Goal: Task Accomplishment & Management: Manage account settings

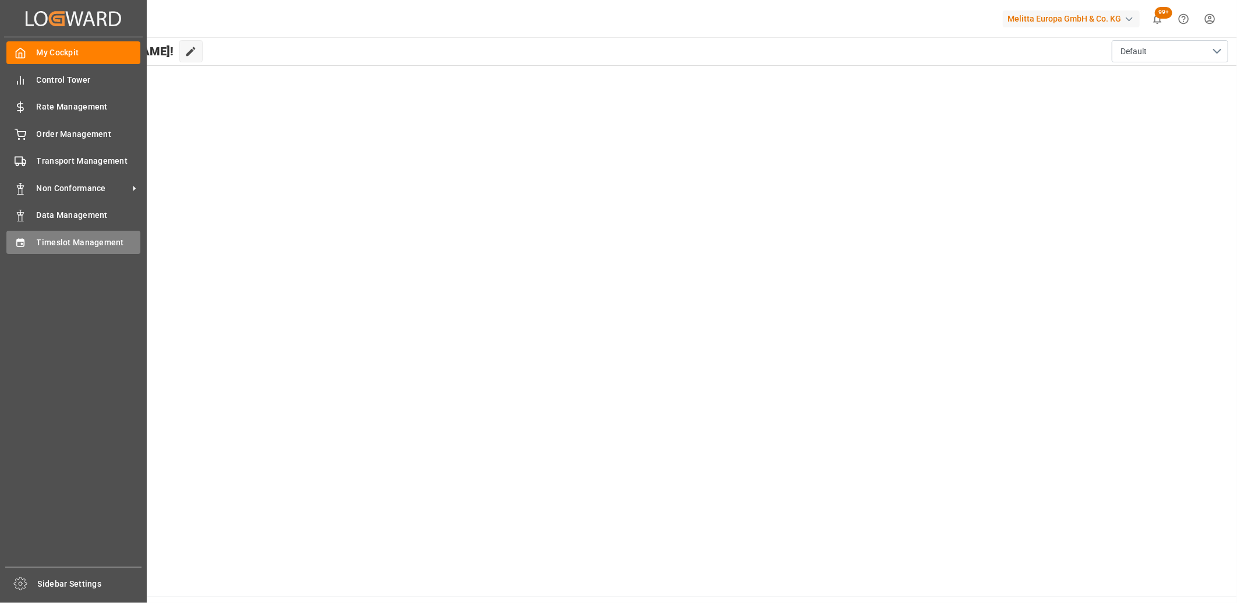
click at [20, 243] on icon at bounding box center [21, 243] width 12 height 12
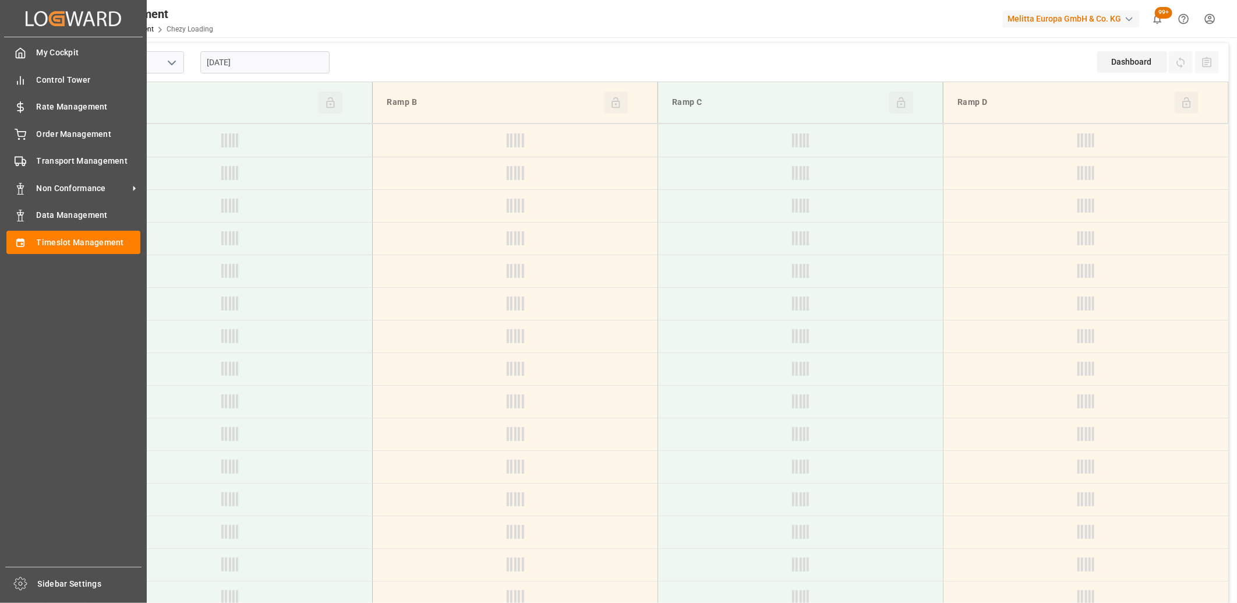
type input "Chezy Loading"
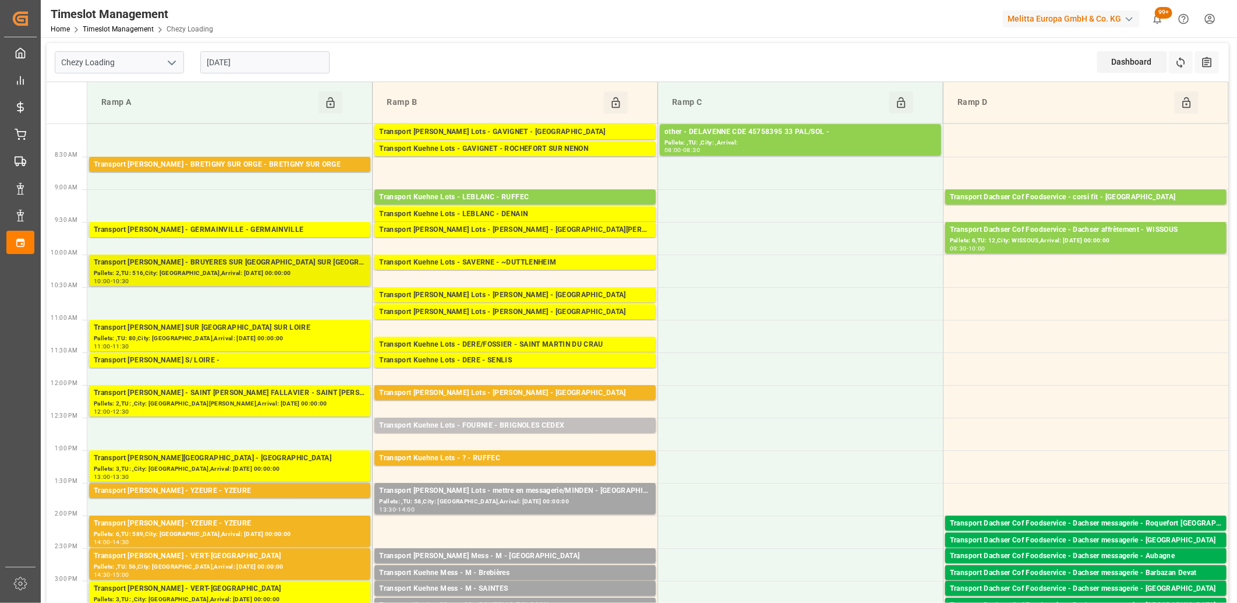
click at [212, 263] on div "Transport [PERSON_NAME] - BRUYERES SUR [GEOGRAPHIC_DATA] SUR [GEOGRAPHIC_DATA]" at bounding box center [230, 263] width 272 height 12
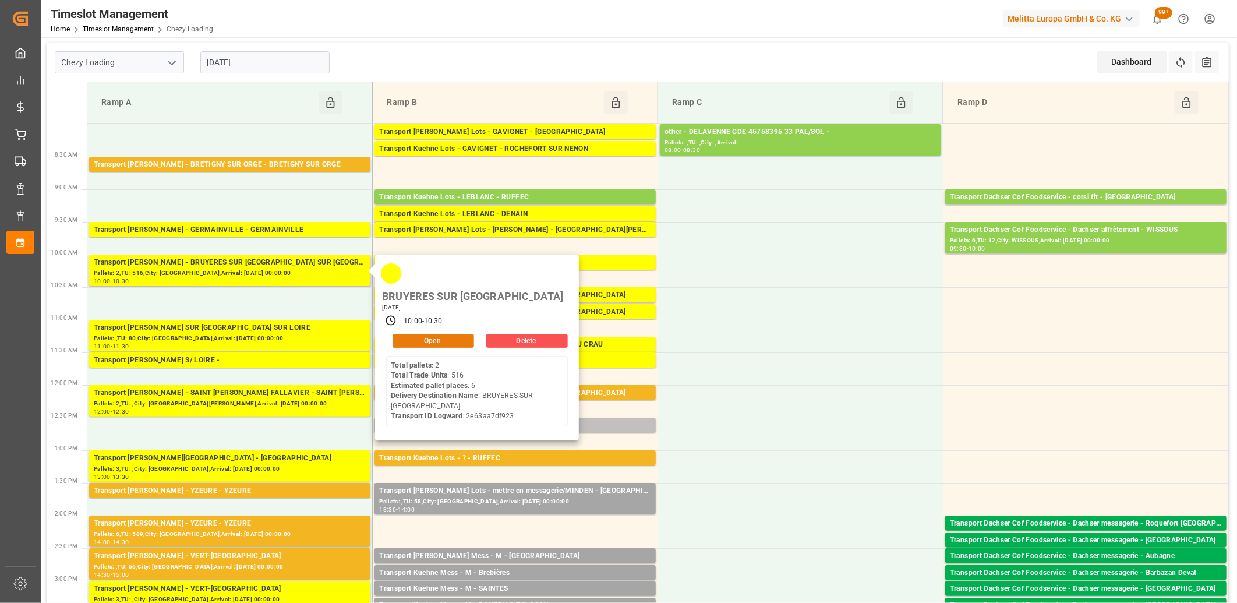
click at [440, 334] on button "Open" at bounding box center [434, 341] width 82 height 14
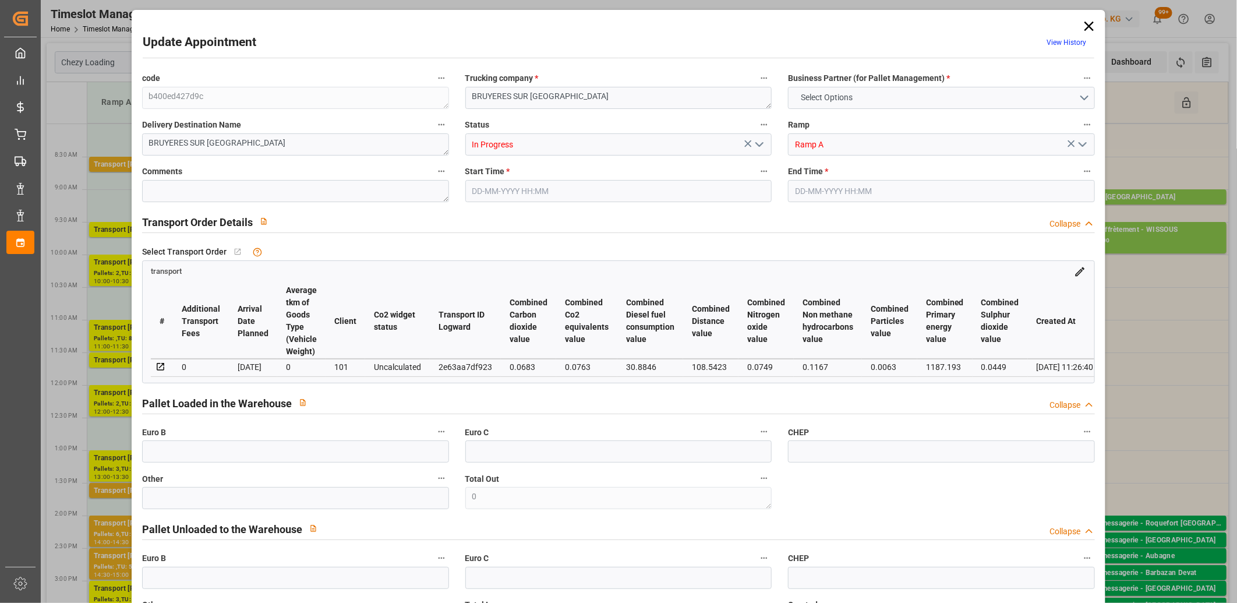
type input "6"
type input "167.8"
type input "0"
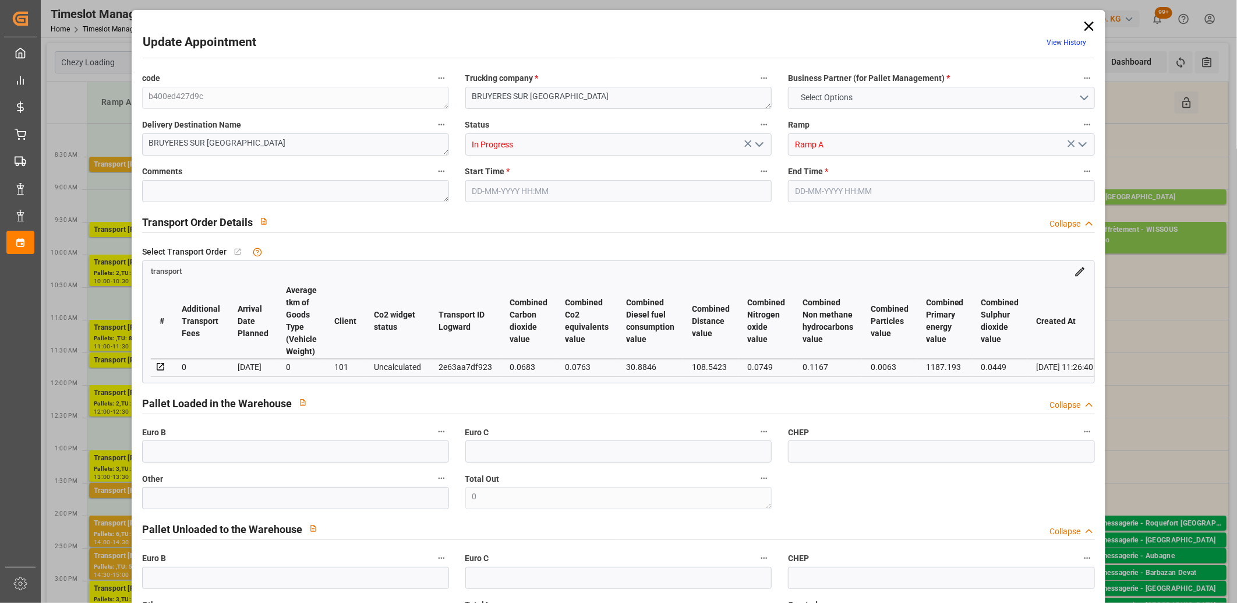
type input "162.1284"
type input "-5.6716"
type input "0"
type input "1050.28"
type input "1769.228"
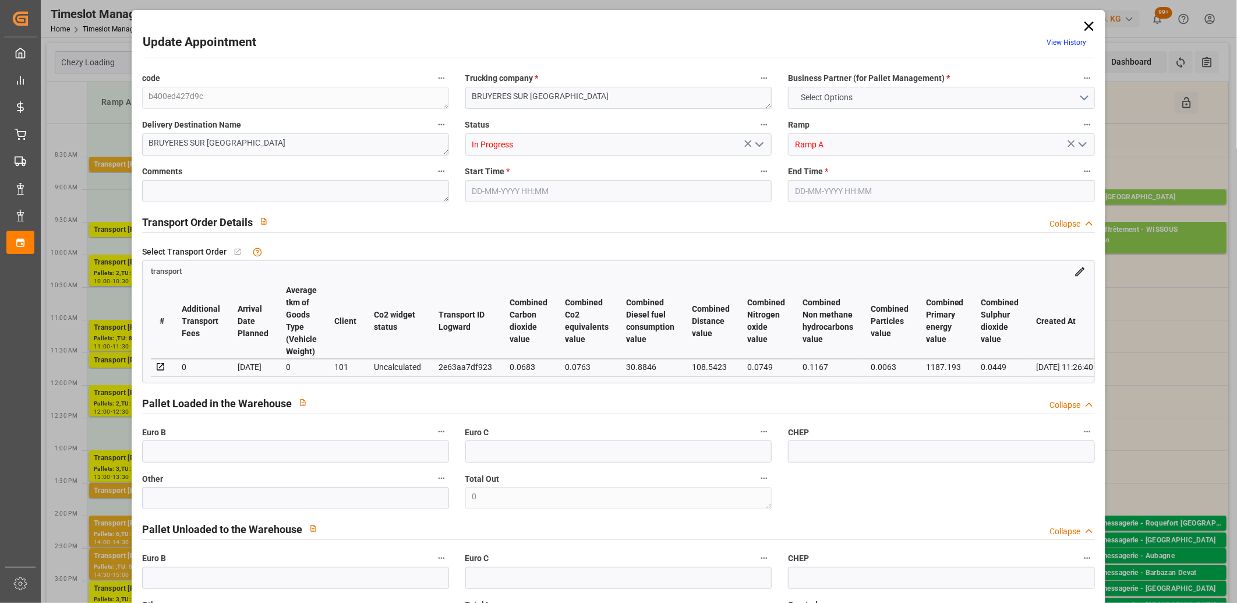
type input "6277.216"
type input "95"
type input "2"
type input "516"
type input "17"
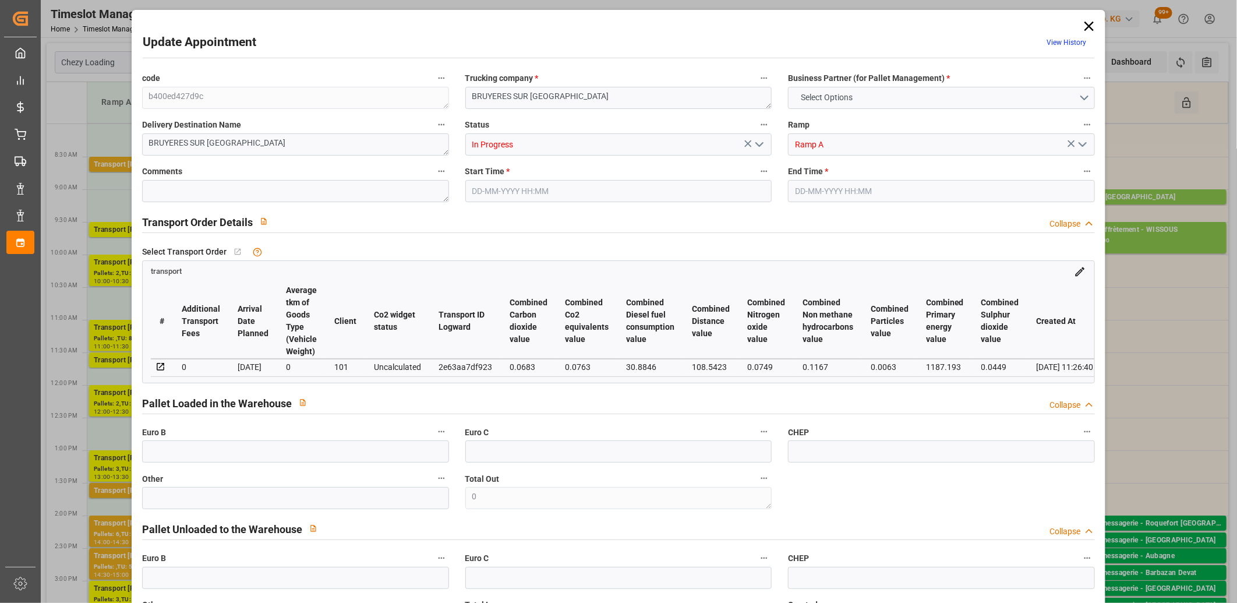
type input "101"
type input "1345.679"
type input "0"
type input "4710.8598"
type input "0"
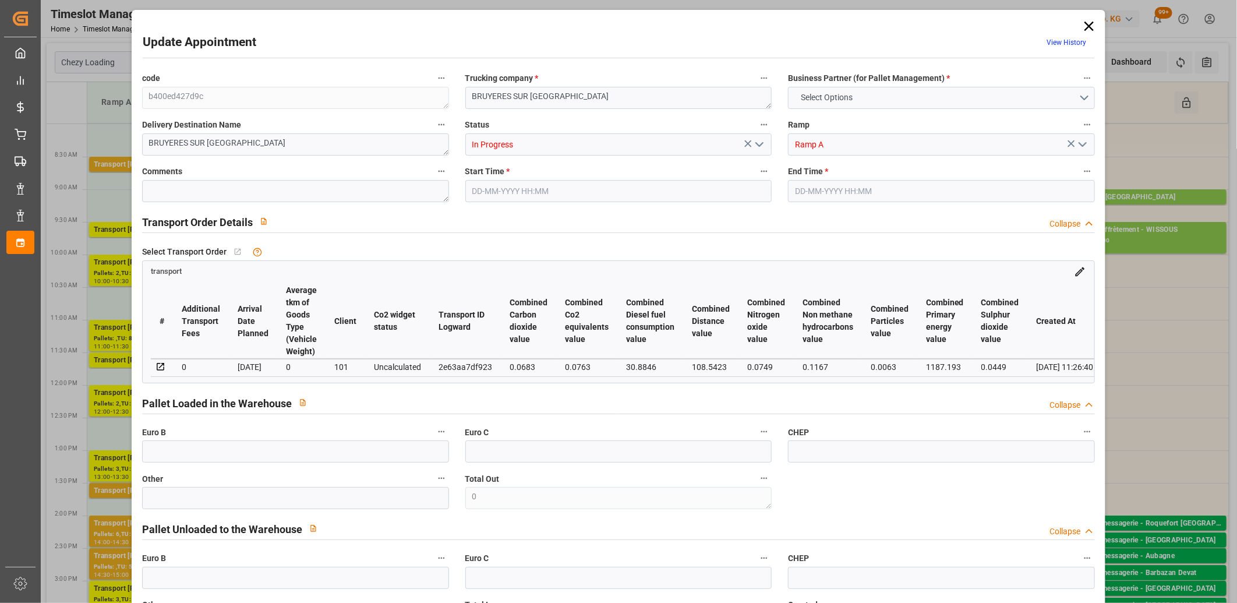
type input "0"
type input "21"
type input "35"
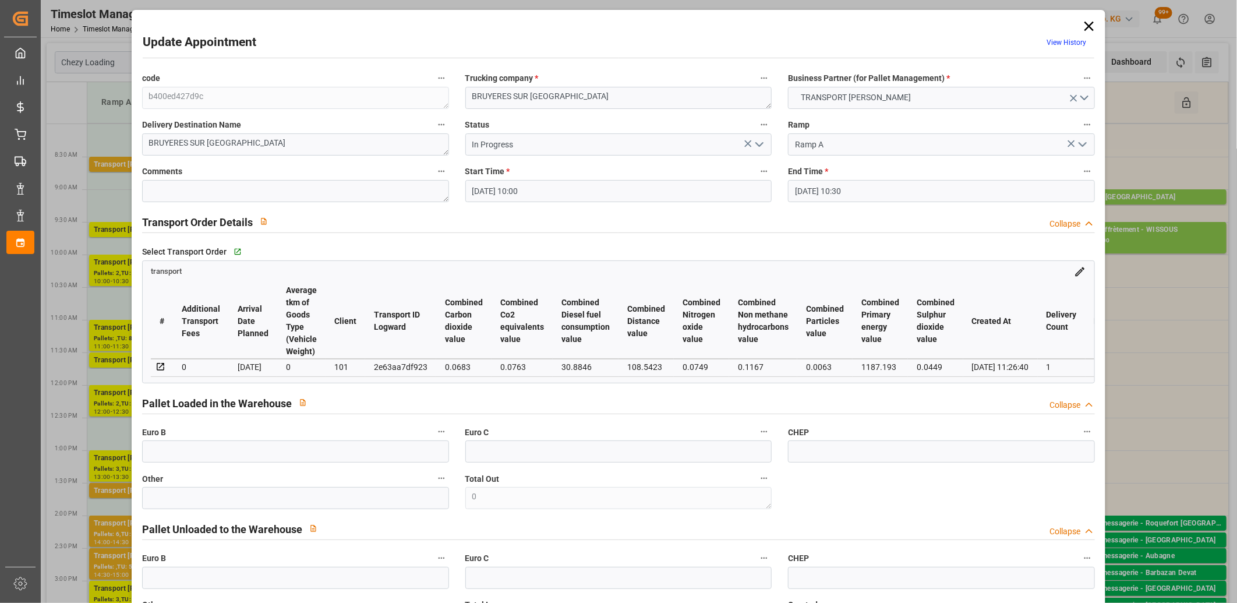
type input "11-09-2025 10:00"
type input "11-09-2025 10:30"
type input "05-09-2025 15:41"
type input "05-09-2025 11:26"
type input "[DATE]"
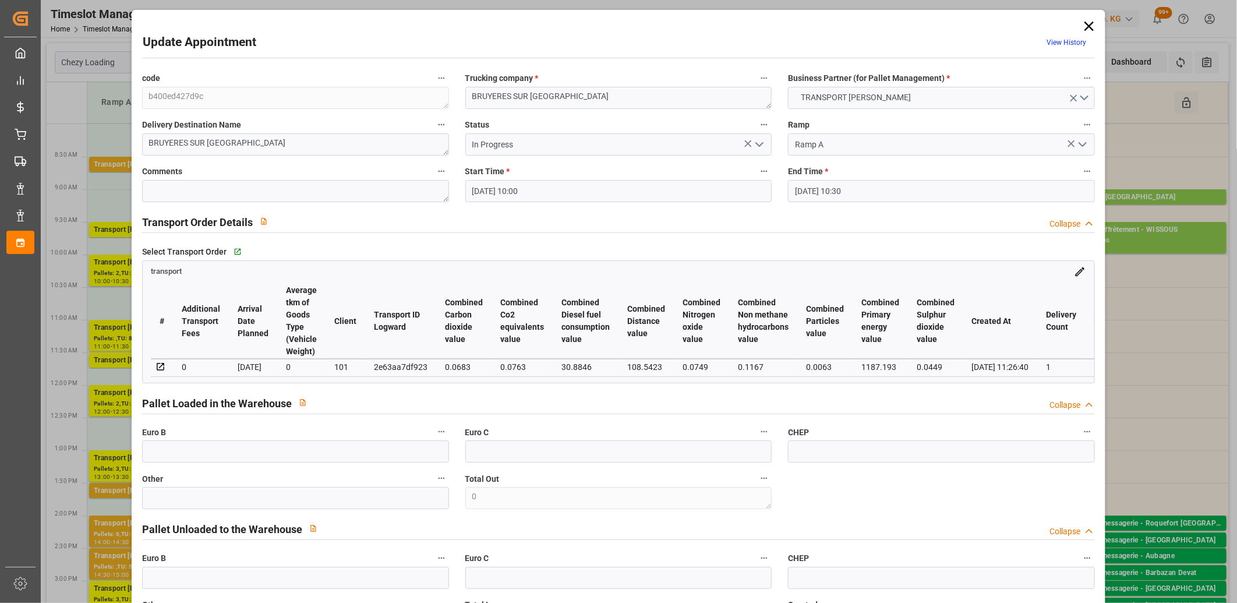
type input "[DATE]"
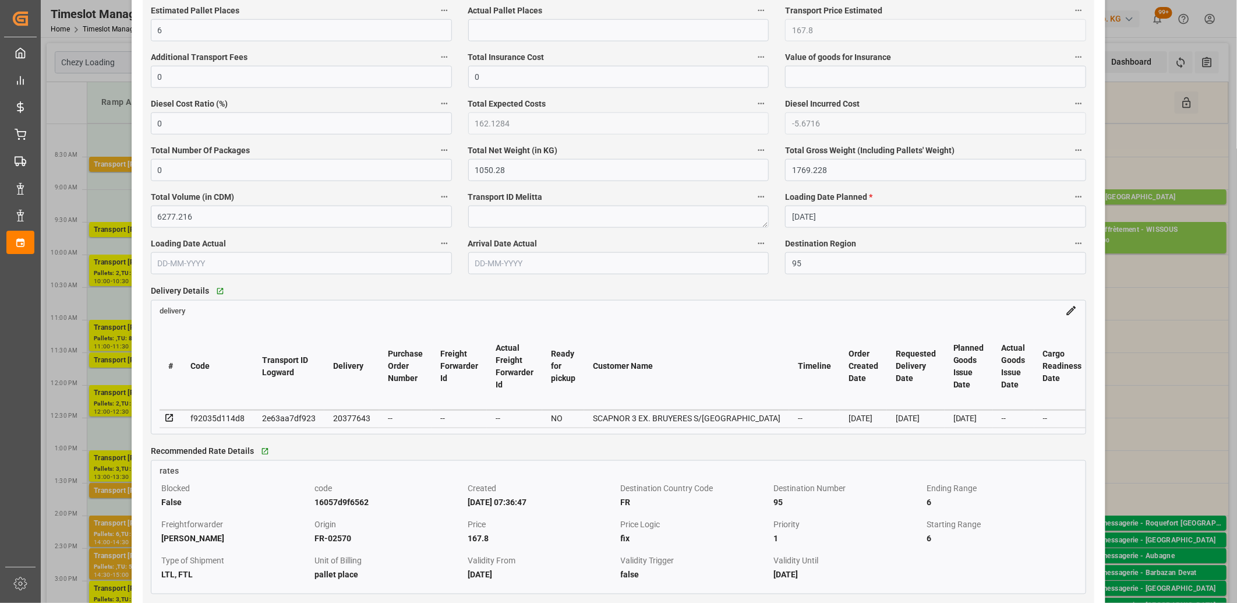
scroll to position [776, 0]
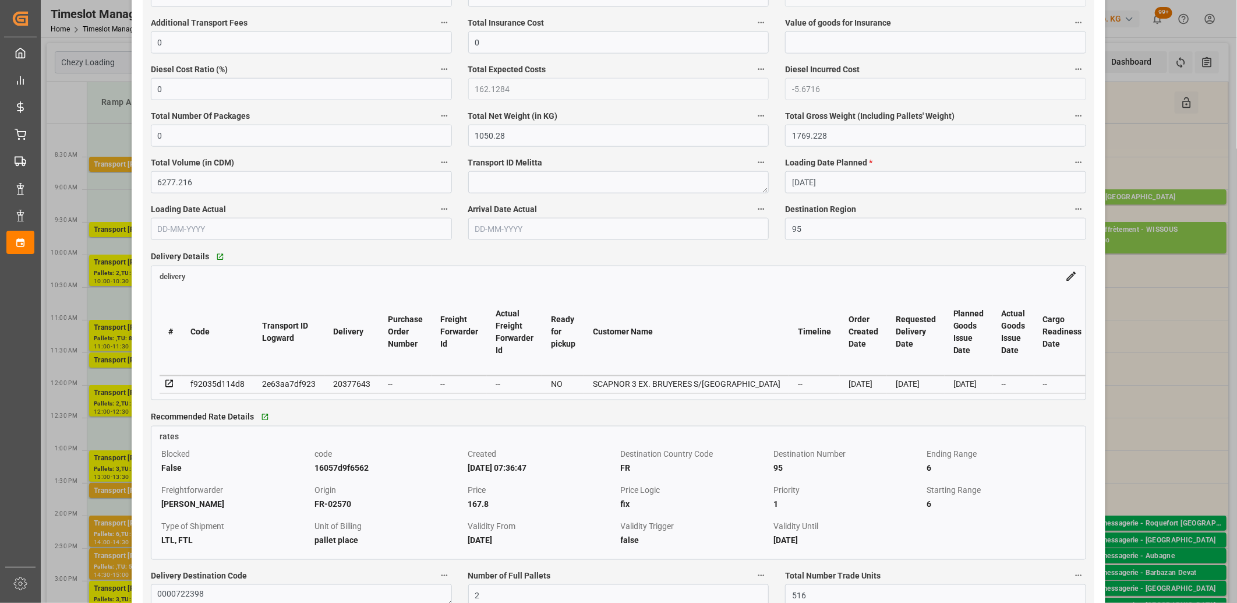
click at [170, 388] on icon at bounding box center [169, 384] width 10 height 10
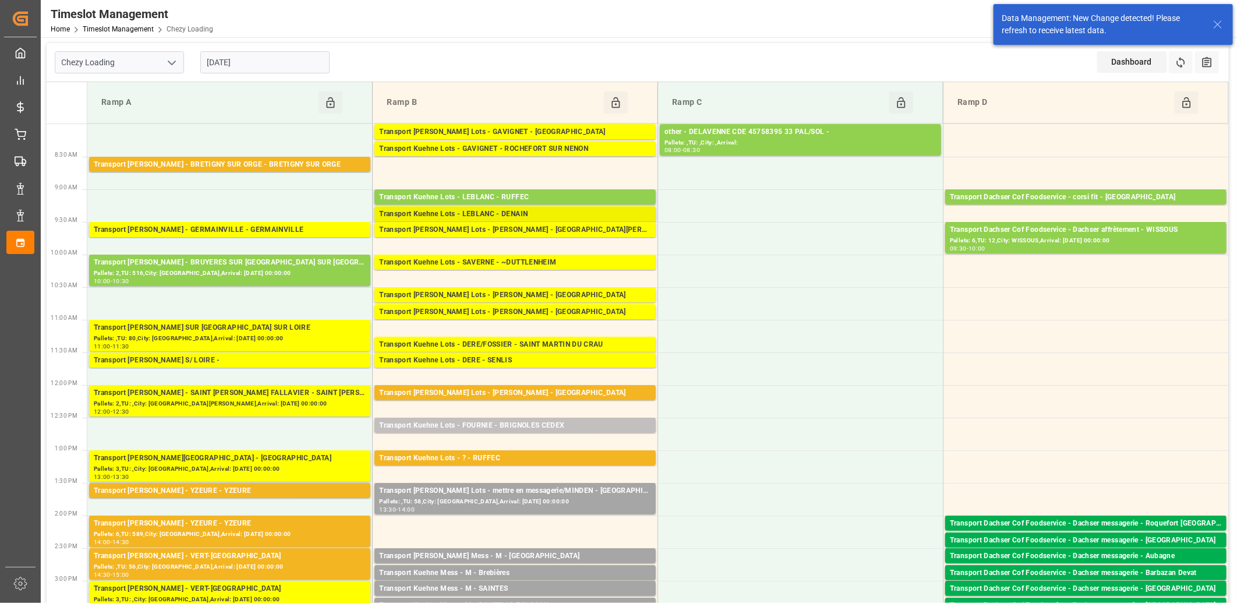
click at [492, 211] on div "Transport Kuehne Lots - LEBLANC - DENAIN" at bounding box center [515, 215] width 272 height 12
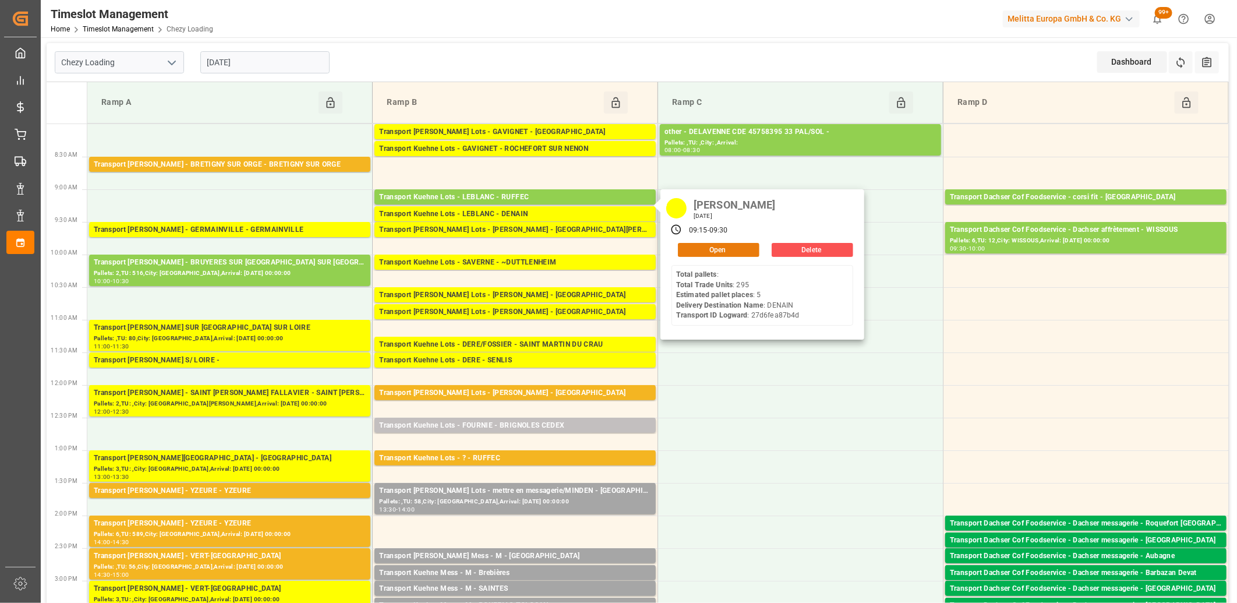
click at [701, 247] on button "Open" at bounding box center [719, 250] width 82 height 14
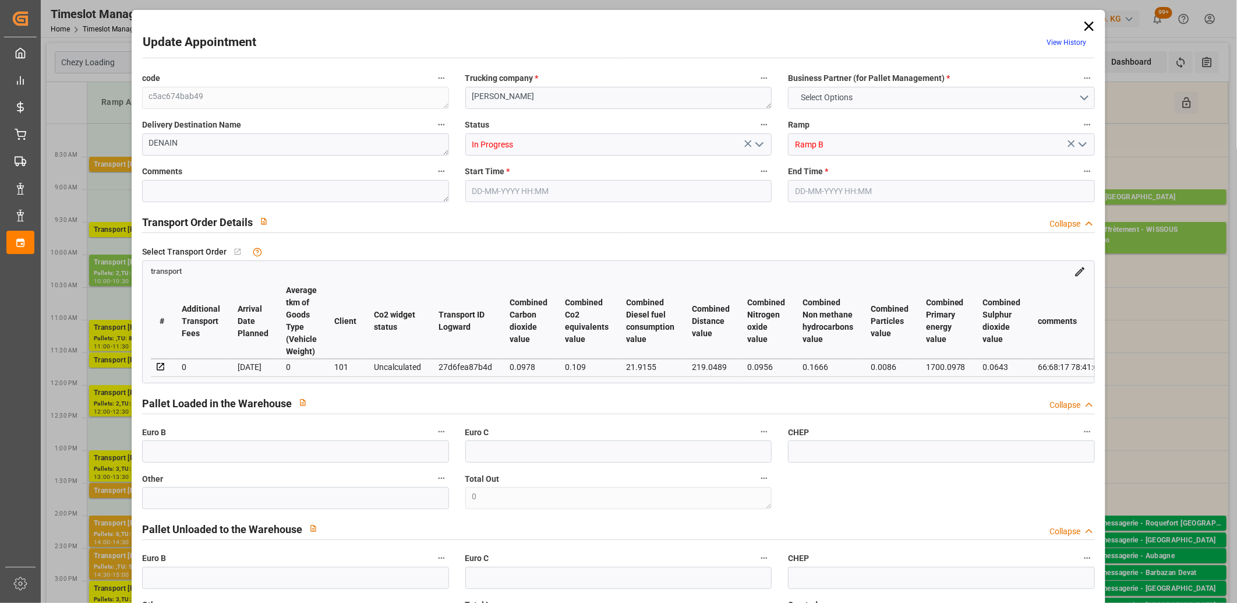
type input "5"
type input "0"
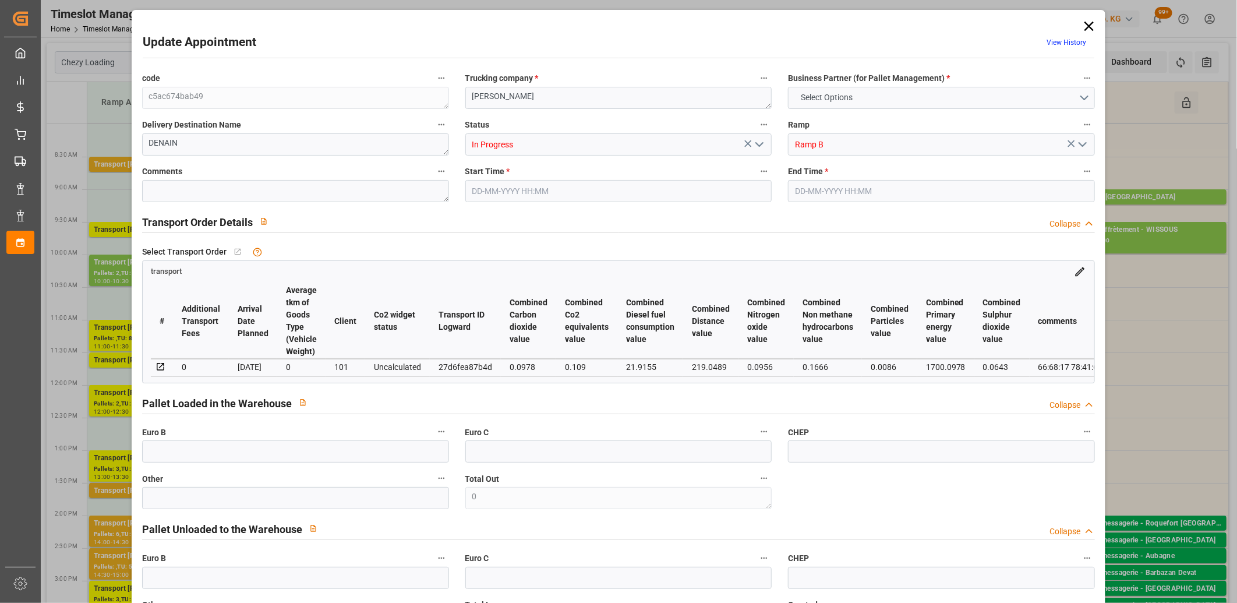
type input "6"
type input "800.369"
type input "971.074"
type input "3044.288"
type input "59"
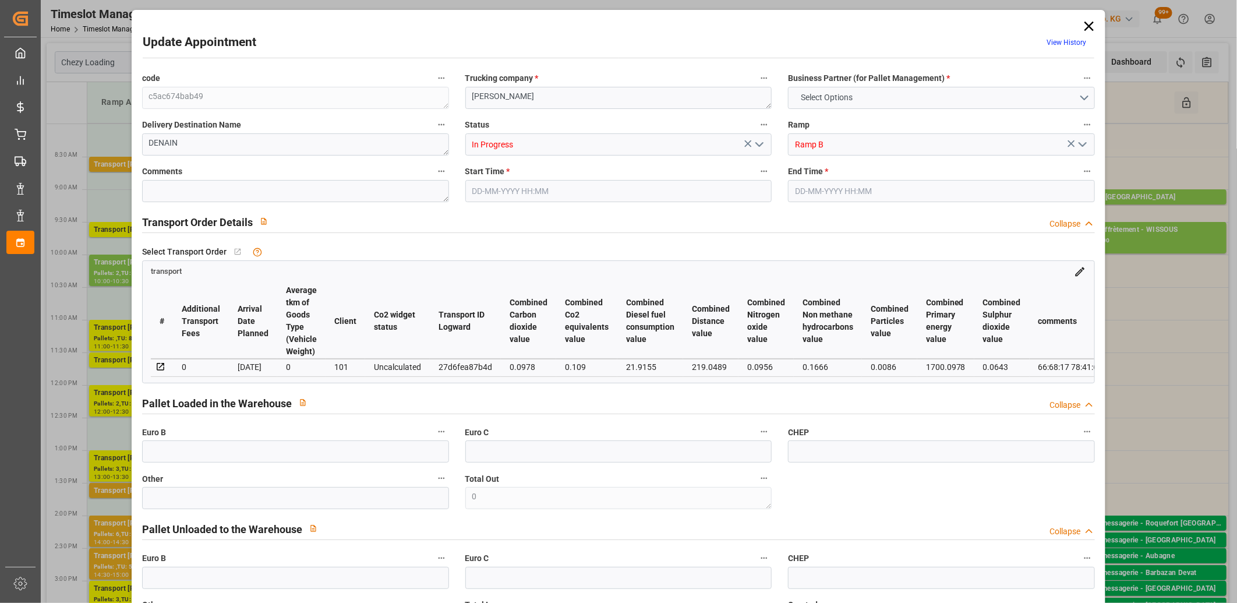
type input "0"
type input "295"
type input "5"
type input "101"
type input "856.074"
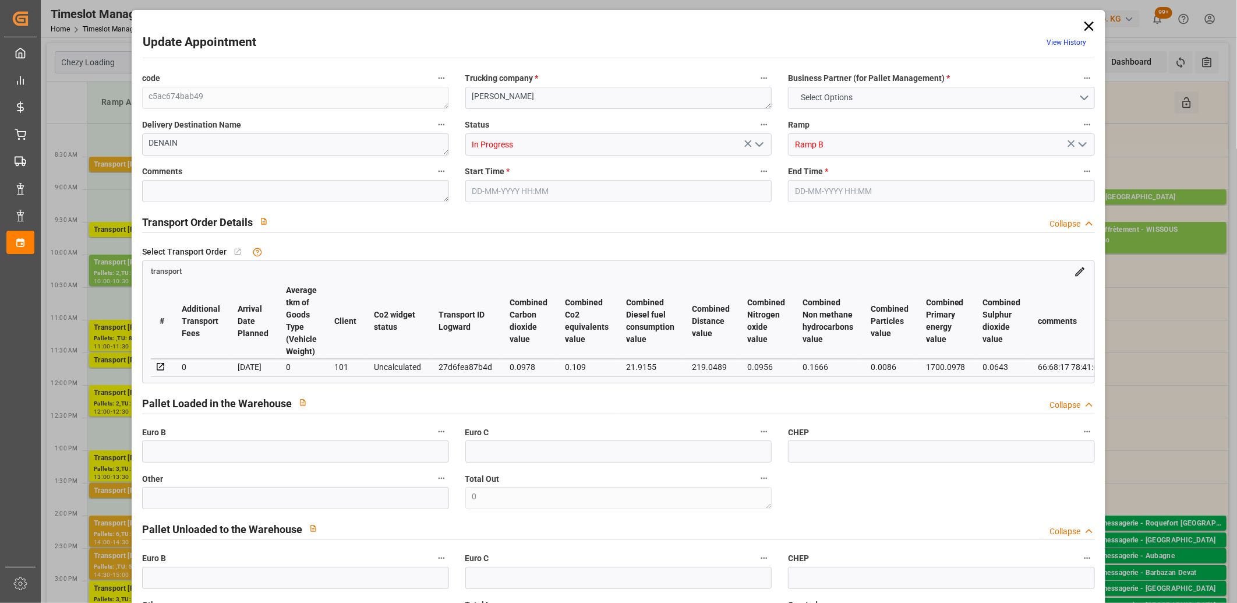
type input "0"
type input "4710.8598"
type input "0"
type input "21"
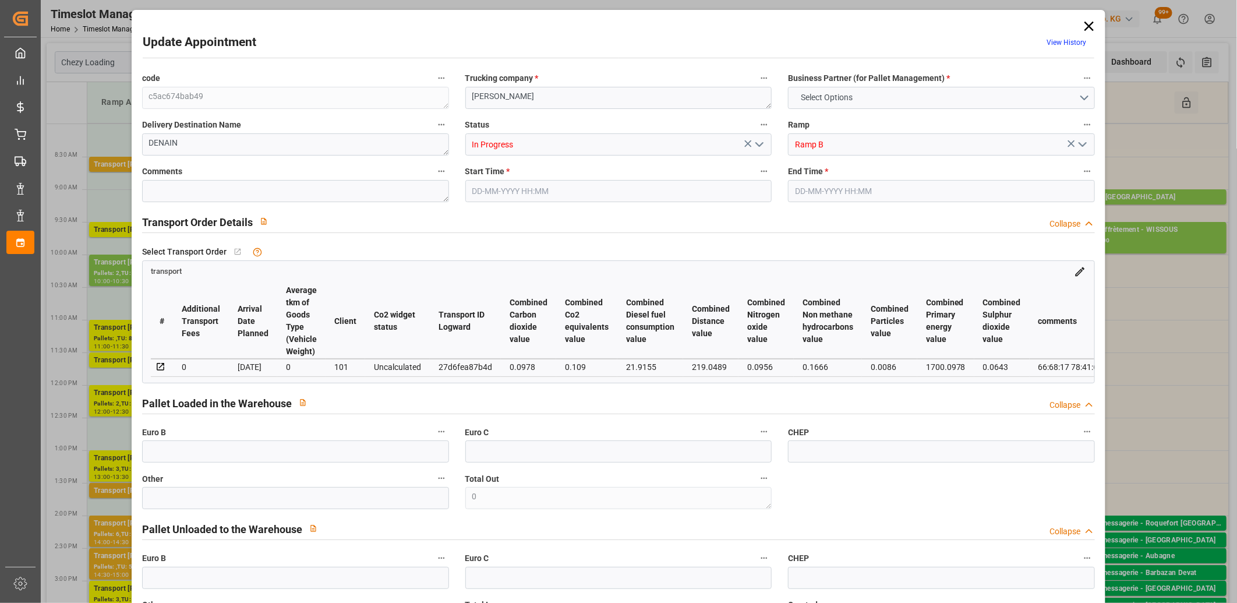
type input "35"
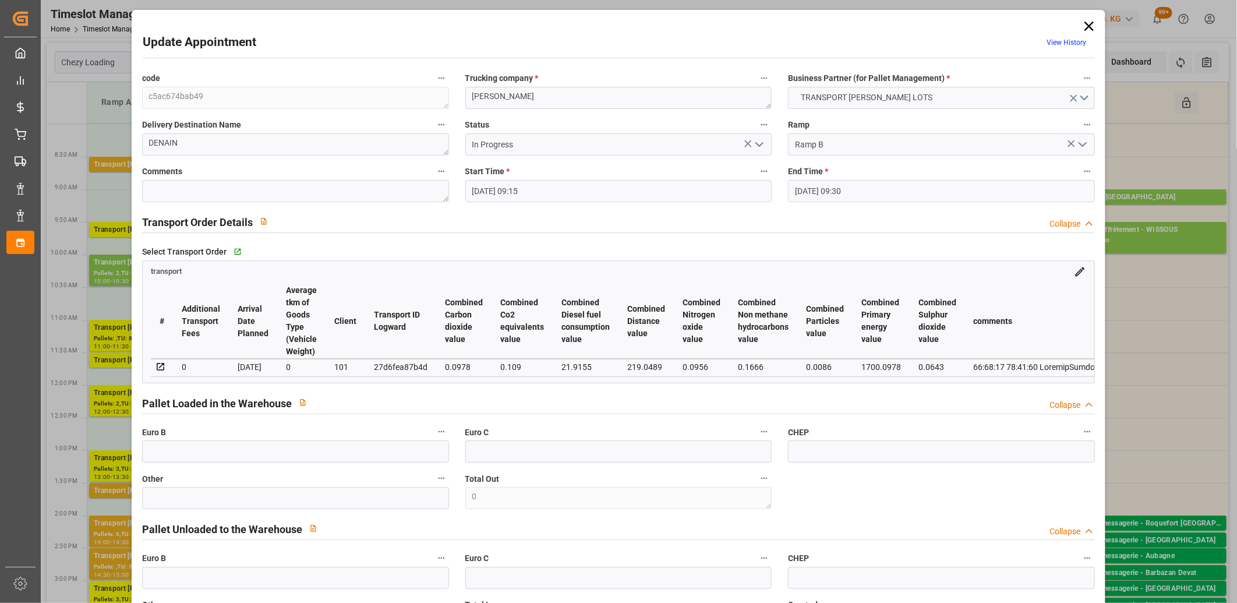
type input "11-09-2025 09:15"
type input "11-09-2025 09:30"
type input "08-09-2025 12:54"
type input "08-09-2025 11:23"
type input "[DATE]"
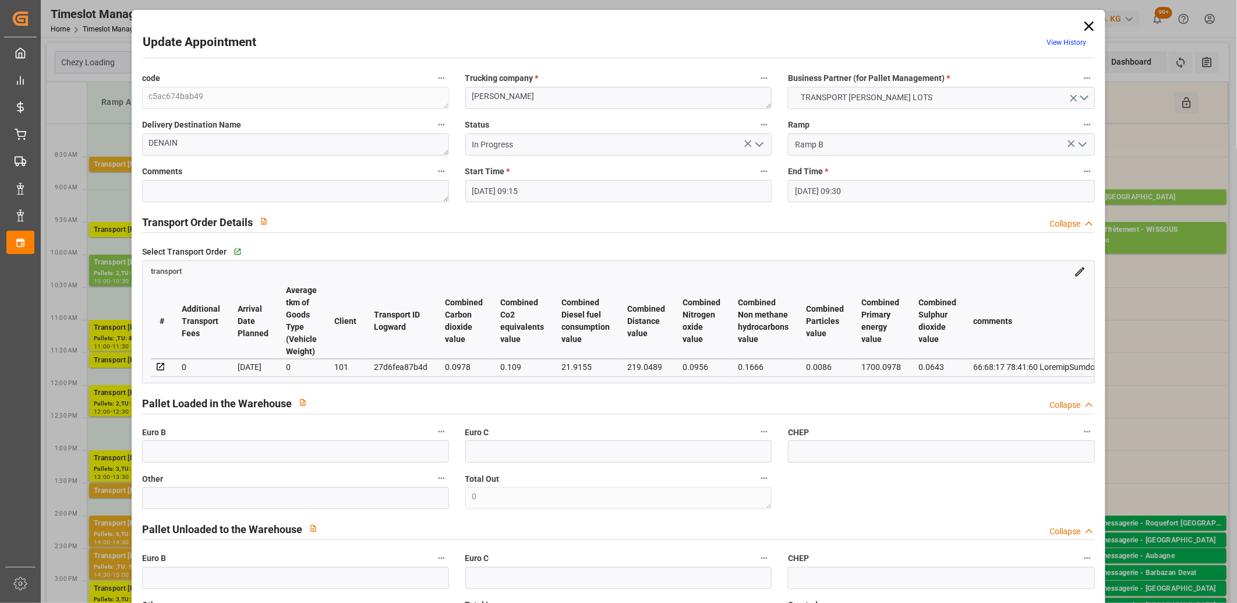
type input "[DATE]"
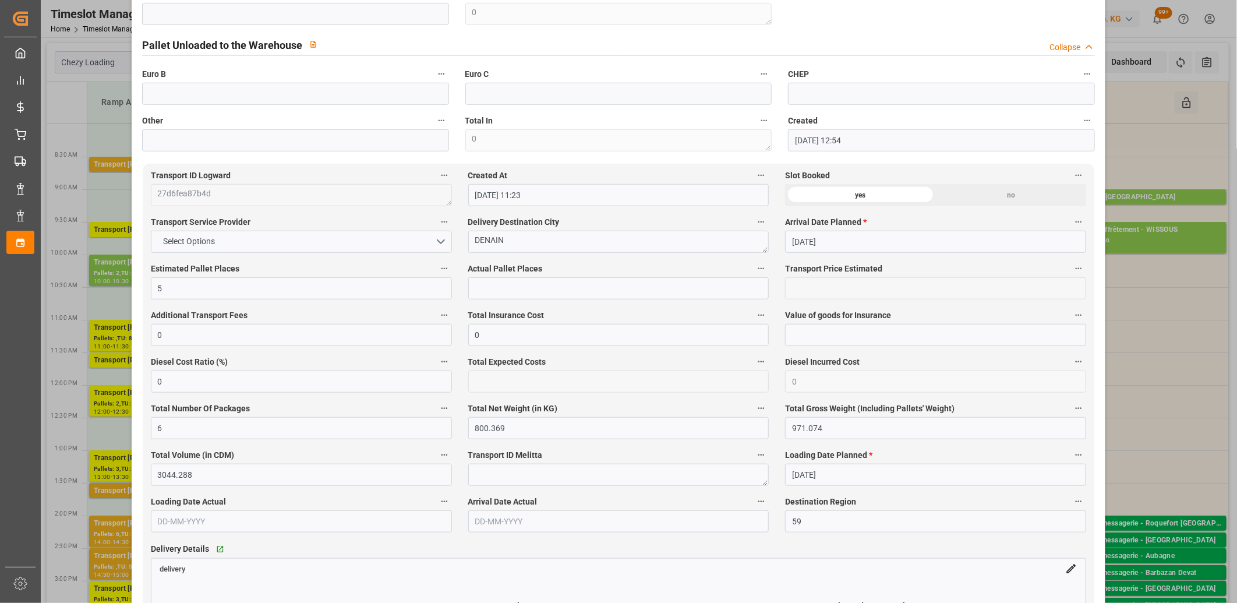
scroll to position [647, 0]
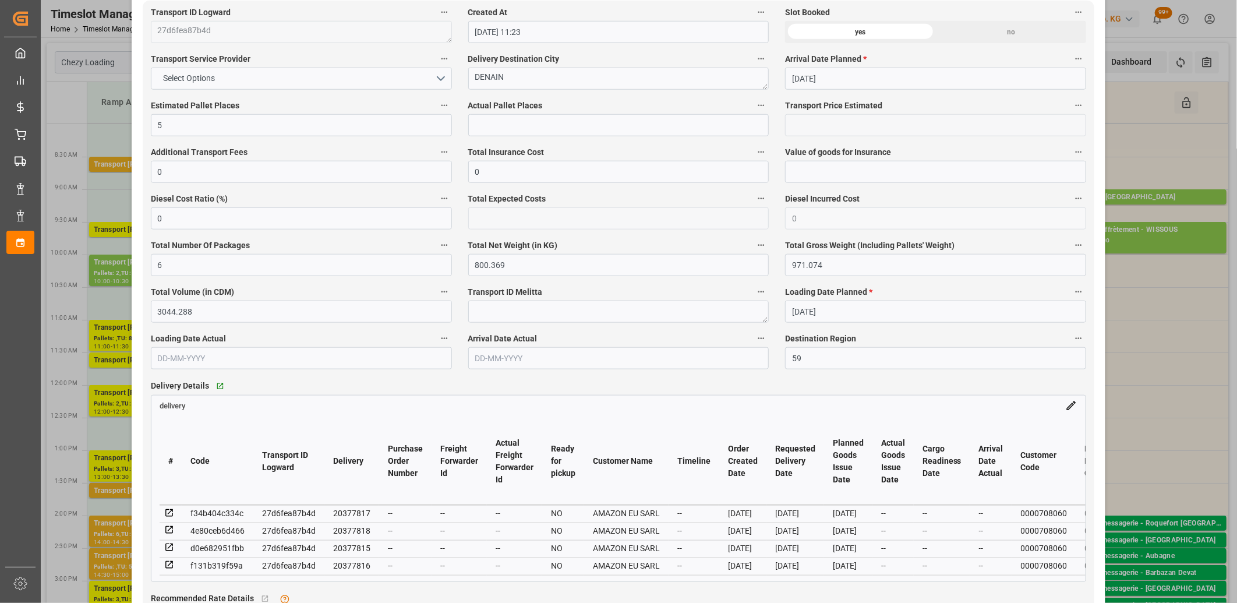
click at [165, 515] on icon at bounding box center [169, 513] width 10 height 10
click at [168, 550] on icon at bounding box center [169, 548] width 8 height 8
click at [168, 566] on icon at bounding box center [169, 565] width 10 height 10
click at [170, 532] on icon at bounding box center [169, 530] width 10 height 10
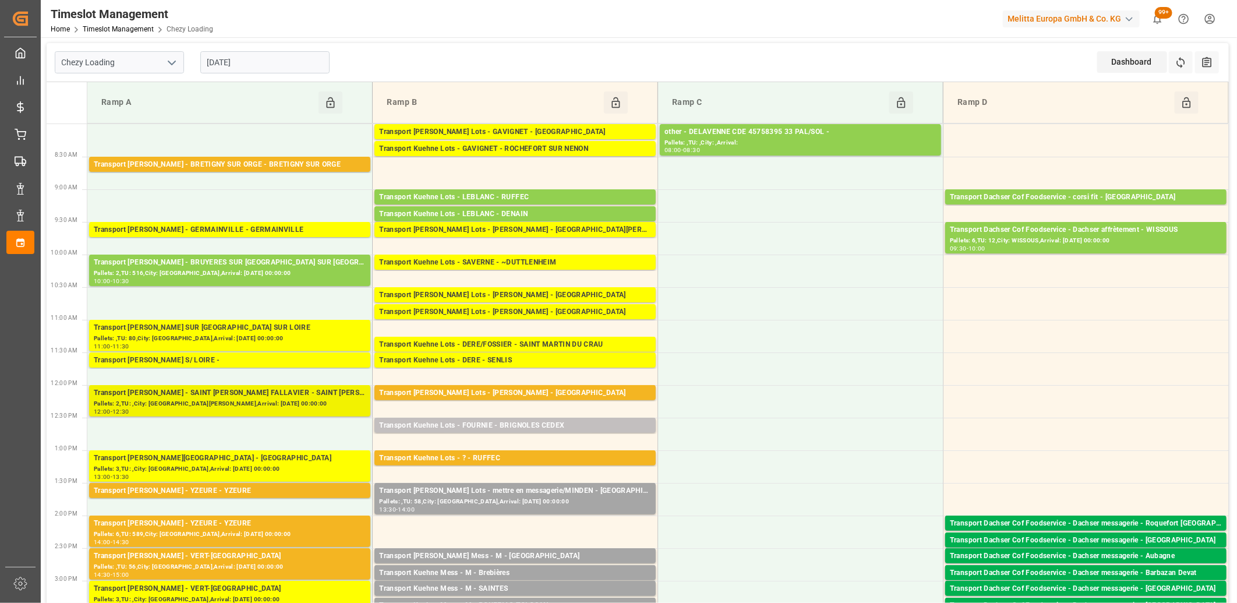
click at [223, 405] on div "Pallets: 2,TU: ,City: SAINT QUENTIN FALLAVIER,Arrival: 2025-09-15 00:00:00" at bounding box center [230, 404] width 272 height 10
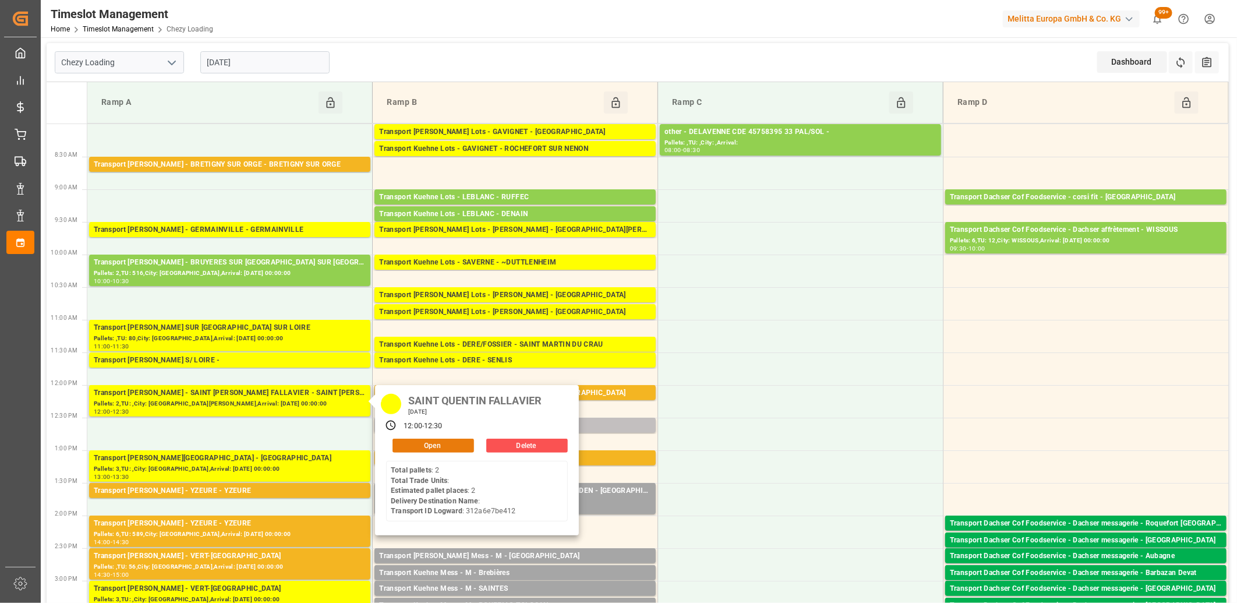
click at [416, 444] on button "Open" at bounding box center [434, 446] width 82 height 14
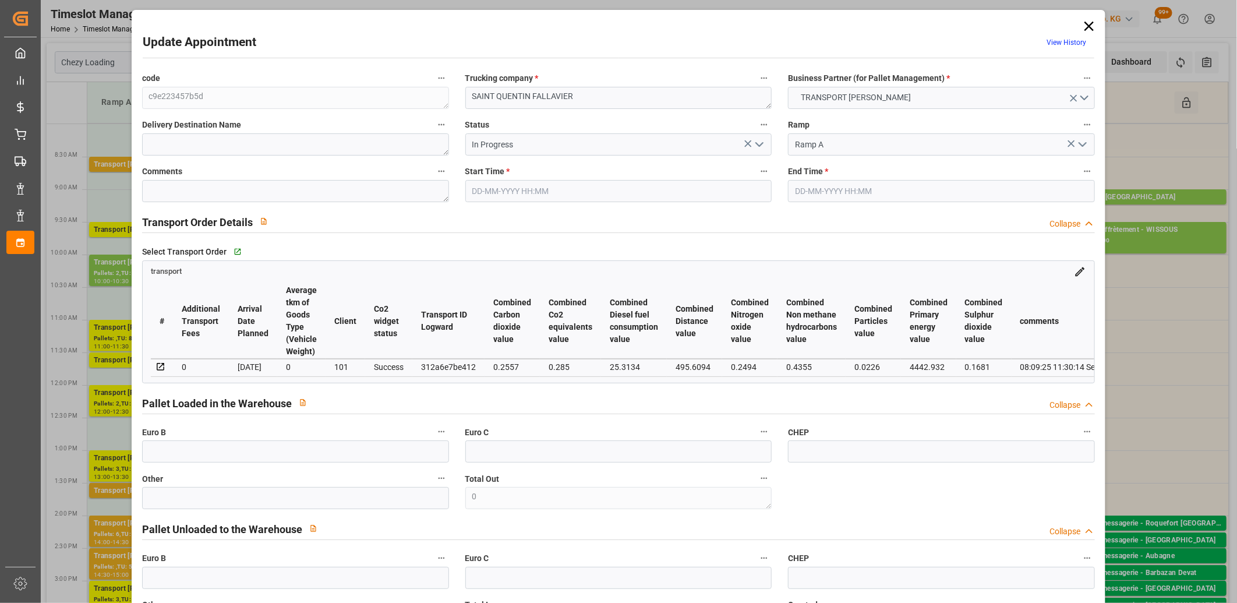
type input "11-09-2025 12:00"
type input "11-09-2025 12:30"
type input "08-09-2025 13:28"
type input "08-09-2025 11:30"
type input "[DATE]"
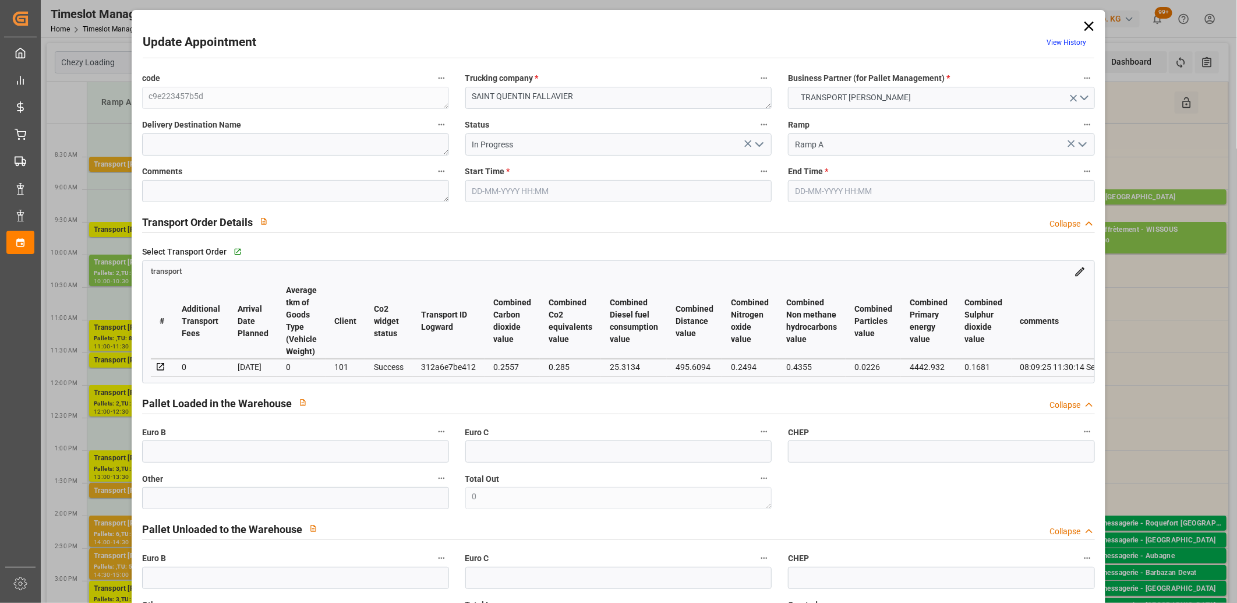
type input "11-09-2025"
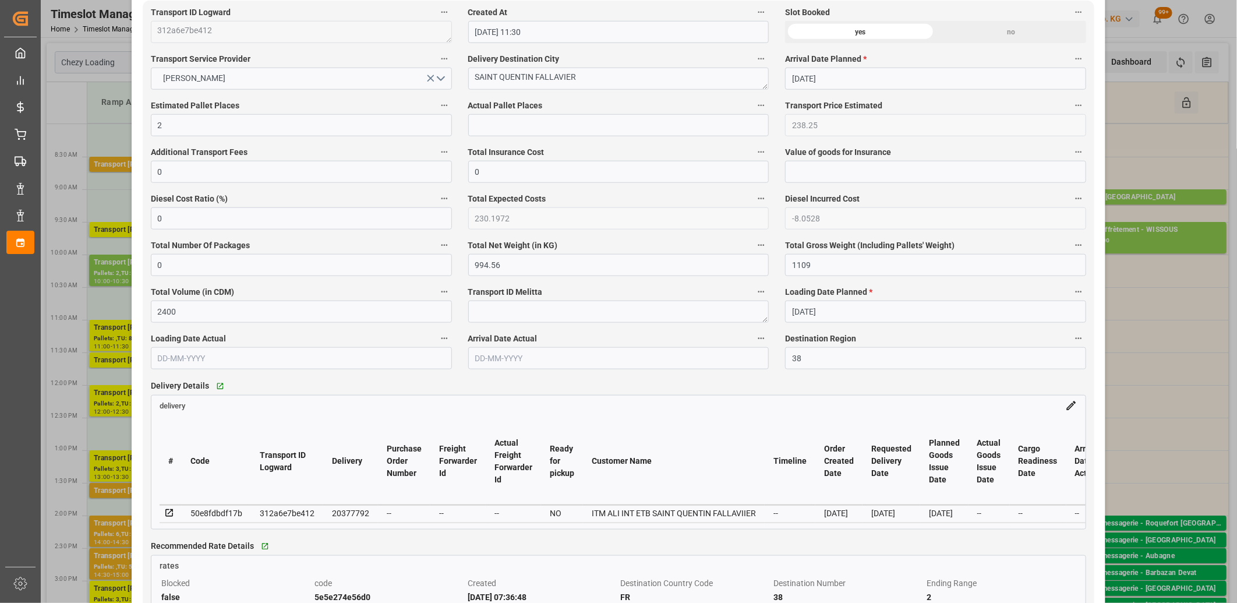
click at [167, 513] on icon at bounding box center [169, 513] width 10 height 10
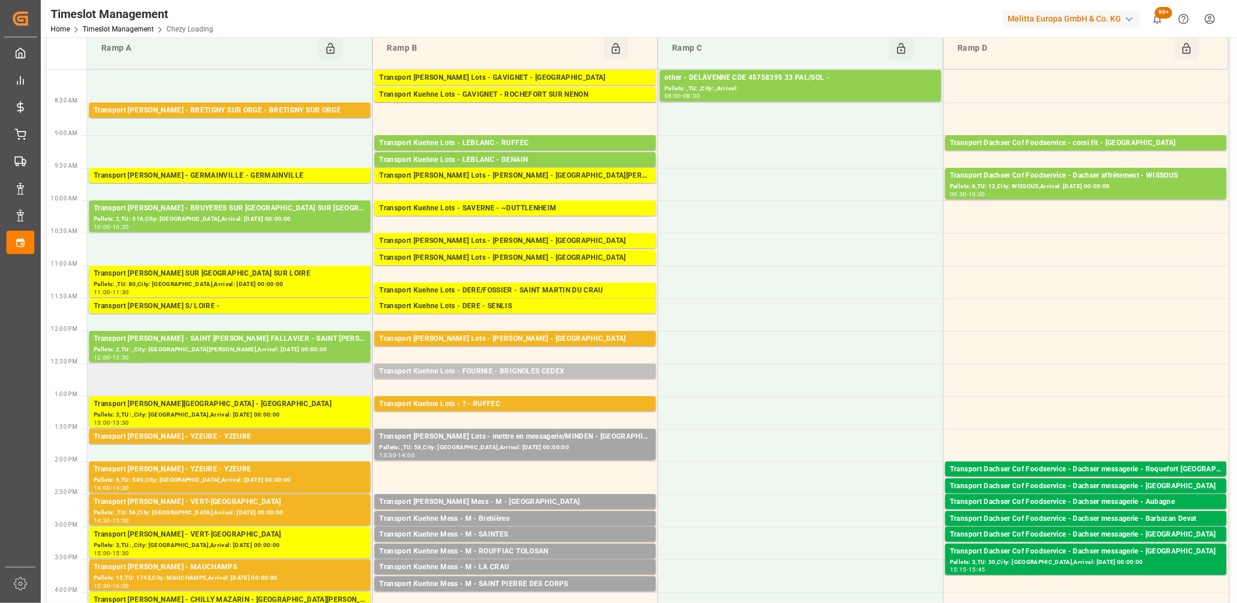
scroll to position [194, 0]
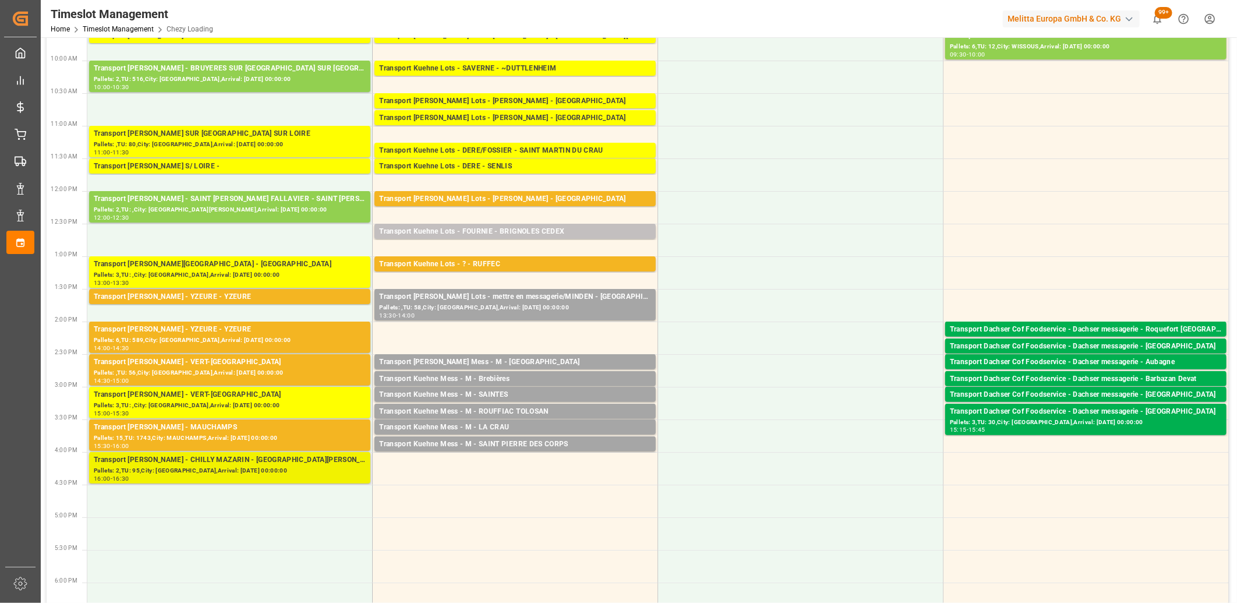
click at [191, 471] on div "Pallets: 2,TU: 95,City: CHILLY MAZARIN,Arrival: 2025-09-12 00:00:00" at bounding box center [230, 471] width 272 height 10
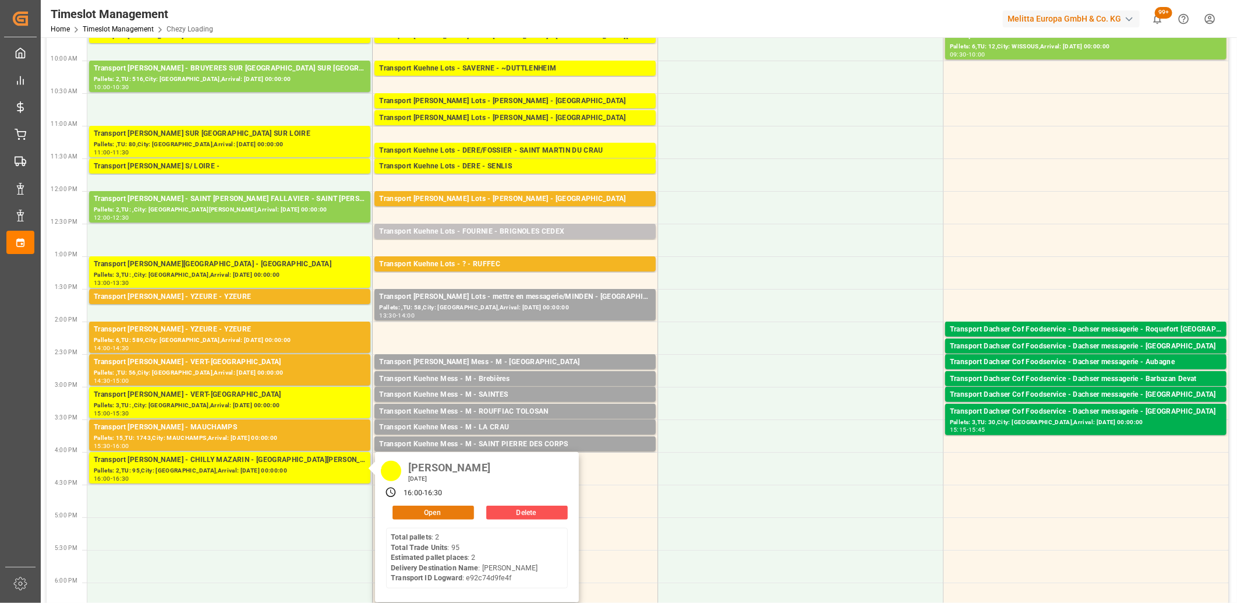
click at [436, 509] on button "Open" at bounding box center [434, 513] width 82 height 14
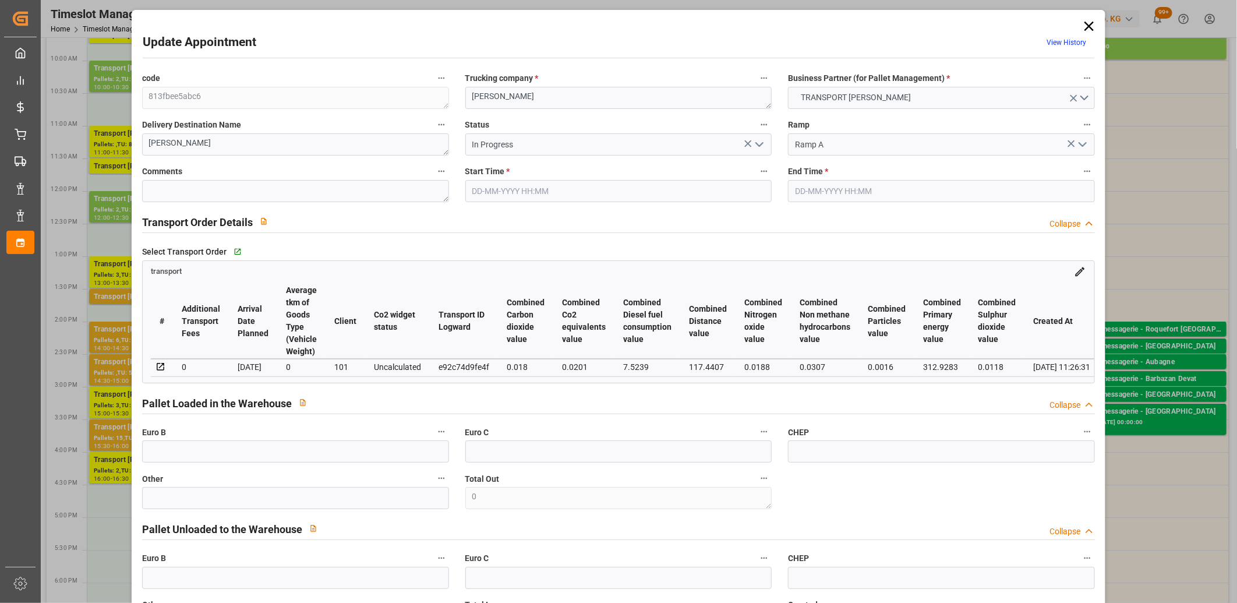
type input "11-09-2025 16:00"
type input "11-09-2025 16:30"
type input "05-09-2025 15:33"
type input "05-09-2025 11:26"
type input "[DATE]"
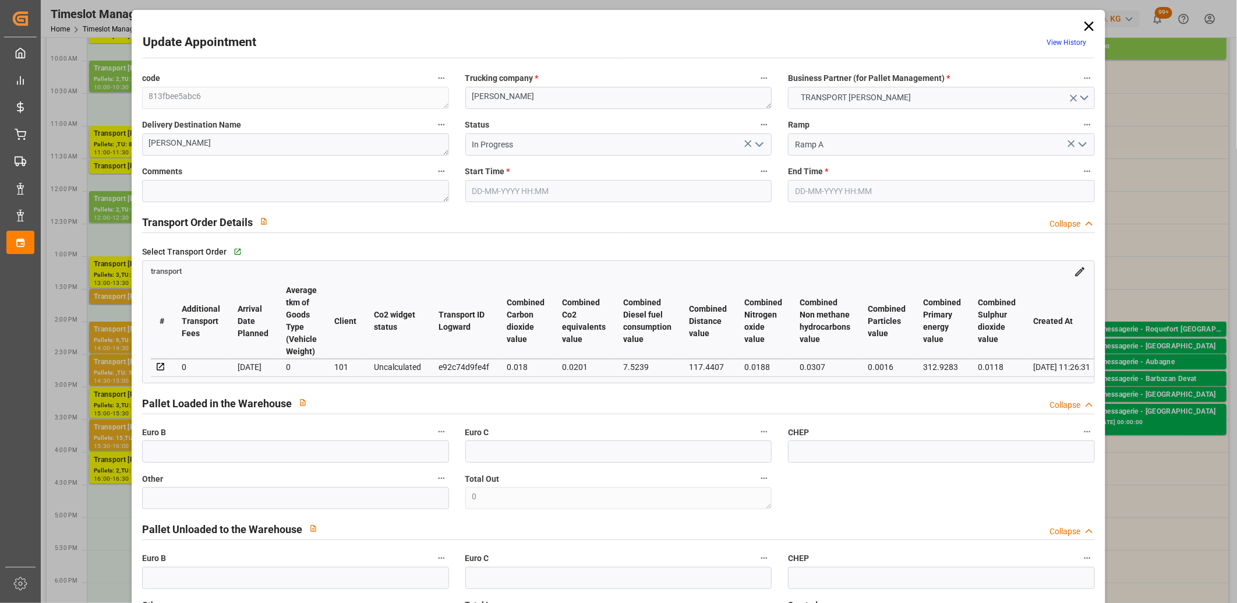
type input "11-09-2025"
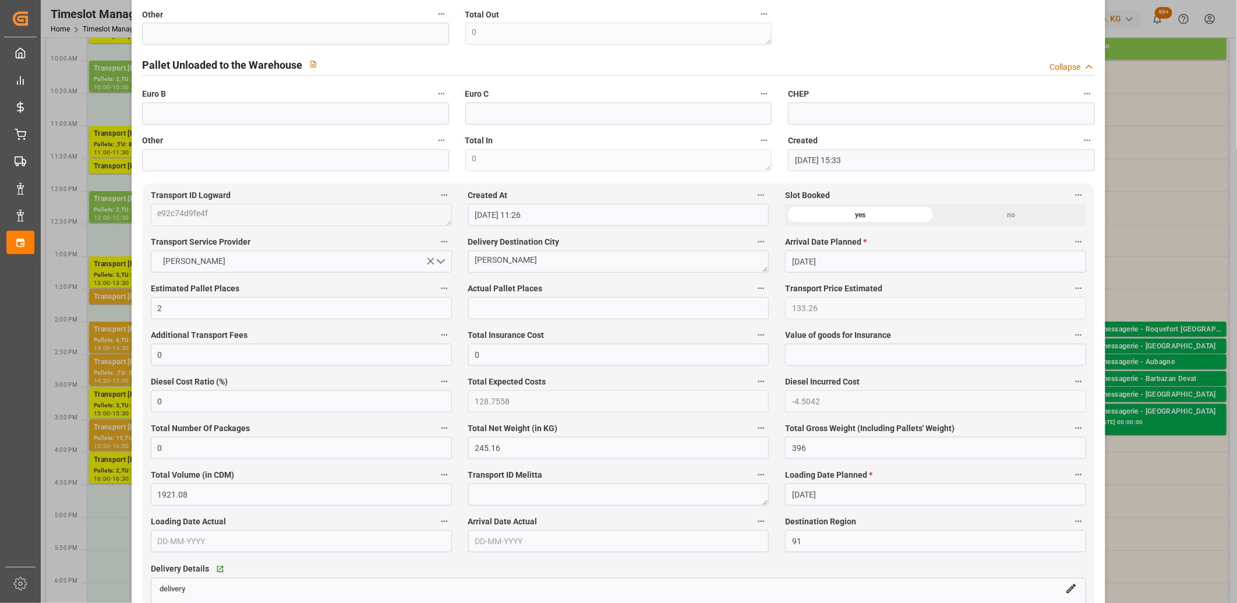
scroll to position [582, 0]
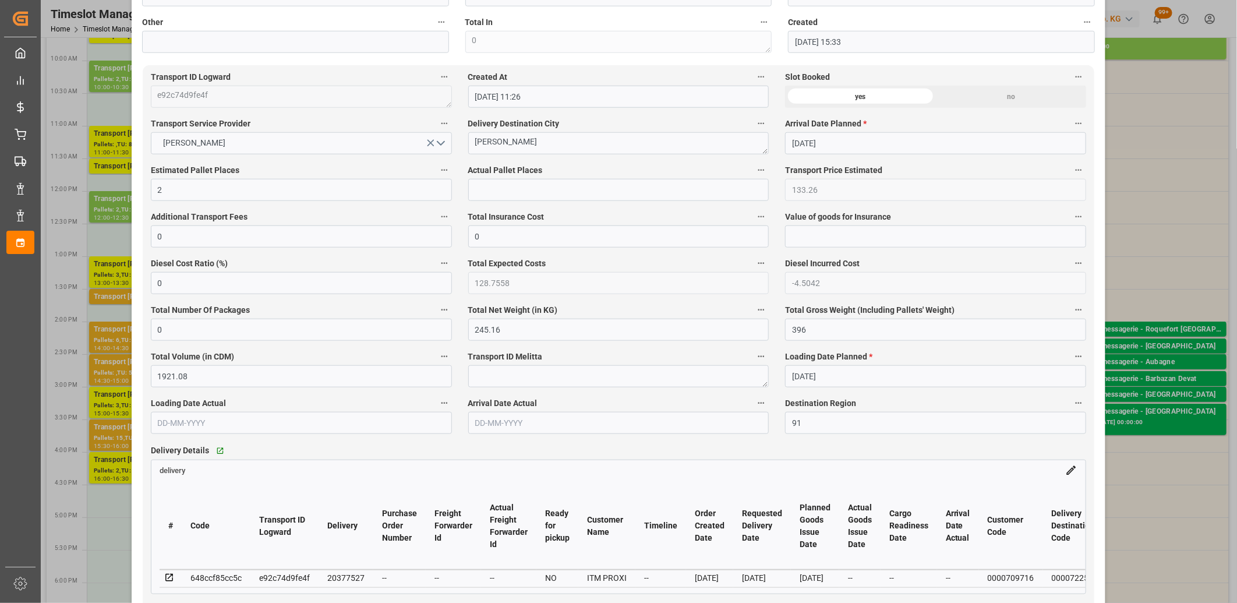
click at [167, 577] on icon at bounding box center [169, 578] width 10 height 10
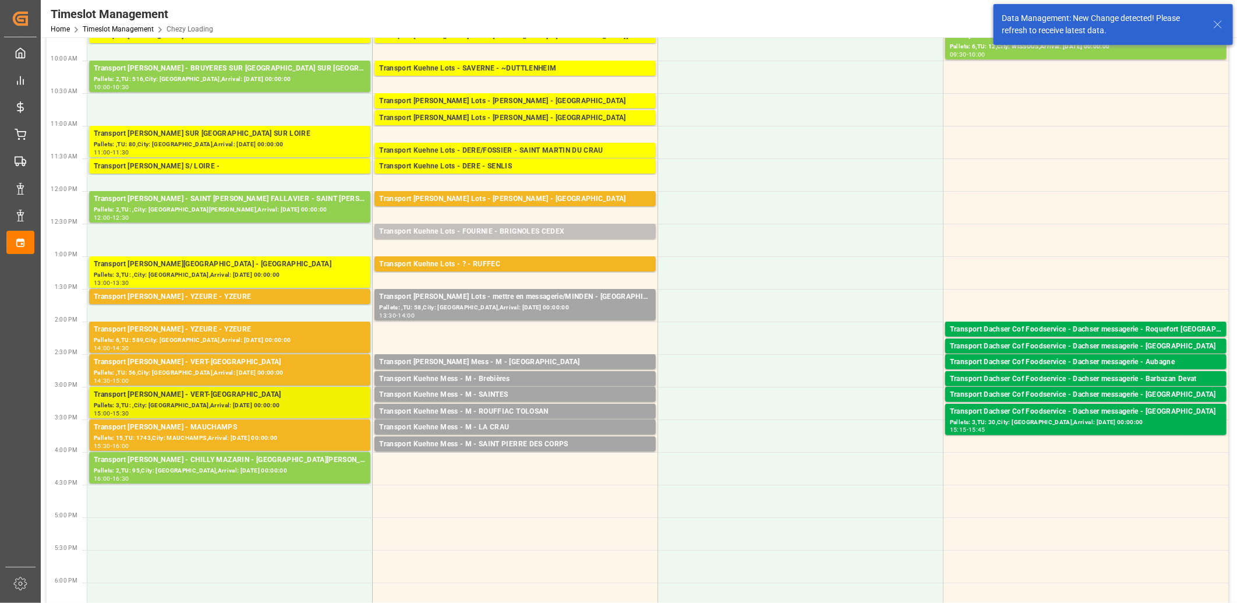
click at [234, 391] on div "Transport Delisle - VERT-SAINT-DENIS - VERT-SAINT-DENIS" at bounding box center [230, 395] width 272 height 12
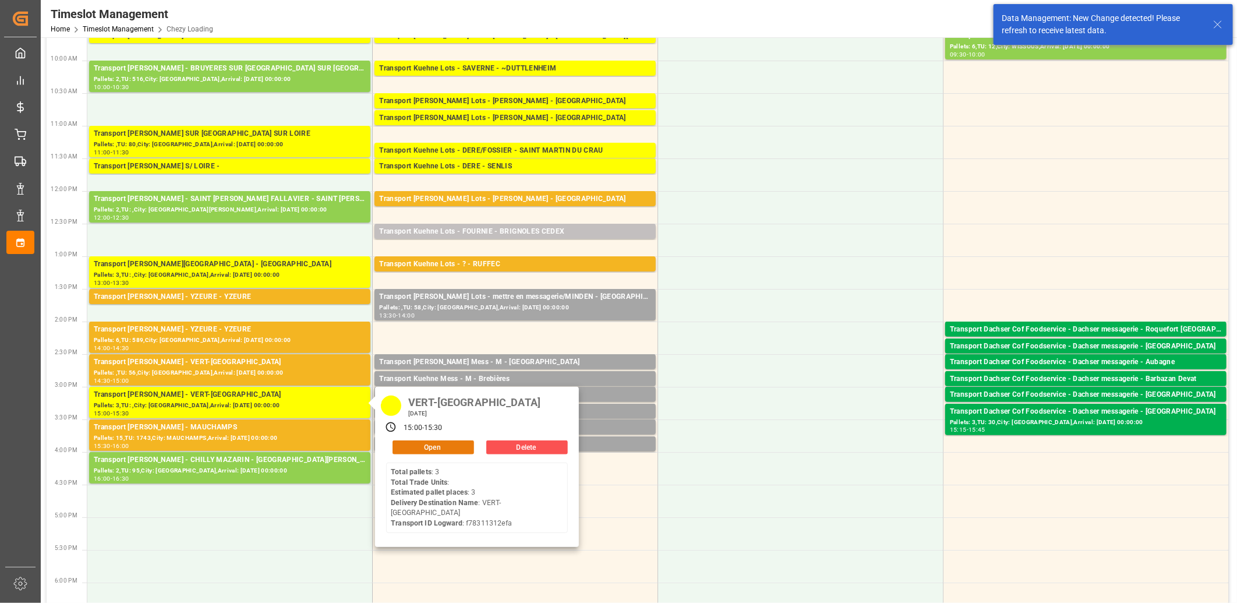
click at [417, 446] on button "Open" at bounding box center [434, 447] width 82 height 14
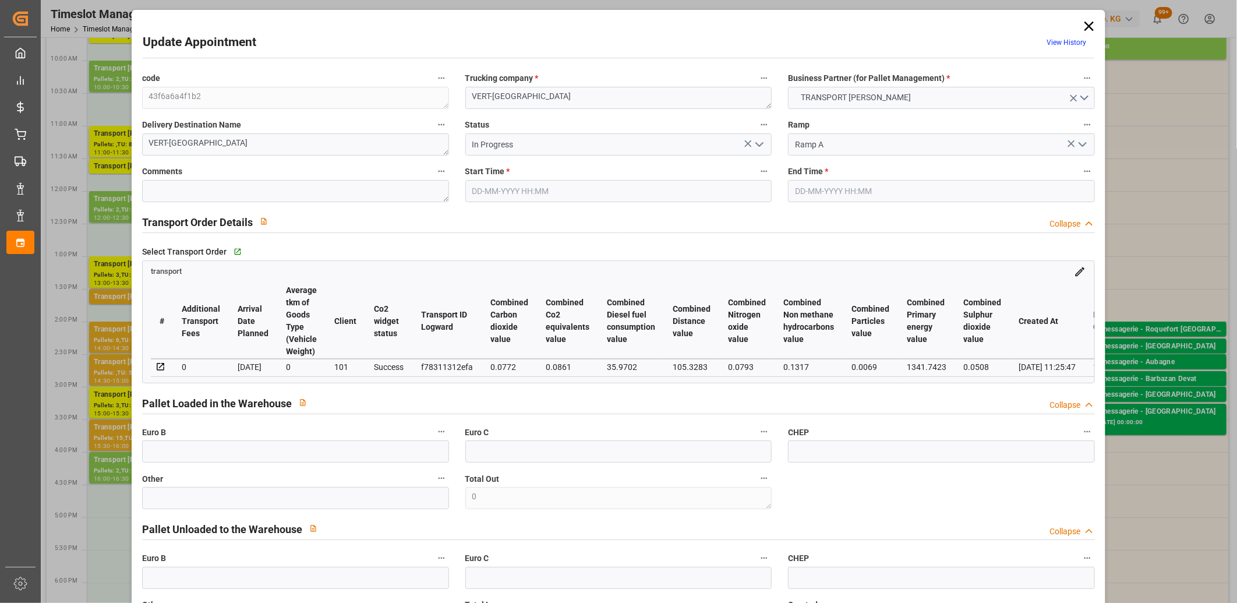
type input "11-09-2025 15:00"
type input "11-09-2025 15:30"
type input "05-09-2025 15:33"
type input "05-09-2025 11:25"
type input "12-09-2025"
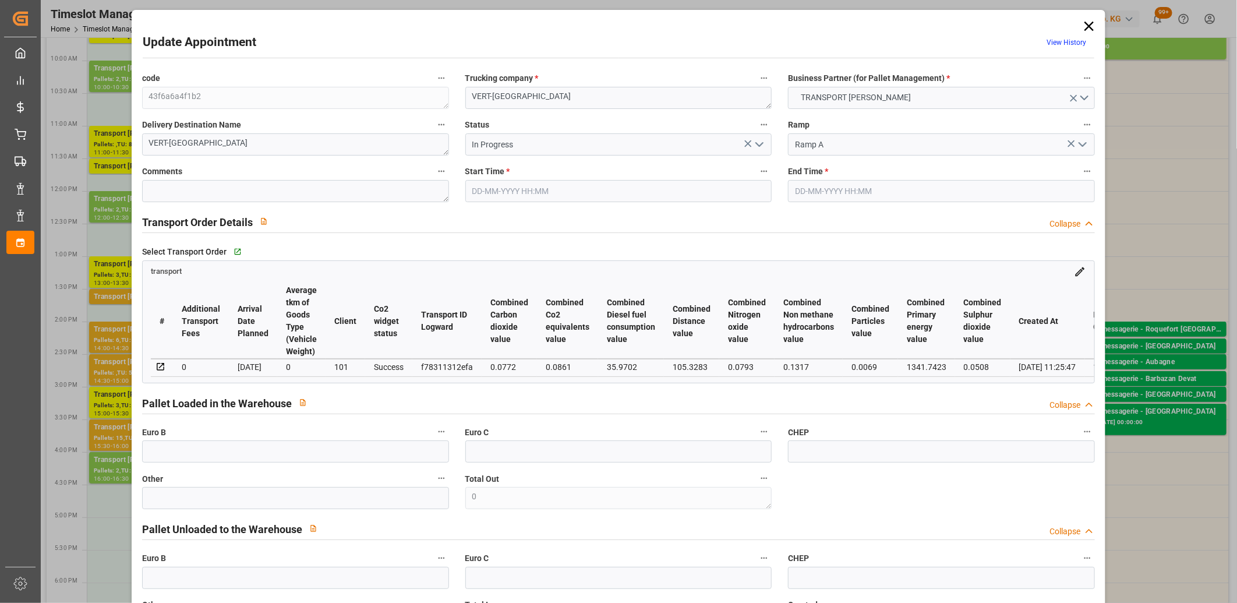
type input "[DATE]"
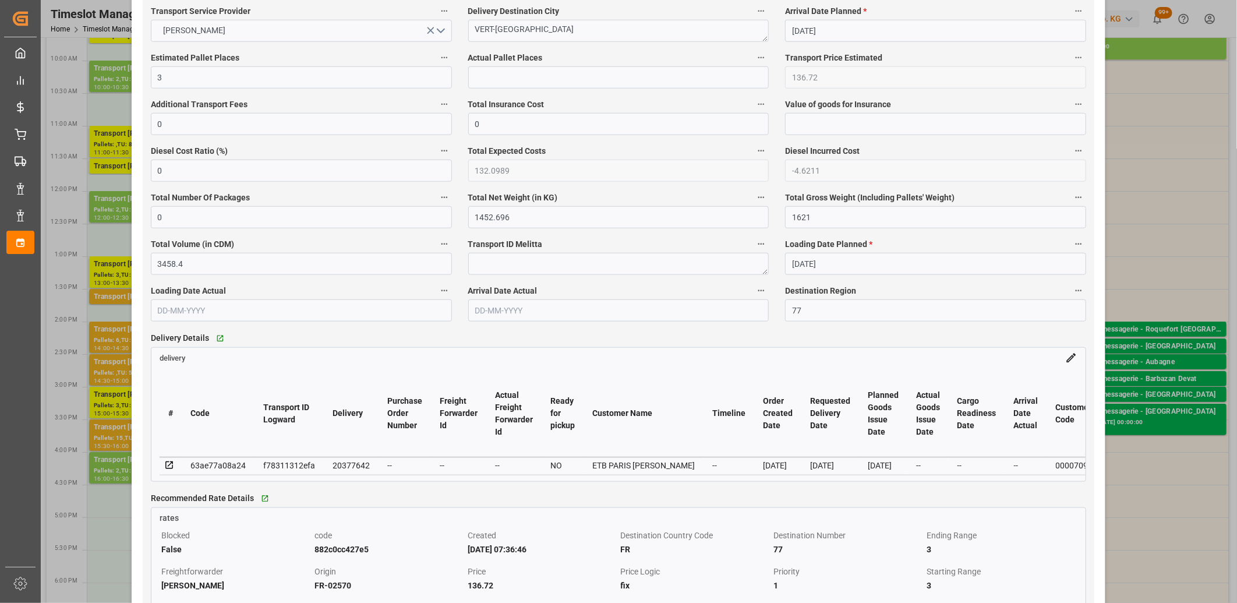
scroll to position [712, 0]
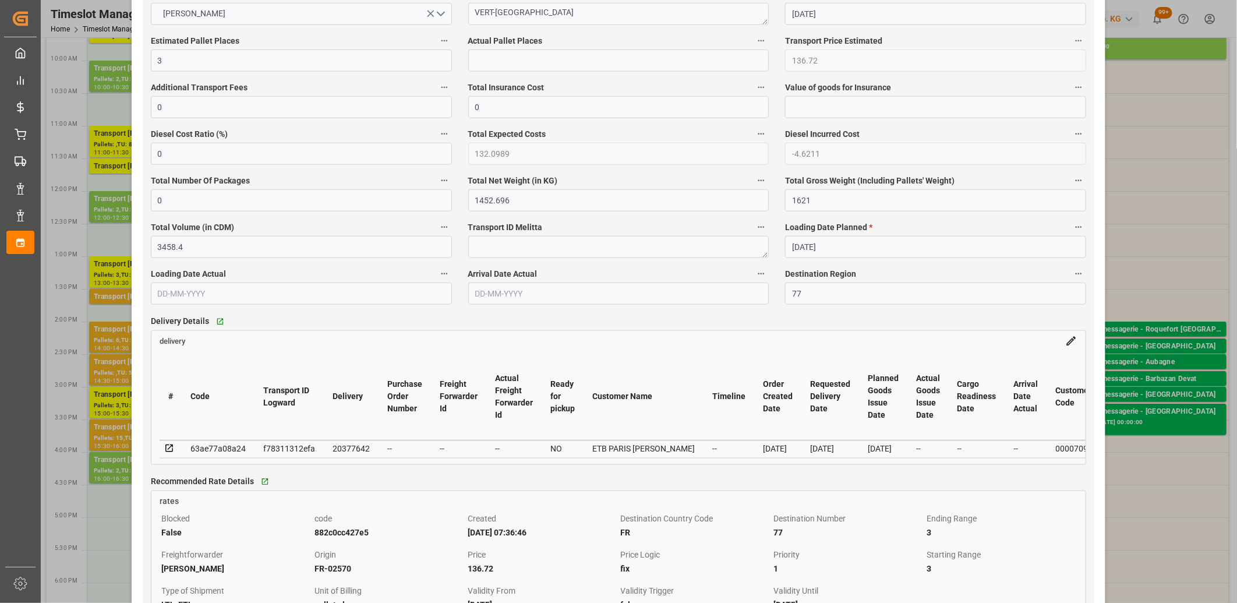
click at [166, 450] on icon at bounding box center [169, 448] width 10 height 10
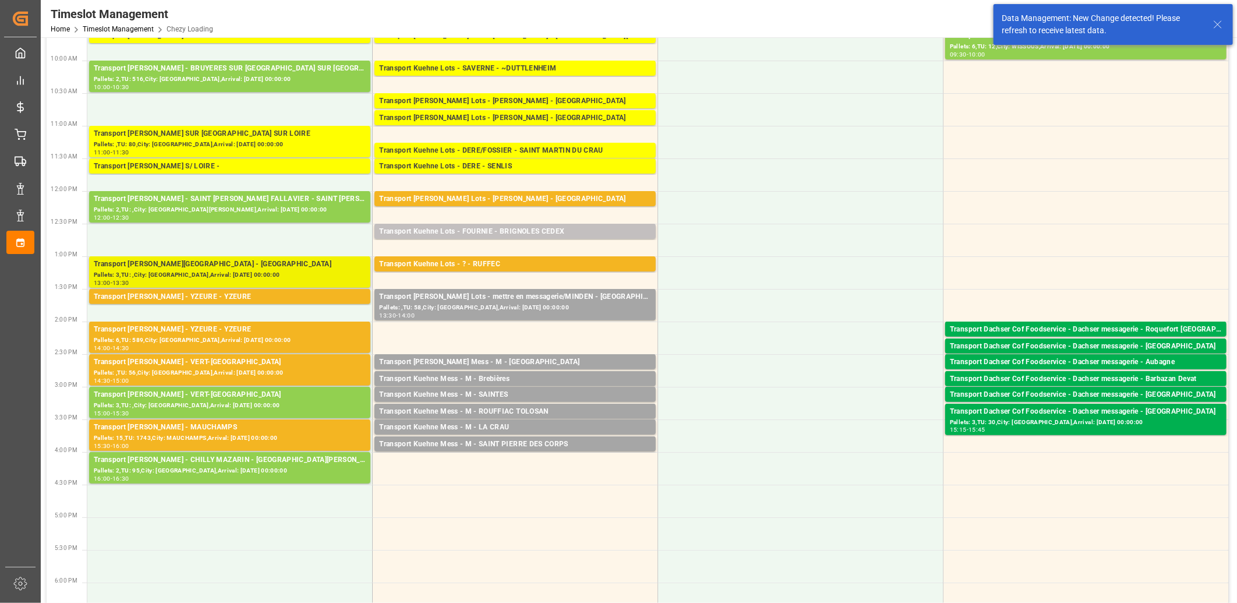
click at [220, 264] on div "Transport Delisle - BOURGES - BOURGES" at bounding box center [230, 265] width 272 height 12
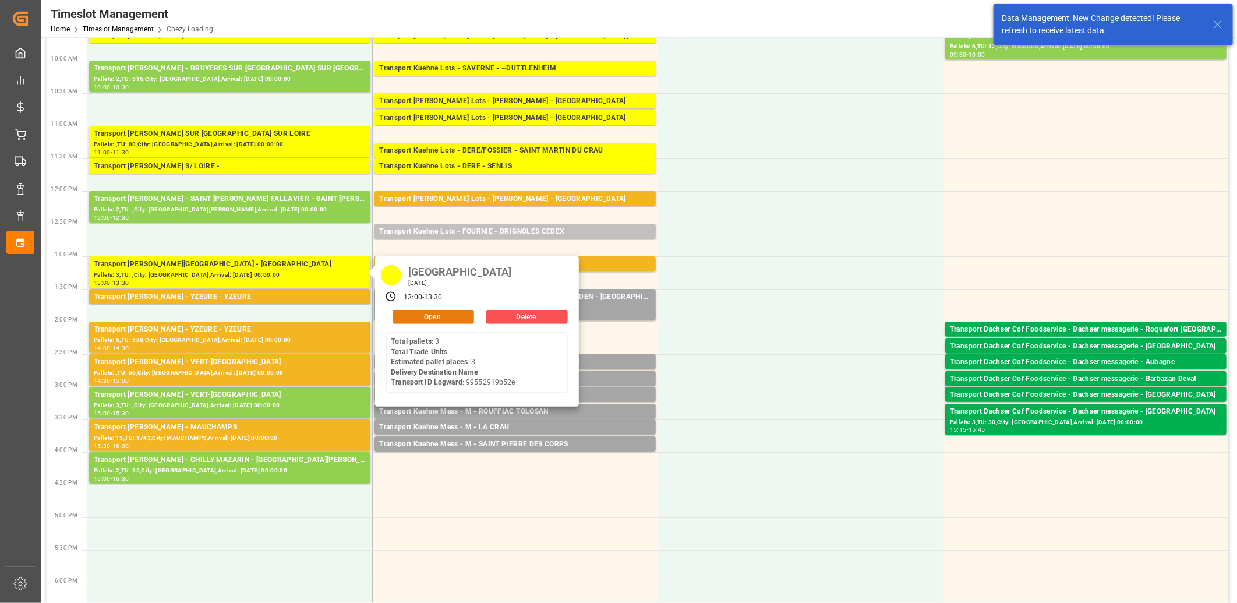
click at [397, 317] on button "Open" at bounding box center [434, 317] width 82 height 14
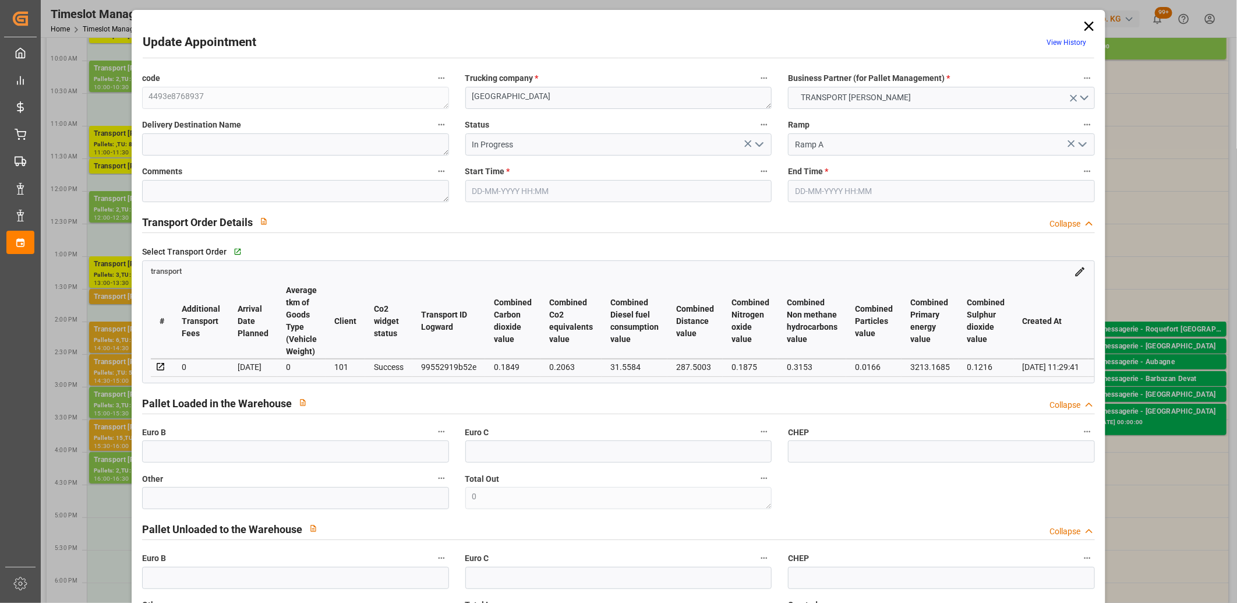
type input "11-09-2025 13:00"
type input "11-09-2025 13:30"
type input "08-09-2025 13:29"
type input "08-09-2025 11:29"
type input "[DATE]"
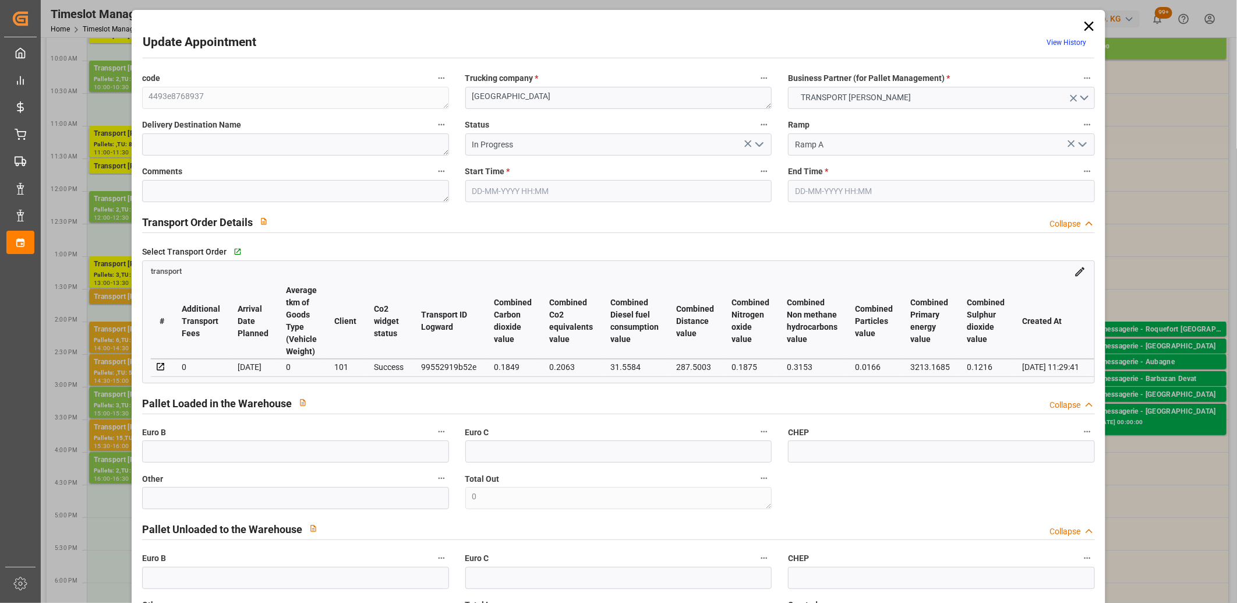
type input "12-09-2025"
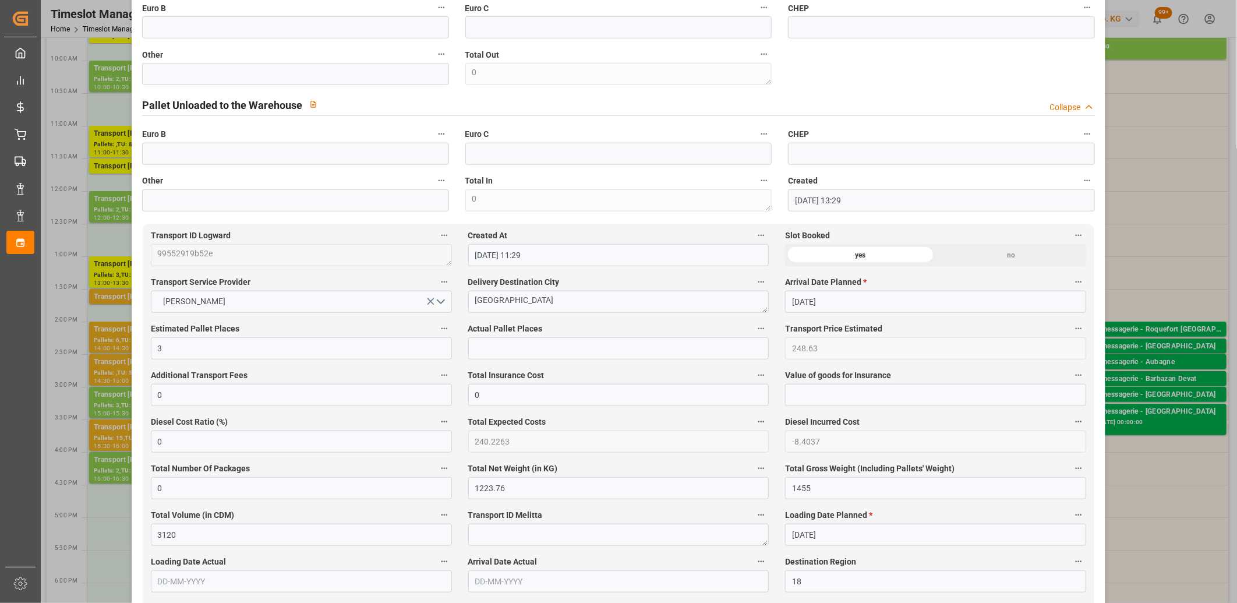
scroll to position [582, 0]
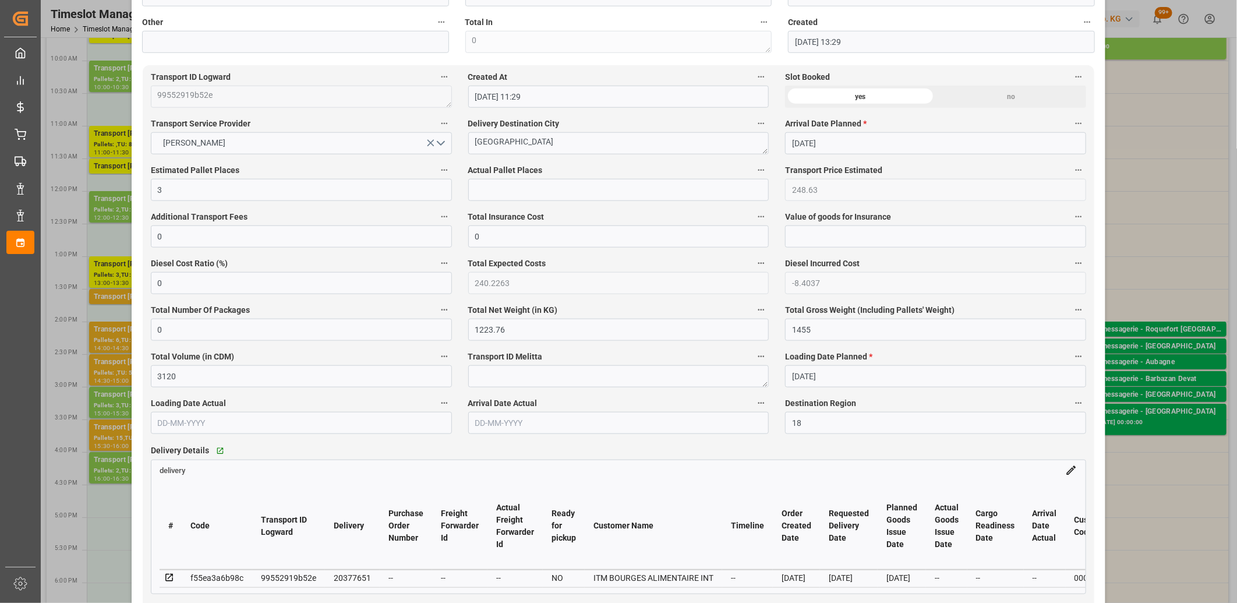
click at [168, 579] on icon at bounding box center [169, 578] width 10 height 10
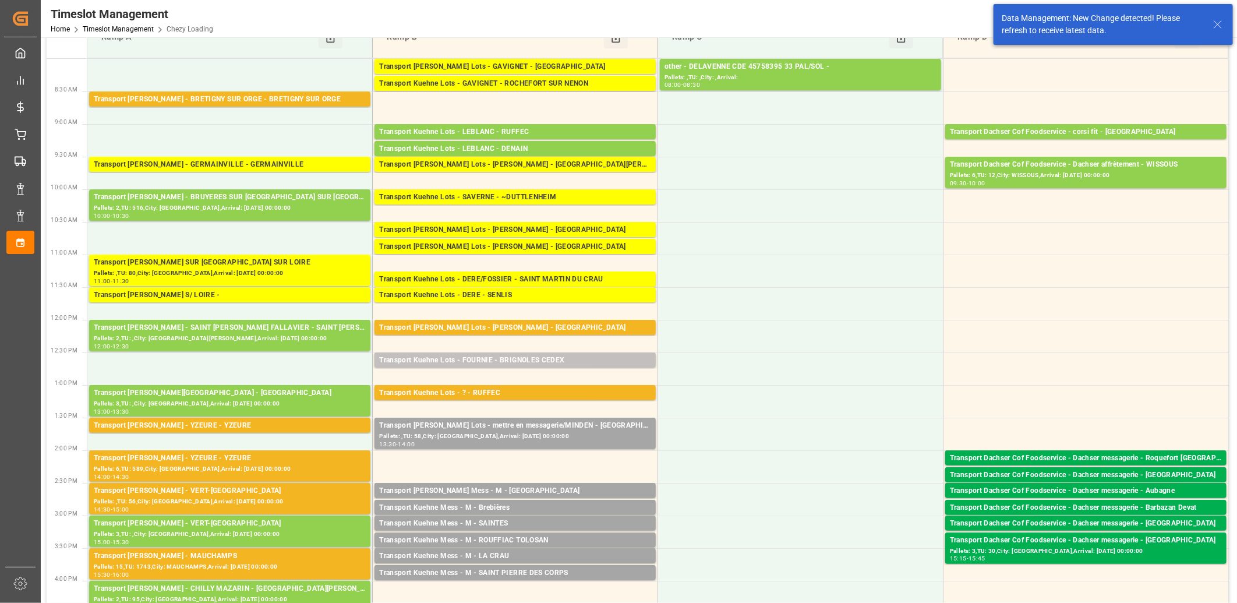
scroll to position [65, 0]
click at [507, 70] on div "Transport Kuehne Lots - GAVIGNET - SAINT VIT" at bounding box center [515, 68] width 272 height 12
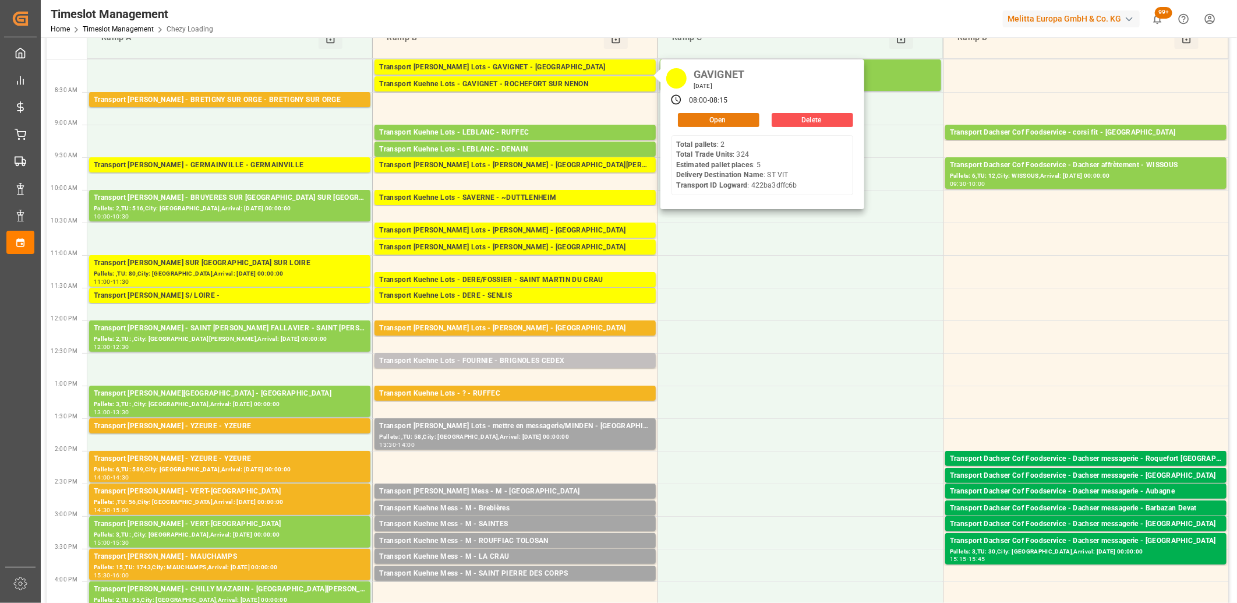
click at [742, 122] on button "Open" at bounding box center [719, 120] width 82 height 14
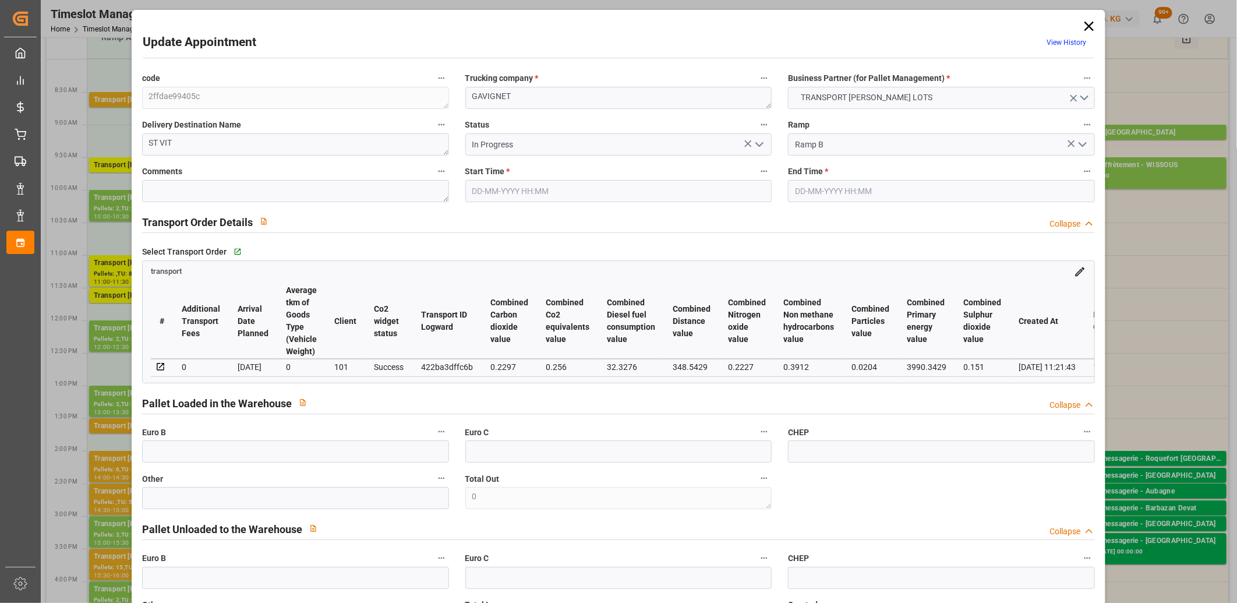
type input "11-09-2025 08:00"
type input "11-09-2025 08:15"
type input "08-09-2025 12:49"
type input "08-09-2025 11:21"
type input "12-09-2025"
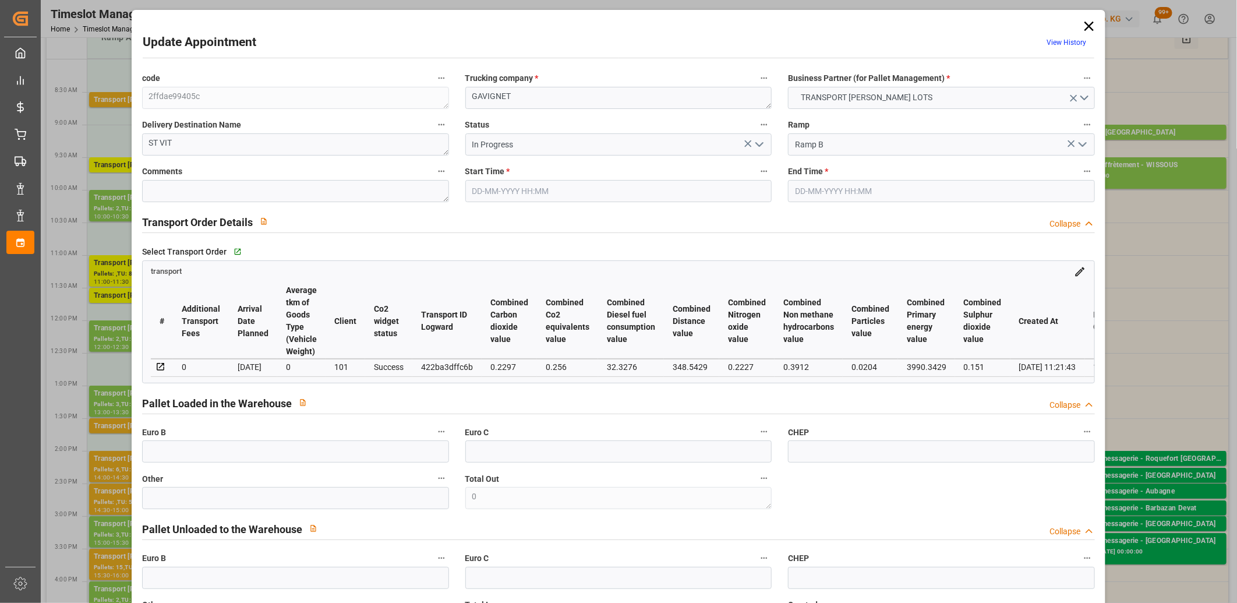
type input "[DATE]"
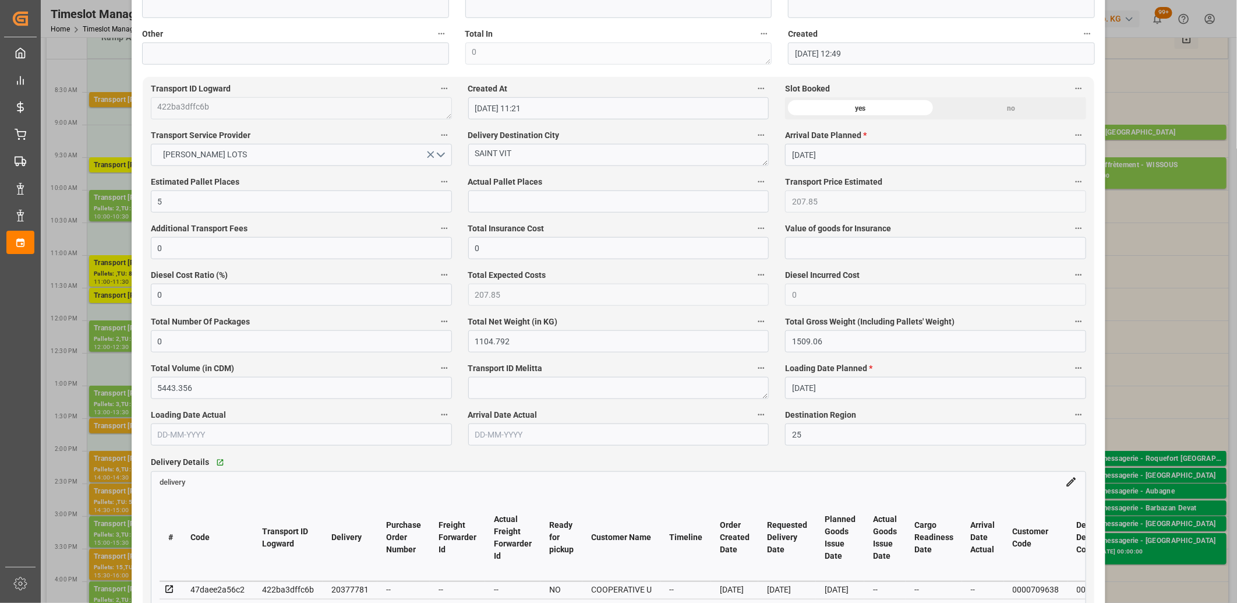
scroll to position [647, 0]
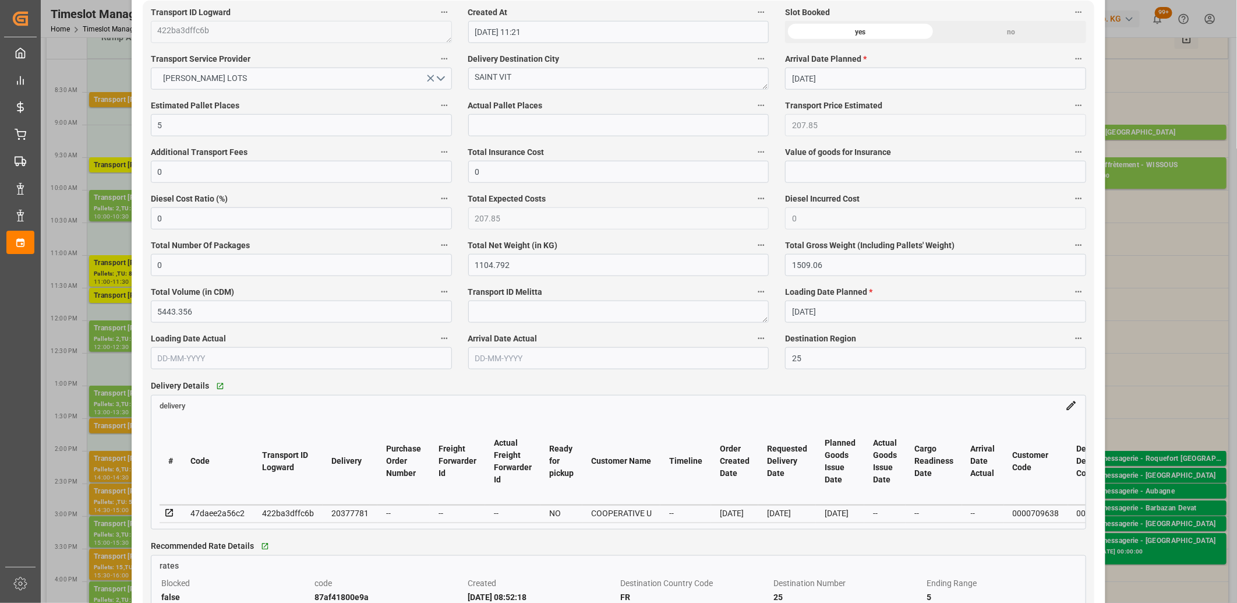
click at [168, 515] on icon at bounding box center [169, 513] width 10 height 10
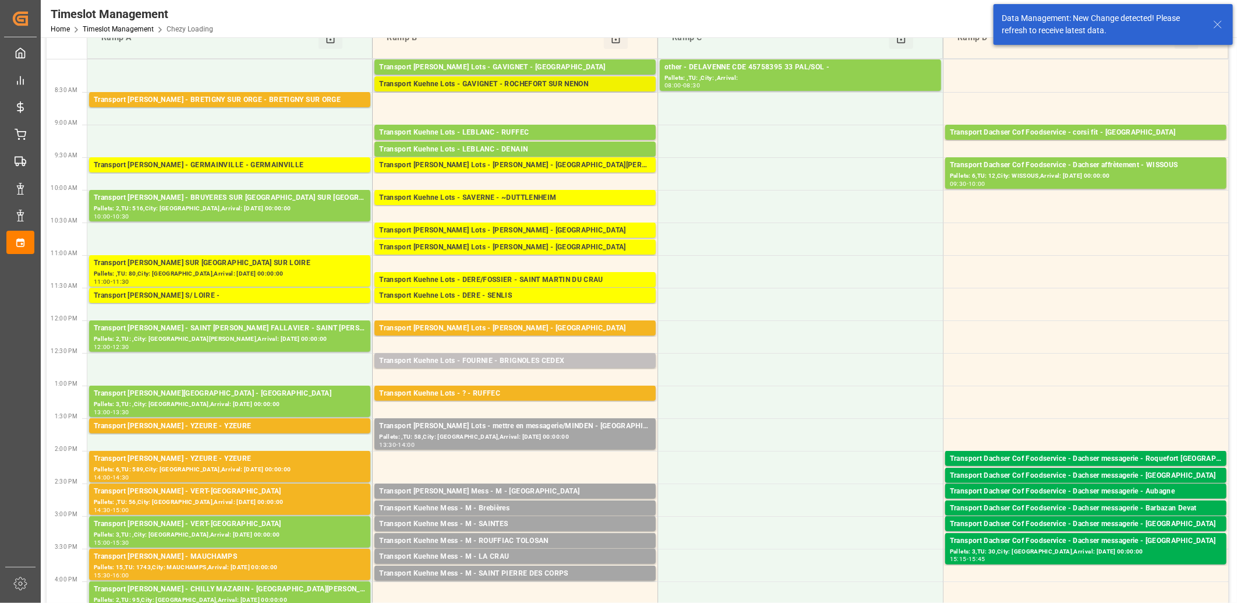
click at [448, 83] on div "Transport Kuehne Lots - GAVIGNET - ROCHEFORT SUR NENON" at bounding box center [515, 85] width 272 height 12
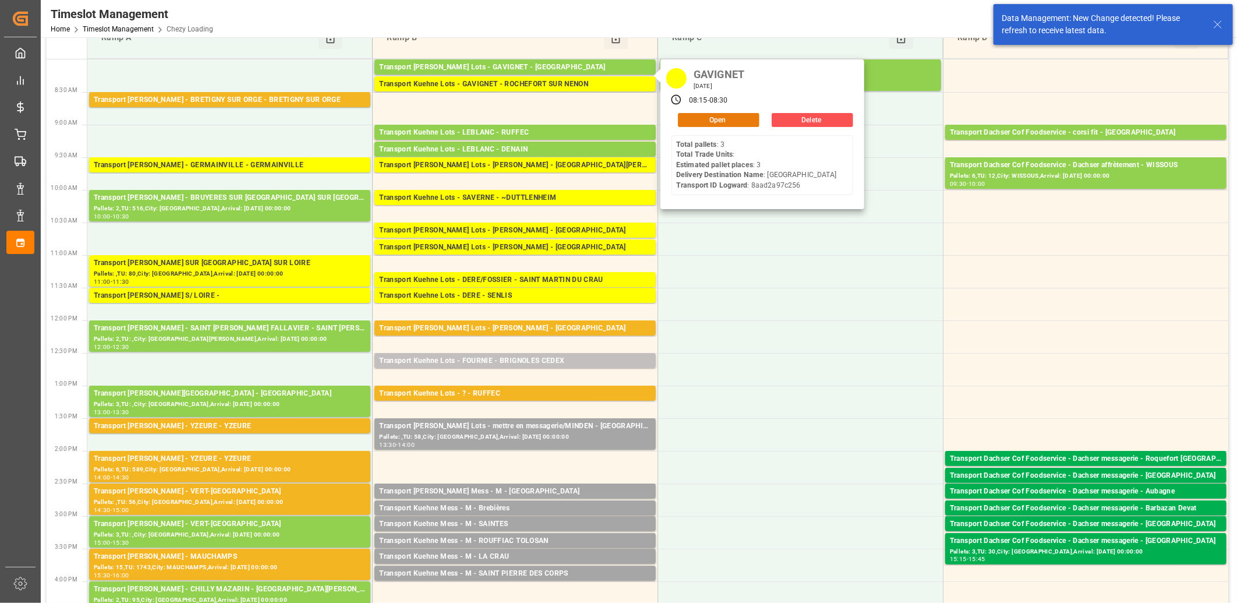
click at [736, 118] on button "Open" at bounding box center [719, 120] width 82 height 14
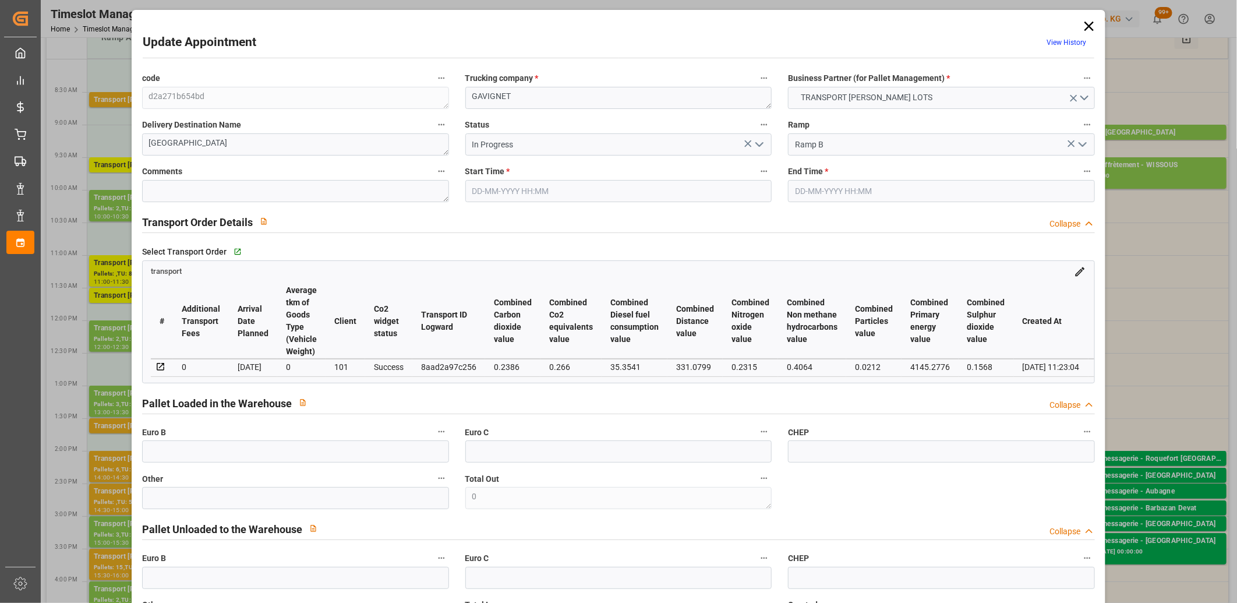
type input "11-09-2025 08:15"
type input "11-09-2025 08:30"
type input "08-09-2025 12:50"
type input "08-09-2025 11:23"
type input "[DATE]"
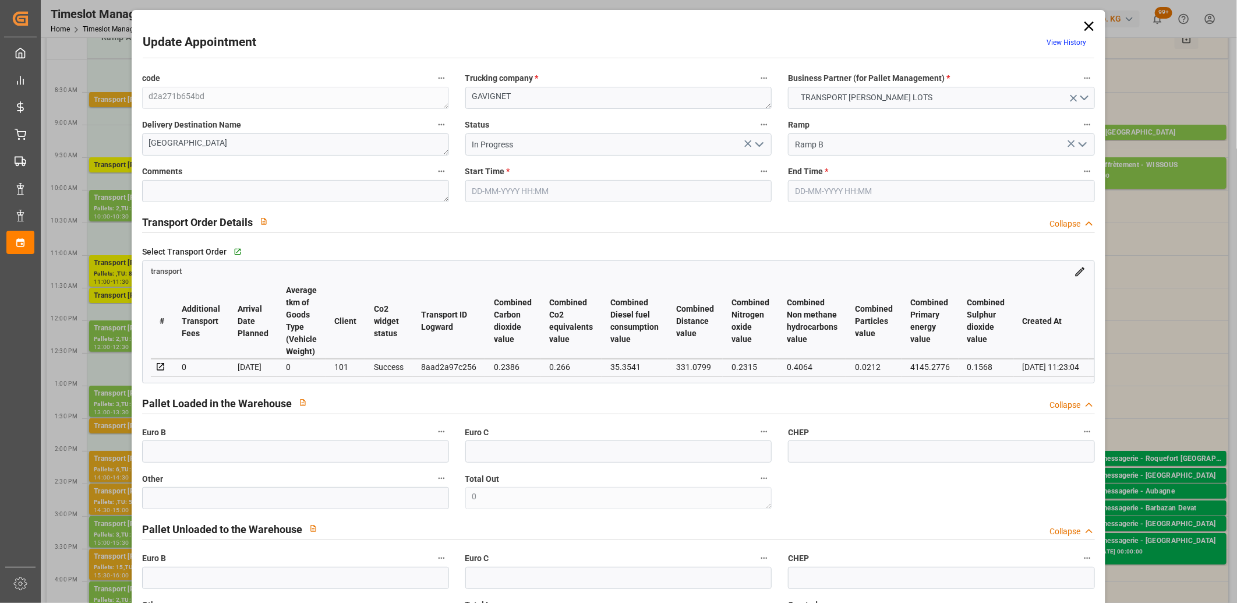
type input "12-09-2025"
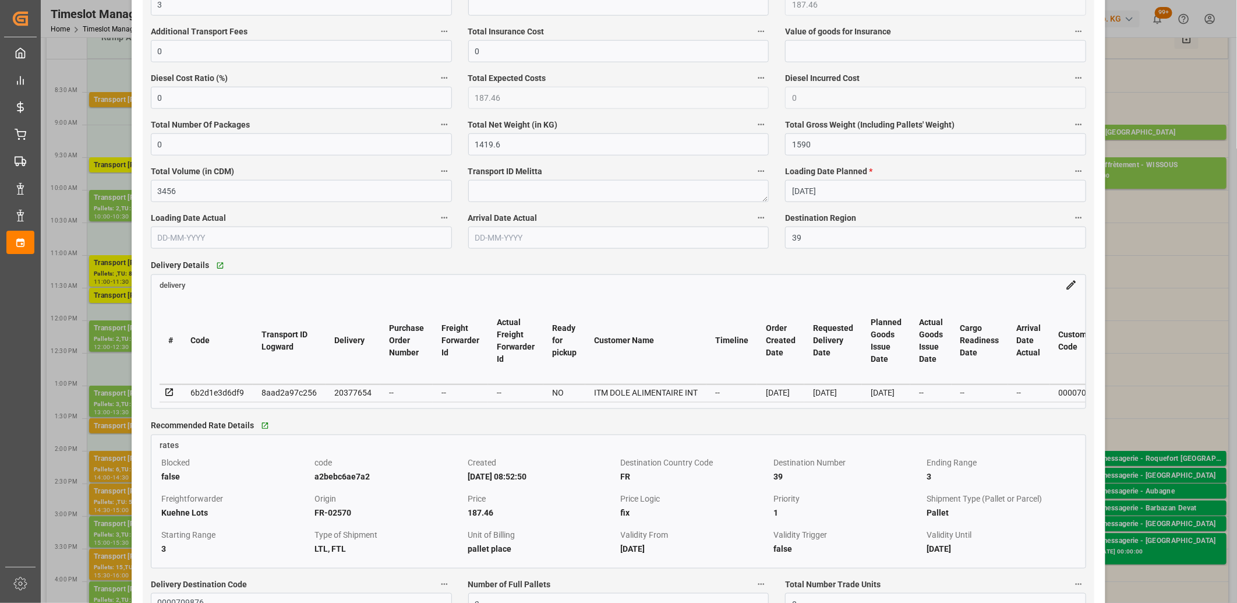
scroll to position [776, 0]
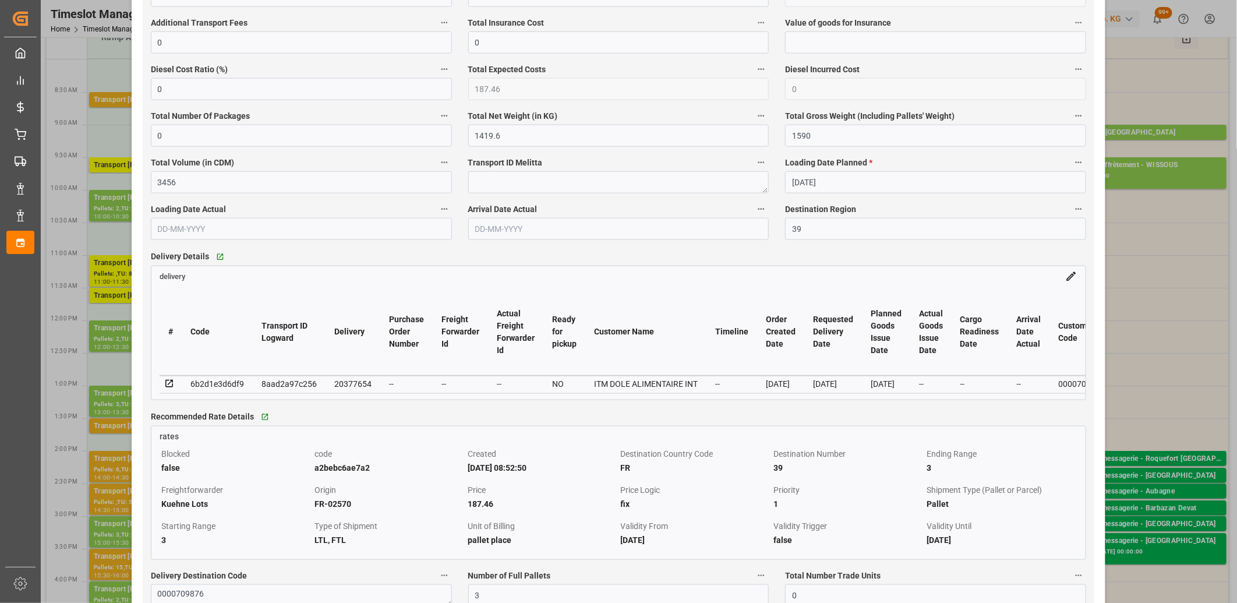
click at [167, 386] on icon at bounding box center [169, 384] width 8 height 8
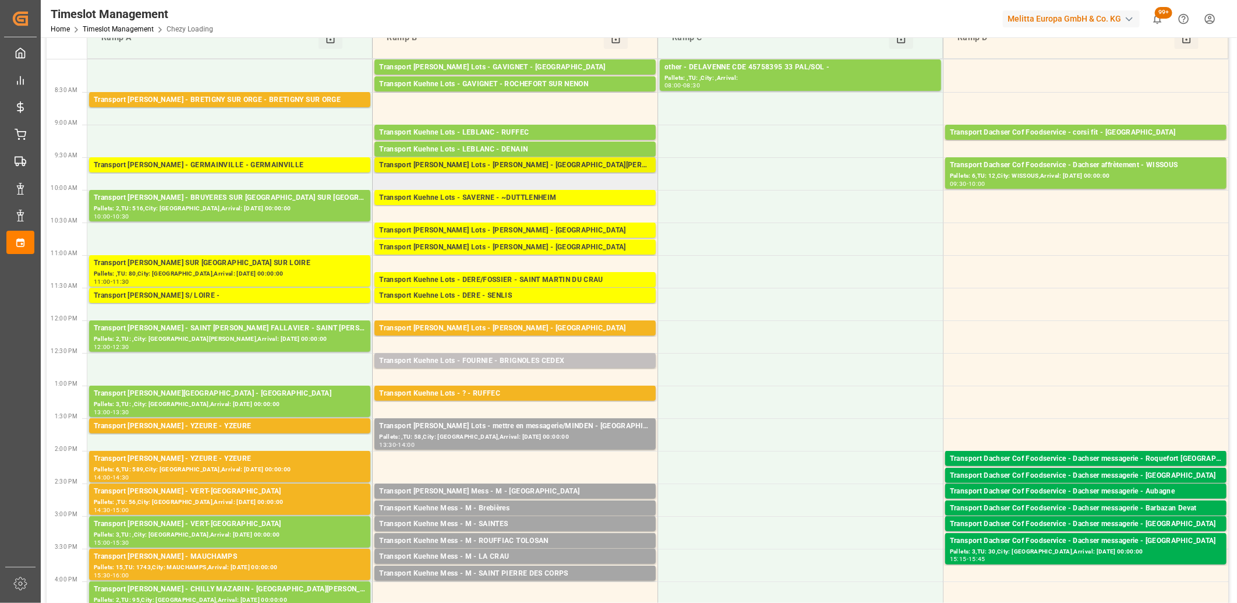
click at [456, 164] on div "Transport Kuehne Lots - LEBLANC - MONT DE MARSAN" at bounding box center [515, 166] width 272 height 12
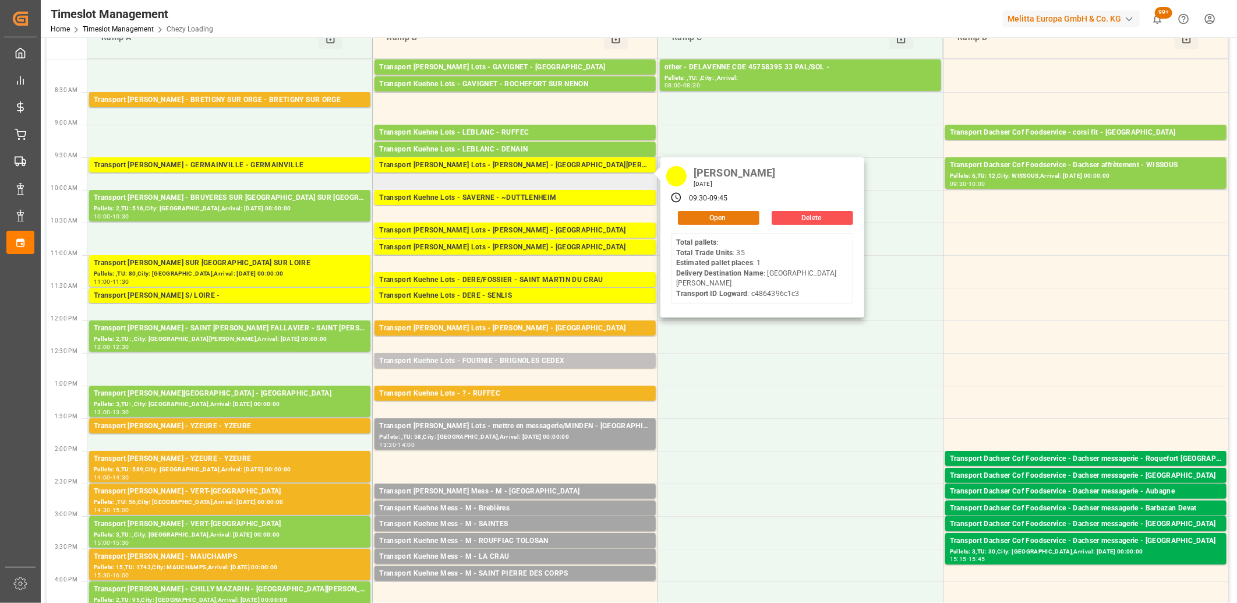
click at [709, 222] on button "Open" at bounding box center [719, 218] width 82 height 14
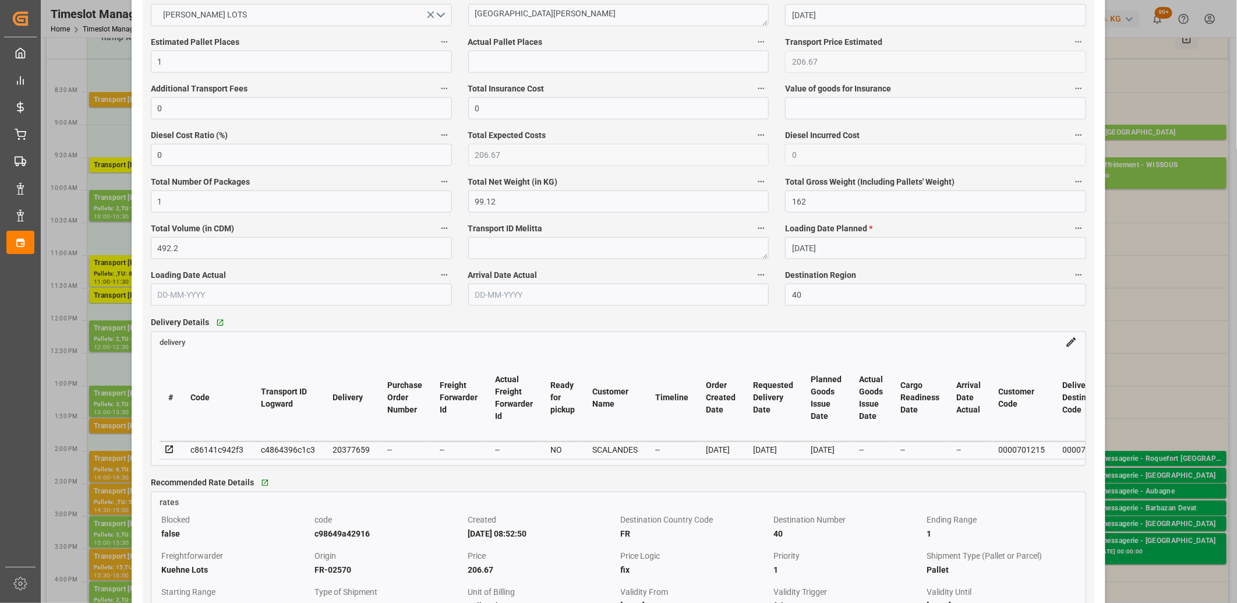
scroll to position [712, 0]
click at [167, 447] on icon at bounding box center [169, 448] width 8 height 8
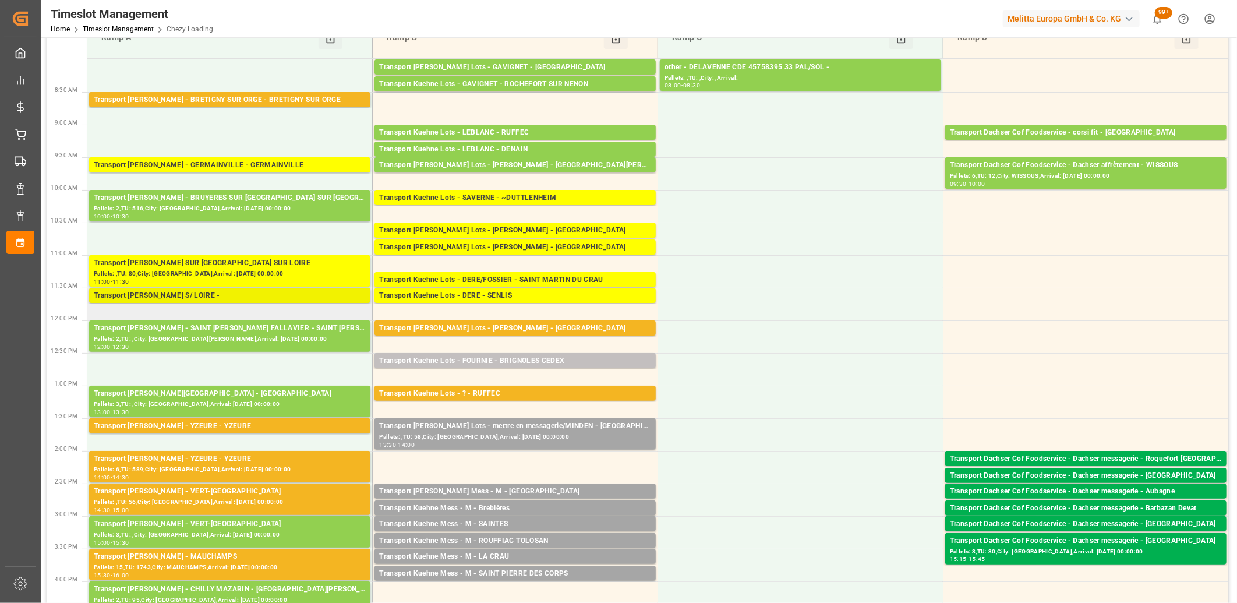
click at [246, 300] on div "Transport Delisle - CHATEAUNEUF S/ LOIRE -" at bounding box center [230, 296] width 272 height 12
click at [252, 273] on div "Pallets: ,TU: 80,City: CHATEAUNEUF SUR LOIRE,Arrival: 2025-09-15 00:00:00" at bounding box center [230, 274] width 272 height 10
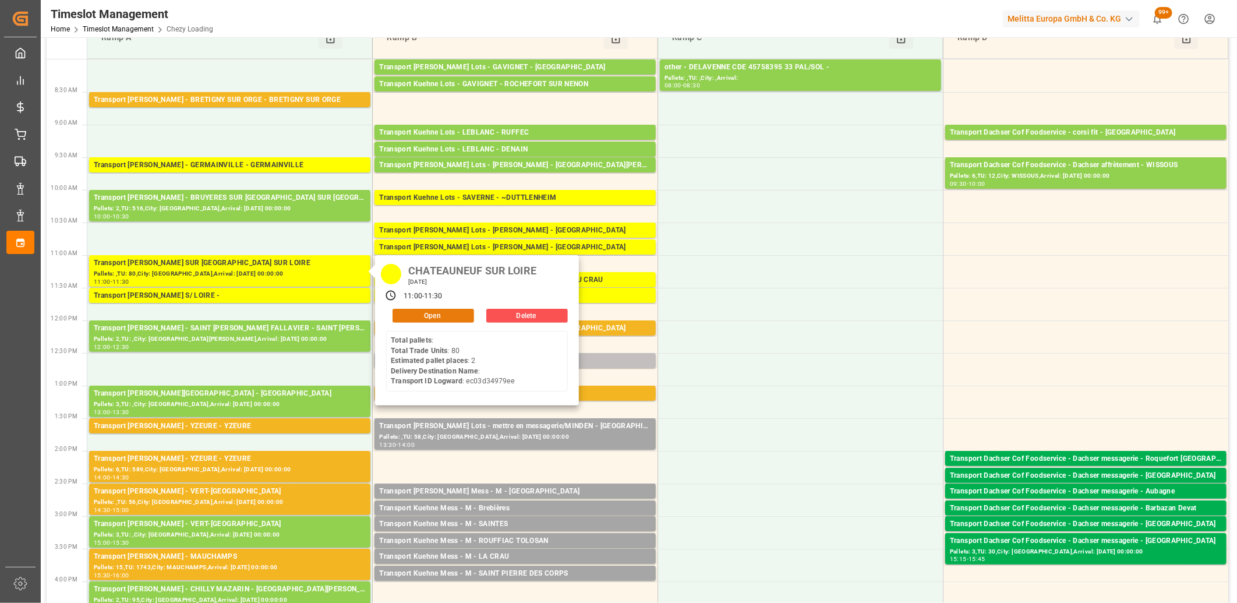
click at [402, 313] on button "Open" at bounding box center [434, 316] width 82 height 14
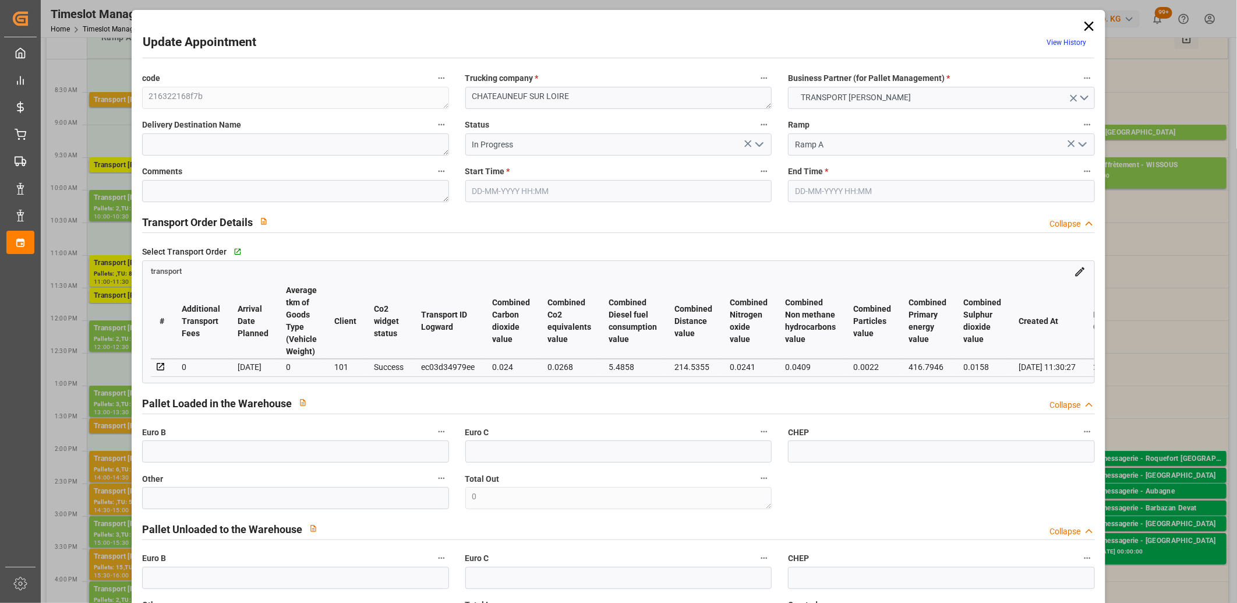
type input "11-09-2025 11:00"
type input "11-09-2025 11:30"
type input "08-09-2025 13:25"
type input "08-09-2025 11:30"
type input "[DATE]"
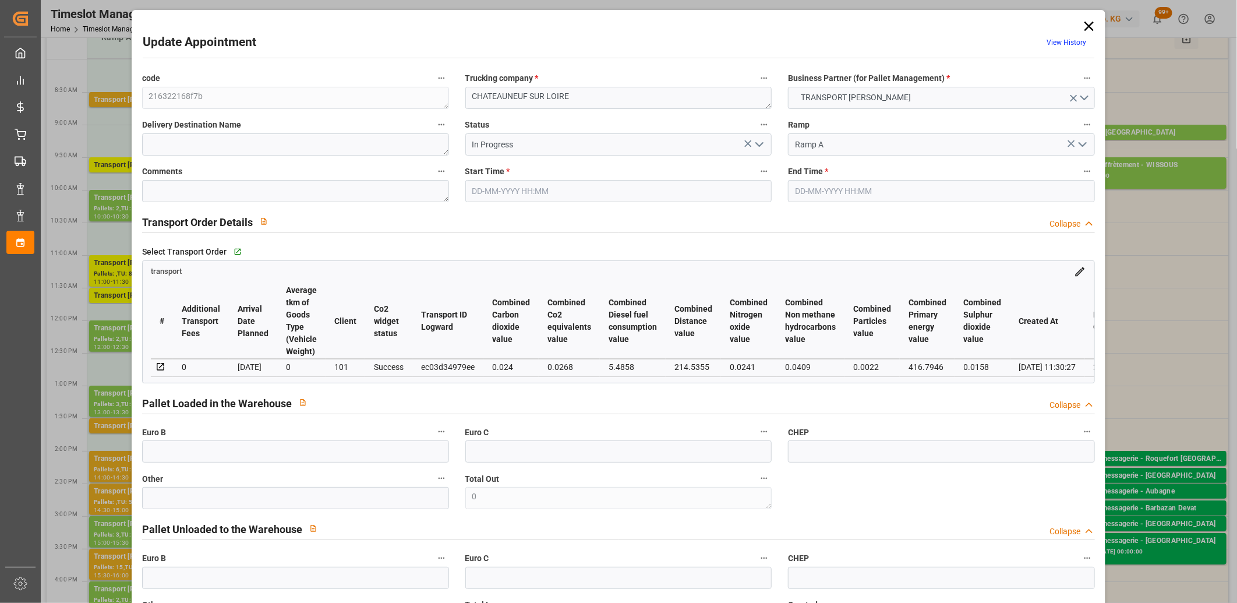
type input "12-09-2025"
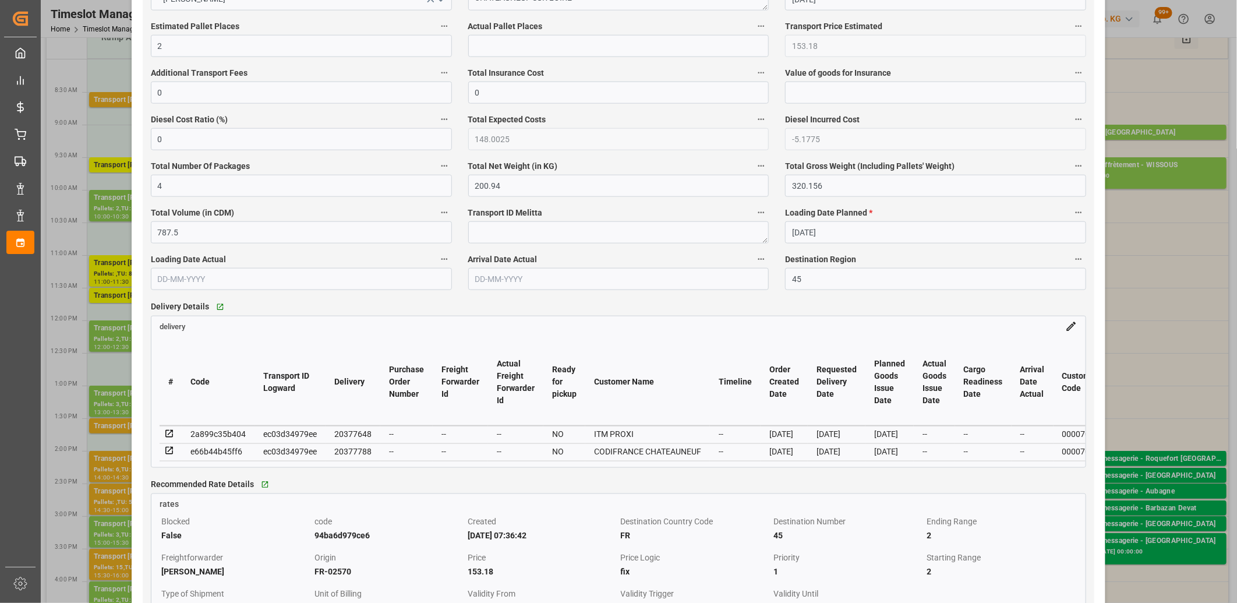
scroll to position [776, 0]
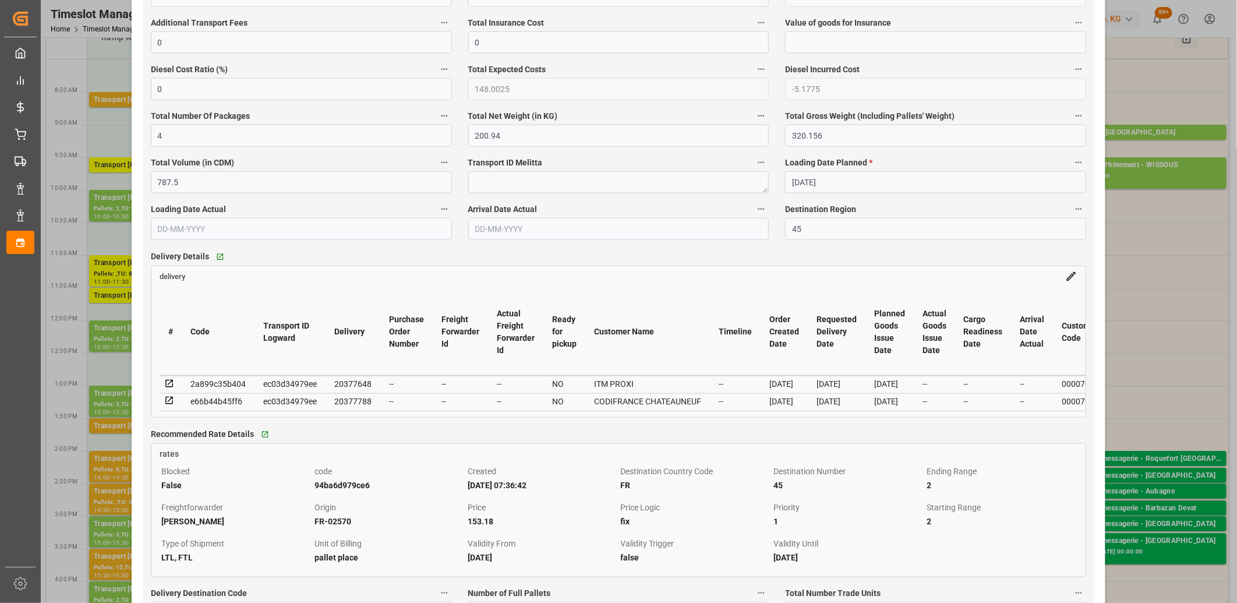
click at [170, 384] on icon at bounding box center [169, 384] width 8 height 8
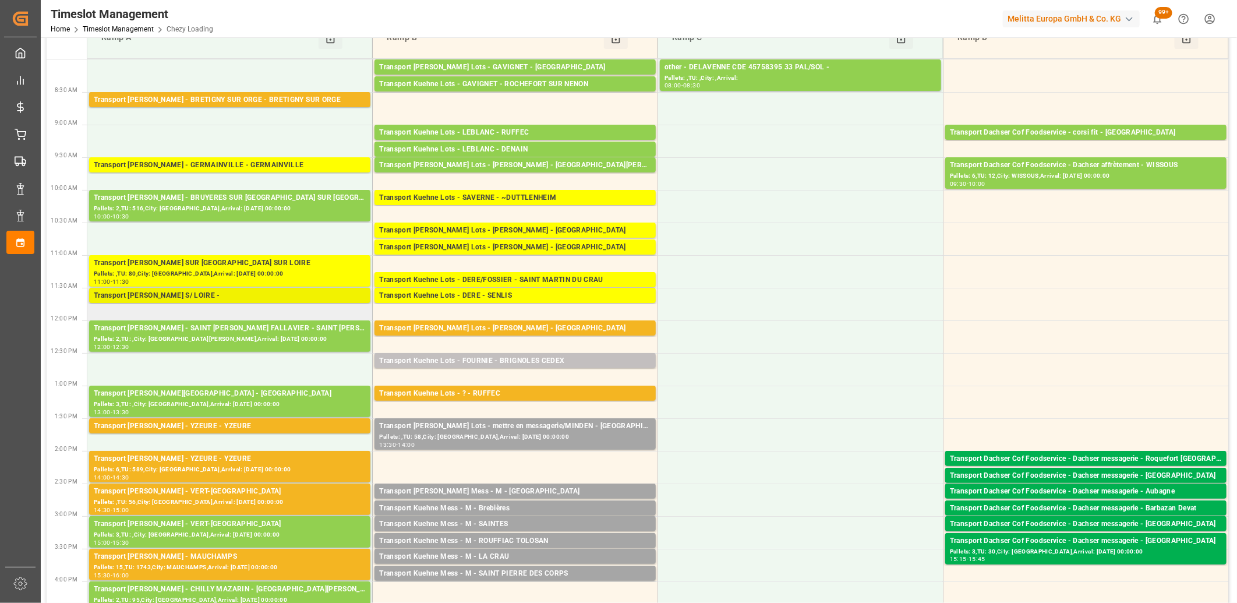
click at [221, 295] on div "Transport [PERSON_NAME] S/ LOIRE -" at bounding box center [230, 296] width 272 height 12
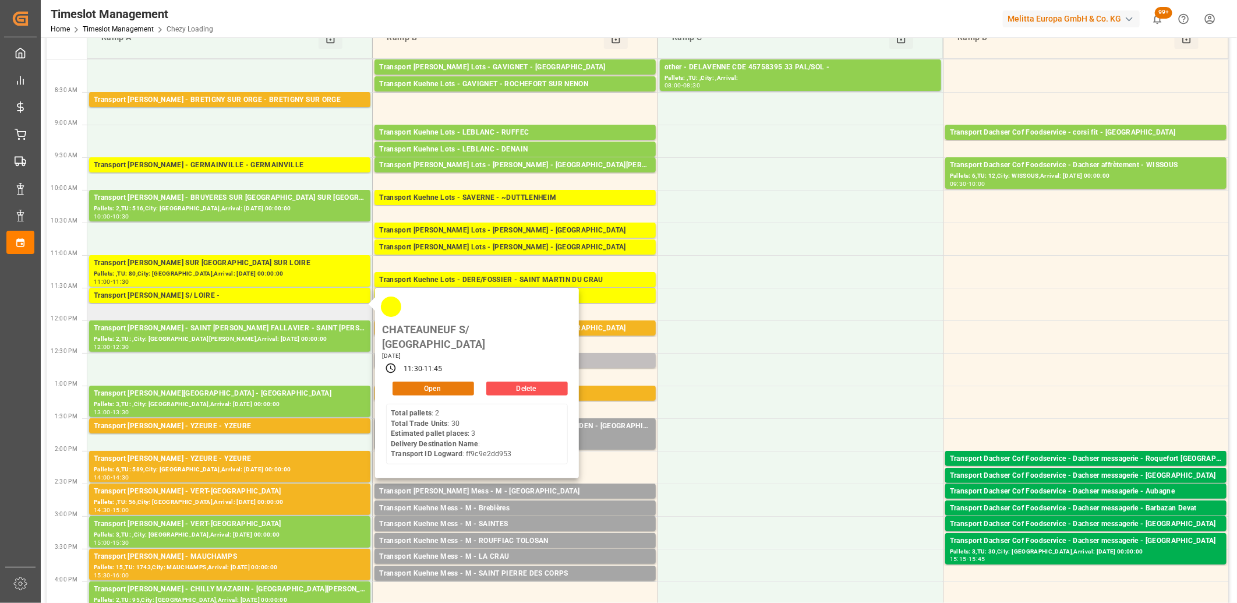
click at [425, 381] on button "Open" at bounding box center [434, 388] width 82 height 14
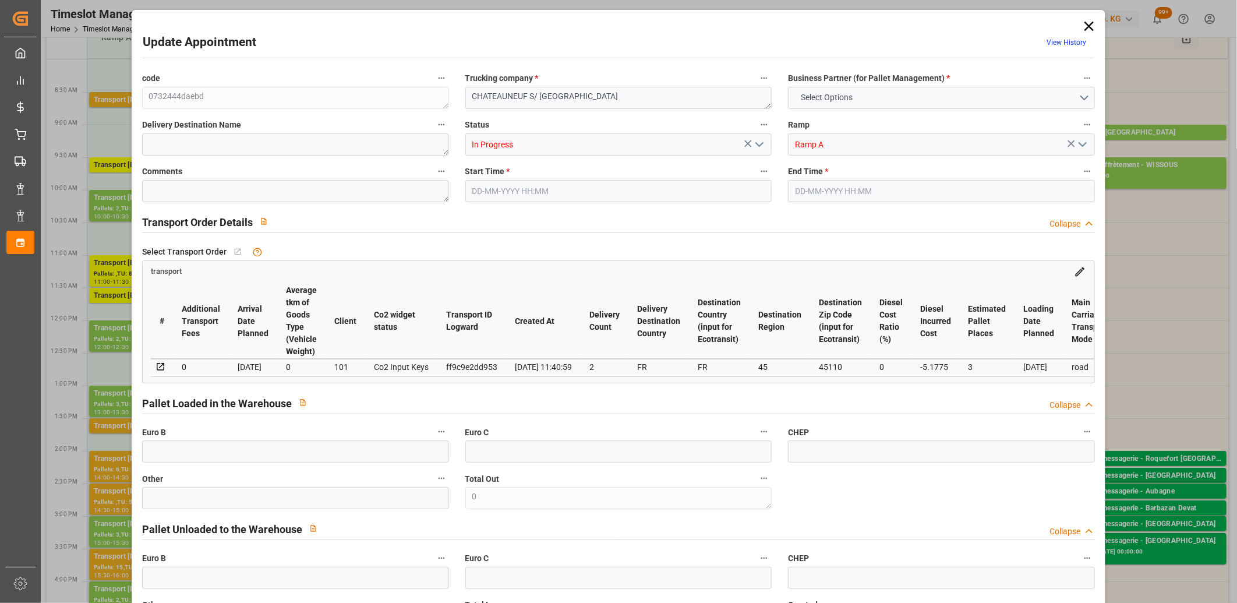
type input "3"
type input "153.18"
type input "0"
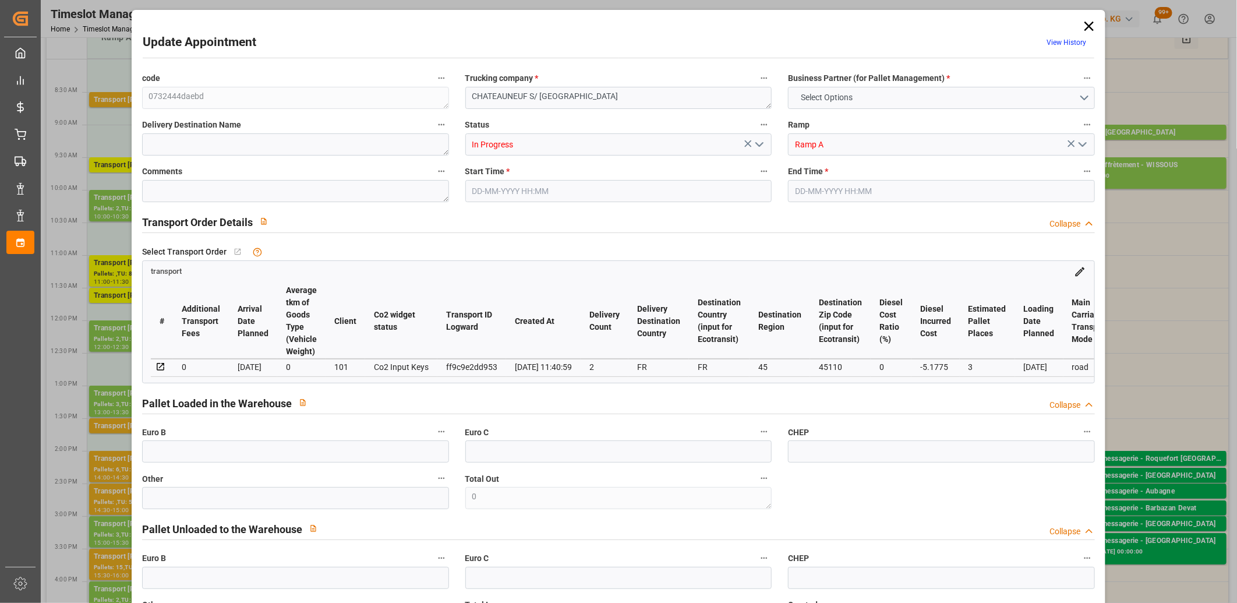
type input "148.0025"
type input "-5.1775"
type input "0"
type input "297.186"
type input "486.088"
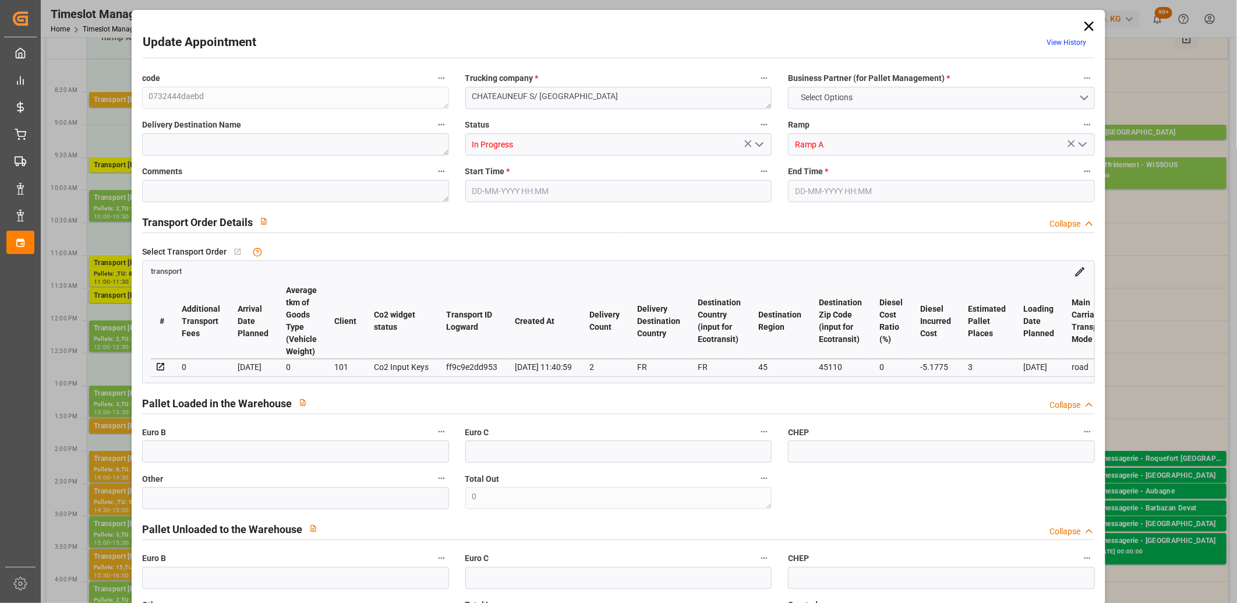
type input "1559.916"
type input "45"
type input "2"
type input "30"
type input "4"
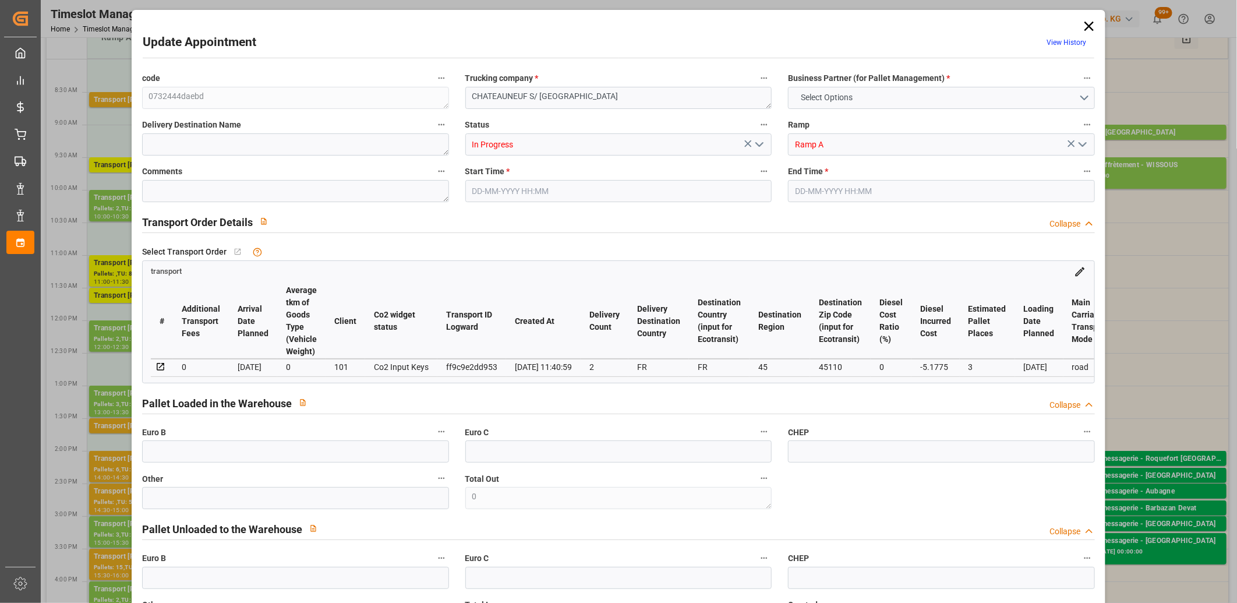
type input "101"
type input "382.8"
type input "0"
type input "4710.8598"
type input "0"
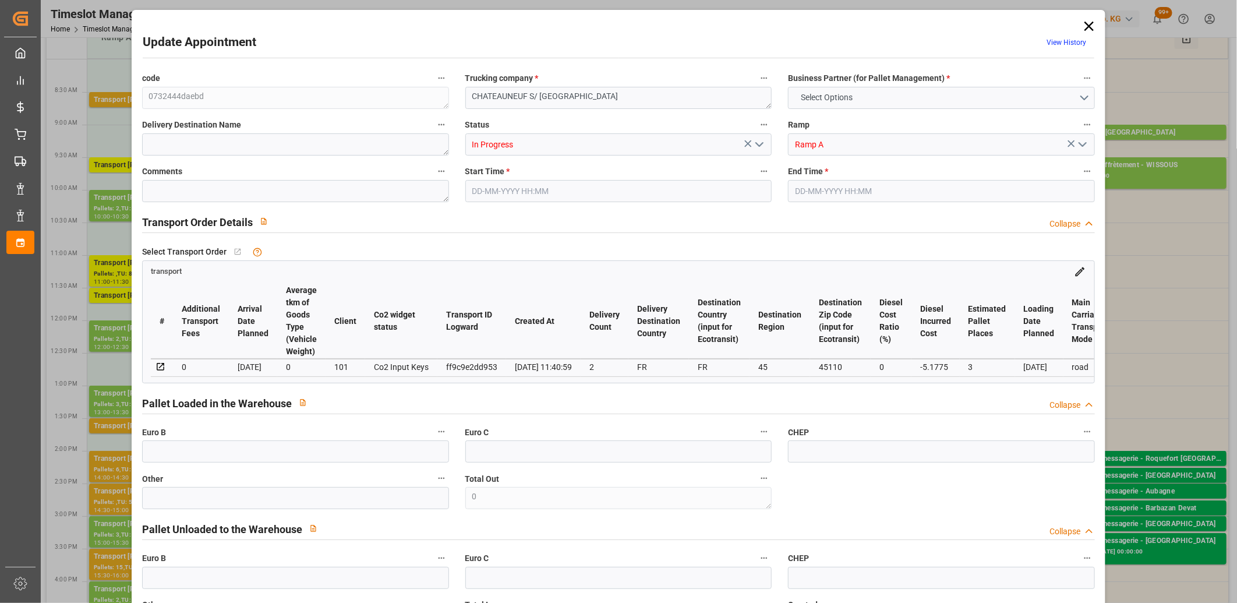
type input "0"
type input "21"
type input "35"
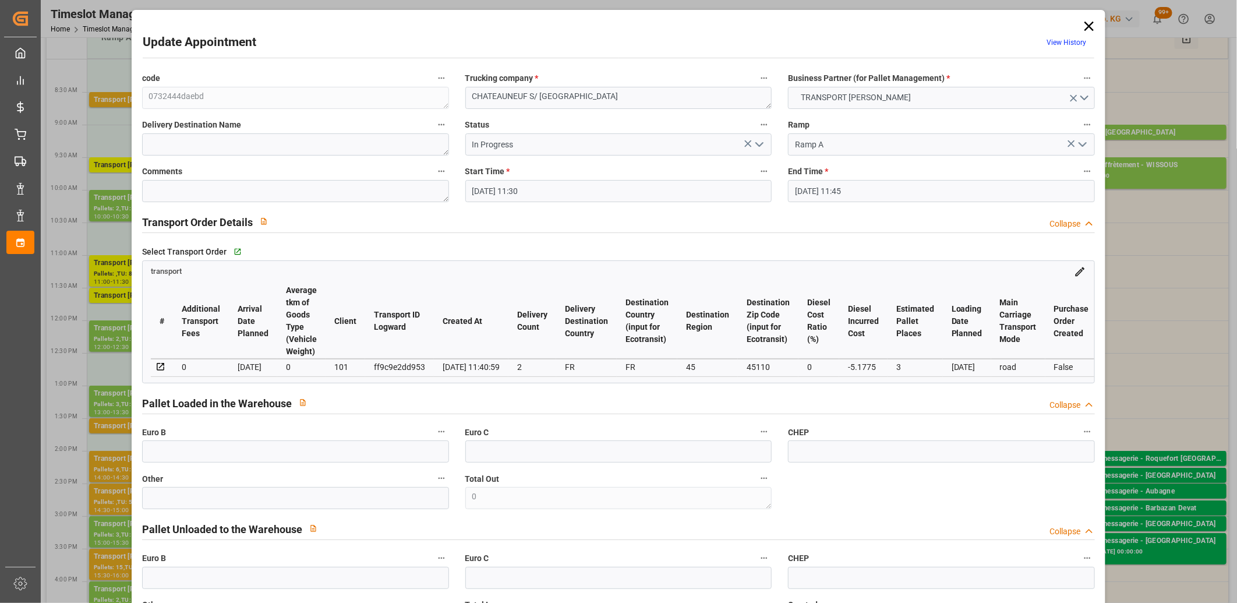
type input "11-09-2025 11:30"
type input "11-09-2025 11:45"
type input "09-09-2025 13:02"
type input "09-09-2025 11:40"
type input "[DATE]"
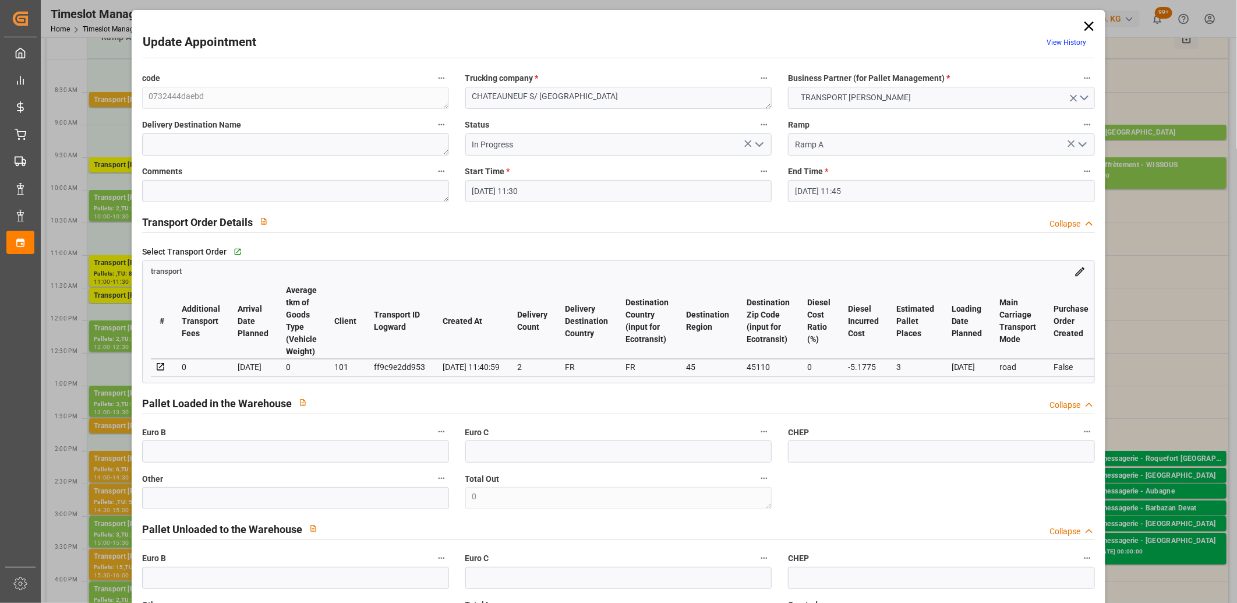
type input "[DATE]"
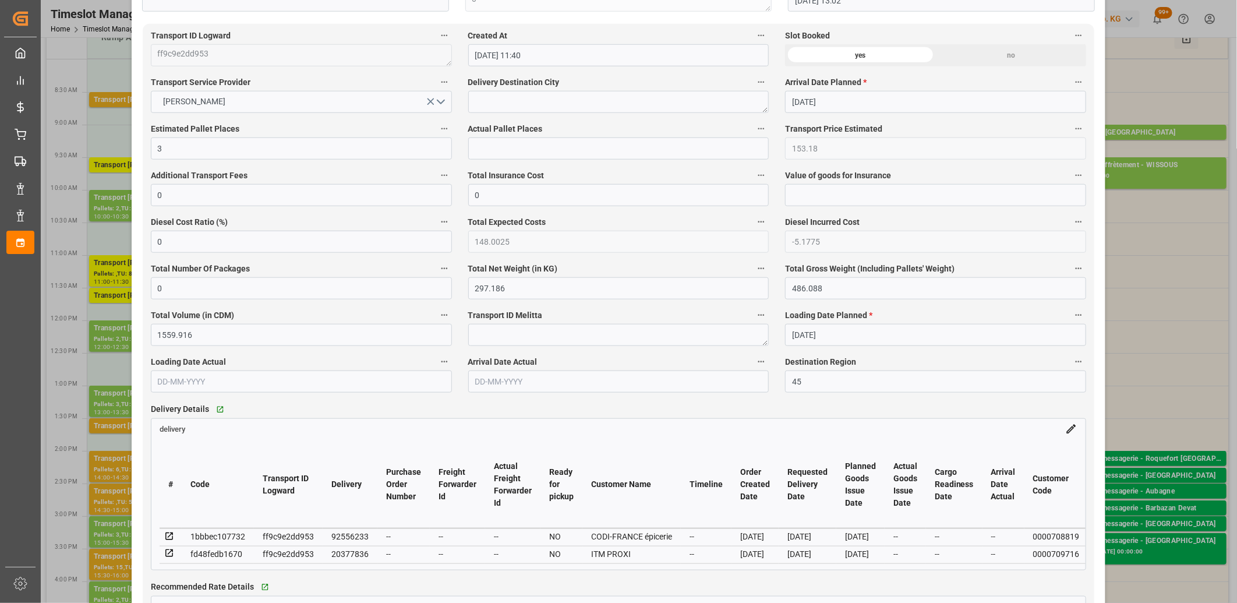
scroll to position [647, 0]
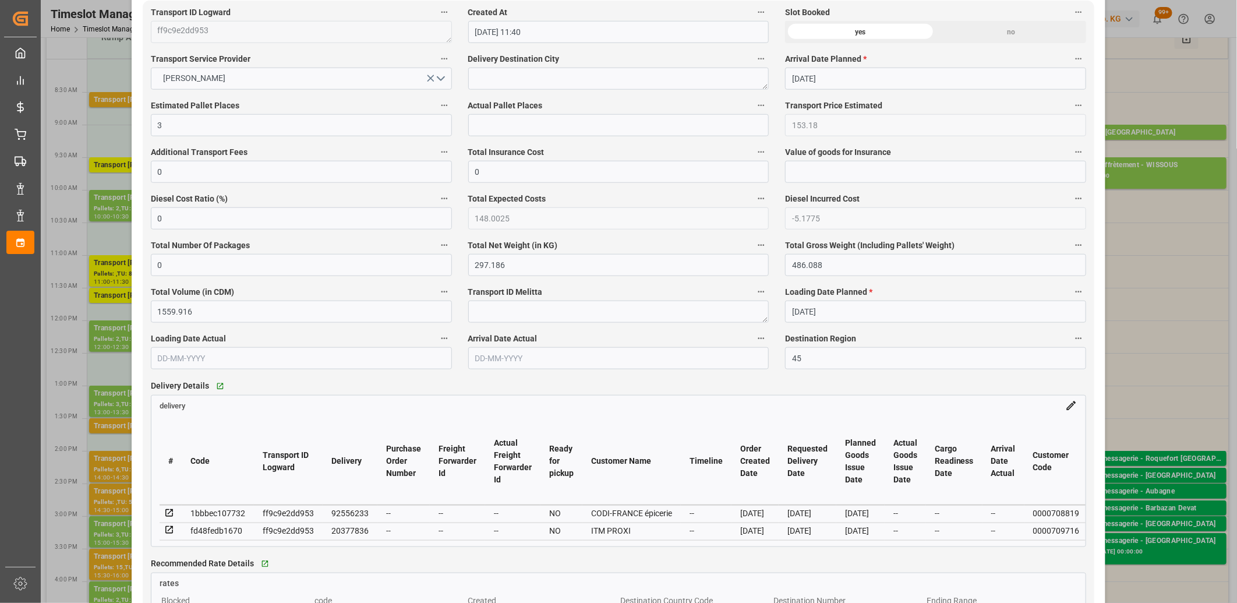
click at [167, 514] on icon at bounding box center [169, 513] width 10 height 10
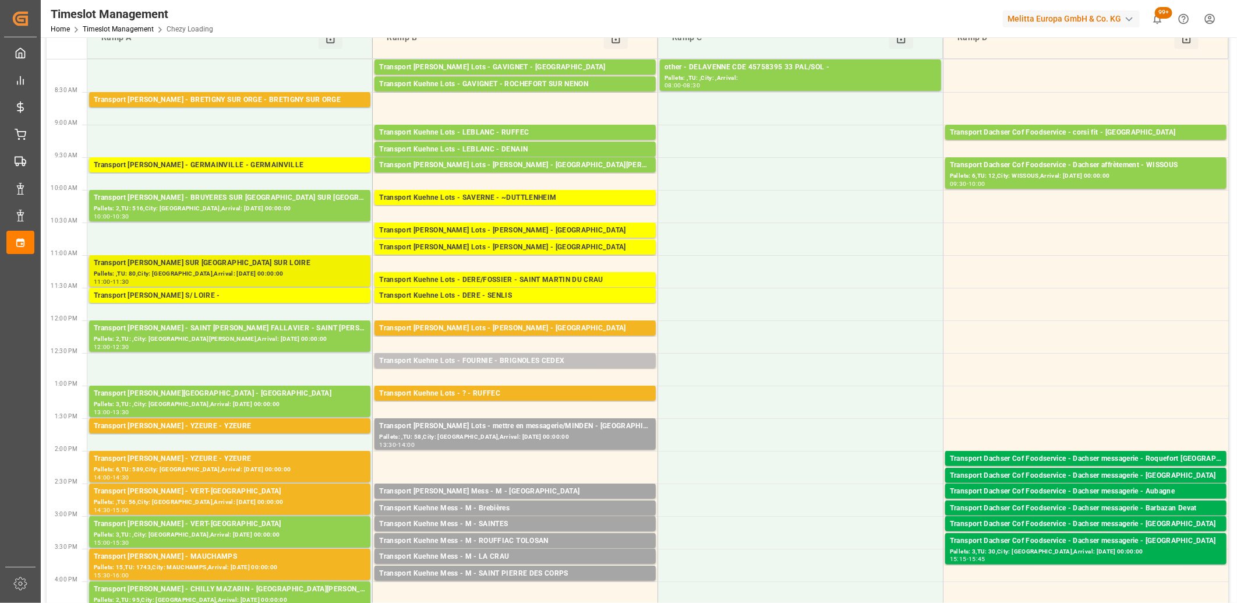
click at [239, 267] on div "Transport [PERSON_NAME] SUR [GEOGRAPHIC_DATA] SUR LOIRE" at bounding box center [230, 263] width 272 height 12
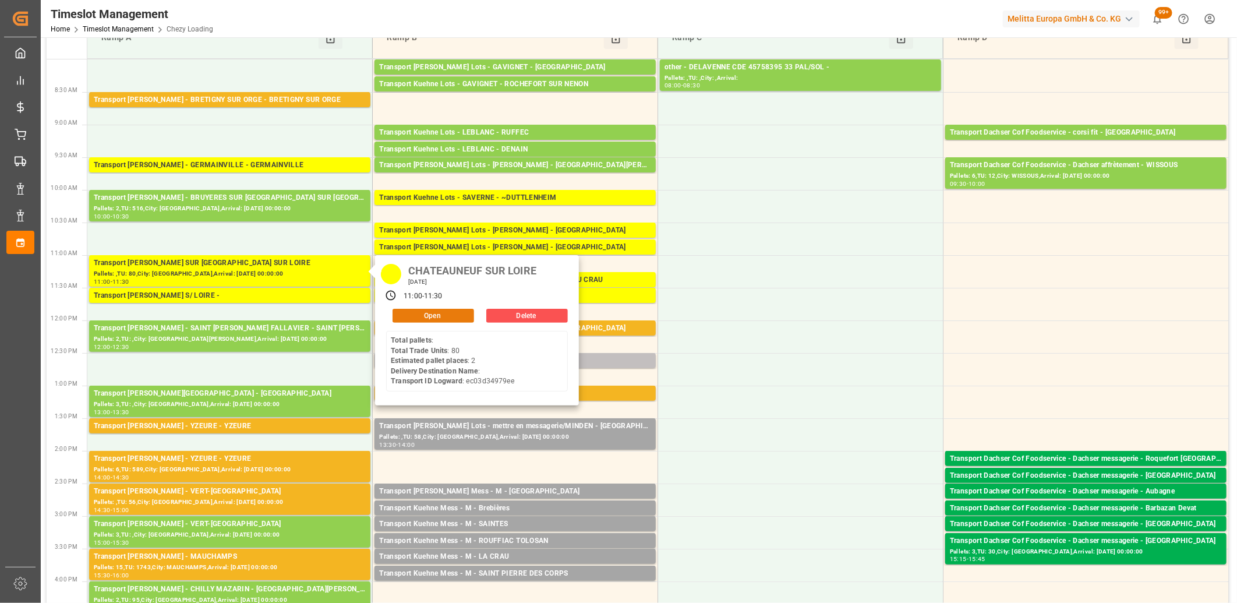
click at [398, 317] on button "Open" at bounding box center [434, 316] width 82 height 14
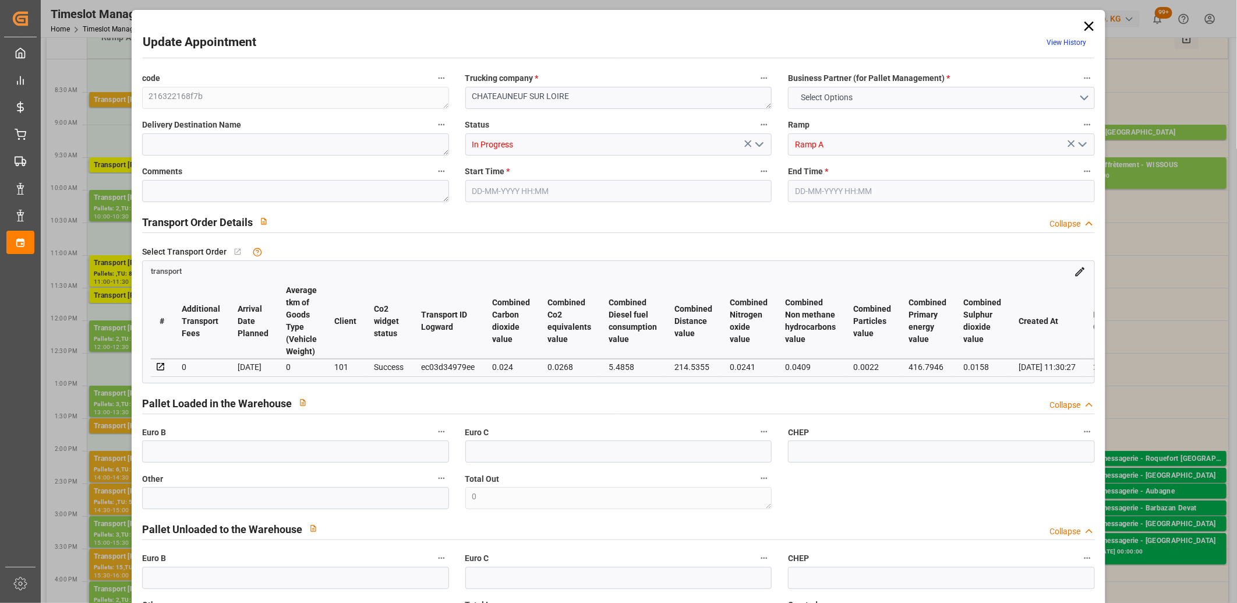
type input "2"
type input "153.18"
type input "0"
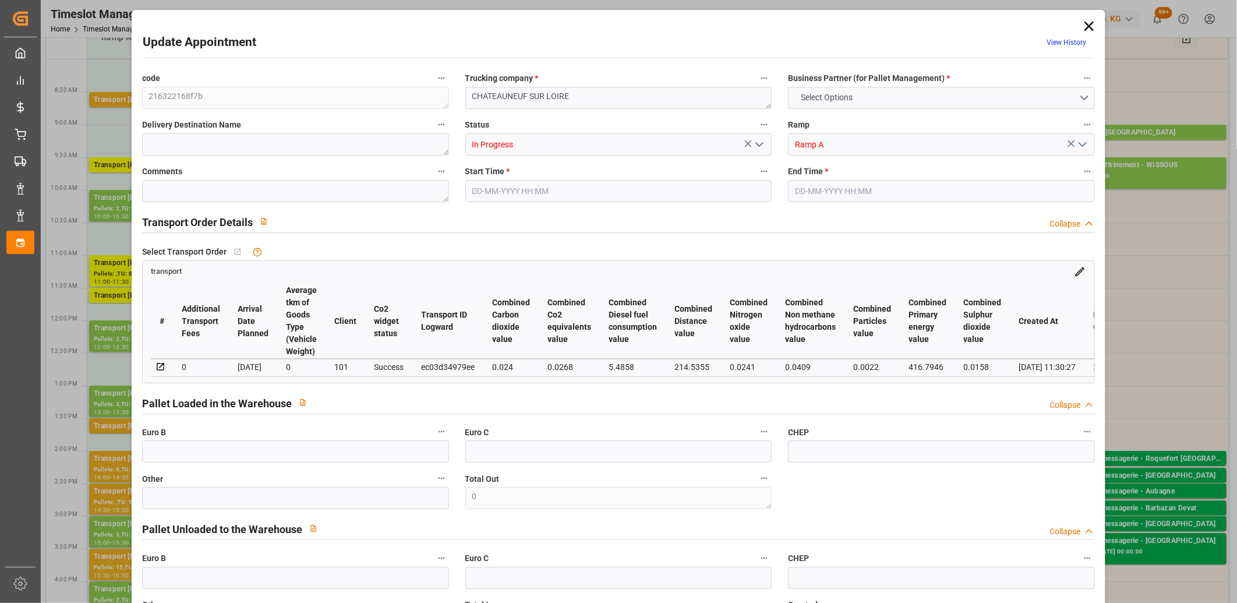
type input "148.0025"
type input "-5.1775"
type input "4"
type input "200.94"
type input "320.156"
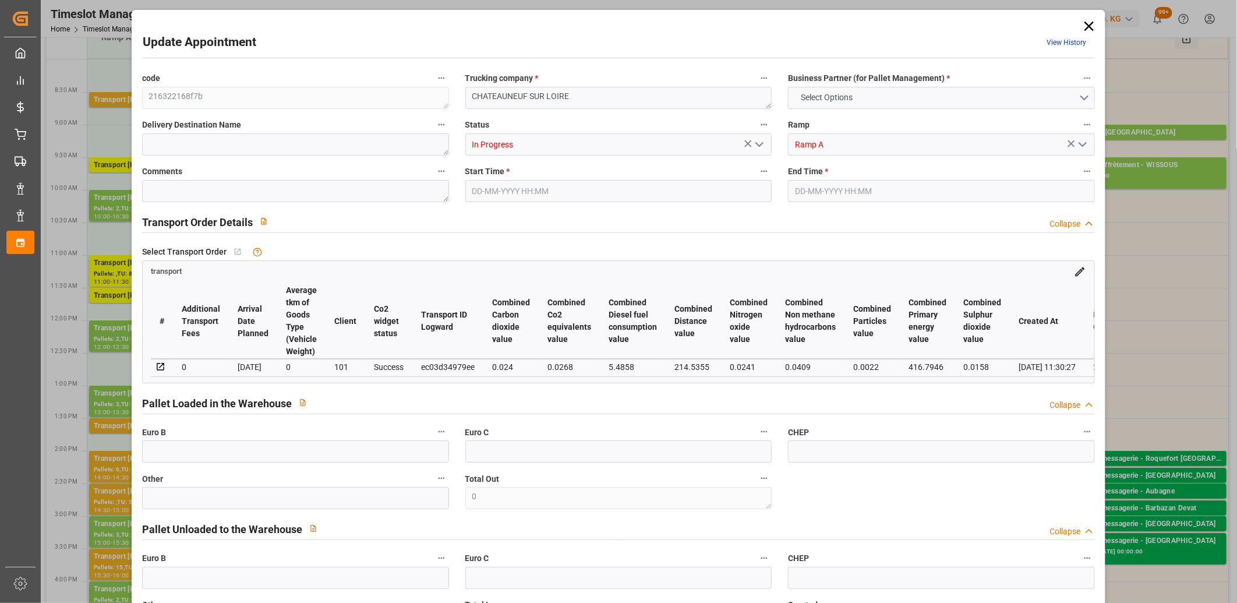
type input "787.5"
type input "45"
type input "0"
type input "80"
type input "4"
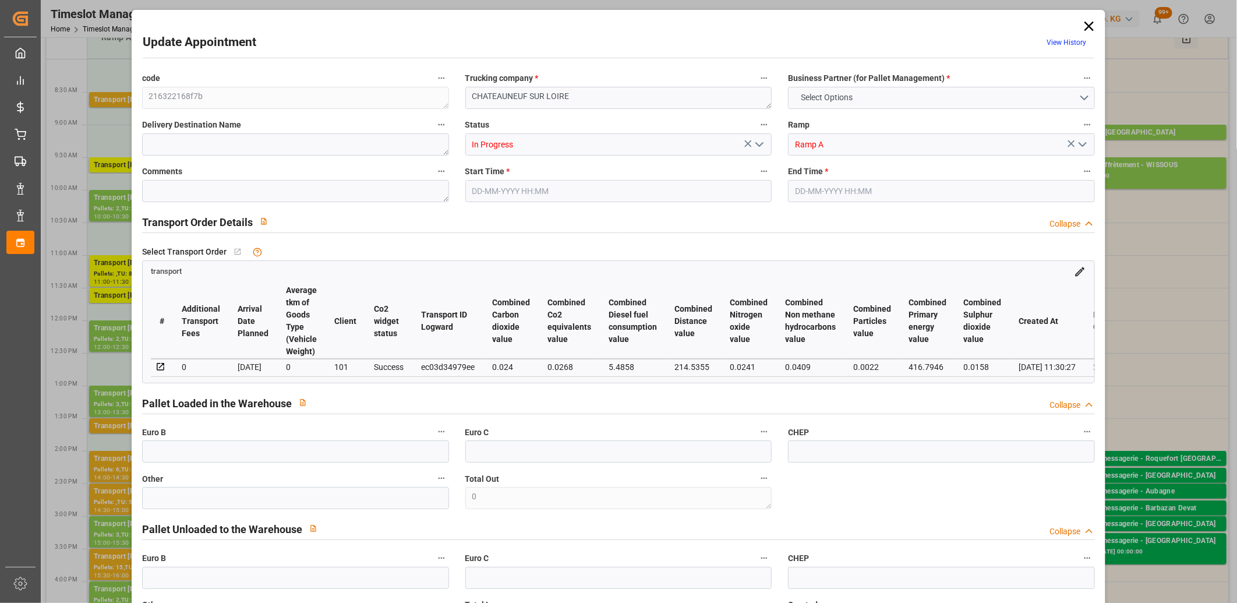
type input "101"
type input "228.156"
type input "0"
type input "4710.8598"
type input "0"
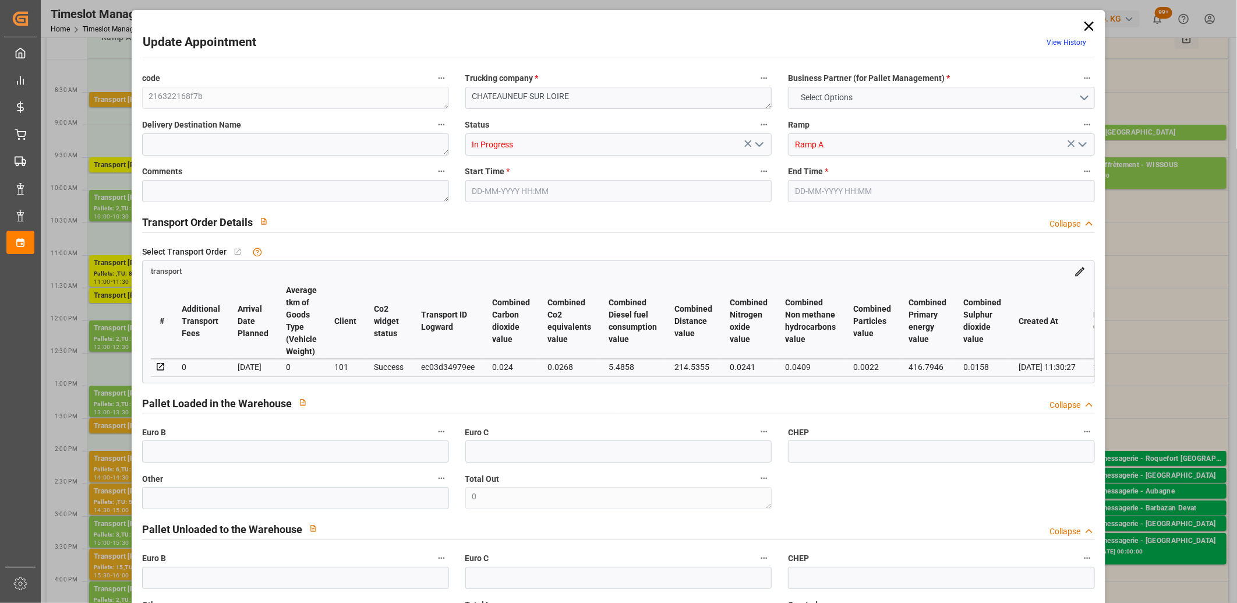
type input "0"
type input "21"
type input "35"
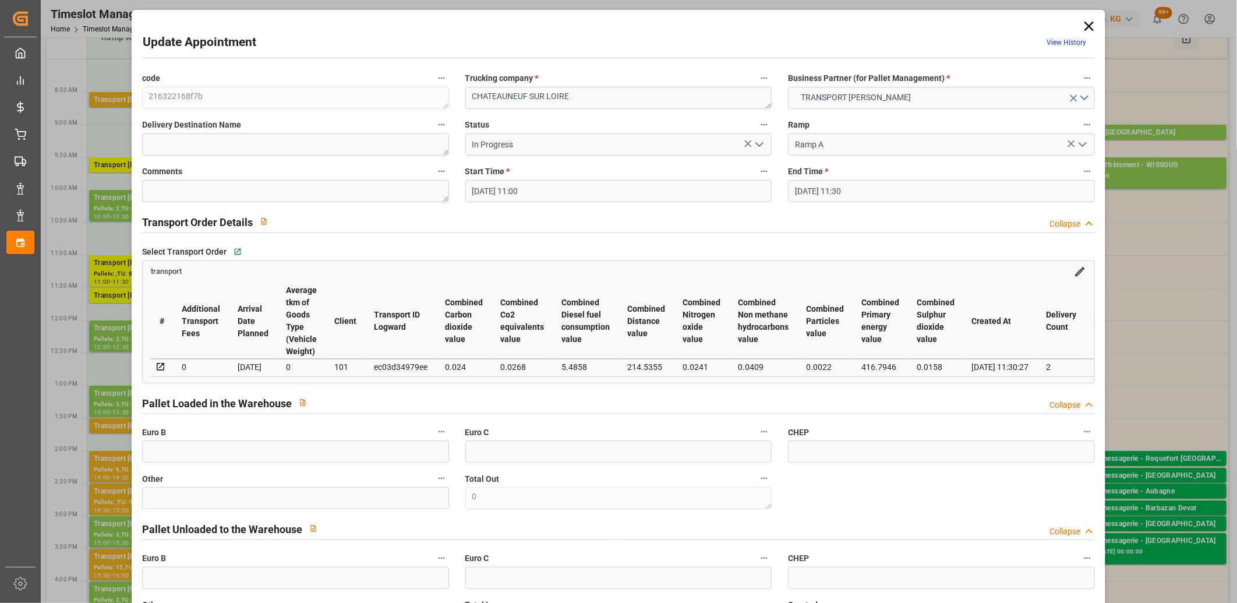
type input "11-09-2025 11:00"
type input "11-09-2025 11:30"
type input "08-09-2025 13:25"
type input "08-09-2025 11:30"
type input "[DATE]"
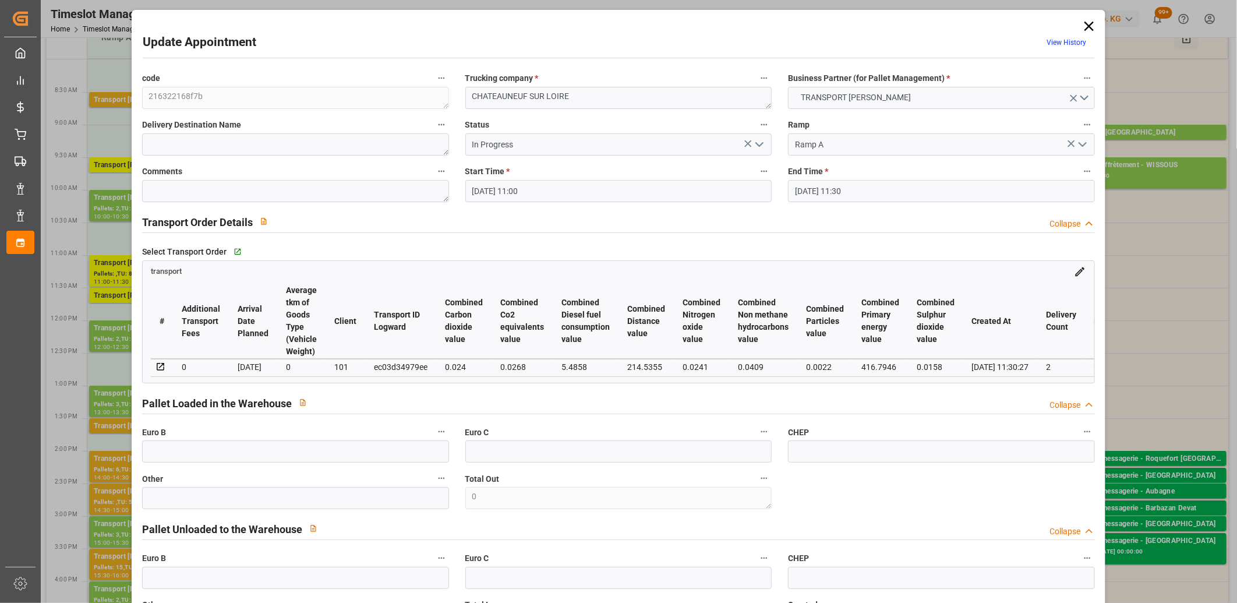
type input "12-09-2025"
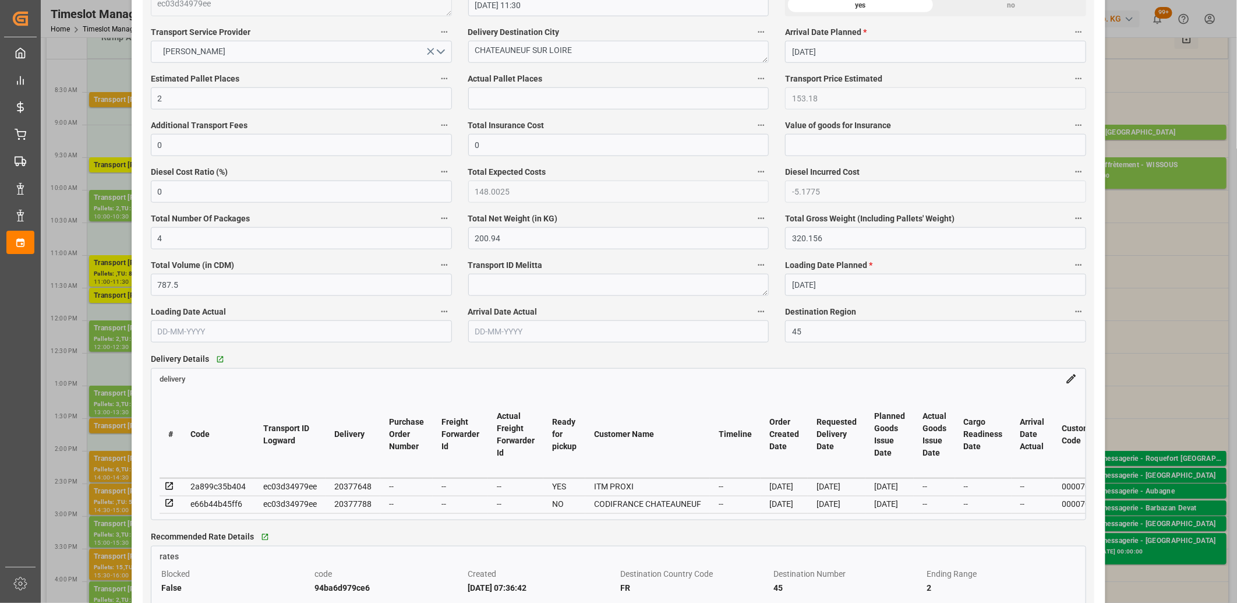
scroll to position [712, 0]
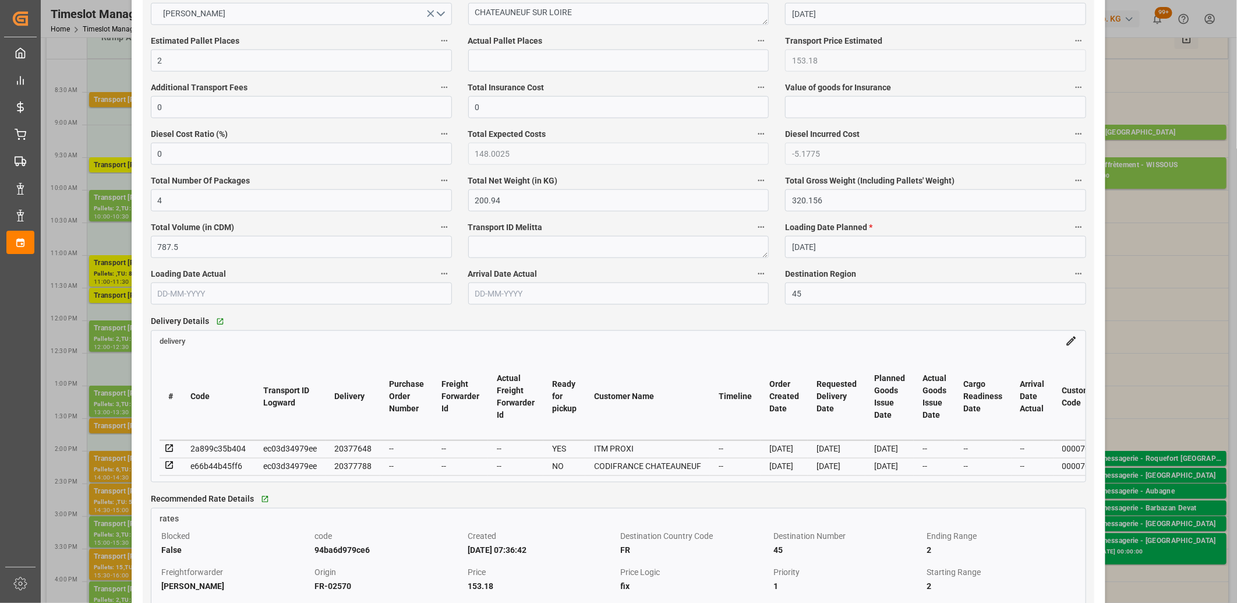
click at [165, 467] on icon at bounding box center [169, 466] width 8 height 8
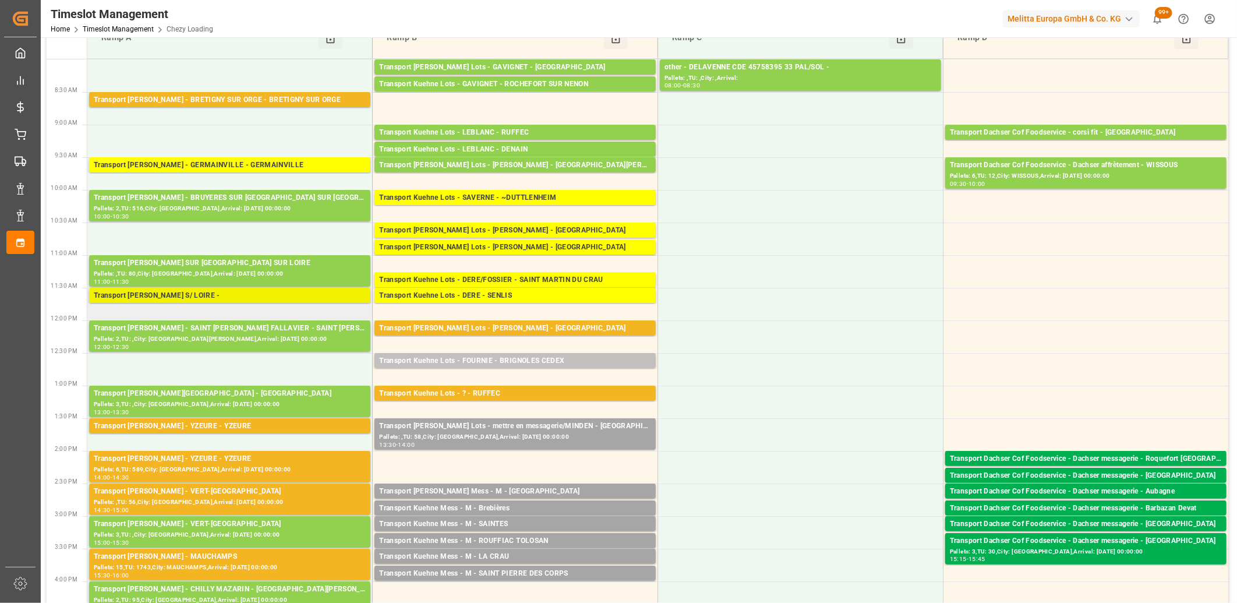
click at [225, 295] on div "Transport Delisle - CHATEAUNEUF S/ LOIRE -" at bounding box center [230, 296] width 272 height 12
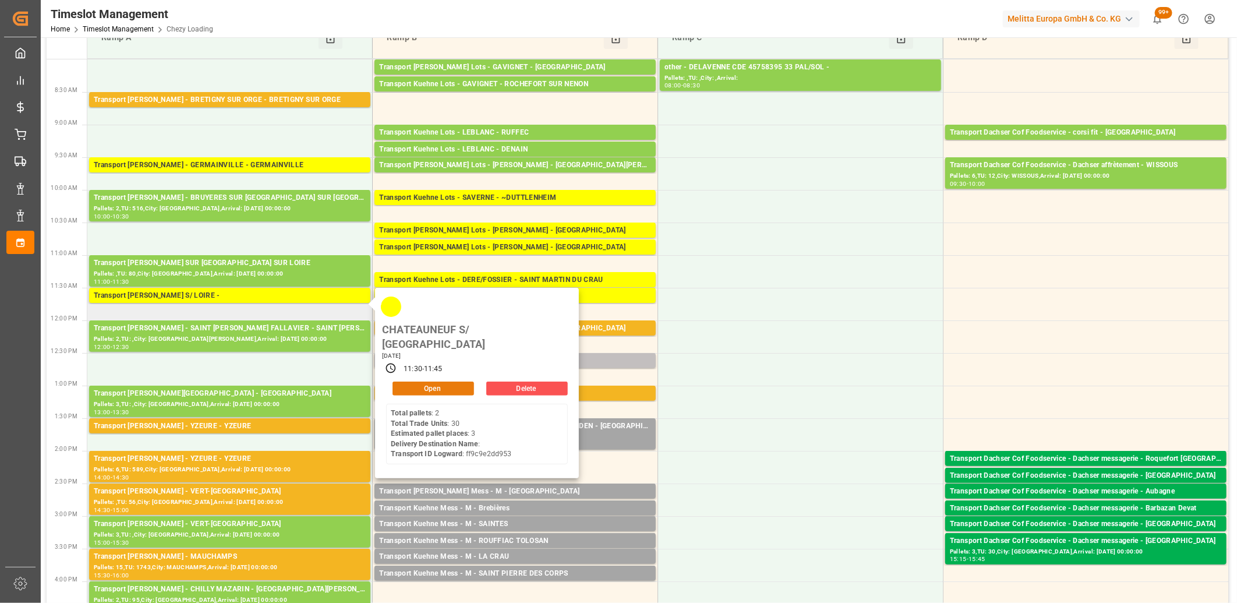
click at [412, 381] on button "Open" at bounding box center [434, 388] width 82 height 14
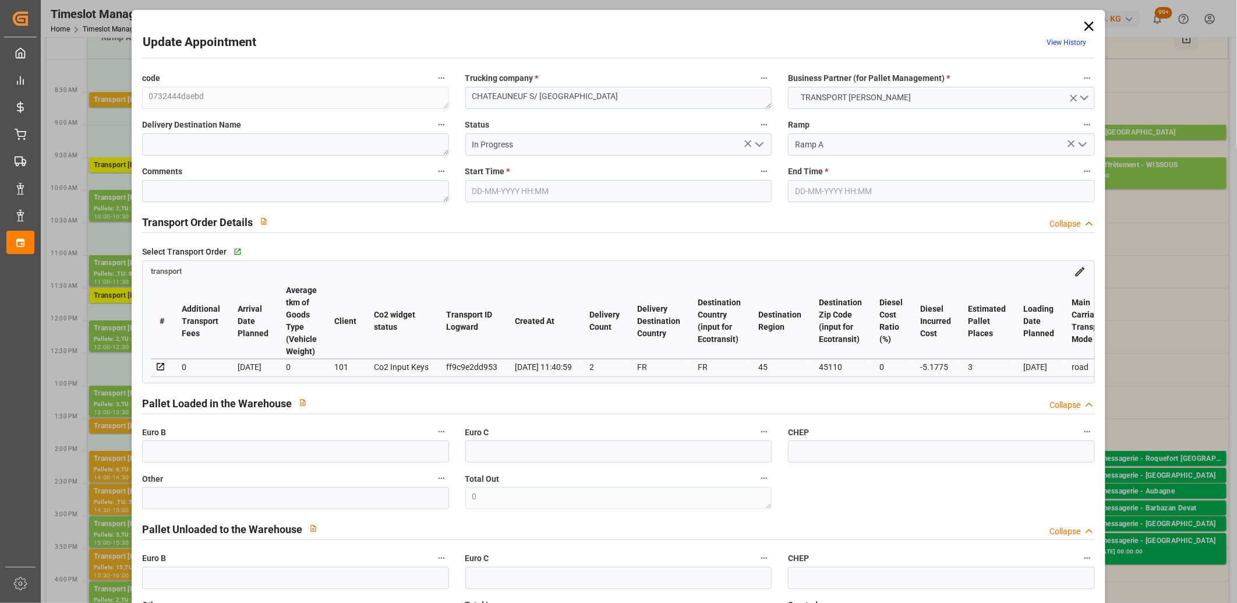
type input "11-09-2025 11:30"
type input "11-09-2025 11:45"
type input "09-09-2025 13:02"
type input "09-09-2025 11:40"
type input "15-09-2025"
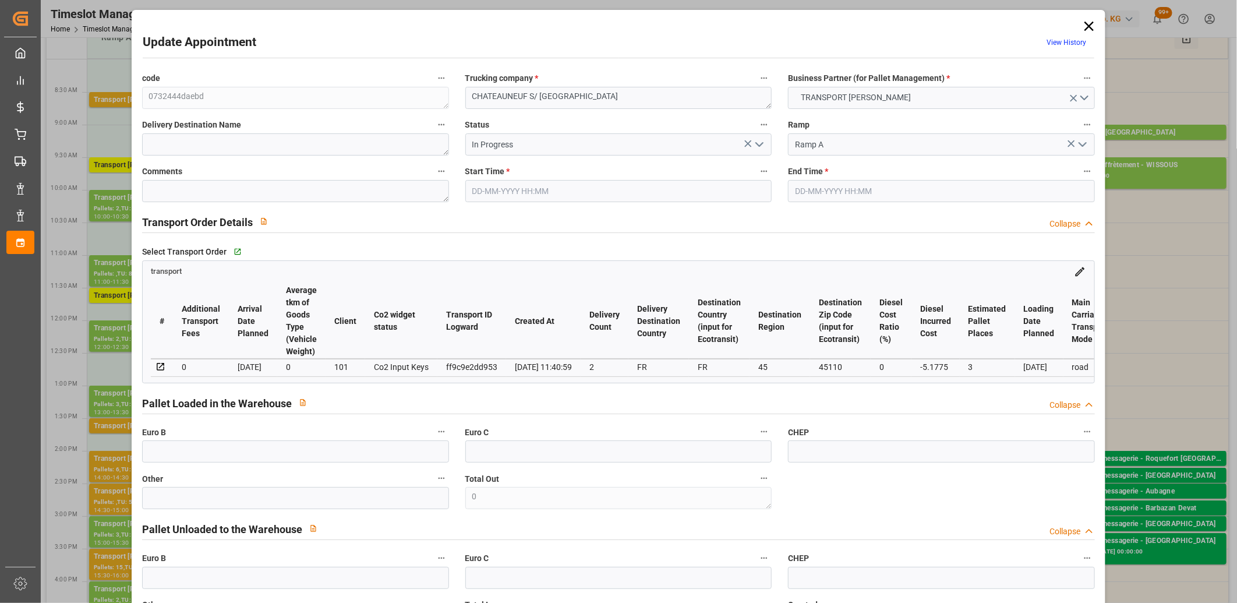
type input "[DATE]"
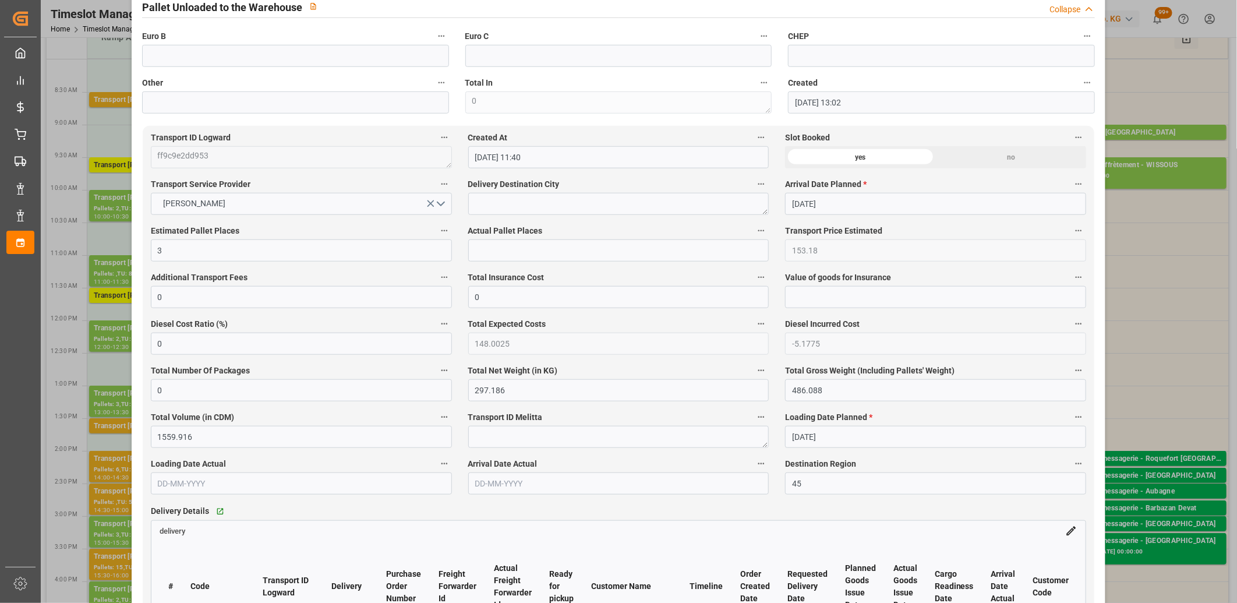
scroll to position [647, 0]
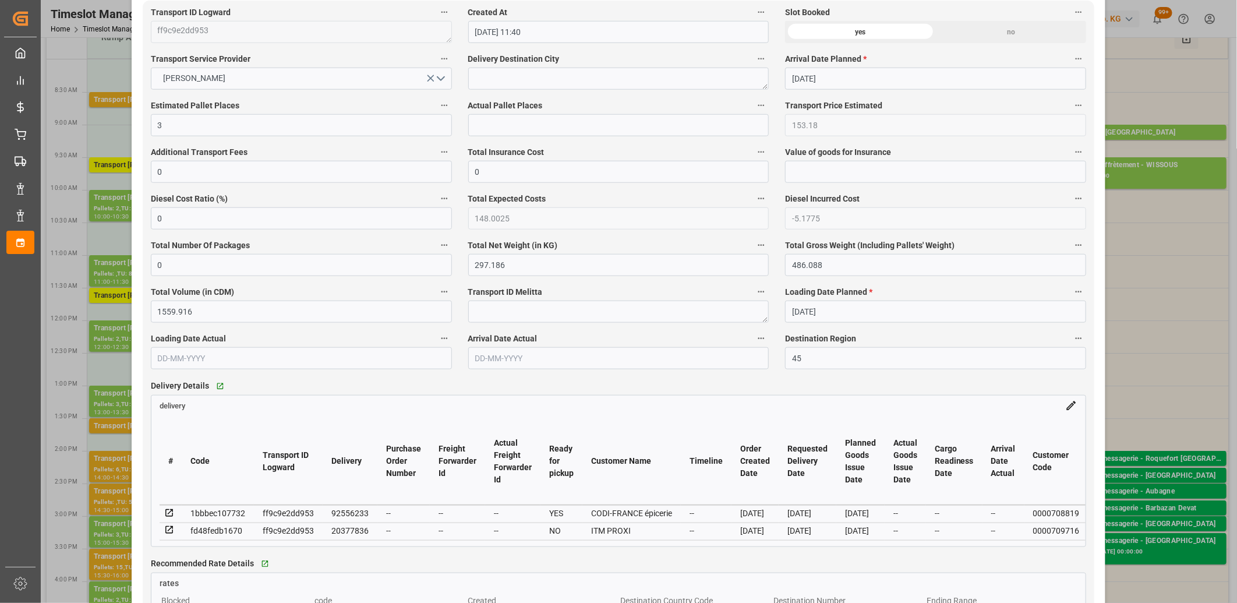
click at [169, 531] on icon at bounding box center [169, 530] width 10 height 10
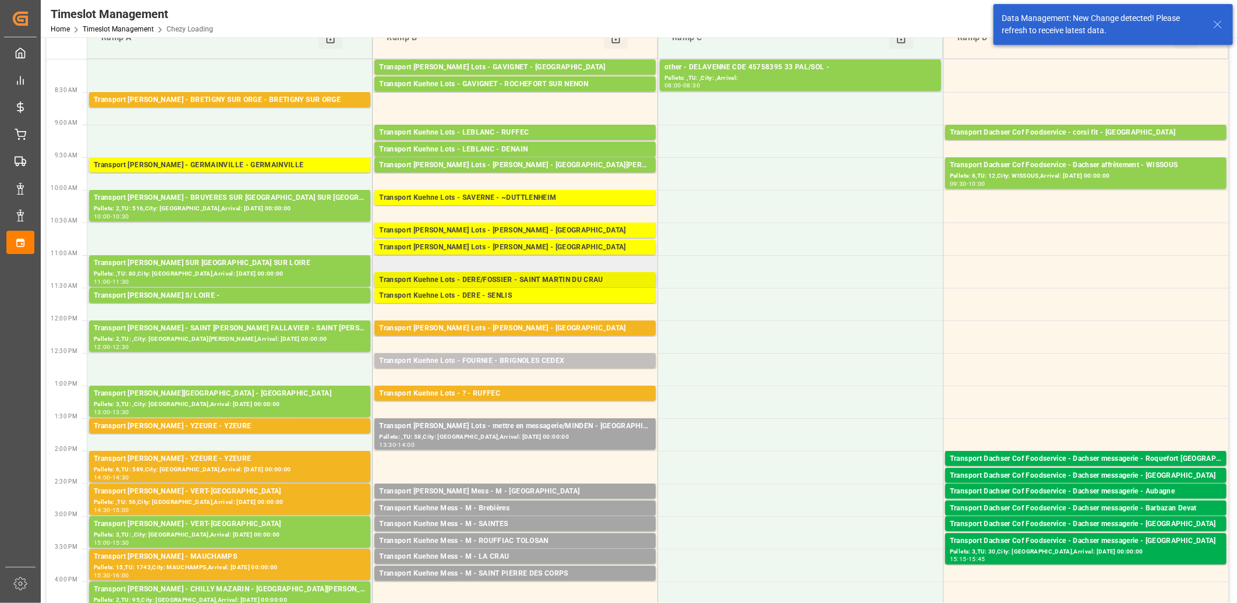
click at [496, 277] on div "Transport Kuehne Lots - DERE/FOSSIER - SAINT MARTIN DU CRAU" at bounding box center [515, 280] width 272 height 12
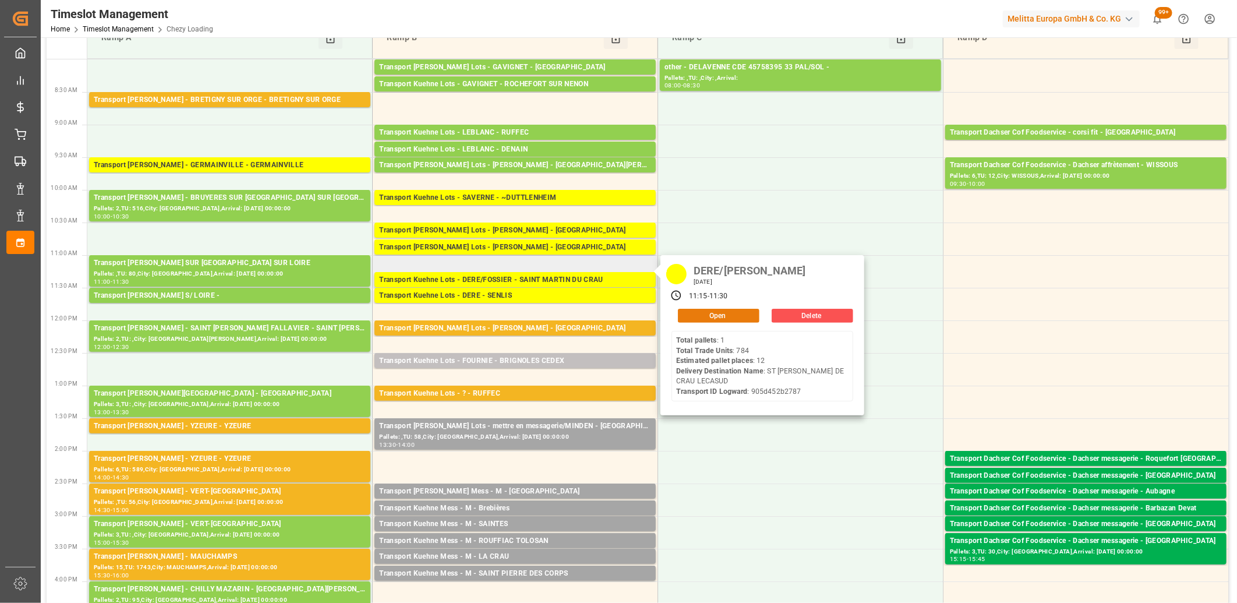
click at [716, 317] on button "Open" at bounding box center [719, 316] width 82 height 14
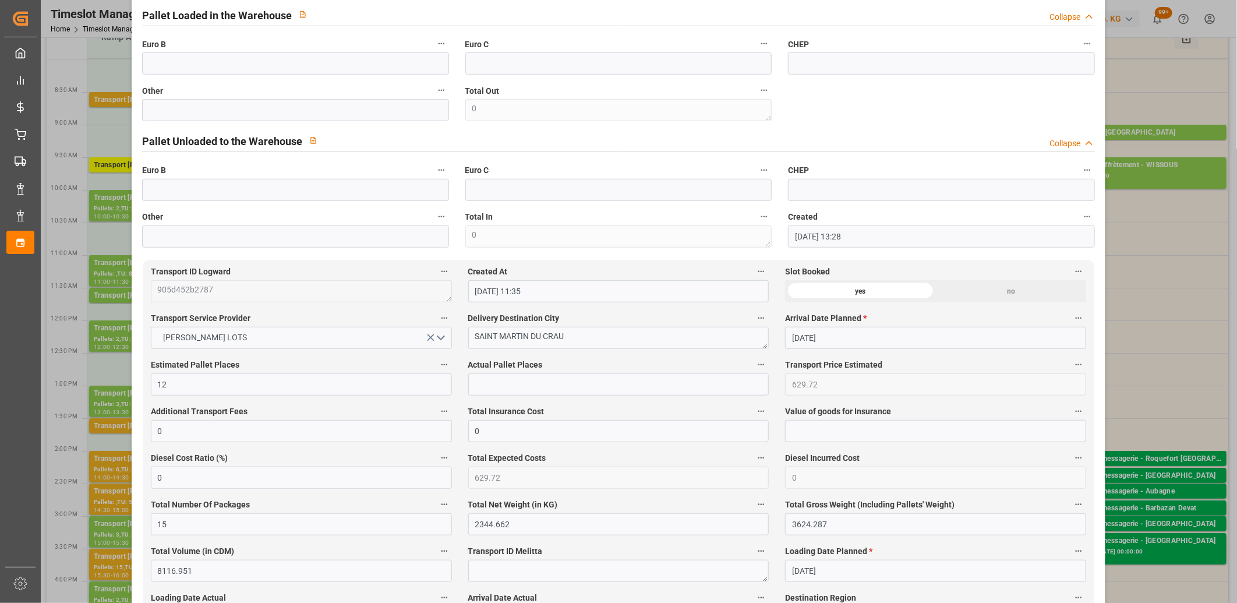
scroll to position [712, 0]
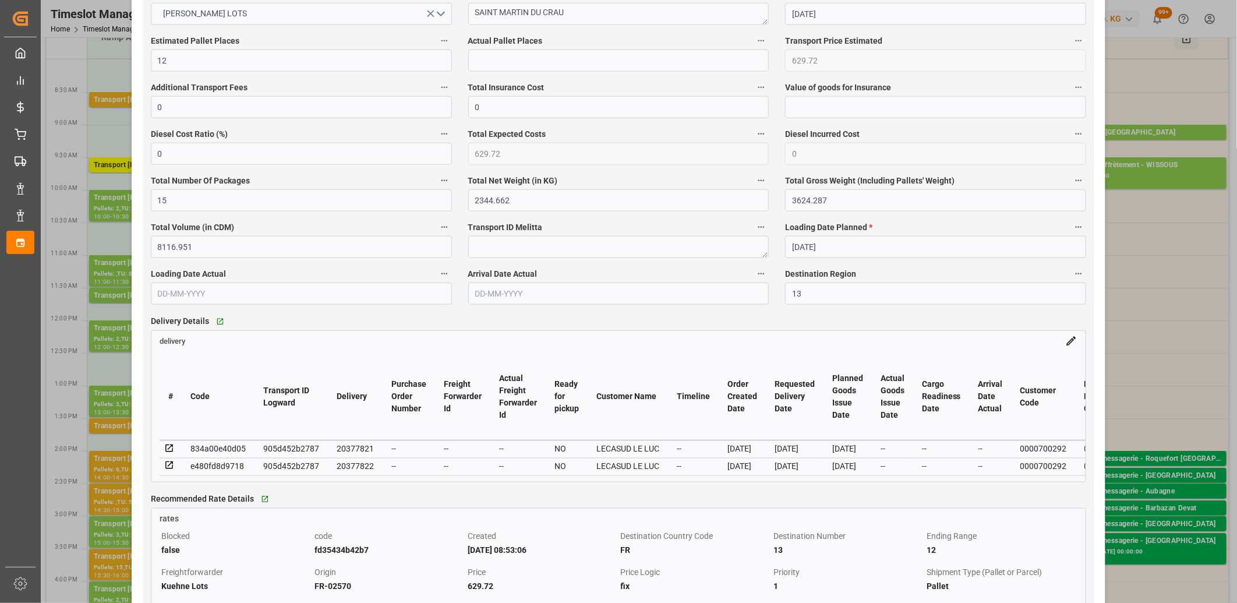
click at [171, 465] on icon at bounding box center [169, 466] width 8 height 8
click at [171, 447] on icon at bounding box center [169, 448] width 8 height 8
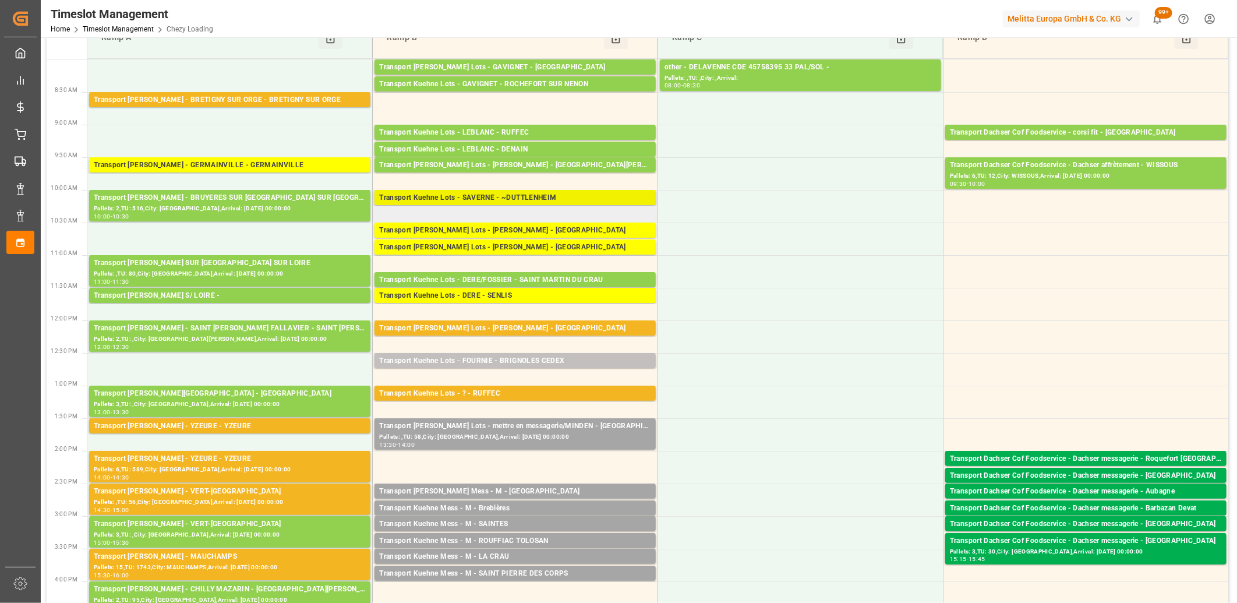
click at [475, 196] on div "Transport Kuehne Lots - SAVERNE - ~DUTTLENHEIM" at bounding box center [515, 198] width 272 height 12
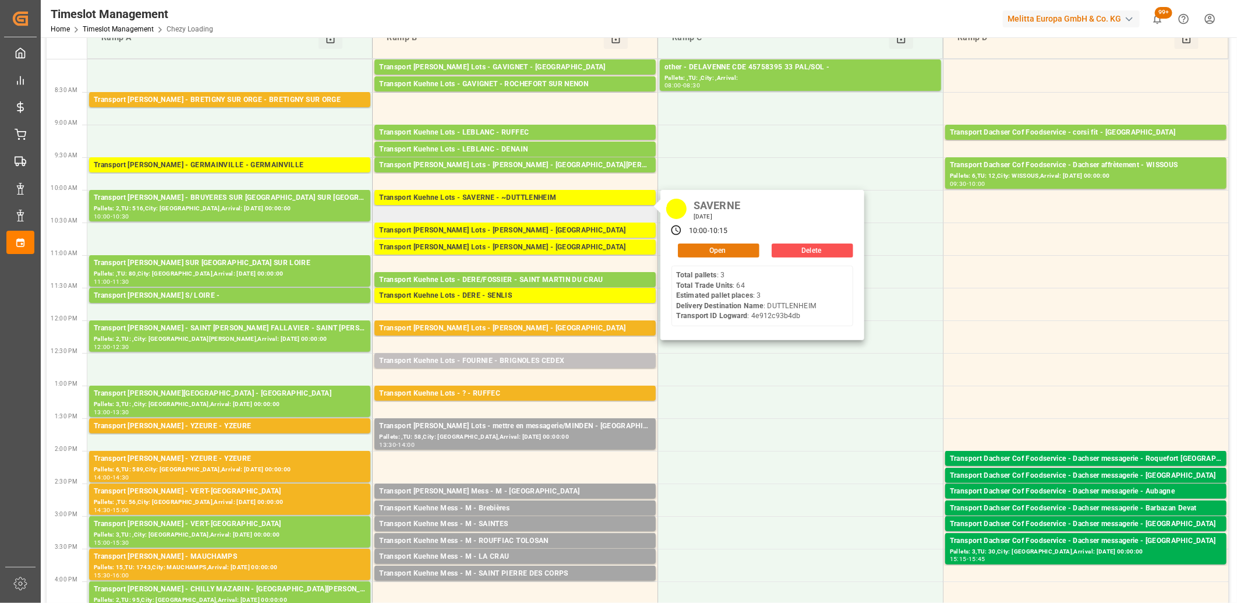
click at [725, 247] on button "Open" at bounding box center [719, 250] width 82 height 14
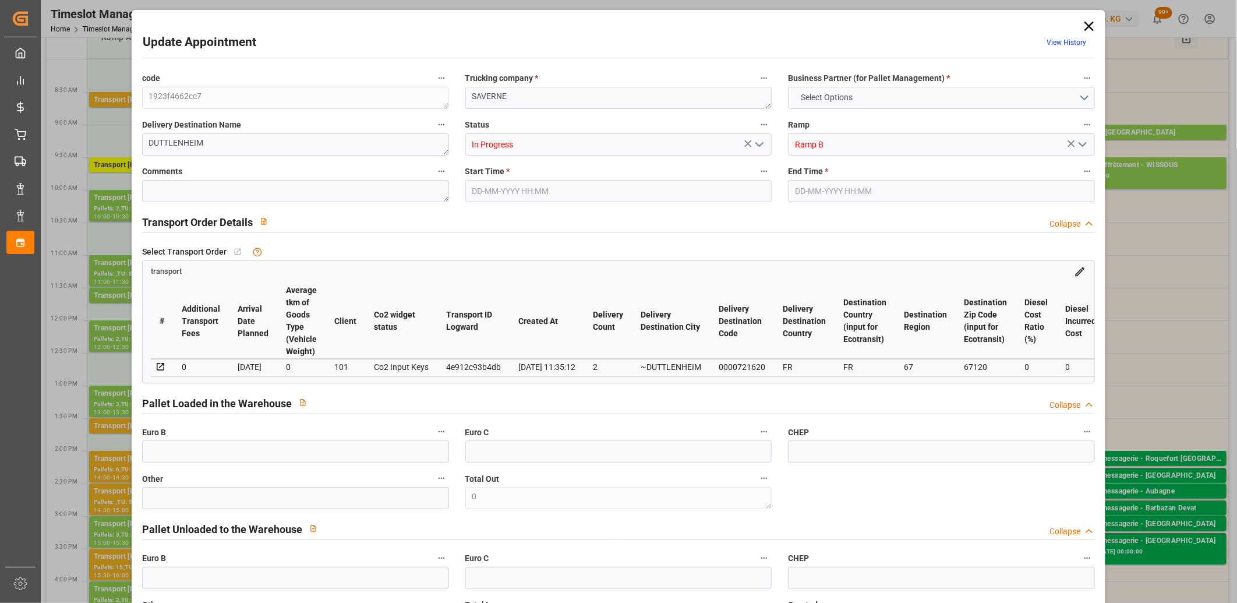
type input "3"
type input "187.46"
type input "0"
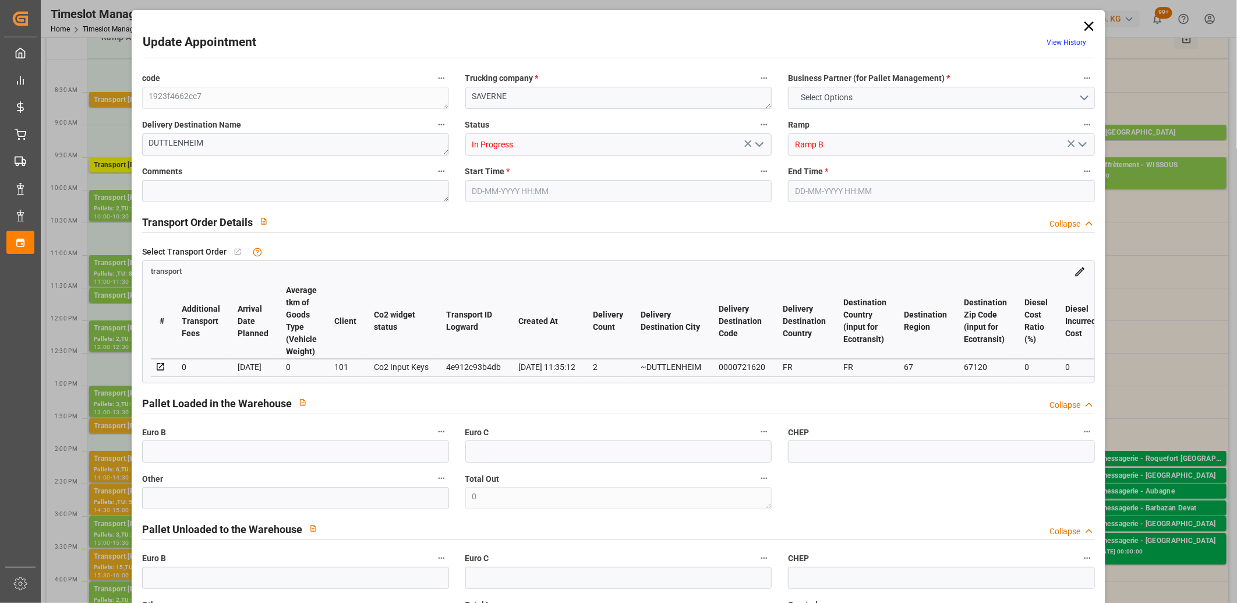
type input "187.46"
type input "0"
type input "1"
type input "386.701"
type input "571.342"
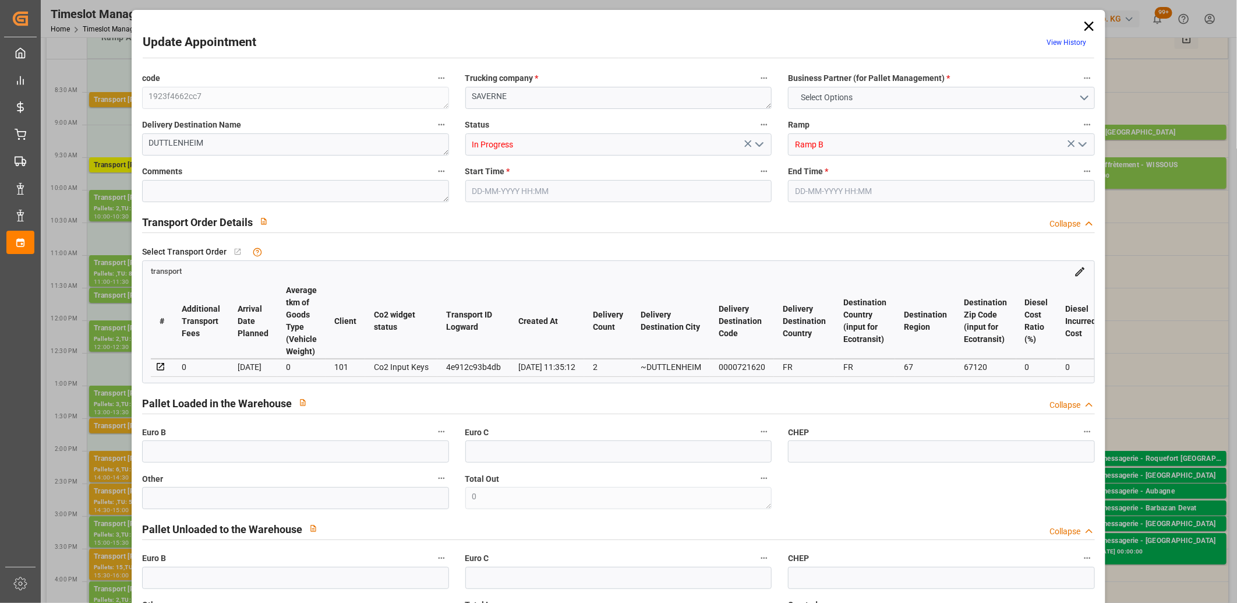
type input "2531.542"
type input "67"
type input "3"
type input "64"
type input "4"
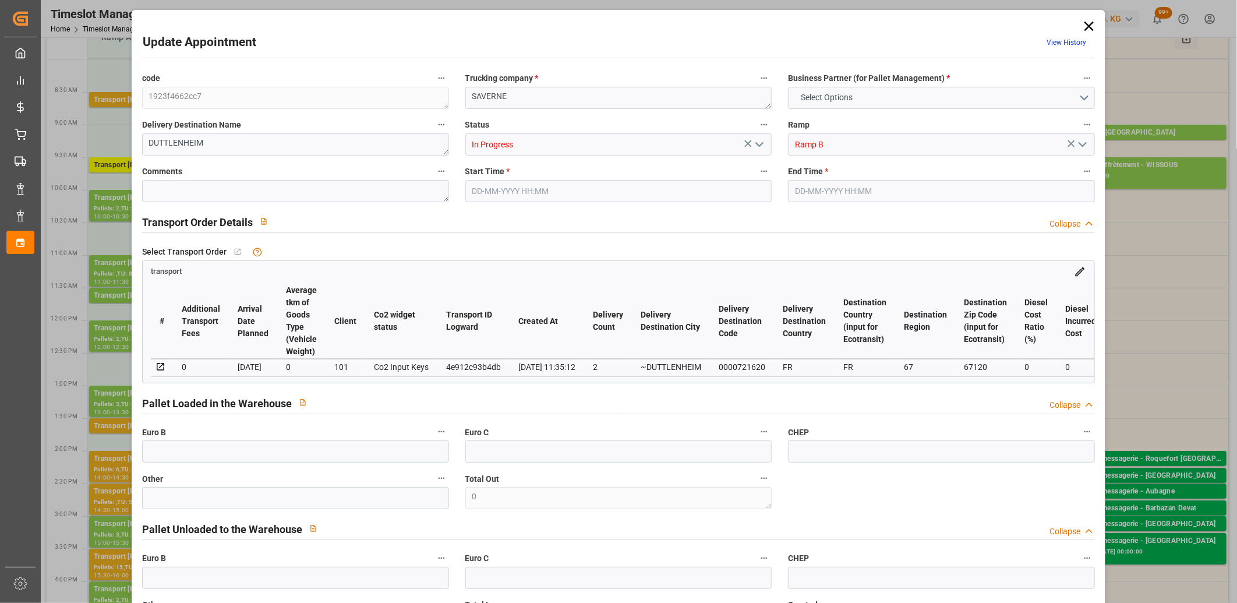
type input "101"
type input "465.262"
type input "0"
type input "4710.8598"
type input "0"
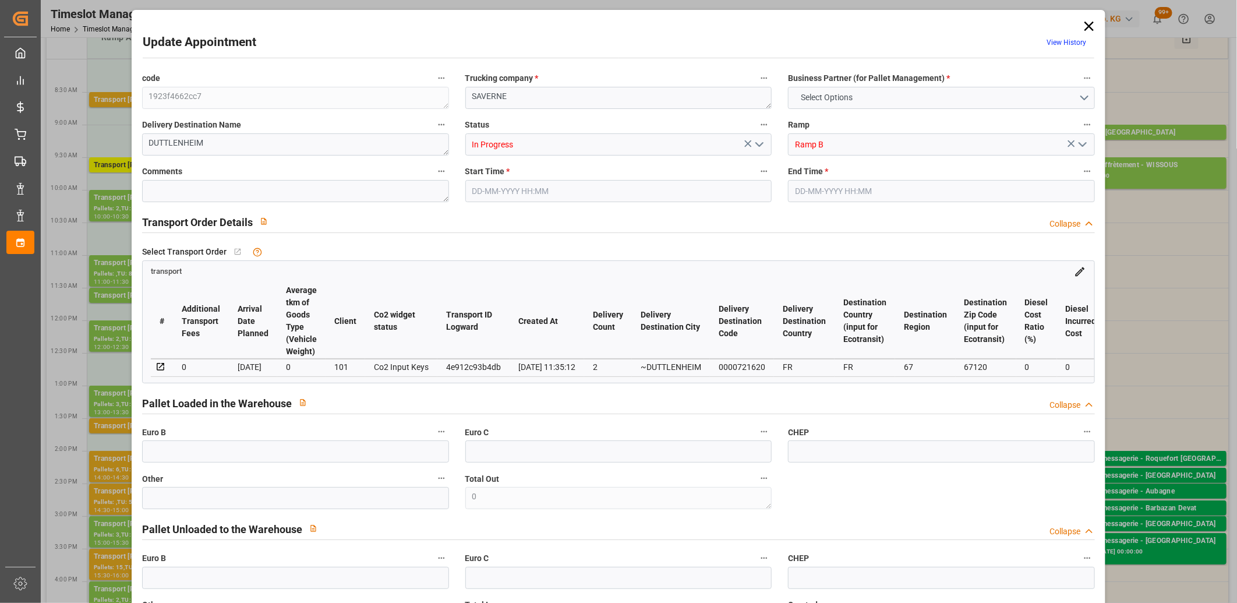
type input "0"
type input "21"
type input "35"
type input "11-09-2025 10:00"
type input "11-09-2025 10:15"
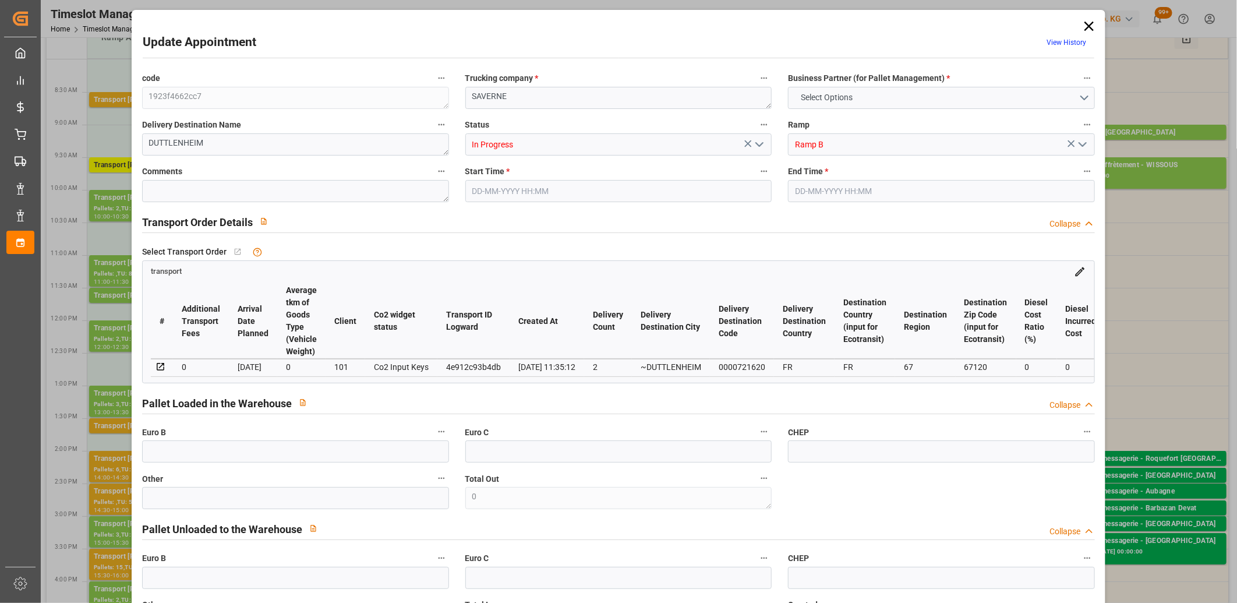
type input "09-09-2025 13:23"
type input "09-09-2025 11:35"
type input "15-09-2025"
type input "[DATE]"
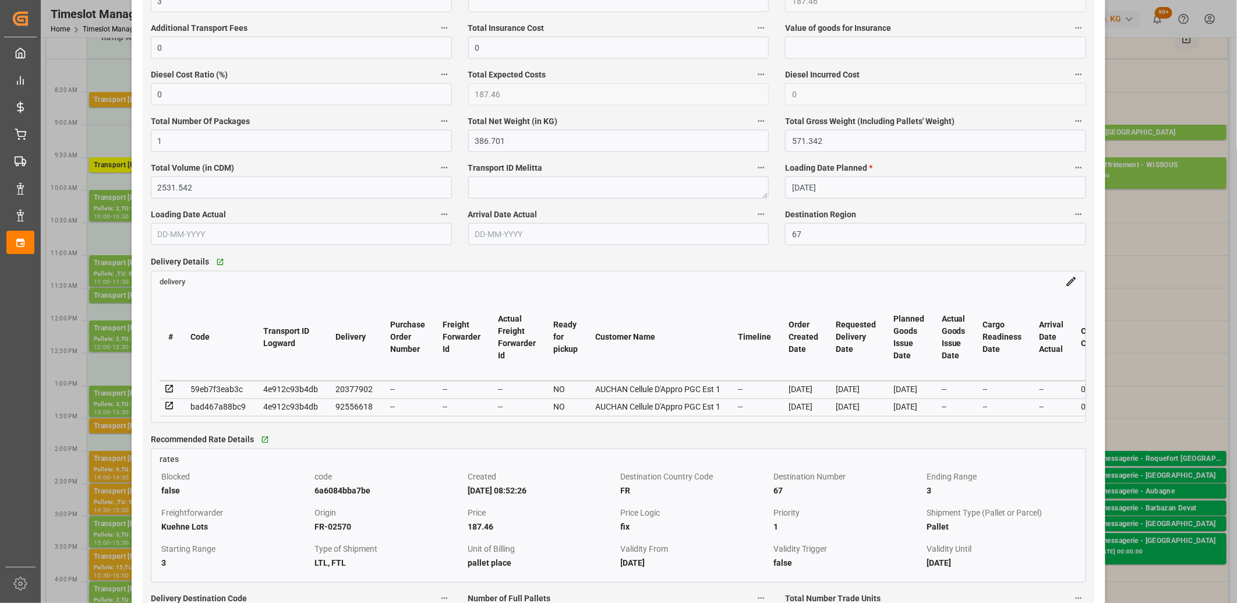
scroll to position [776, 0]
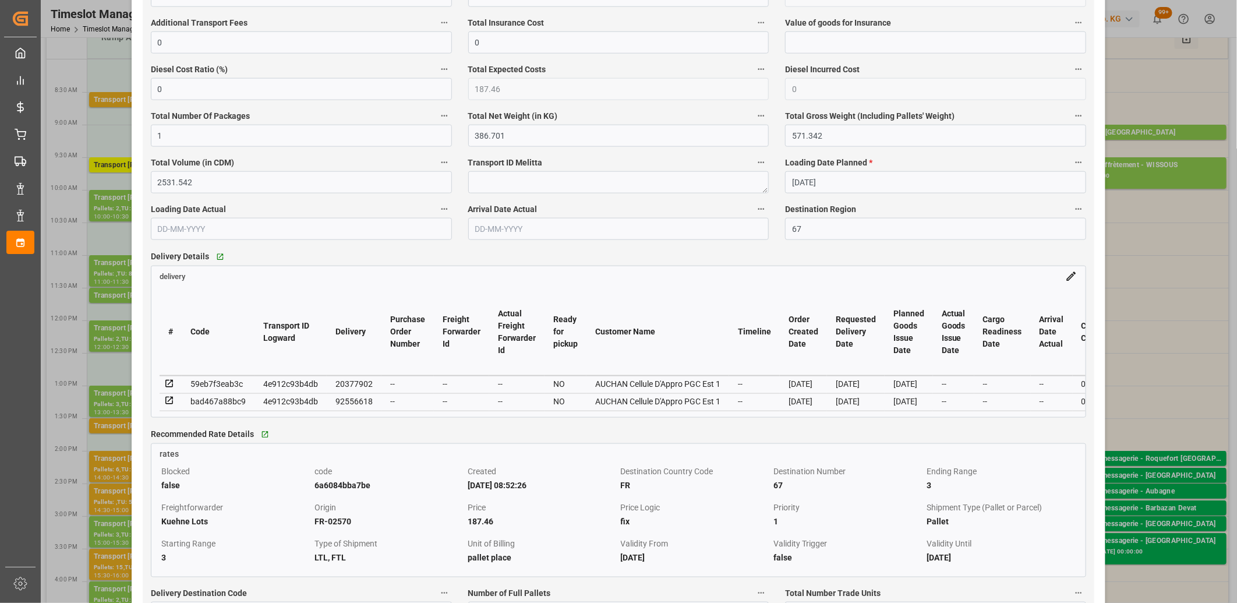
click at [167, 387] on icon at bounding box center [169, 384] width 10 height 10
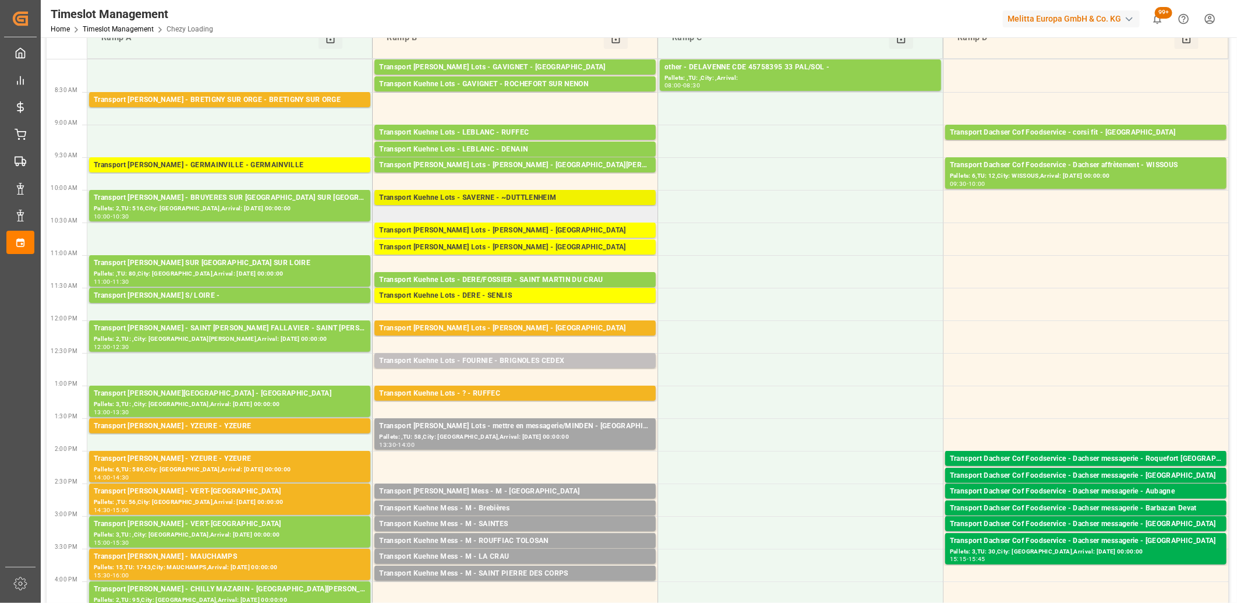
click at [487, 199] on div "Transport Kuehne Lots - SAVERNE - ~DUTTLENHEIM" at bounding box center [515, 198] width 272 height 12
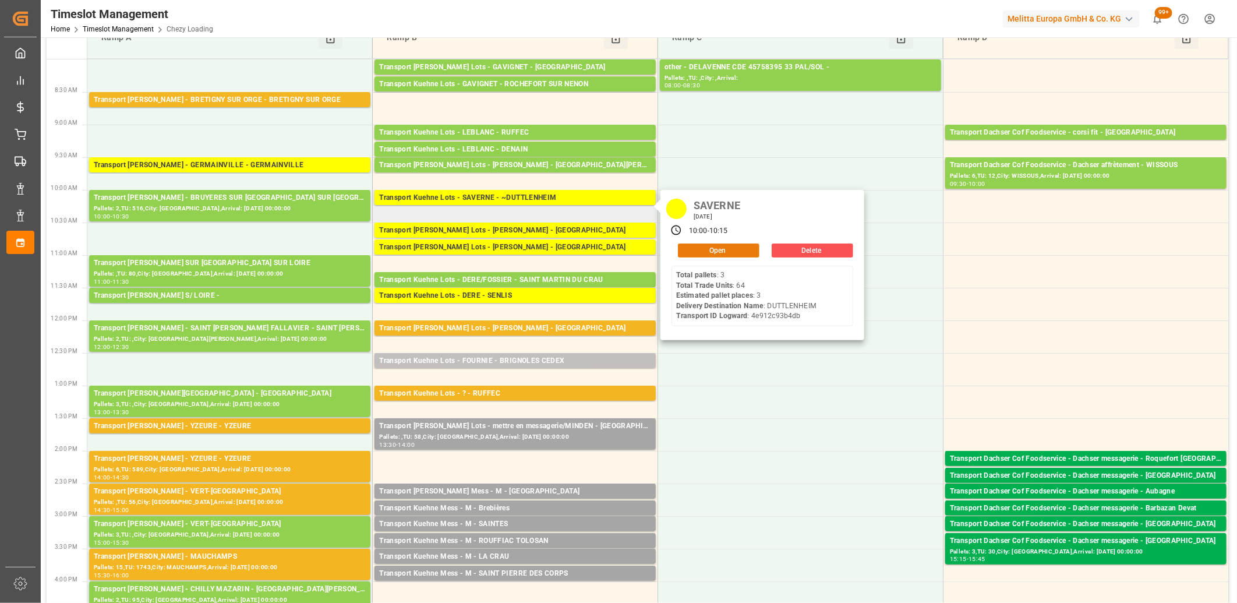
click at [690, 246] on button "Open" at bounding box center [719, 250] width 82 height 14
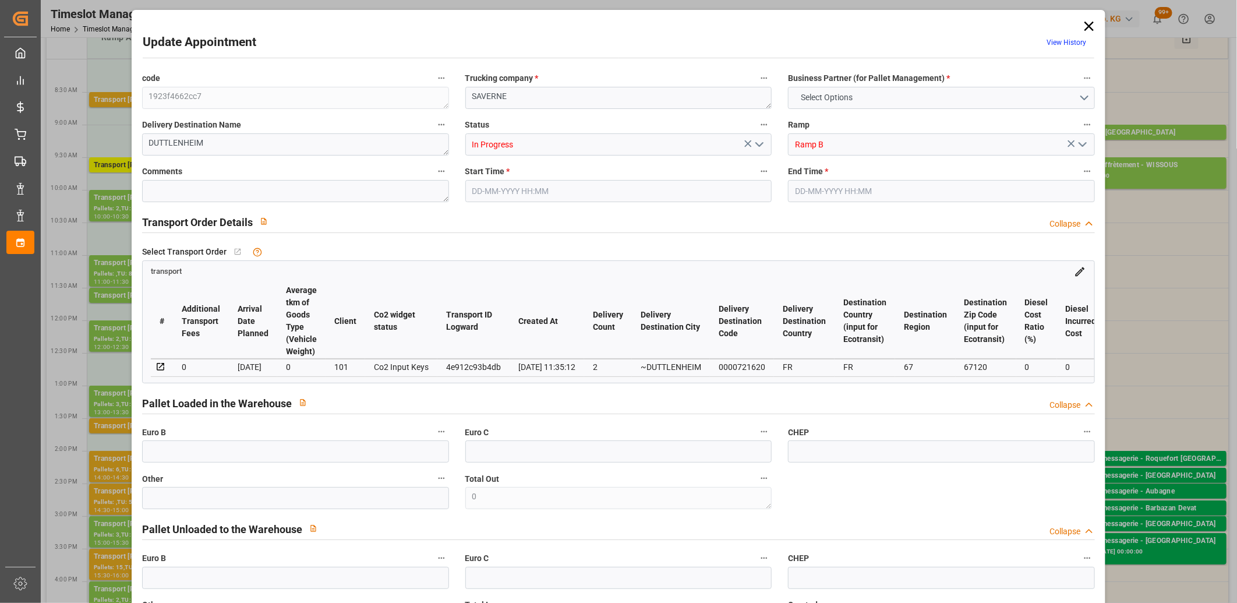
type input "3"
type input "187.46"
type input "0"
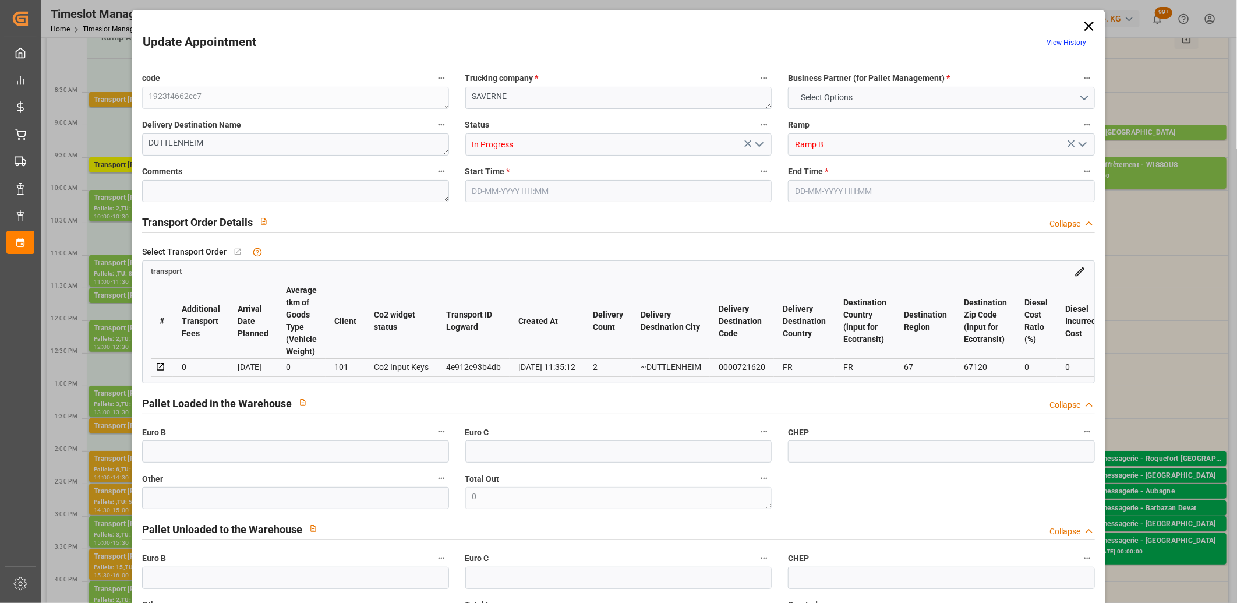
type input "187.46"
type input "0"
type input "1"
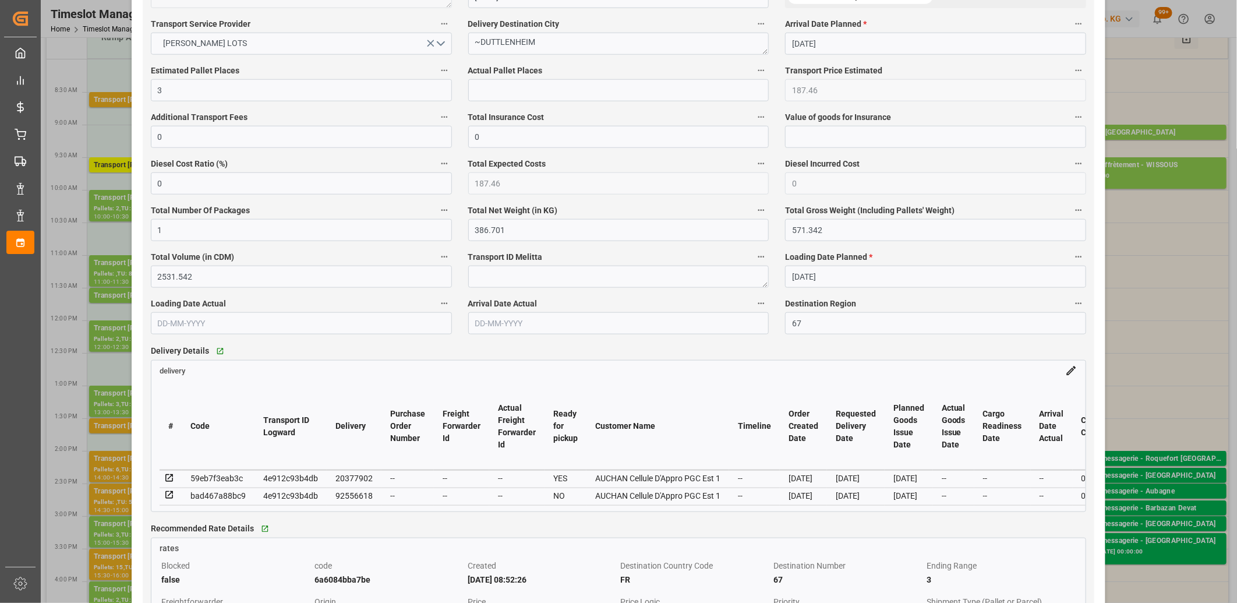
scroll to position [712, 0]
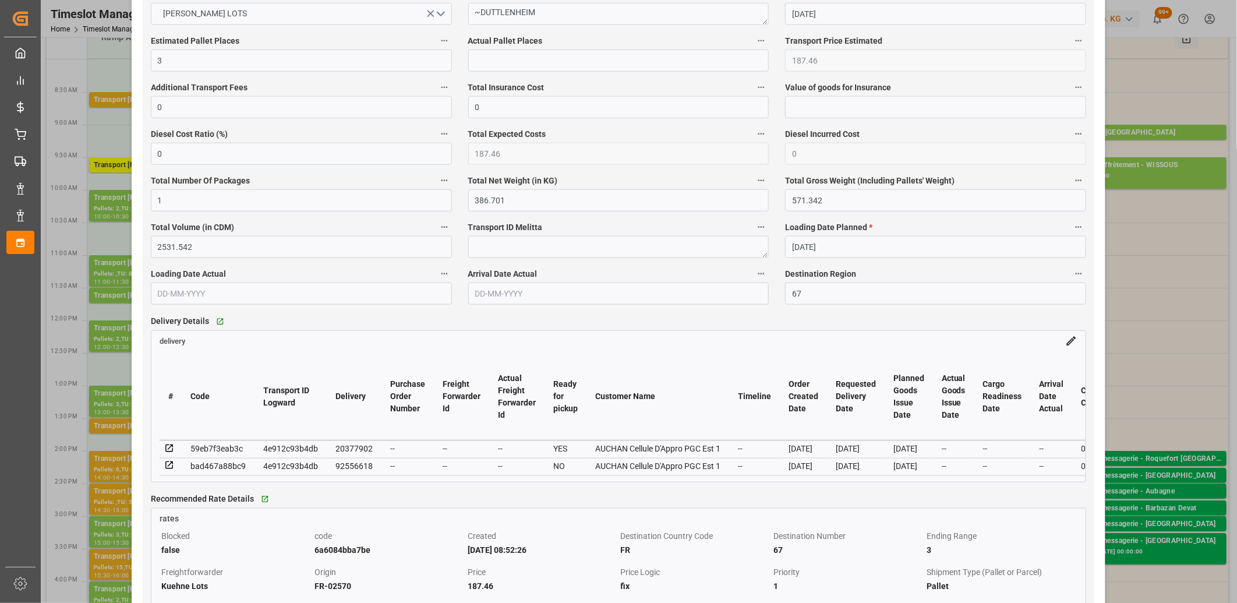
click at [170, 467] on icon at bounding box center [169, 465] width 10 height 10
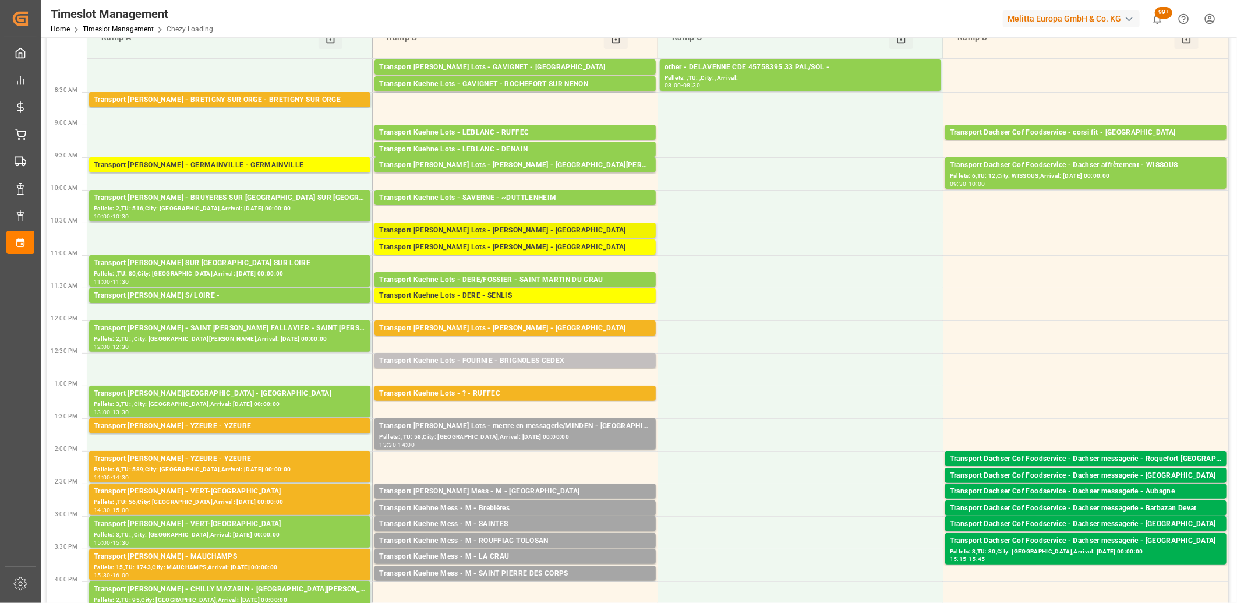
click at [556, 228] on div "Transport Kuehne Lots - BREGER - BLANQUEFORT" at bounding box center [515, 231] width 272 height 12
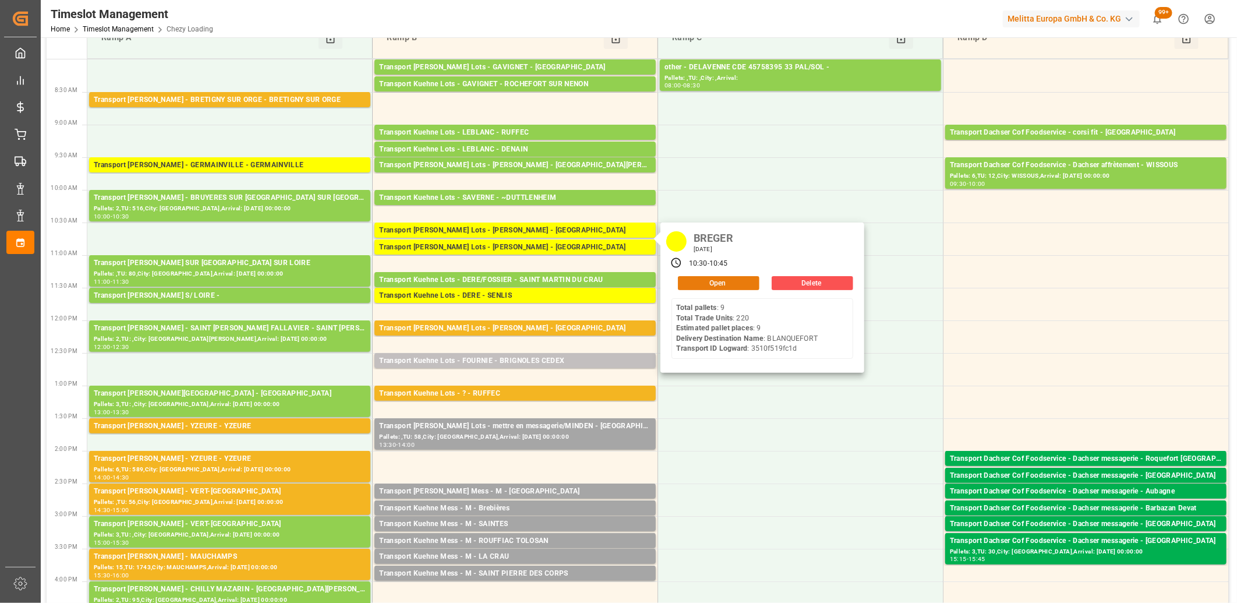
click at [687, 282] on button "Open" at bounding box center [719, 283] width 82 height 14
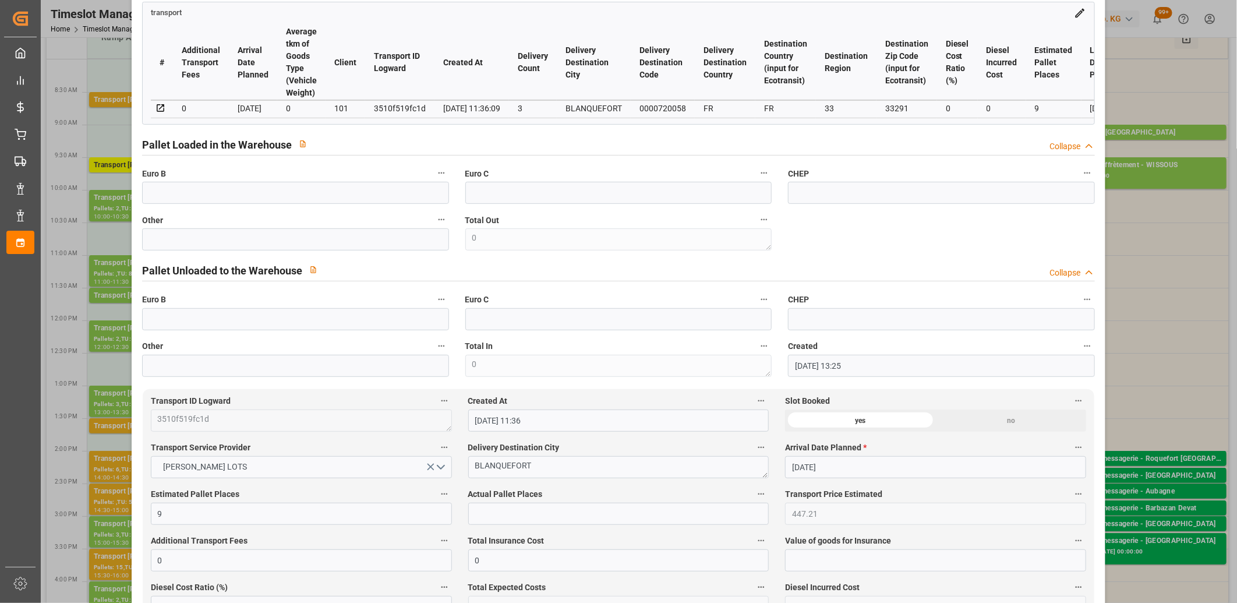
scroll to position [0, 0]
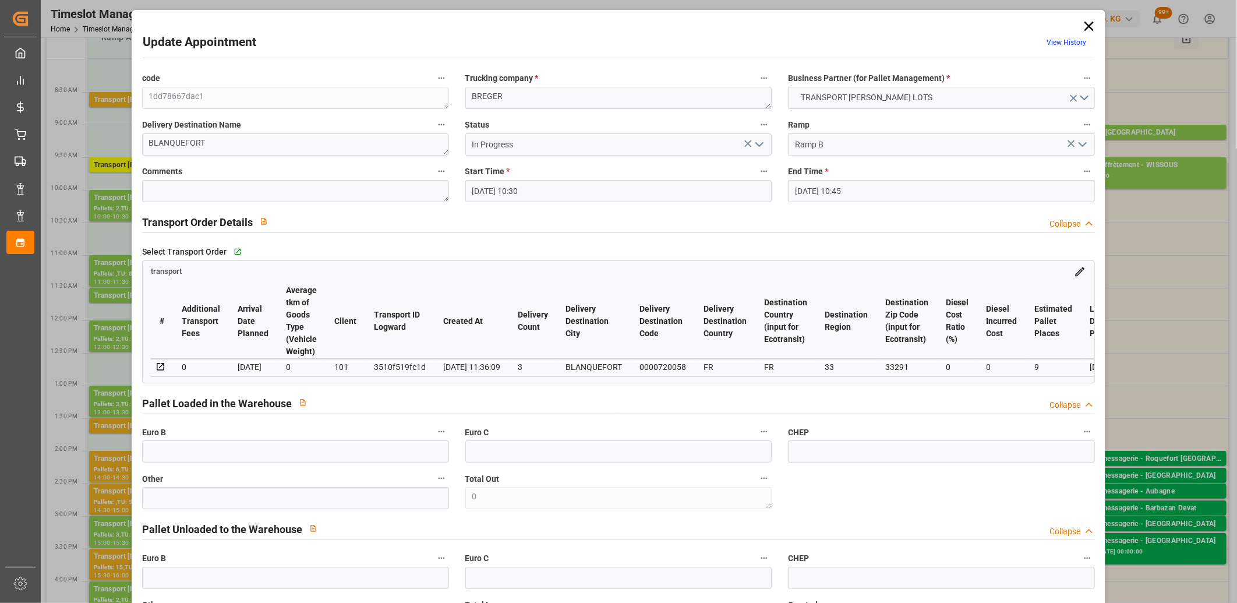
click at [759, 147] on icon "open menu" at bounding box center [759, 144] width 14 height 14
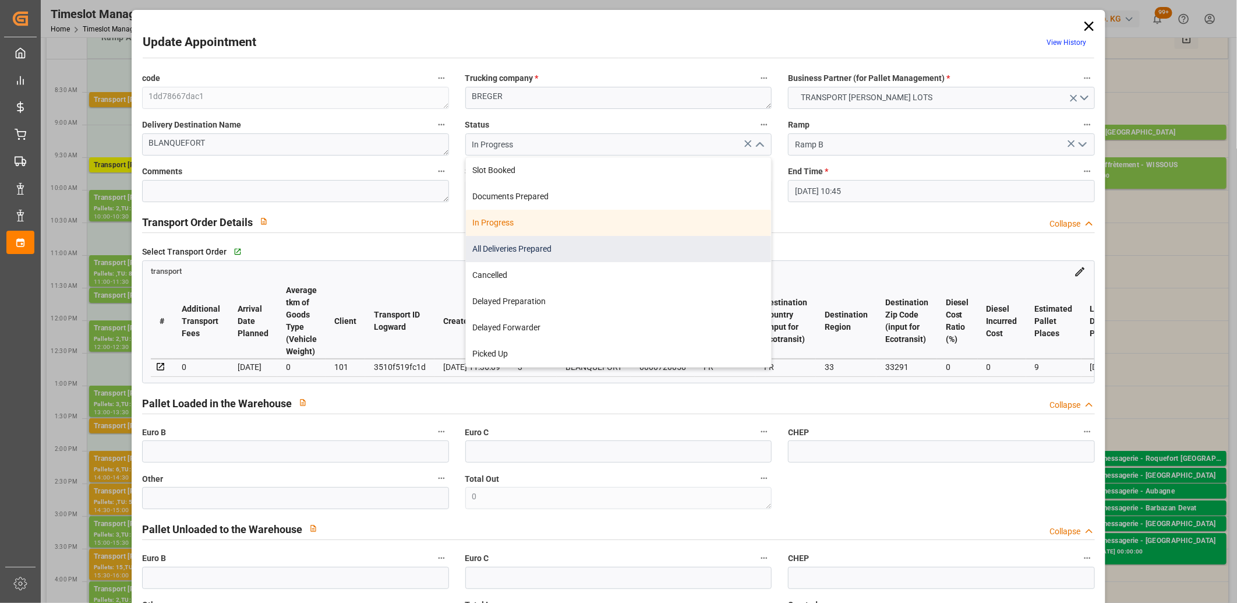
click at [631, 247] on div "All Deliveries Prepared" at bounding box center [619, 249] width 306 height 26
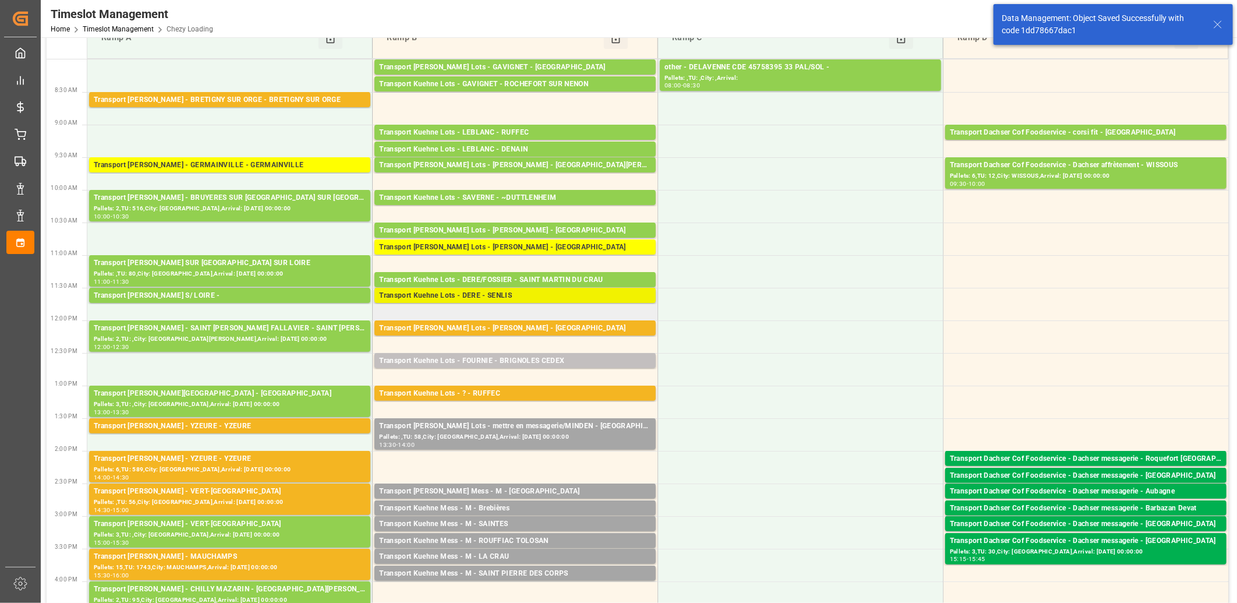
click at [612, 299] on div "Transport Kuehne Lots - DERE - SENLIS" at bounding box center [515, 296] width 272 height 12
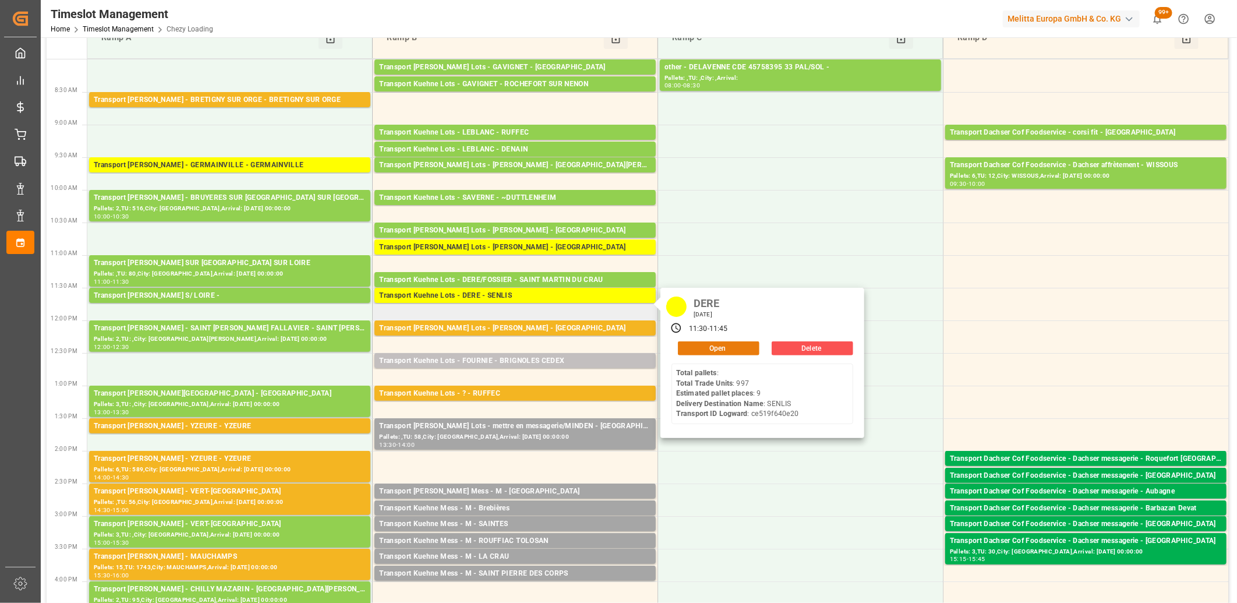
click at [690, 346] on button "Open" at bounding box center [719, 348] width 82 height 14
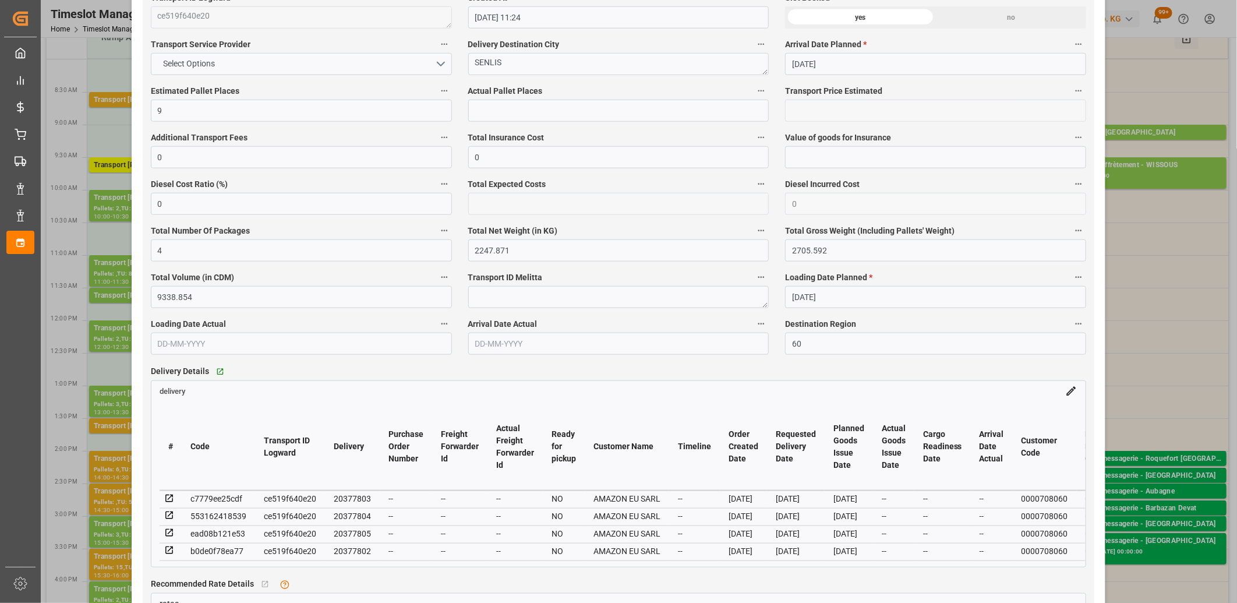
scroll to position [712, 0]
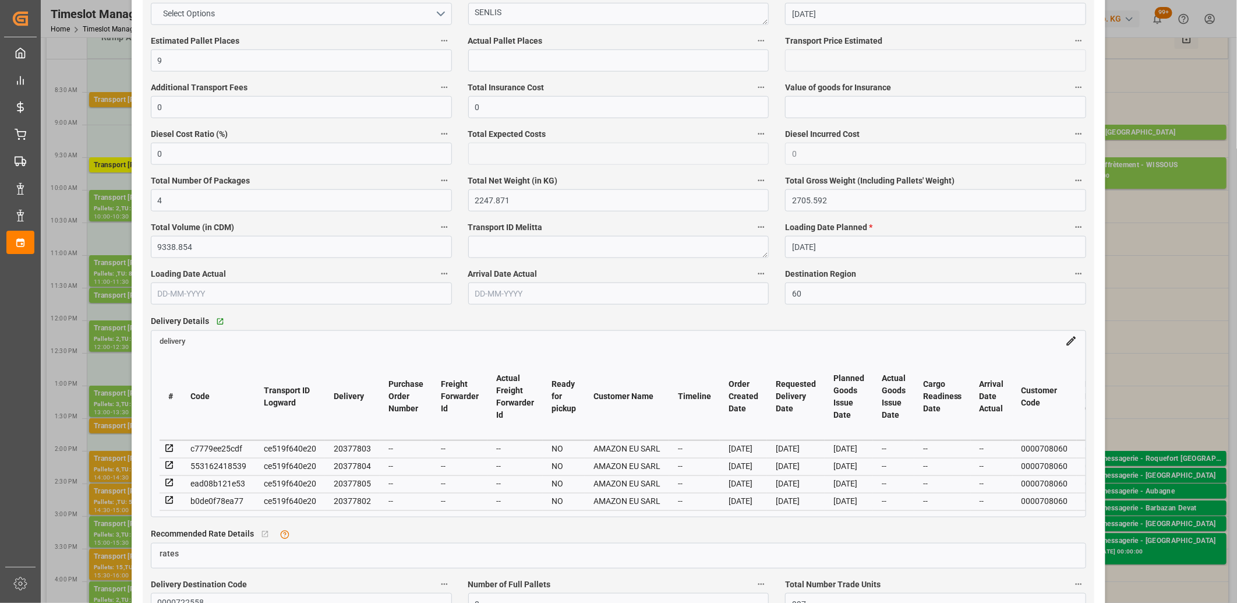
click at [171, 501] on icon at bounding box center [169, 500] width 10 height 10
click at [170, 487] on icon at bounding box center [169, 483] width 10 height 10
click at [169, 467] on icon at bounding box center [169, 466] width 8 height 8
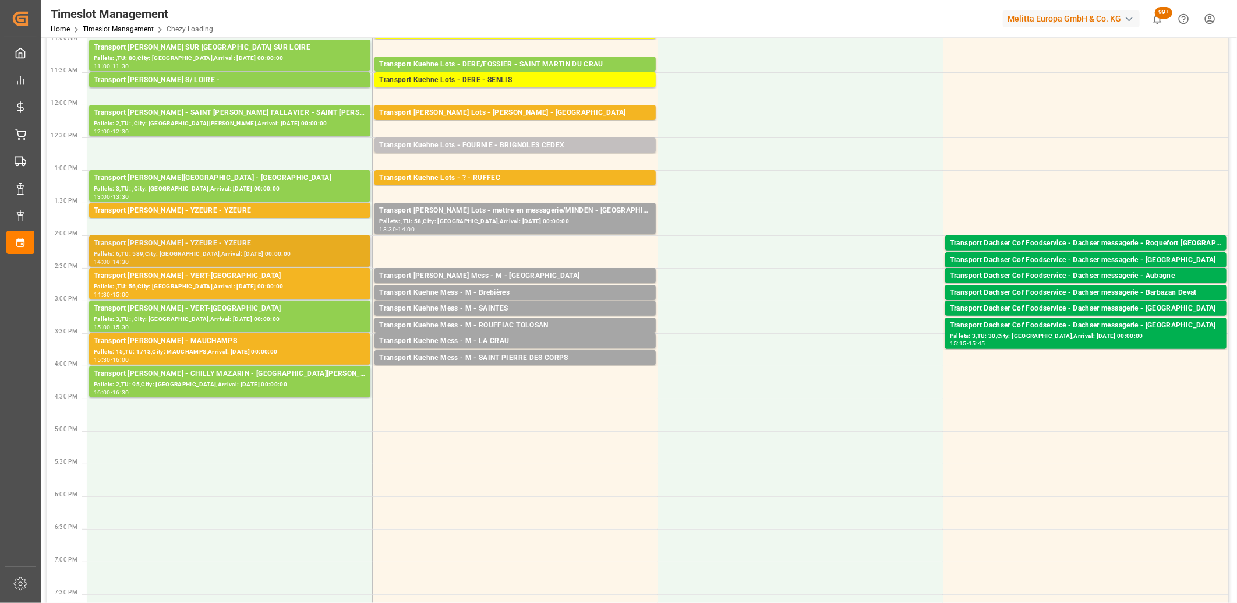
scroll to position [323, 0]
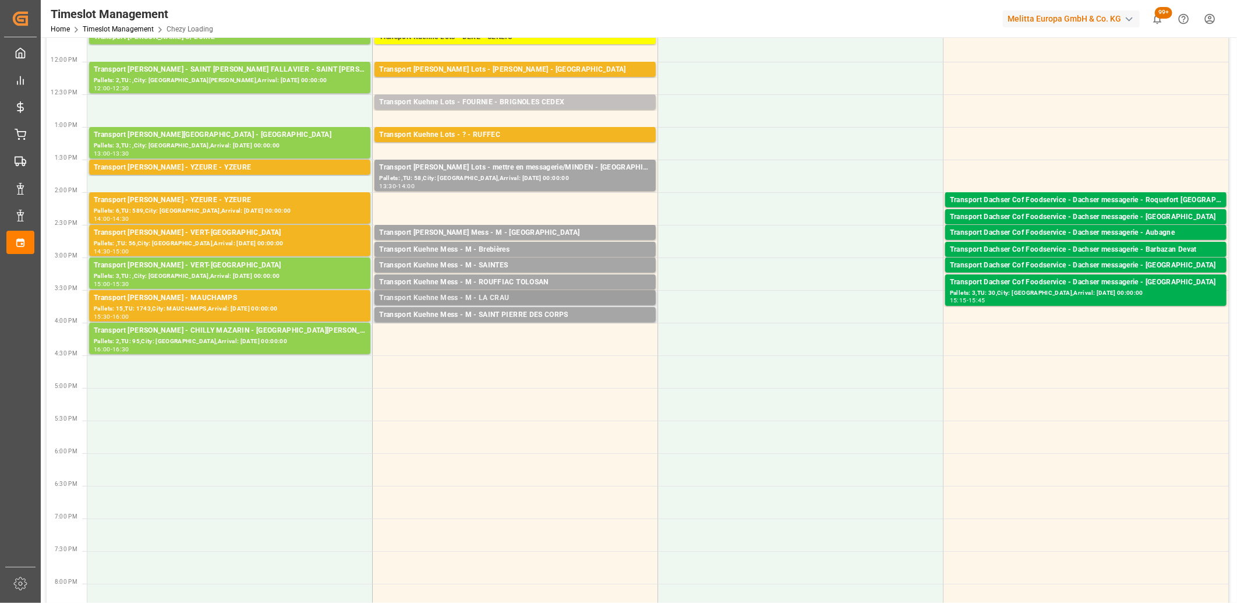
click at [473, 298] on div "Transport Kuehne Mess - M - LA CRAU" at bounding box center [515, 298] width 272 height 12
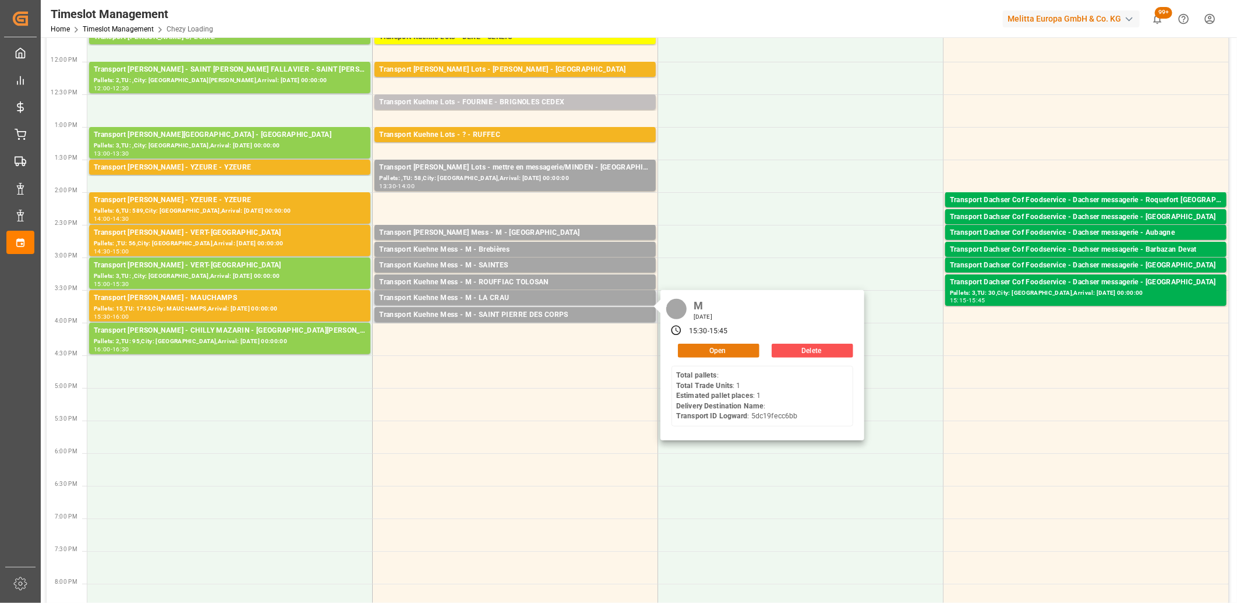
click at [695, 354] on button "Open" at bounding box center [719, 351] width 82 height 14
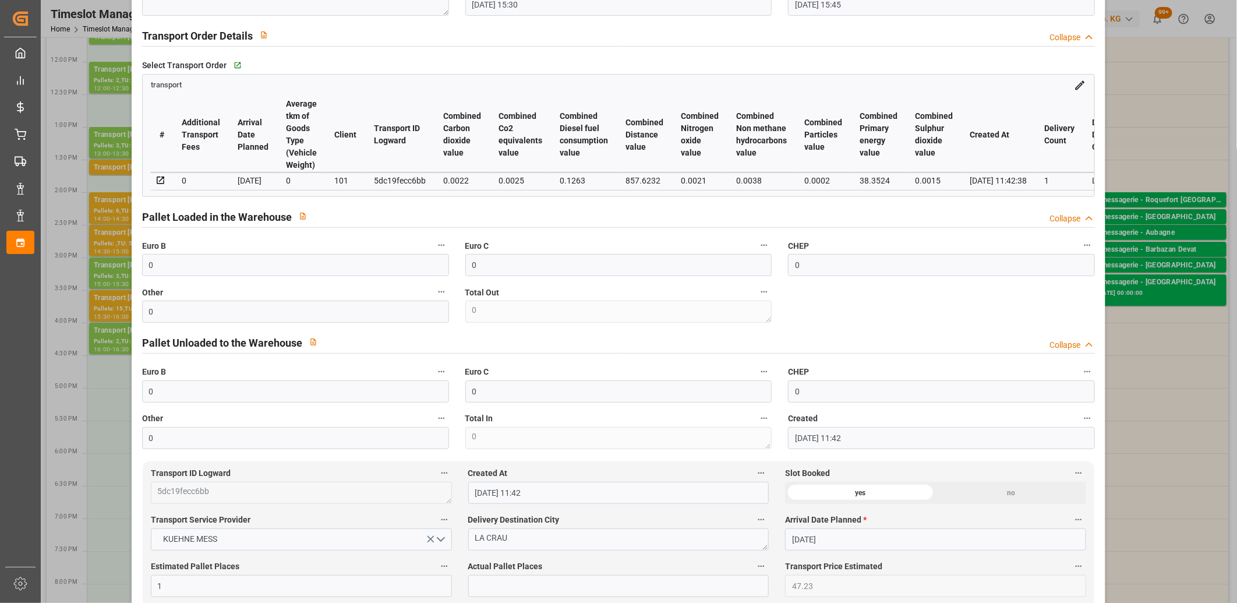
scroll to position [0, 0]
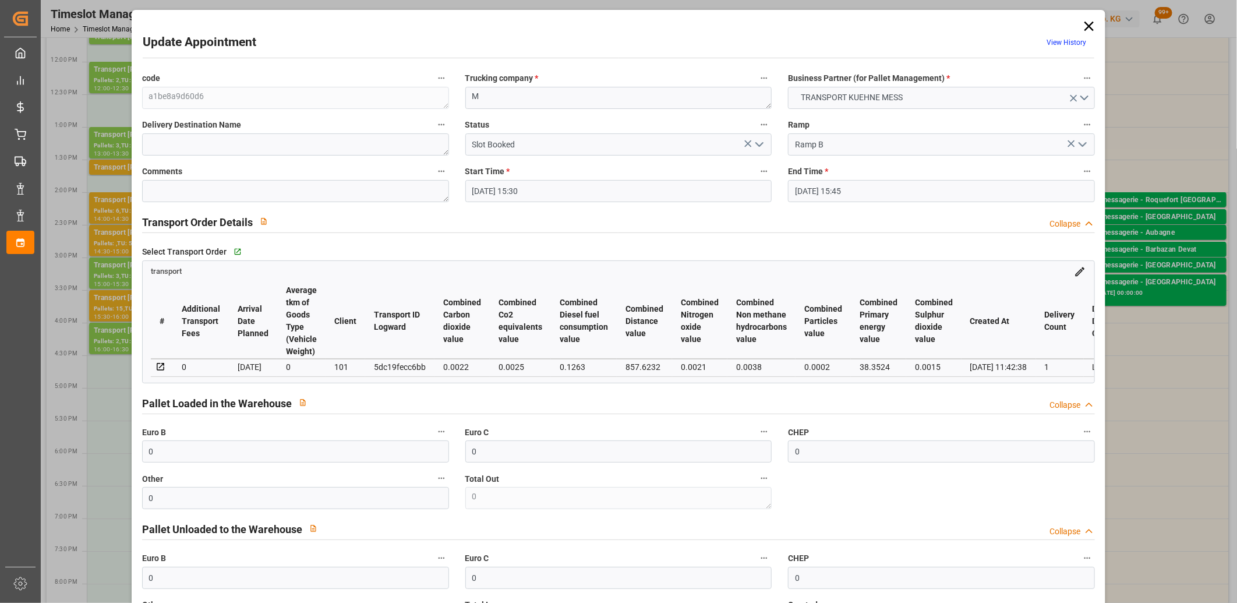
click at [389, 365] on div "5dc19fecc6bb" at bounding box center [400, 367] width 52 height 14
copy div "5dc19fecc6bb"
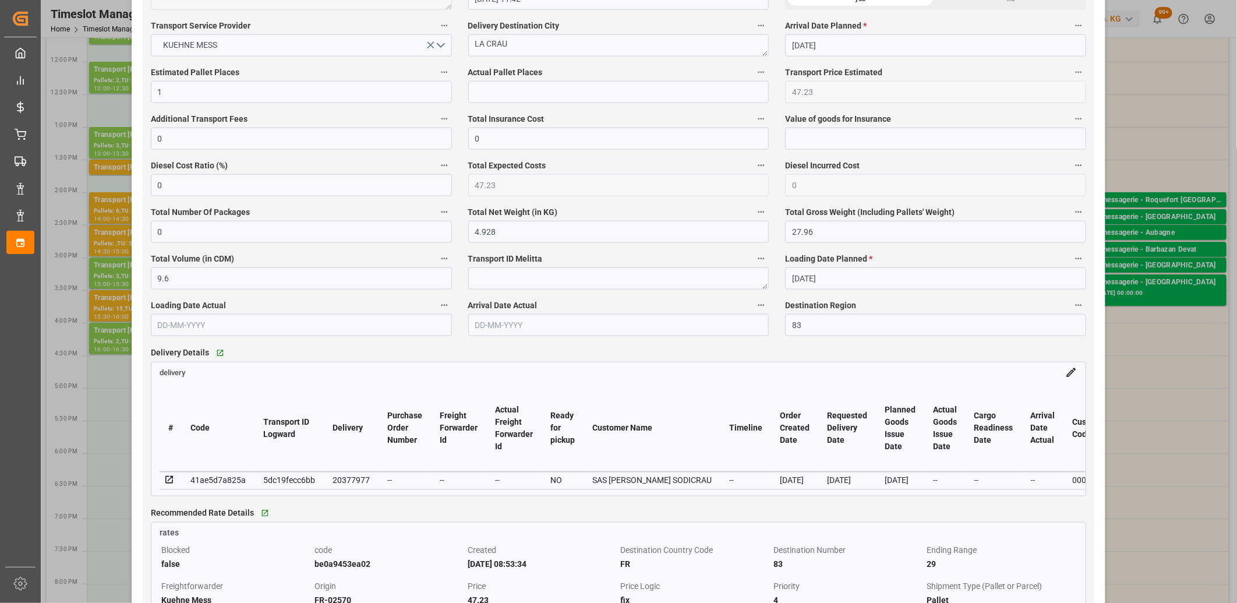
scroll to position [712, 0]
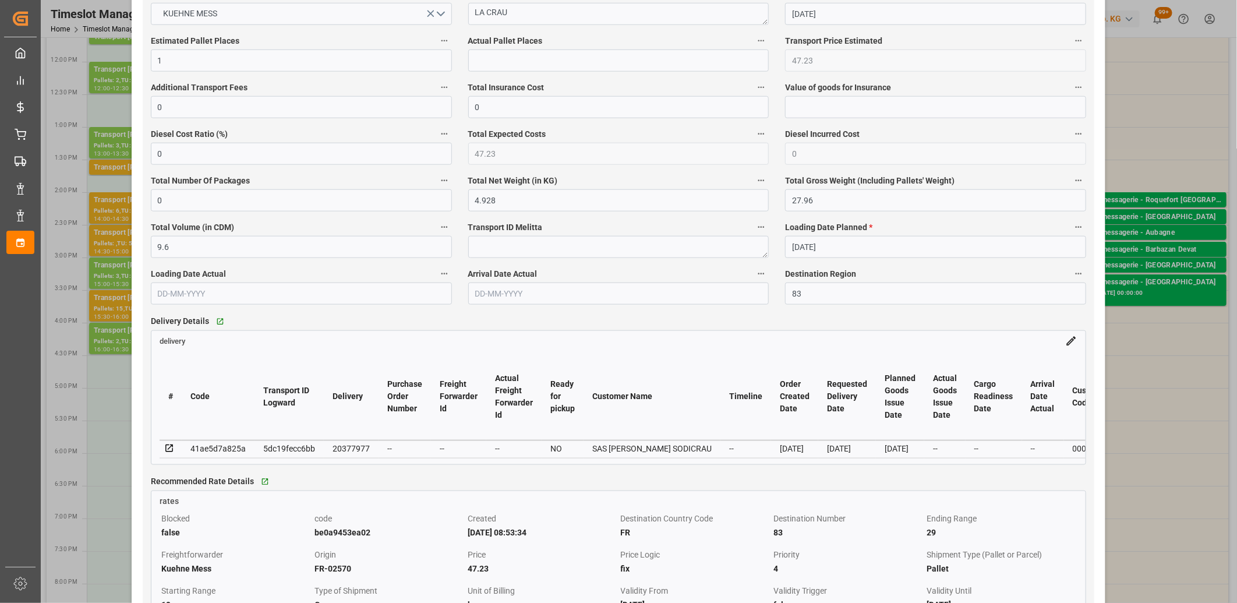
click at [168, 448] on icon at bounding box center [169, 448] width 10 height 10
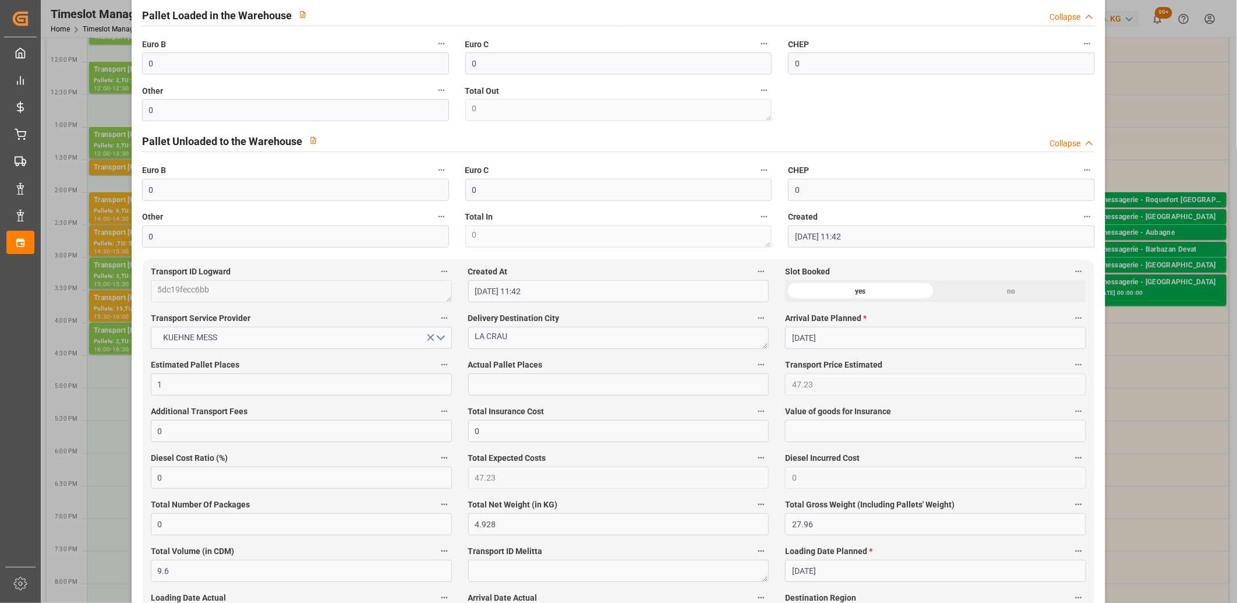
scroll to position [129, 0]
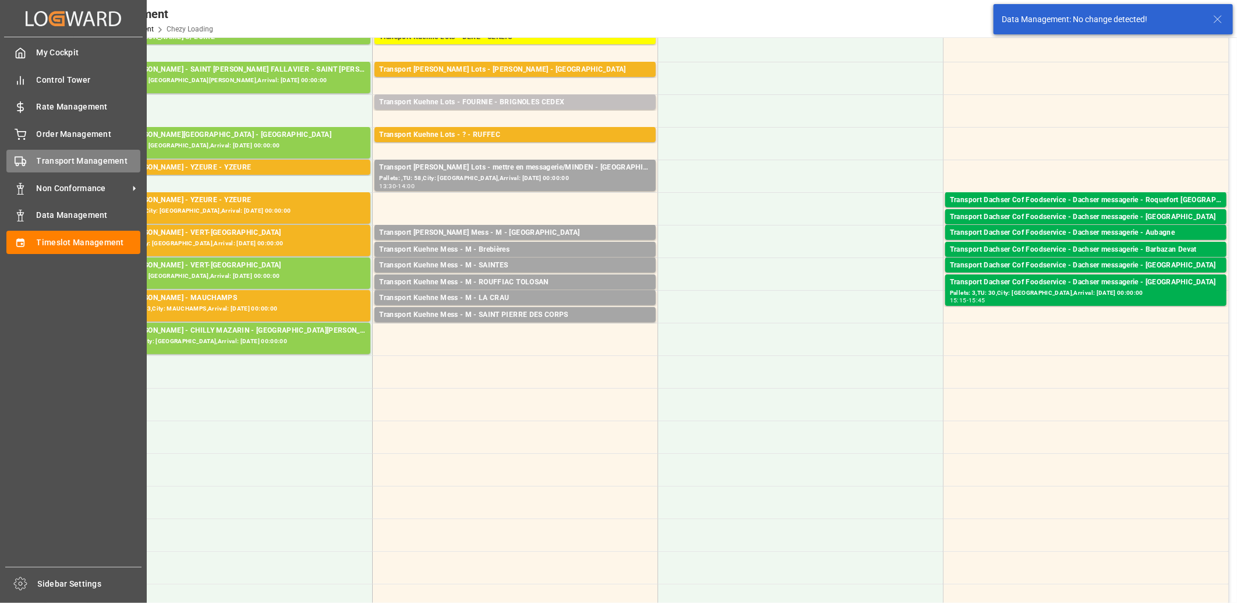
click at [66, 161] on span "Transport Management" at bounding box center [89, 161] width 104 height 12
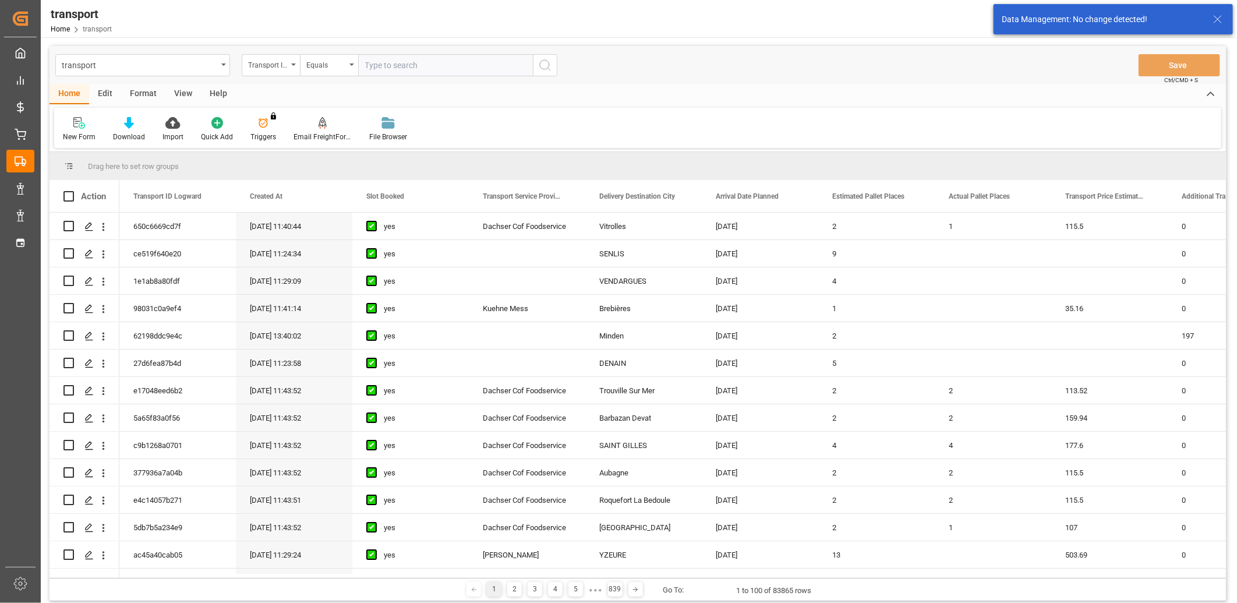
click at [386, 63] on input "text" at bounding box center [445, 65] width 175 height 22
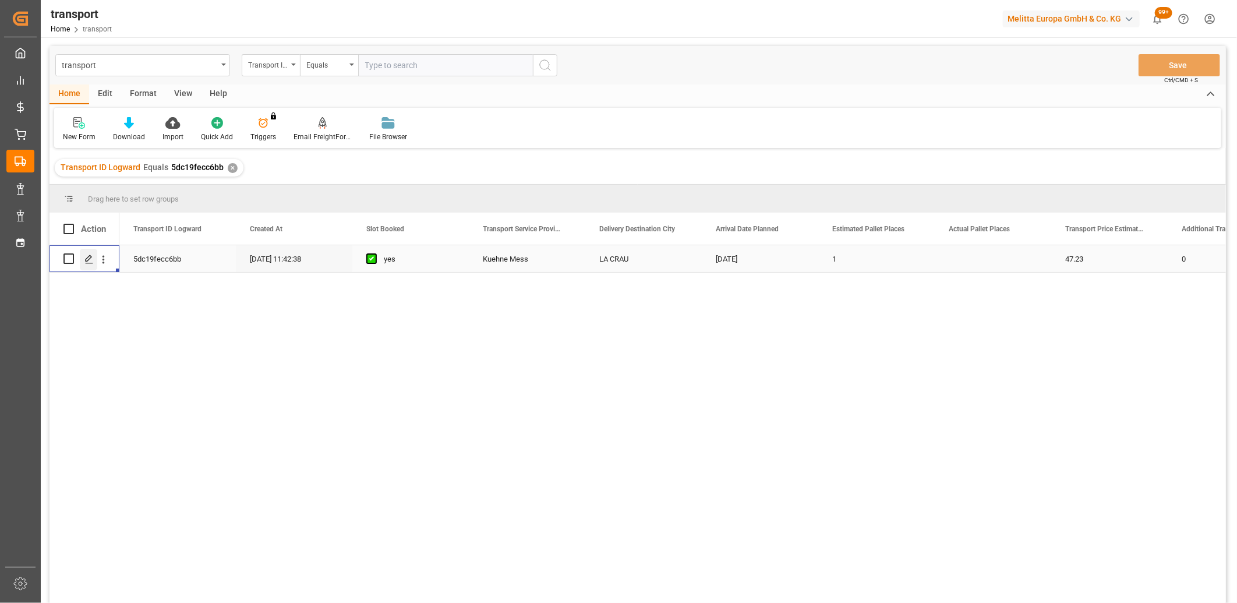
click at [89, 257] on icon "Press SPACE to select this row." at bounding box center [88, 259] width 9 height 9
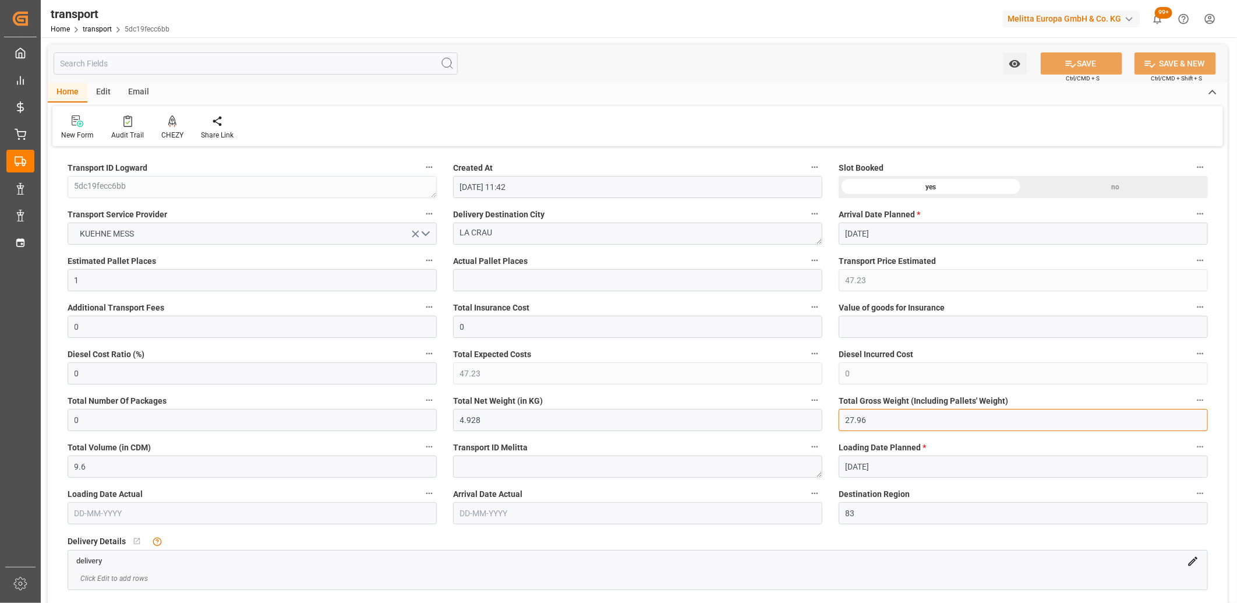
drag, startPoint x: 814, startPoint y: 405, endPoint x: 693, endPoint y: 397, distance: 121.4
drag, startPoint x: 528, startPoint y: 426, endPoint x: 361, endPoint y: 403, distance: 168.1
drag, startPoint x: 94, startPoint y: 278, endPoint x: 1, endPoint y: 271, distance: 93.5
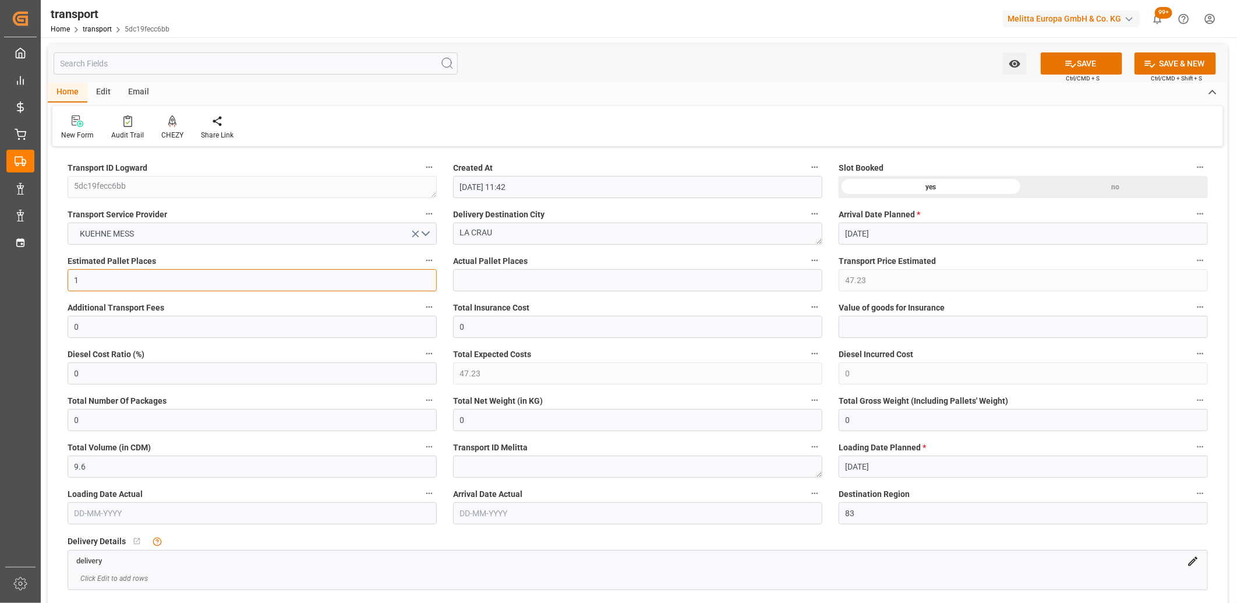
click at [1, 271] on div "Created by potrace 1.15, written by Peter Selinger 2001-2017 Created by potrace…" at bounding box center [618, 301] width 1237 height 603
click at [416, 231] on icon "open menu" at bounding box center [415, 234] width 12 height 12
drag, startPoint x: 507, startPoint y: 236, endPoint x: 434, endPoint y: 229, distance: 73.1
click at [1084, 190] on div "no" at bounding box center [1115, 187] width 185 height 22
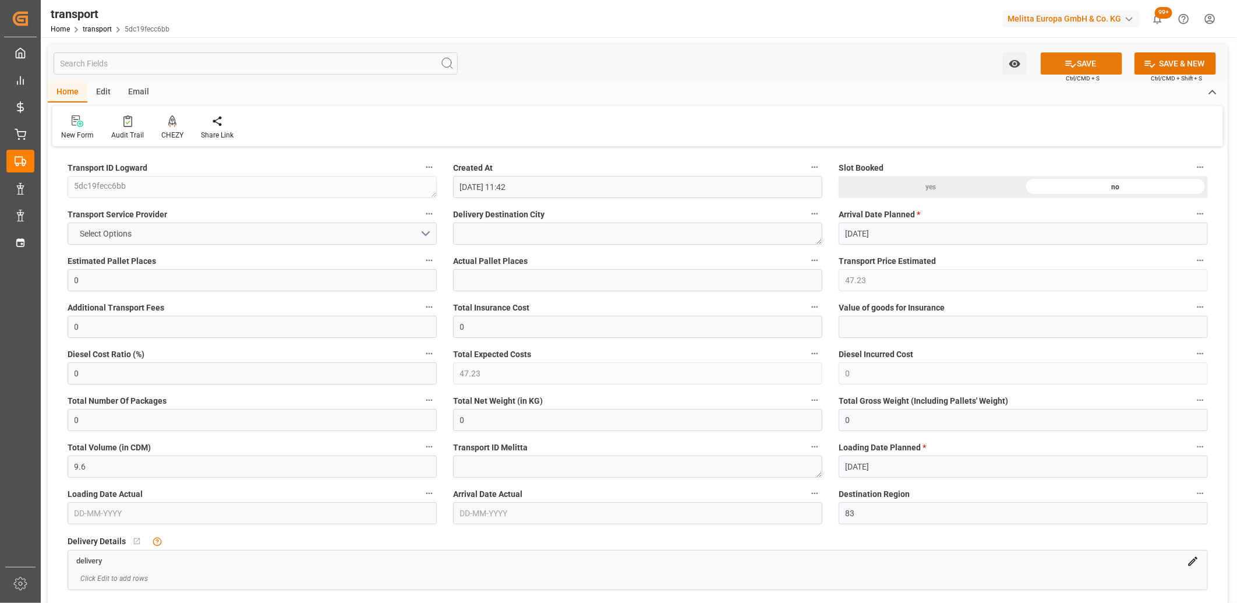
click at [1098, 64] on button "SAVE" at bounding box center [1082, 63] width 82 height 22
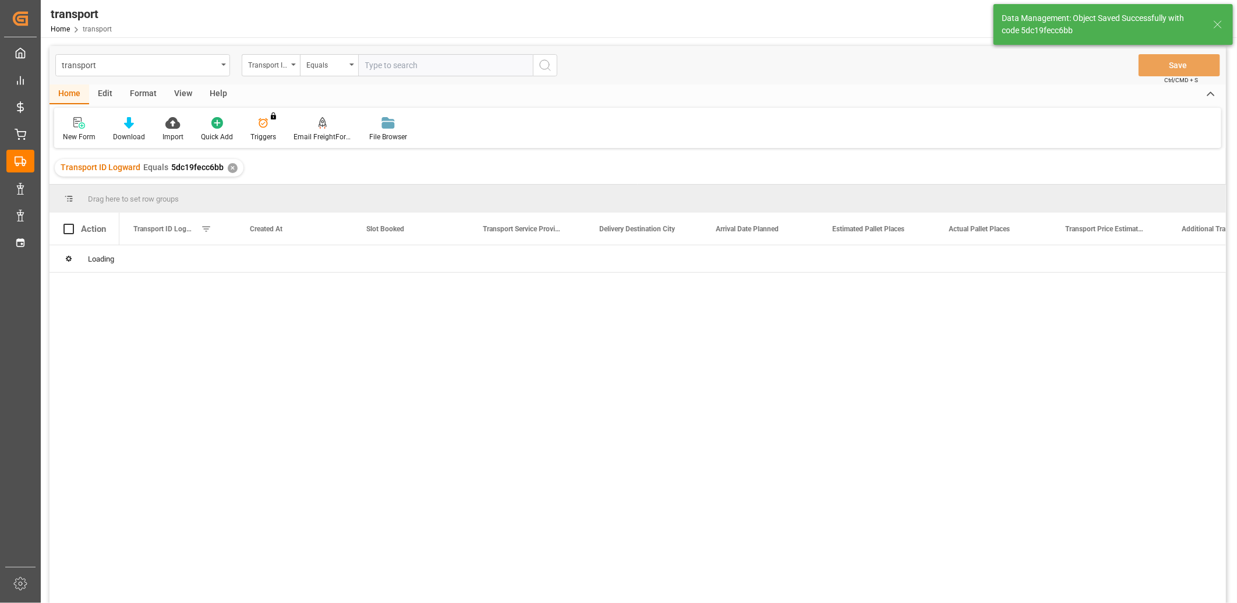
click at [103, 92] on div "Edit" at bounding box center [105, 94] width 32 height 20
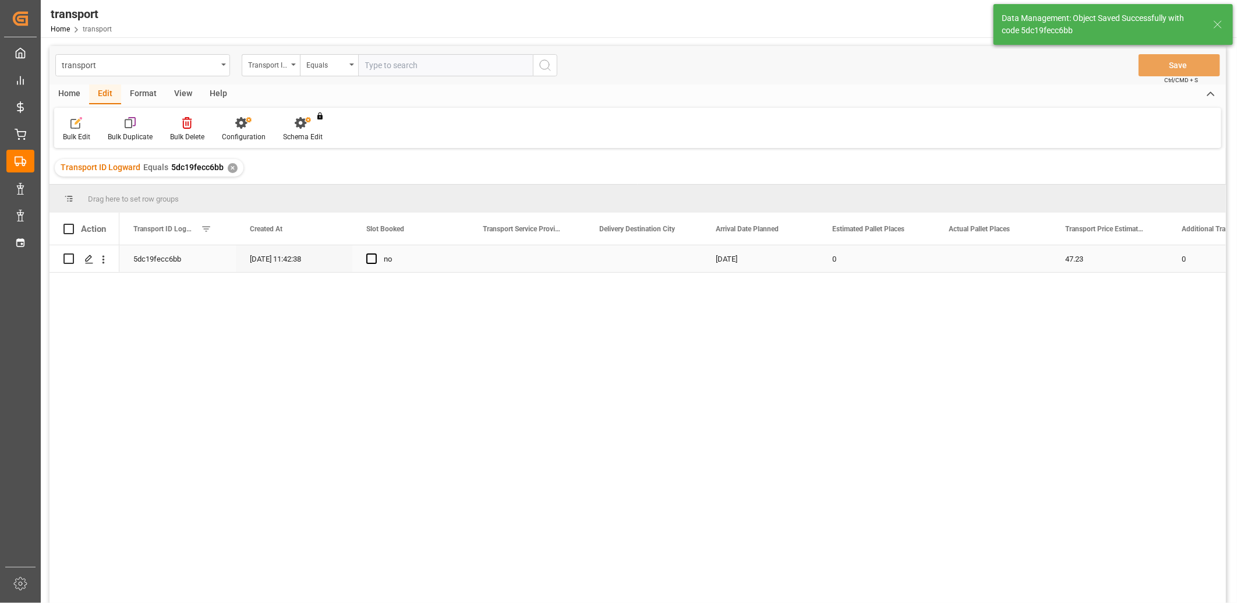
click at [62, 261] on div "Press SPACE to select this row." at bounding box center [85, 258] width 70 height 27
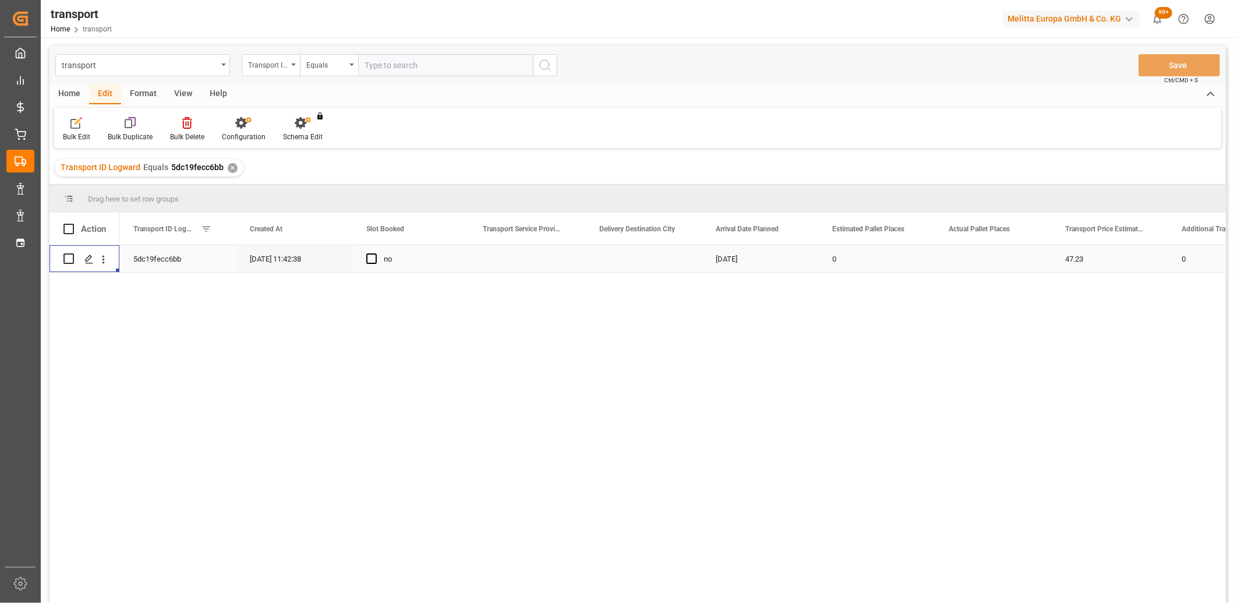
click at [66, 261] on input "Press Space to toggle row selection (unchecked)" at bounding box center [68, 258] width 10 height 10
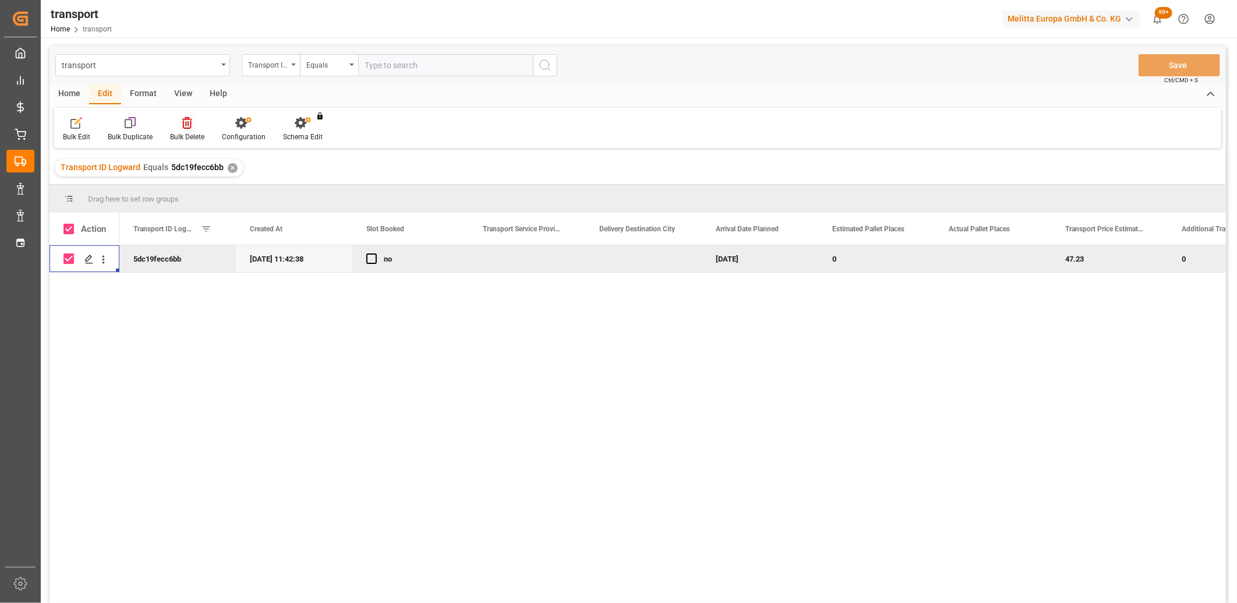
click at [186, 121] on icon at bounding box center [186, 123] width 9 height 12
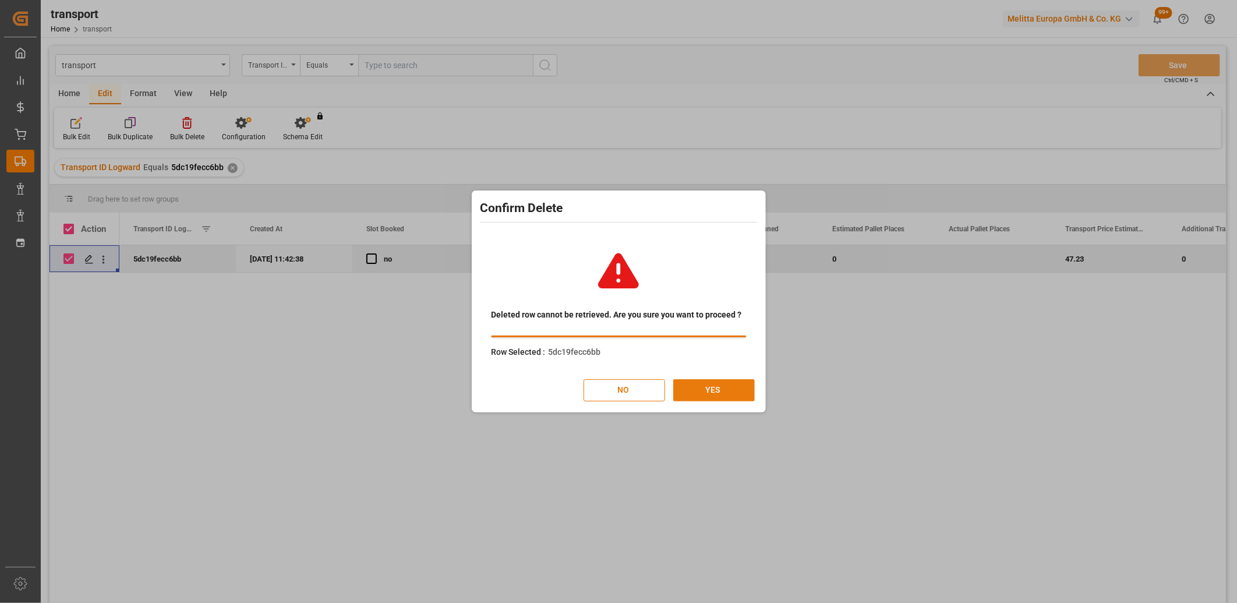
click at [699, 387] on button "YES" at bounding box center [714, 390] width 82 height 22
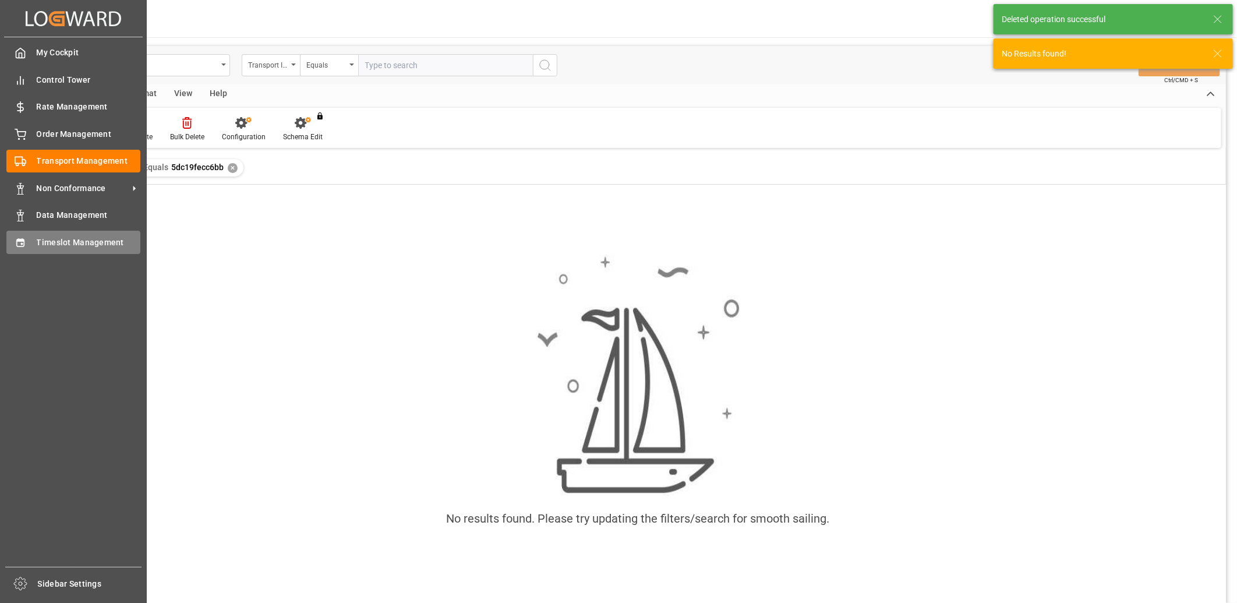
click at [27, 248] on div "Timeslot Management Timeslot Management" at bounding box center [73, 242] width 134 height 23
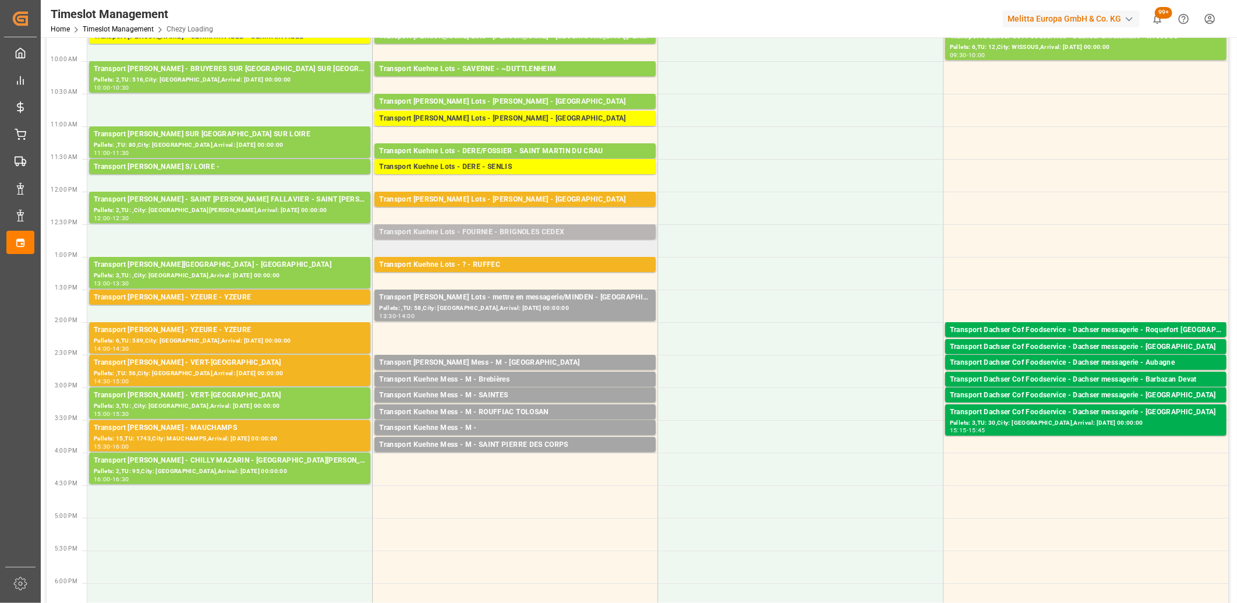
scroll to position [194, 0]
click at [411, 425] on div "Transport Kuehne Mess - M -" at bounding box center [515, 428] width 272 height 12
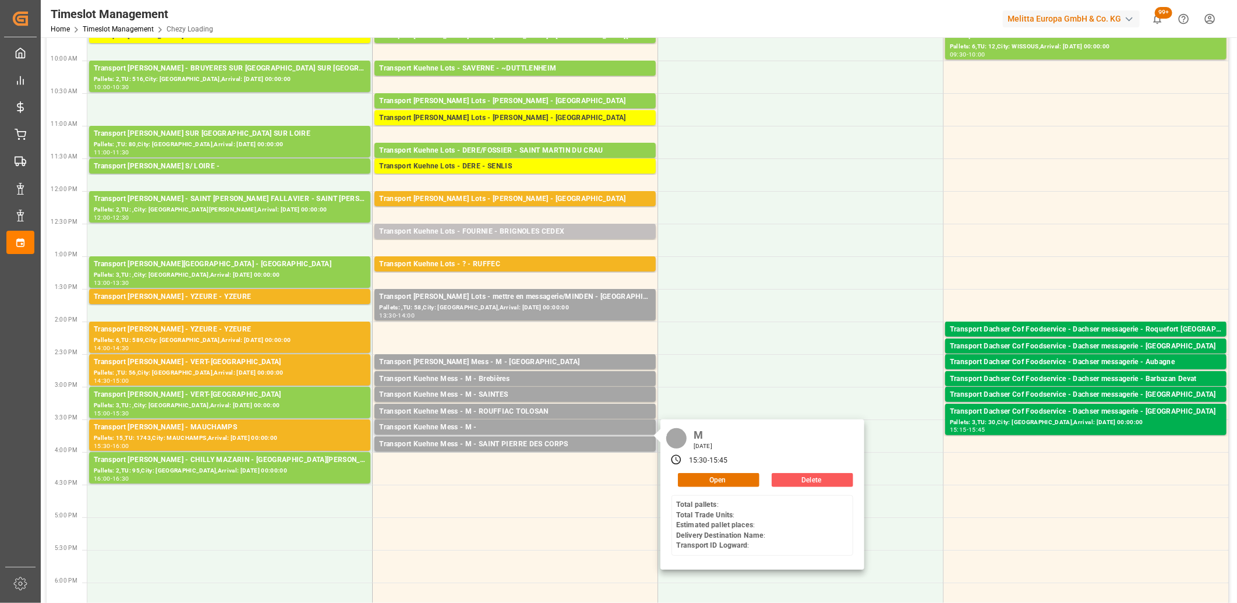
click at [798, 480] on button "Delete" at bounding box center [813, 480] width 82 height 14
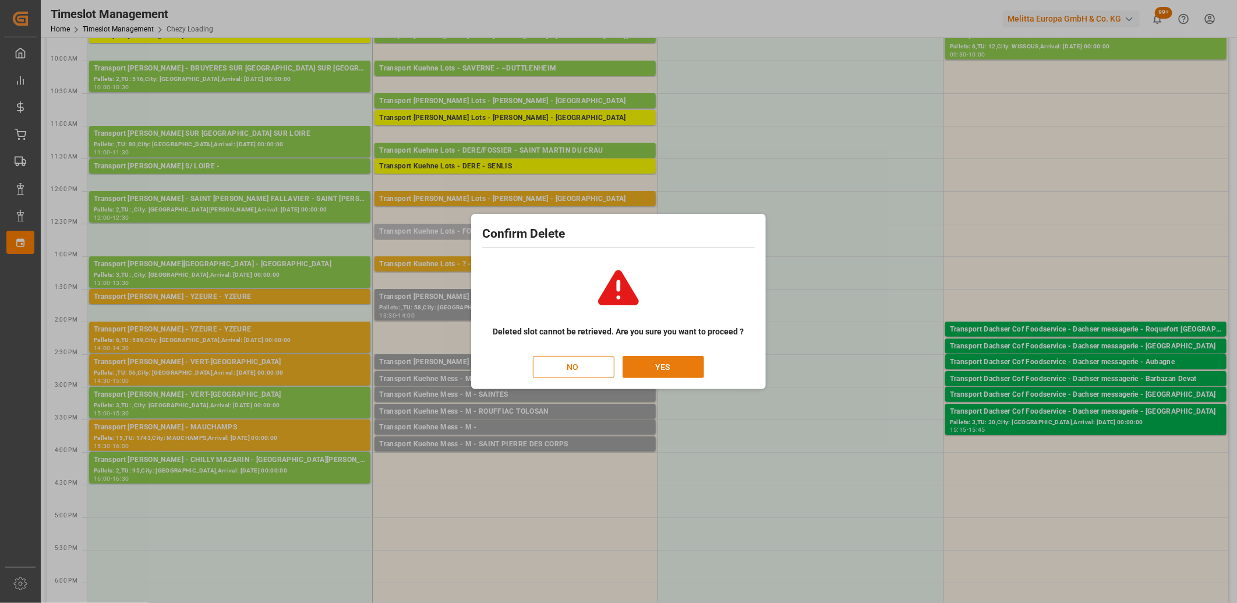
click at [670, 362] on button "YES" at bounding box center [664, 367] width 82 height 22
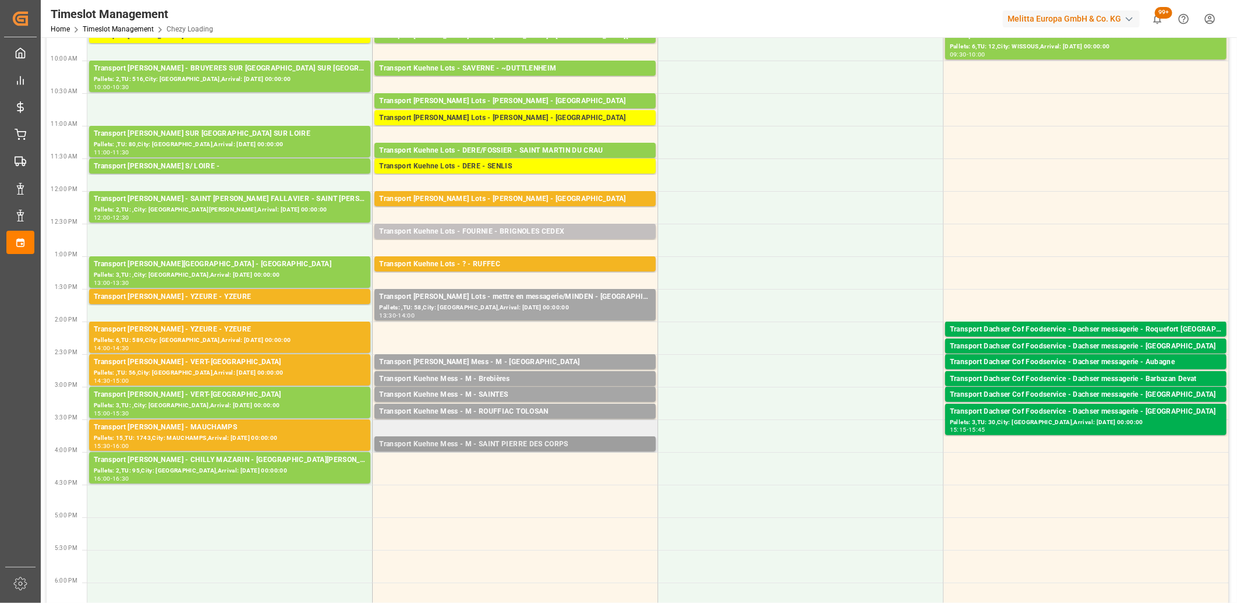
click at [469, 444] on div "Transport Kuehne Mess - M - SAINT PIERRE DES CORPS" at bounding box center [515, 445] width 272 height 12
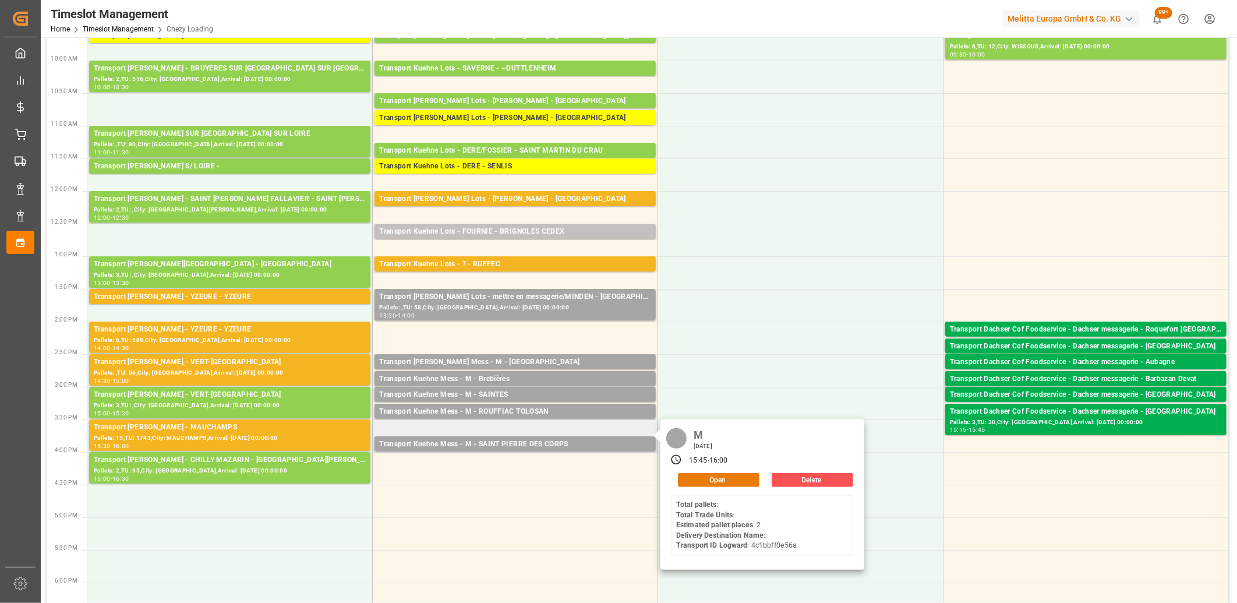
click at [687, 482] on button "Open" at bounding box center [719, 480] width 82 height 14
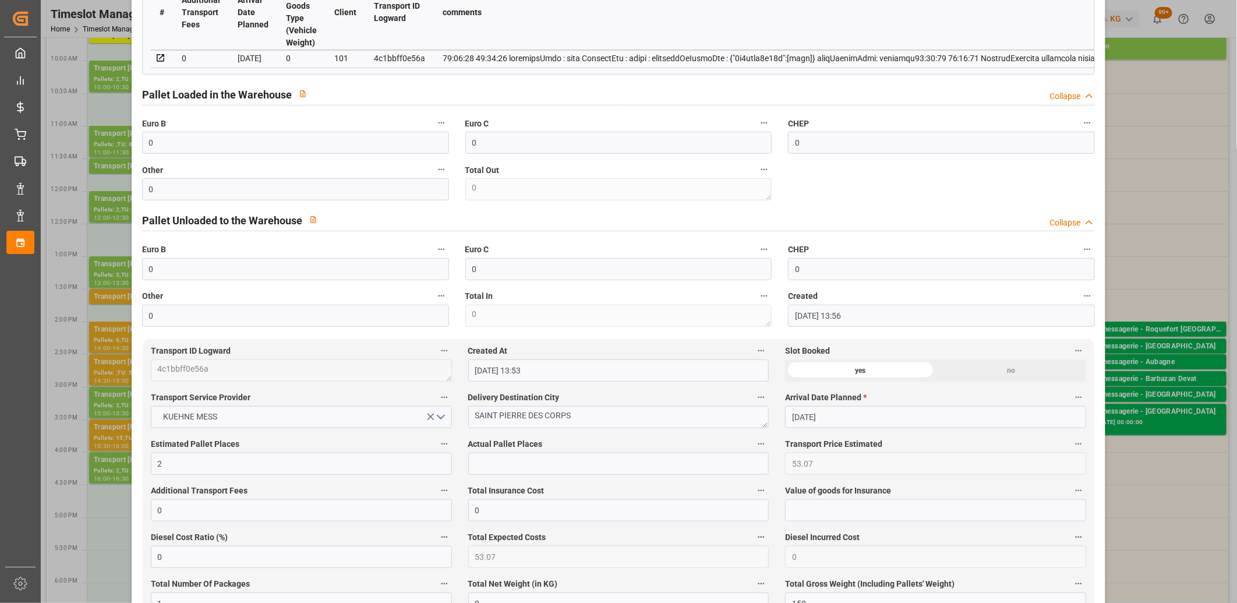
scroll to position [323, 0]
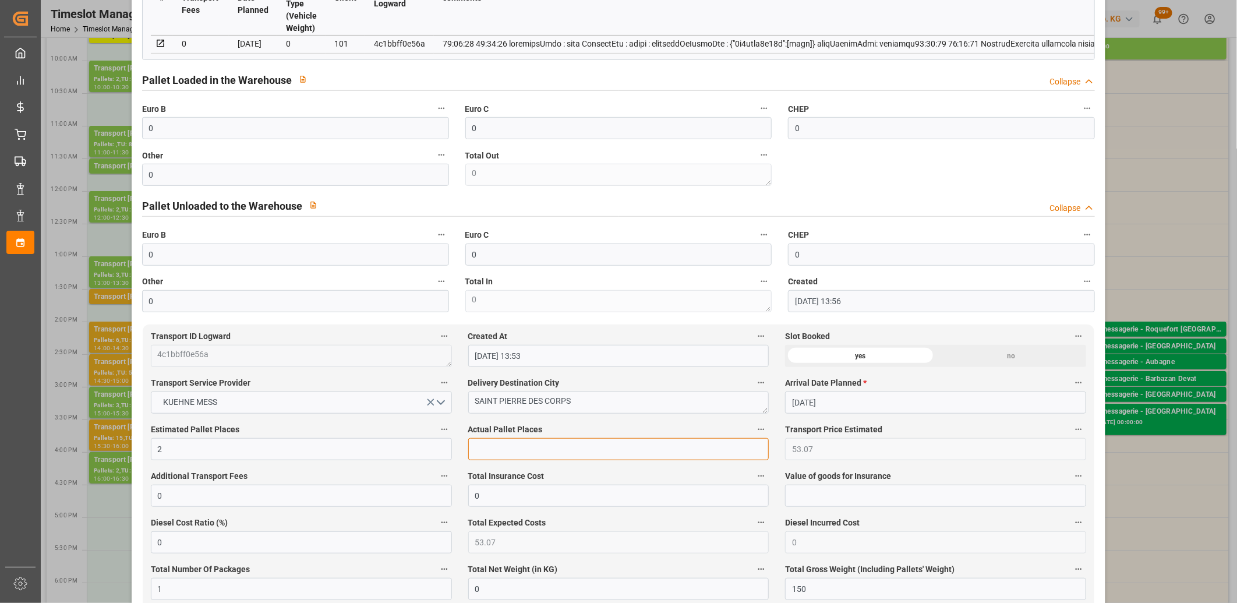
click at [486, 443] on input "text" at bounding box center [618, 449] width 301 height 22
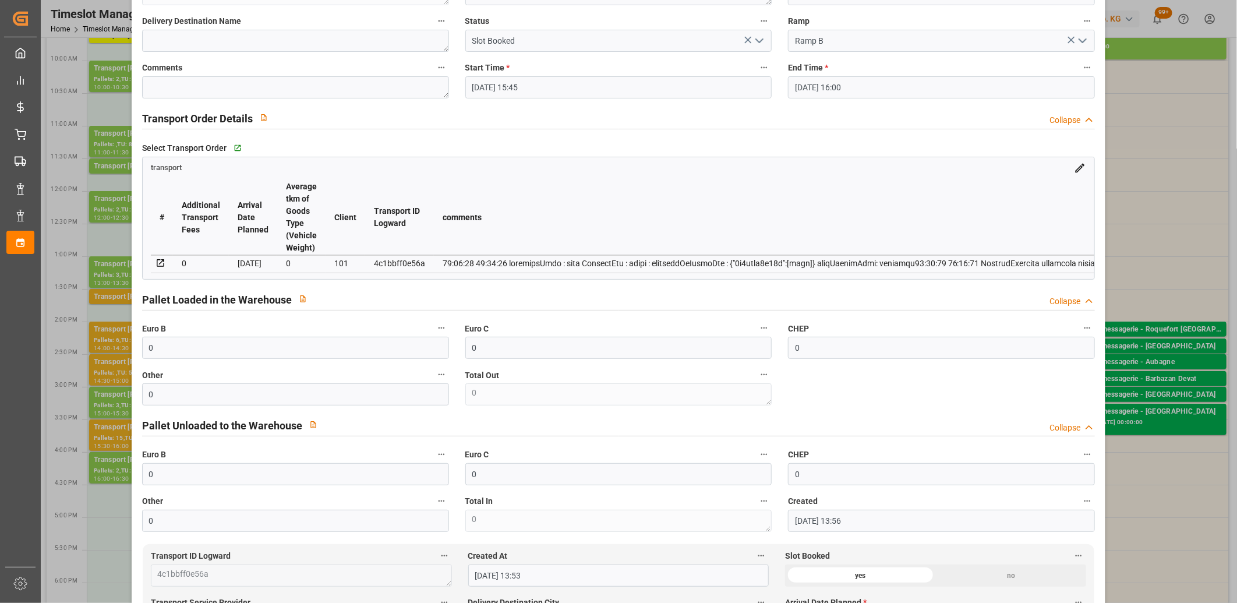
scroll to position [65, 0]
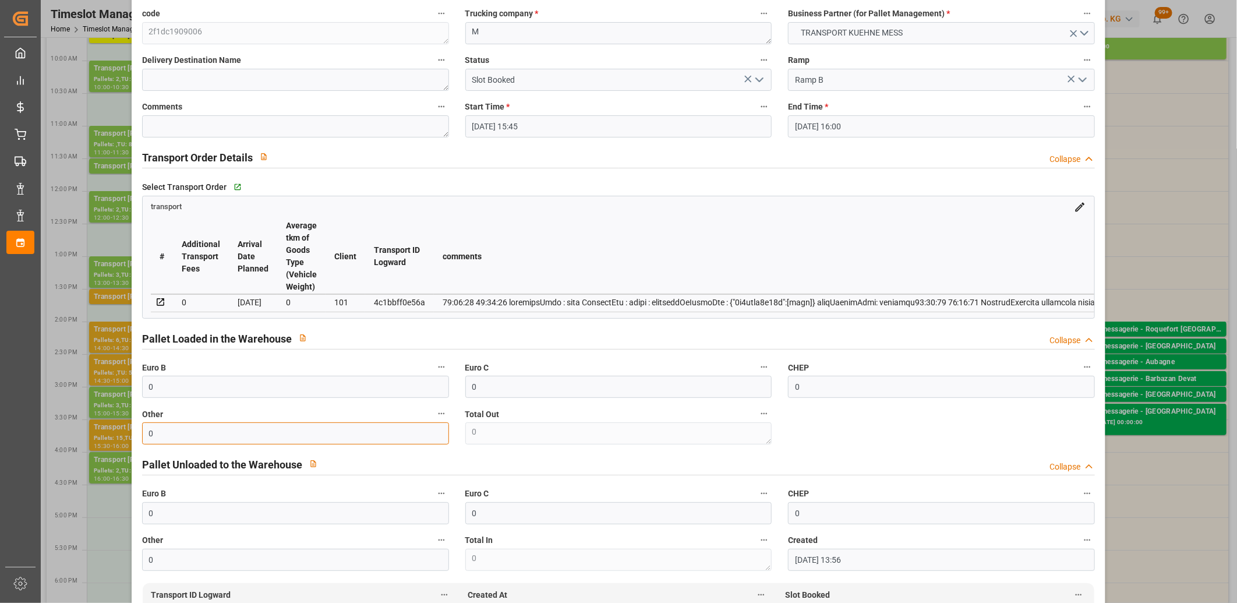
drag, startPoint x: 154, startPoint y: 429, endPoint x: 136, endPoint y: 429, distance: 17.5
click at [136, 429] on div "Other 0" at bounding box center [295, 425] width 323 height 47
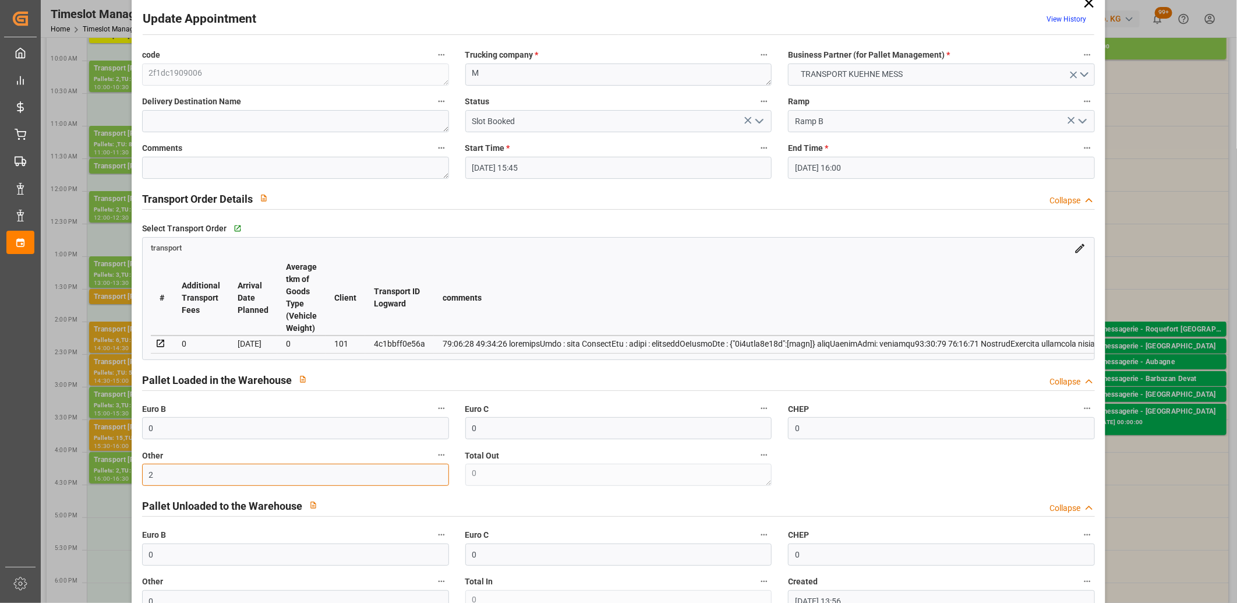
scroll to position [0, 0]
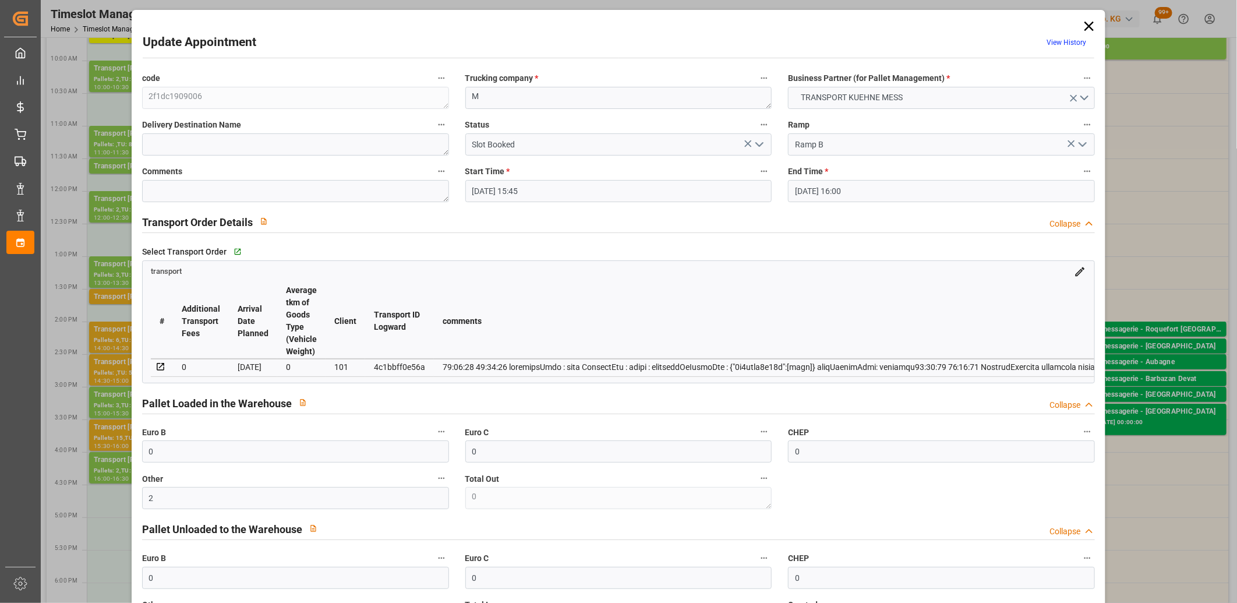
click at [757, 144] on icon "open menu" at bounding box center [759, 144] width 14 height 14
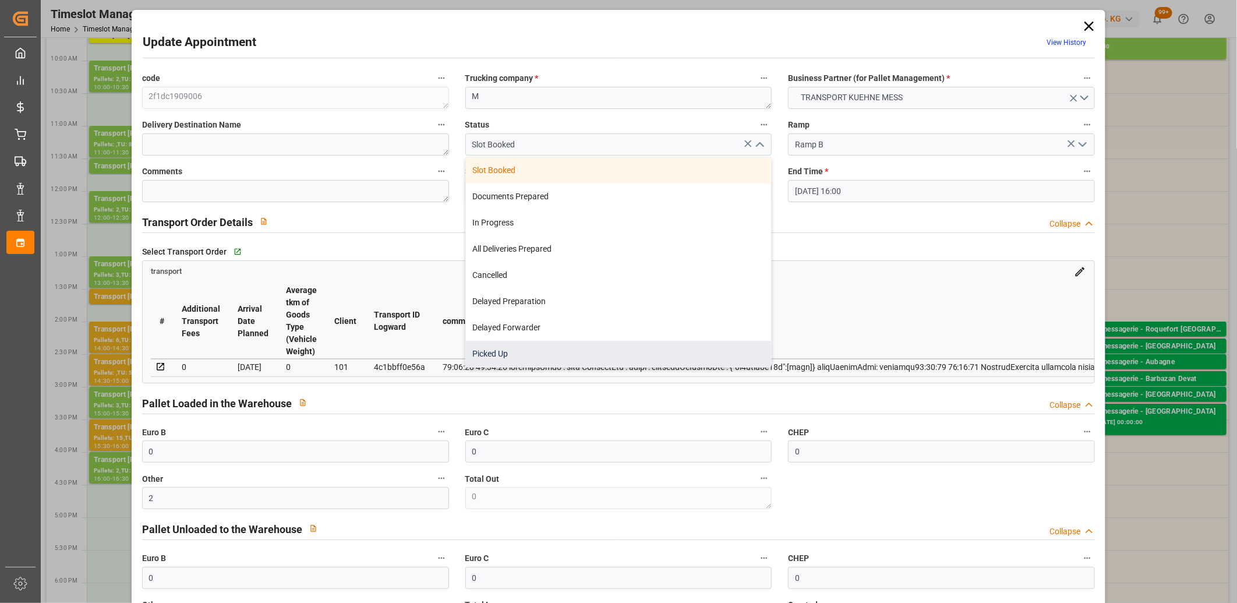
click at [661, 344] on div "Picked Up" at bounding box center [619, 354] width 306 height 26
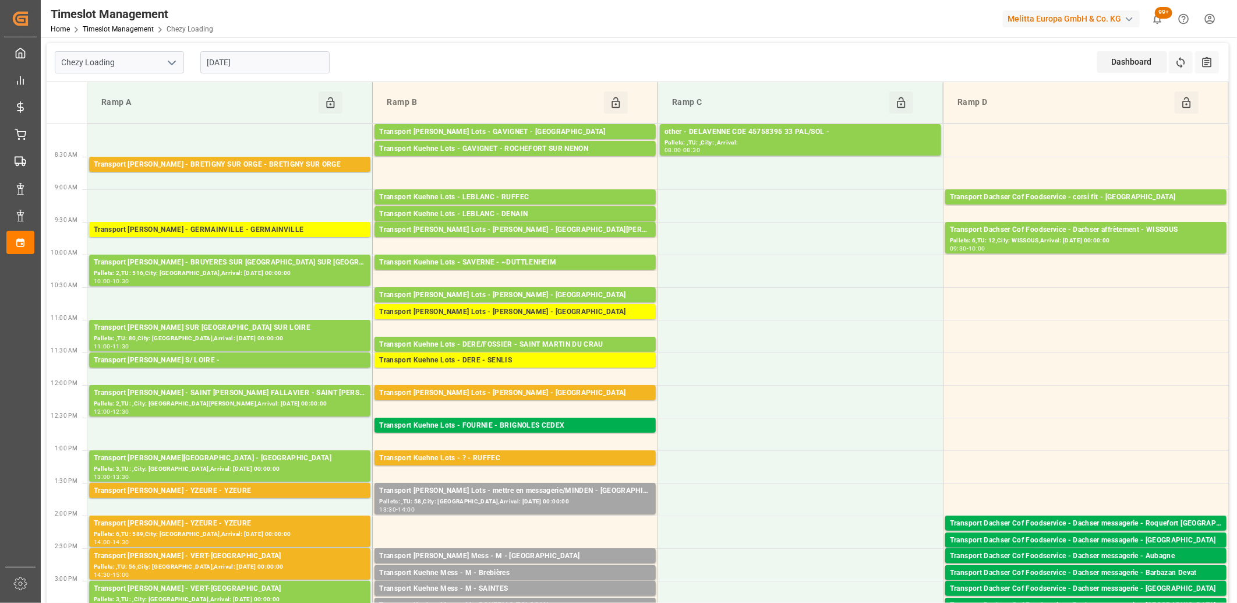
click at [295, 63] on input "[DATE]" at bounding box center [264, 62] width 129 height 22
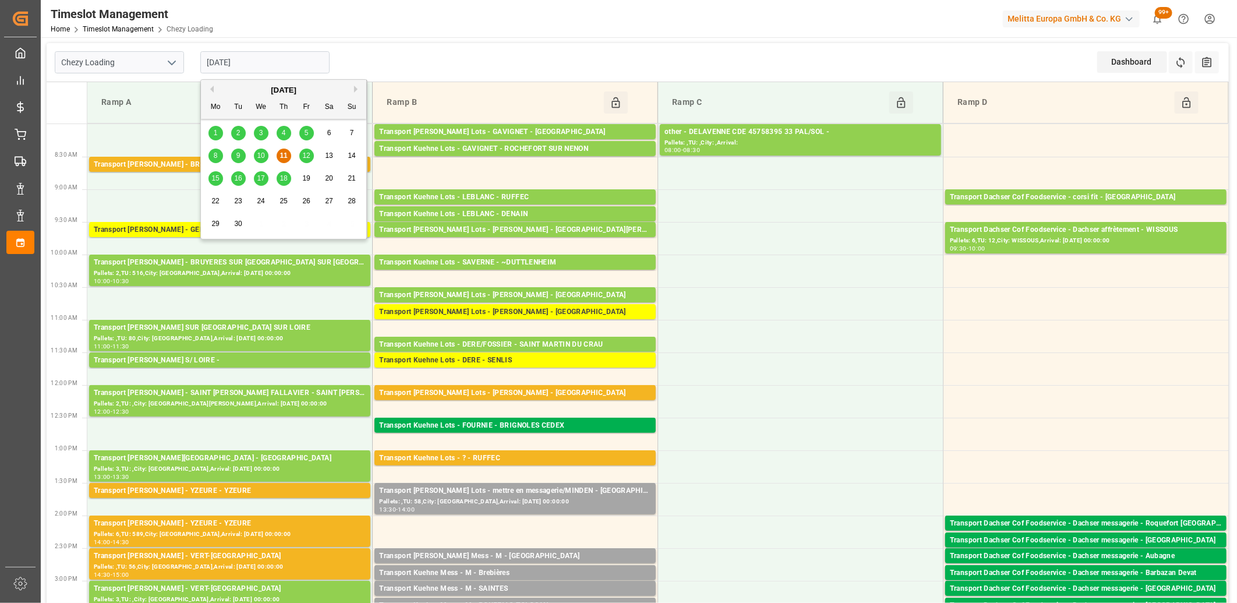
click at [214, 179] on span "15" at bounding box center [215, 178] width 8 height 8
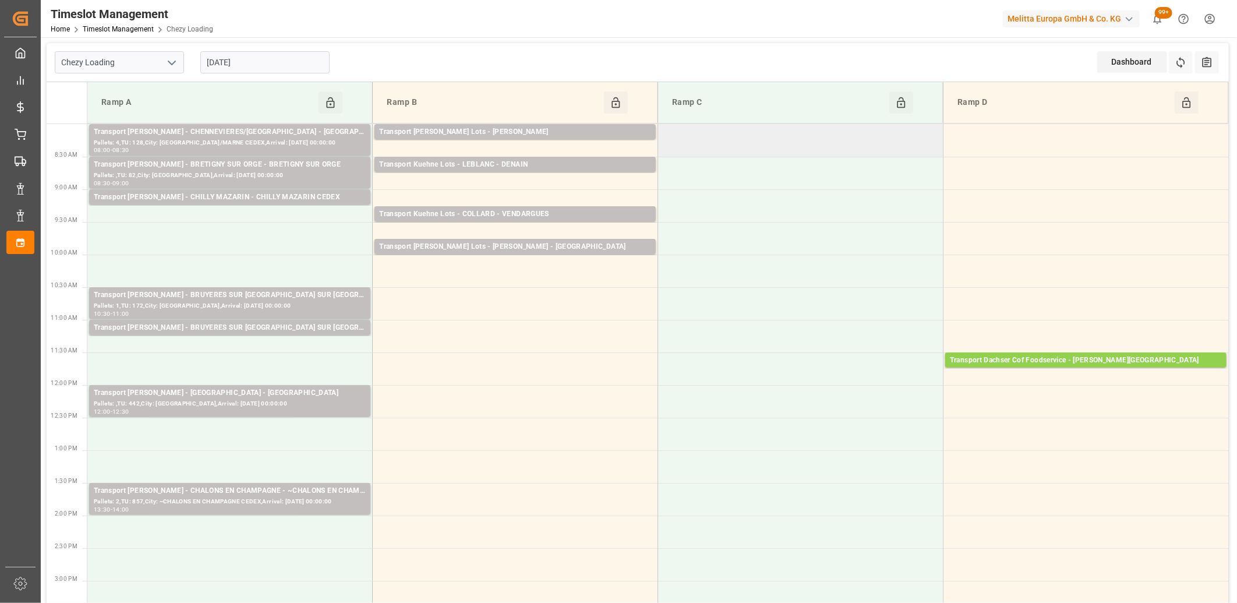
click at [781, 129] on td at bounding box center [800, 140] width 285 height 33
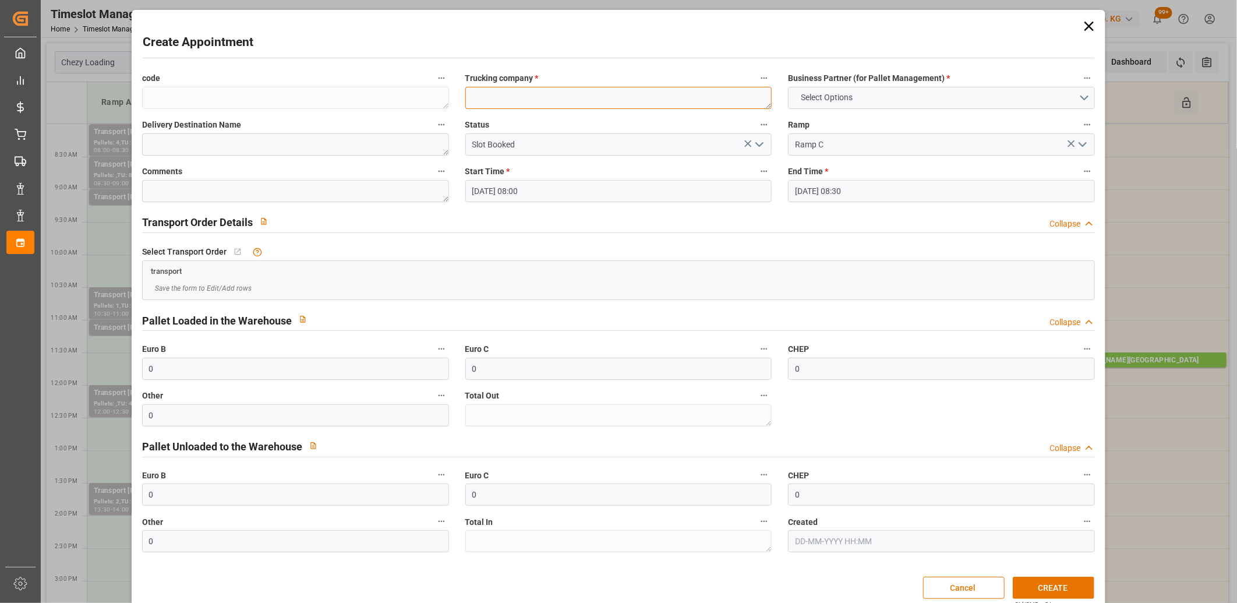
click at [516, 103] on textarea at bounding box center [618, 98] width 307 height 22
click at [839, 97] on span "Select Options" at bounding box center [826, 97] width 63 height 12
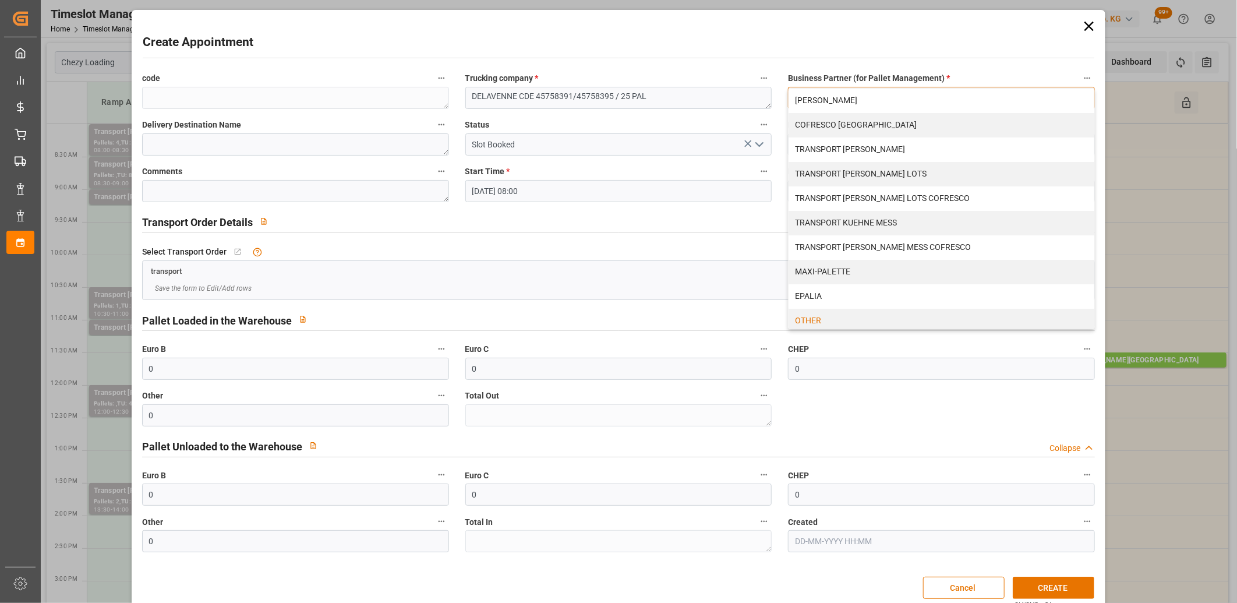
click at [795, 317] on div "OTHER" at bounding box center [942, 321] width 306 height 24
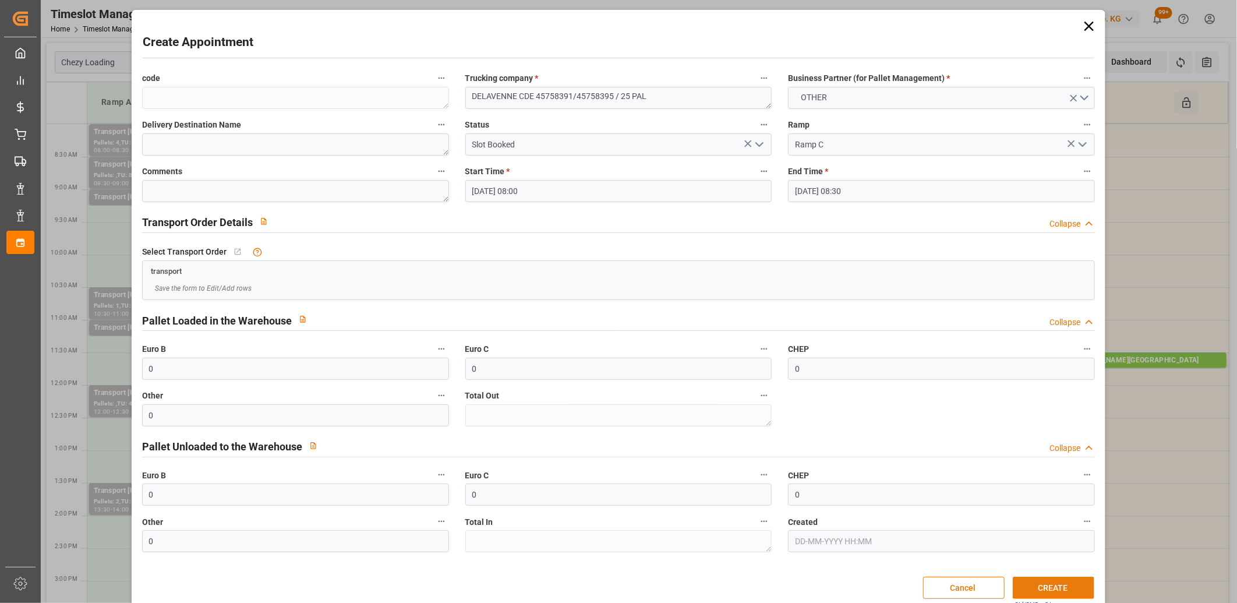
click at [1041, 584] on button "CREATE" at bounding box center [1054, 588] width 82 height 22
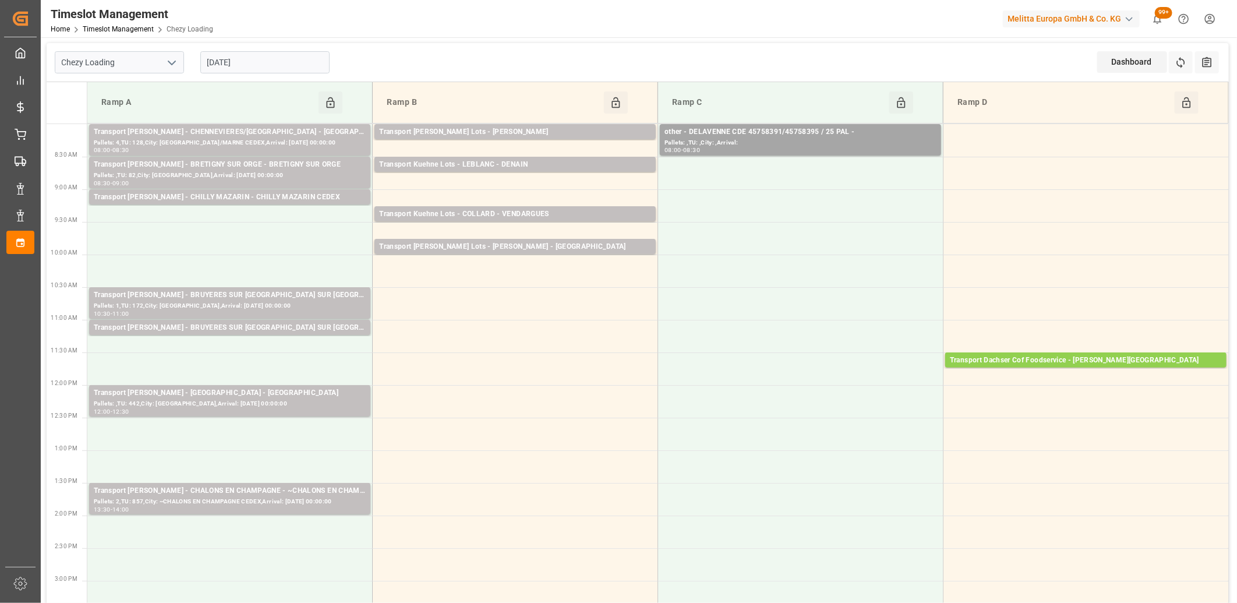
click at [288, 61] on input "15-09-2025" at bounding box center [264, 62] width 129 height 22
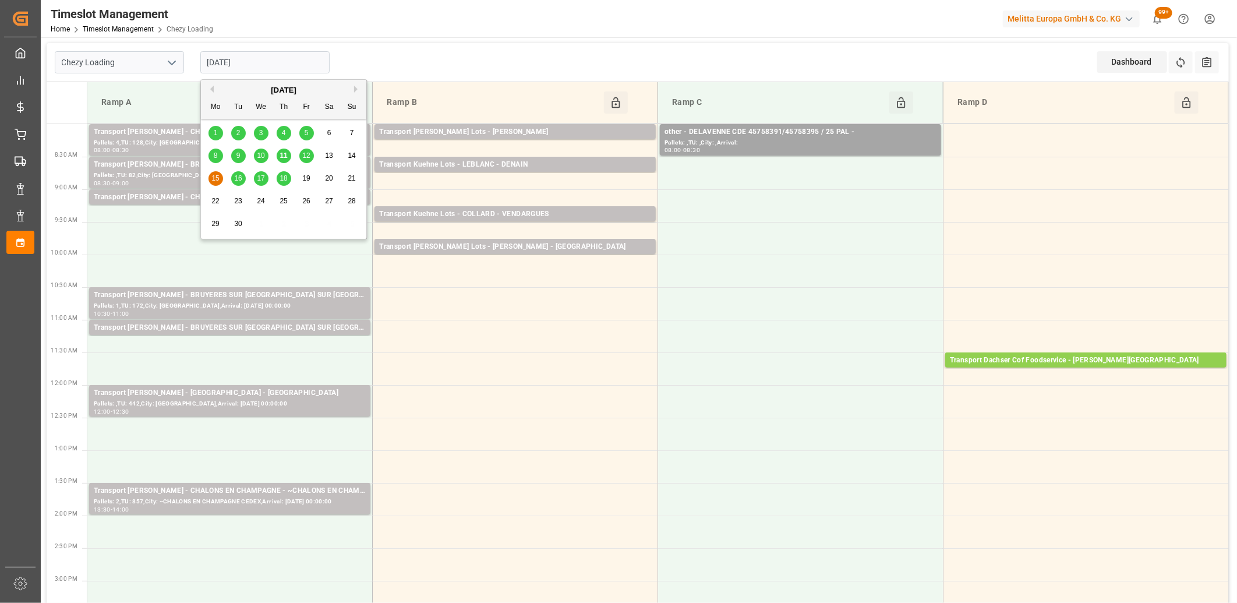
click at [280, 156] on span "11" at bounding box center [284, 155] width 8 height 8
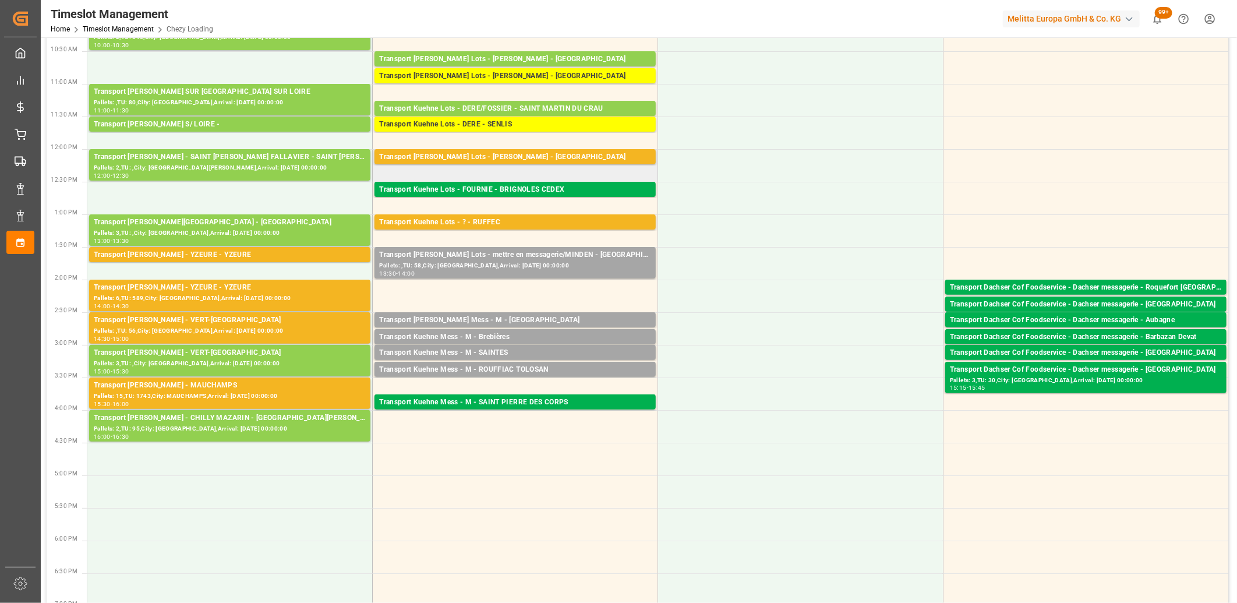
scroll to position [259, 0]
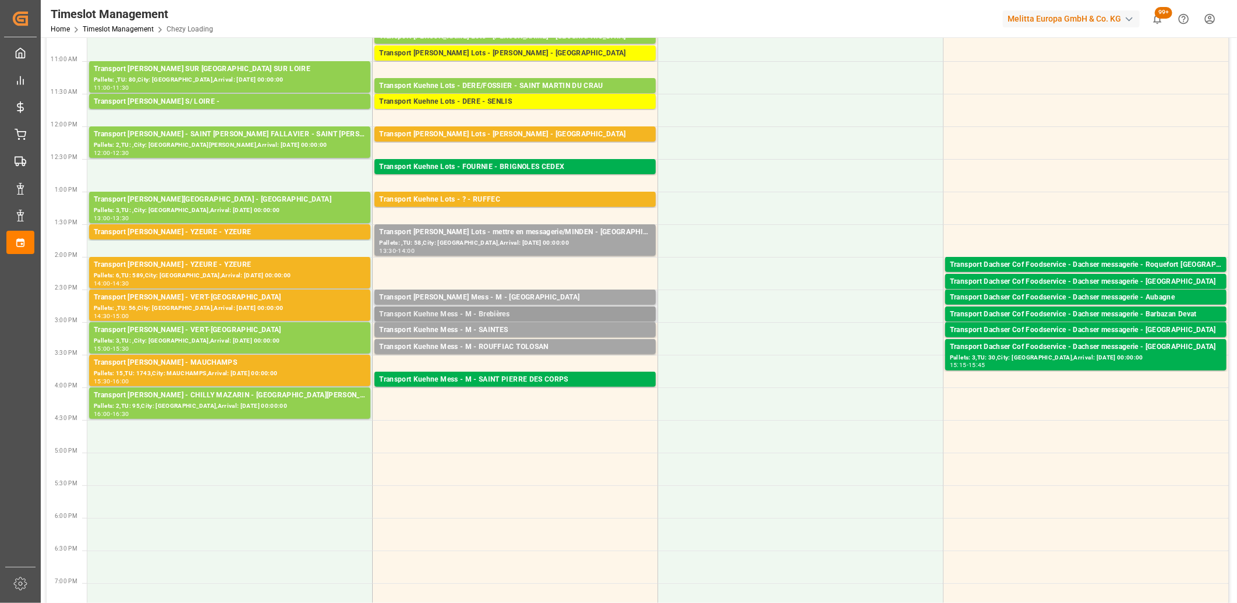
click at [471, 311] on div "Transport Kuehne Mess - M - Brebières" at bounding box center [515, 315] width 272 height 12
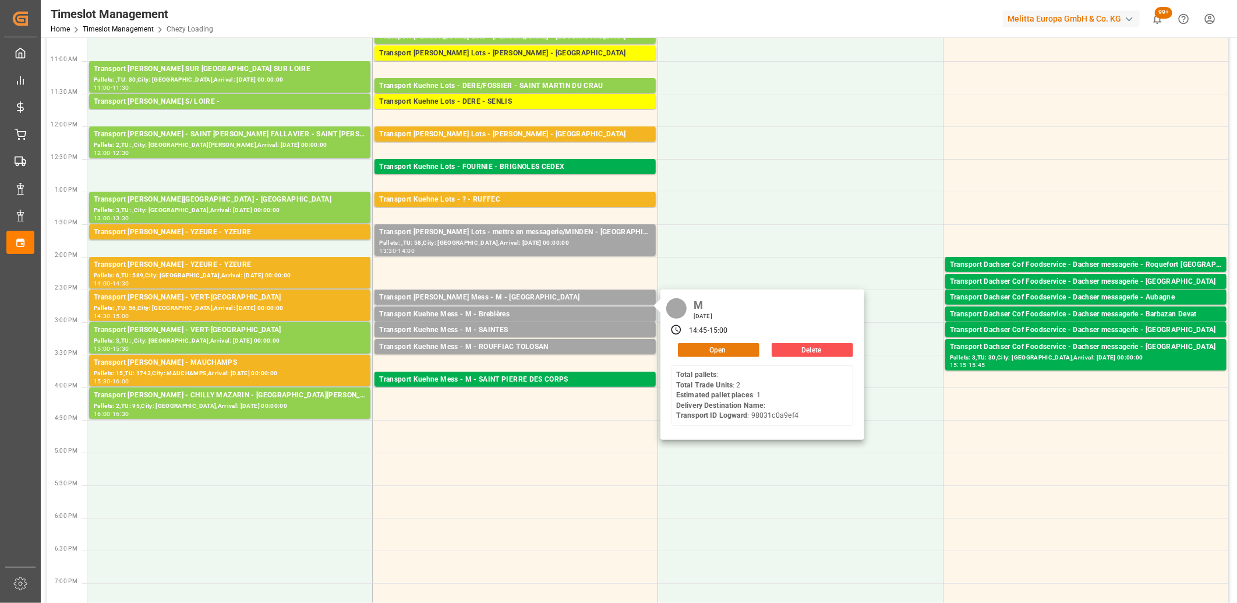
click at [684, 343] on button "Open" at bounding box center [719, 350] width 82 height 14
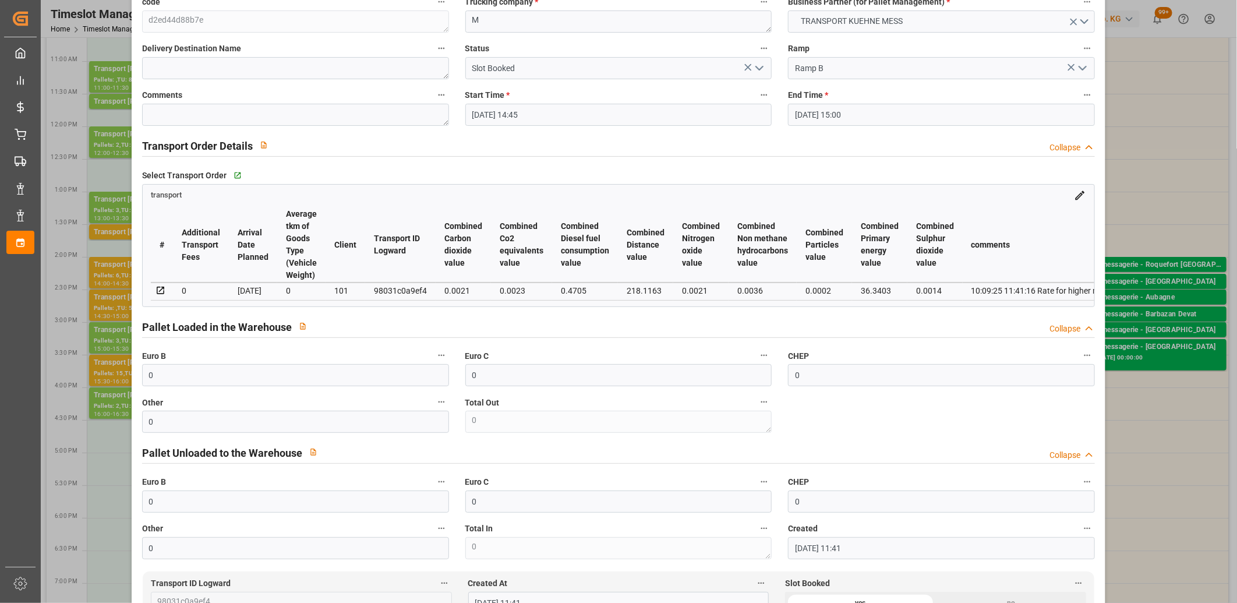
scroll to position [323, 0]
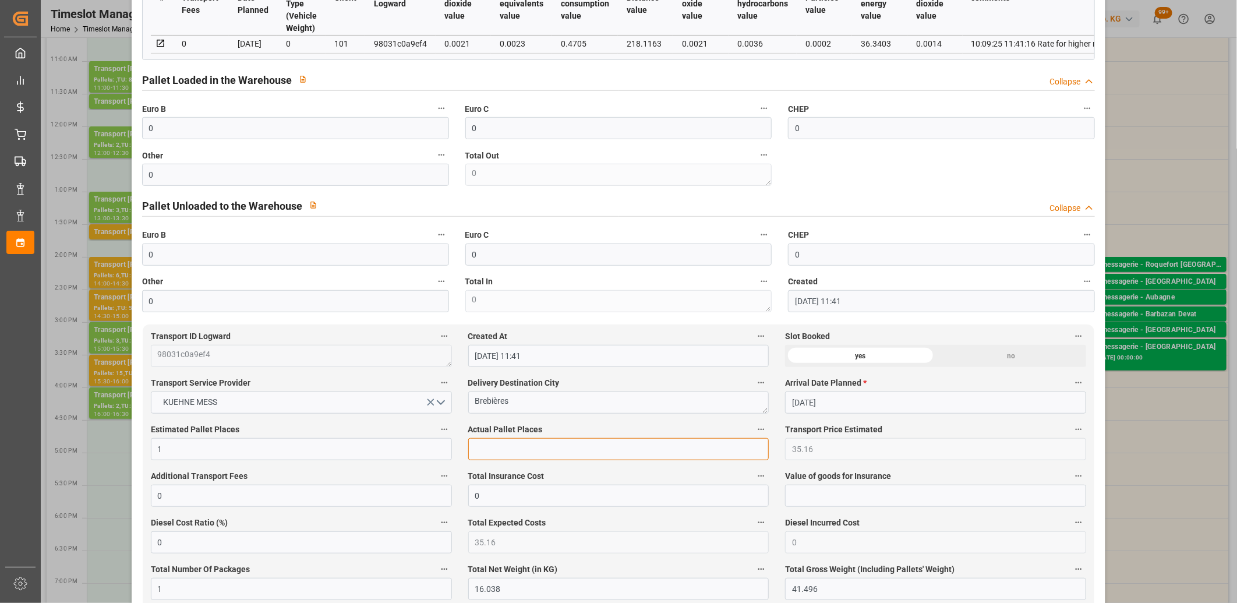
click at [499, 453] on input "text" at bounding box center [618, 449] width 301 height 22
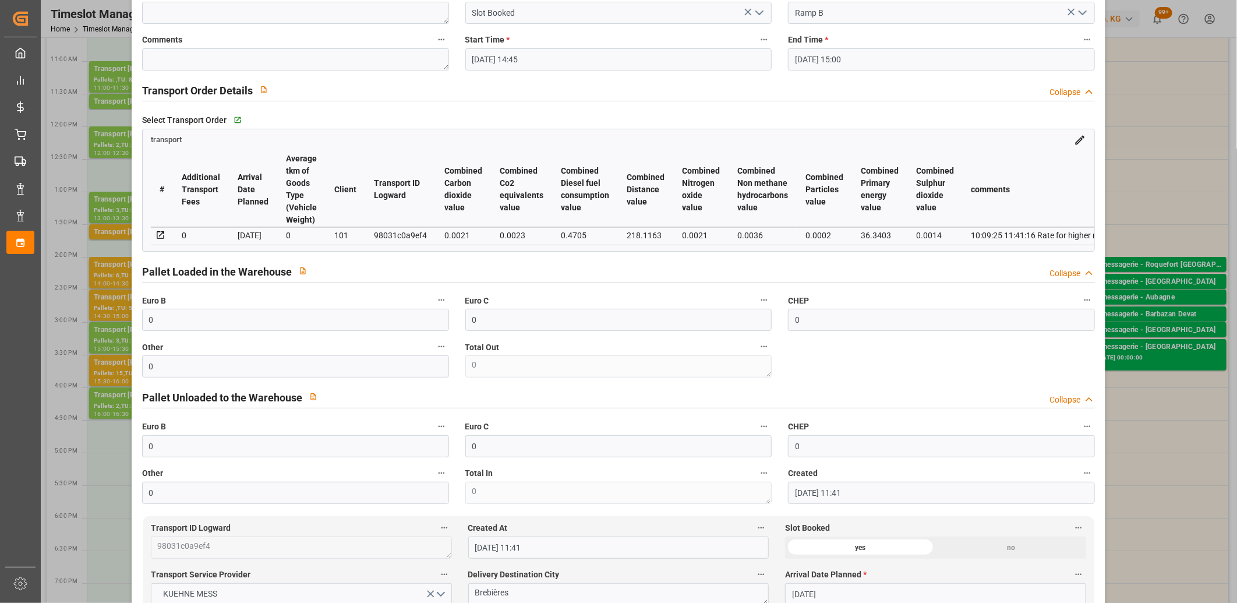
scroll to position [129, 0]
click at [165, 323] on input "0" at bounding box center [295, 322] width 307 height 22
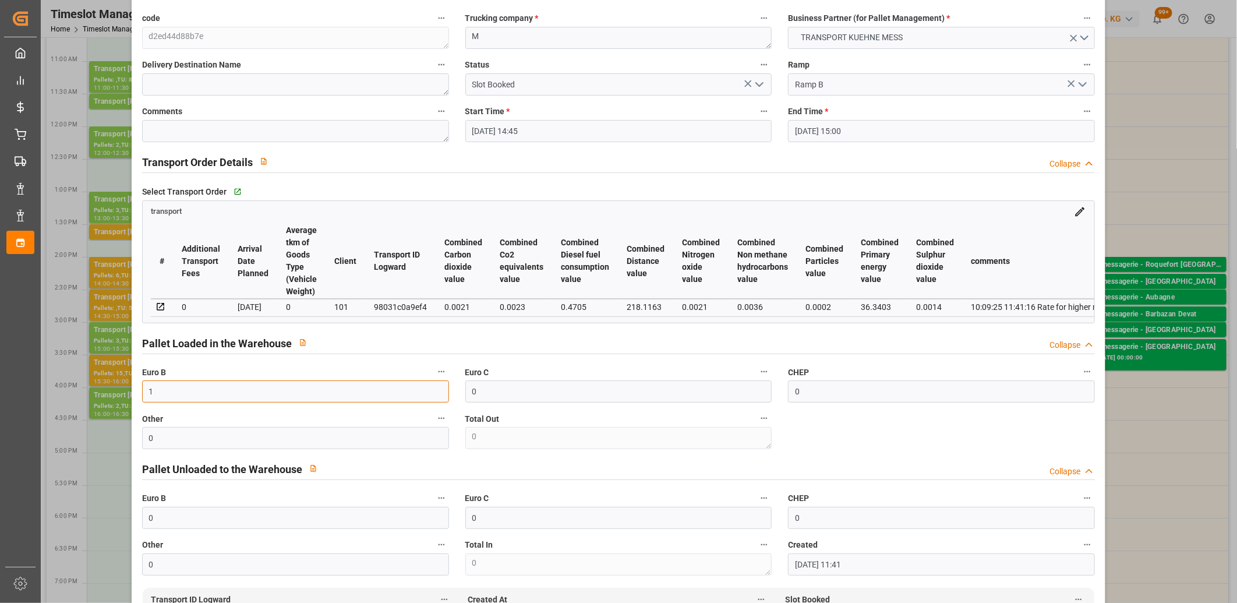
scroll to position [0, 0]
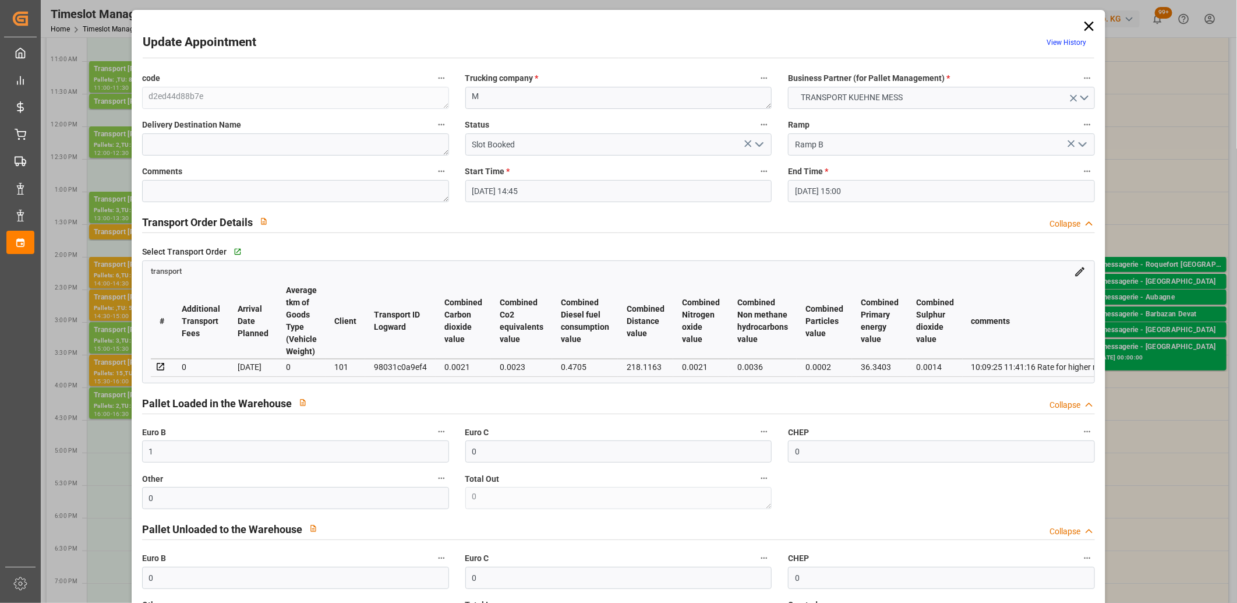
click at [759, 143] on icon "open menu" at bounding box center [759, 144] width 14 height 14
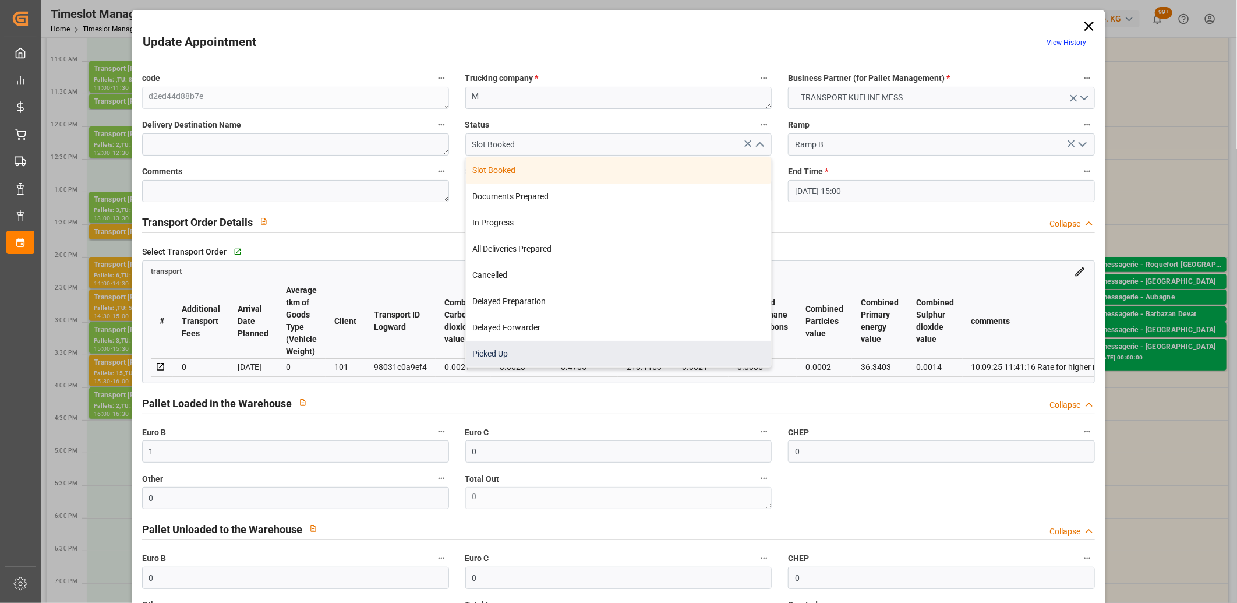
click at [649, 352] on div "Picked Up" at bounding box center [619, 354] width 306 height 26
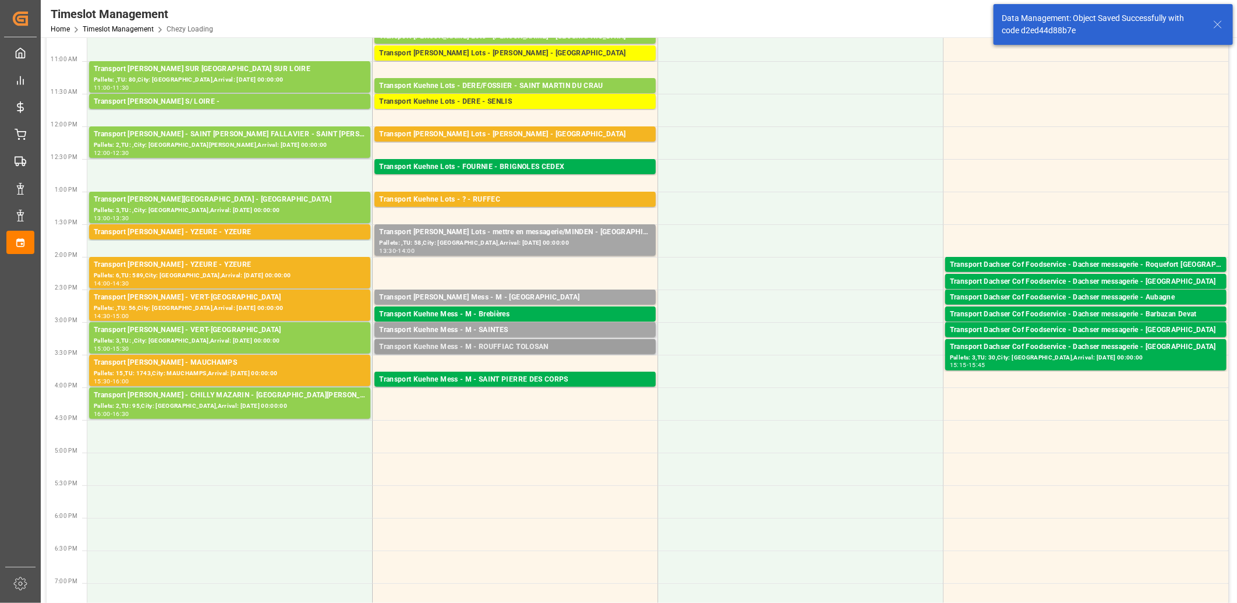
click at [480, 345] on div "Transport Kuehne Mess - M - ROUFFIAC TOLOSAN" at bounding box center [515, 347] width 272 height 12
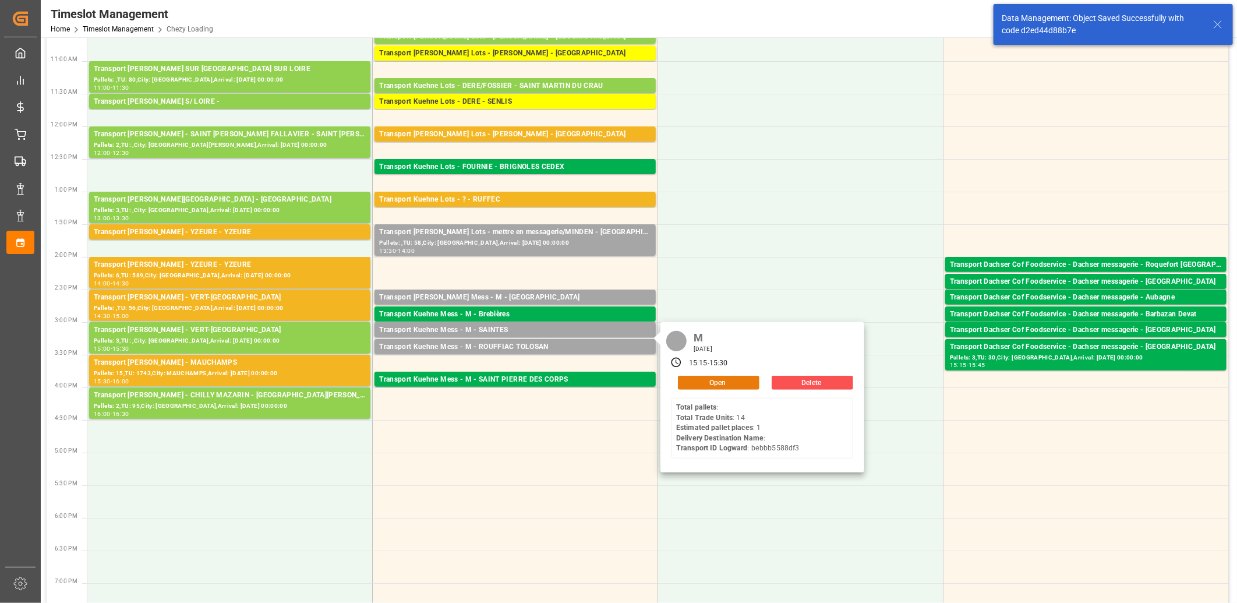
click at [705, 376] on button "Open" at bounding box center [719, 383] width 82 height 14
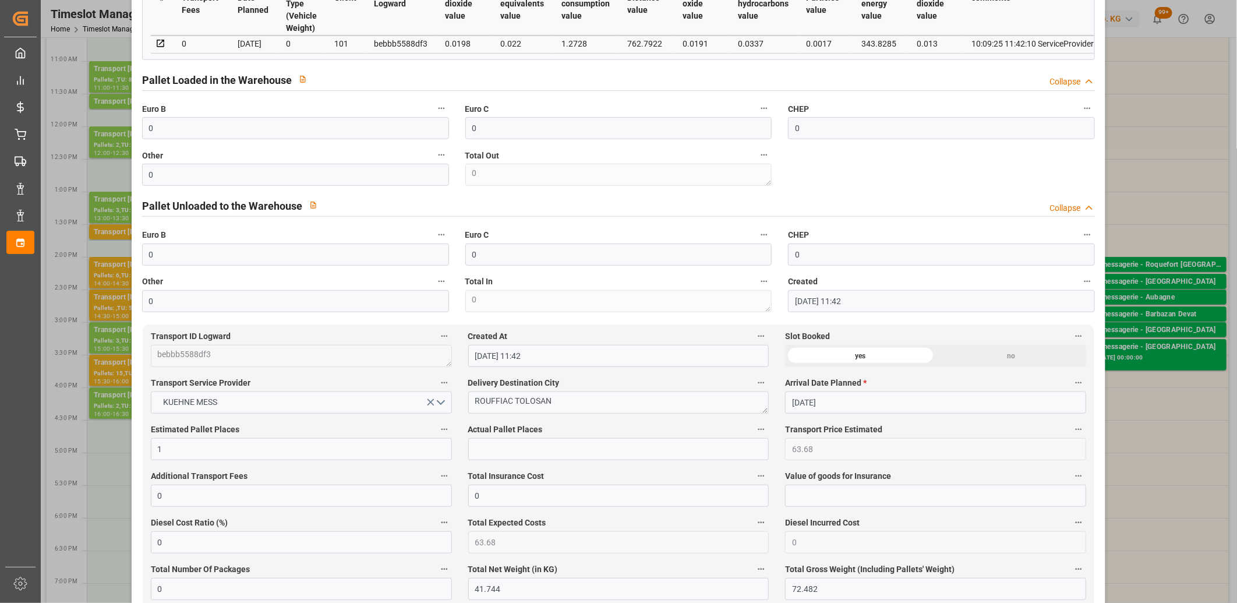
scroll to position [517, 0]
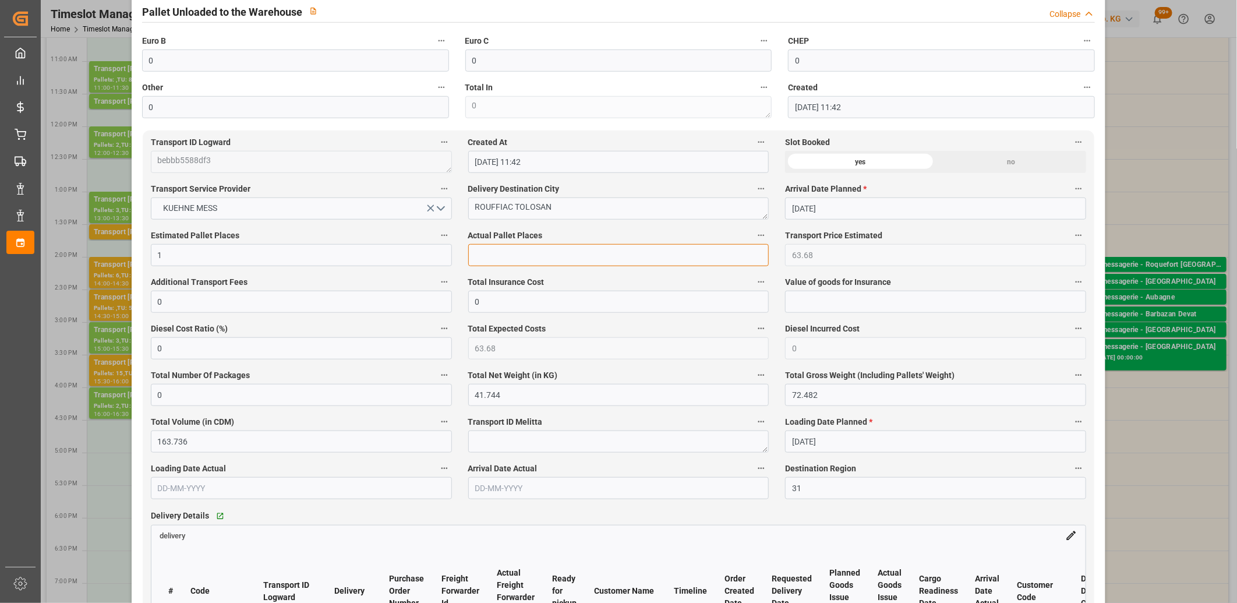
click at [499, 261] on input "text" at bounding box center [618, 255] width 301 height 22
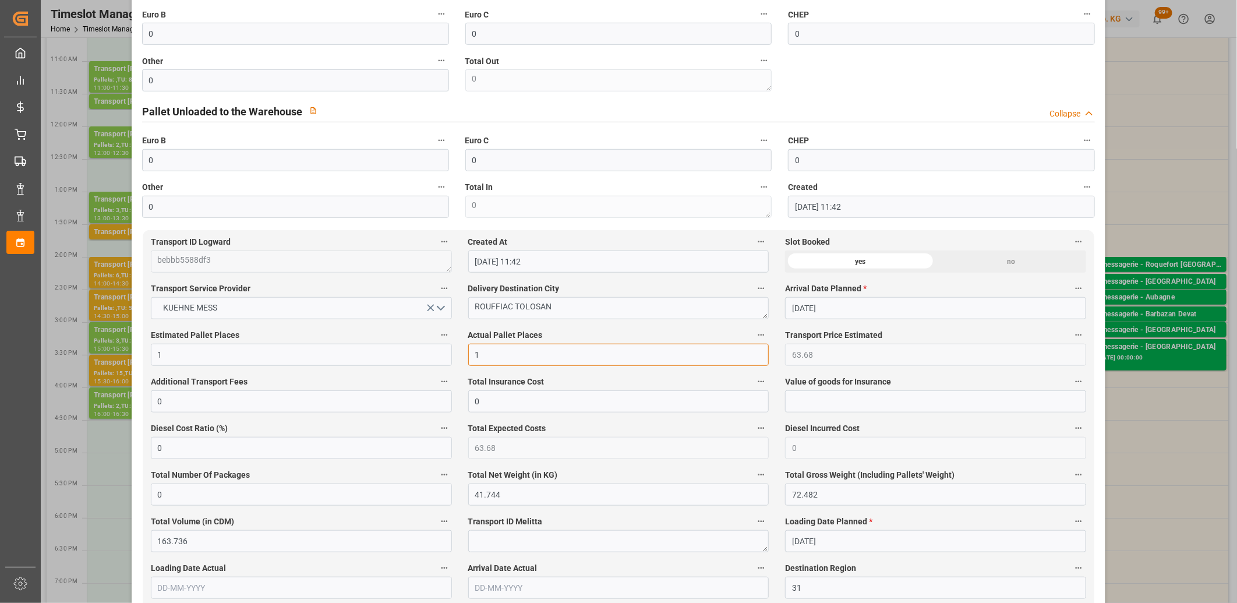
scroll to position [323, 0]
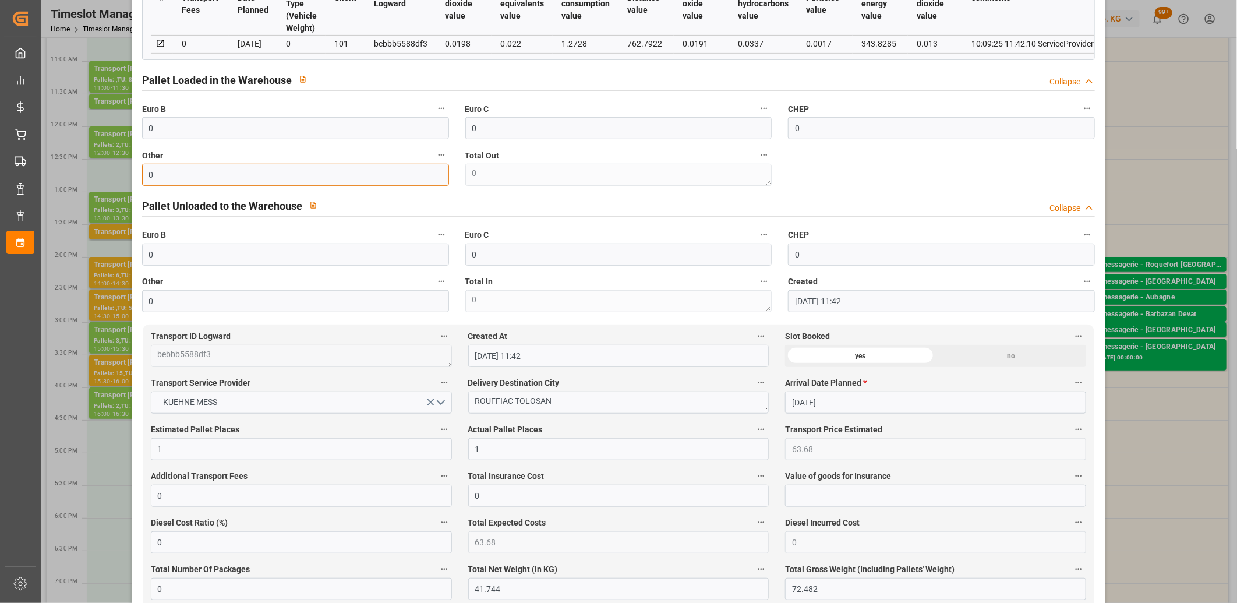
click at [163, 176] on input "0" at bounding box center [295, 175] width 307 height 22
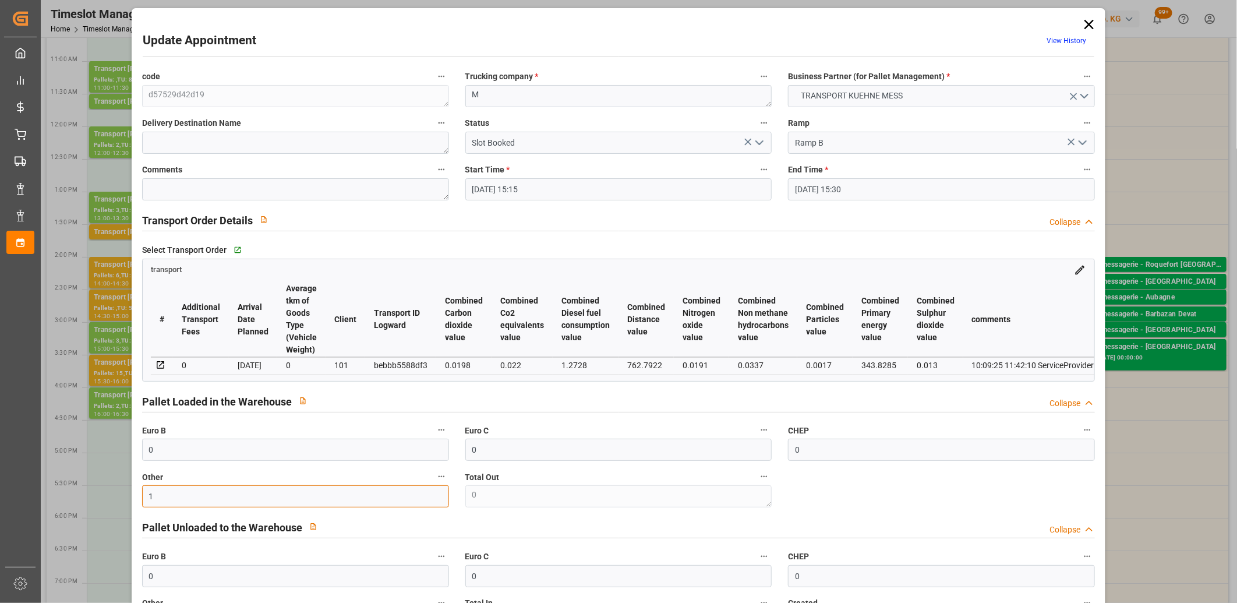
scroll to position [0, 0]
click at [754, 141] on icon "open menu" at bounding box center [759, 144] width 14 height 14
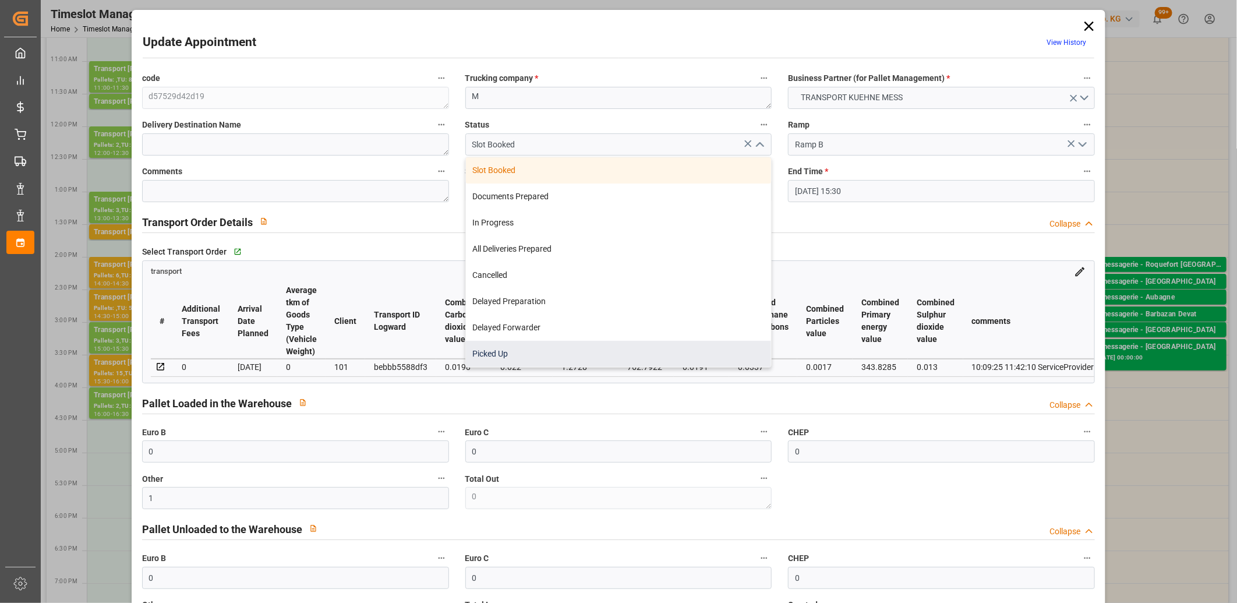
click at [635, 348] on div "Picked Up" at bounding box center [619, 354] width 306 height 26
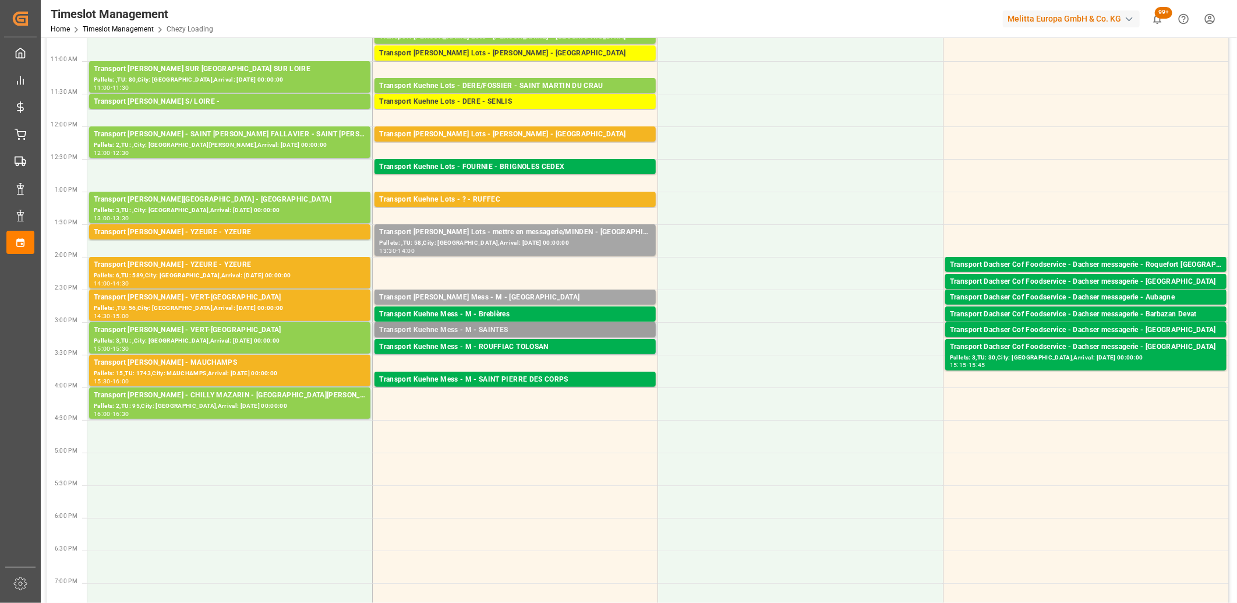
click at [486, 329] on div "Transport Kuehne Mess - M - SAINTES" at bounding box center [515, 330] width 272 height 12
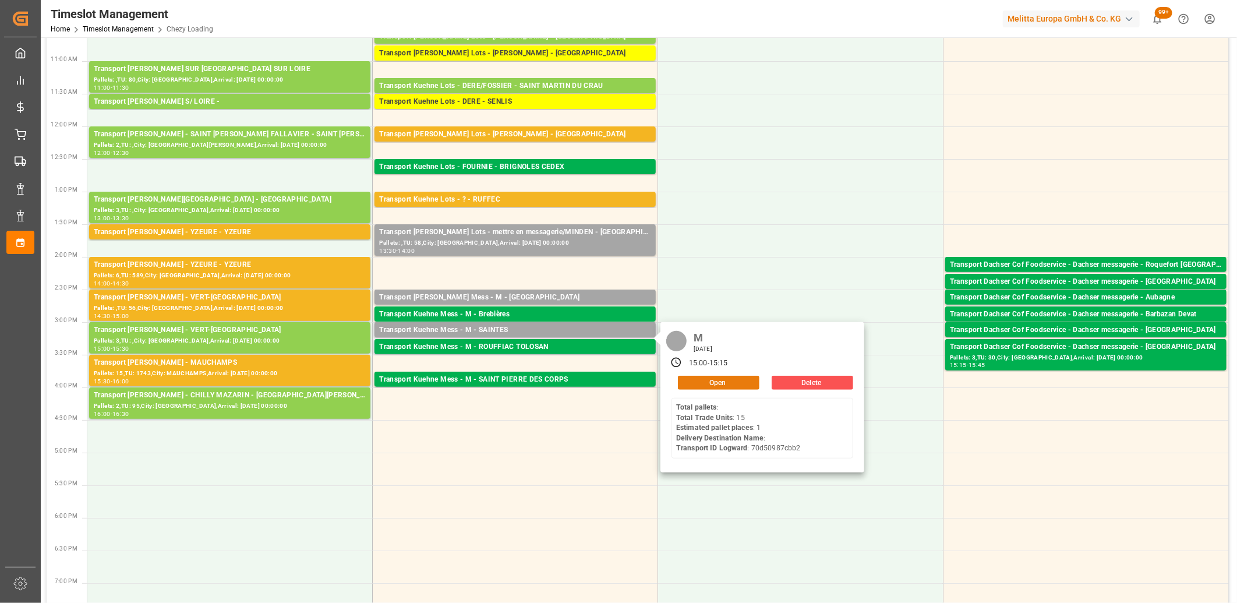
click at [702, 380] on button "Open" at bounding box center [719, 383] width 82 height 14
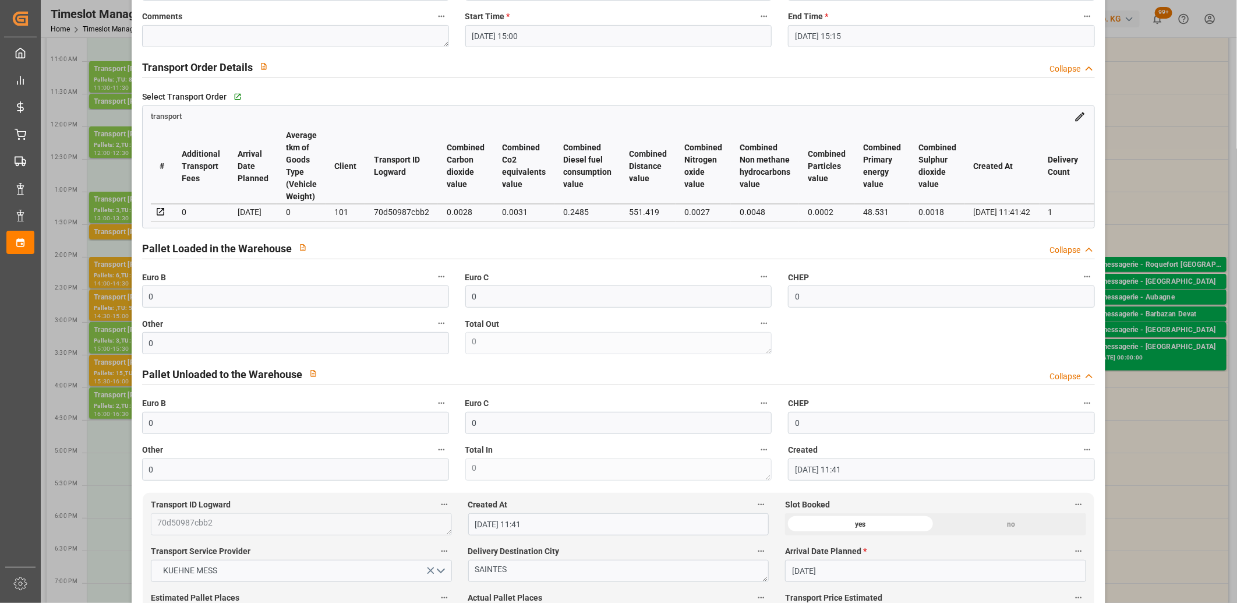
scroll to position [323, 0]
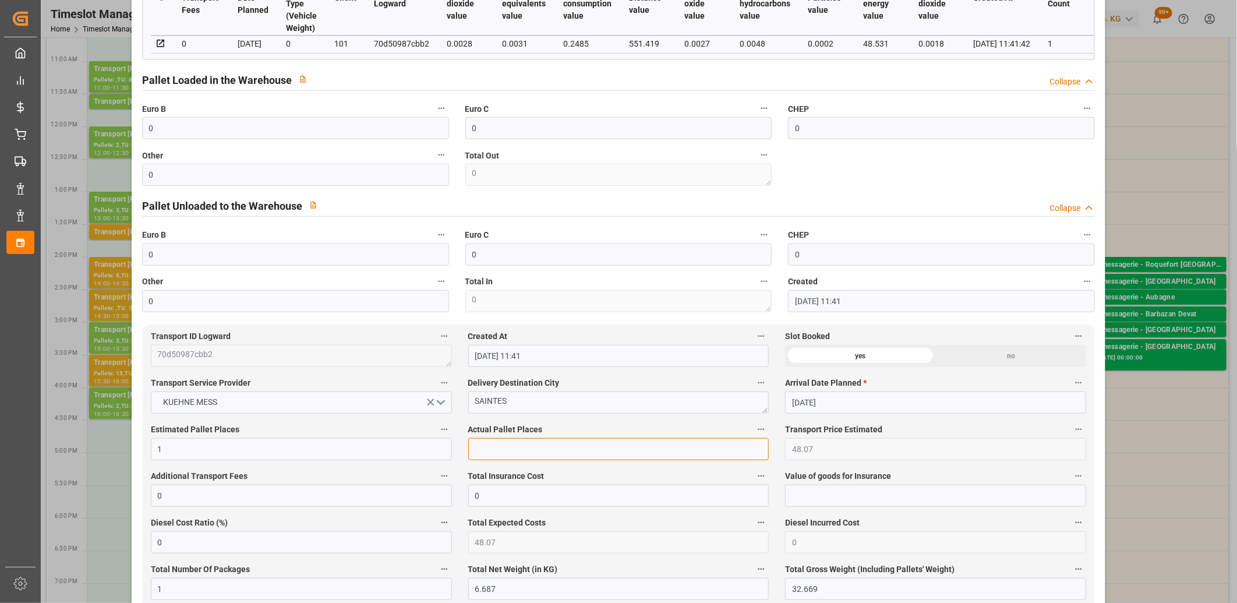
click at [497, 456] on input "text" at bounding box center [618, 449] width 301 height 22
click at [177, 131] on input "0" at bounding box center [295, 128] width 307 height 22
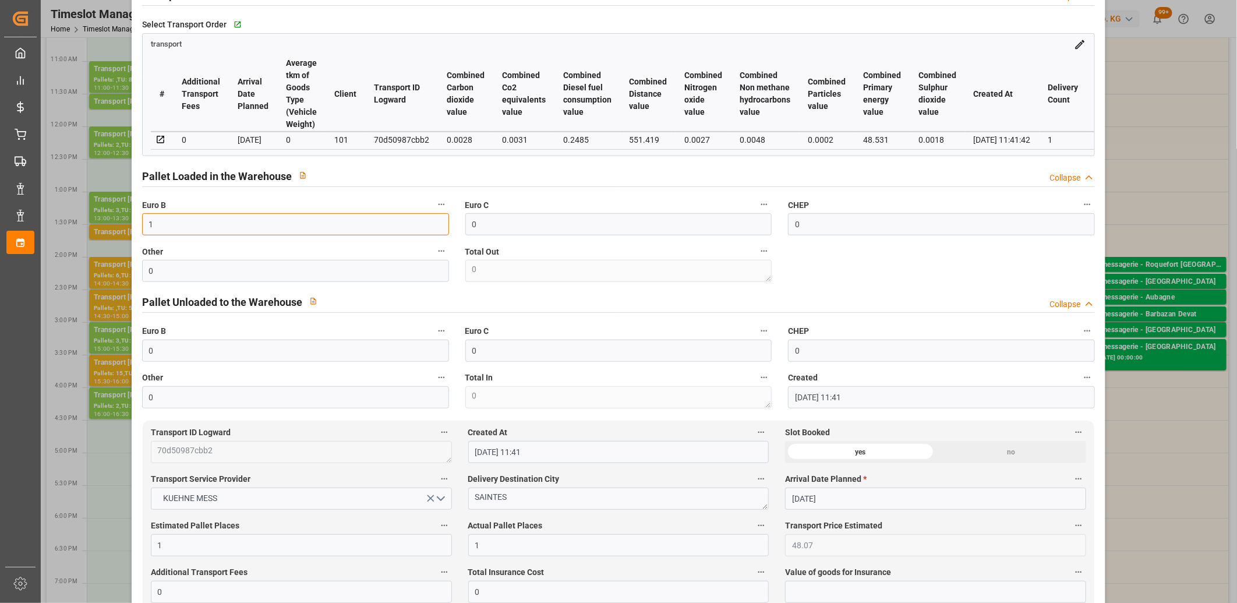
scroll to position [0, 0]
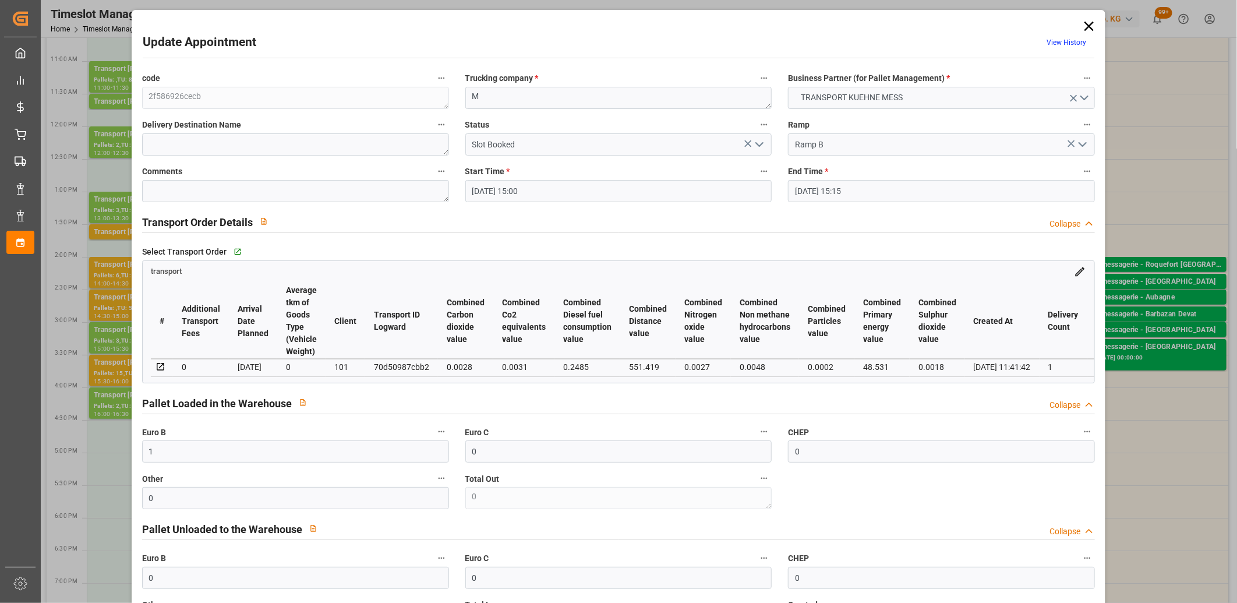
click at [756, 144] on polyline "open menu" at bounding box center [759, 144] width 7 height 3
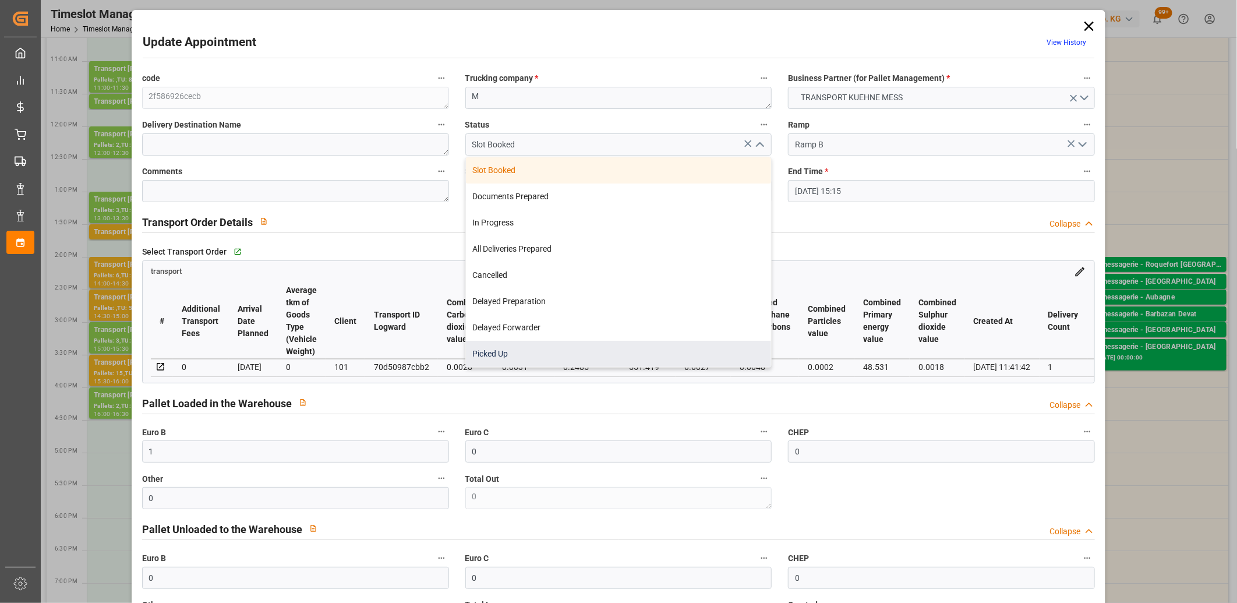
click at [561, 346] on div "Picked Up" at bounding box center [619, 354] width 306 height 26
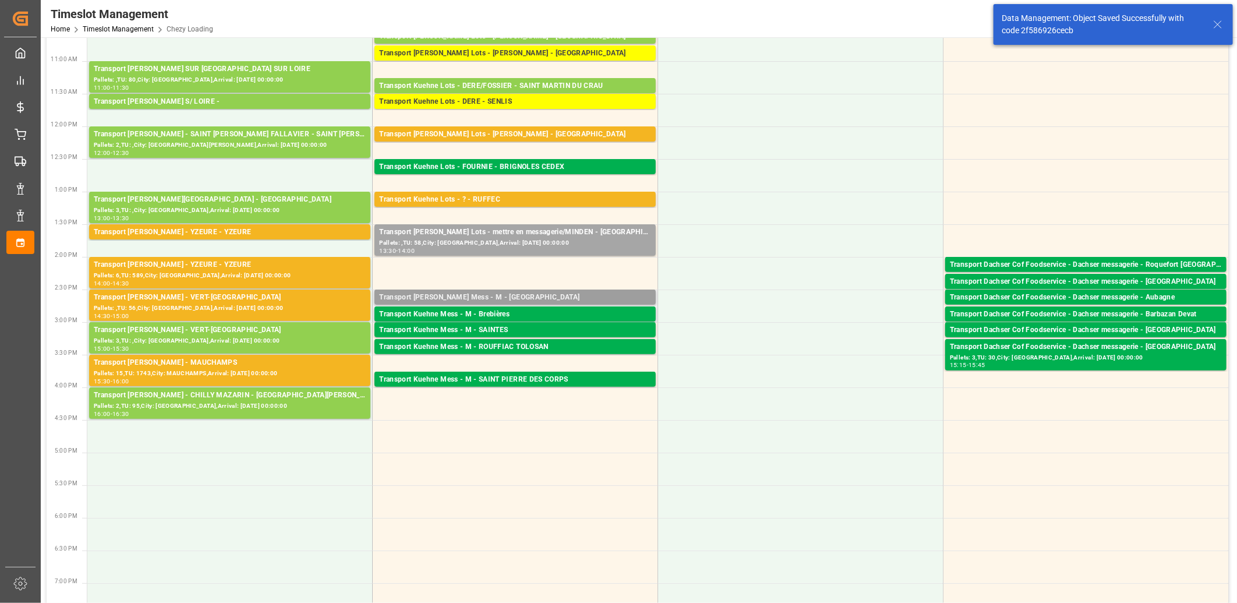
click at [479, 298] on div "Transport Kuehne Mess - M - SANDOUVILLE" at bounding box center [515, 298] width 272 height 12
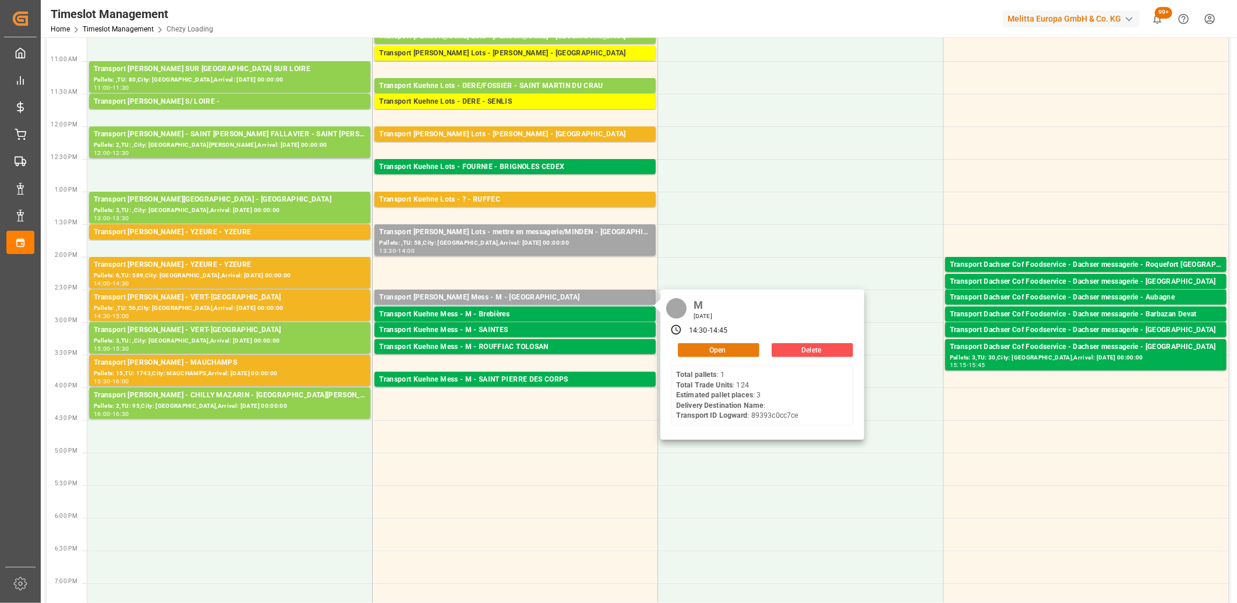
click at [725, 351] on button "Open" at bounding box center [719, 350] width 82 height 14
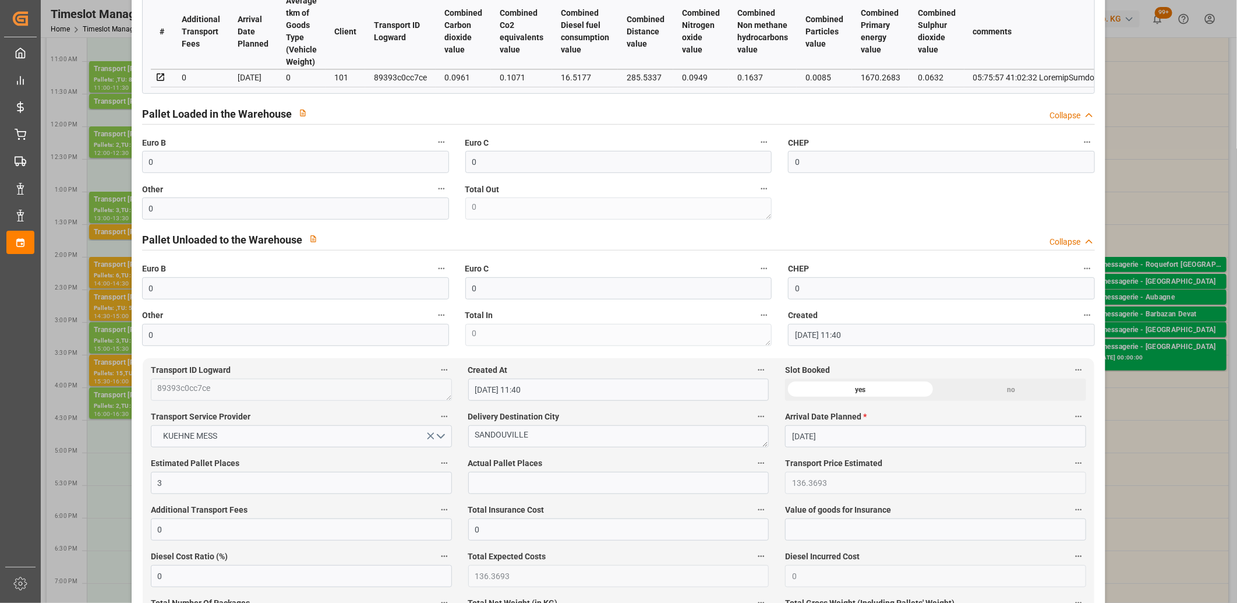
scroll to position [323, 0]
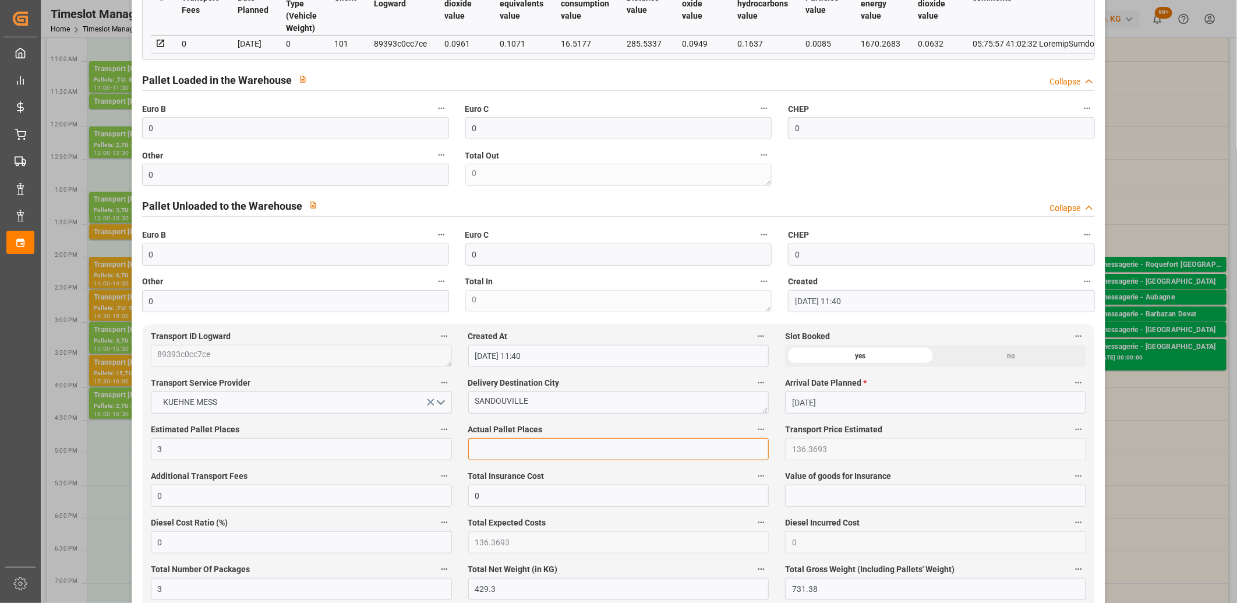
click at [504, 454] on input "text" at bounding box center [618, 449] width 301 height 22
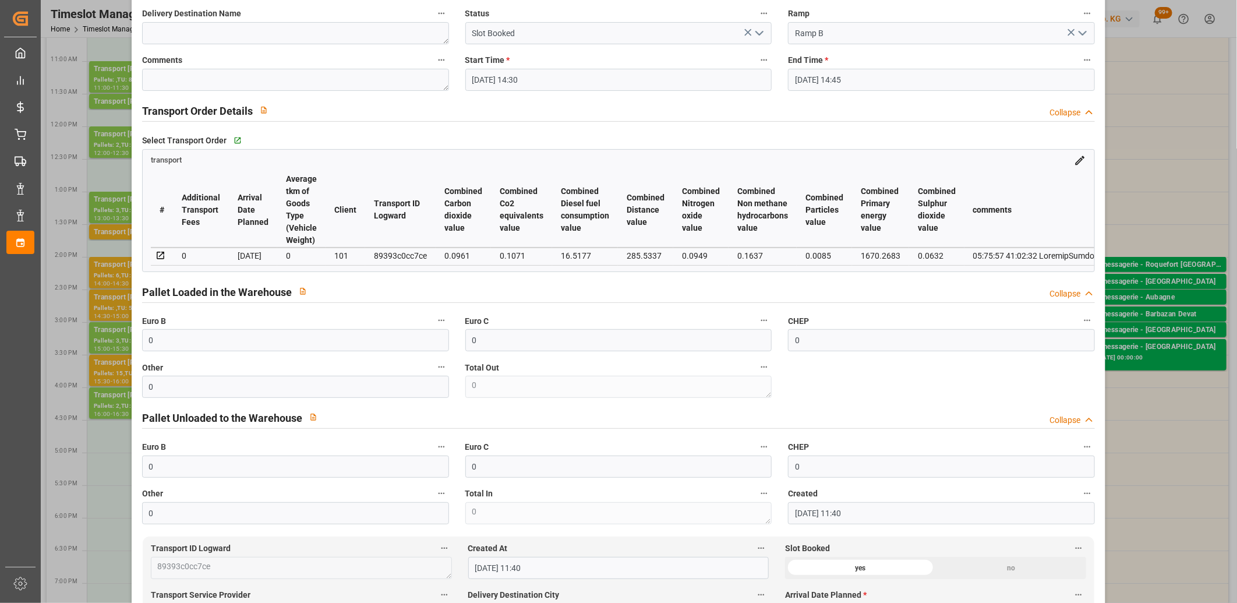
scroll to position [65, 0]
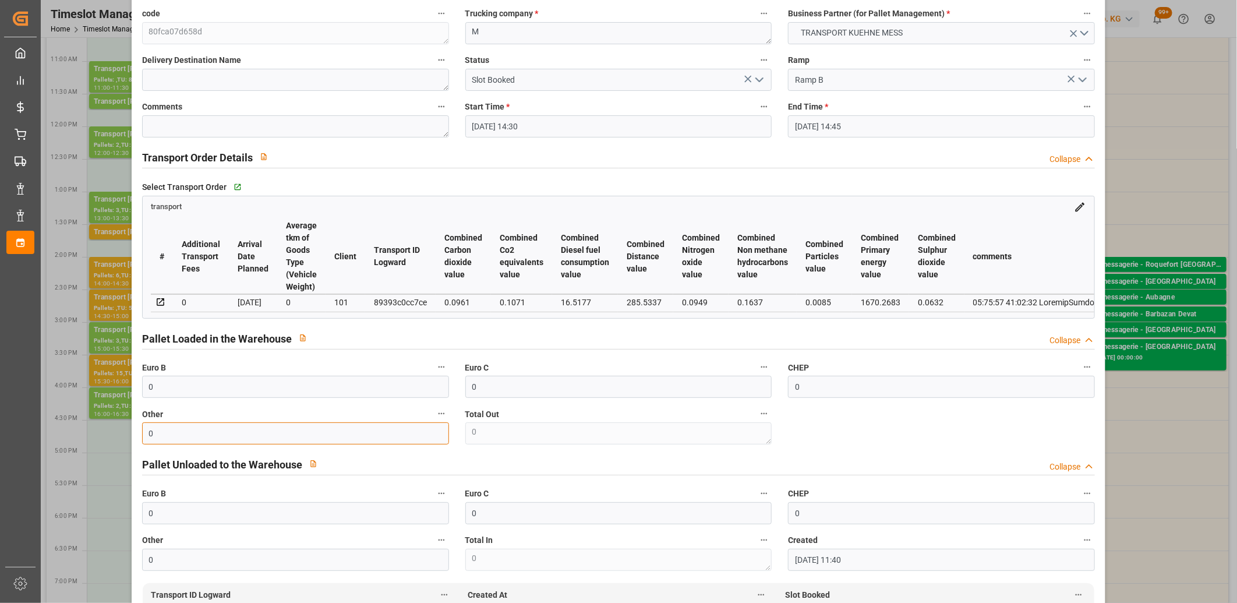
click at [193, 444] on input "0" at bounding box center [295, 433] width 307 height 22
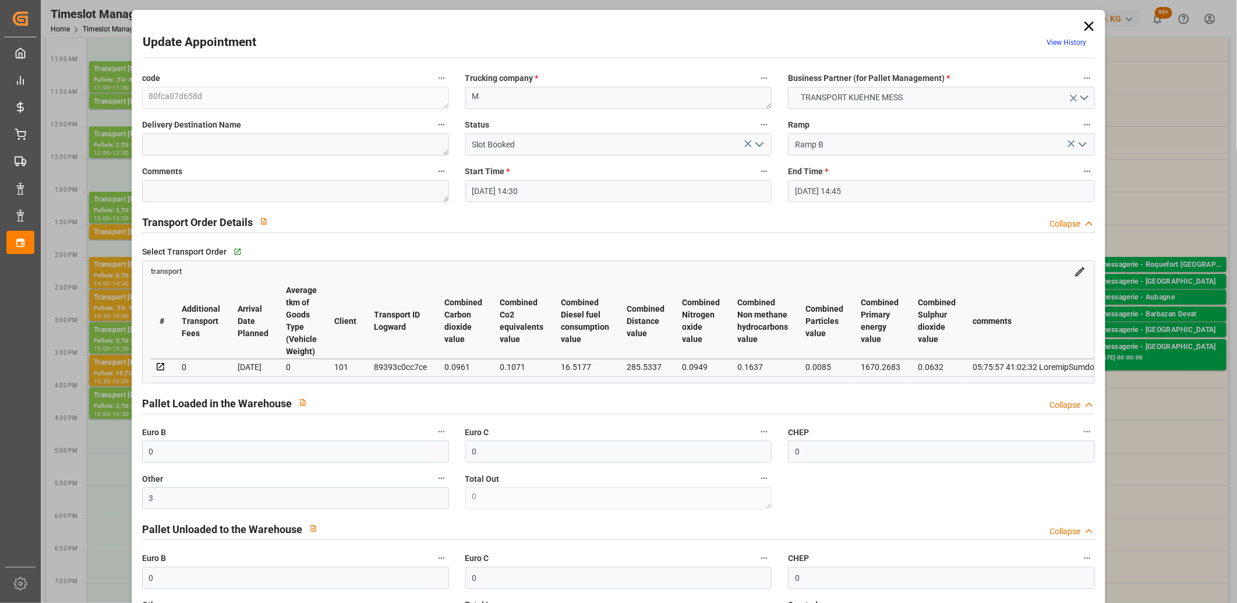
click at [758, 144] on polyline "open menu" at bounding box center [759, 144] width 7 height 3
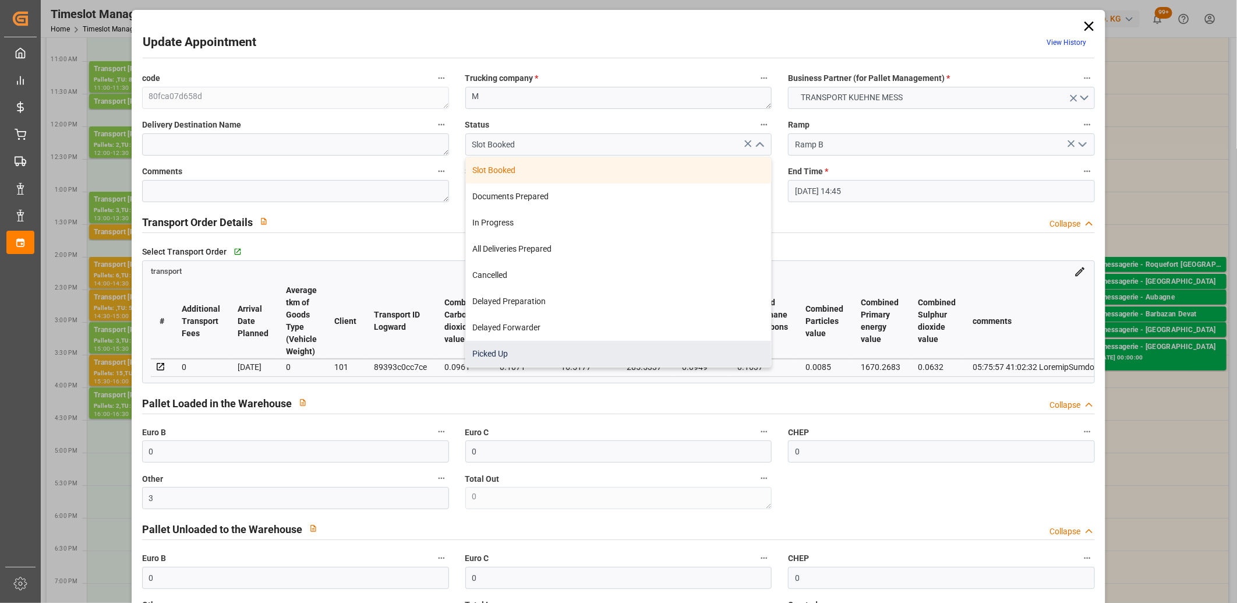
click at [601, 354] on div "Picked Up" at bounding box center [619, 354] width 306 height 26
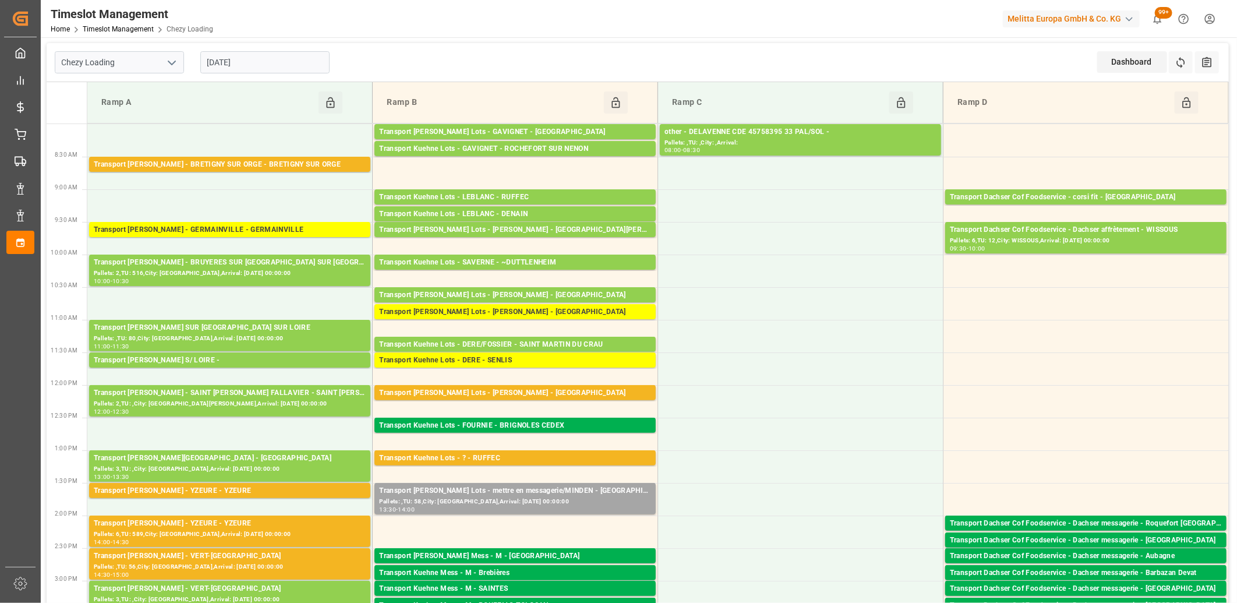
click at [308, 62] on input "[DATE]" at bounding box center [264, 62] width 129 height 22
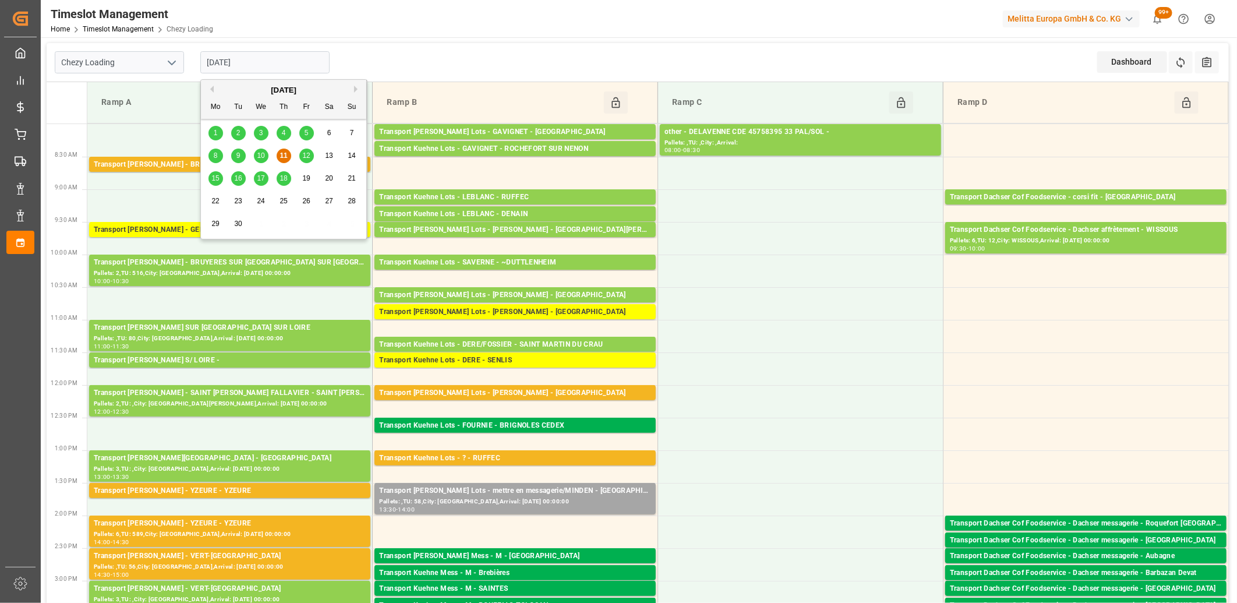
click at [310, 156] on div "12" at bounding box center [306, 156] width 15 height 14
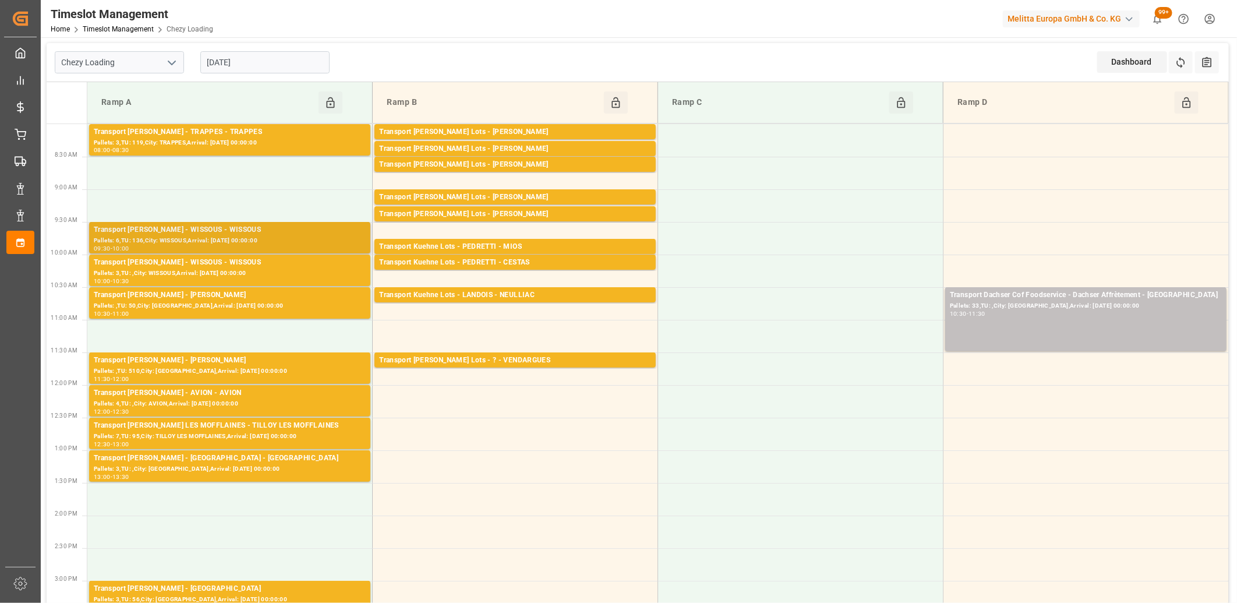
click at [273, 237] on div "Pallets: 6,TU: 136,City: WISSOUS,Arrival: 2025-09-15 00:00:00" at bounding box center [230, 241] width 272 height 10
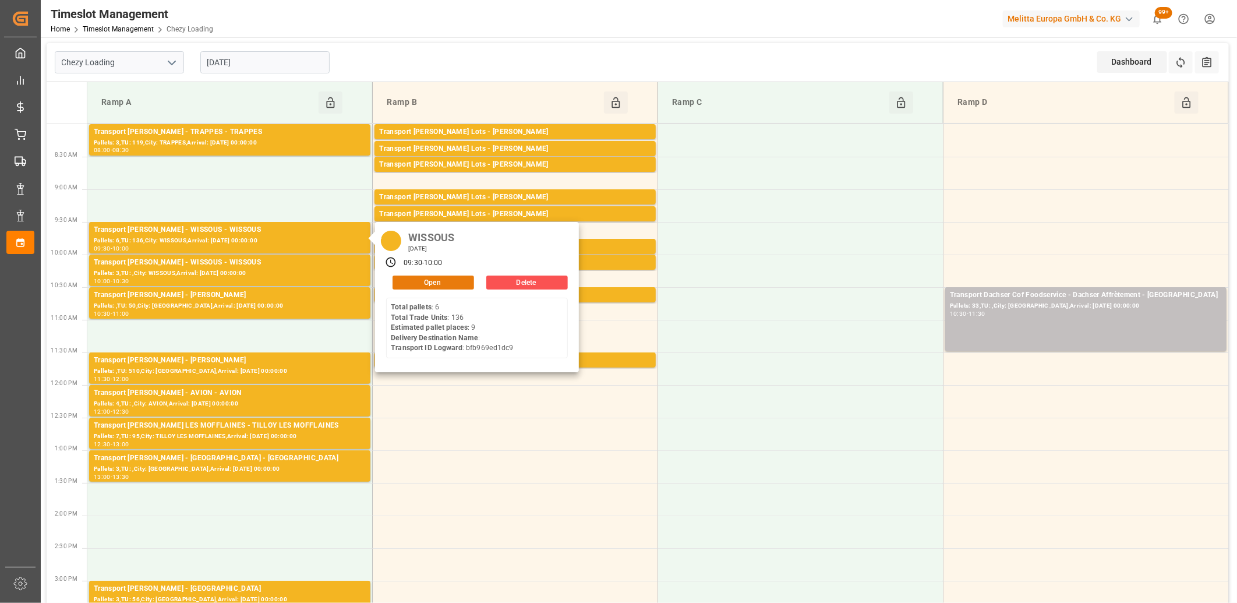
click at [405, 278] on button "Open" at bounding box center [434, 282] width 82 height 14
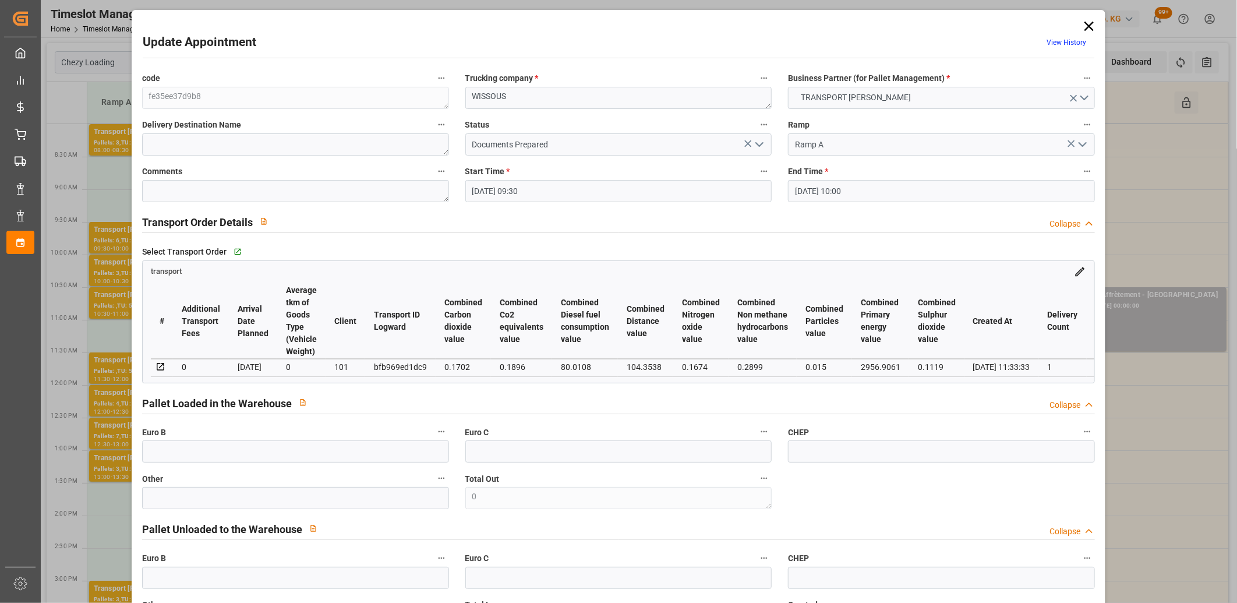
click at [1087, 26] on icon at bounding box center [1088, 26] width 9 height 9
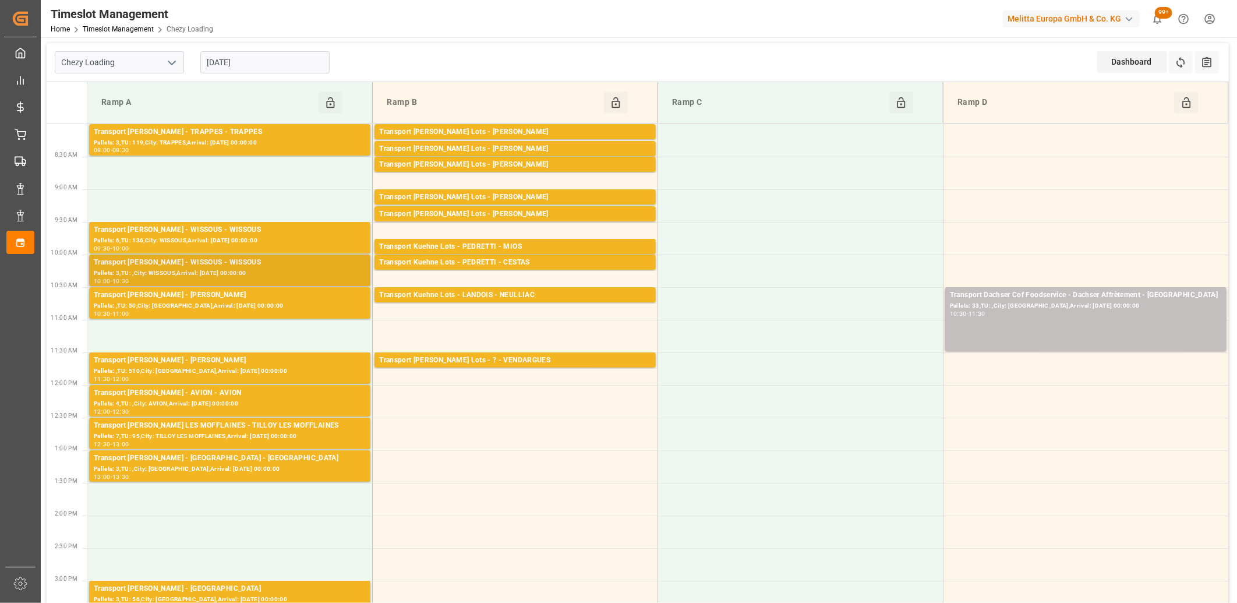
click at [253, 270] on div "Pallets: 3,TU: ,City: WISSOUS,Arrival: 2025-09-15 00:00:00" at bounding box center [230, 273] width 272 height 10
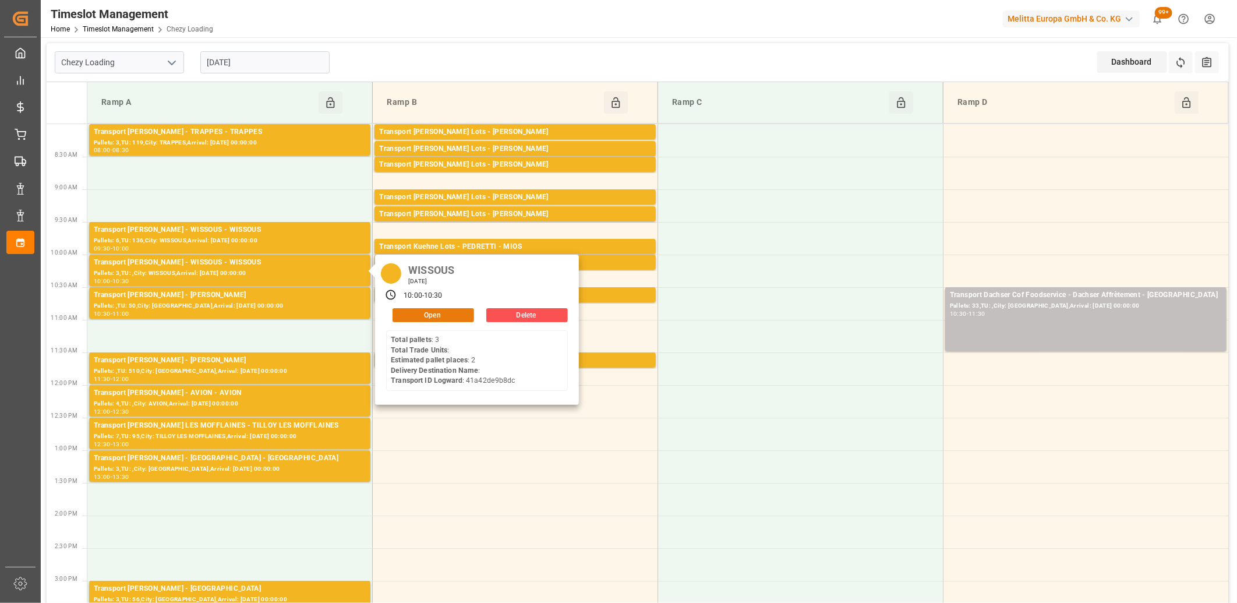
click at [424, 317] on button "Open" at bounding box center [434, 315] width 82 height 14
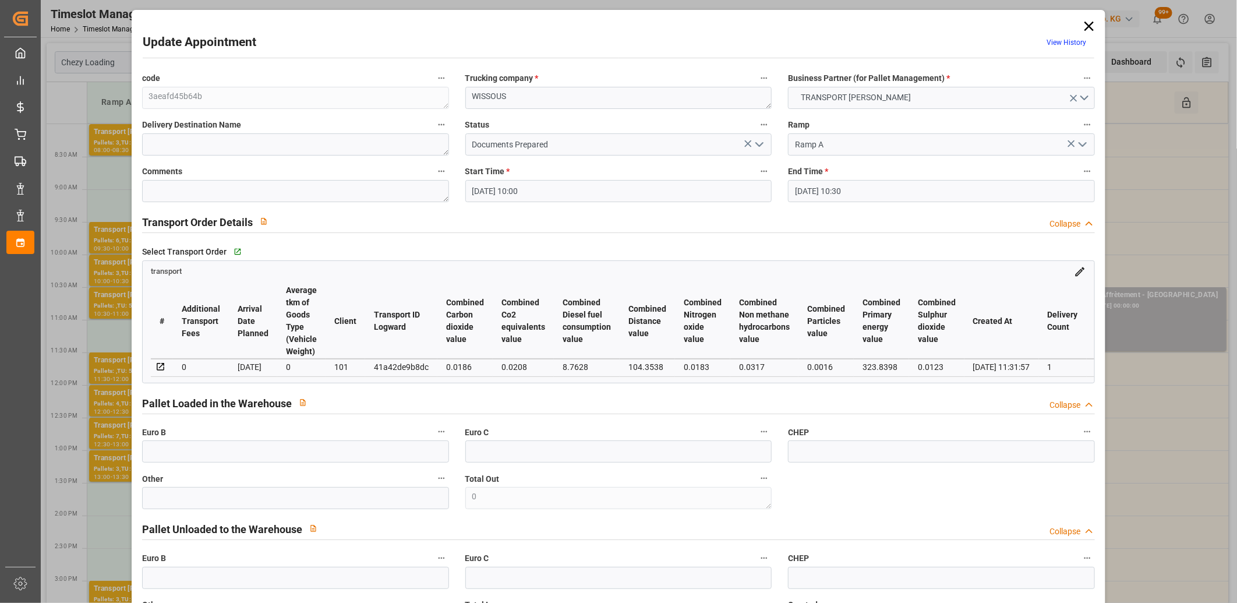
click at [1082, 30] on icon at bounding box center [1089, 26] width 16 height 16
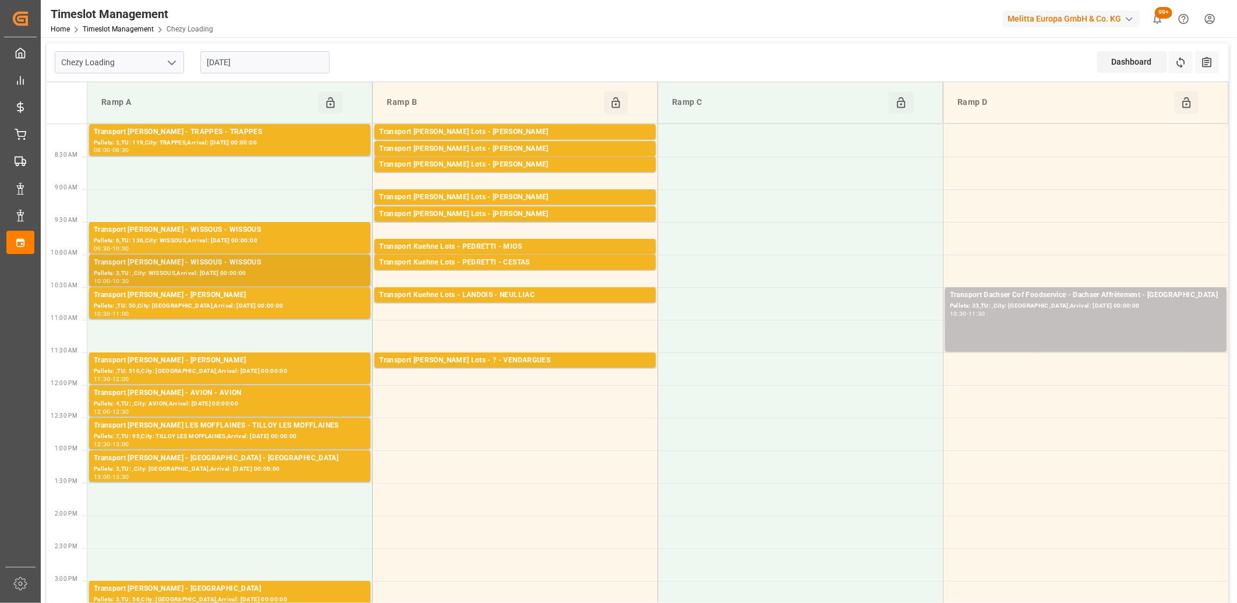
click at [225, 263] on div "Transport Delisle - WISSOUS - WISSOUS" at bounding box center [230, 263] width 272 height 12
click at [330, 234] on div "Transport Delisle - WISSOUS - WISSOUS" at bounding box center [230, 230] width 272 height 12
click at [307, 268] on div "Transport Delisle - WISSOUS - WISSOUS" at bounding box center [230, 263] width 272 height 12
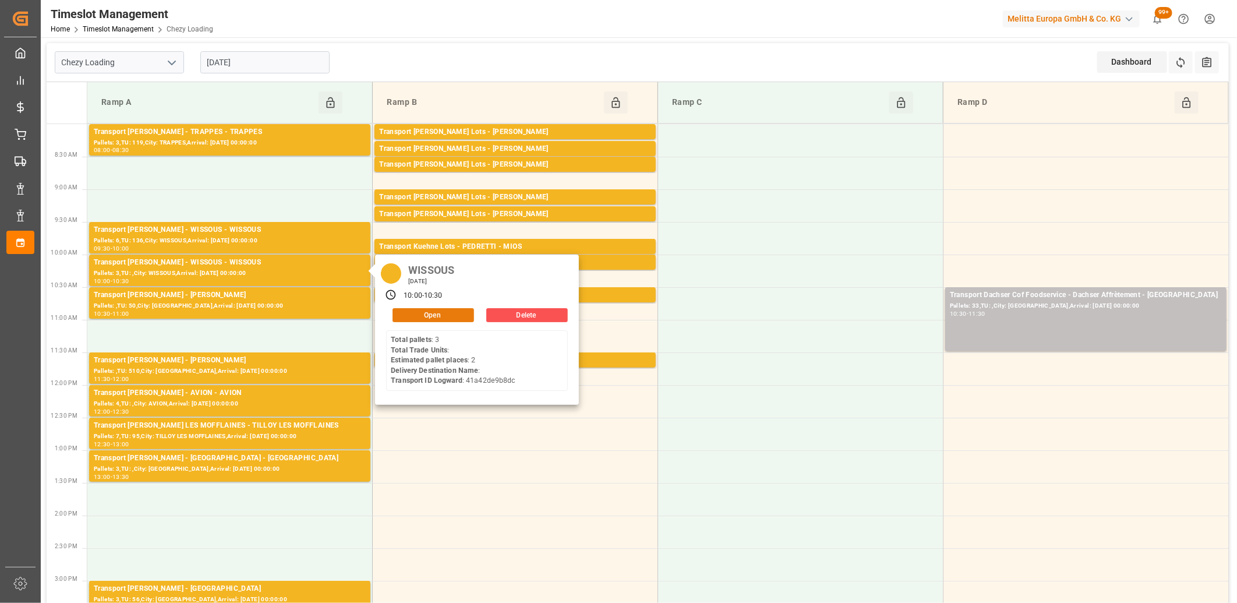
click at [416, 318] on button "Open" at bounding box center [434, 315] width 82 height 14
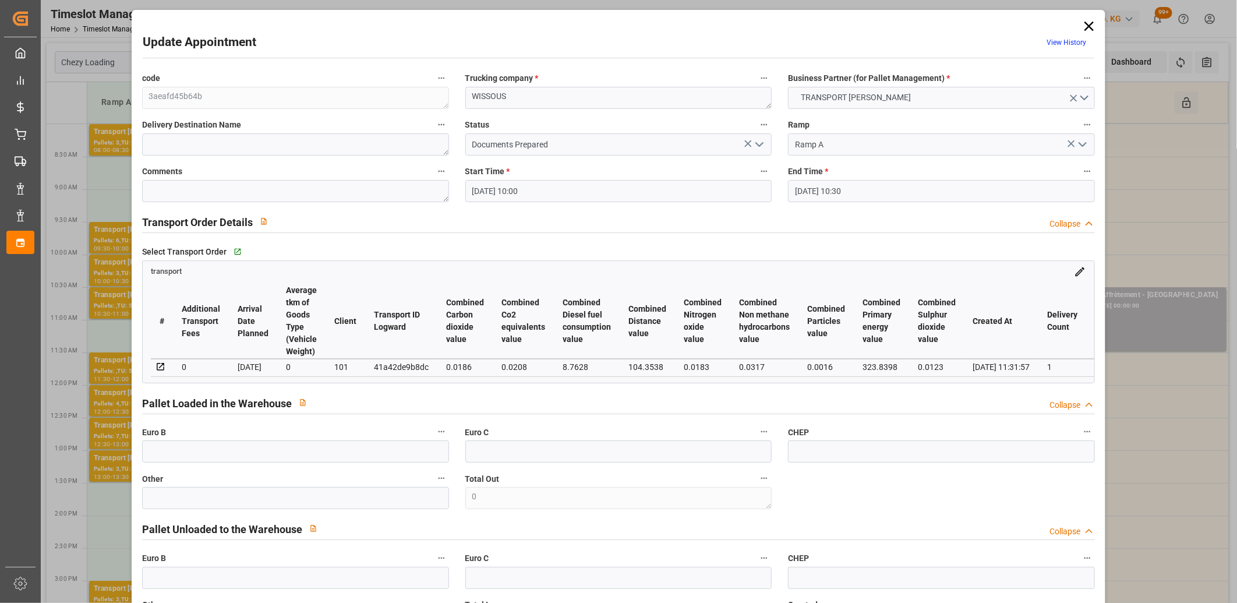
click at [1090, 26] on icon at bounding box center [1089, 26] width 16 height 16
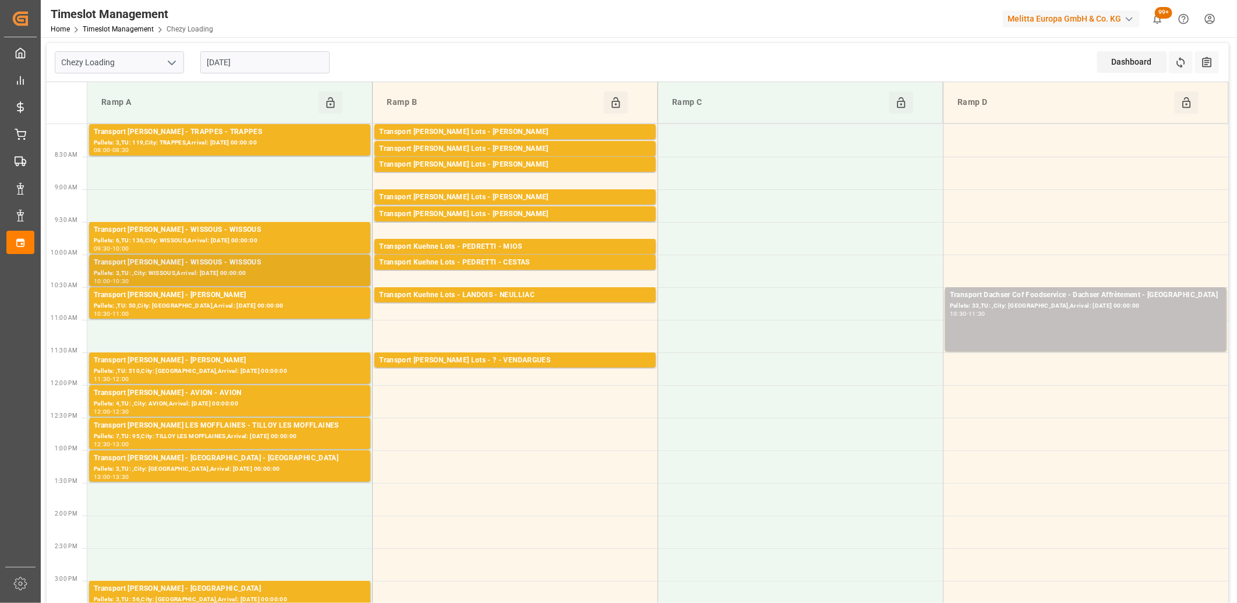
click at [305, 262] on div "Transport Delisle - WISSOUS - WISSOUS" at bounding box center [230, 263] width 272 height 12
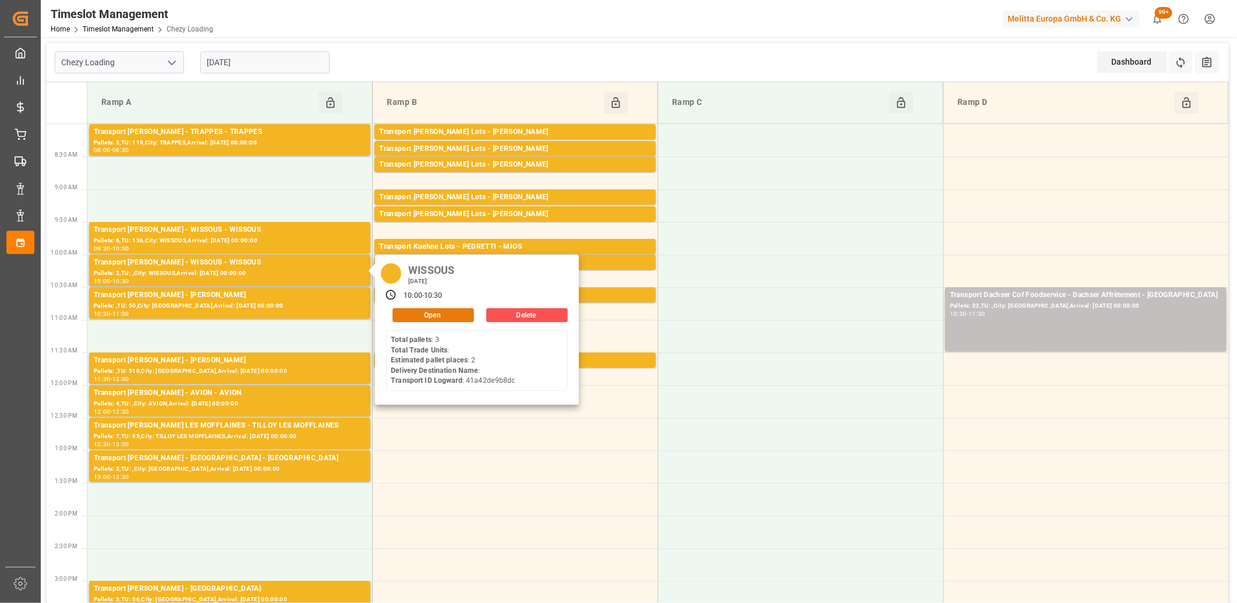
click at [412, 316] on button "Open" at bounding box center [434, 315] width 82 height 14
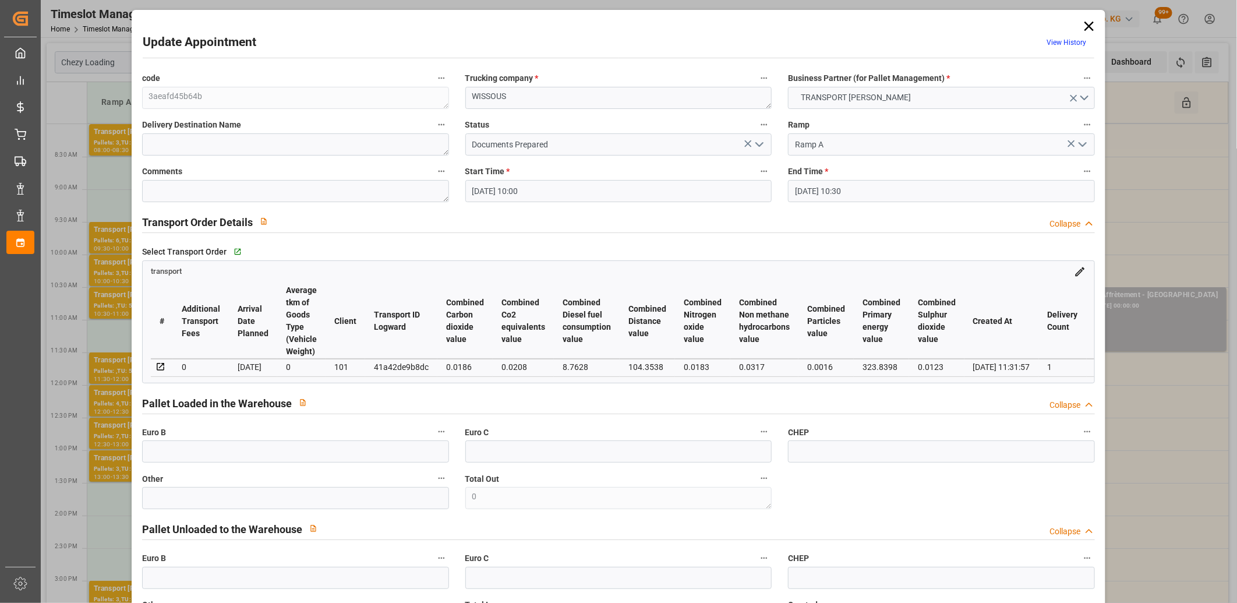
click at [418, 365] on div "41a42de9b8dc" at bounding box center [401, 367] width 55 height 14
copy div "41a42de9b8dc"
click at [1088, 29] on icon at bounding box center [1088, 26] width 9 height 9
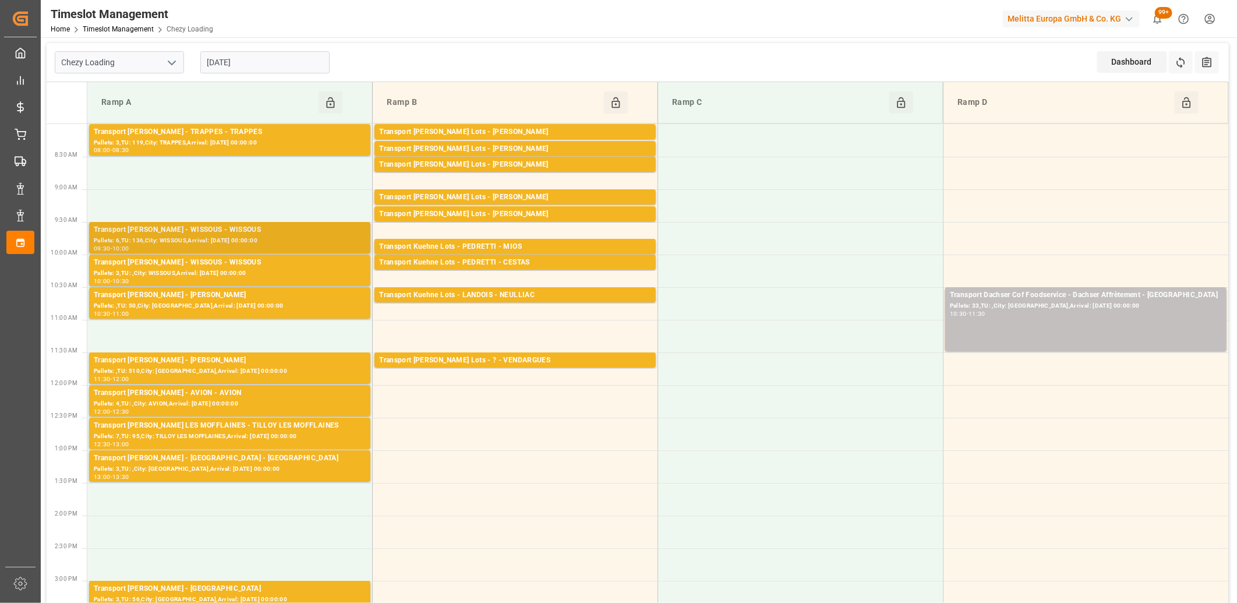
click at [278, 239] on div "Pallets: 6,TU: 136,City: WISSOUS,Arrival: 2025-09-15 00:00:00" at bounding box center [230, 241] width 272 height 10
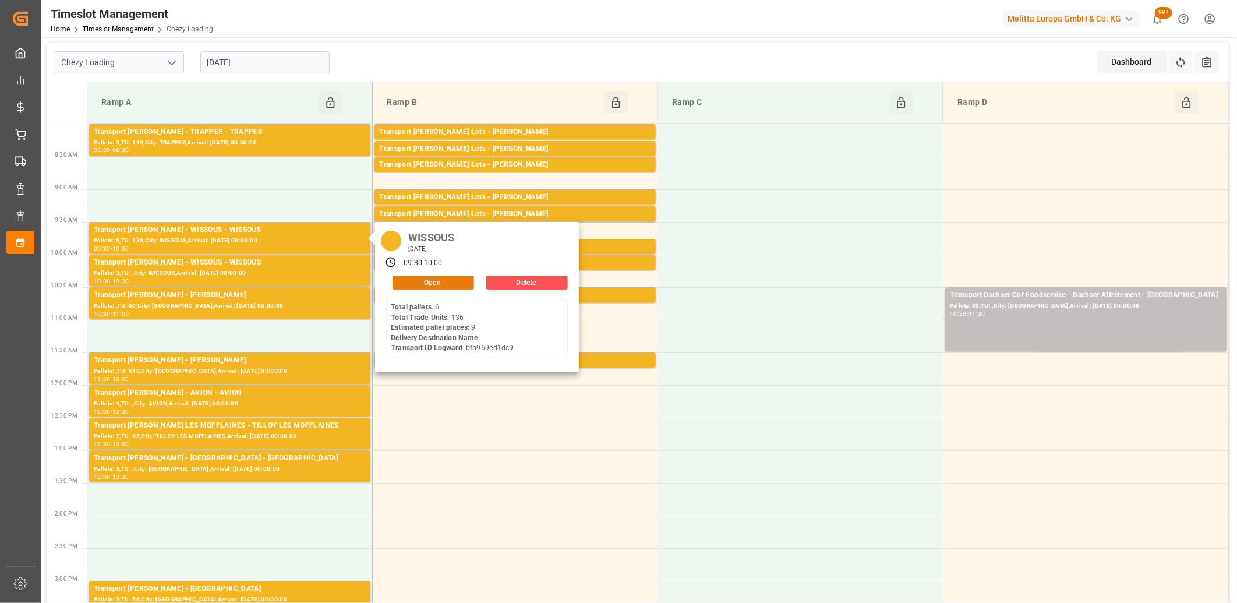
click at [421, 277] on button "Open" at bounding box center [434, 282] width 82 height 14
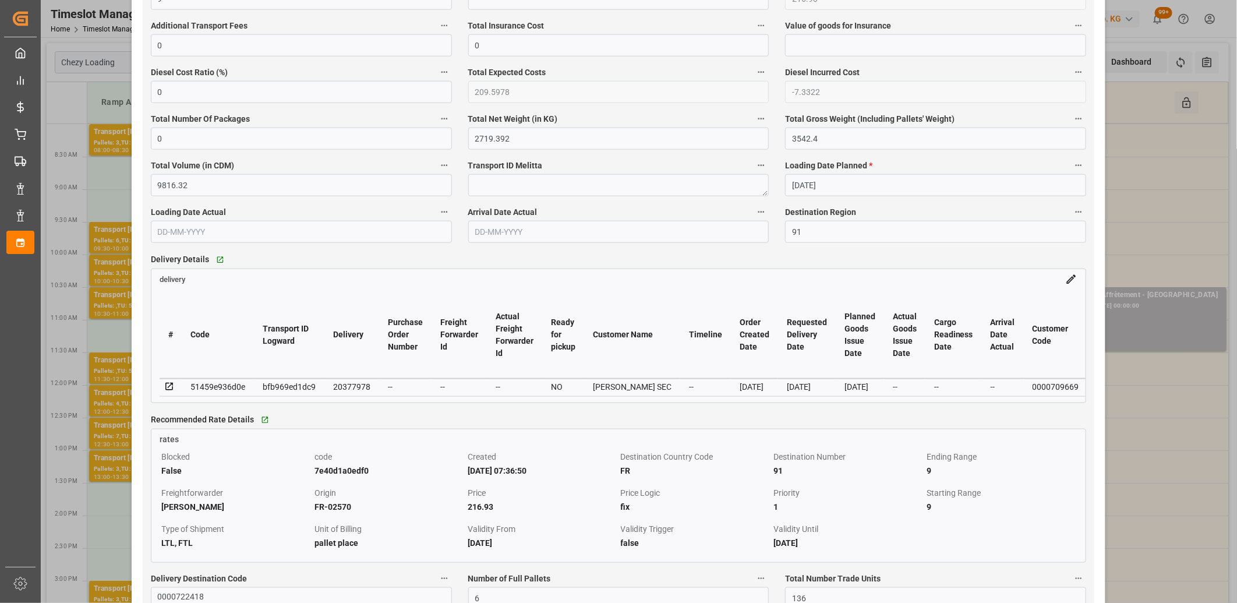
scroll to position [776, 0]
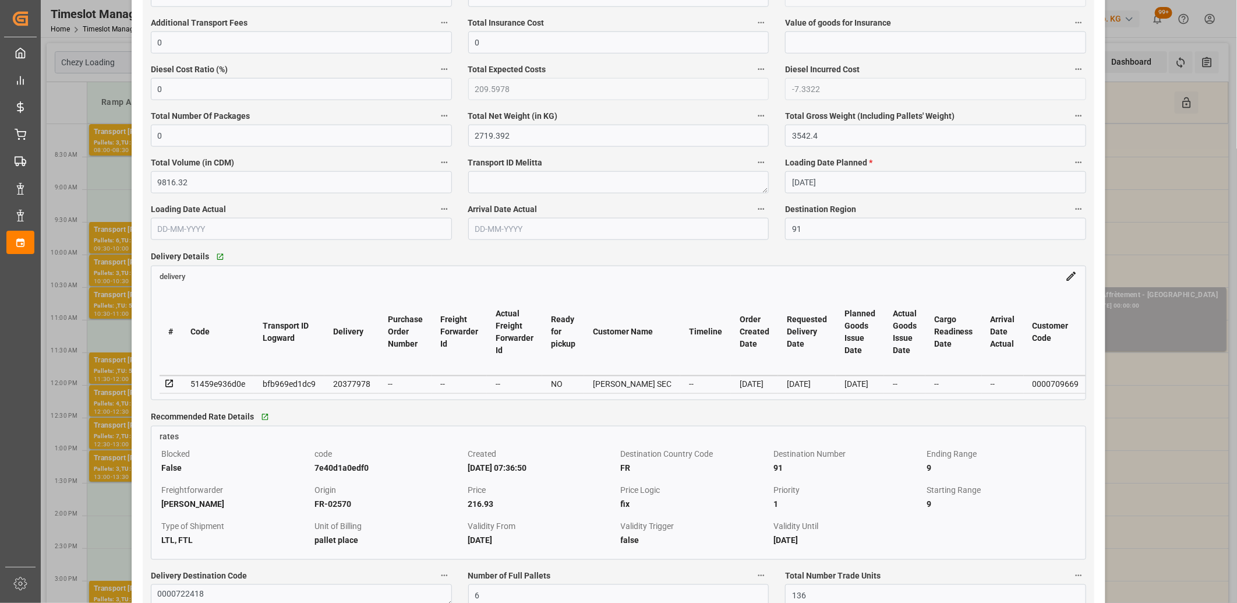
click at [169, 386] on icon at bounding box center [169, 384] width 10 height 10
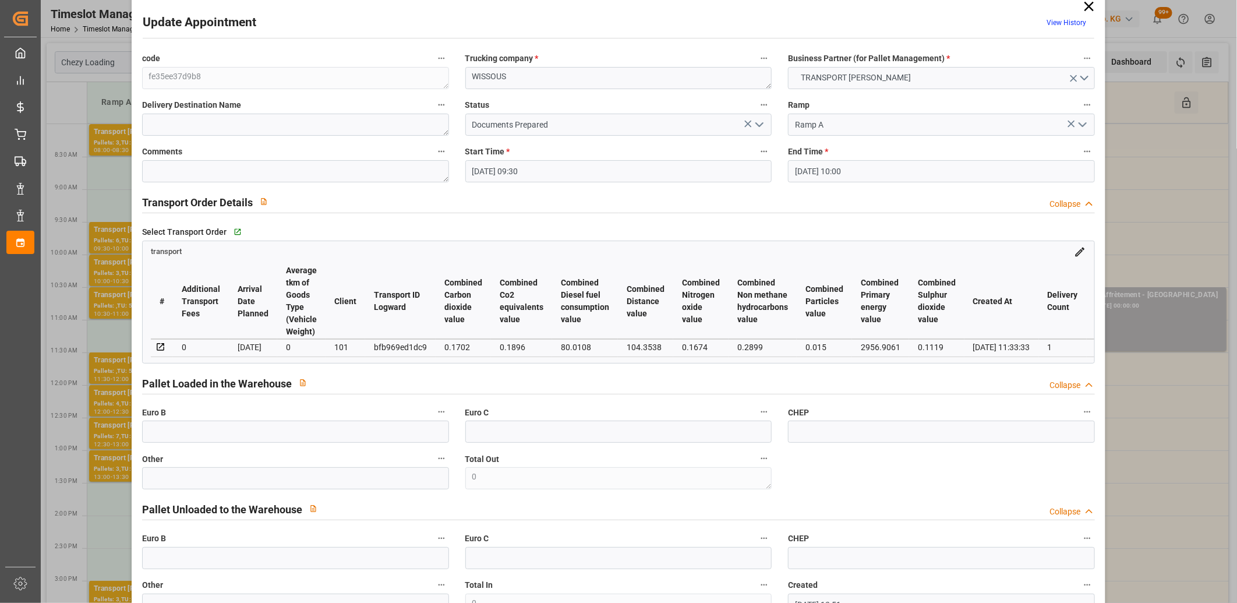
scroll to position [0, 0]
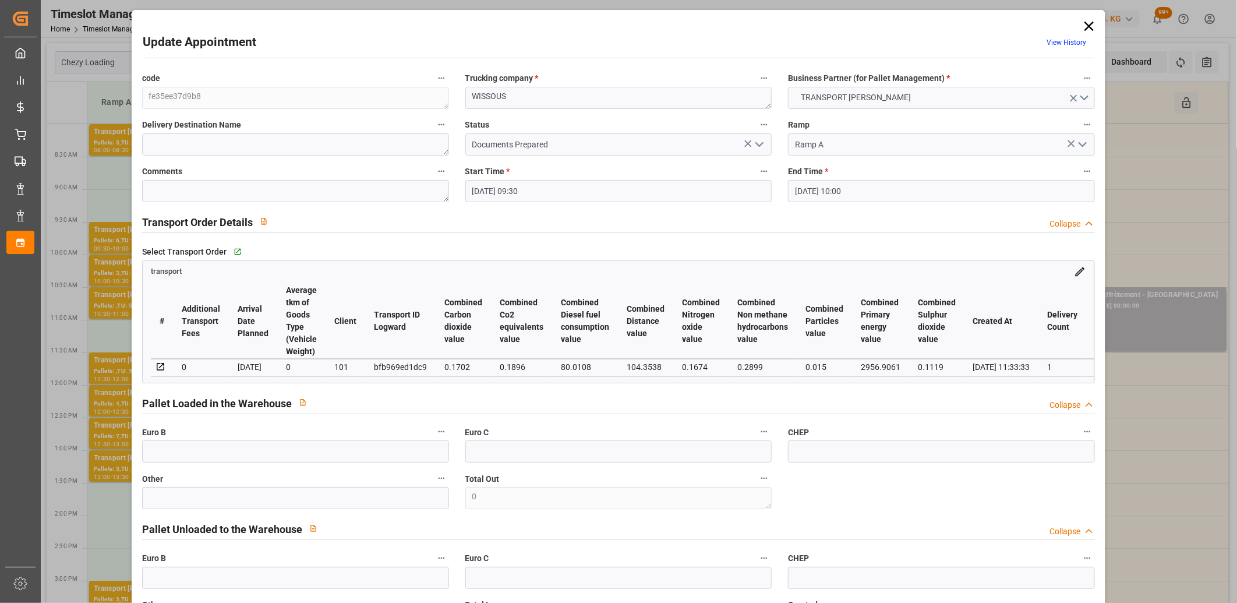
click at [393, 365] on div "bfb969ed1dc9" at bounding box center [400, 367] width 53 height 14
copy div "bfb969ed1dc9"
click at [1082, 25] on icon at bounding box center [1089, 26] width 16 height 16
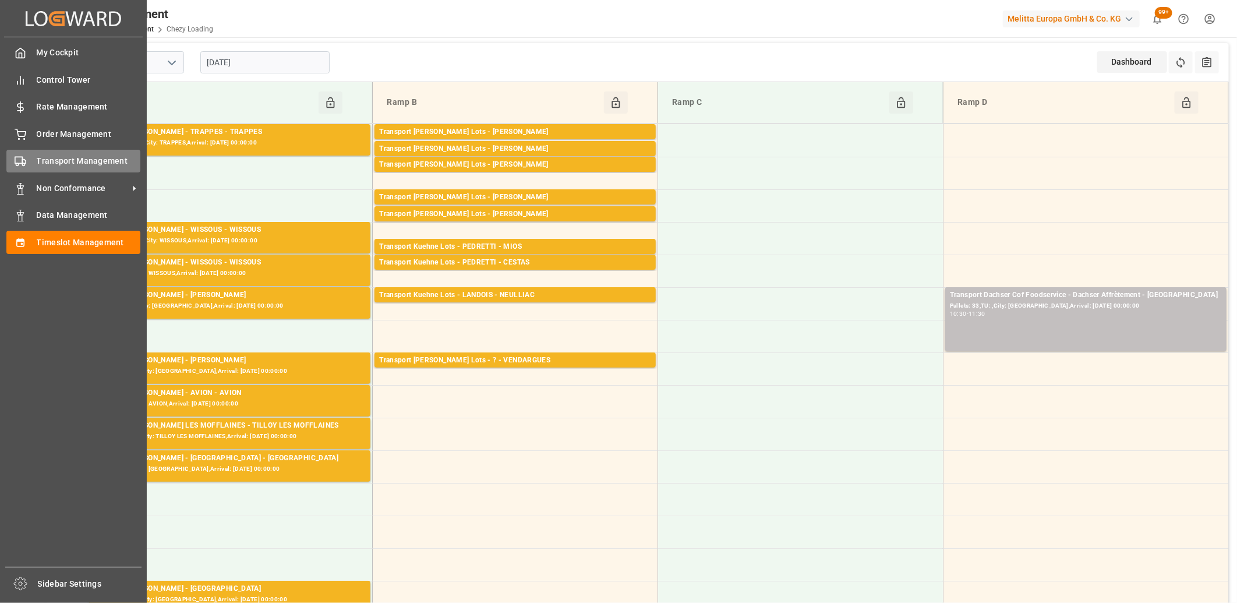
click at [16, 165] on icon at bounding box center [21, 162] width 12 height 12
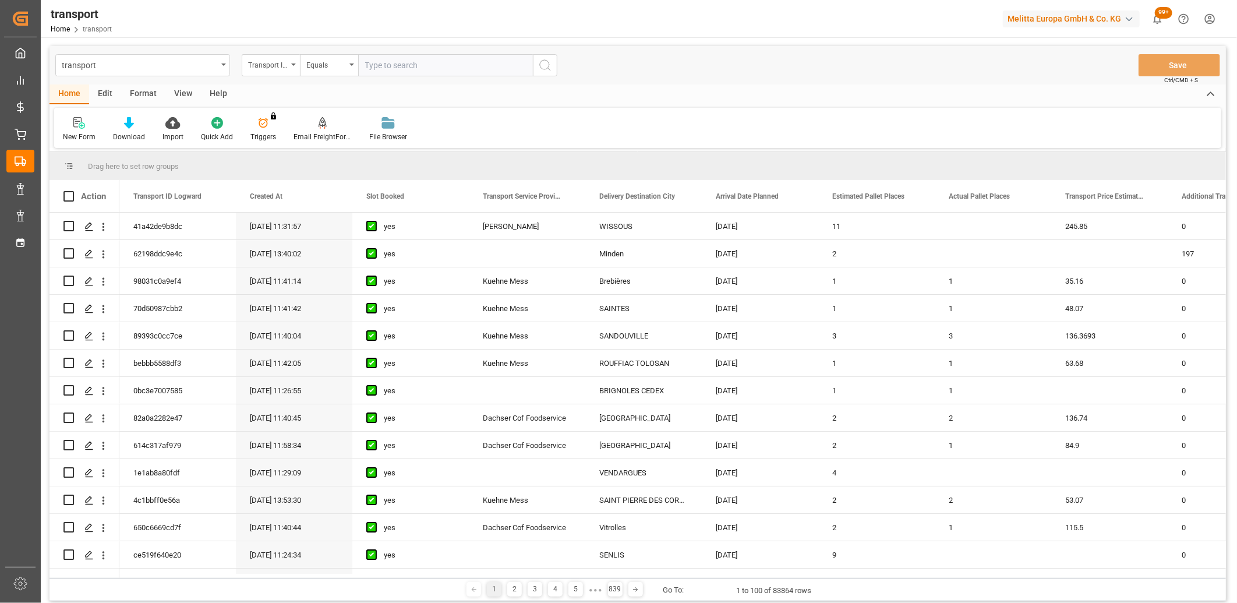
click at [416, 62] on input "text" at bounding box center [445, 65] width 175 height 22
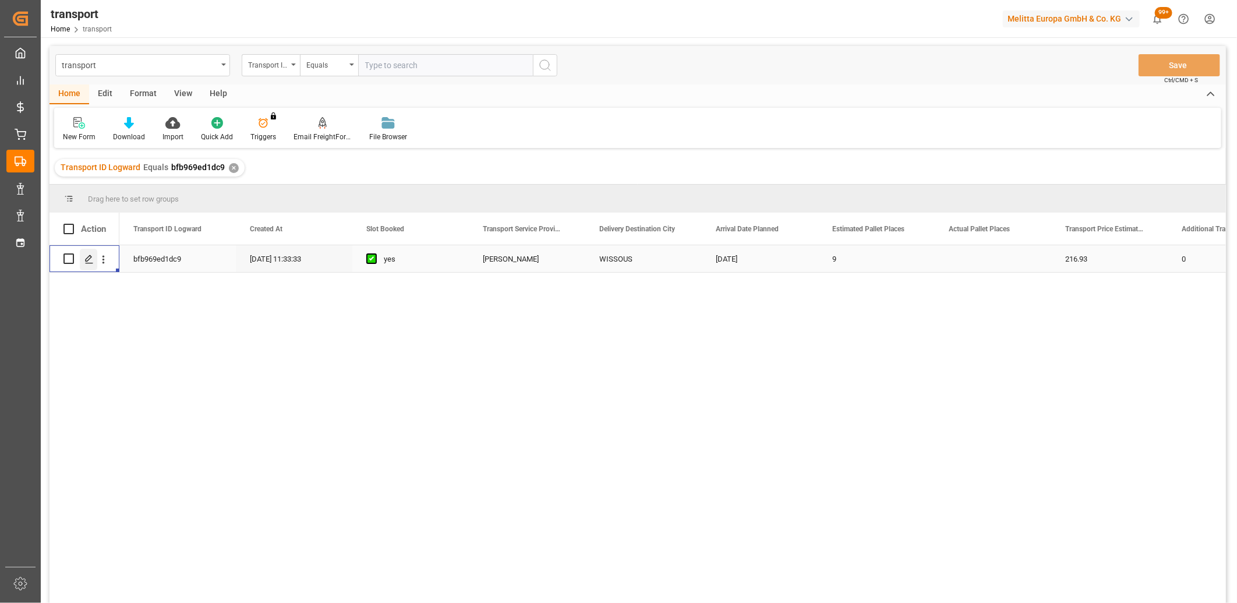
click at [89, 265] on div "Press SPACE to select this row." at bounding box center [88, 260] width 17 height 22
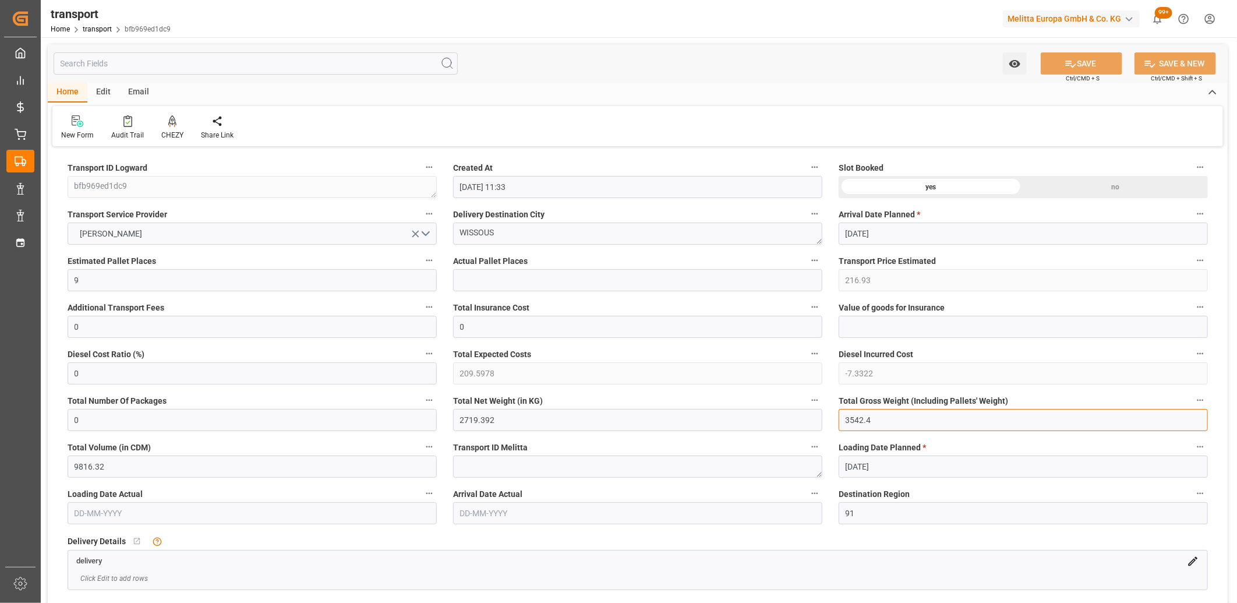
drag, startPoint x: 882, startPoint y: 422, endPoint x: 790, endPoint y: 420, distance: 92.6
drag, startPoint x: 528, startPoint y: 424, endPoint x: 432, endPoint y: 424, distance: 96.7
drag, startPoint x: 96, startPoint y: 278, endPoint x: 44, endPoint y: 281, distance: 52.5
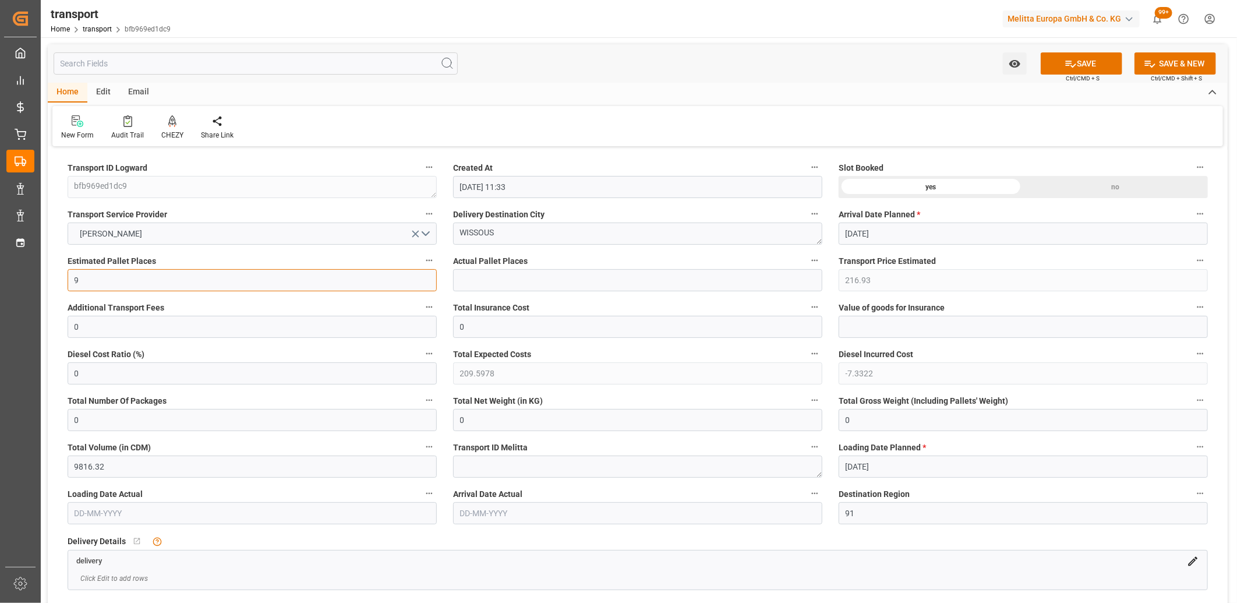
click at [416, 232] on icon "open menu" at bounding box center [415, 234] width 7 height 7
drag, startPoint x: 522, startPoint y: 238, endPoint x: 402, endPoint y: 233, distance: 120.1
click at [1076, 185] on div "no" at bounding box center [1115, 187] width 185 height 22
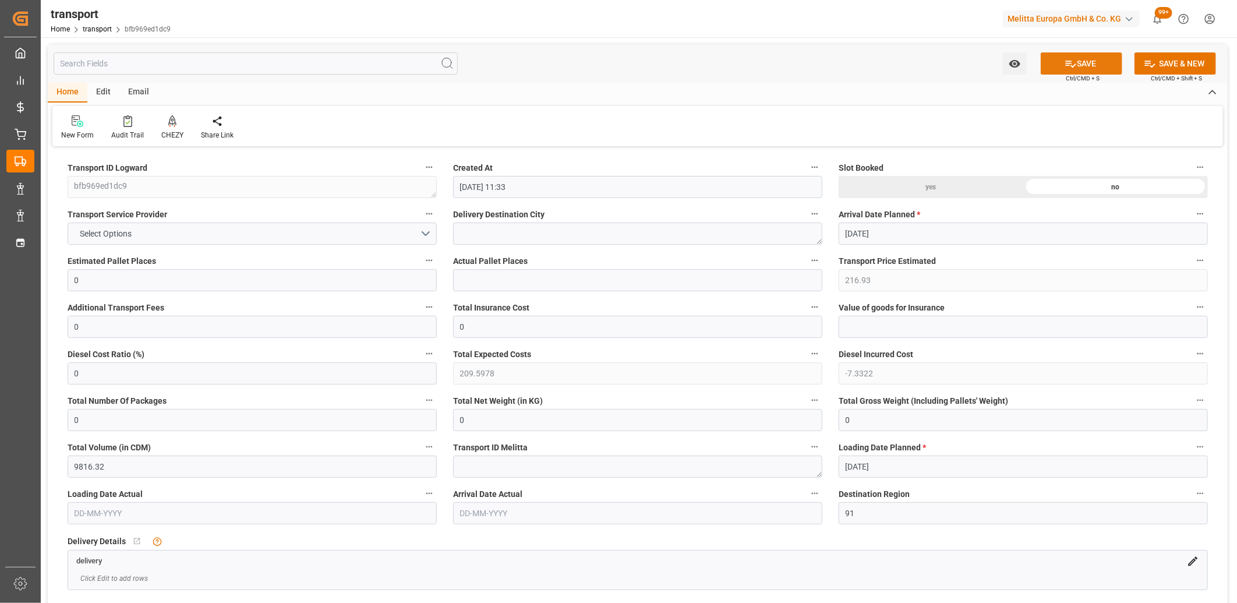
click at [1075, 65] on button "SAVE" at bounding box center [1082, 63] width 82 height 22
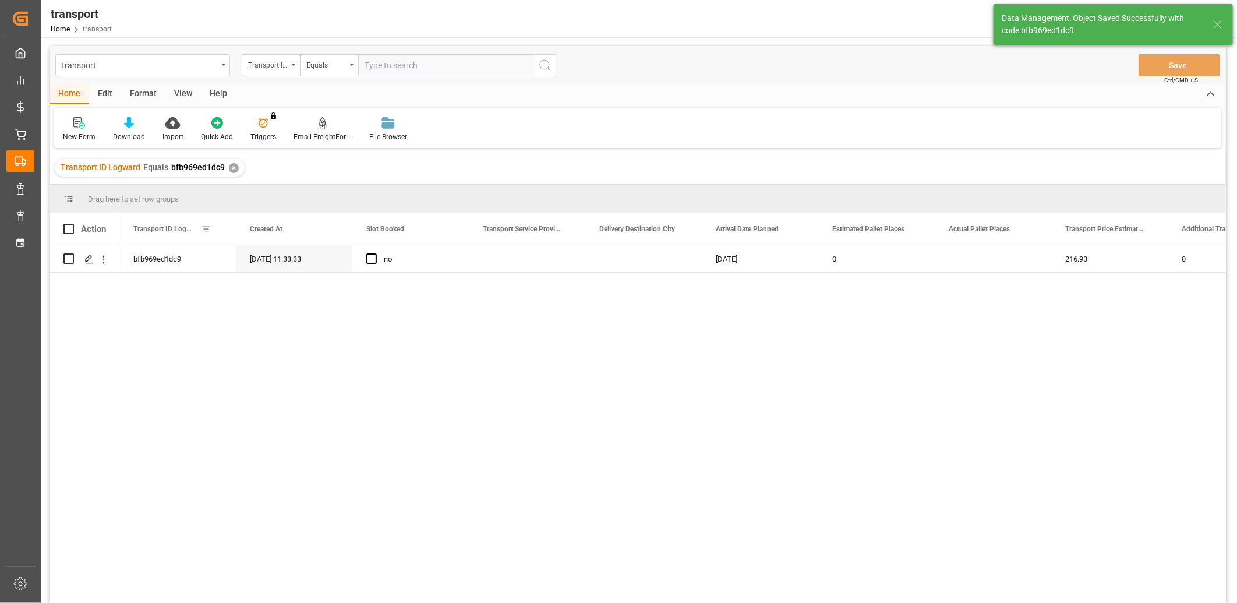
click at [108, 93] on div "Edit" at bounding box center [105, 94] width 32 height 20
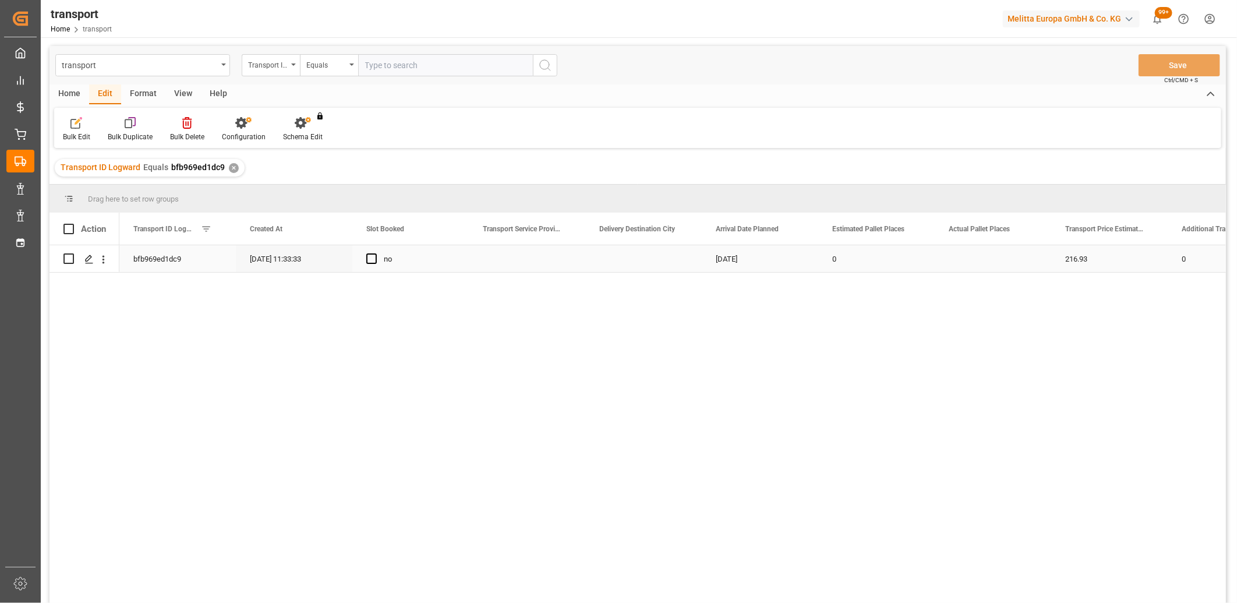
click at [68, 264] on div "Press SPACE to select this row." at bounding box center [68, 258] width 10 height 27
click at [70, 259] on input "Press Space to toggle row selection (unchecked)" at bounding box center [68, 258] width 10 height 10
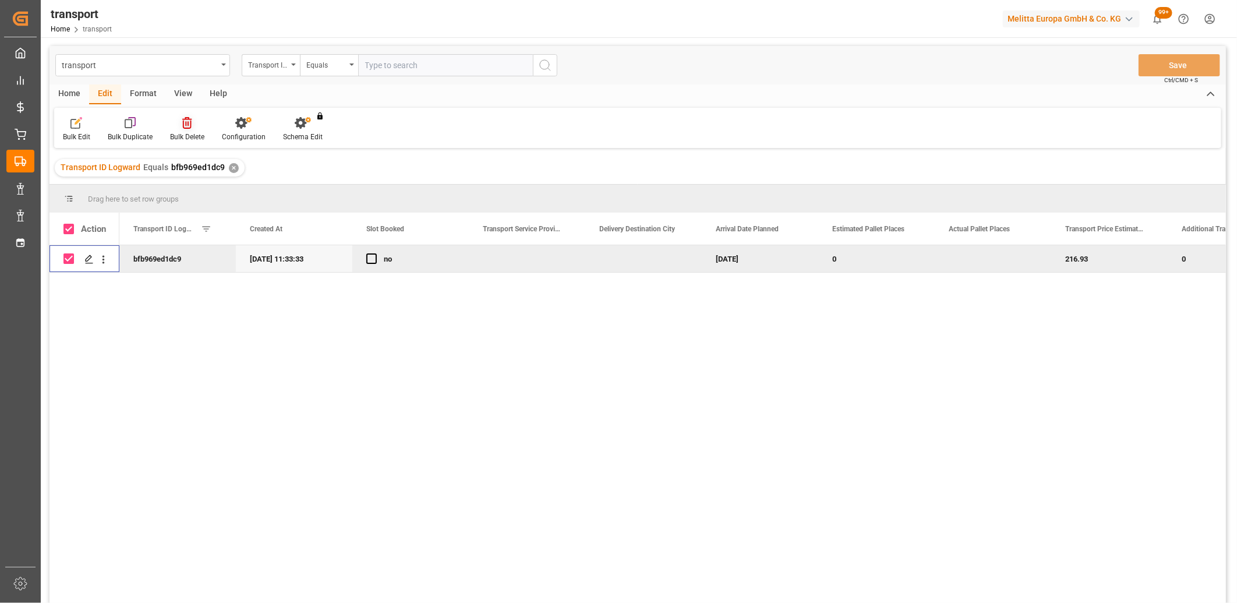
click at [183, 125] on icon at bounding box center [186, 123] width 9 height 12
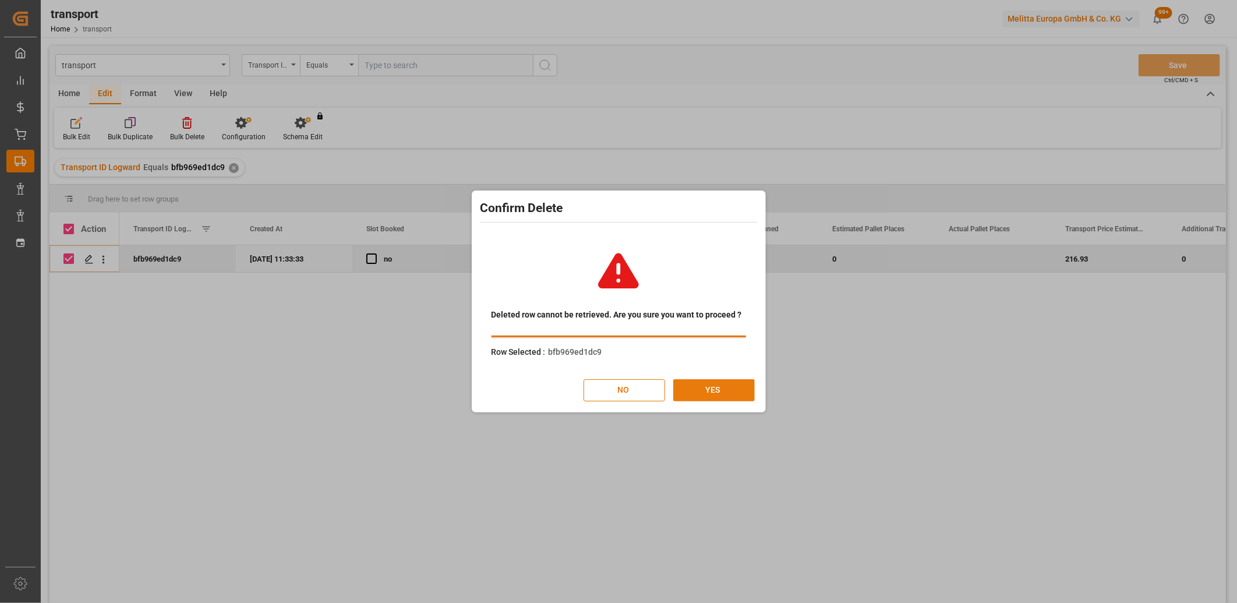
click at [689, 383] on button "YES" at bounding box center [714, 390] width 82 height 22
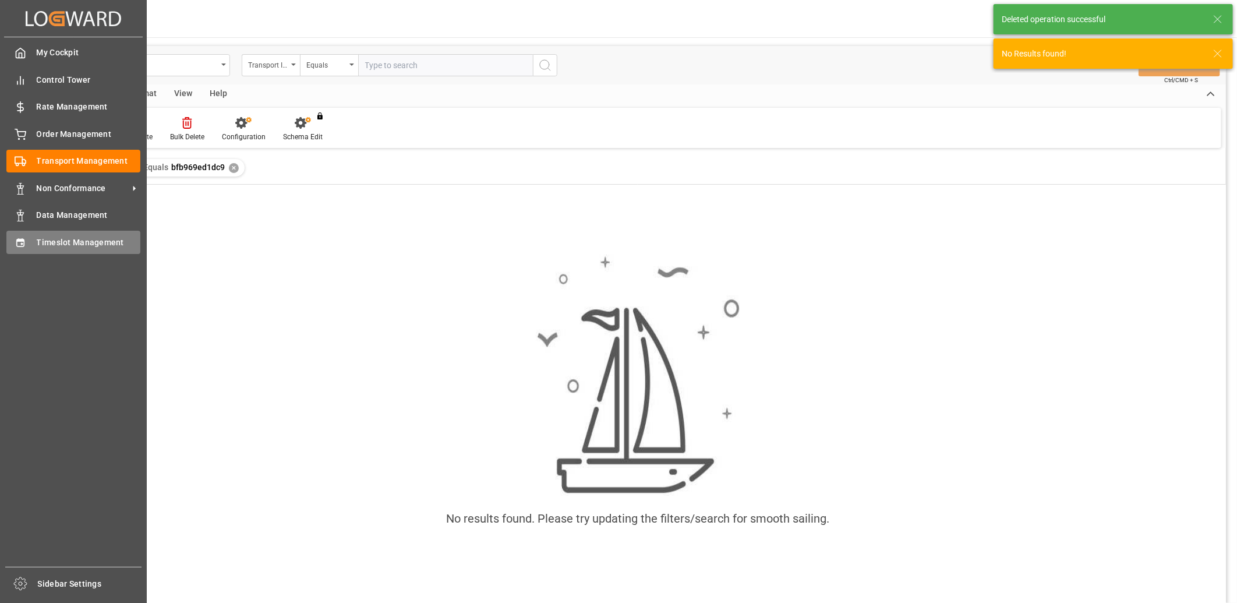
click at [30, 242] on div "Timeslot Management Timeslot Management" at bounding box center [73, 242] width 134 height 23
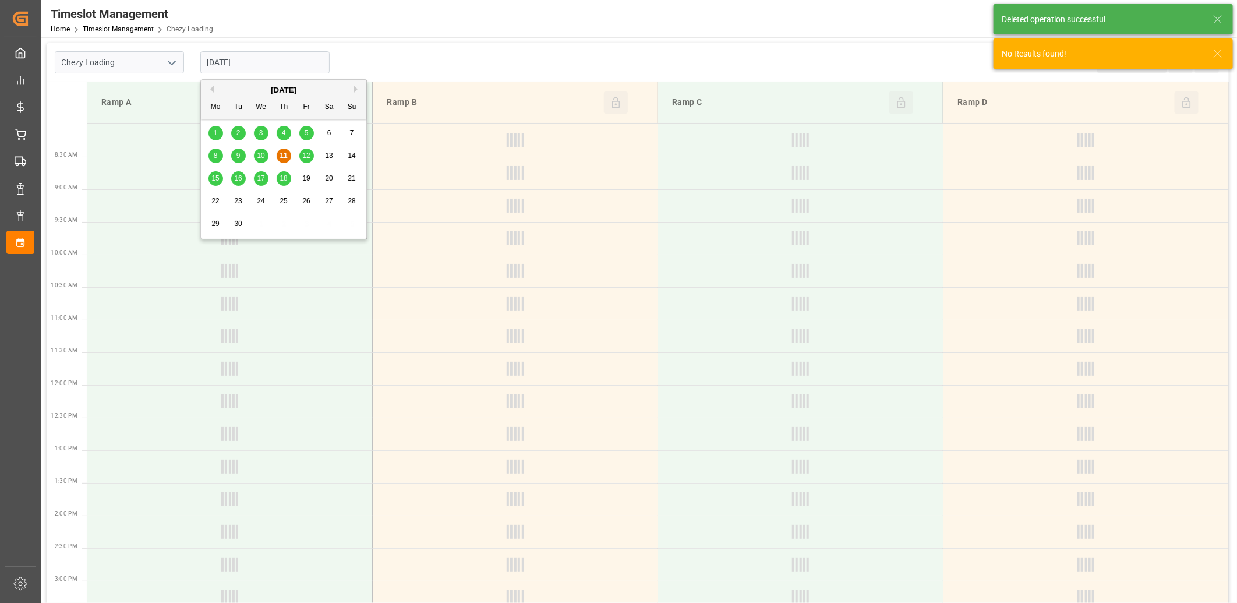
click at [309, 63] on input "[DATE]" at bounding box center [264, 62] width 129 height 22
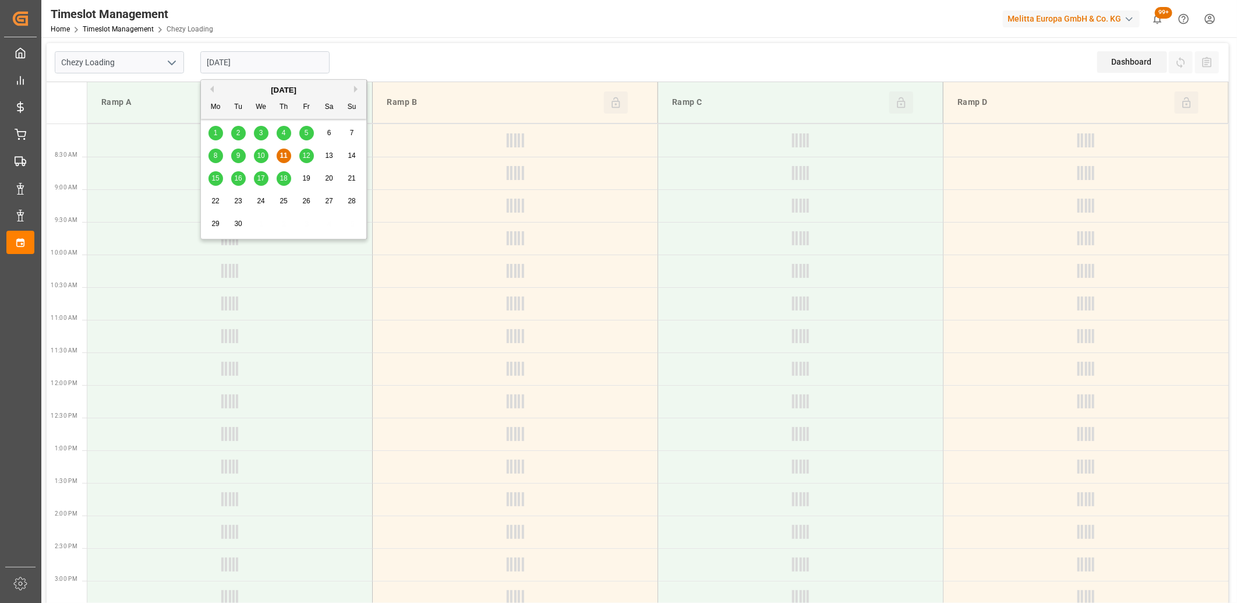
click at [309, 157] on span "12" at bounding box center [306, 155] width 8 height 8
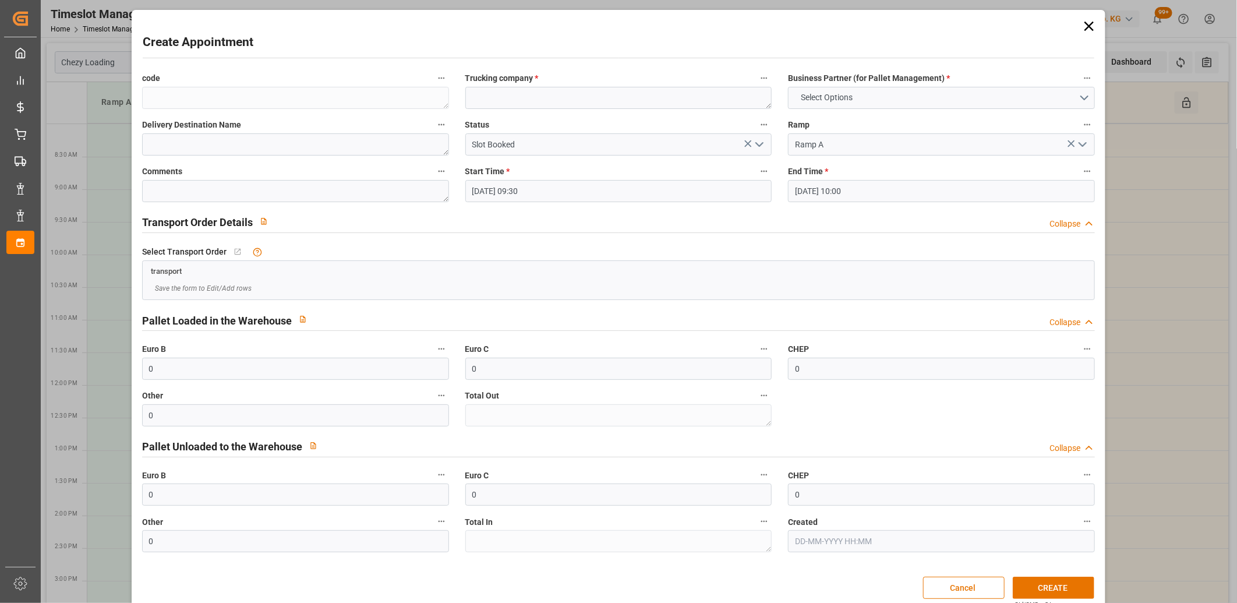
click at [282, 51] on div "Create Appointment" at bounding box center [619, 44] width 952 height 23
click at [1082, 26] on icon at bounding box center [1089, 26] width 16 height 16
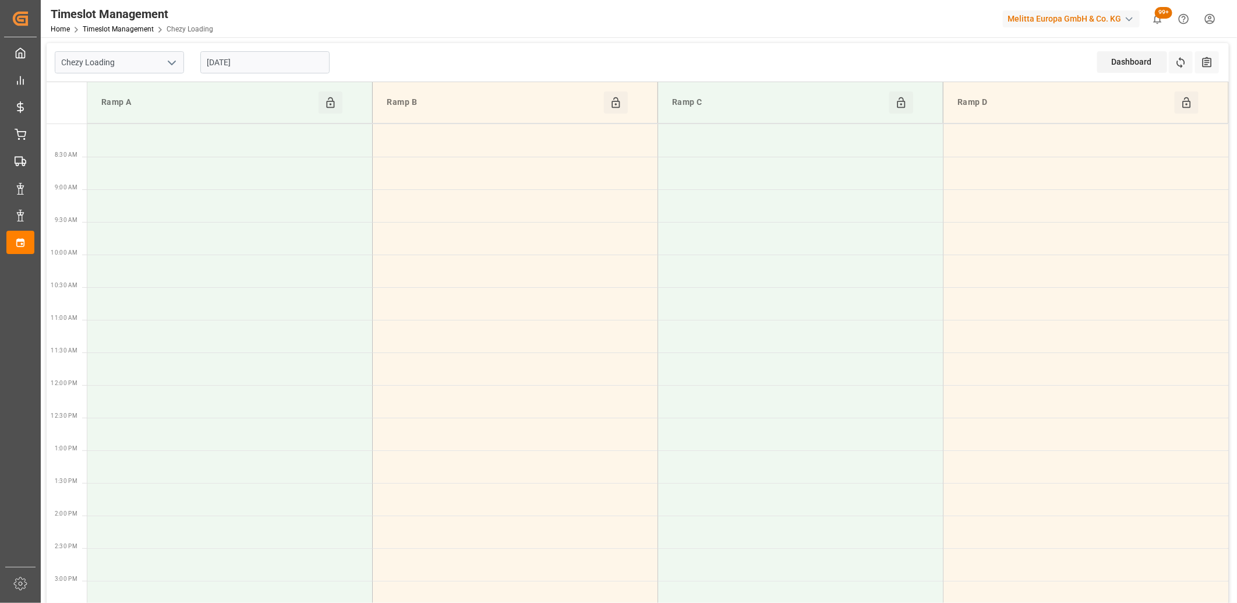
click at [297, 68] on input "[DATE]" at bounding box center [264, 62] width 129 height 22
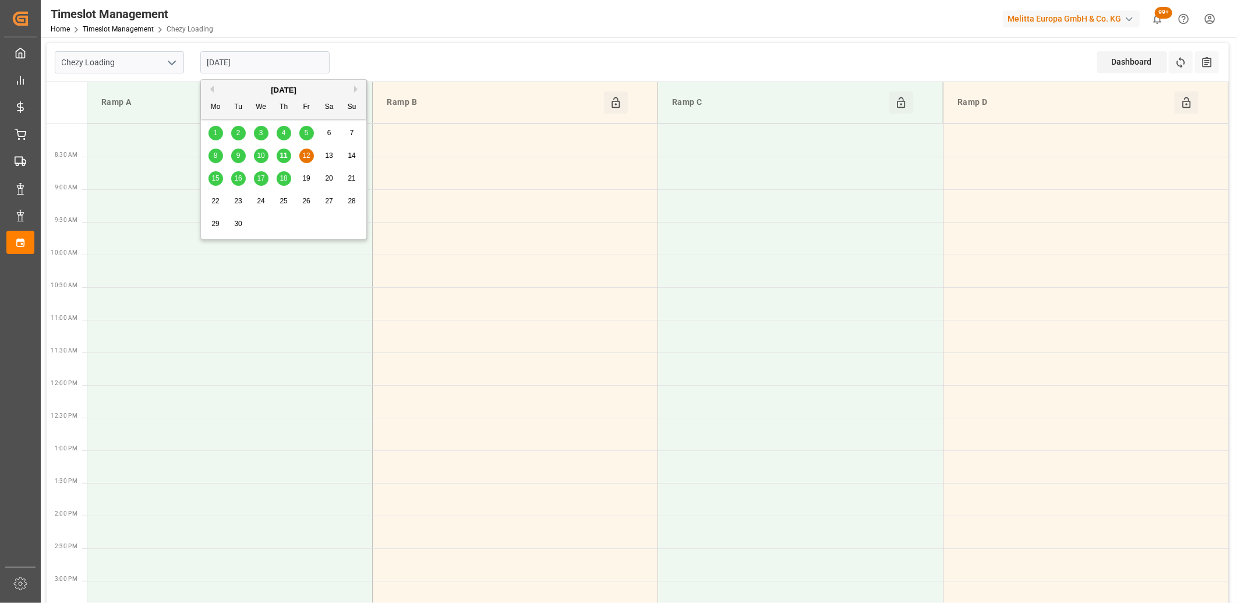
click at [286, 154] on span "11" at bounding box center [284, 155] width 8 height 8
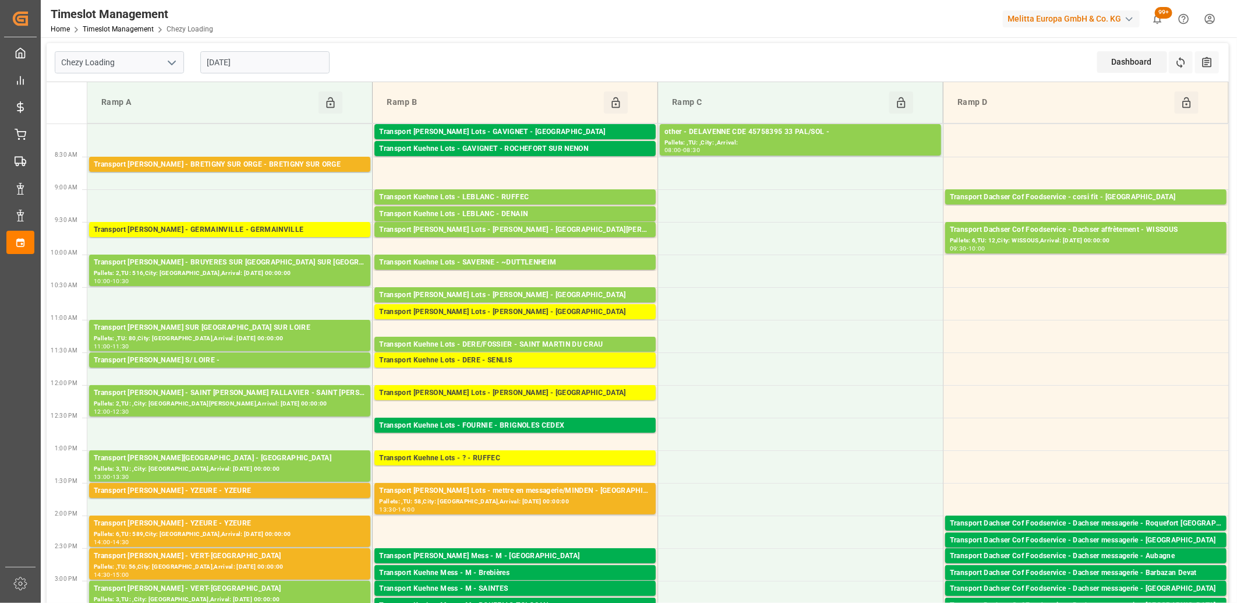
click at [288, 59] on input "[DATE]" at bounding box center [264, 62] width 129 height 22
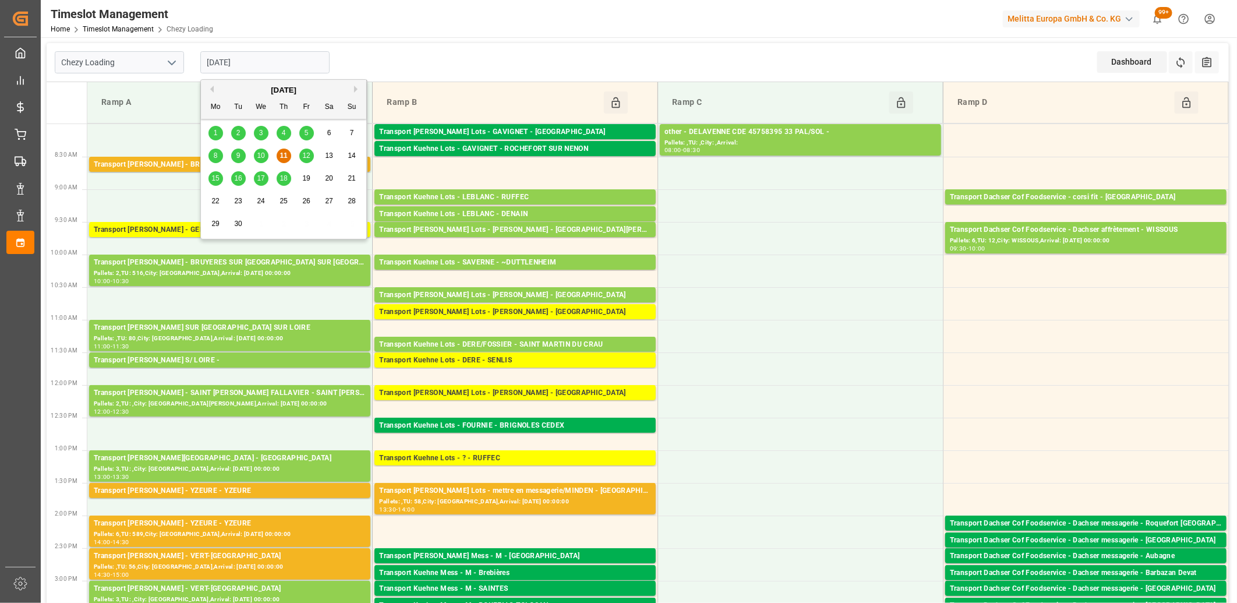
click at [308, 156] on span "12" at bounding box center [306, 155] width 8 height 8
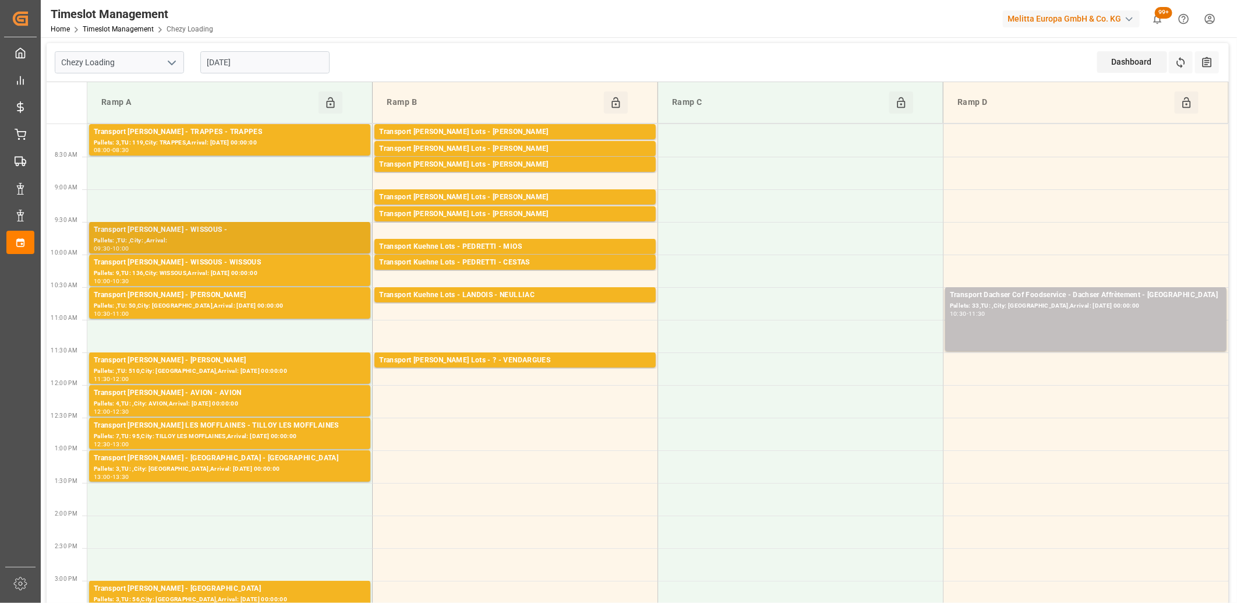
click at [287, 236] on div "Pallets: ,TU: ,City: ,Arrival:" at bounding box center [230, 241] width 272 height 10
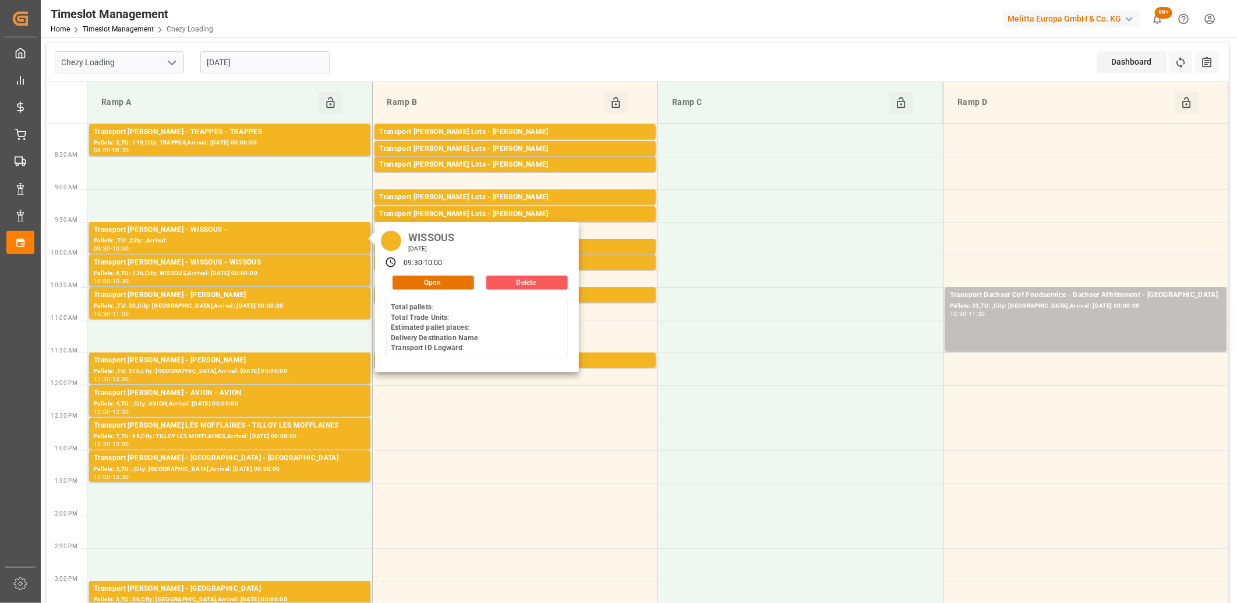
click at [519, 283] on button "Delete" at bounding box center [527, 282] width 82 height 14
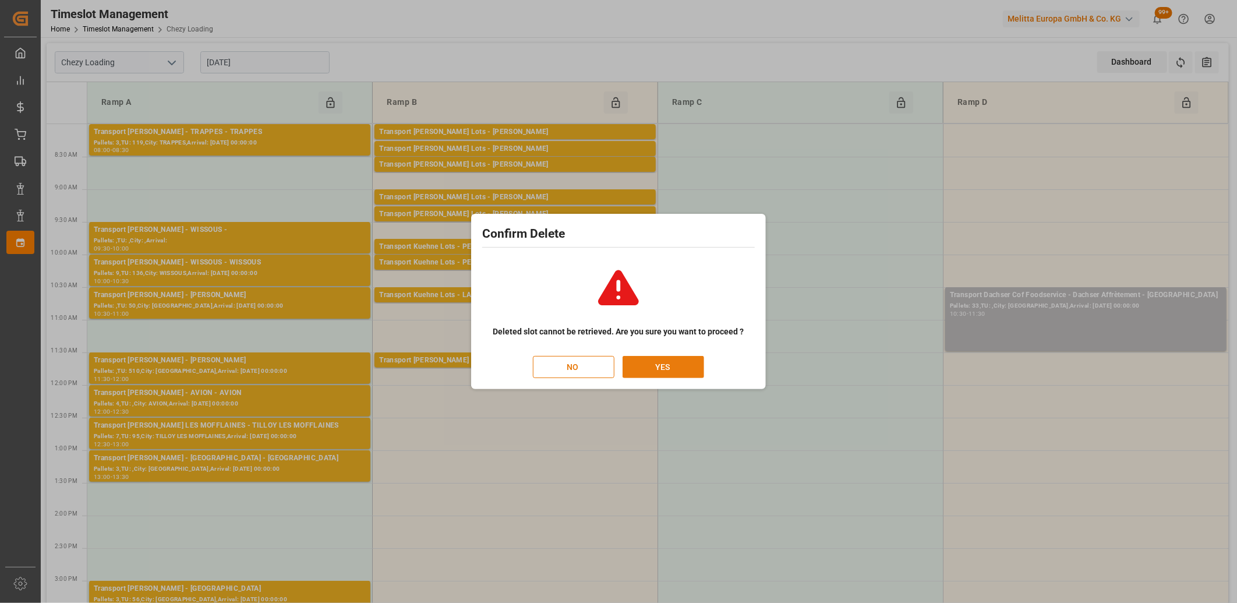
click at [644, 358] on button "YES" at bounding box center [664, 367] width 82 height 22
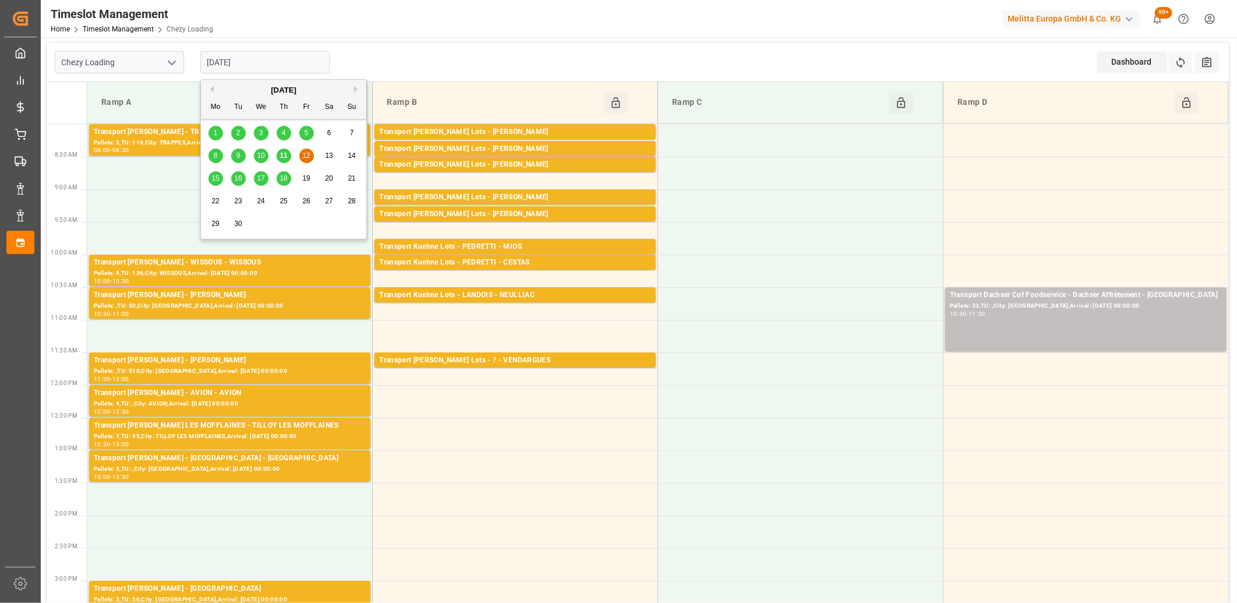
click at [296, 58] on input "[DATE]" at bounding box center [264, 62] width 129 height 22
click at [214, 175] on span "15" at bounding box center [215, 178] width 8 height 8
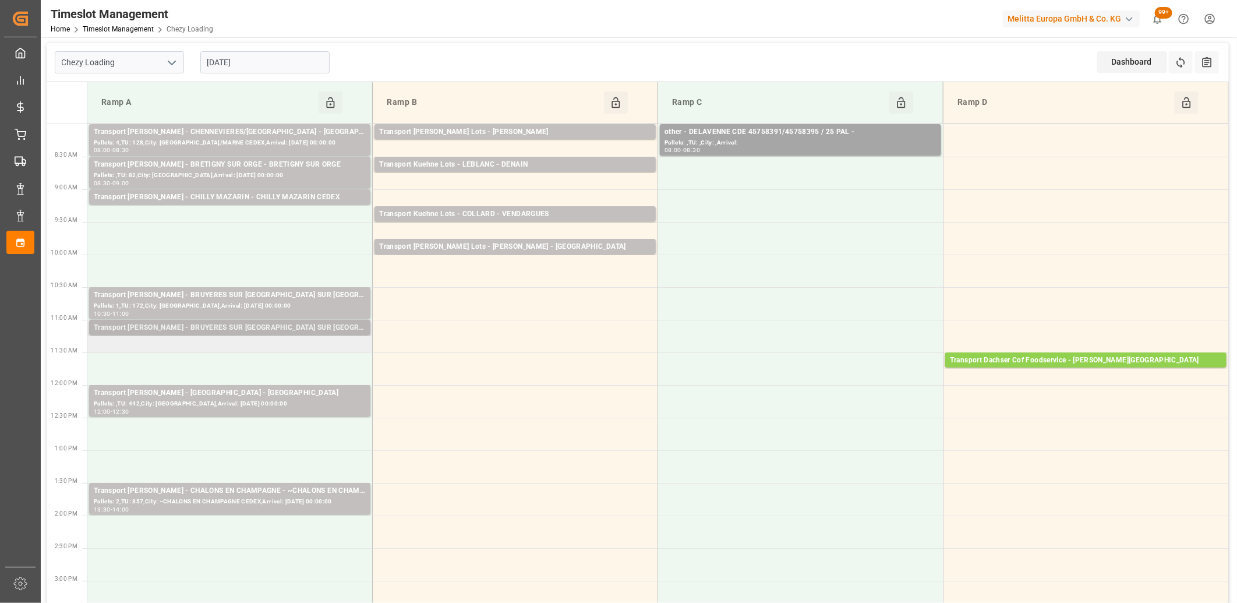
click at [236, 328] on div "Transport Delisle - BRUYERES SUR OISE - BRUYERES SUR OISE" at bounding box center [230, 328] width 272 height 12
click at [301, 301] on div "Pallets: 1,TU: 172,City: BRUYERES SUR OISE,Arrival: 2025-09-16 00:00:00" at bounding box center [230, 306] width 272 height 10
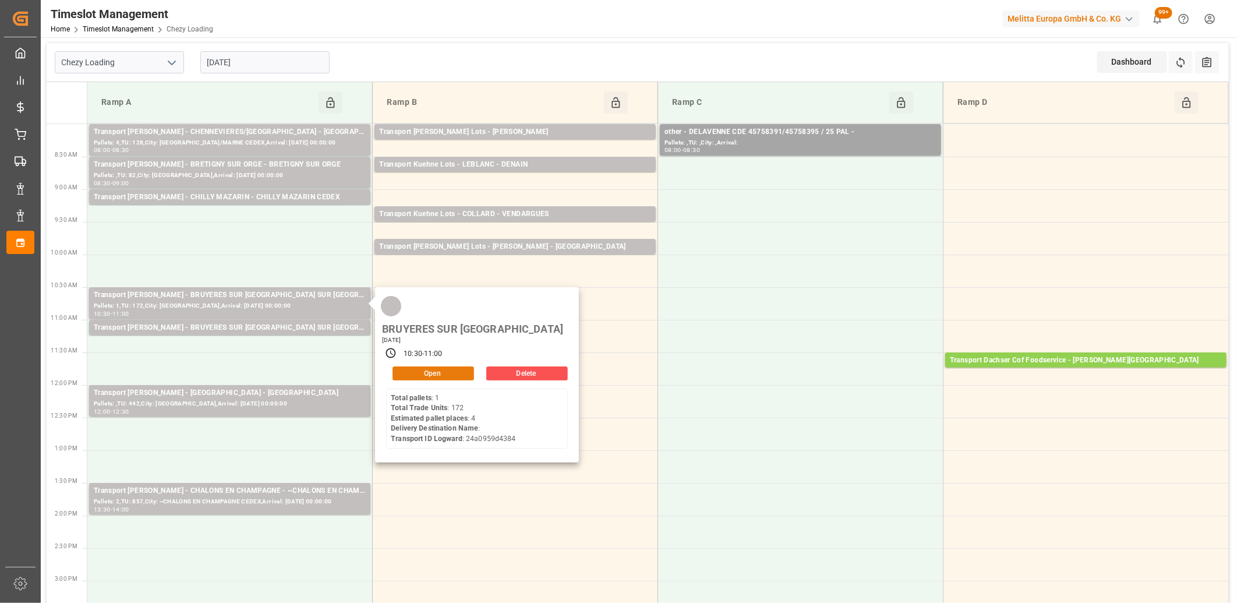
click at [412, 366] on button "Open" at bounding box center [434, 373] width 82 height 14
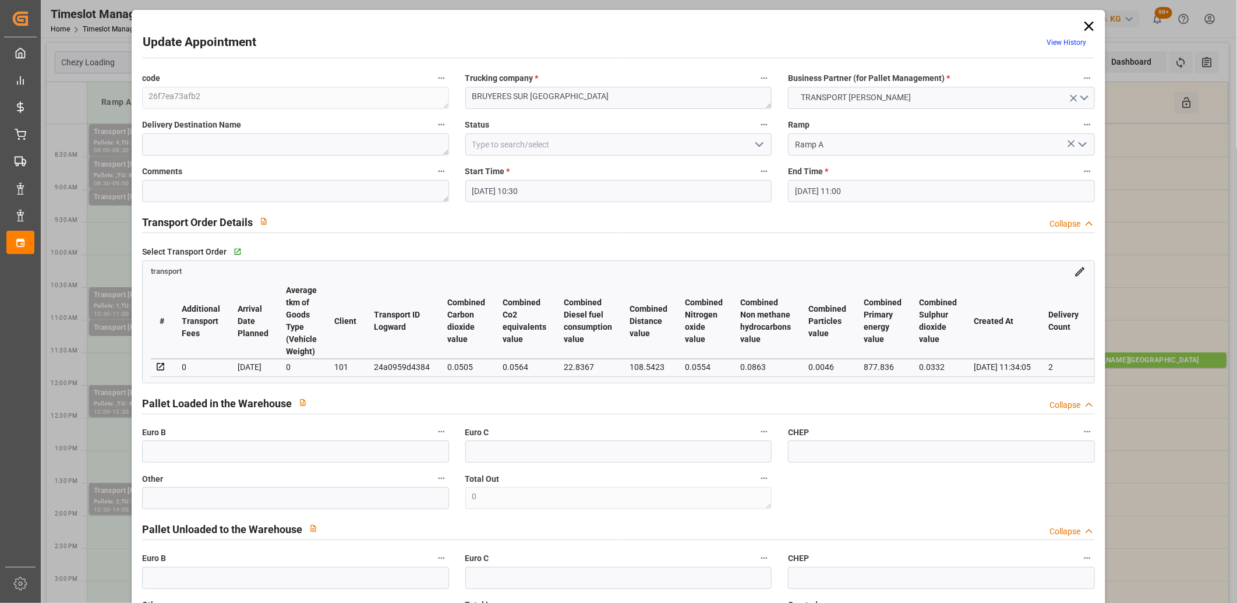
click at [404, 367] on div "24a0959d4384" at bounding box center [402, 367] width 56 height 14
click at [403, 367] on div "24a0959d4384" at bounding box center [402, 367] width 56 height 14
copy div "24a0959d4384"
click at [1087, 26] on icon at bounding box center [1089, 26] width 16 height 16
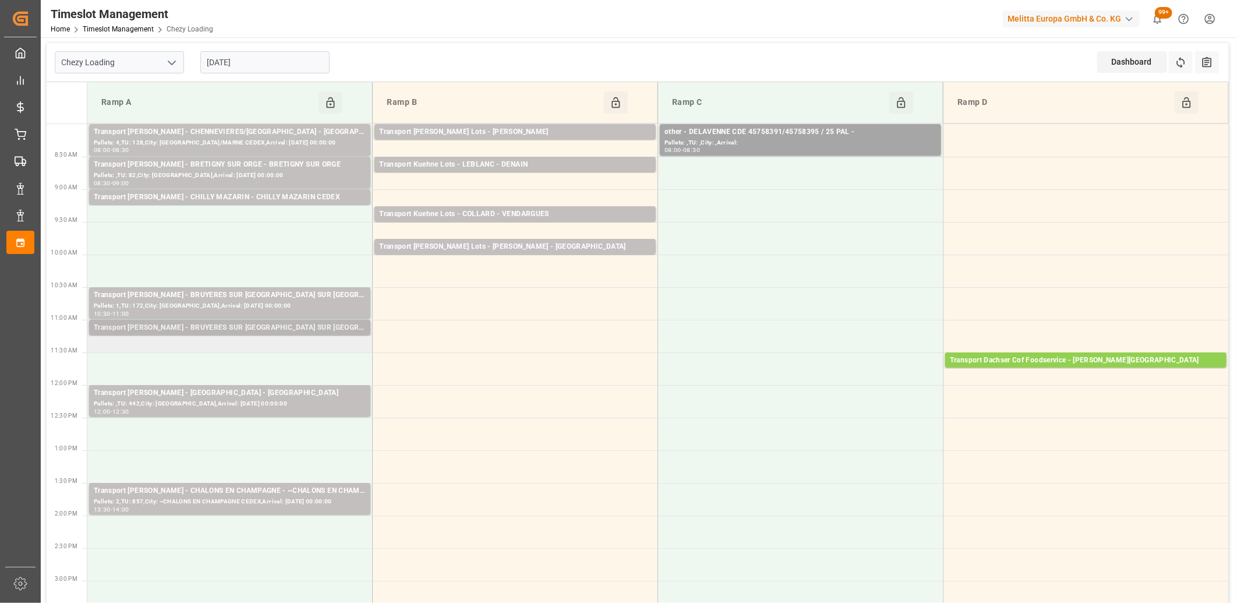
click at [217, 324] on div "Transport Delisle - BRUYERES SUR OISE - BRUYERES SUR OISE" at bounding box center [230, 328] width 272 height 12
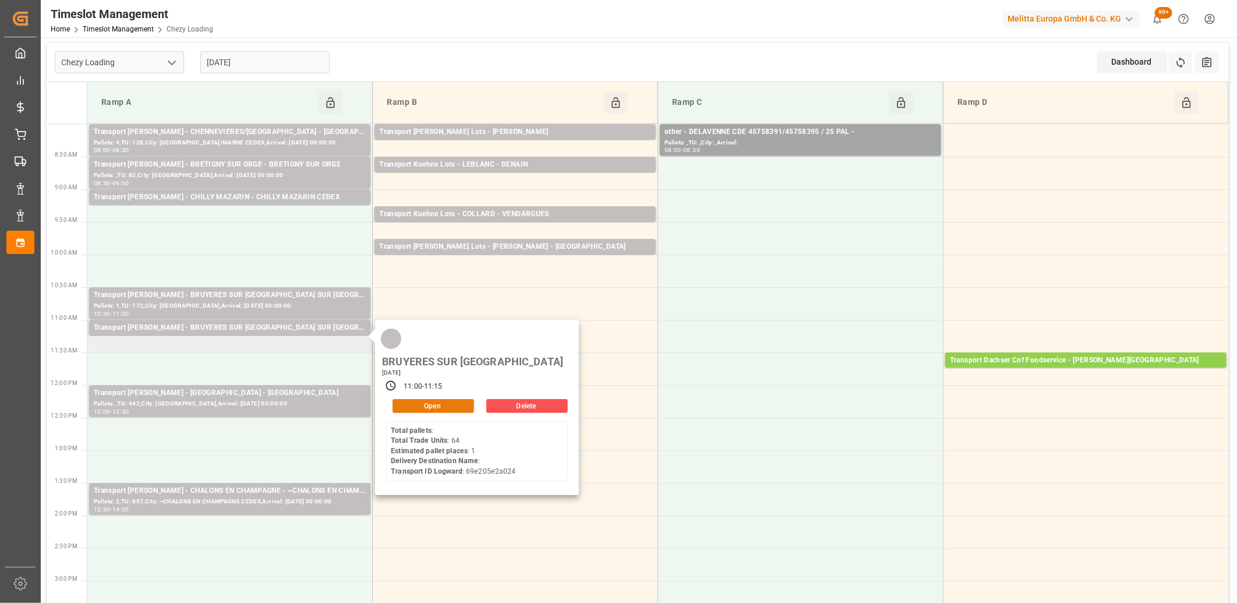
click at [400, 399] on button "Open" at bounding box center [434, 406] width 82 height 14
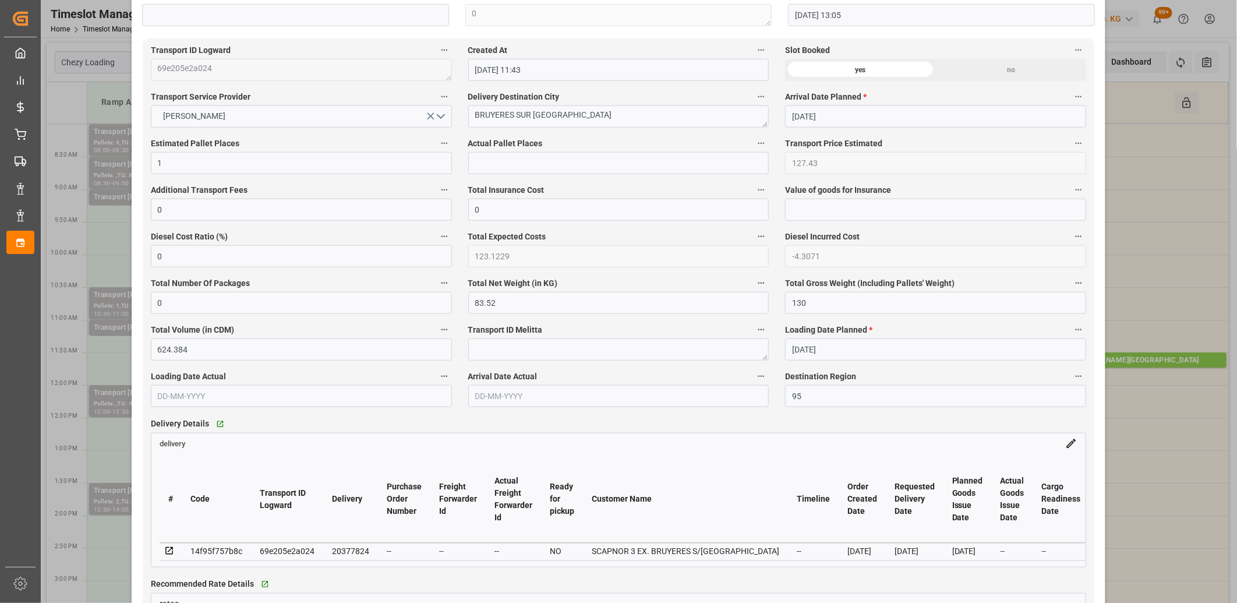
scroll to position [647, 0]
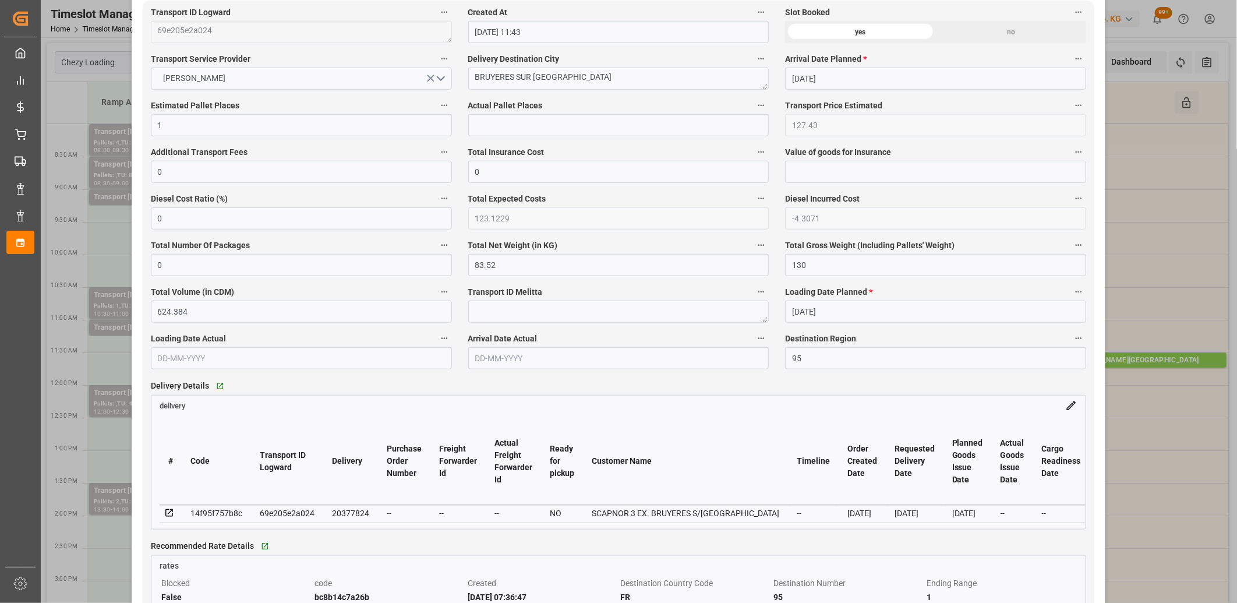
click at [166, 515] on icon at bounding box center [169, 513] width 10 height 10
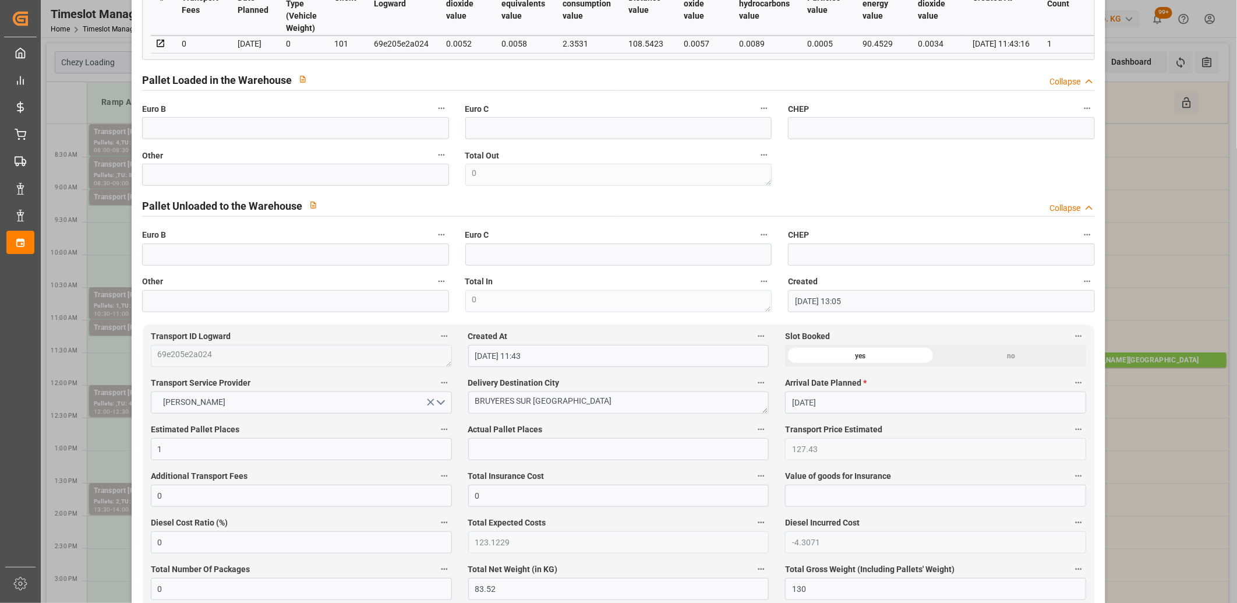
scroll to position [65, 0]
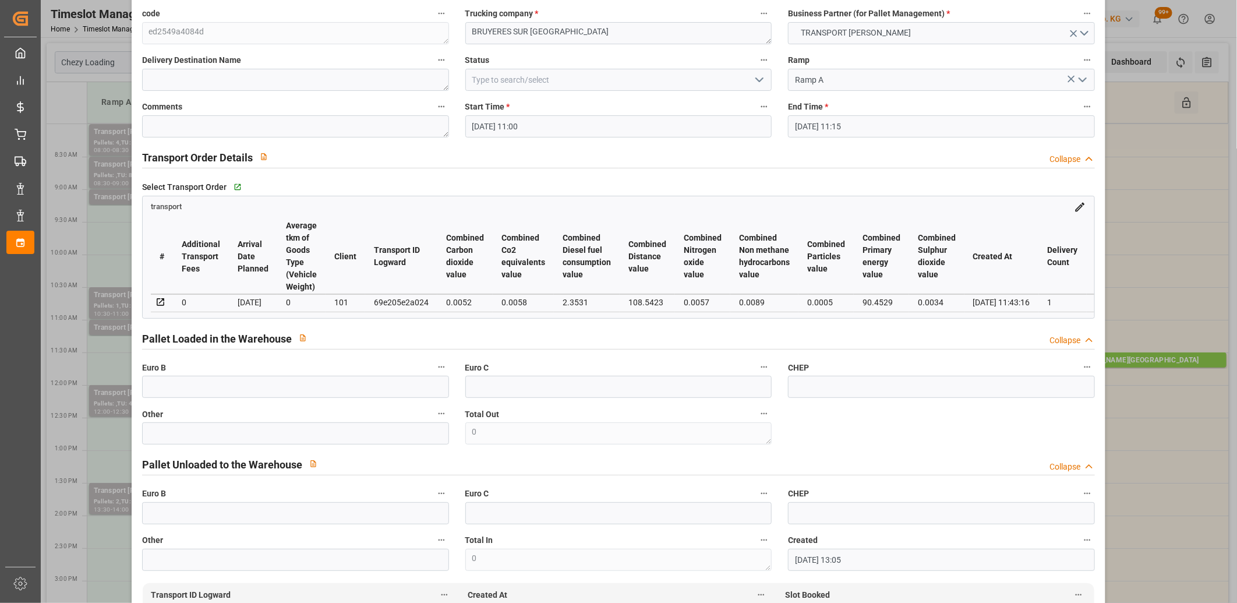
click at [395, 298] on div "69e205e2a024" at bounding box center [401, 302] width 55 height 14
copy div "69e205e2a024"
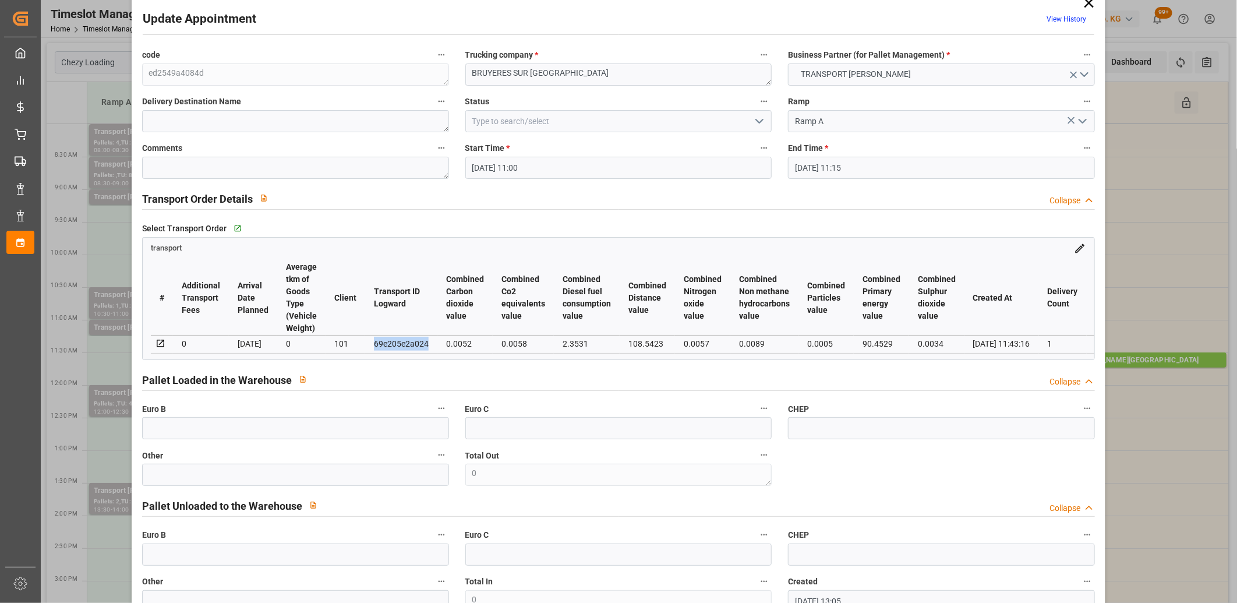
scroll to position [0, 0]
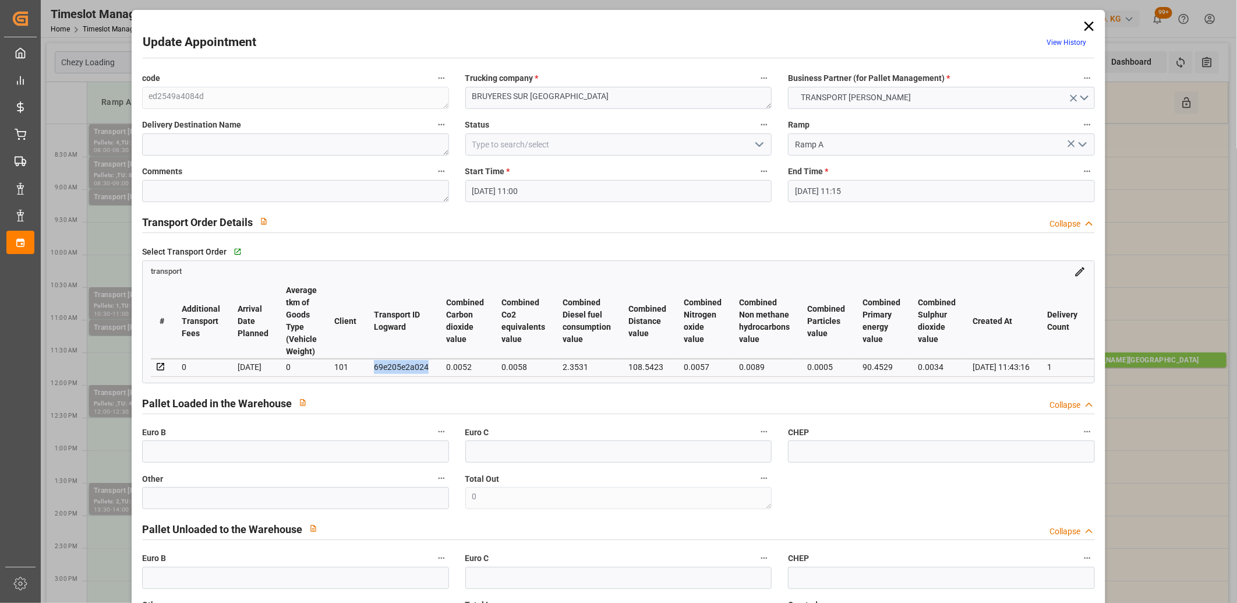
click at [1088, 24] on icon at bounding box center [1089, 26] width 16 height 16
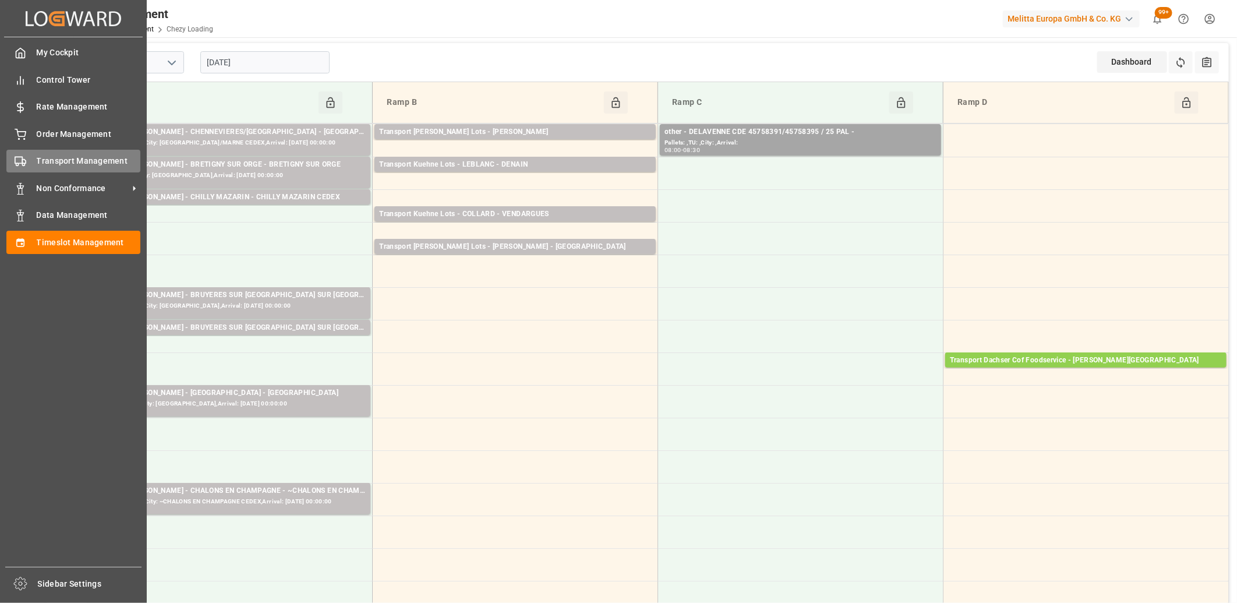
click at [33, 160] on div "Transport Management Transport Management" at bounding box center [73, 161] width 134 height 23
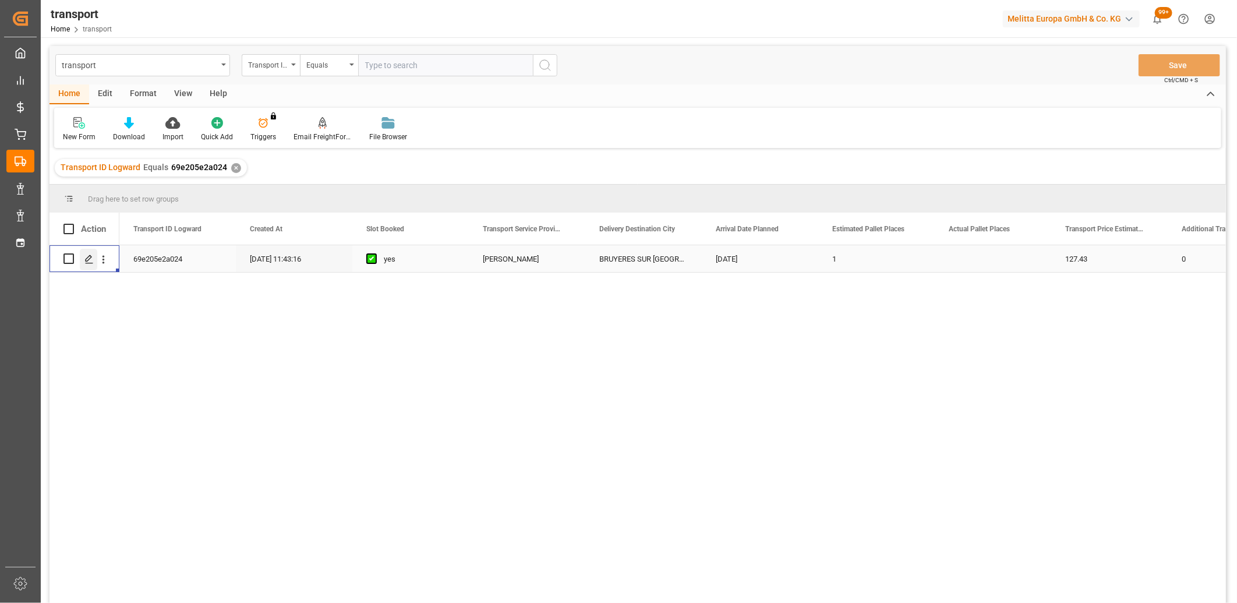
click at [93, 262] on icon "Press SPACE to select this row." at bounding box center [88, 259] width 9 height 9
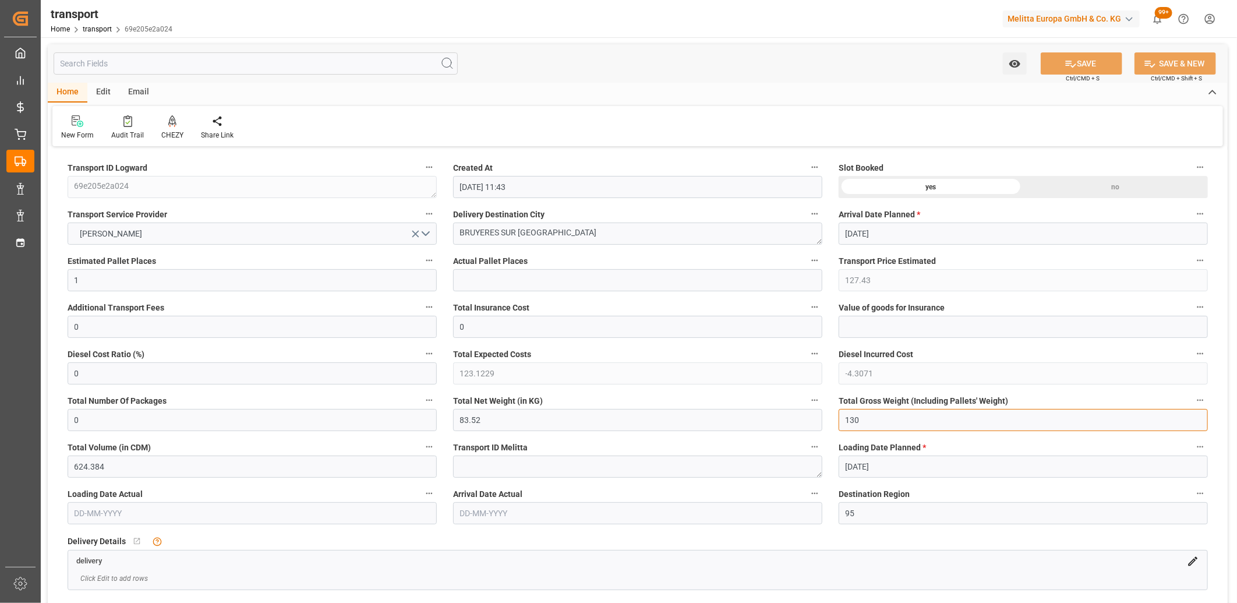
drag, startPoint x: 865, startPoint y: 414, endPoint x: 787, endPoint y: 409, distance: 78.2
drag, startPoint x: 565, startPoint y: 423, endPoint x: 372, endPoint y: 410, distance: 193.8
drag, startPoint x: 124, startPoint y: 283, endPoint x: 47, endPoint y: 277, distance: 77.7
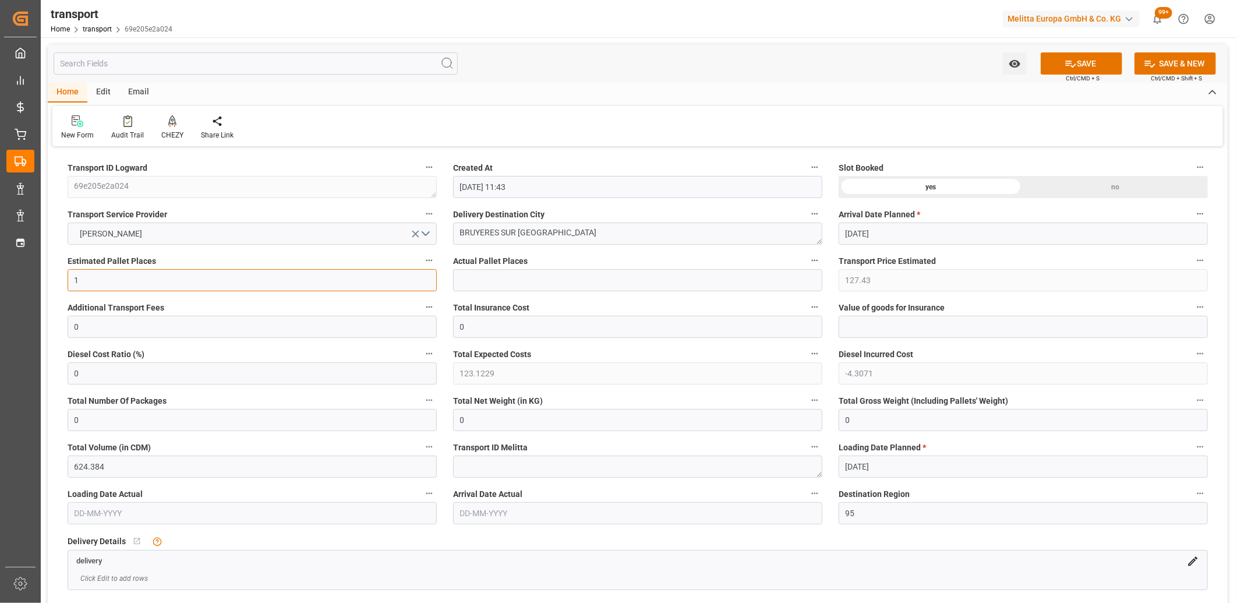
click at [414, 233] on icon "open menu" at bounding box center [415, 234] width 12 height 12
drag, startPoint x: 546, startPoint y: 229, endPoint x: 396, endPoint y: 230, distance: 149.7
click at [1084, 189] on div "no" at bounding box center [1115, 187] width 185 height 22
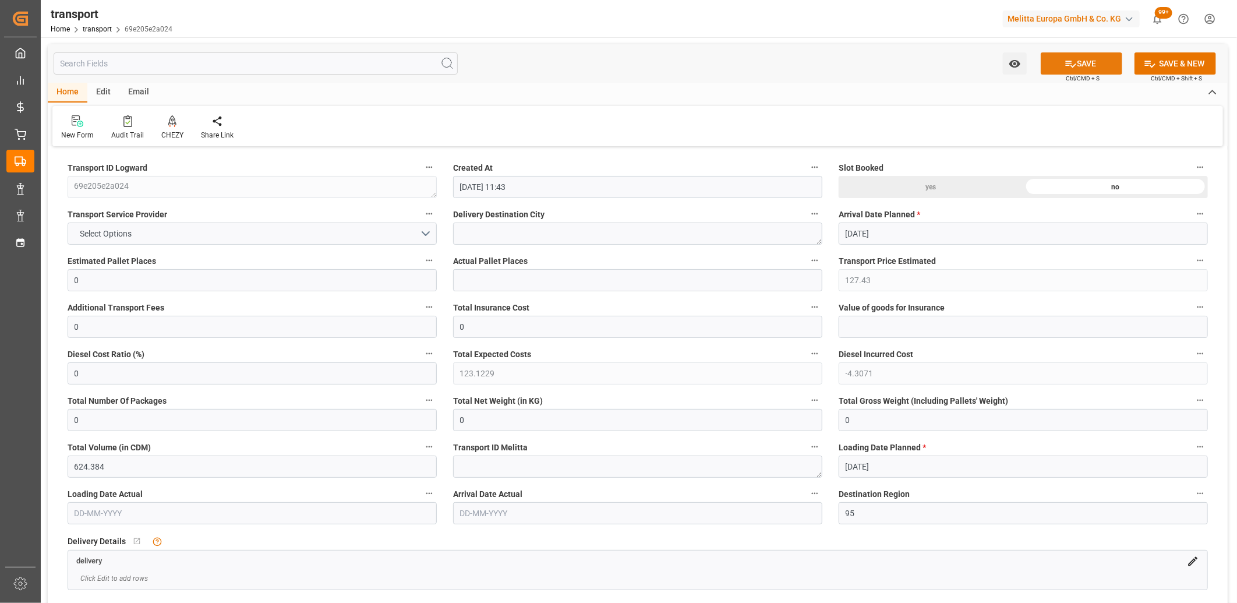
click at [1068, 55] on button "SAVE" at bounding box center [1082, 63] width 82 height 22
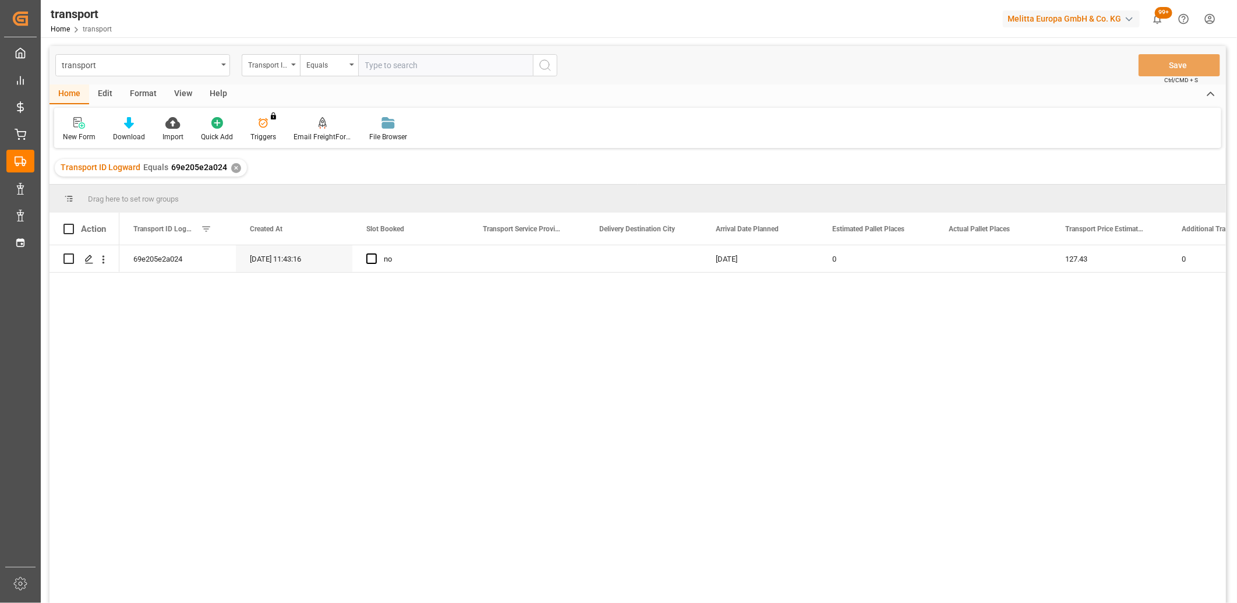
click at [101, 94] on div "Edit" at bounding box center [105, 94] width 32 height 20
click at [69, 256] on input "Press Space to toggle row selection (unchecked)" at bounding box center [68, 258] width 10 height 10
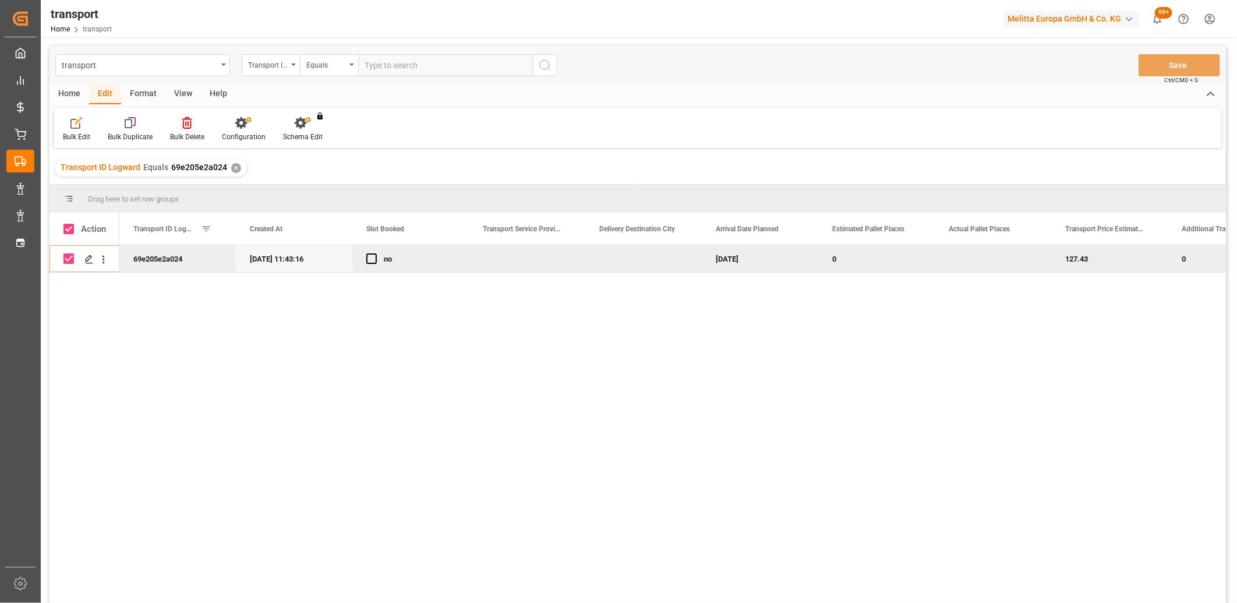
click at [186, 125] on icon at bounding box center [186, 123] width 9 height 12
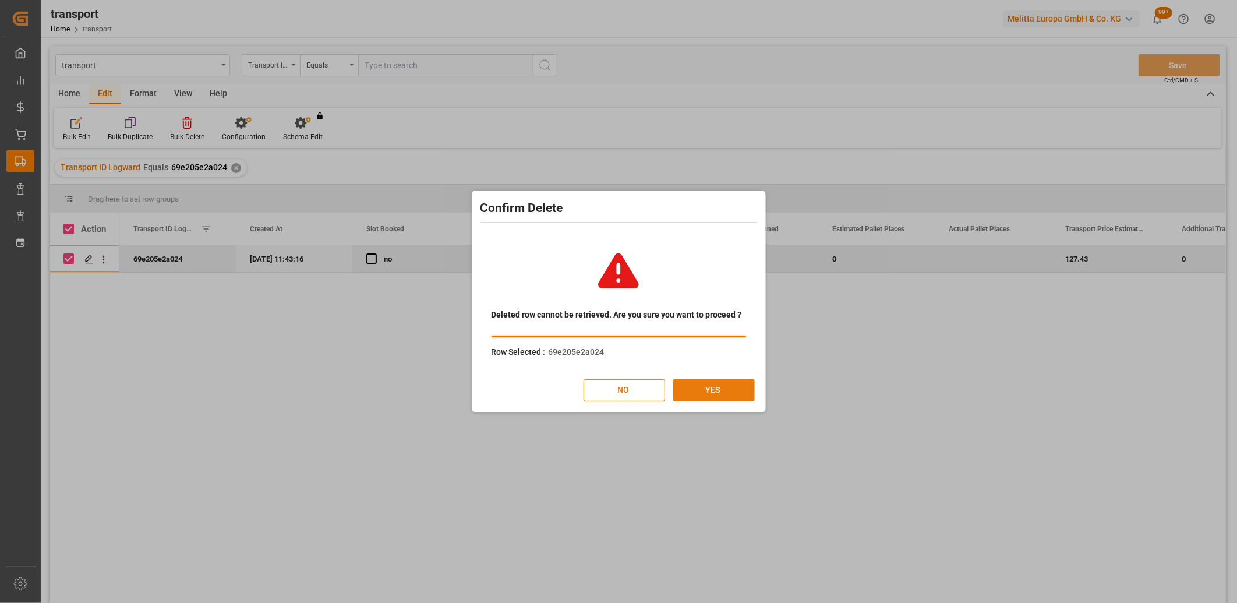
click at [706, 400] on button "YES" at bounding box center [714, 390] width 82 height 22
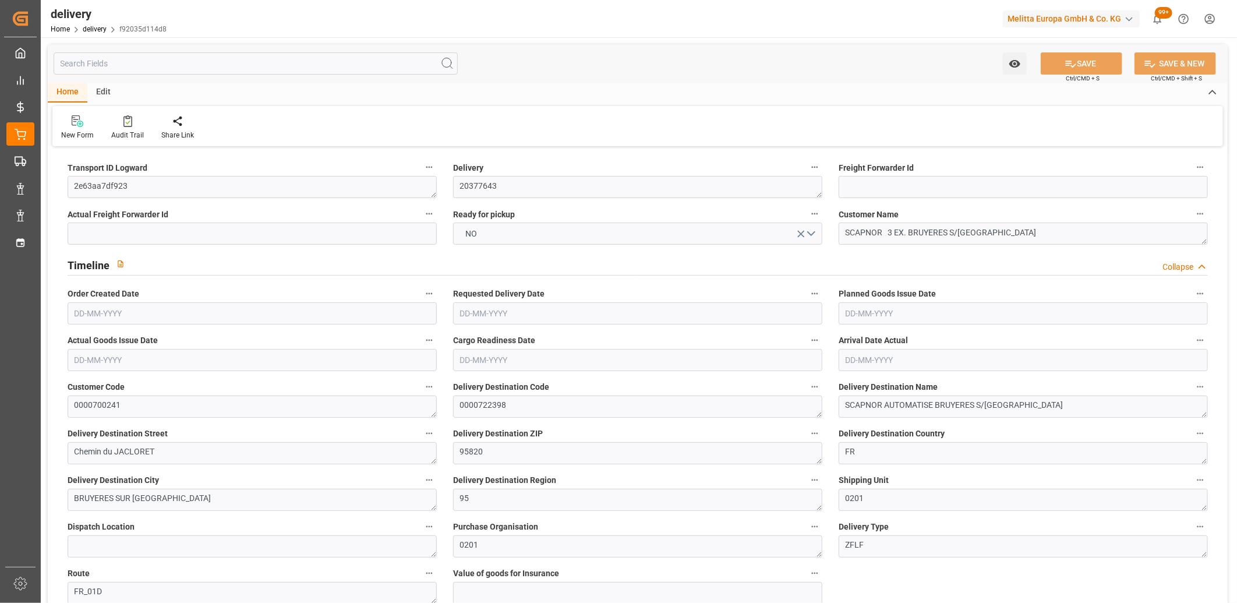
type input "[DATE]"
type input "05-09-2025 11:01"
click at [526, 237] on button "NO" at bounding box center [637, 233] width 369 height 22
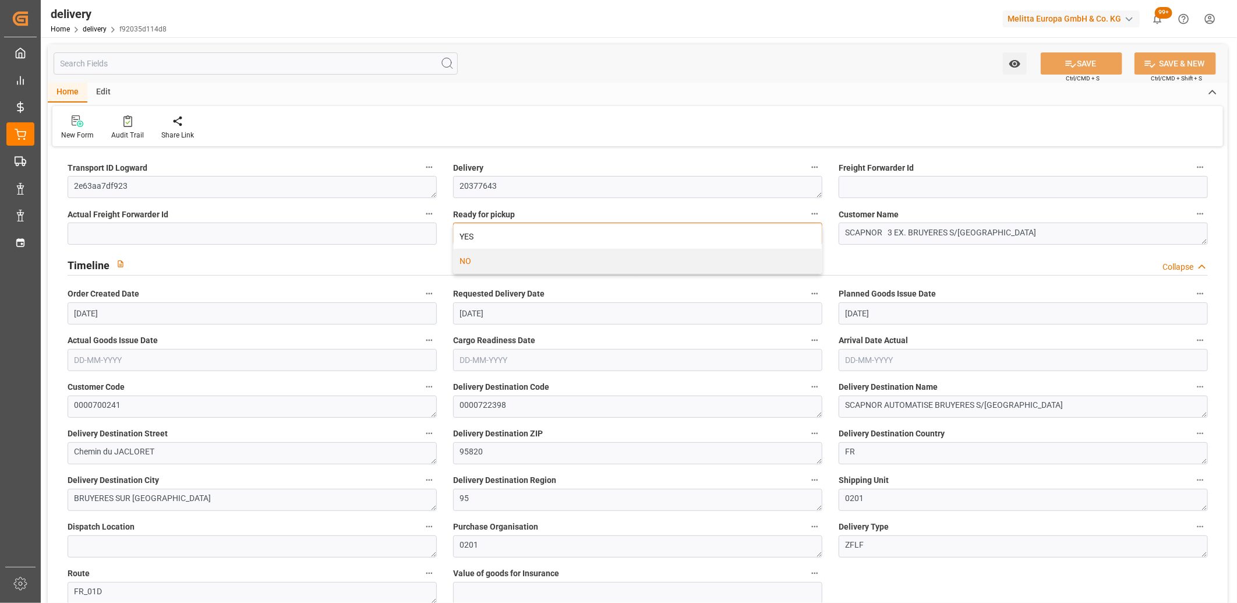
click at [526, 237] on div "YES" at bounding box center [638, 236] width 368 height 24
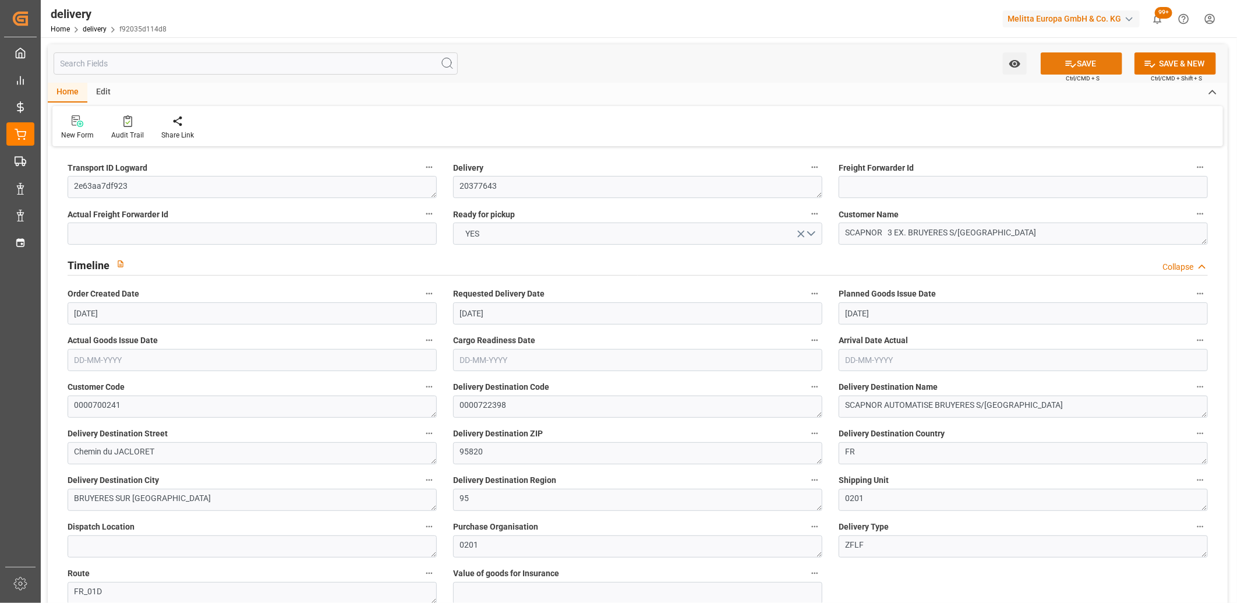
click at [1075, 59] on button "SAVE" at bounding box center [1082, 63] width 82 height 22
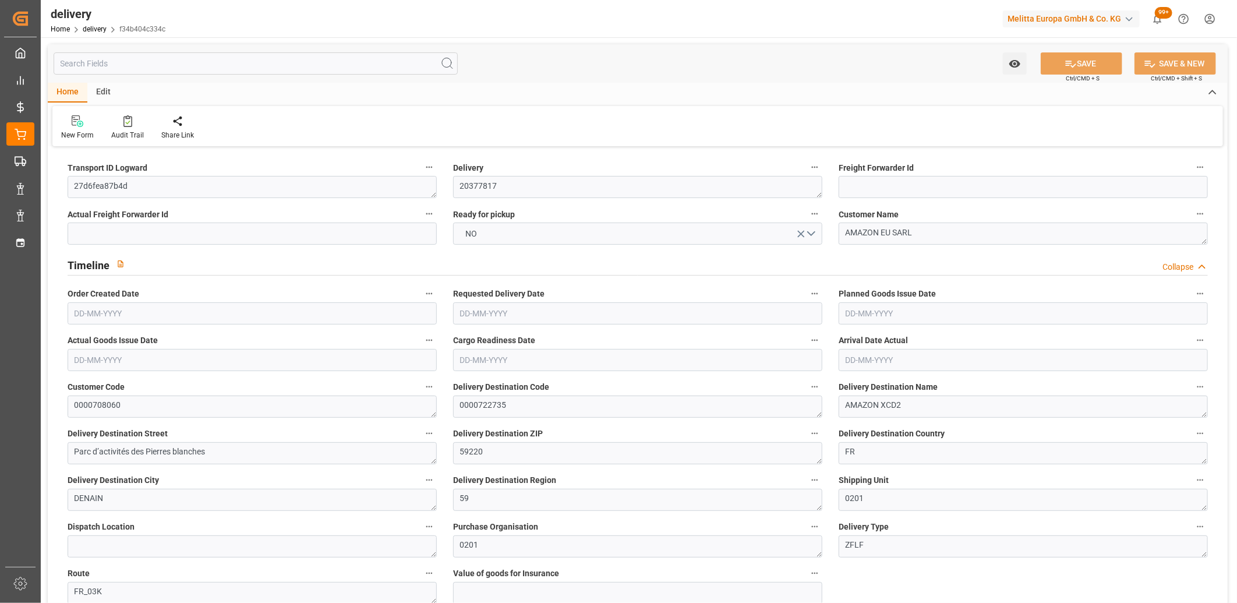
type input "10-09-2025"
type input "15-09-2025"
type input "[DATE]"
type input "08-09-2025 11:02"
click at [569, 234] on button "NO" at bounding box center [637, 233] width 369 height 22
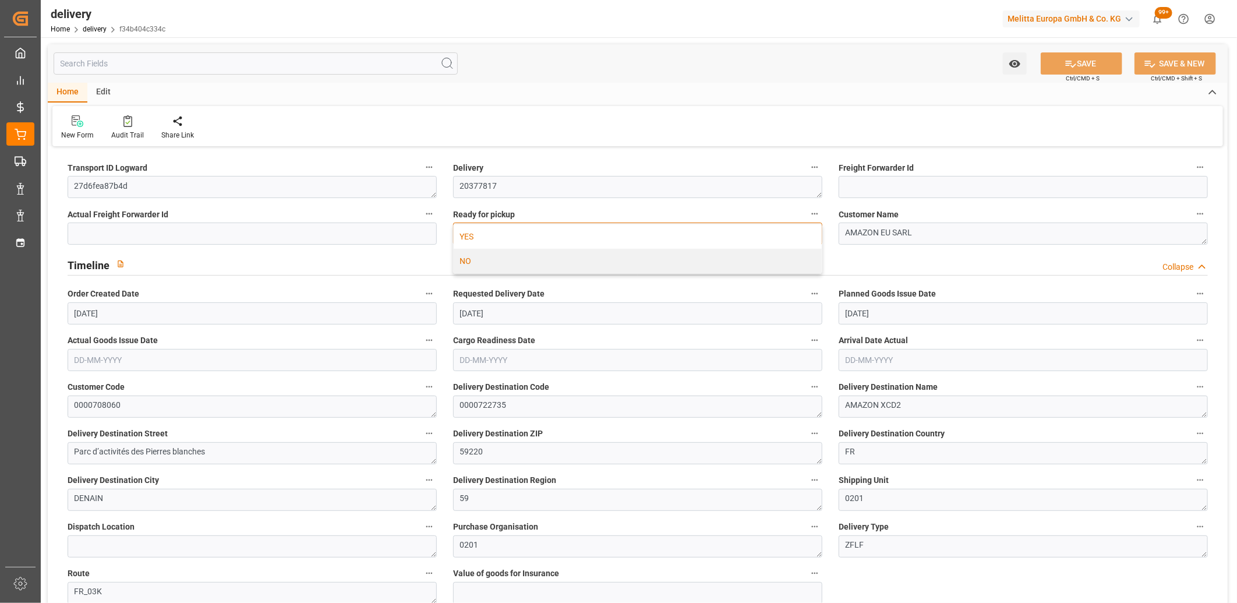
click at [569, 234] on div "YES" at bounding box center [638, 236] width 368 height 24
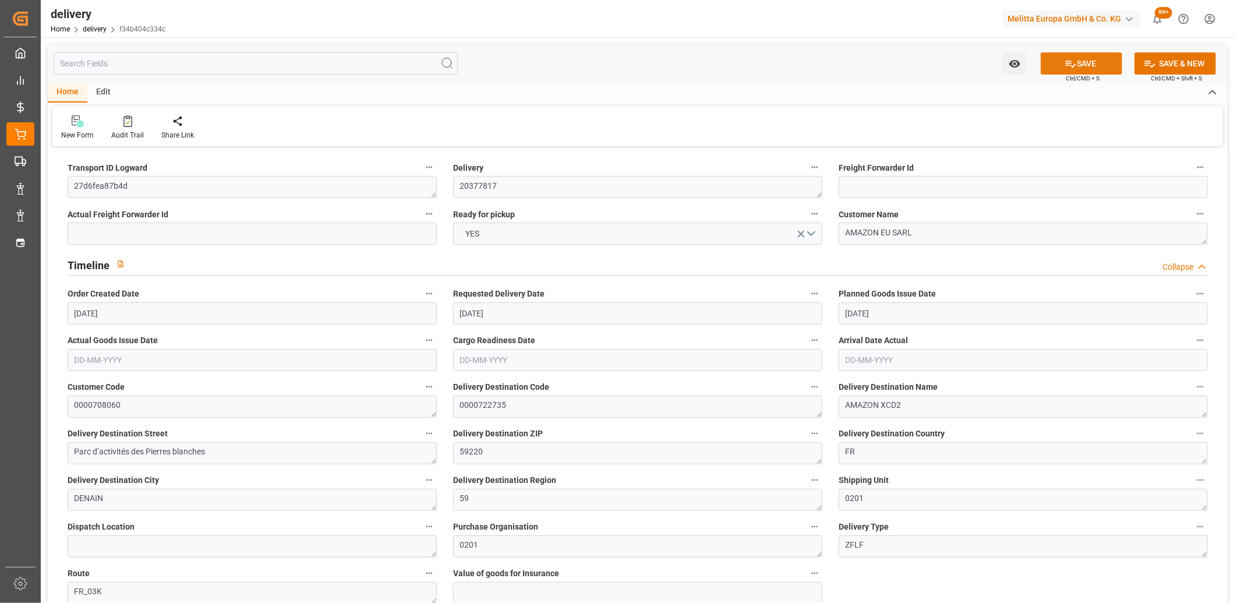
click at [1072, 68] on icon at bounding box center [1071, 64] width 12 height 12
type input "1"
type input "110.106"
type input "138.104"
type input "373.04"
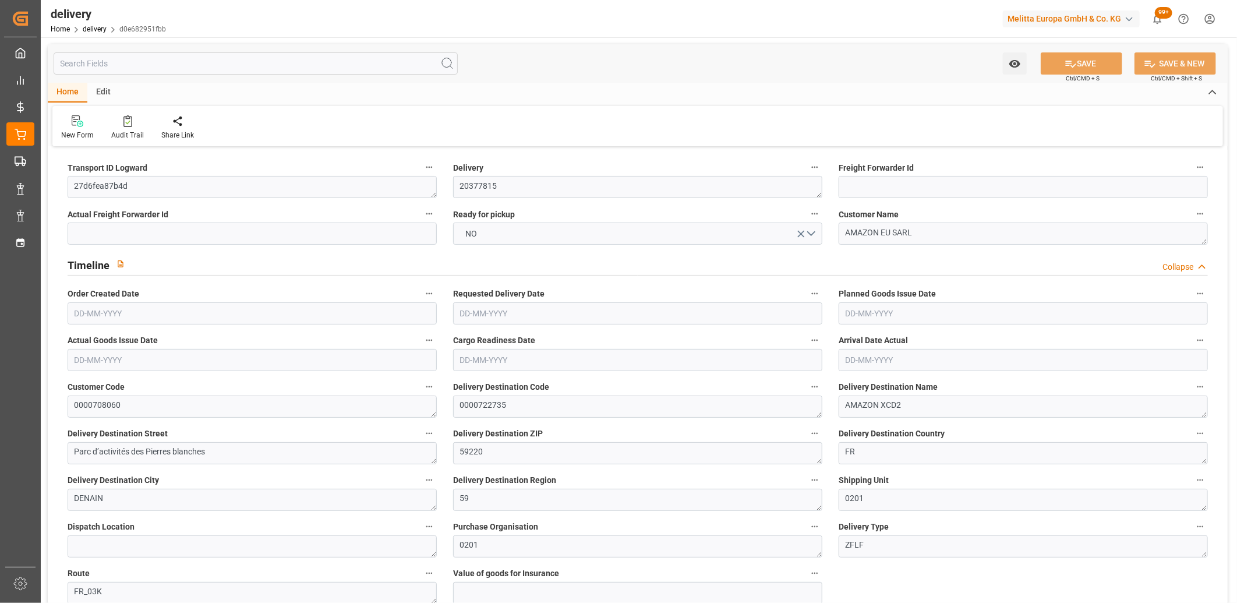
type input "39"
type input "1"
type input "0"
type input "1"
type input "0"
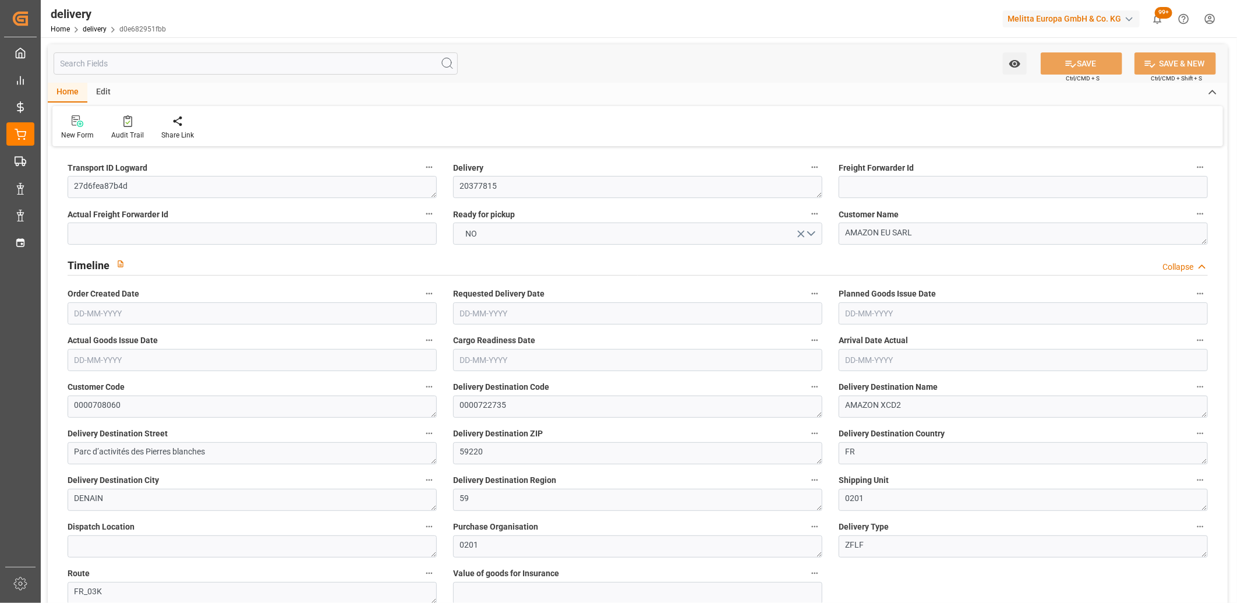
type input "0"
type input "35.502"
type input "0"
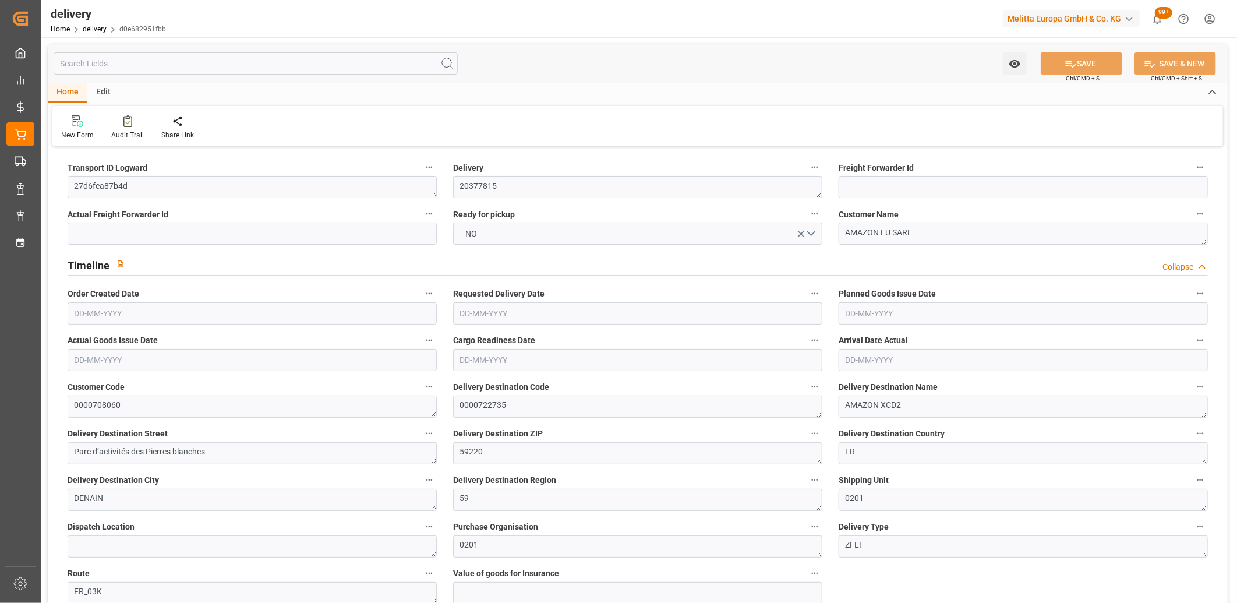
type input "14.04"
type input "1.5"
type input "1.3"
type input "0"
type input "1.5"
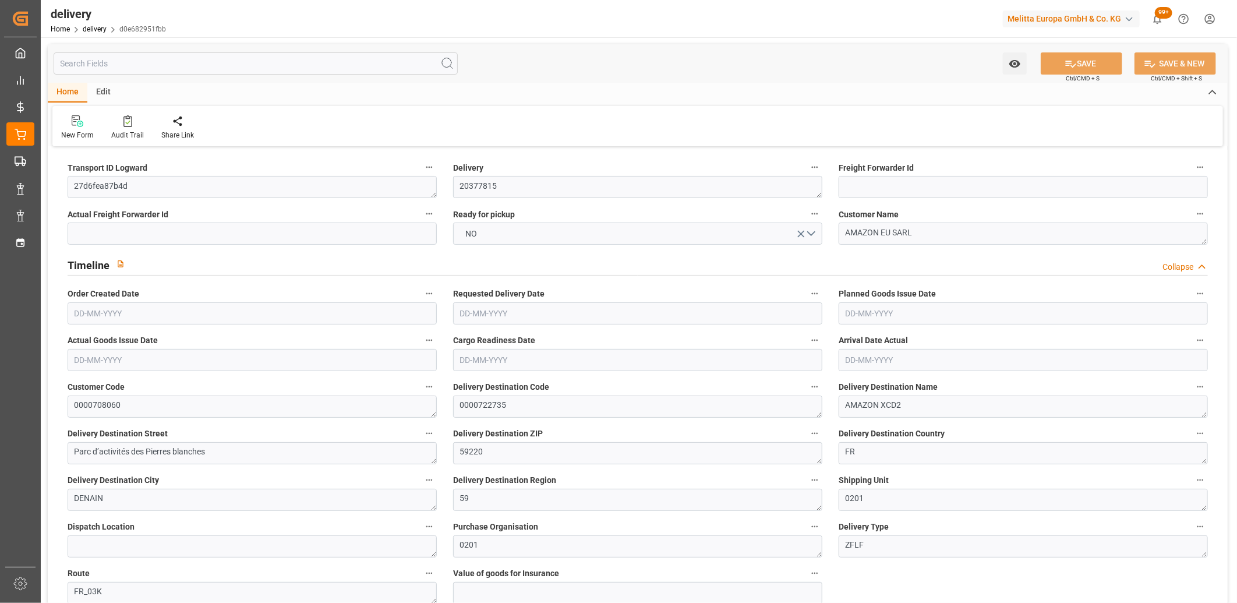
type input "115.104"
type input "101"
type input "208.326"
type input "0.0134"
type input "0"
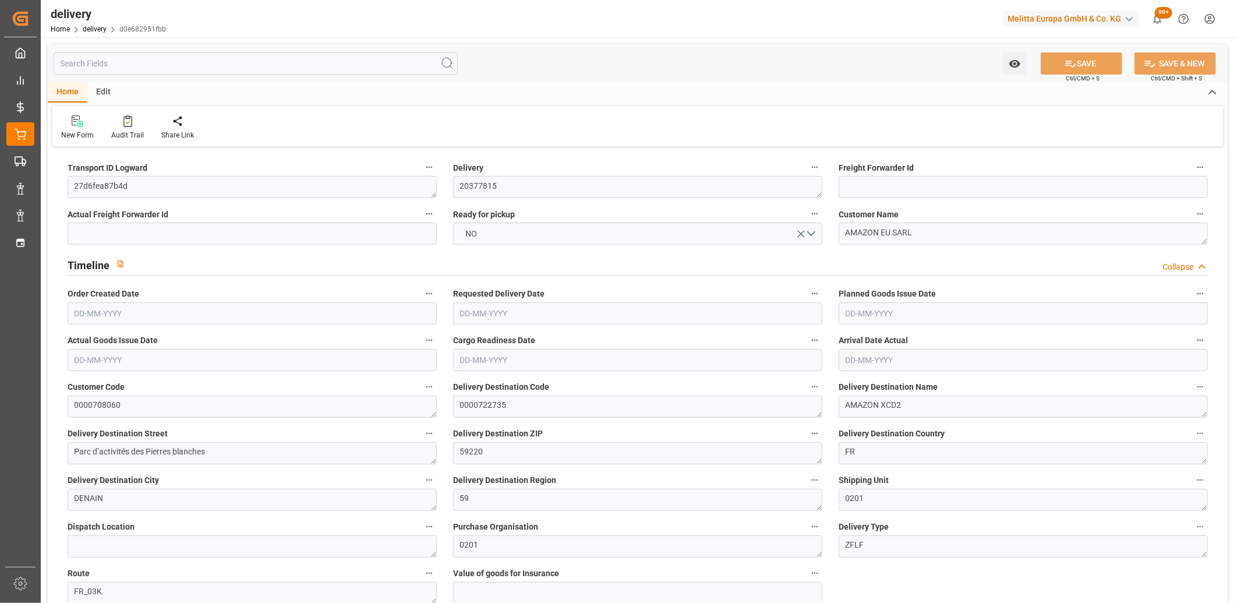
type input "[DATE]"
type input "08-09-2025 11:02"
click at [513, 235] on button "NO" at bounding box center [637, 233] width 369 height 22
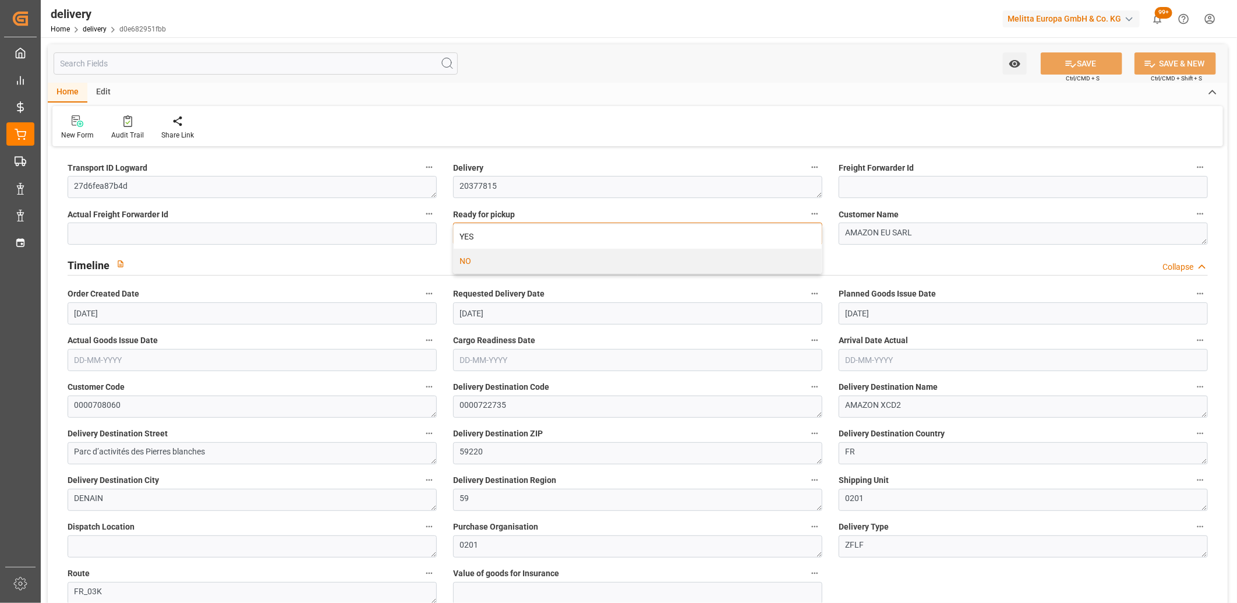
click at [513, 235] on div "YES" at bounding box center [638, 236] width 368 height 24
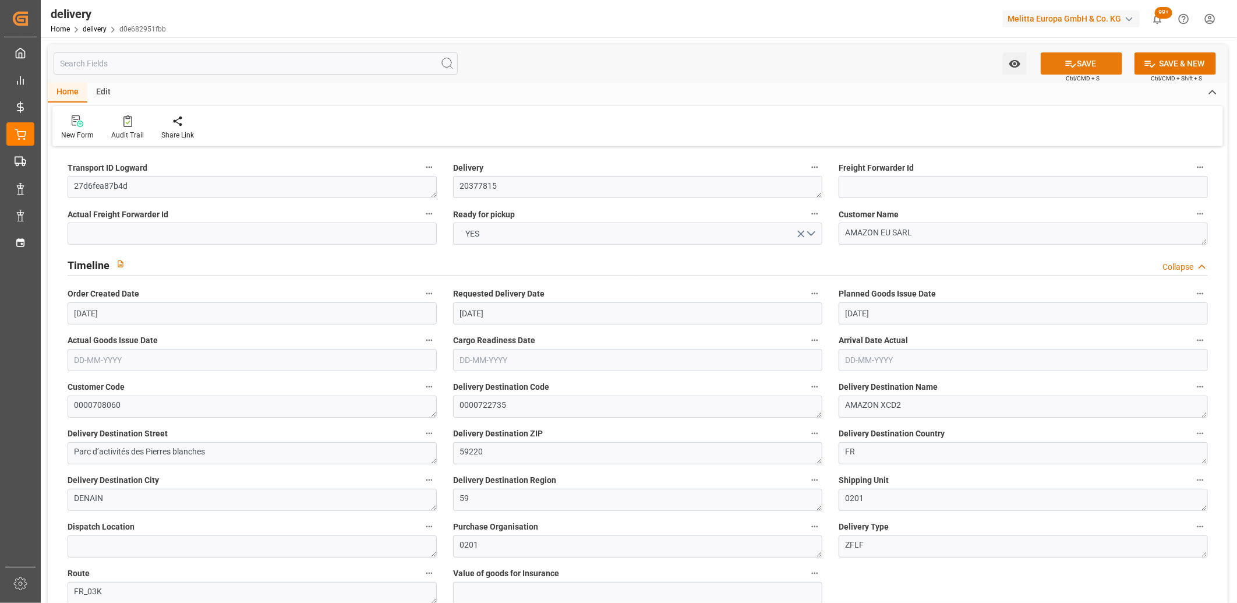
click at [1093, 62] on button "SAVE" at bounding box center [1082, 63] width 82 height 22
type input "[DATE]"
type input "[DATE] 11:01"
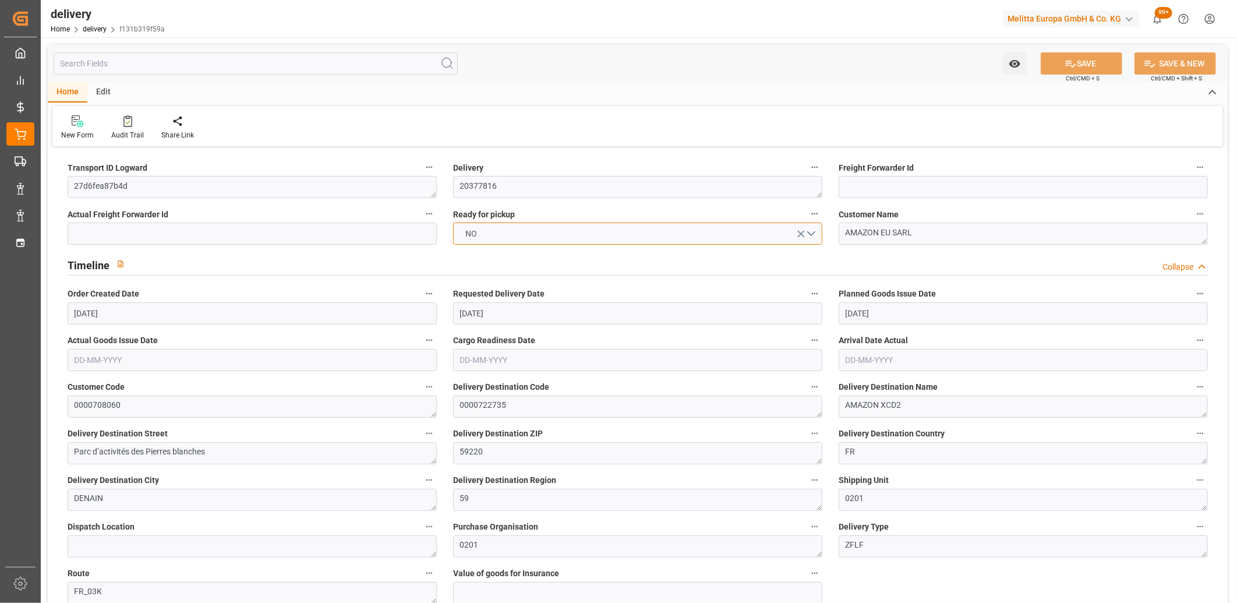
click at [525, 230] on button "NO" at bounding box center [637, 233] width 369 height 22
click at [525, 230] on div "YES" at bounding box center [638, 236] width 368 height 24
click at [1097, 61] on button "SAVE" at bounding box center [1082, 63] width 82 height 22
type input "3"
type input "564.657"
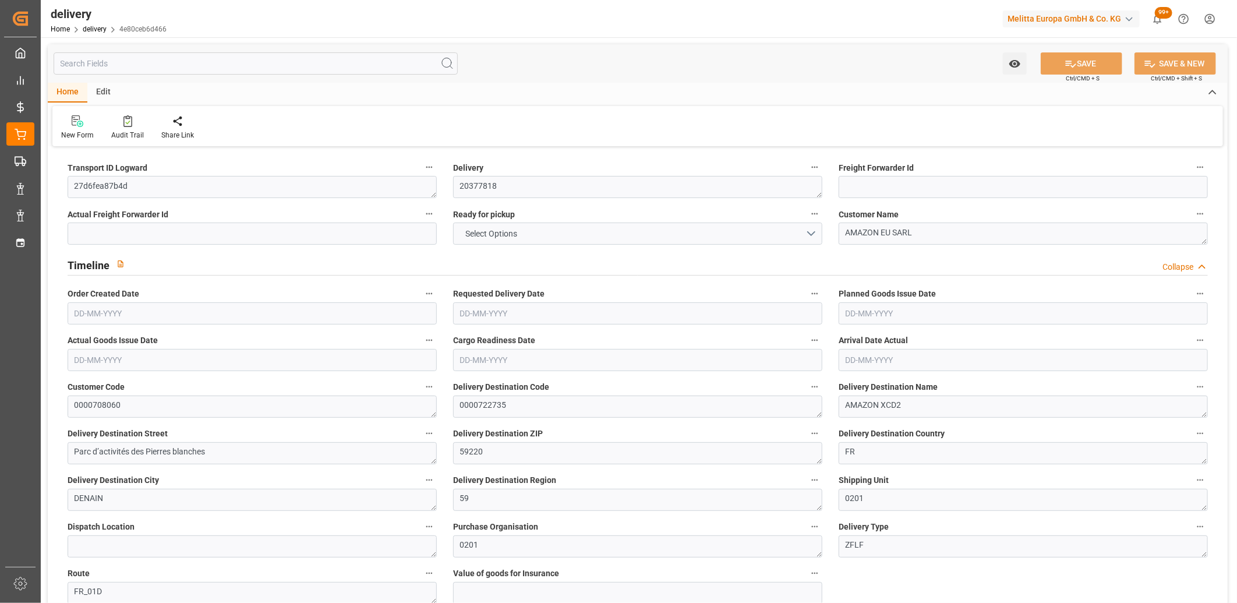
type input "644.191"
type input "1844.1"
type input "172"
type input "2"
type input "0"
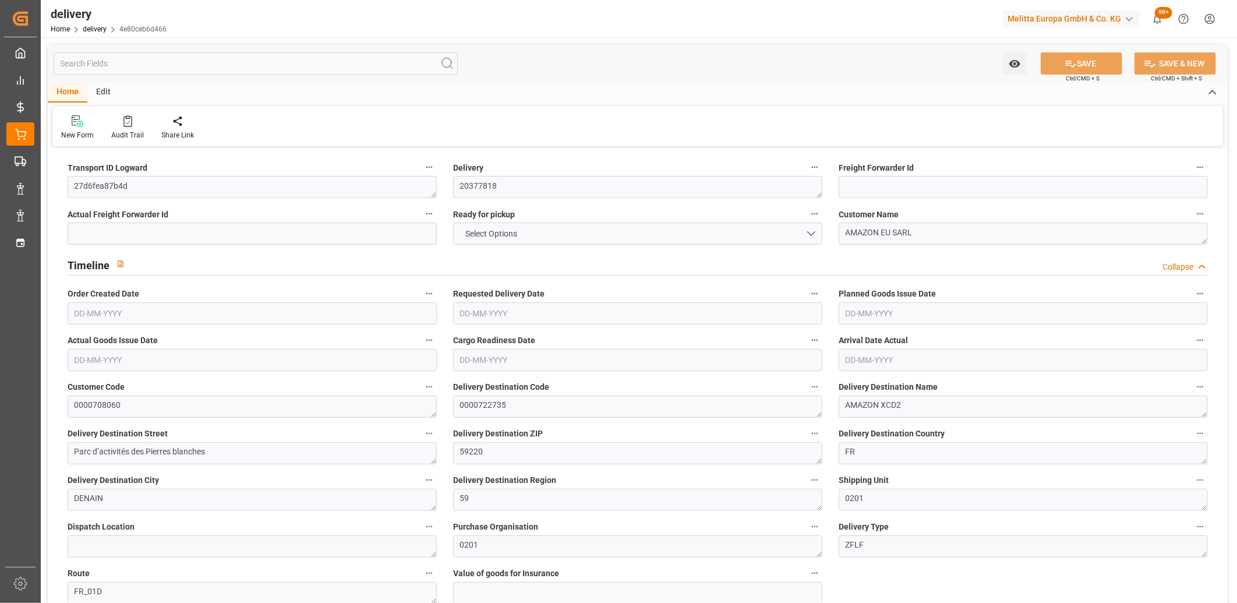
type input "2"
type input "0"
type input "71.004"
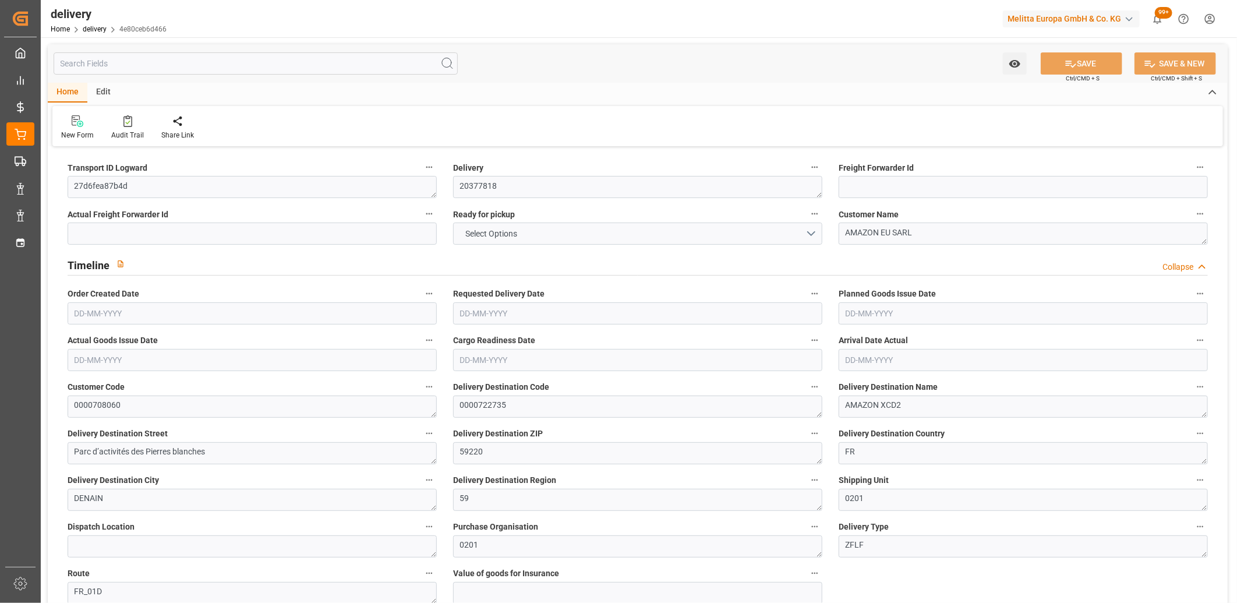
type input "71.004"
type input "0"
type input "61.92"
type input "1.5"
type input "1.3"
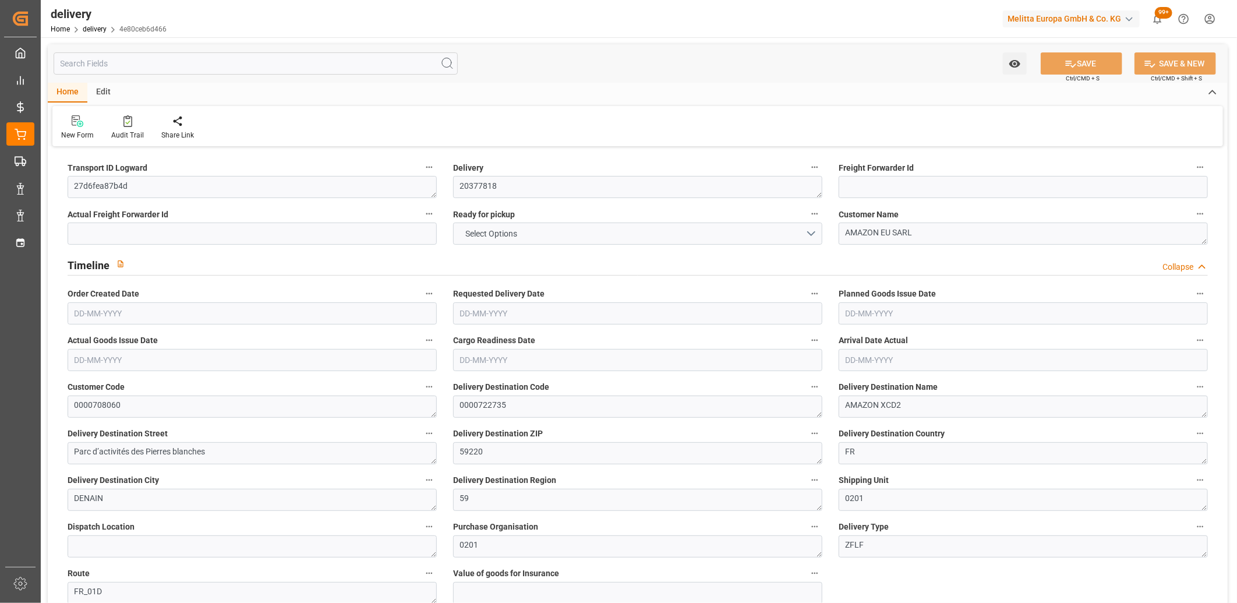
type input "0"
type input "3"
type input "598.191"
type input "101"
type input "1029.8468"
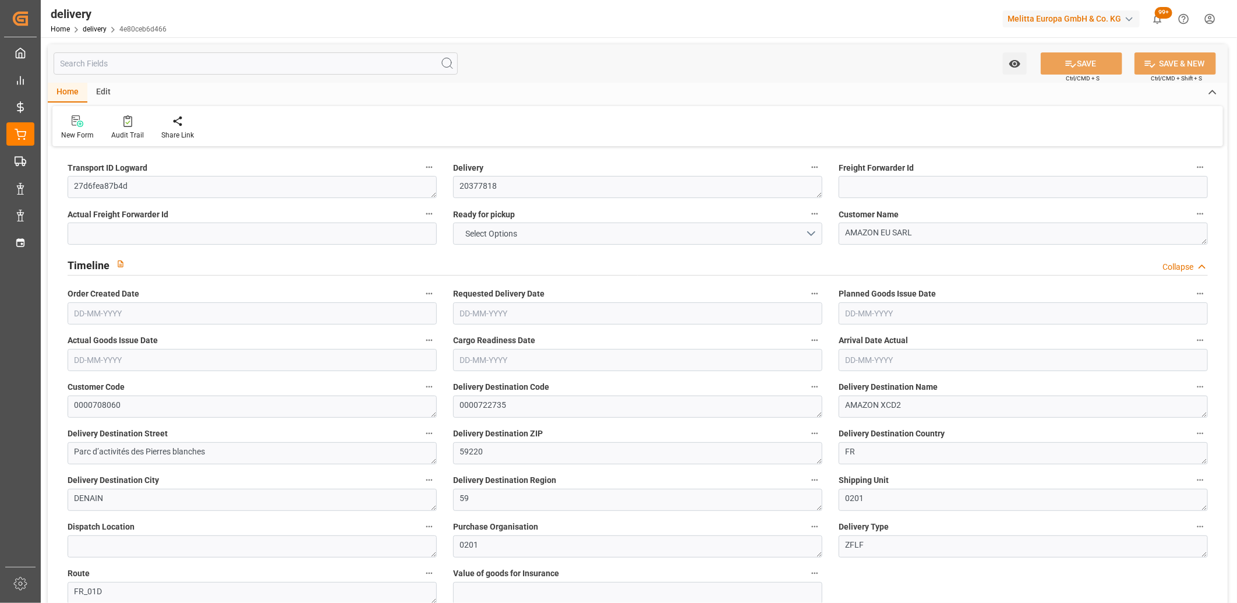
type input "0.066"
type input "0"
type input "10-09-2025"
type input "15-09-2025"
type input "[DATE]"
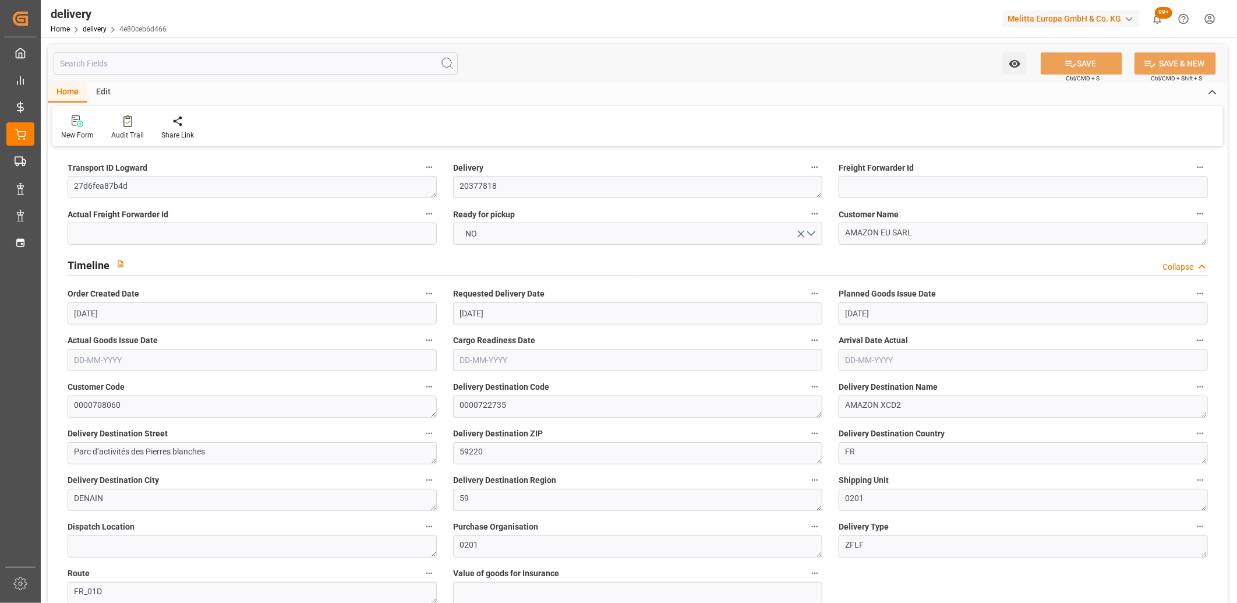
type input "08-09-2025 11:02"
click at [526, 237] on button "NO" at bounding box center [637, 233] width 369 height 22
click at [526, 237] on div "YES" at bounding box center [638, 236] width 368 height 24
click at [1065, 64] on icon at bounding box center [1071, 64] width 12 height 12
type input "[DATE]"
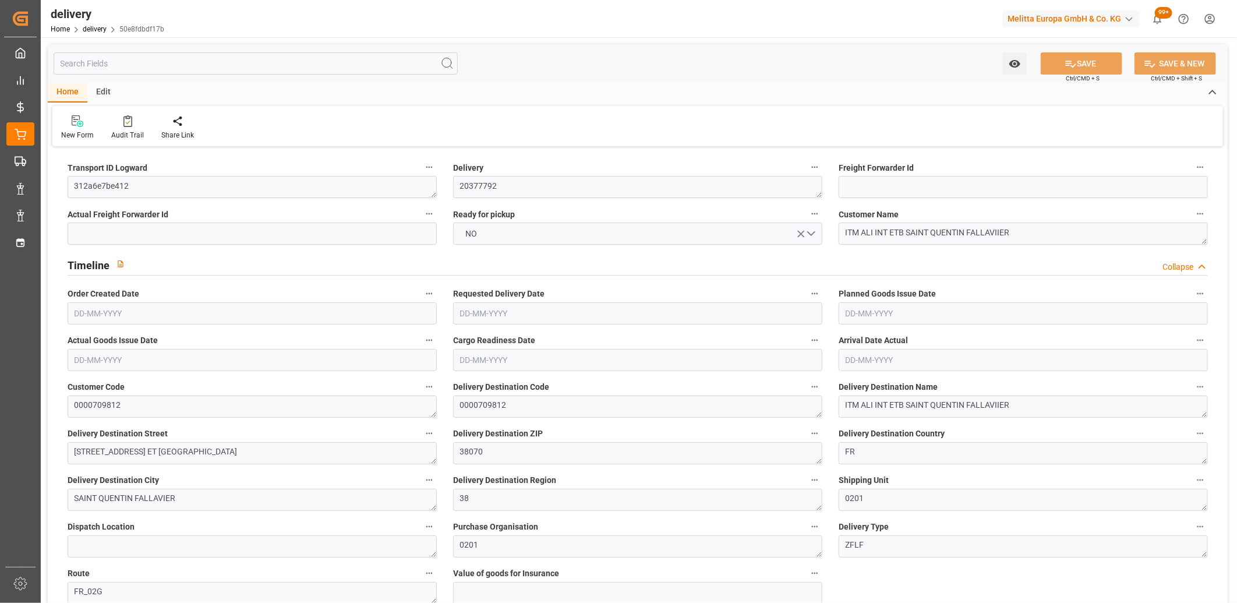
type input "[DATE]"
type input "[DATE] 11:02"
click at [506, 241] on button "NO" at bounding box center [637, 233] width 369 height 22
click at [1079, 66] on button "SAVE" at bounding box center [1082, 63] width 82 height 22
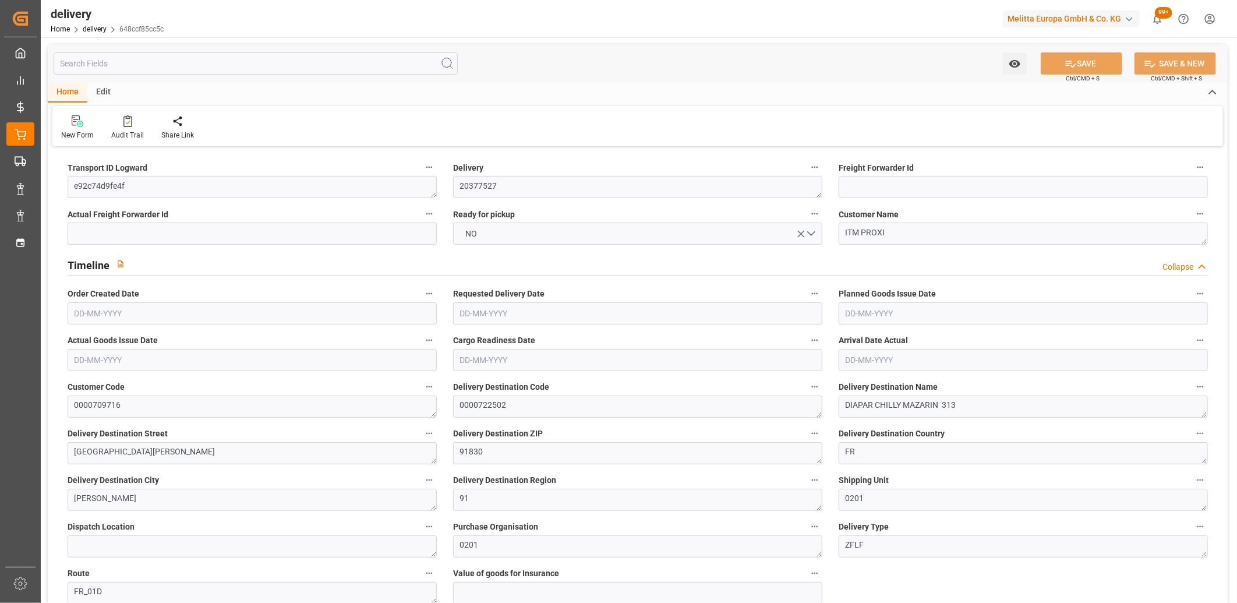
type input "04-09-2025"
type input "[DATE]"
type input "04-09-2025 11:00"
click at [517, 231] on button "NO" at bounding box center [637, 233] width 369 height 22
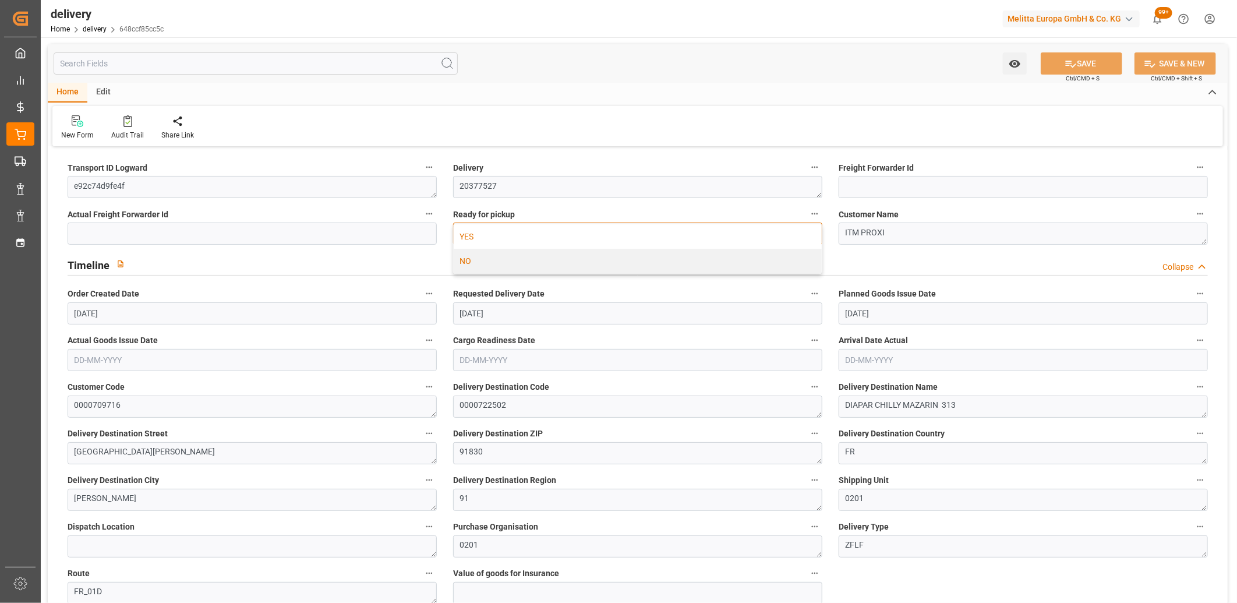
click at [516, 231] on div "YES" at bounding box center [638, 236] width 368 height 24
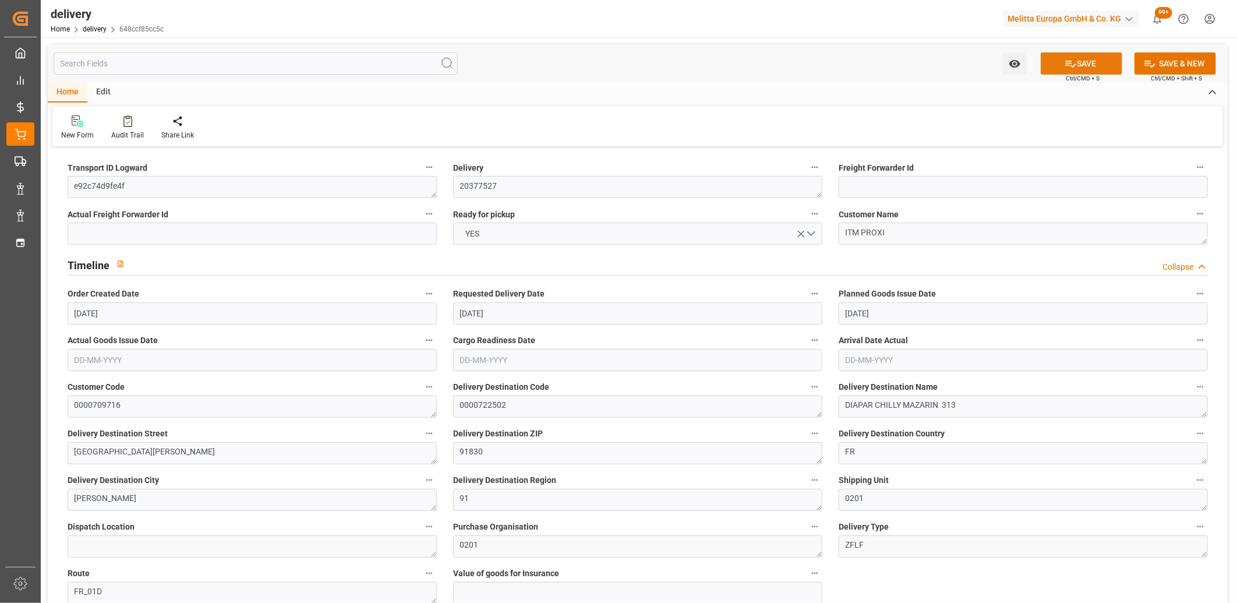
click at [1060, 59] on button "SAVE" at bounding box center [1082, 63] width 82 height 22
type input "[DATE]"
type input "[DATE] 11:01"
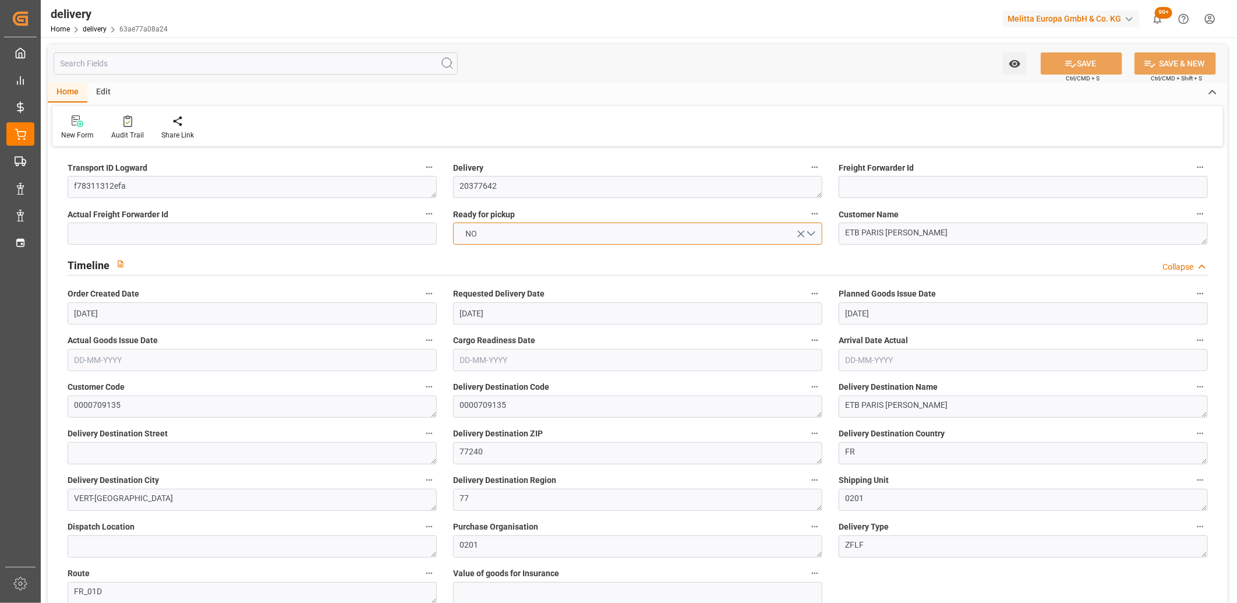
click at [487, 238] on button "NO" at bounding box center [637, 233] width 369 height 22
click at [487, 238] on div "YES" at bounding box center [638, 236] width 368 height 24
click at [1065, 64] on icon at bounding box center [1071, 64] width 12 height 12
type input "1223.76"
type input "1455"
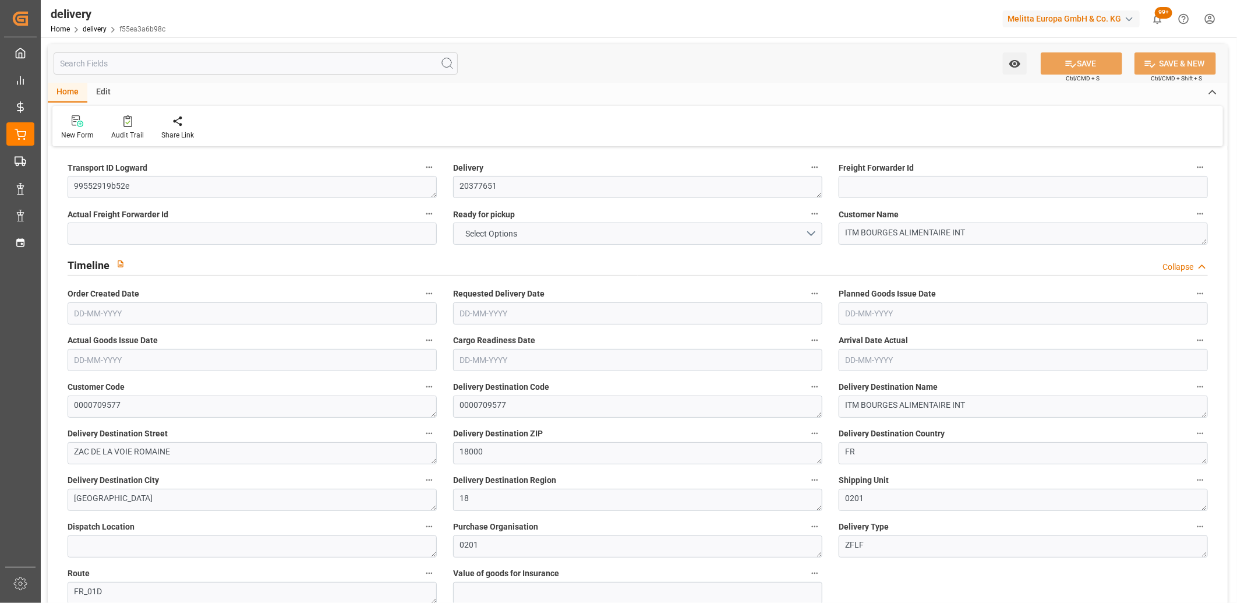
type input "3120"
type input "0"
type input "3"
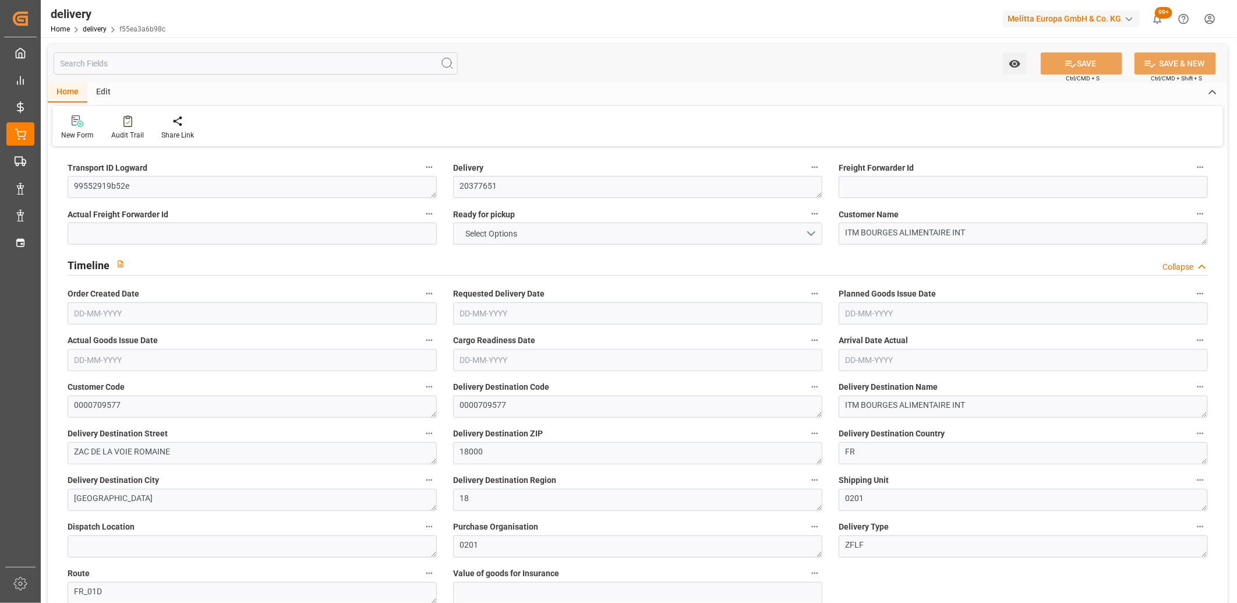
type input "0"
type input "-8.4037"
type input "248.63"
type input "240.2263"
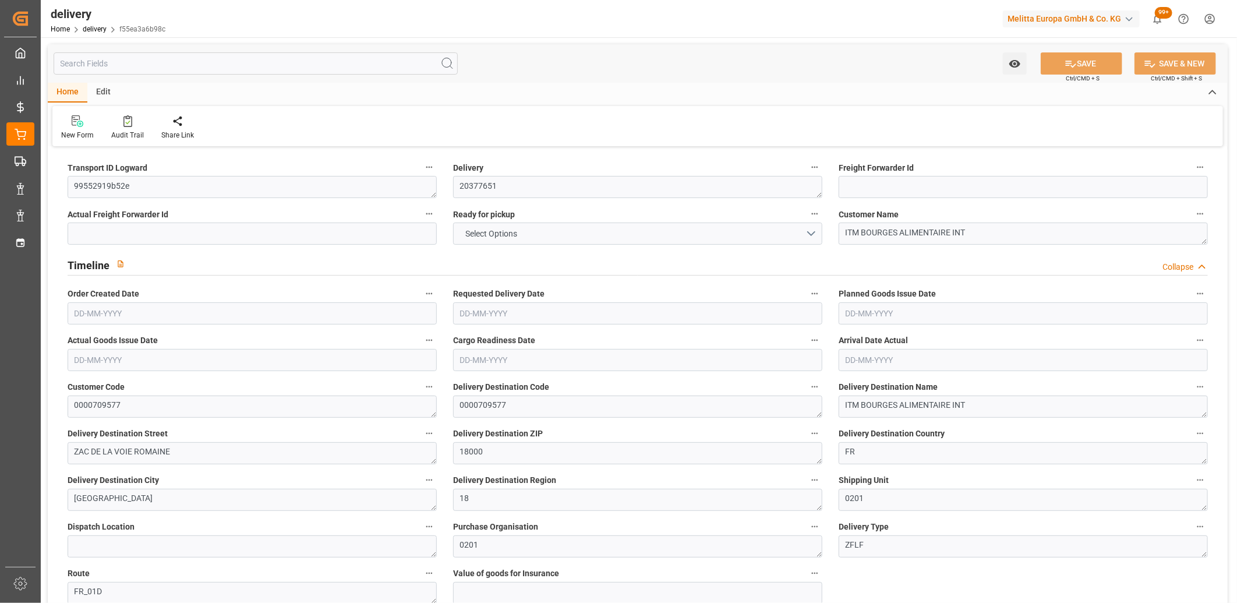
type input "7.35"
type input "0"
type input "1.5"
type input "1.3"
type input "0"
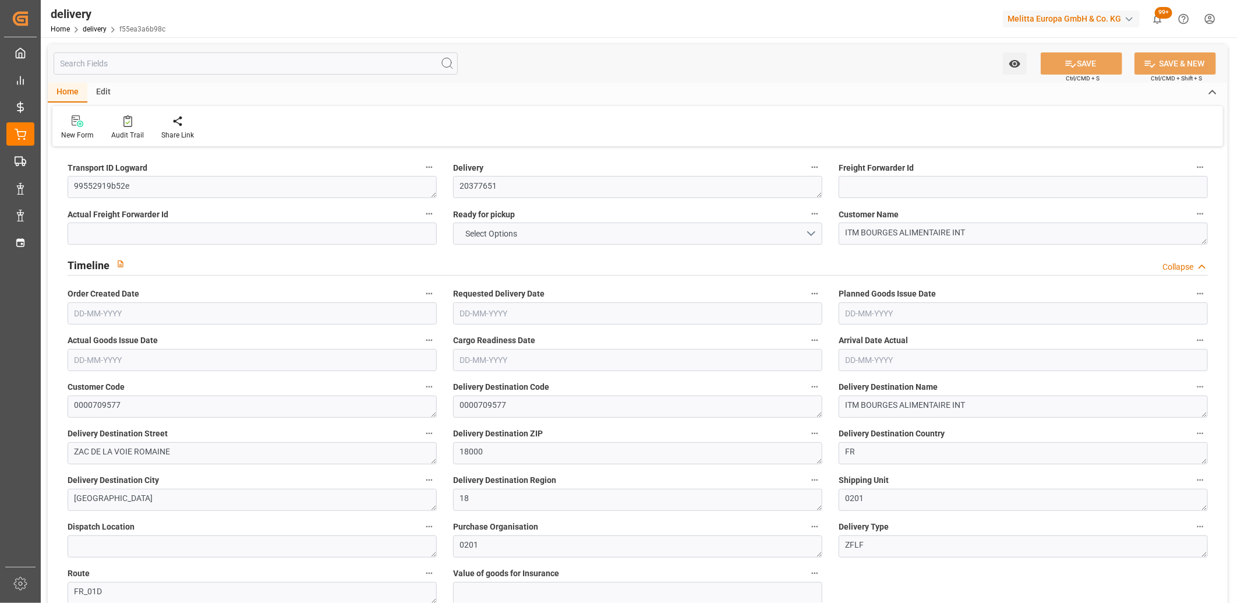
type input "4.5"
type input "1319.76"
type input "101"
type input "3213.1685"
type input "0.2063"
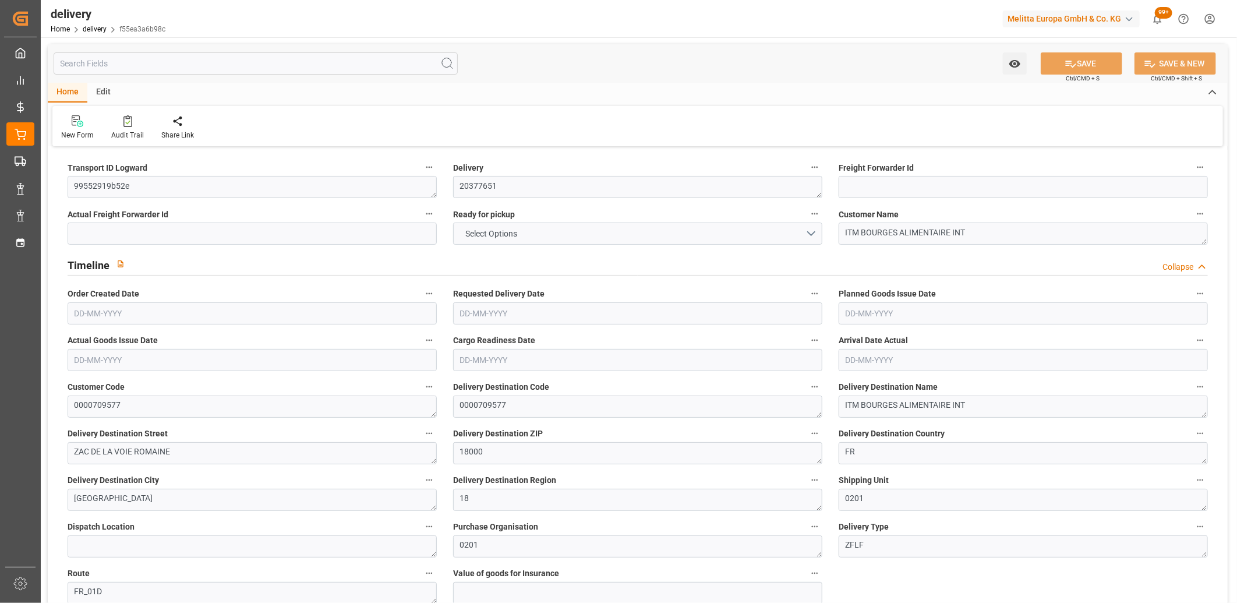
type input "0"
type input "05-09-2025"
type input "15-09-2025"
type input "[DATE]"
type input "05-09-2025 11:01"
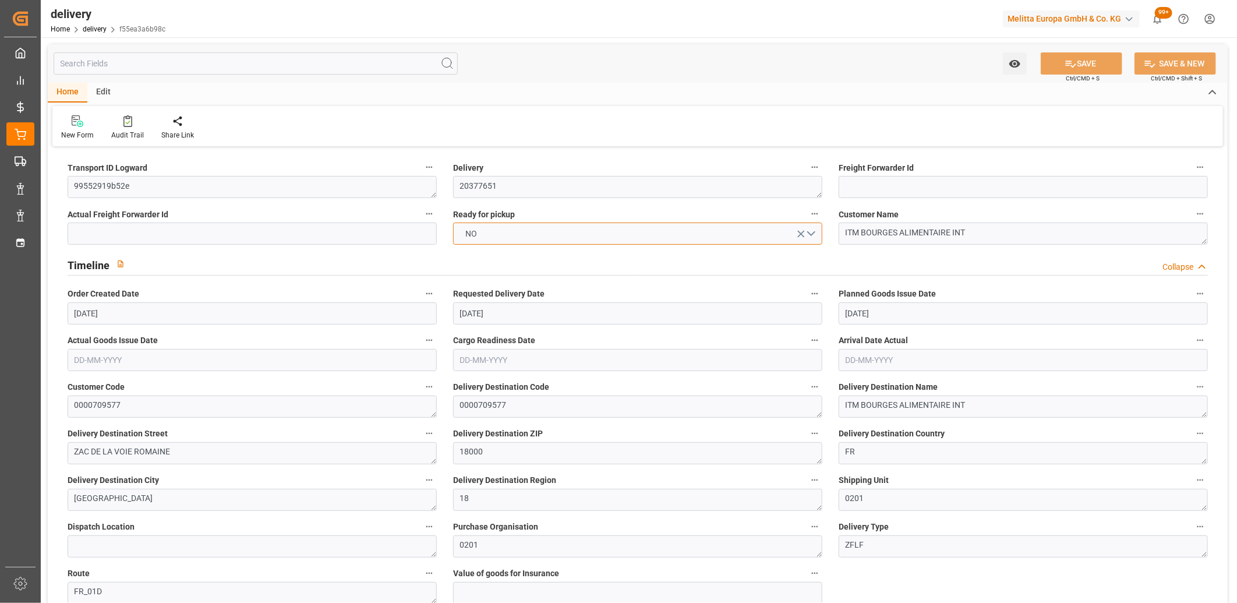
click at [514, 235] on button "NO" at bounding box center [637, 233] width 369 height 22
click at [1076, 68] on button "SAVE" at bounding box center [1082, 63] width 82 height 22
type input "1104.792"
type input "1509.06"
type input "5443.356"
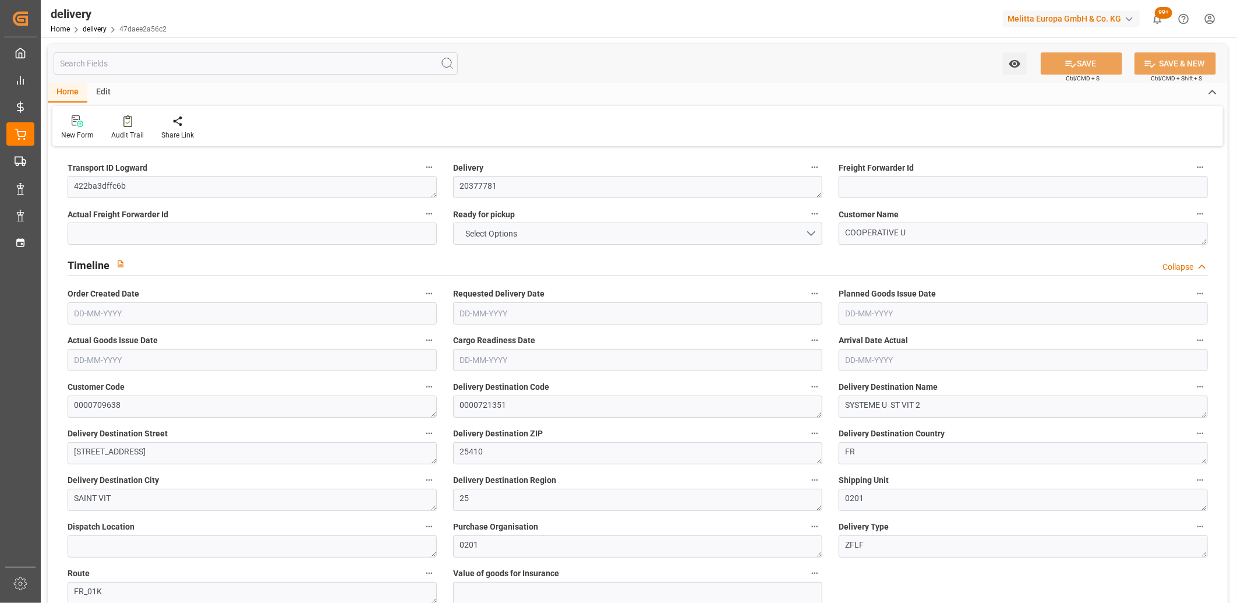
type input "324"
type input "5"
type input "2"
type input "5"
type input "0"
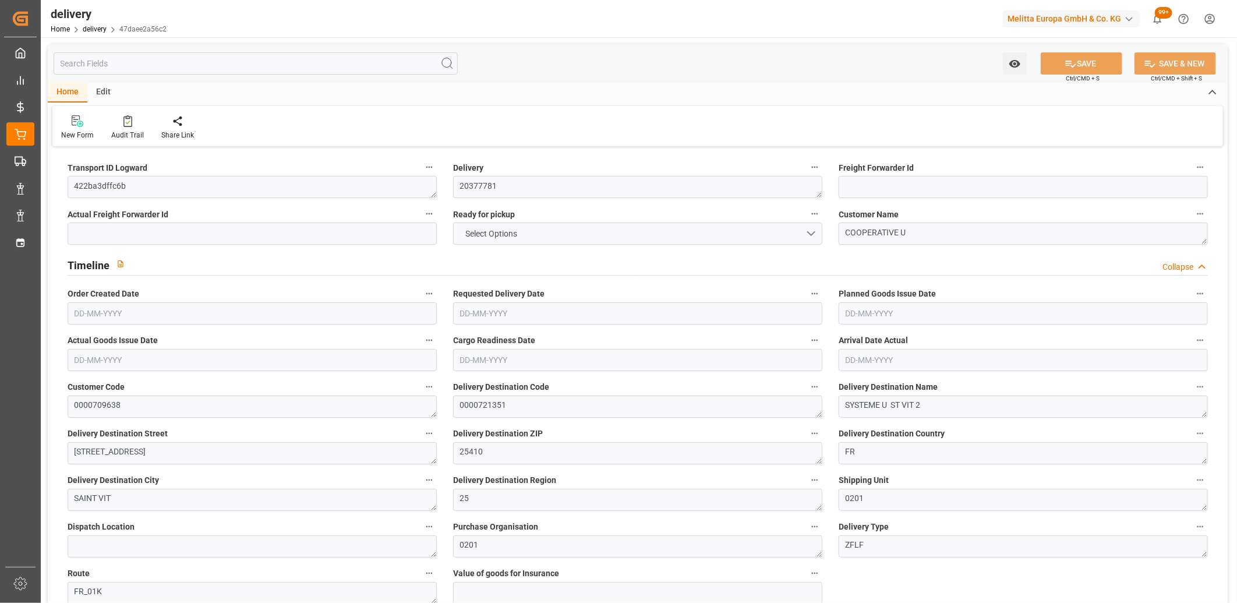
type input "0"
type input "207.85"
type input "4.9"
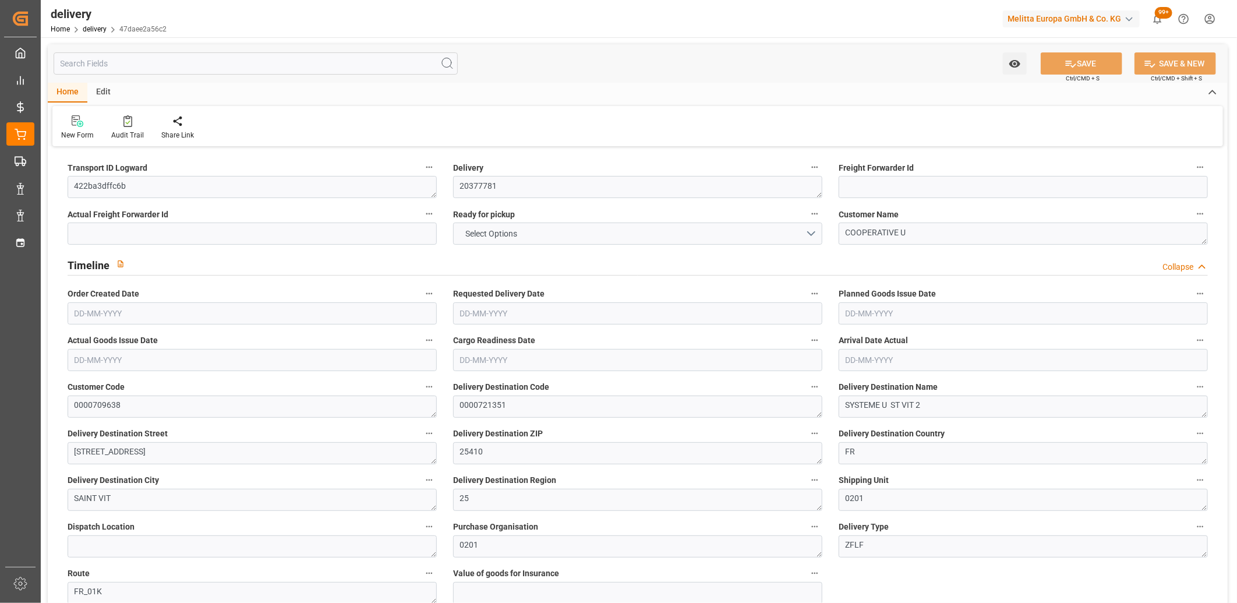
type input "116.64"
type input "1.5"
type input "1.3"
type input "0"
type input "7.5"
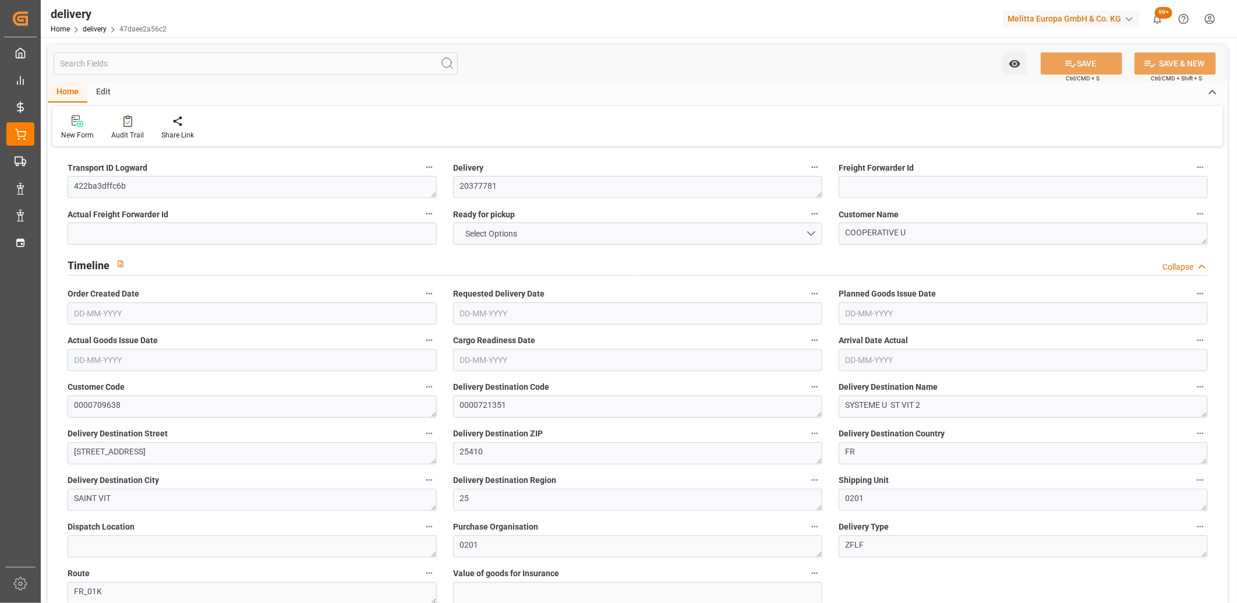
type input "1309.944"
type input "101"
type input "3990.3429"
type input "0.256"
type input "0"
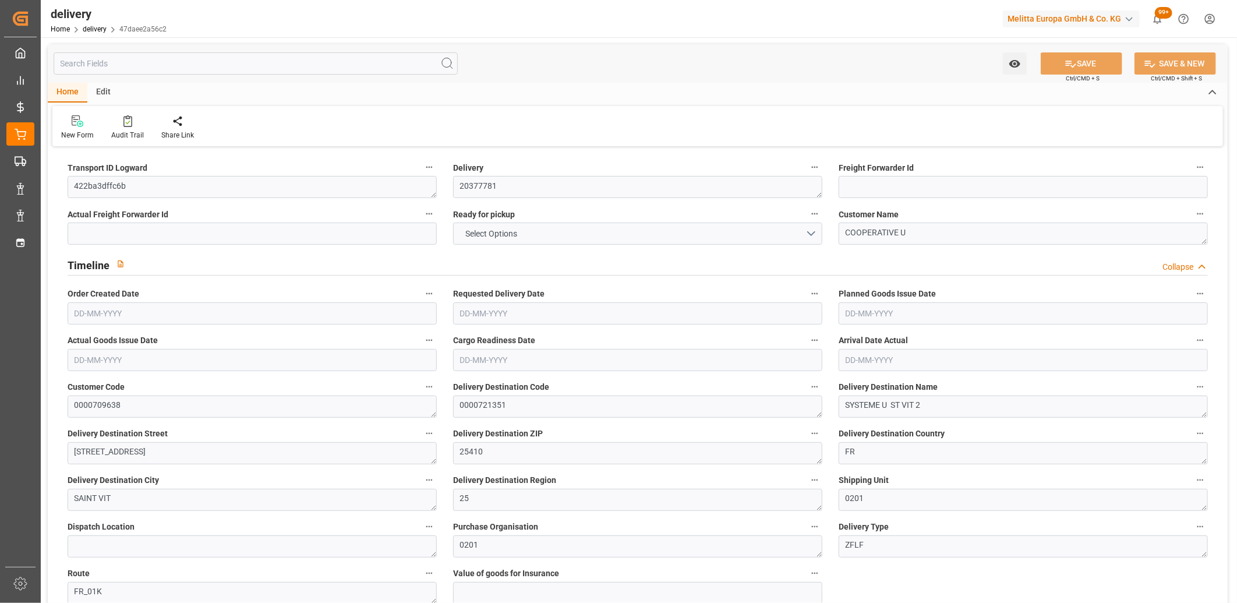
type input "[DATE]"
type input "[DATE] 11:02"
click at [500, 235] on button "NO" at bounding box center [637, 233] width 369 height 22
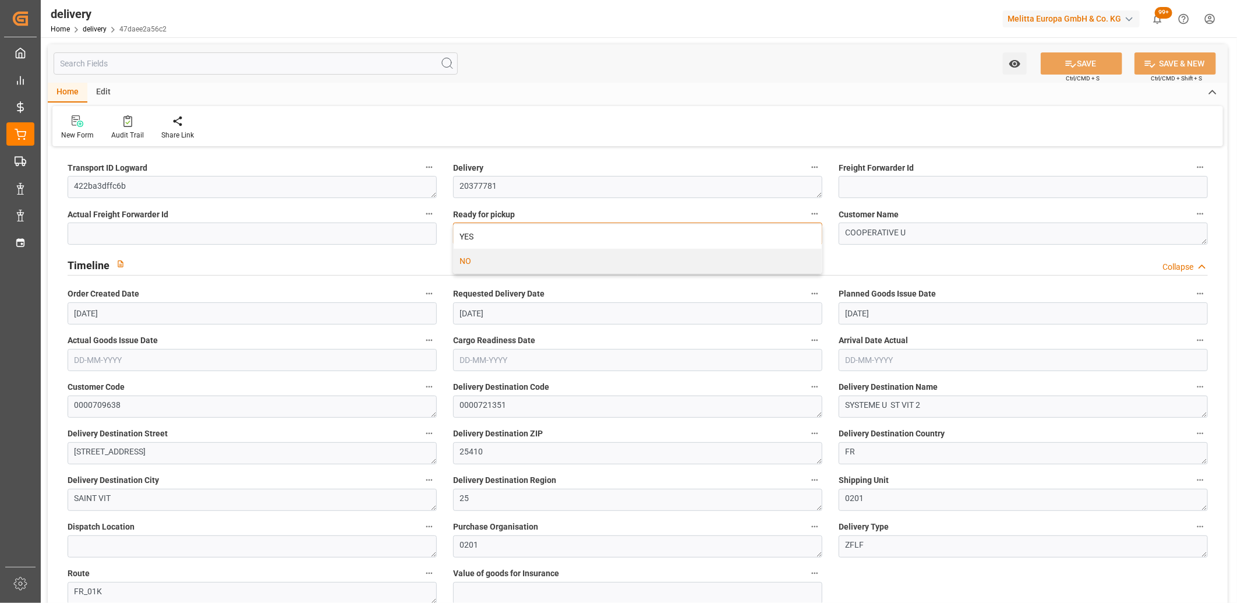
click at [500, 235] on div "YES" at bounding box center [638, 236] width 368 height 24
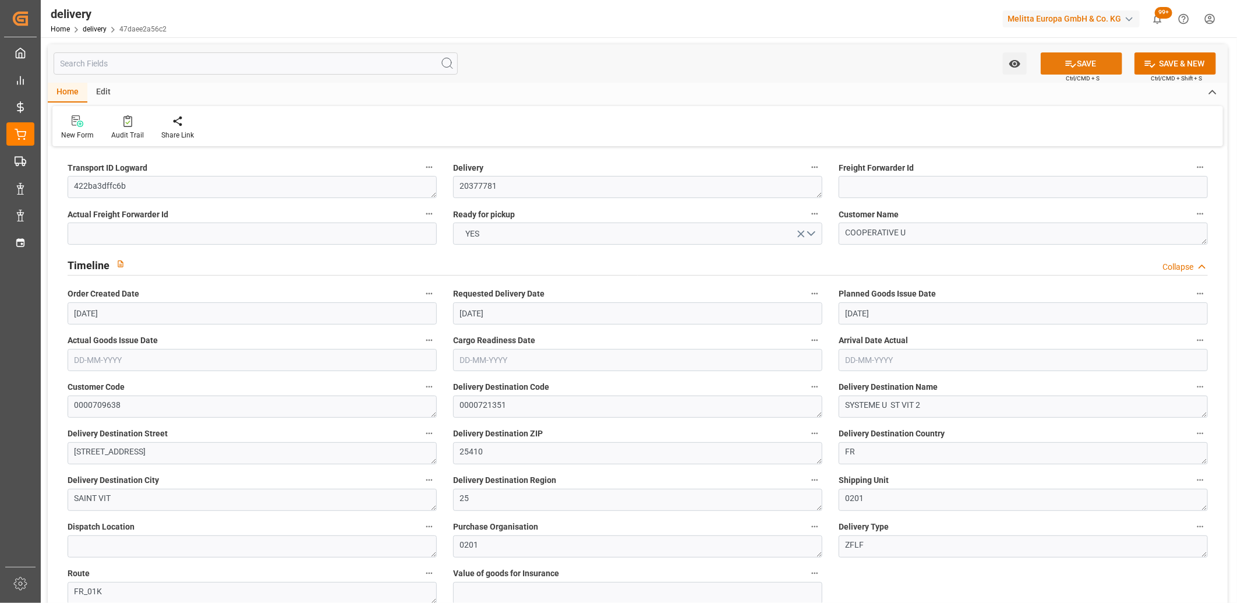
click at [1061, 63] on button "SAVE" at bounding box center [1082, 63] width 82 height 22
type input "1419.6"
type input "1590"
type input "3456"
type input "0"
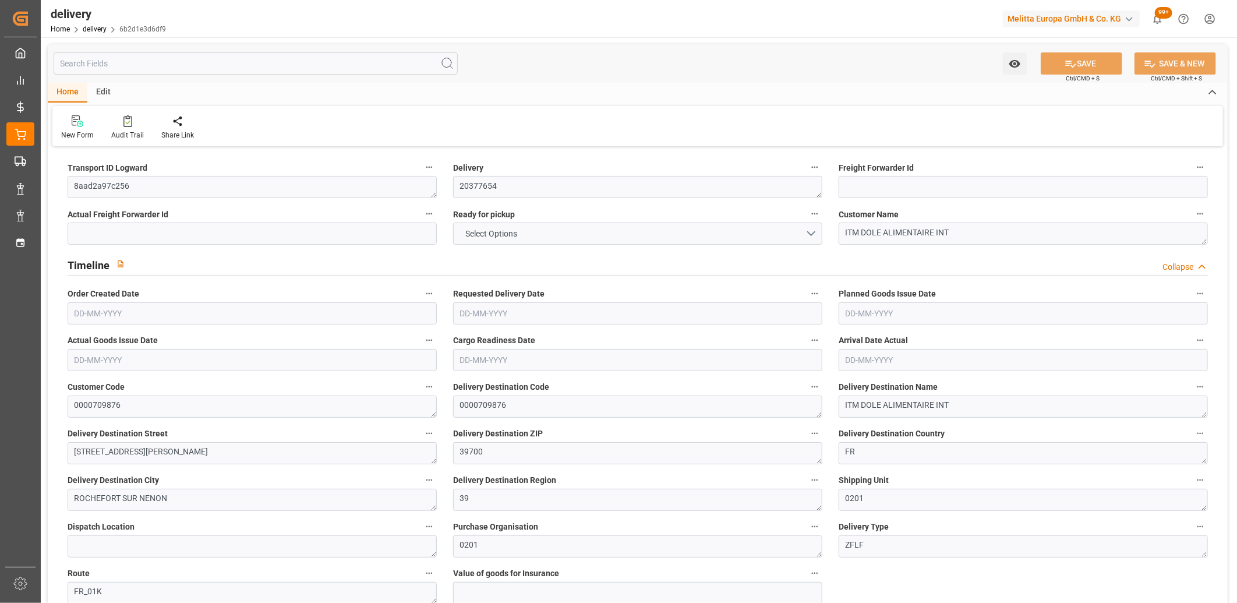
type input "3"
type input "0"
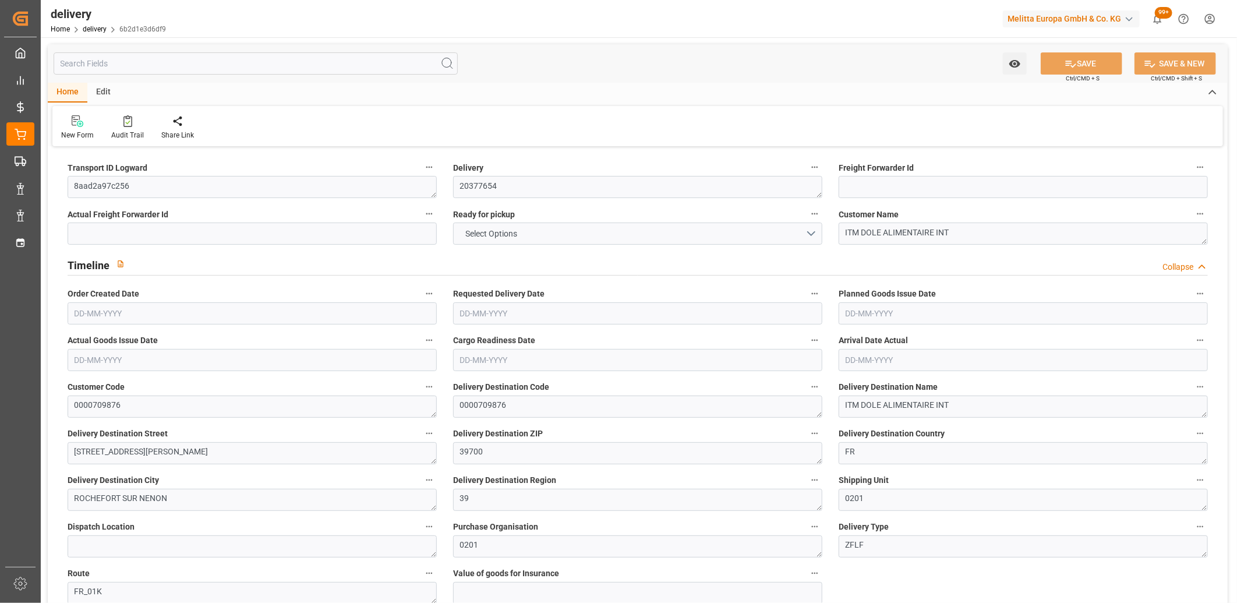
type input "0"
type input "187.46"
type input "7.35"
type input "0"
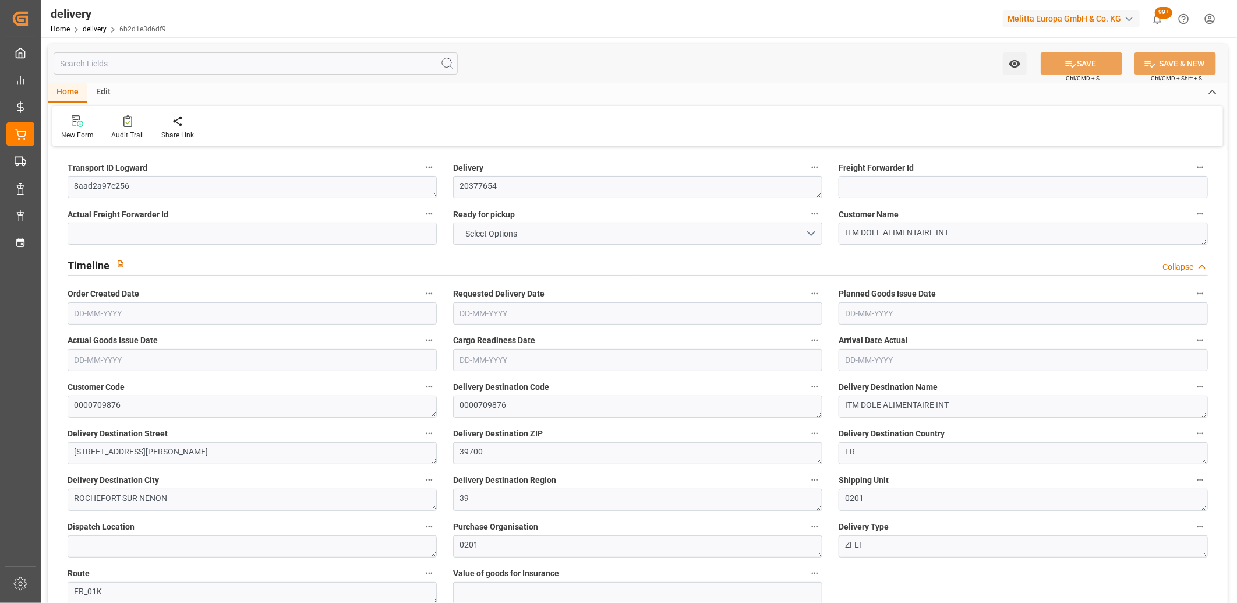
type input "1.5"
type input "1.3"
type input "0"
type input "1"
type input "99.12"
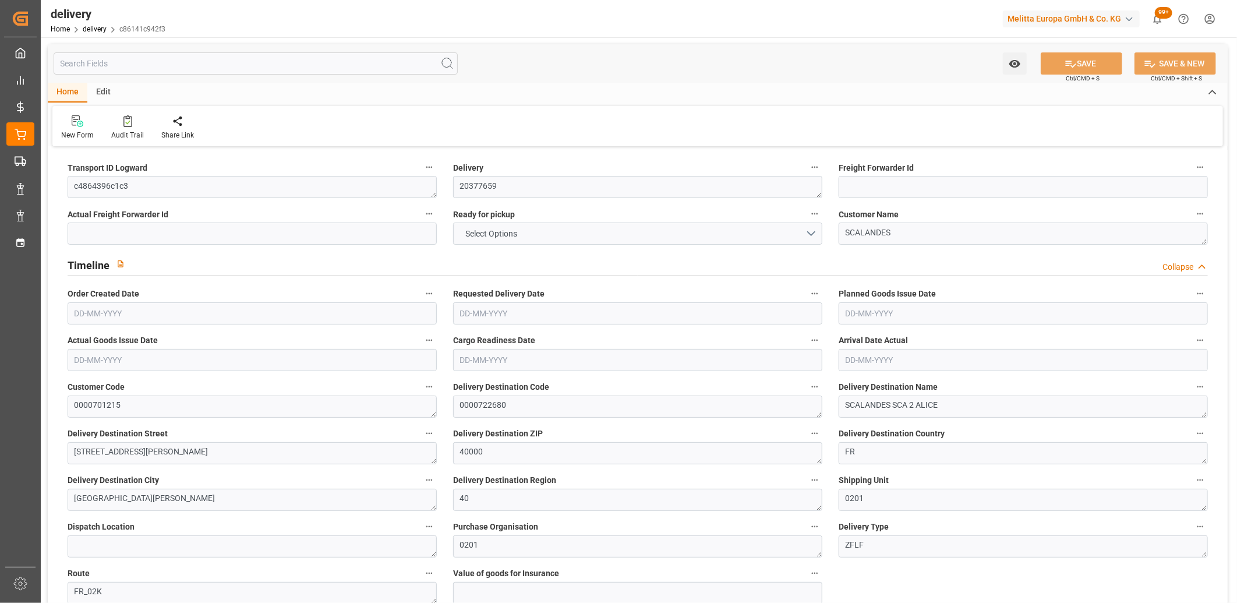
type input "162"
type input "492.2"
type input "35"
type input "1"
type input "0"
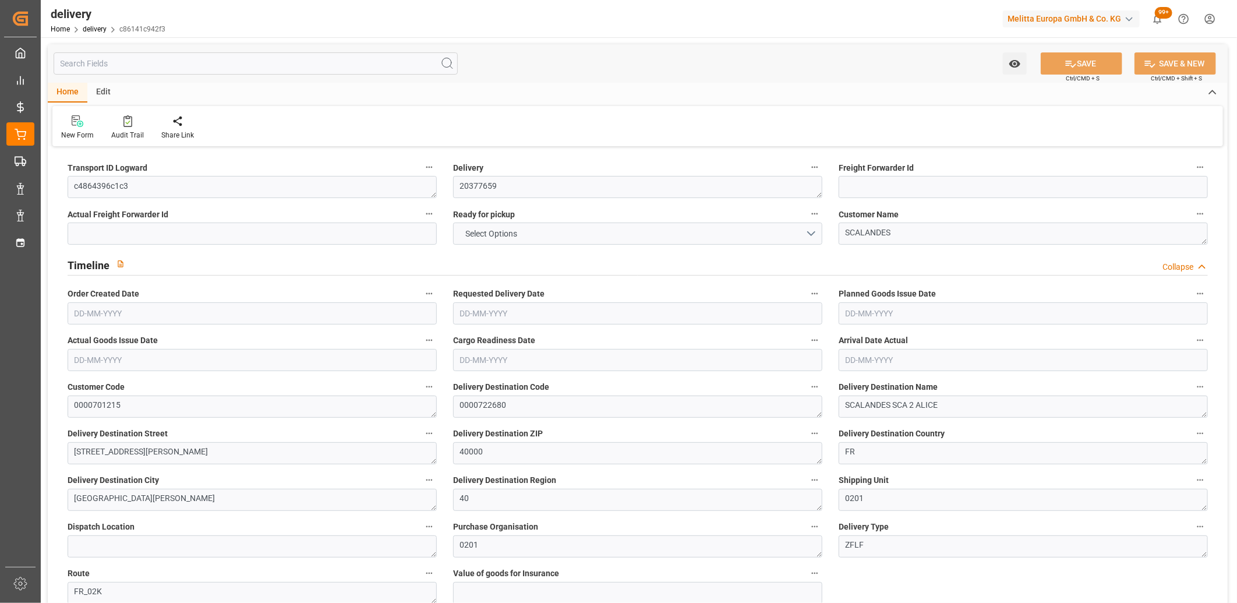
type input "1"
type input "0"
type input "206.67"
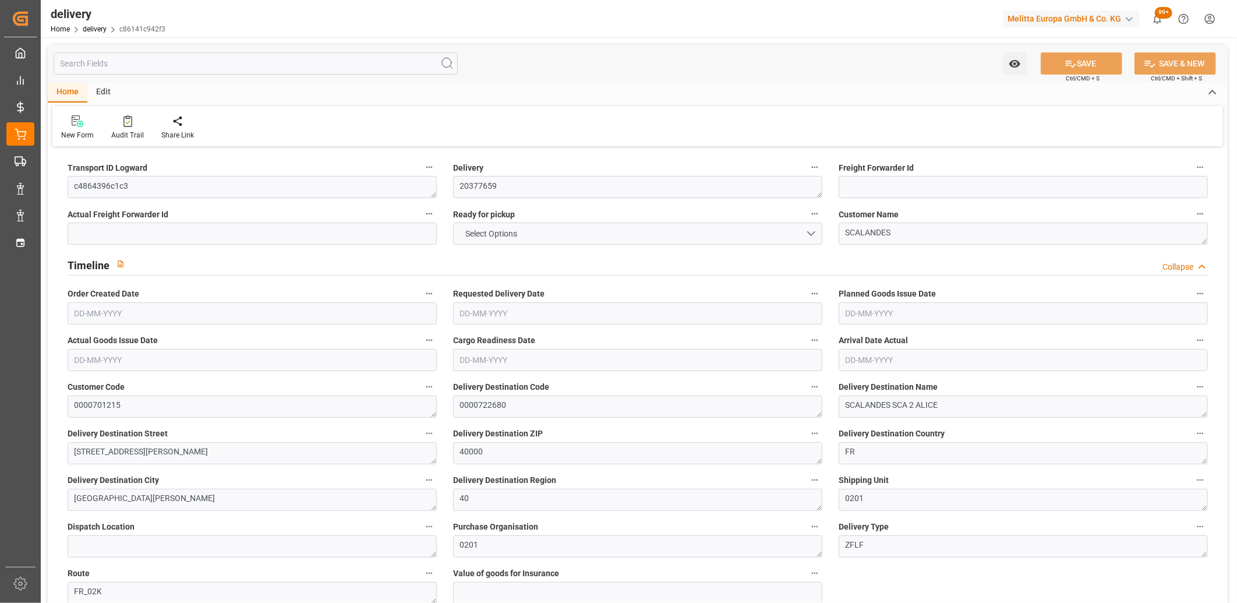
type input "206.67"
type input "0"
type input "12.6"
type input "1.5"
type input "1.3"
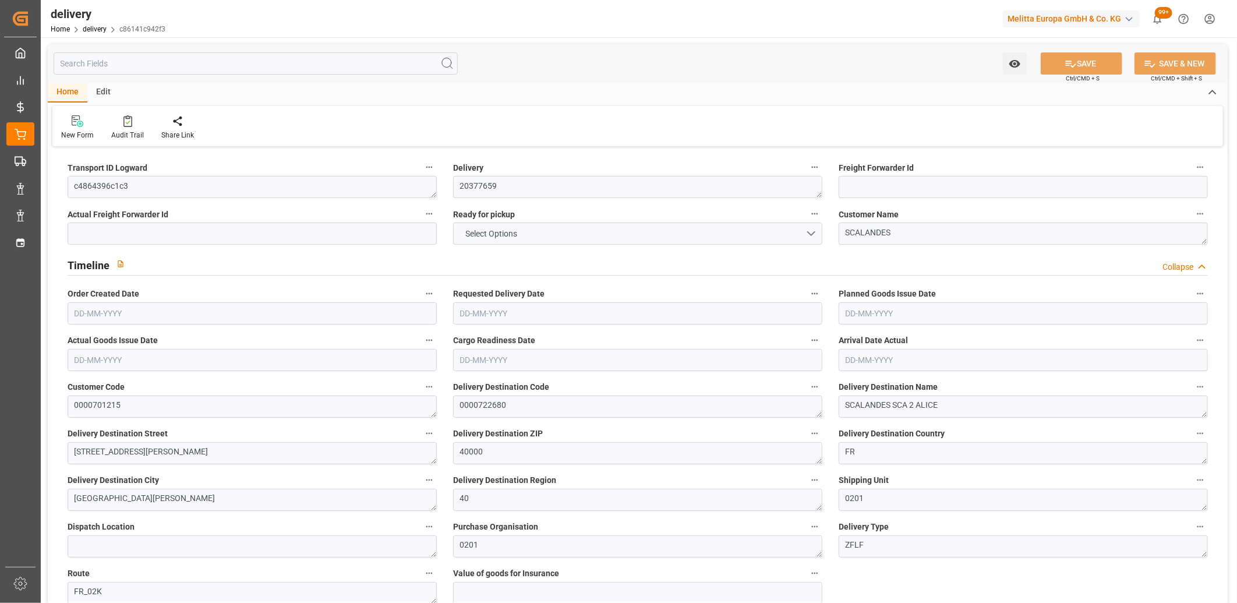
type input "0"
type input "1.5"
type input "139"
type input "101"
type input "1006.9692"
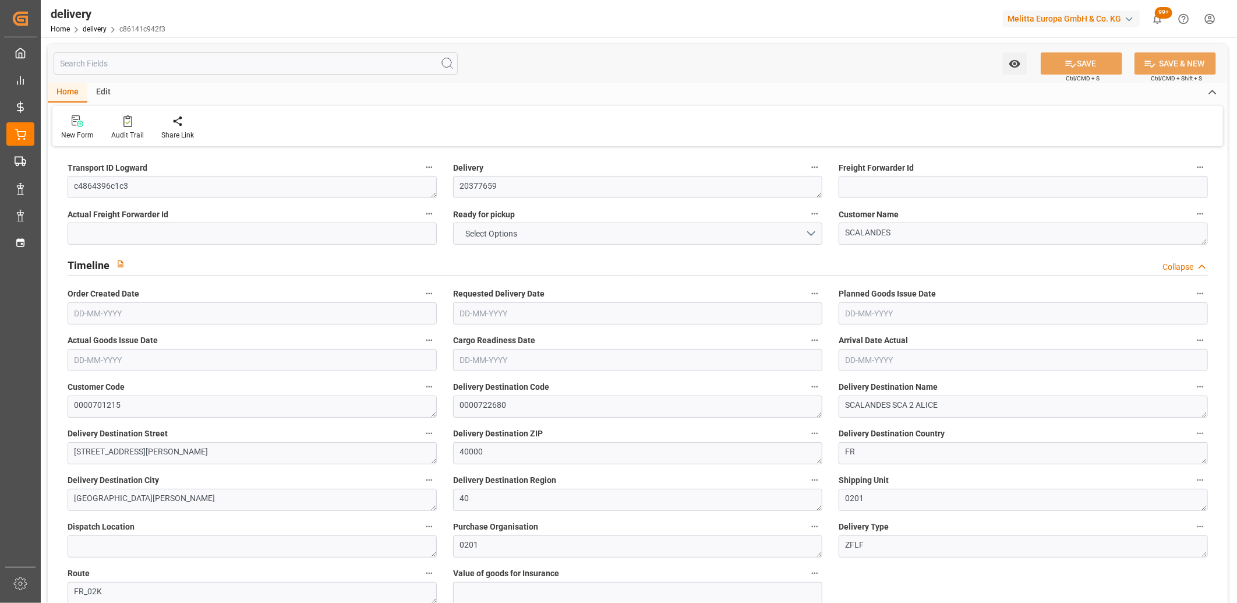
type input "0.0646"
type input "0"
type input "10-09-2025"
type input "16-09-2025"
type input "[DATE]"
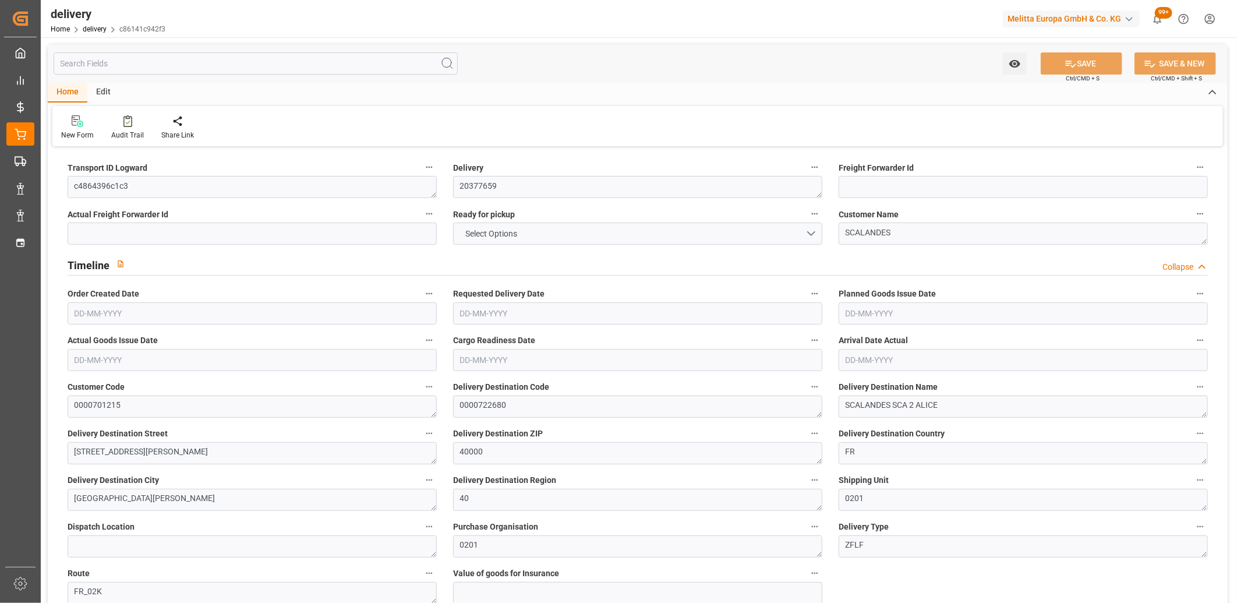
type input "05-09-2025 11:01"
click at [522, 225] on button "NO" at bounding box center [637, 233] width 369 height 22
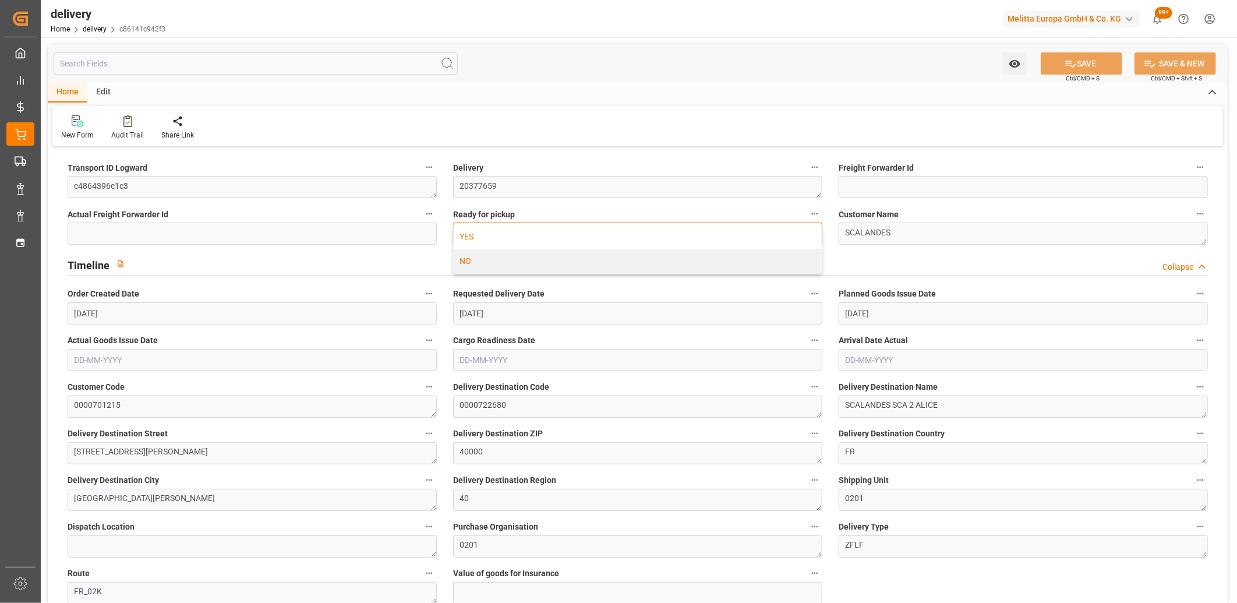
click at [520, 228] on div "YES" at bounding box center [638, 236] width 368 height 24
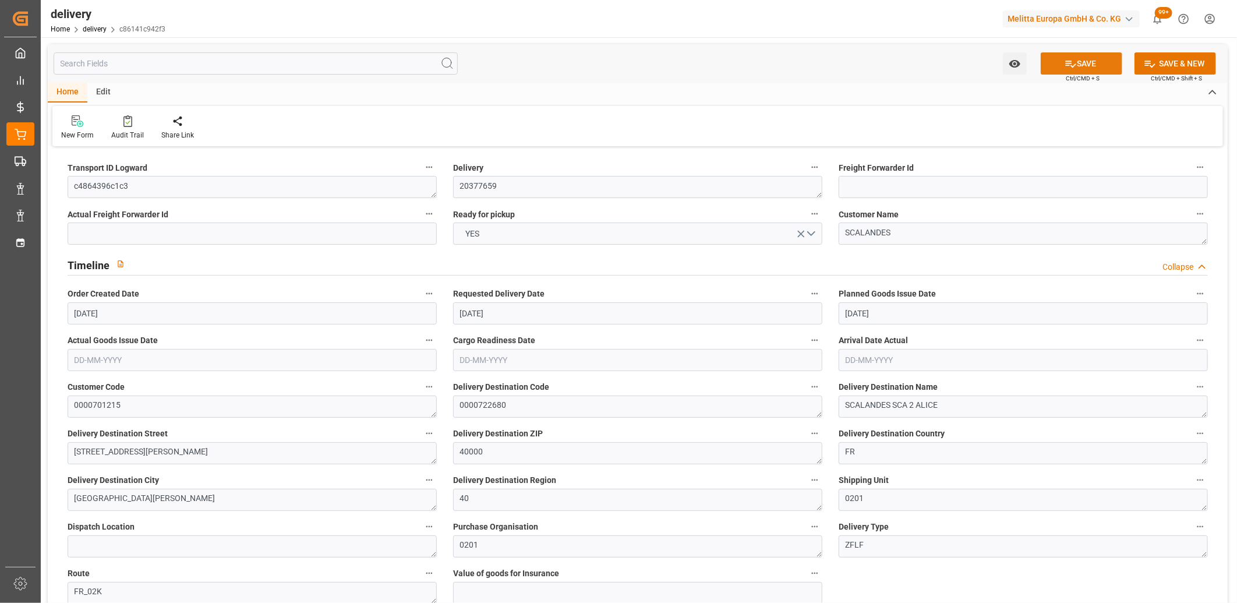
click at [1070, 62] on icon at bounding box center [1071, 64] width 12 height 12
type input "1"
type input "42.048"
type input "84.056"
type input "312.192"
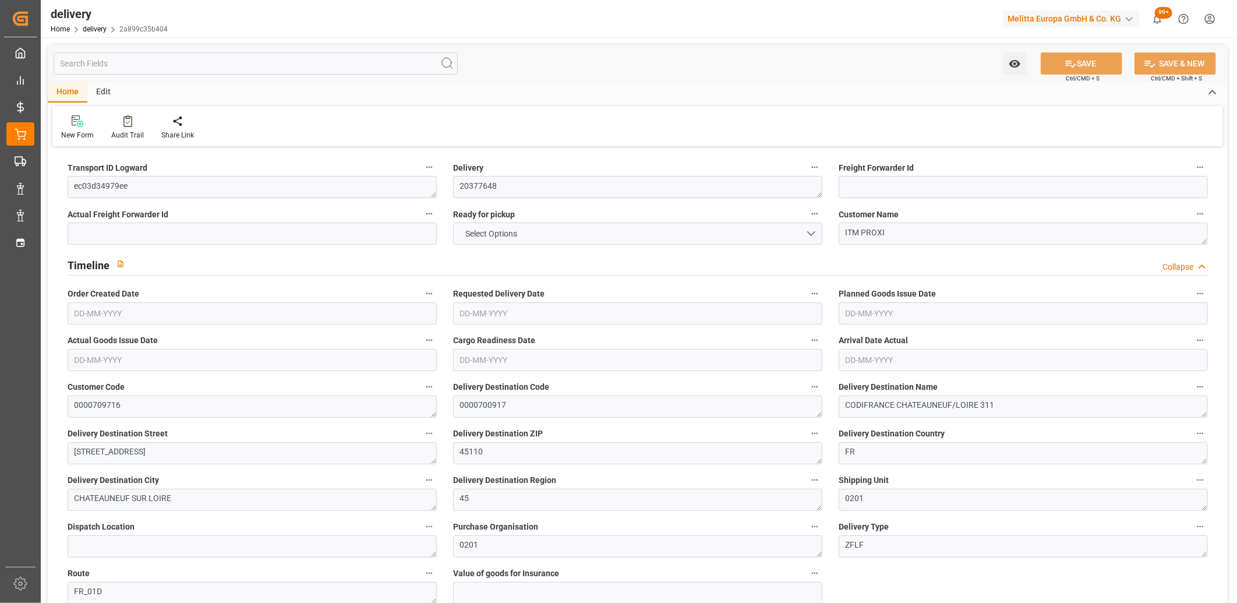
type input "32"
type input "1"
type input "0"
type input "1"
type input "0"
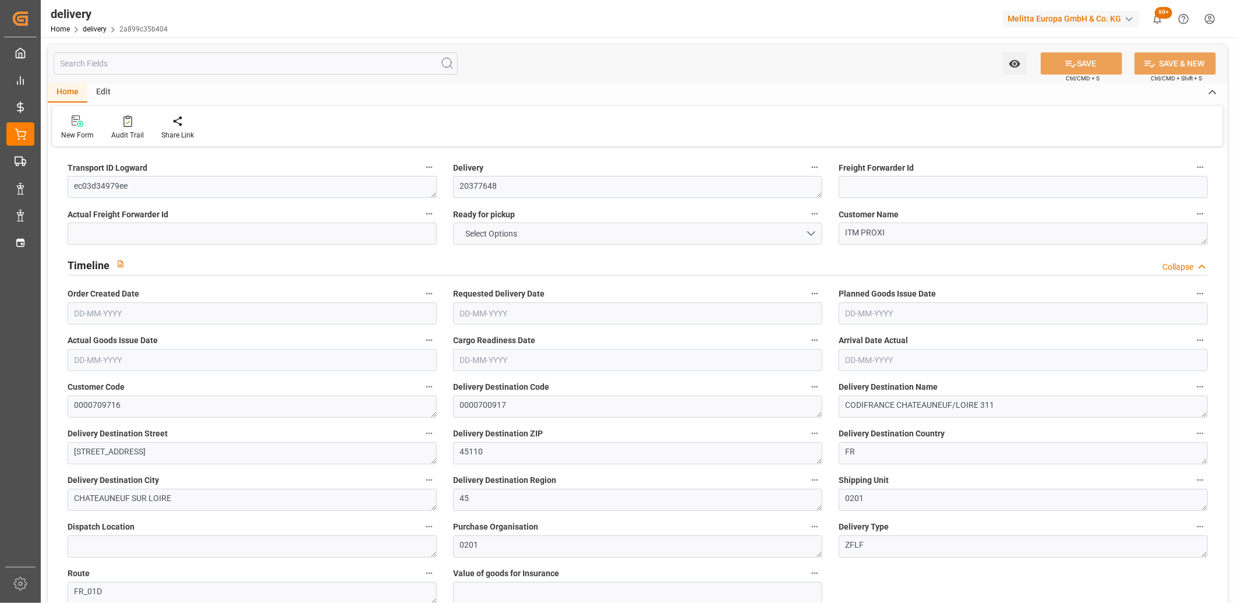
type input "0"
type input "-2.5887"
type input "76.59"
type input "74.0013"
type input "0"
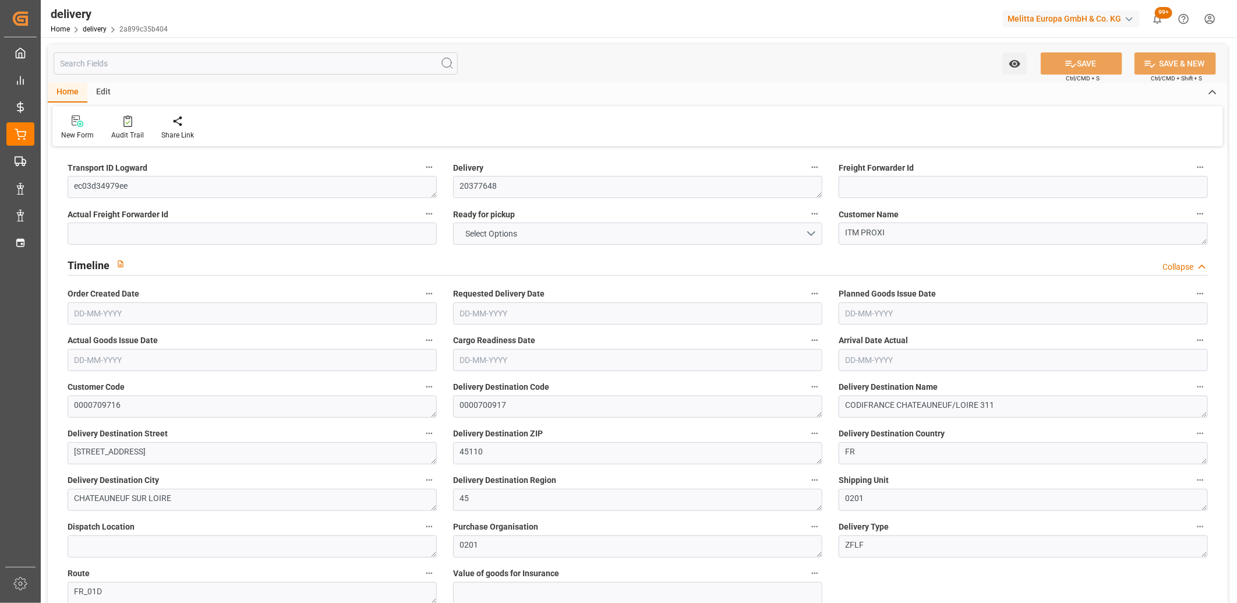
type input "11.52"
type input "1.5"
type input "1.3"
type input "0"
type input "1.5"
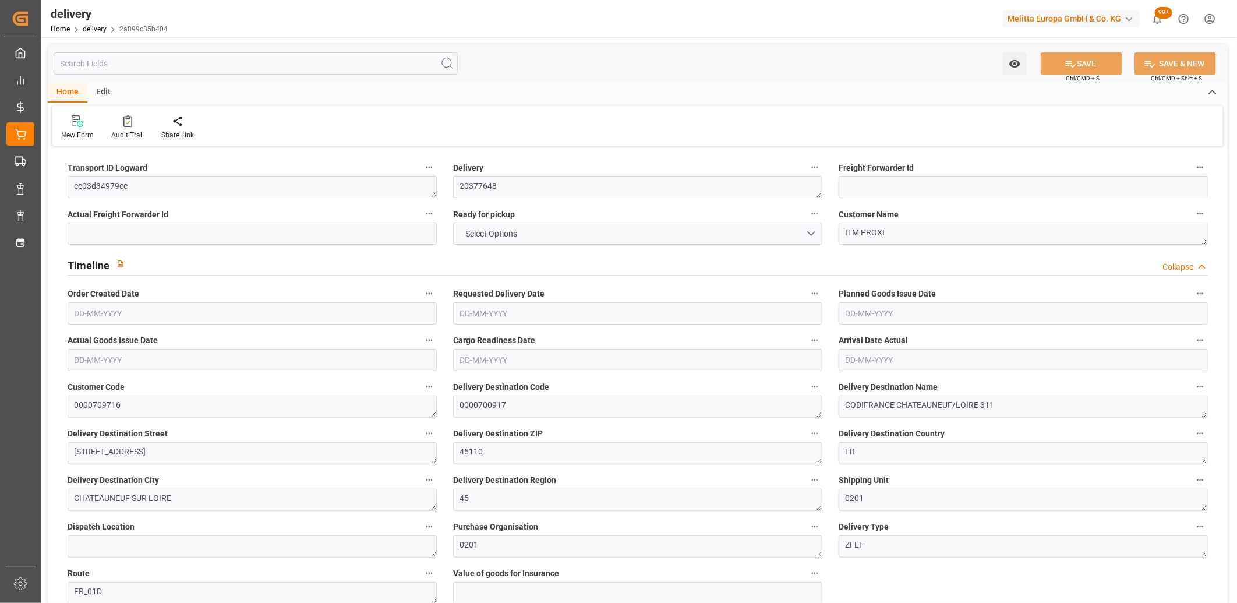
type input "61.056"
type input "101"
type input "165.2317"
type input "0.0106"
type input "0"
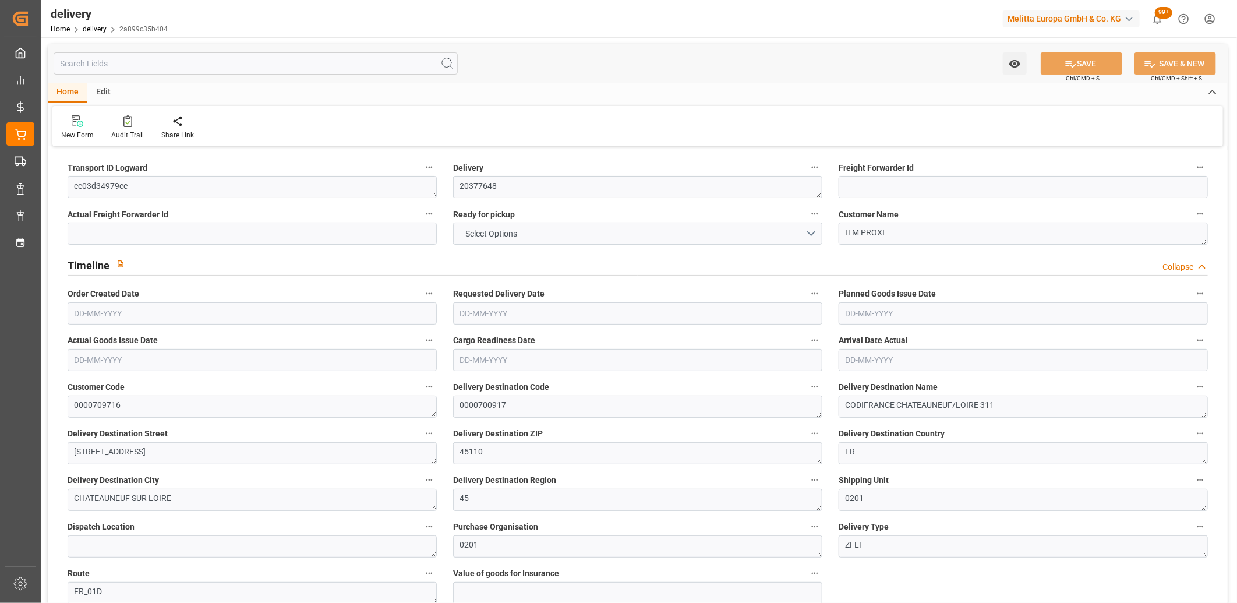
type input "10-09-2025"
type input "[DATE]"
type input "[DATE] 11:01"
click at [584, 232] on button "NO" at bounding box center [637, 233] width 369 height 22
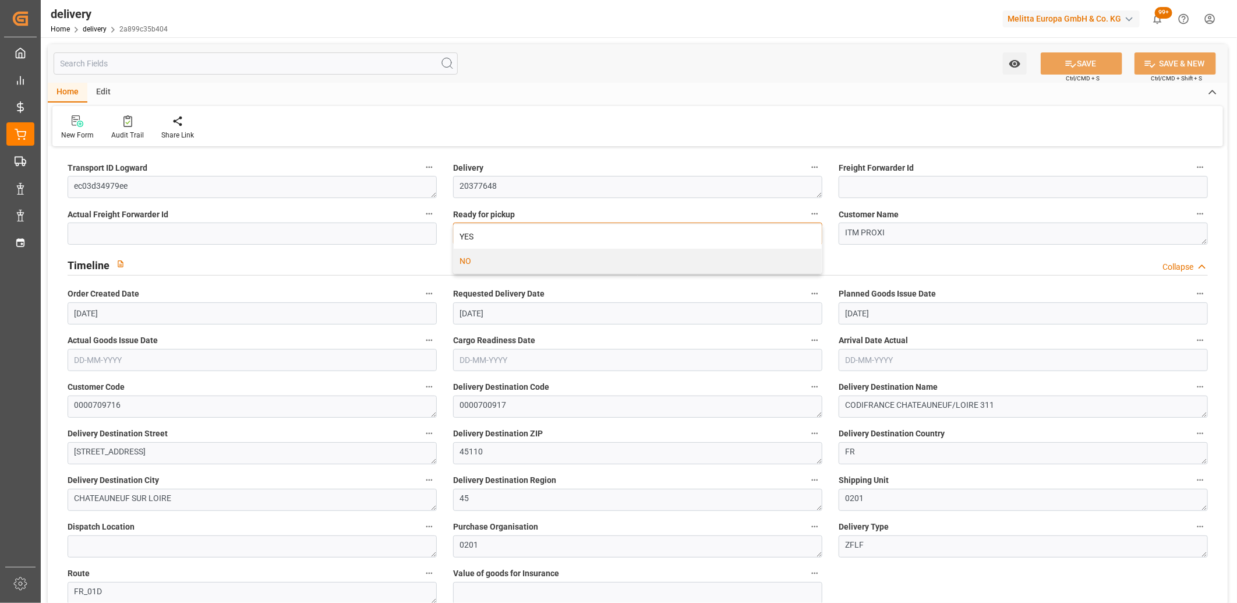
click at [584, 232] on div "YES" at bounding box center [638, 236] width 368 height 24
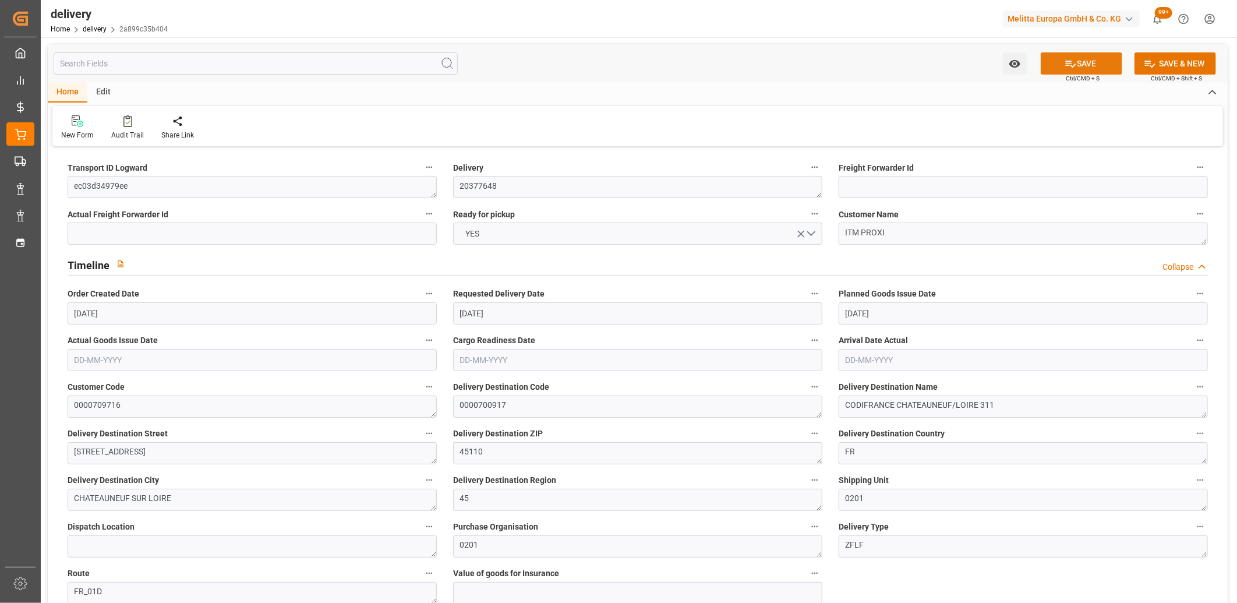
click at [1073, 65] on icon at bounding box center [1071, 64] width 10 height 7
type input "[DATE]"
type input "[DATE] 12:01"
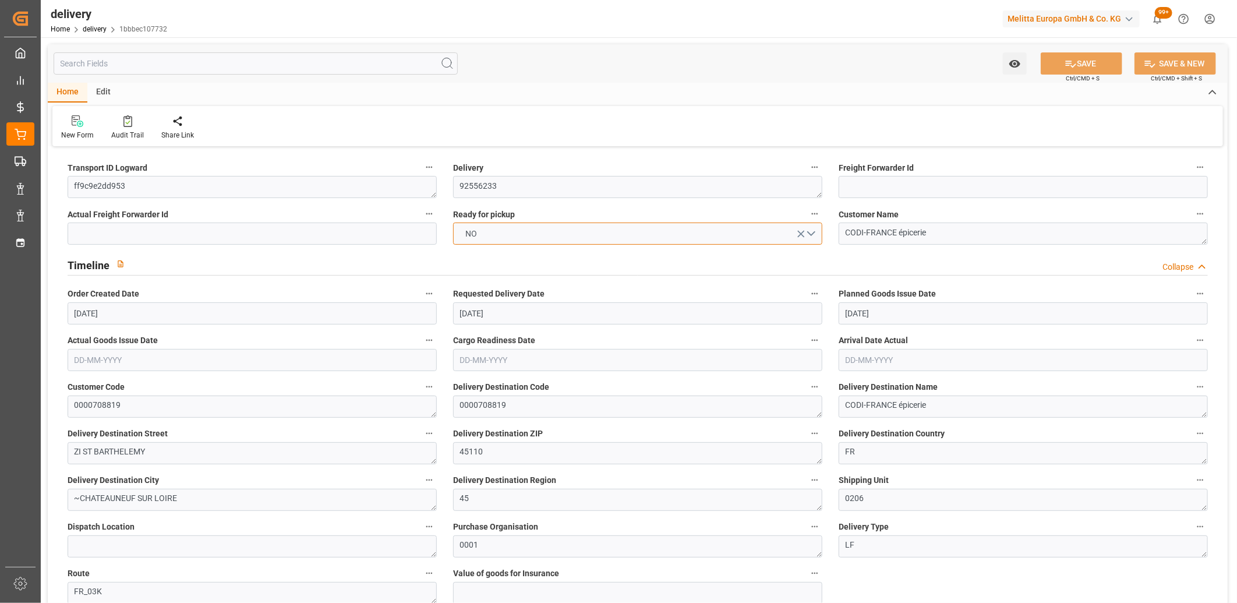
click at [482, 232] on span "NO" at bounding box center [471, 234] width 23 height 12
click at [482, 232] on div "YES" at bounding box center [638, 236] width 368 height 24
click at [1080, 65] on button "SAVE" at bounding box center [1082, 63] width 82 height 22
type input "3"
type input "158.892"
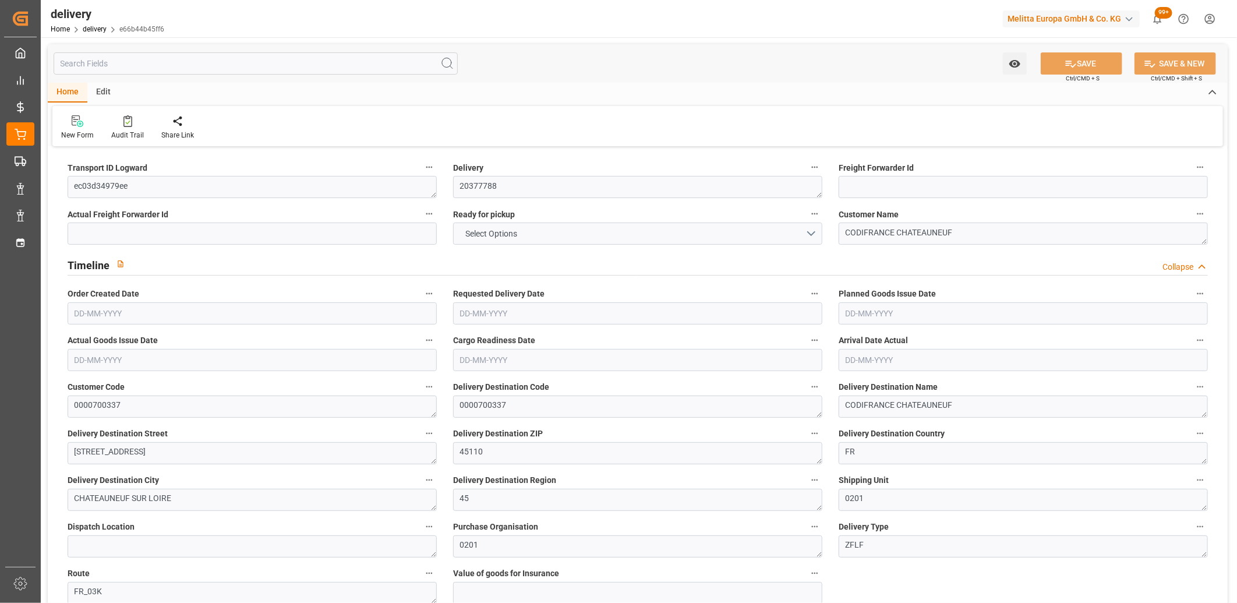
type input "236.1"
type input "475.308"
type input "48"
type input "3"
type input "0"
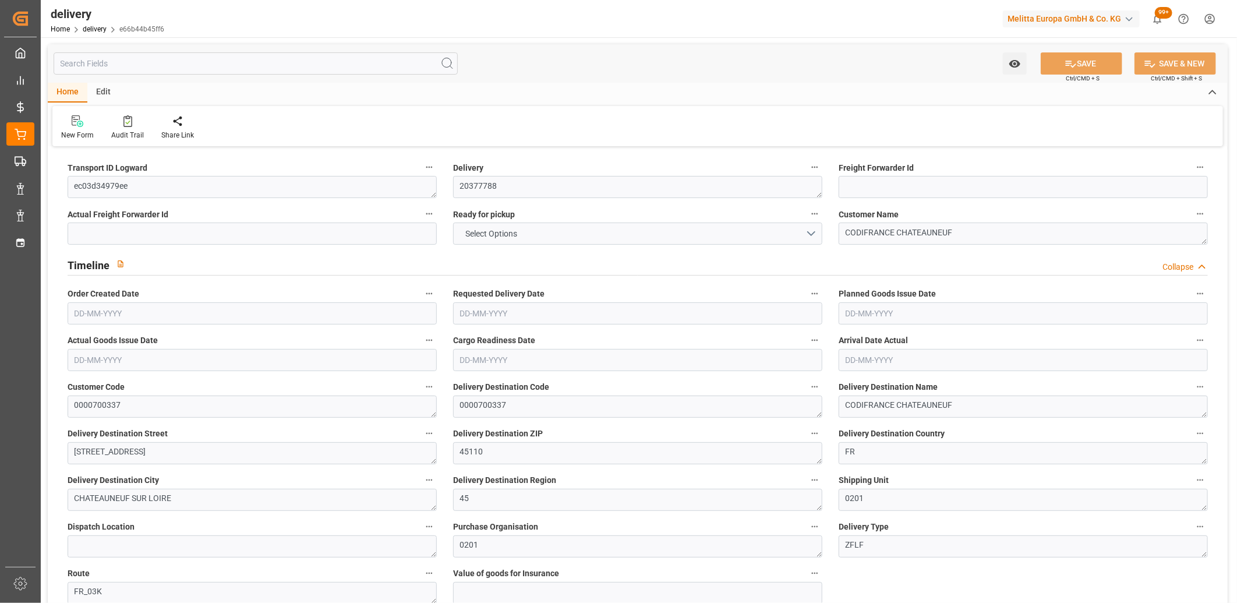
type input "1"
type input "0"
type input "-2.5887"
type input "76.59"
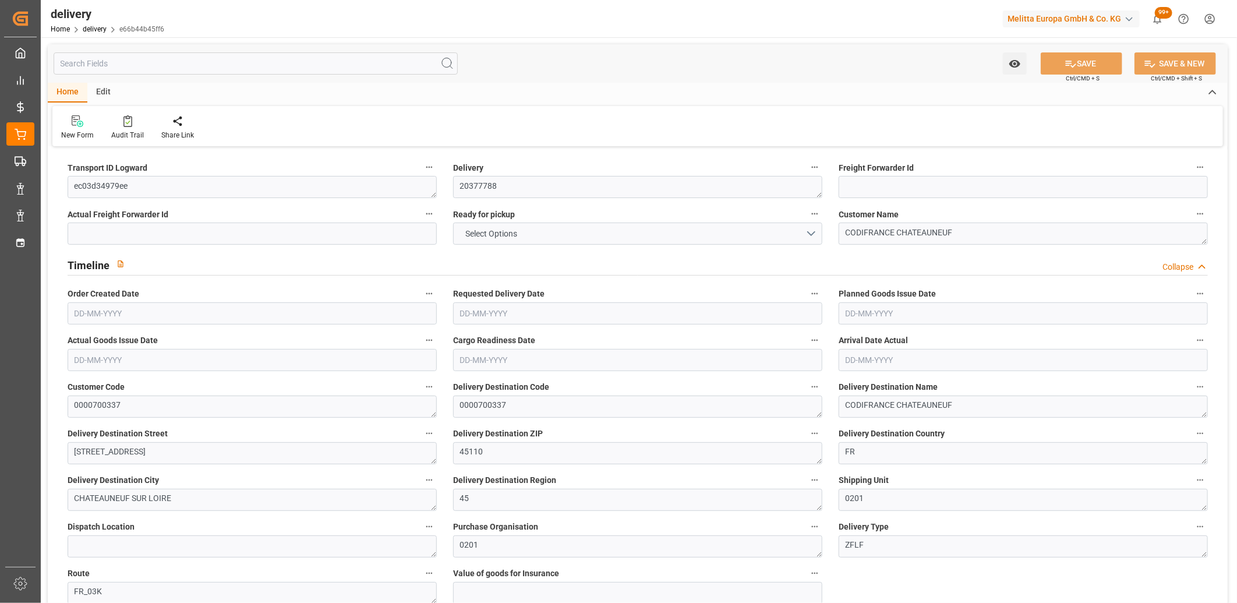
type input "74.0013"
type input "0"
type input "17.28"
type input "1.5"
type input "1.3"
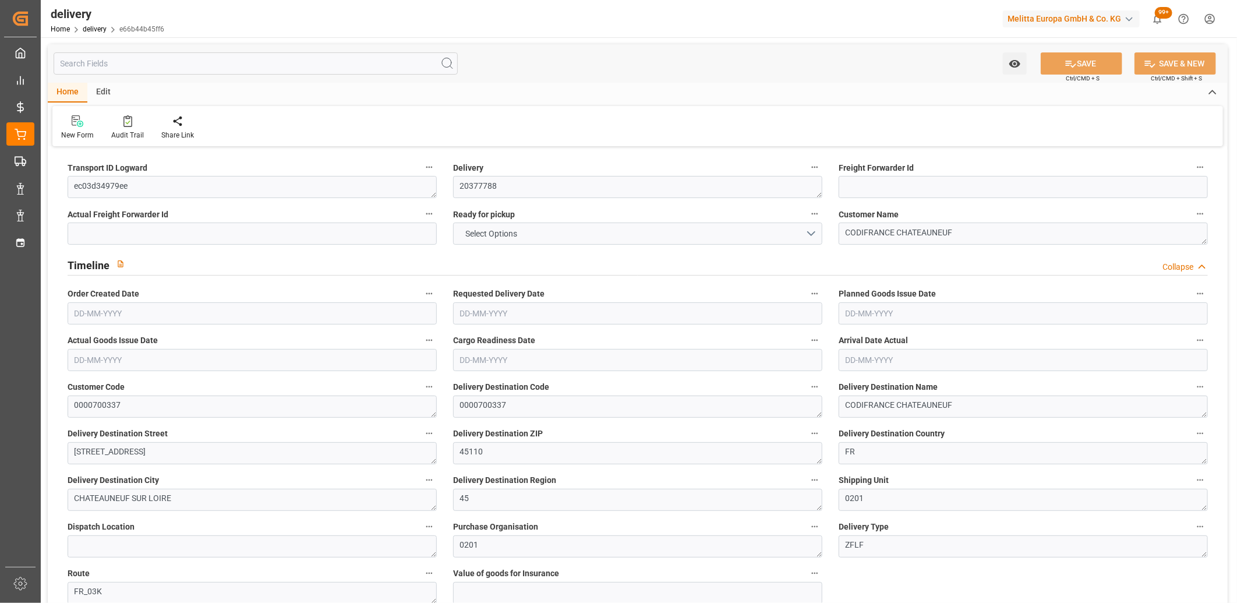
type input "0"
type input "4.5"
type input "167.1"
type input "101"
type input "251.5629"
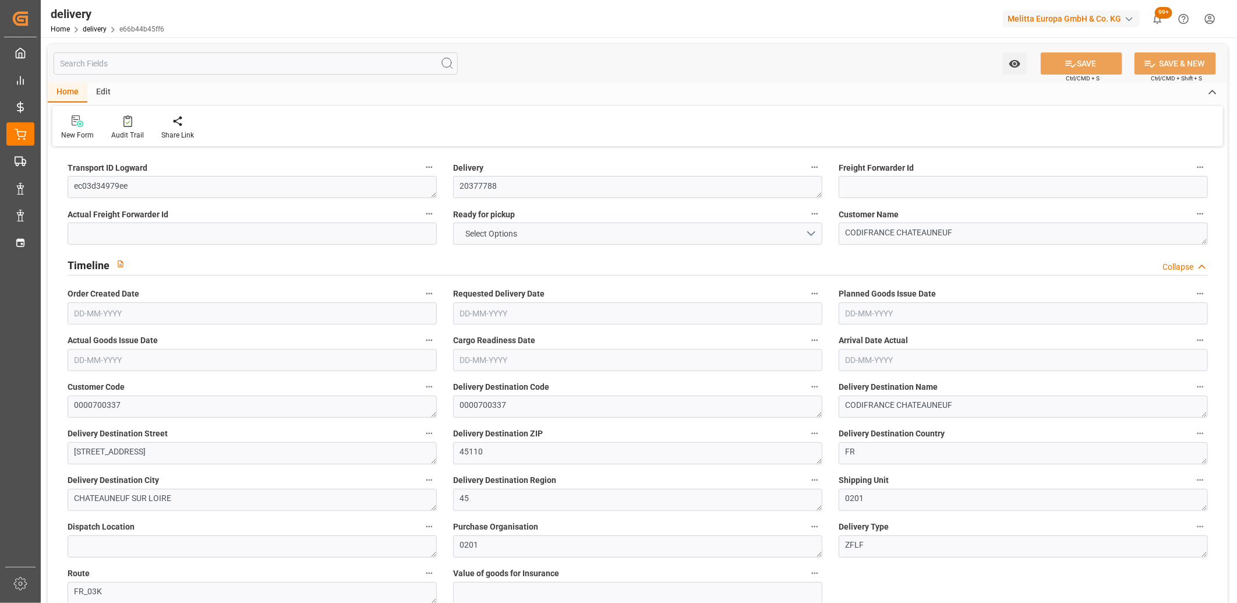
type input "0.0162"
type input "0"
type input "[DATE]"
type input "15-09-2025"
type input "[DATE]"
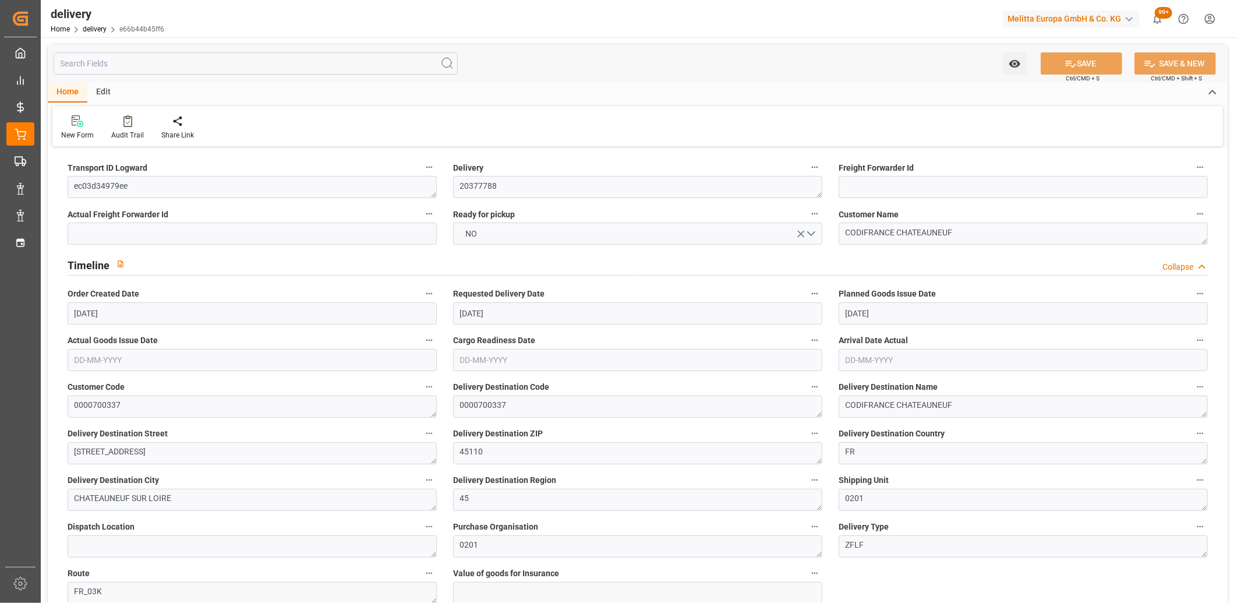
type input "08-09-2025 11:01"
click at [480, 232] on span "NO" at bounding box center [471, 234] width 23 height 12
click at [480, 232] on div "YES" at bounding box center [638, 236] width 368 height 24
click at [1057, 64] on button "SAVE" at bounding box center [1082, 63] width 82 height 22
type input "201.606"
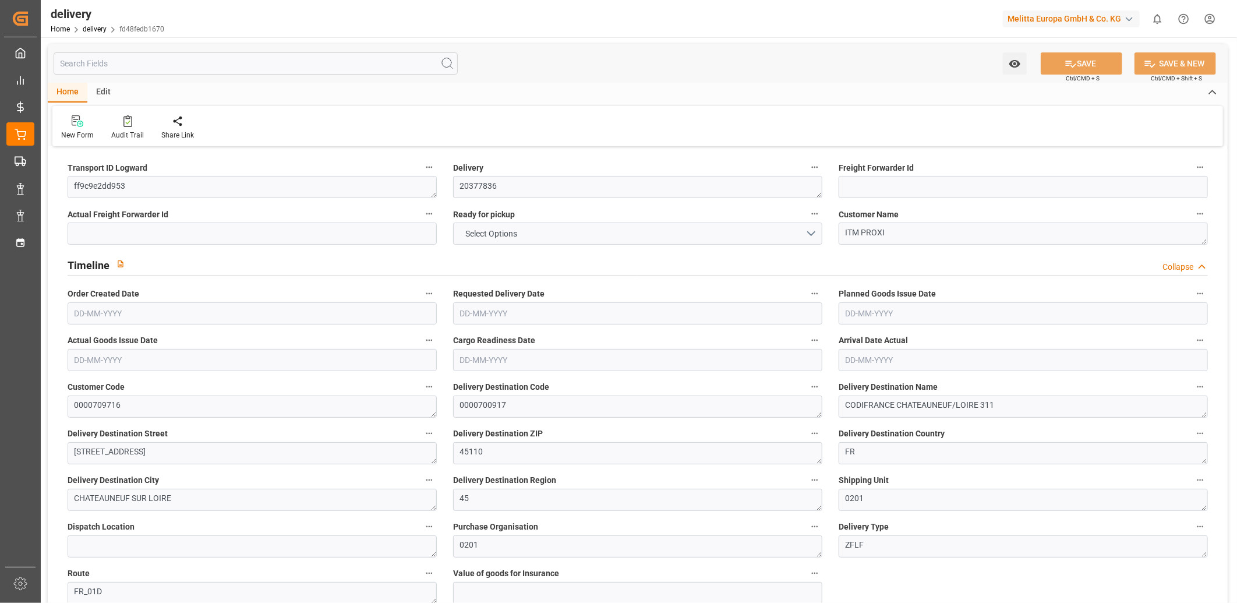
type input "327.088"
type input "911.916"
type input "30"
type input "3"
type input "1"
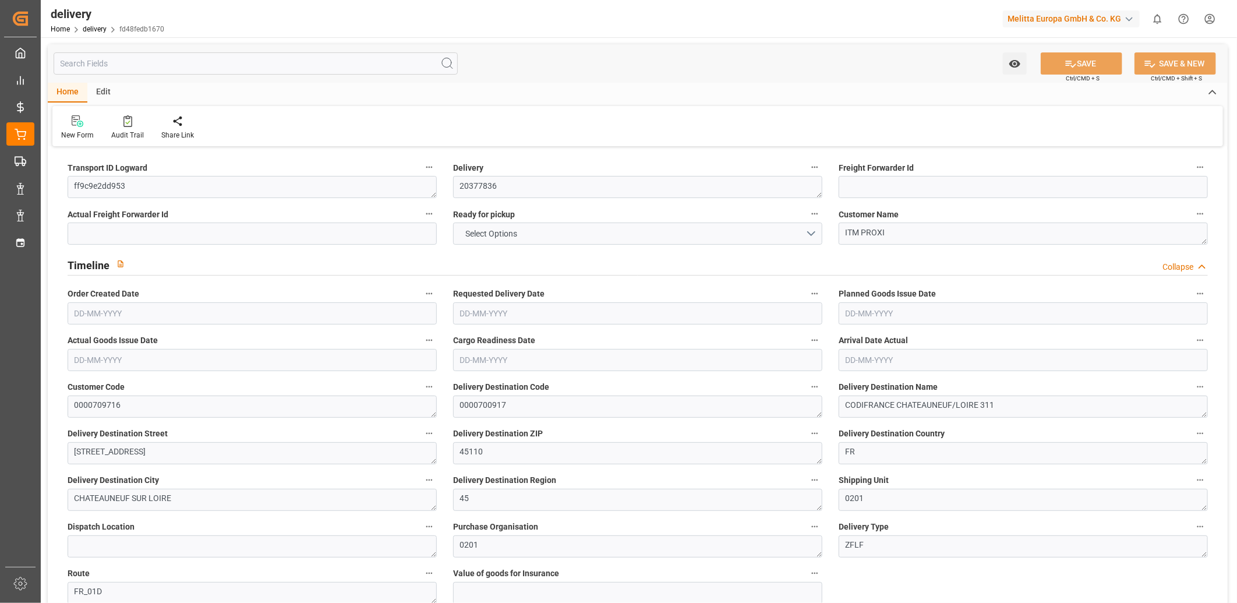
type input "2"
type input "0"
type input "-3.4517"
type input "102.12"
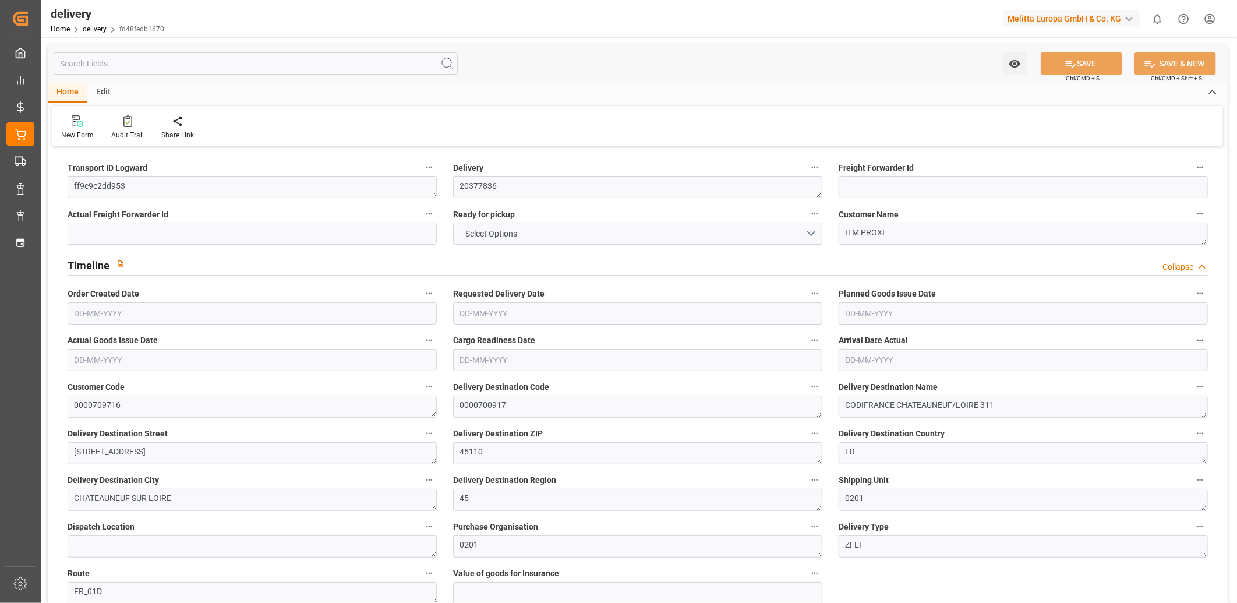
type input "98.6683"
type input "2.45"
type input "10.8"
type input "1.5"
type input "1.3"
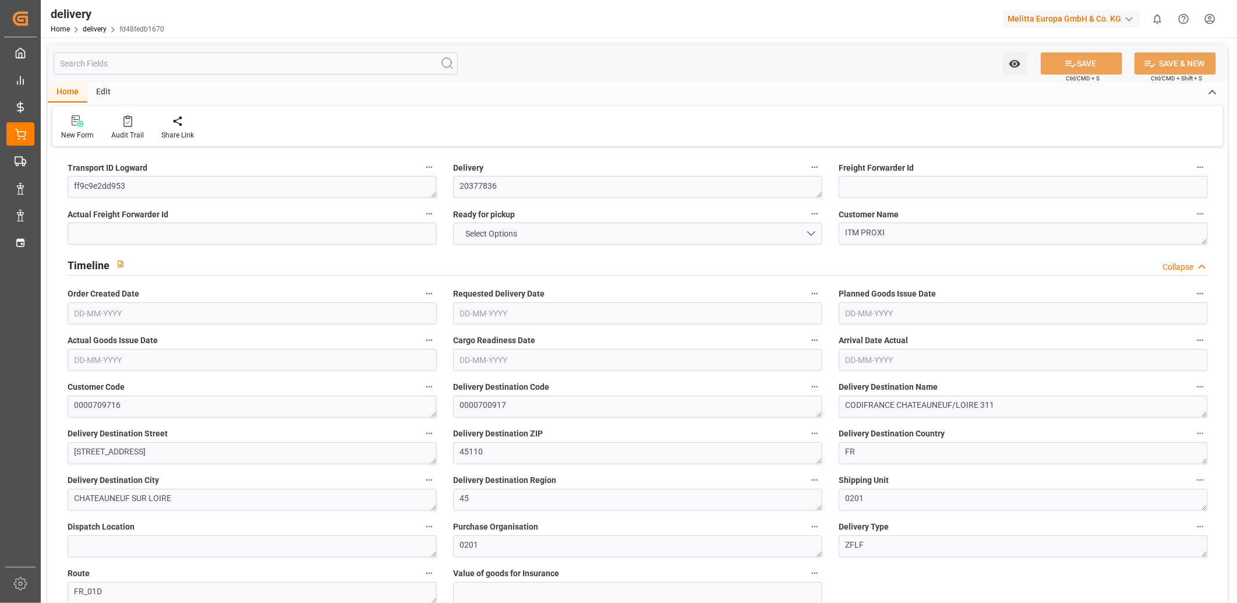
type input "0"
type input "4.5"
type input "253.2"
type input "101"
type input "0"
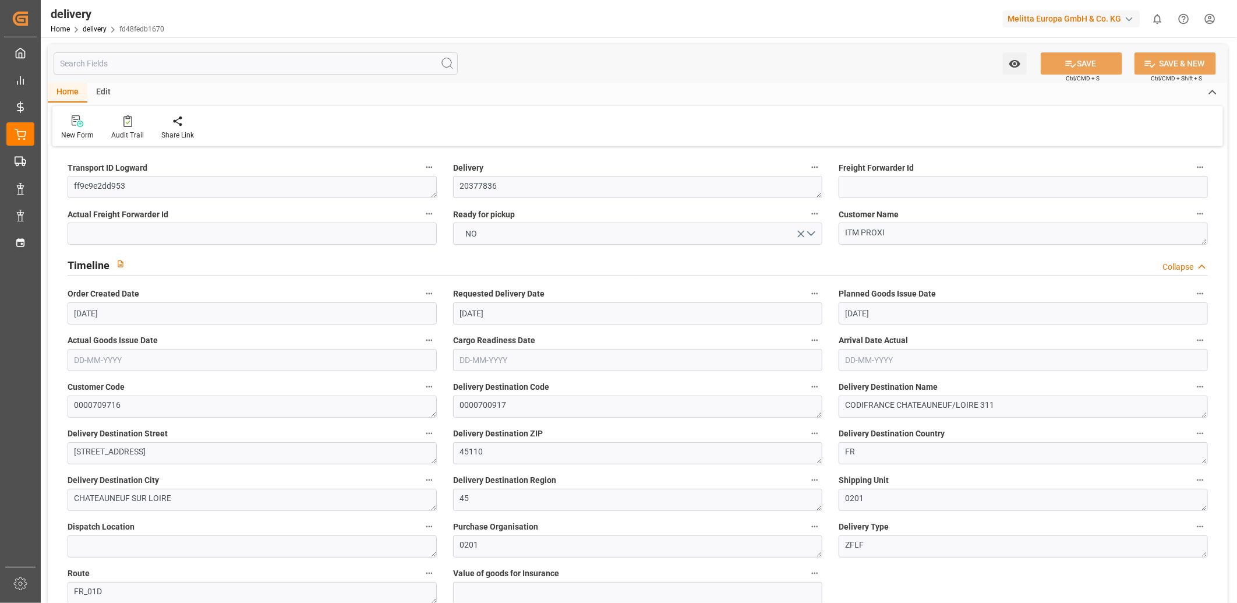
type input "[DATE]"
type input "[DATE] 12:01"
click at [589, 239] on button "NO" at bounding box center [637, 233] width 369 height 22
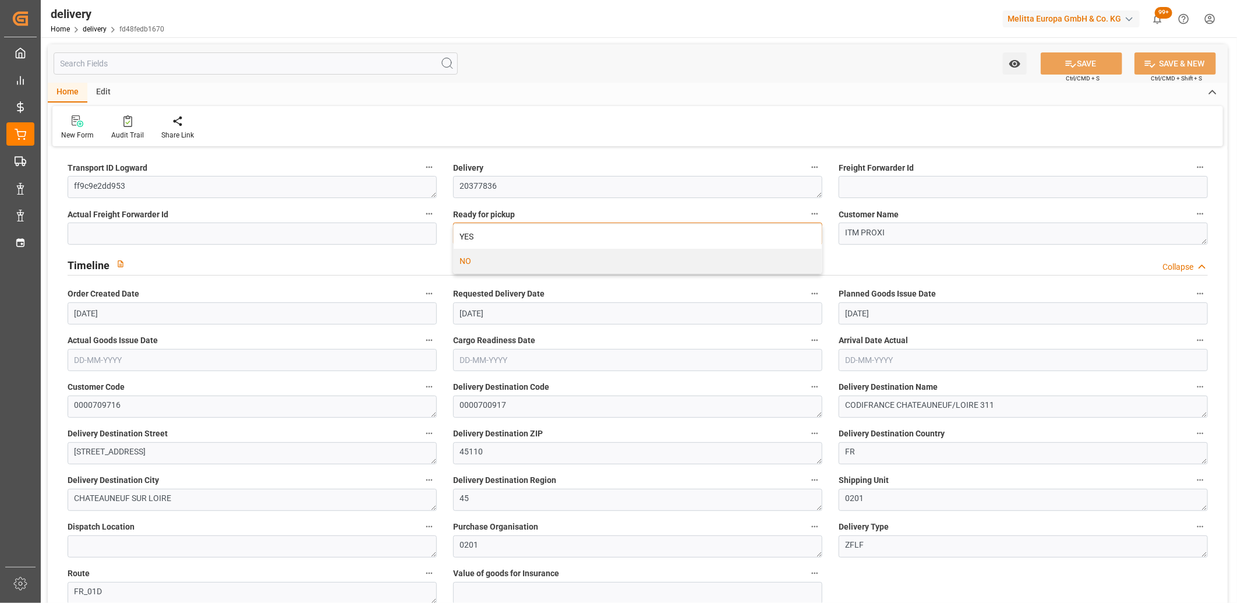
click at [589, 239] on div "YES" at bounding box center [638, 236] width 368 height 24
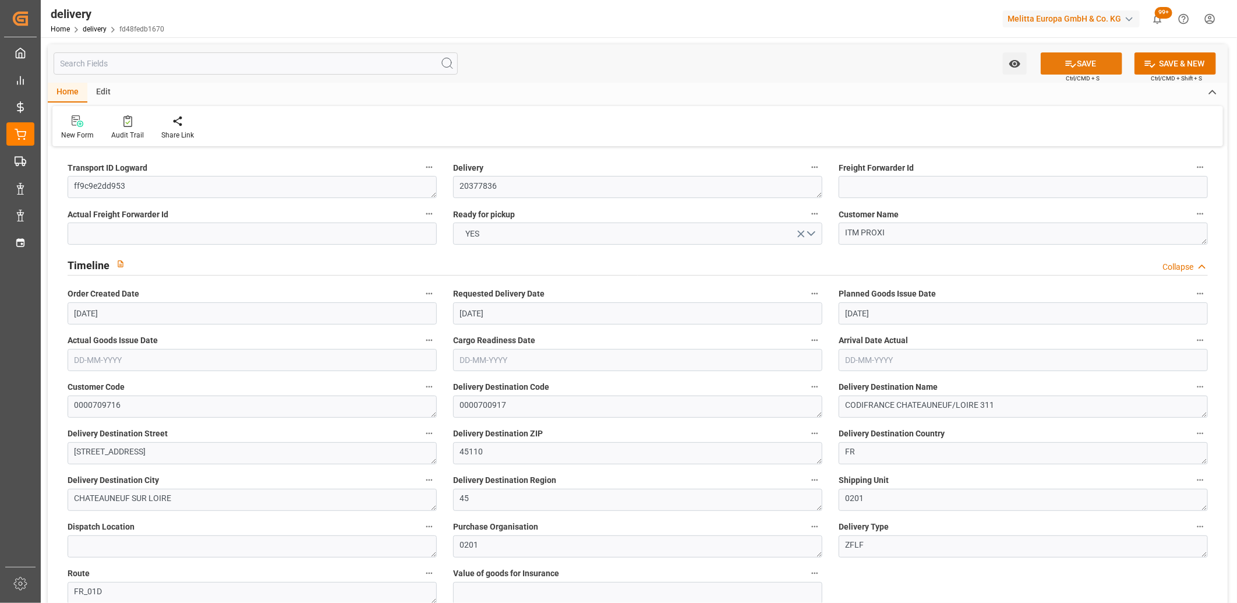
click at [1070, 66] on icon at bounding box center [1071, 64] width 10 height 7
type input "[DATE]"
type input "[DATE] 11:02"
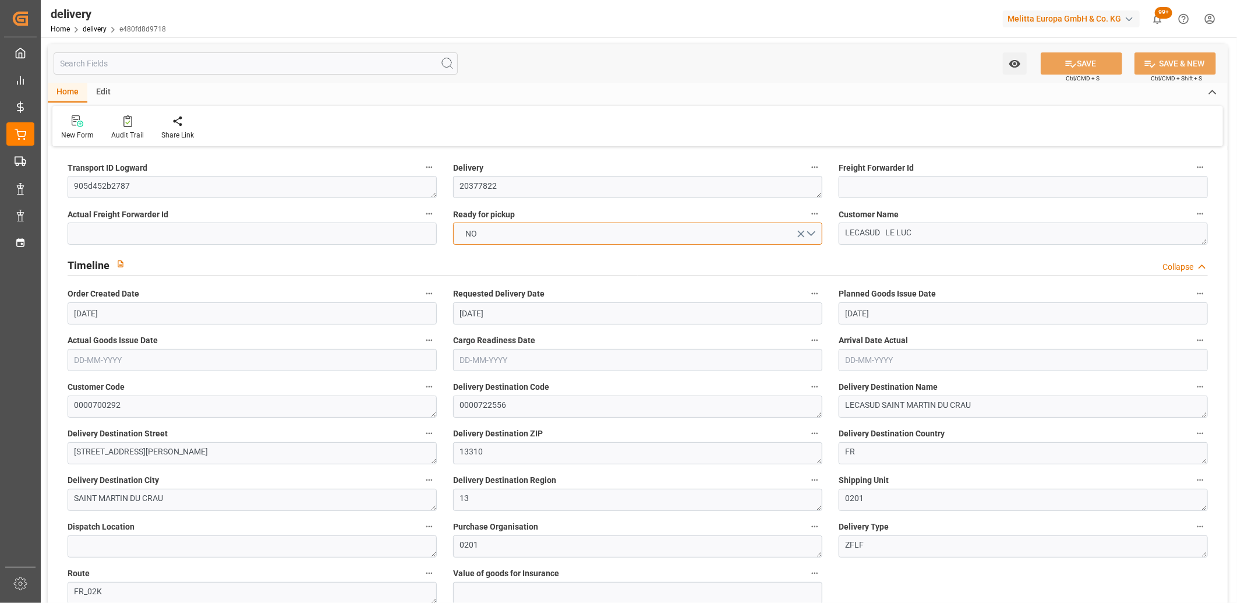
click at [486, 231] on button "NO" at bounding box center [637, 233] width 369 height 22
click at [1090, 65] on button "SAVE" at bounding box center [1082, 63] width 82 height 22
type input "10"
type input "568.777"
type input "955.026"
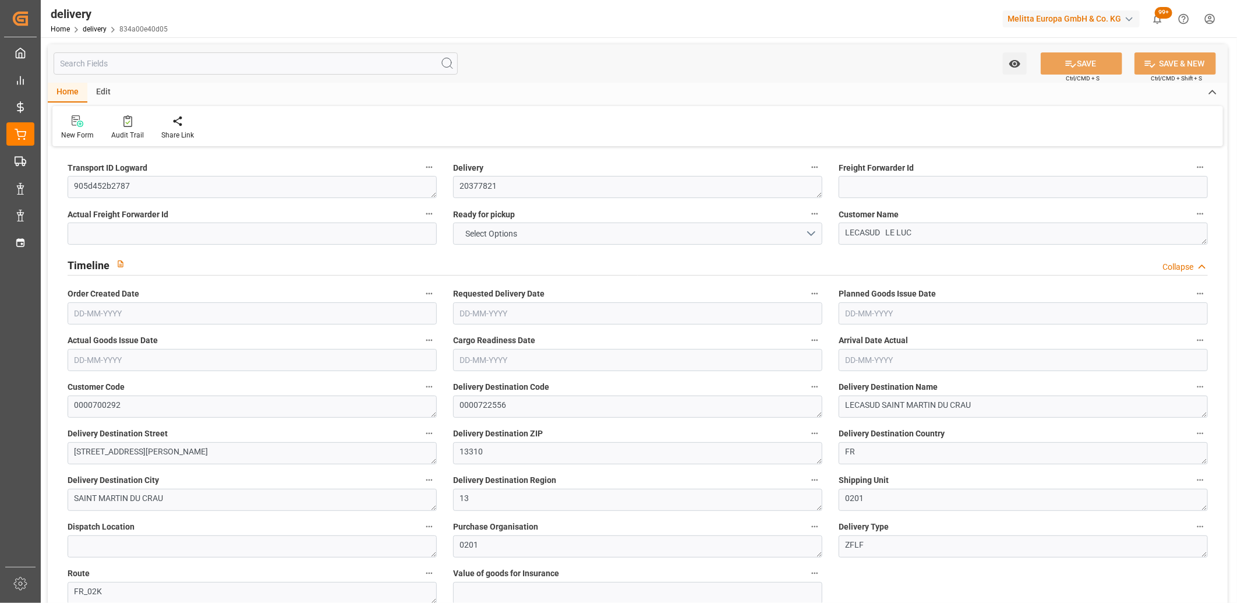
type input "2823.282"
type input "276"
type input "12"
type input "1"
type input "4"
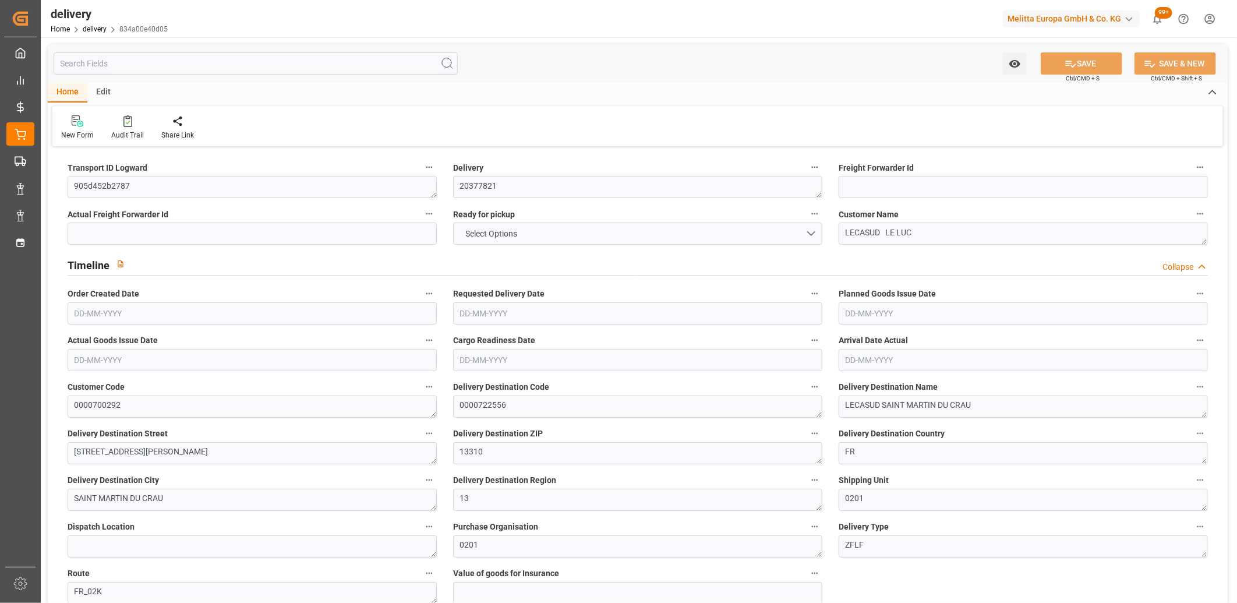
type input "0"
type input "209.9067"
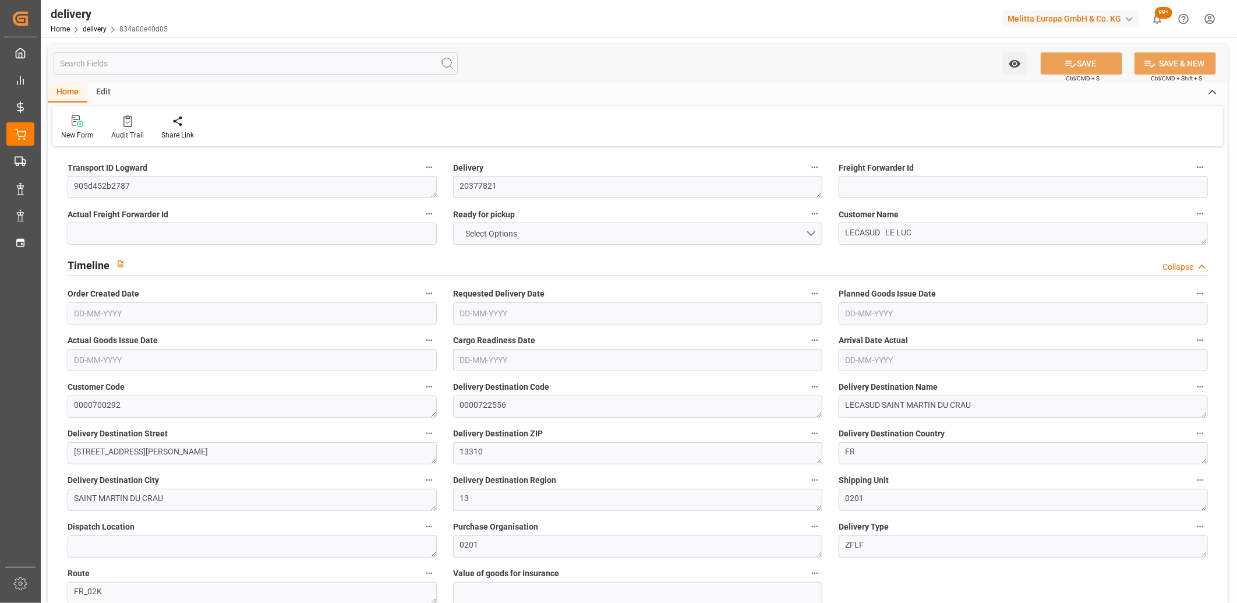
type input "2.45"
type input "99.36"
type input "1.5"
type input "1.3"
type input "0"
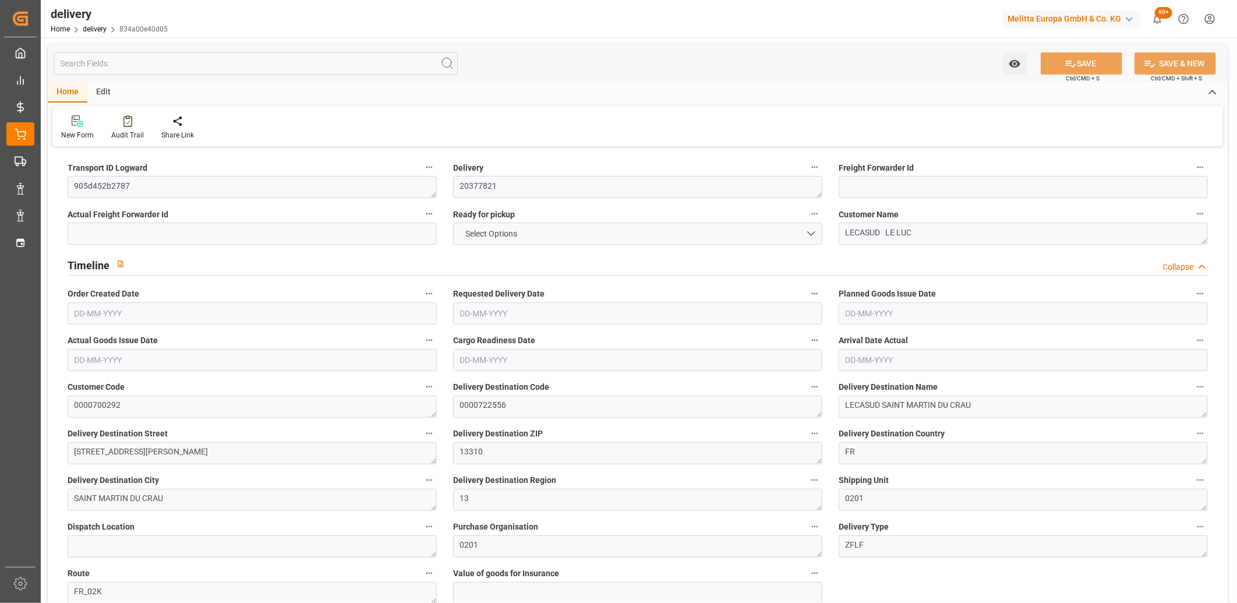
type input "18"
type input "670.082"
type input "101"
type input "6157.8381"
type input "0.3949"
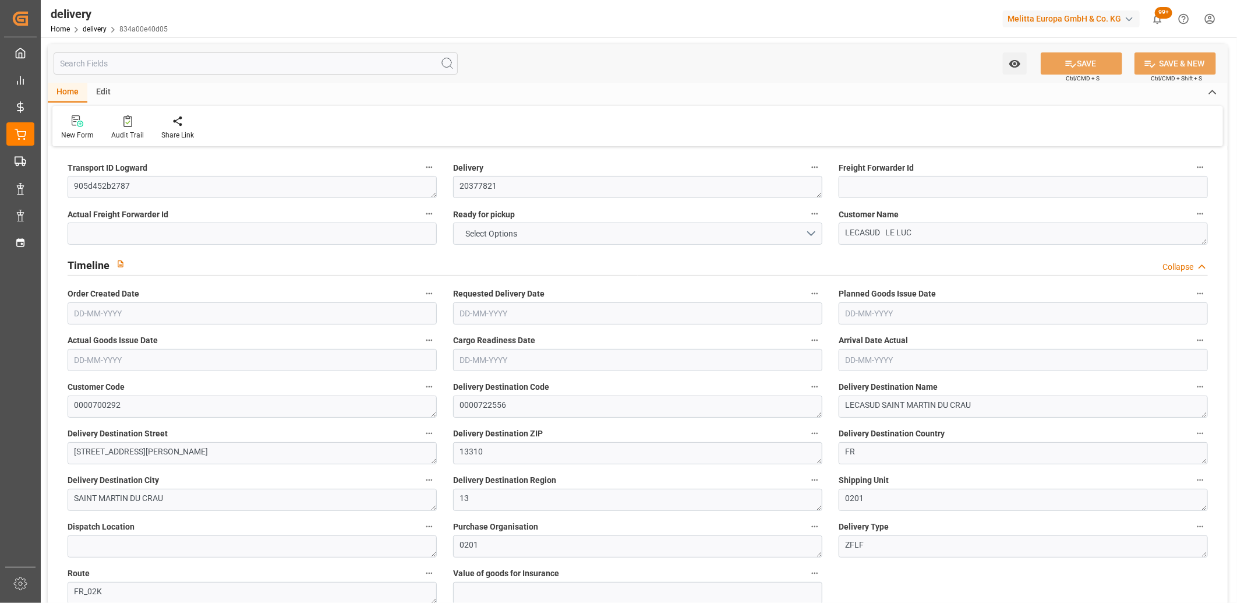
type input "0"
type input "[DATE]"
type input "16-09-2025"
type input "12-09-2025"
type input "[DATE] 11:02"
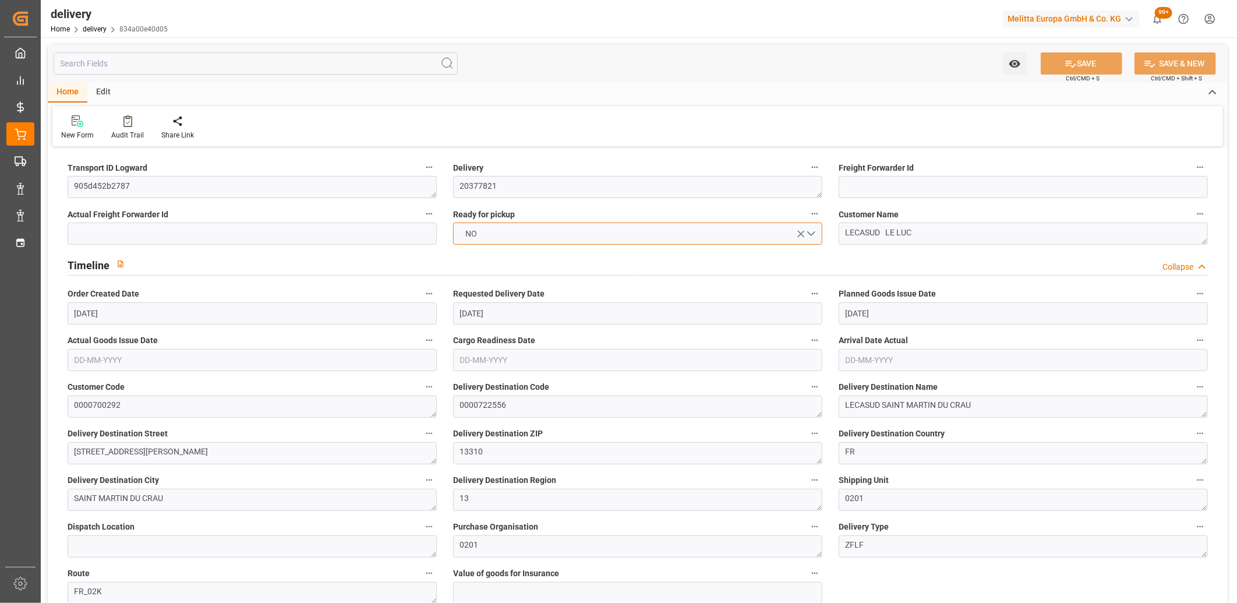
click at [539, 229] on button "NO" at bounding box center [637, 233] width 369 height 22
click at [539, 229] on div "YES" at bounding box center [638, 236] width 368 height 24
click at [1102, 61] on button "SAVE" at bounding box center [1082, 63] width 82 height 22
type input "1"
type input "127.957"
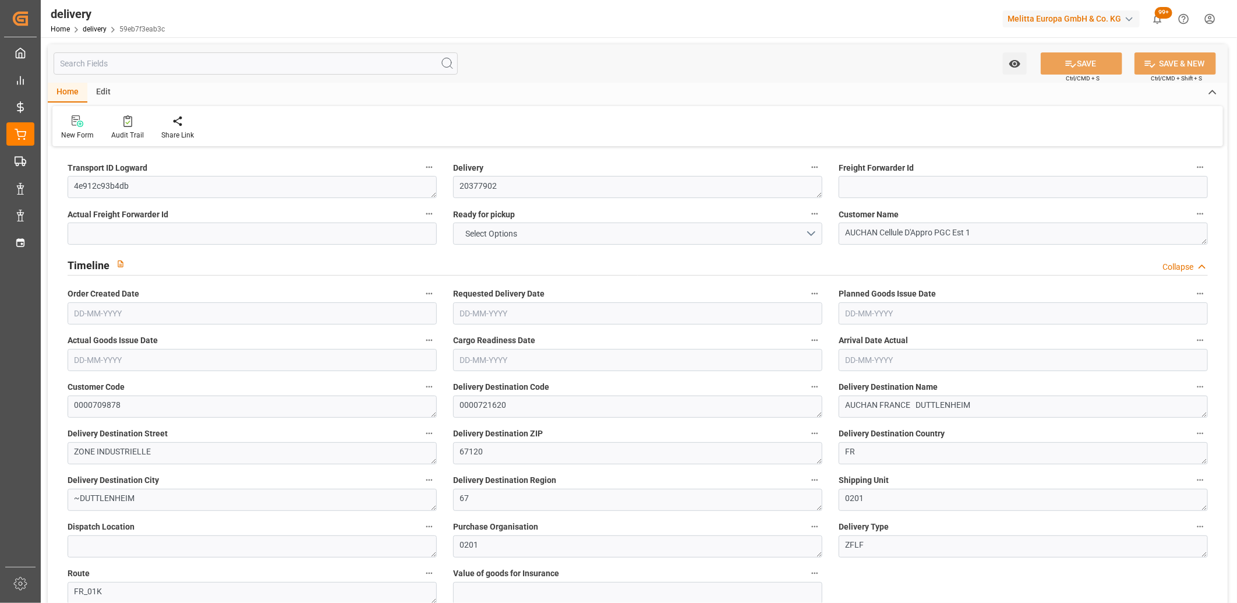
type input "174.342"
type input "589.942"
type input "64"
type input "1"
type input "0"
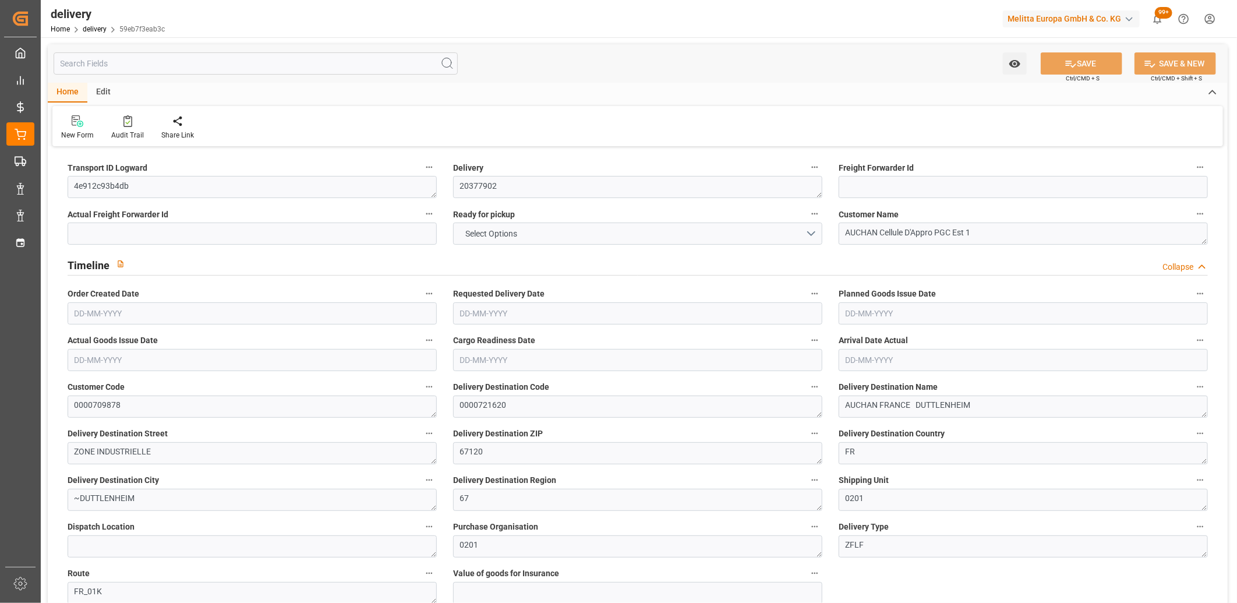
type input "1"
type input "0"
type input "62.4867"
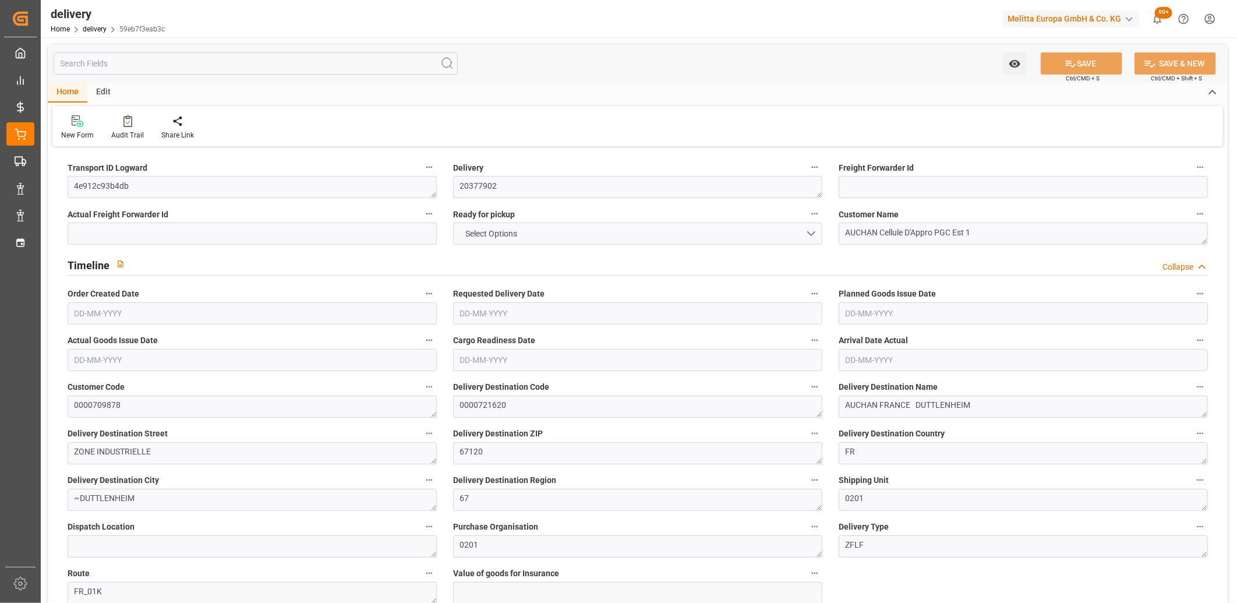
type input "62.4867"
type input "0"
type input "23.04"
type input "1.5"
type input "1.3"
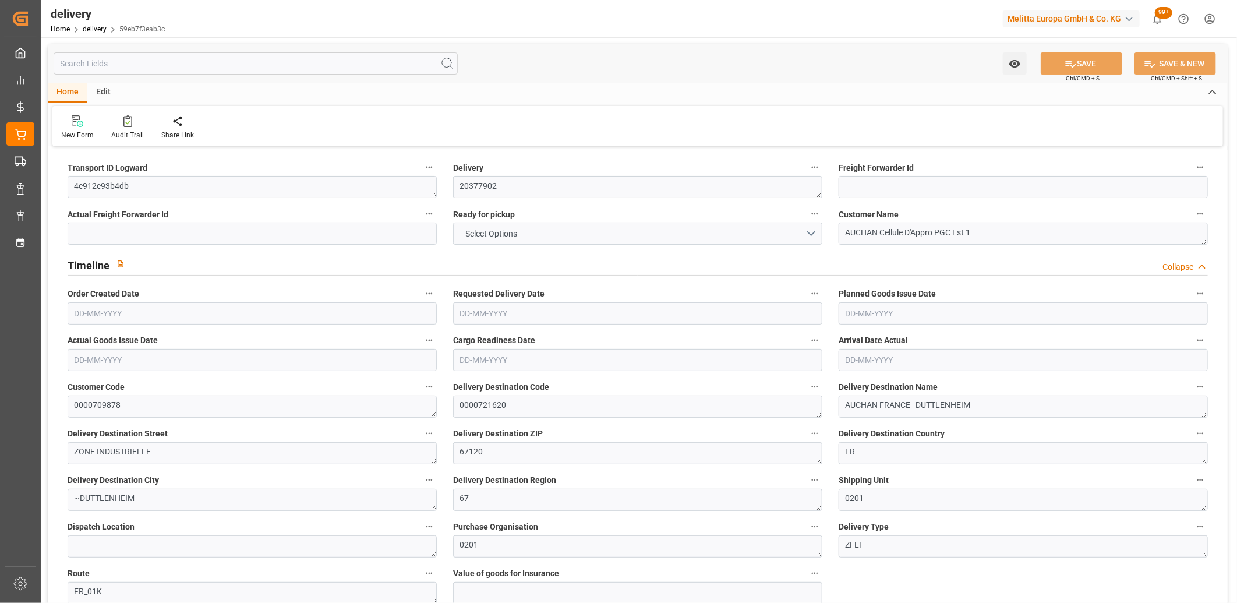
type input "0"
type input "1.5"
type input "151.342"
type input "101"
type input "0"
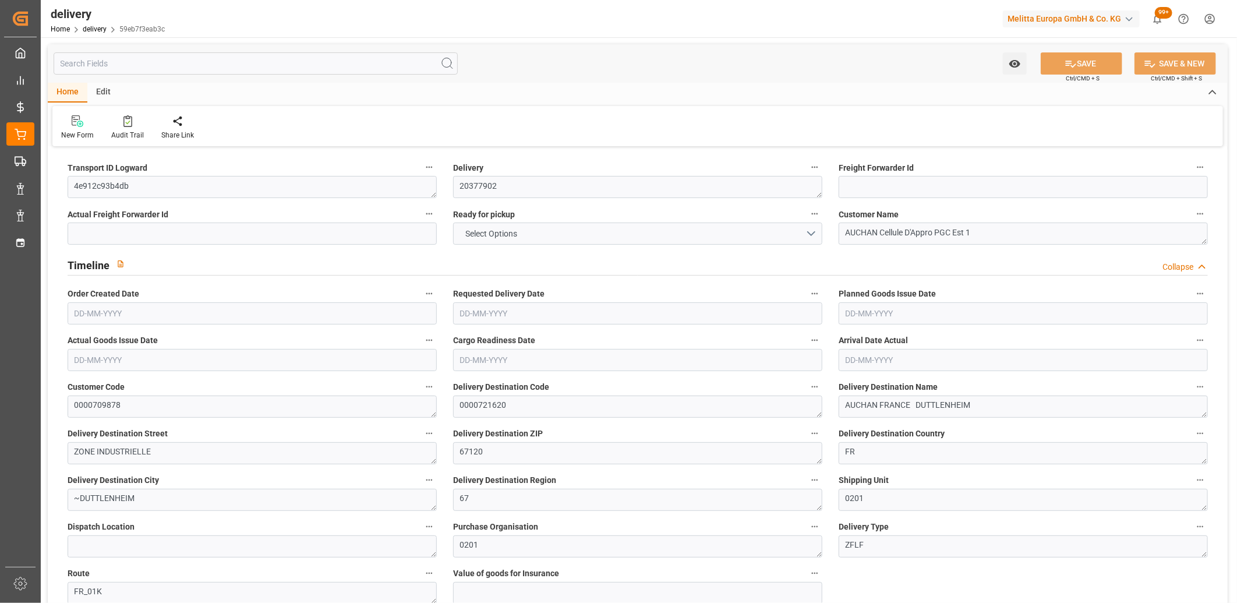
type input "[DATE]"
type input "[DATE] 11:00"
click at [493, 234] on button "NO" at bounding box center [637, 233] width 369 height 22
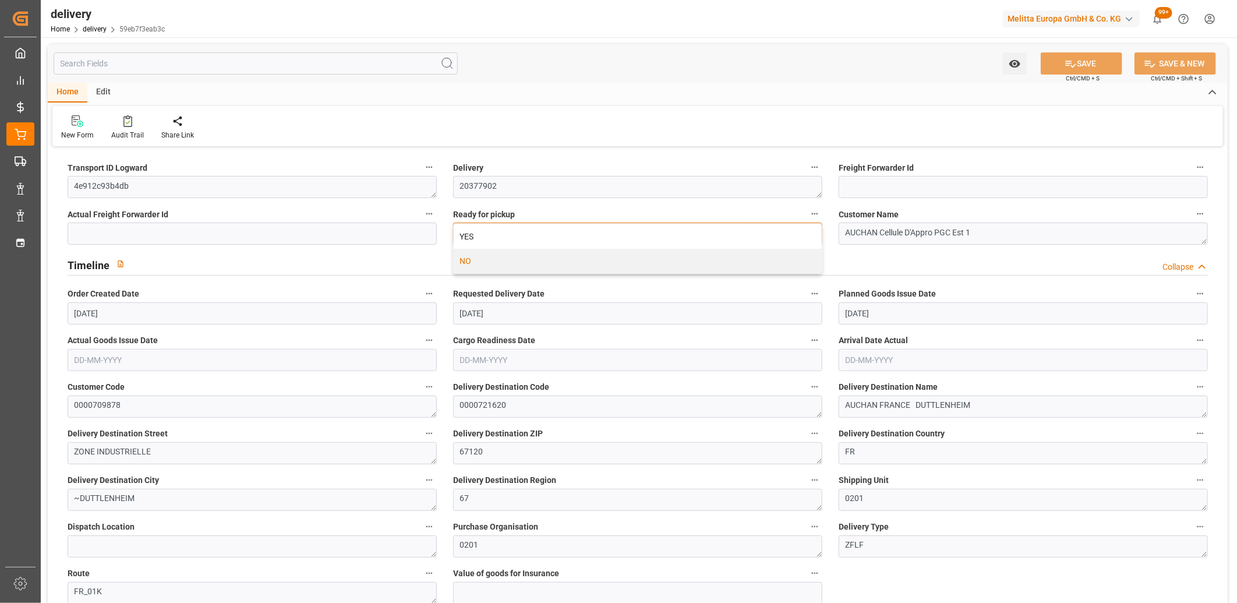
click at [493, 234] on div "YES" at bounding box center [638, 236] width 368 height 24
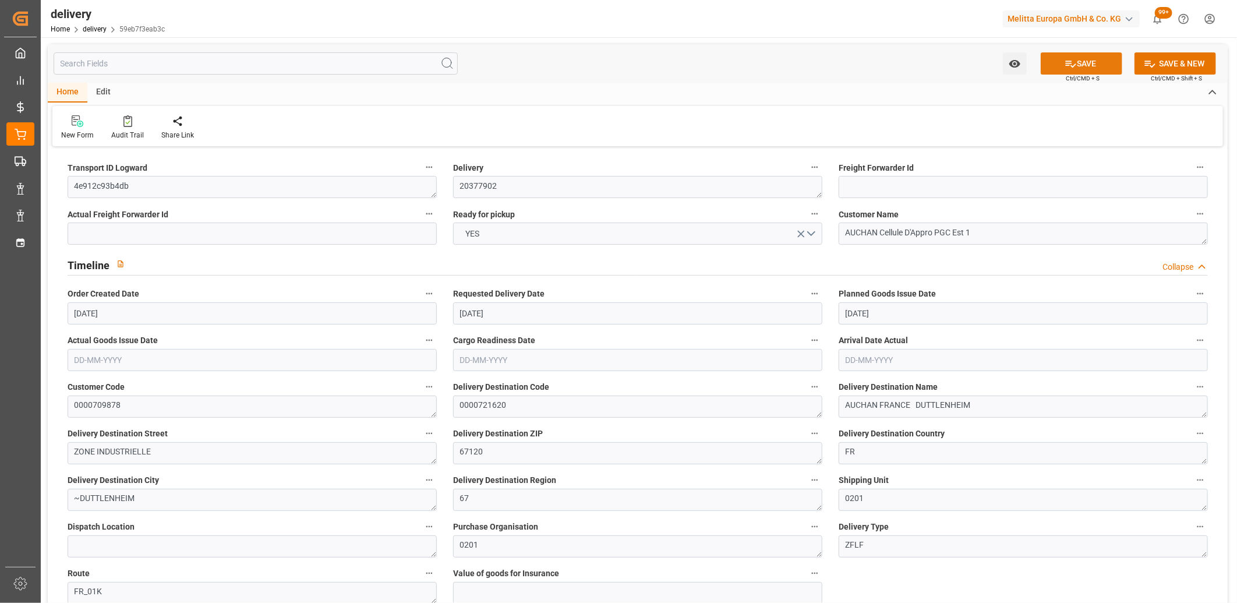
click at [1068, 65] on icon at bounding box center [1071, 64] width 10 height 7
type input "258.744"
type input "397"
type input "1941.6"
type input "0"
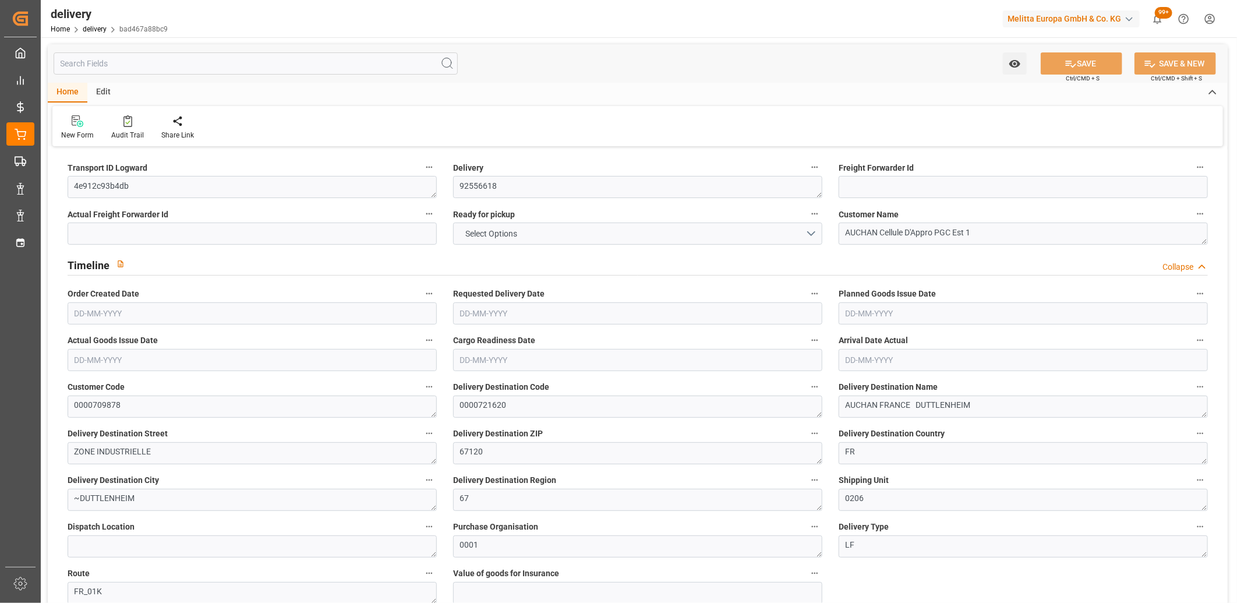
type input "3"
type input "2"
type input "0"
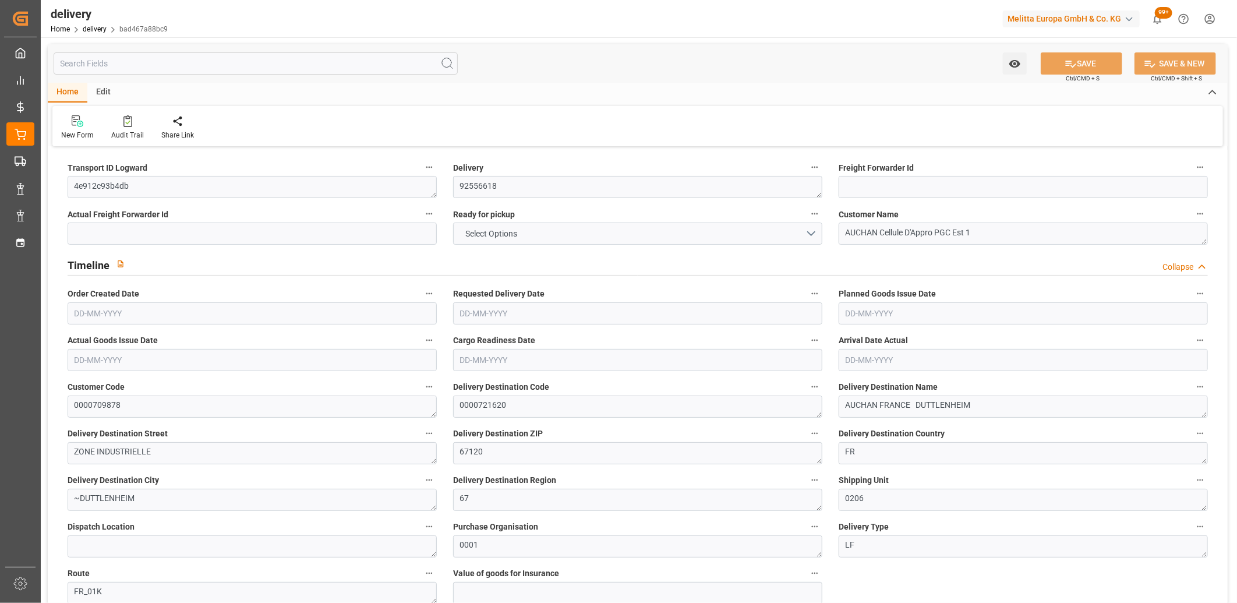
type input "0"
type input "124.9733"
type input "7.35"
type input "0"
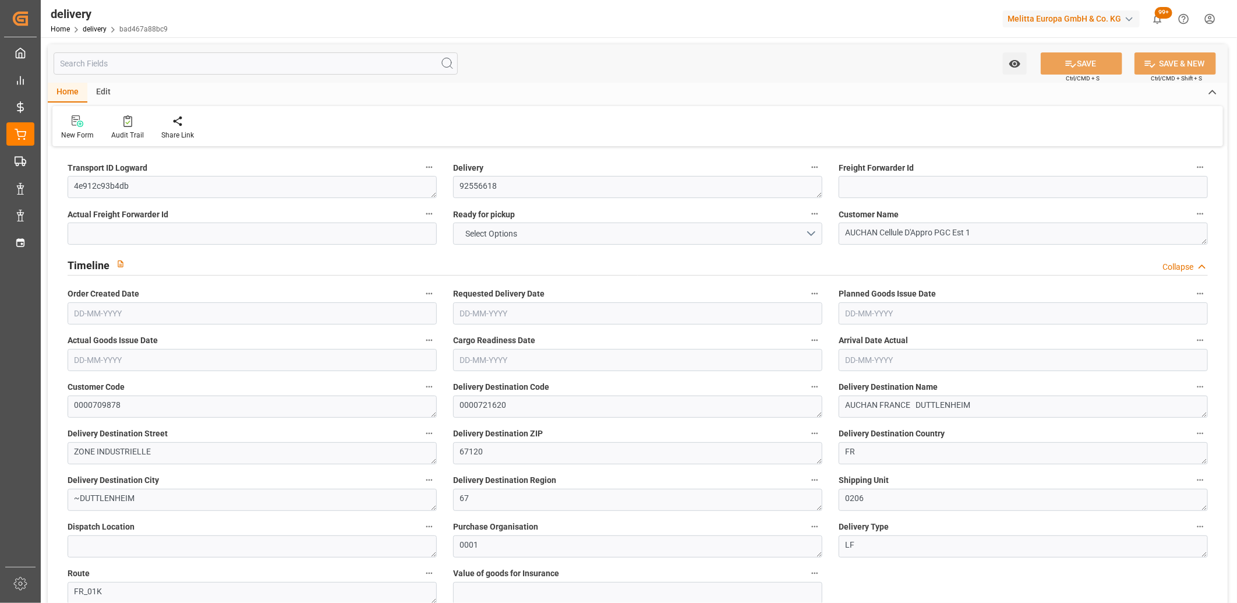
type input "1.5"
type input "1.3"
type input "0"
type input "4.5"
type input "313.92"
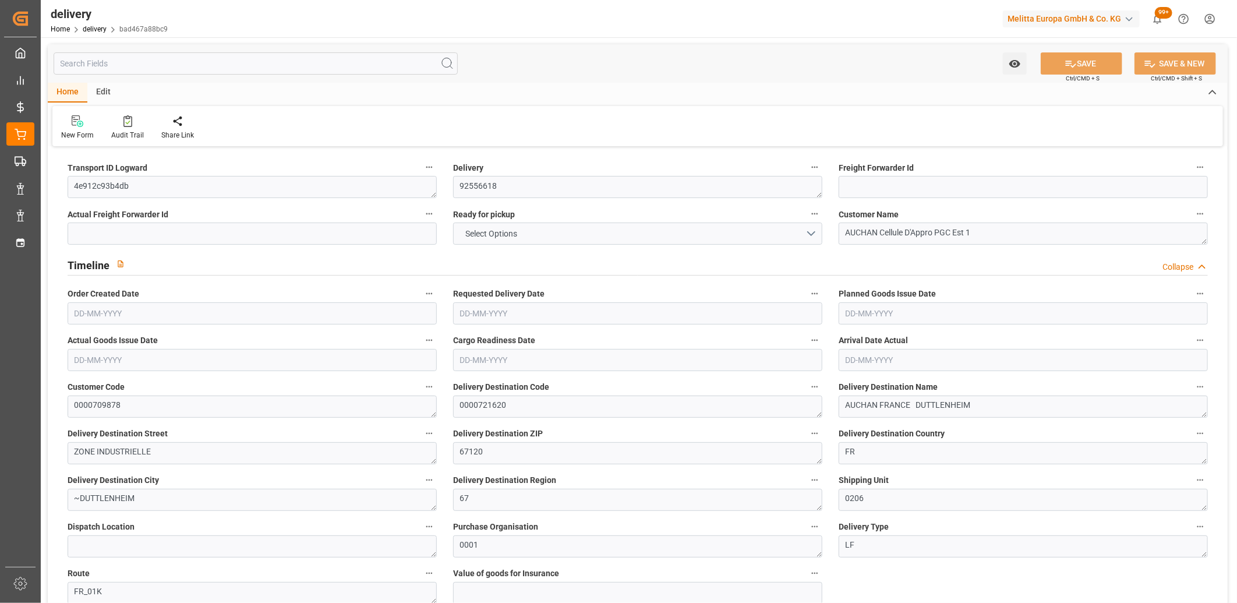
type input "101"
type input "0"
type input "[DATE]"
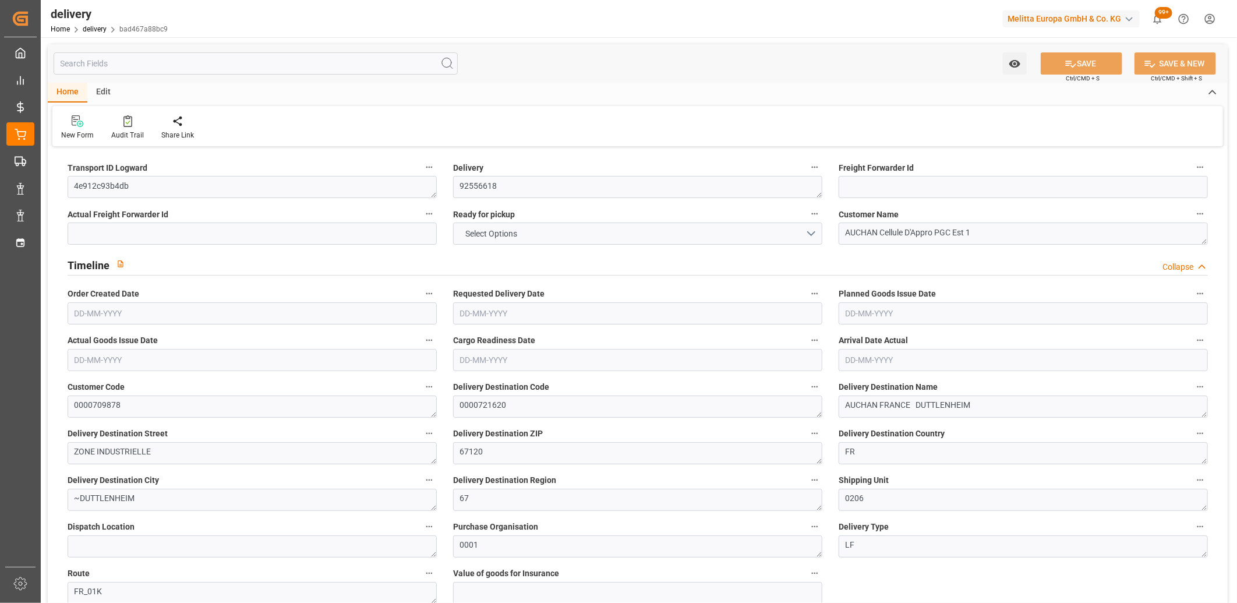
type input "[DATE] 11:00"
click at [532, 235] on button "NO" at bounding box center [637, 233] width 369 height 22
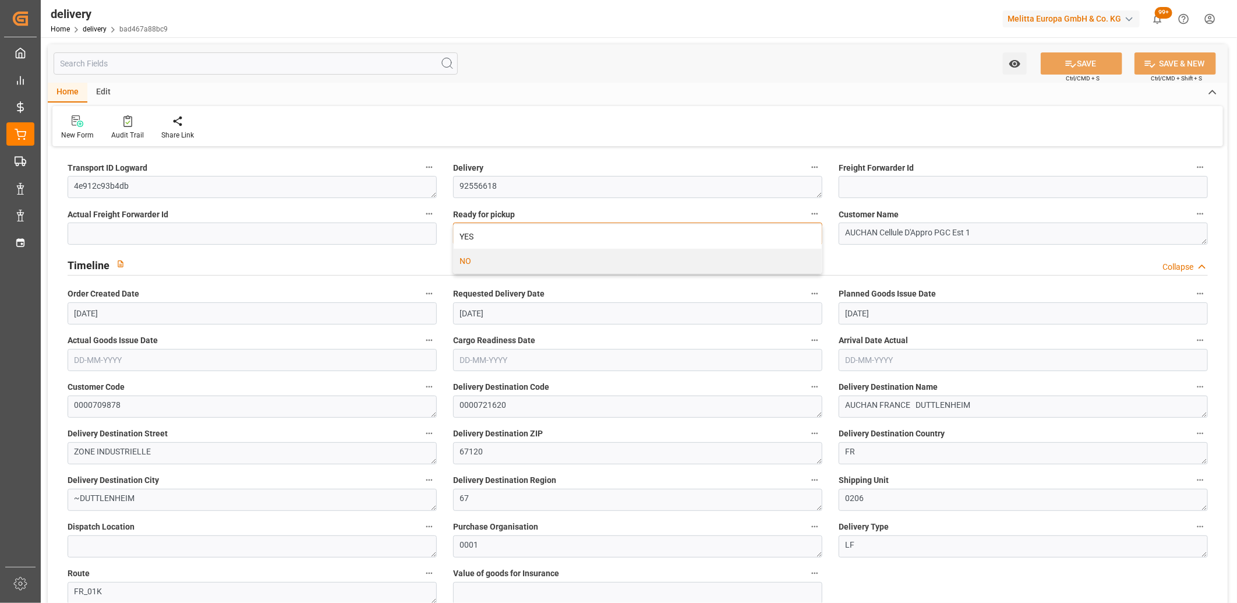
click at [532, 235] on div "YES" at bounding box center [638, 236] width 368 height 24
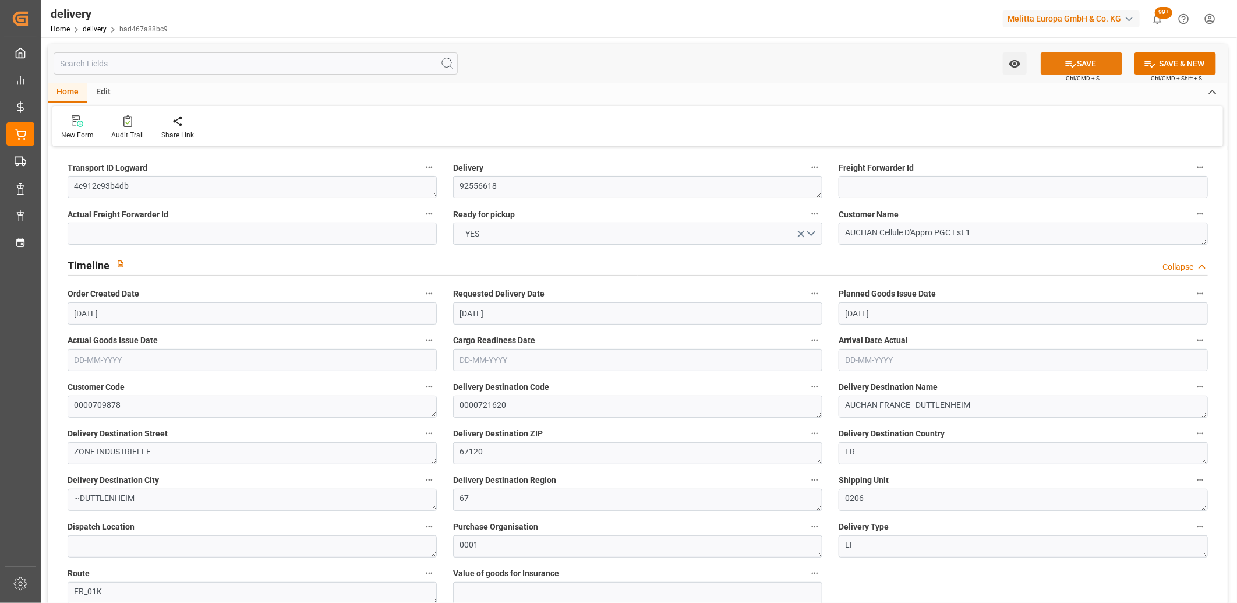
click at [1066, 63] on icon at bounding box center [1071, 64] width 10 height 7
type input "1"
type input "813.818"
type input "870.512"
type input "1729.512"
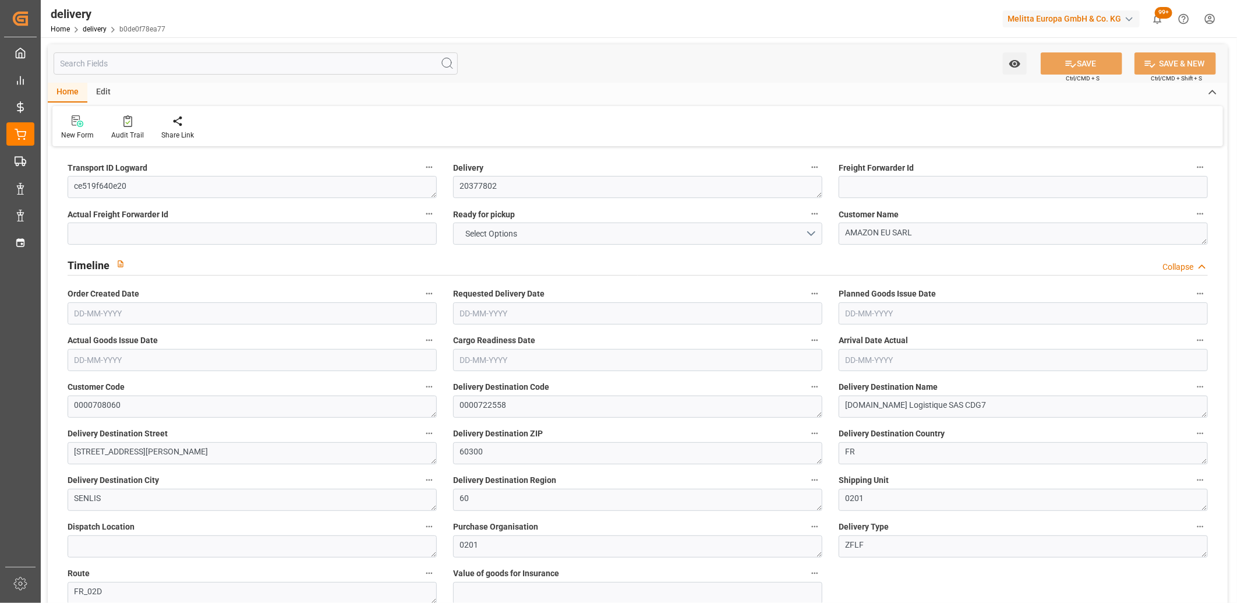
type input "161"
type input "2"
type input "0"
type input "2"
type input "0"
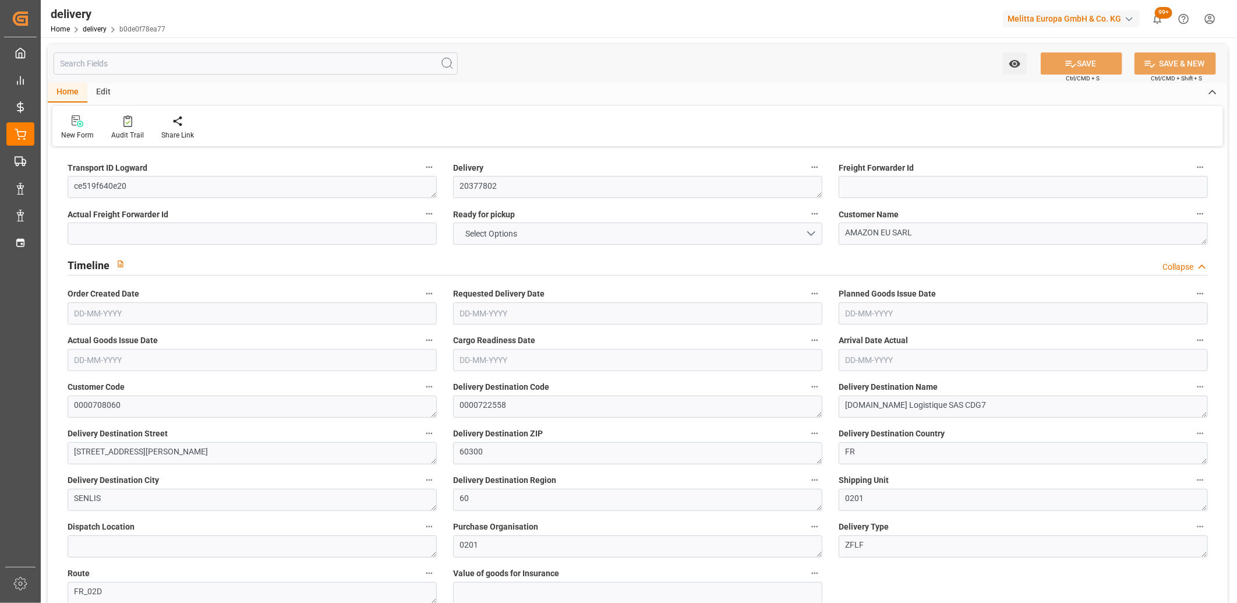
type input "0"
type input "51.1822"
type input "0"
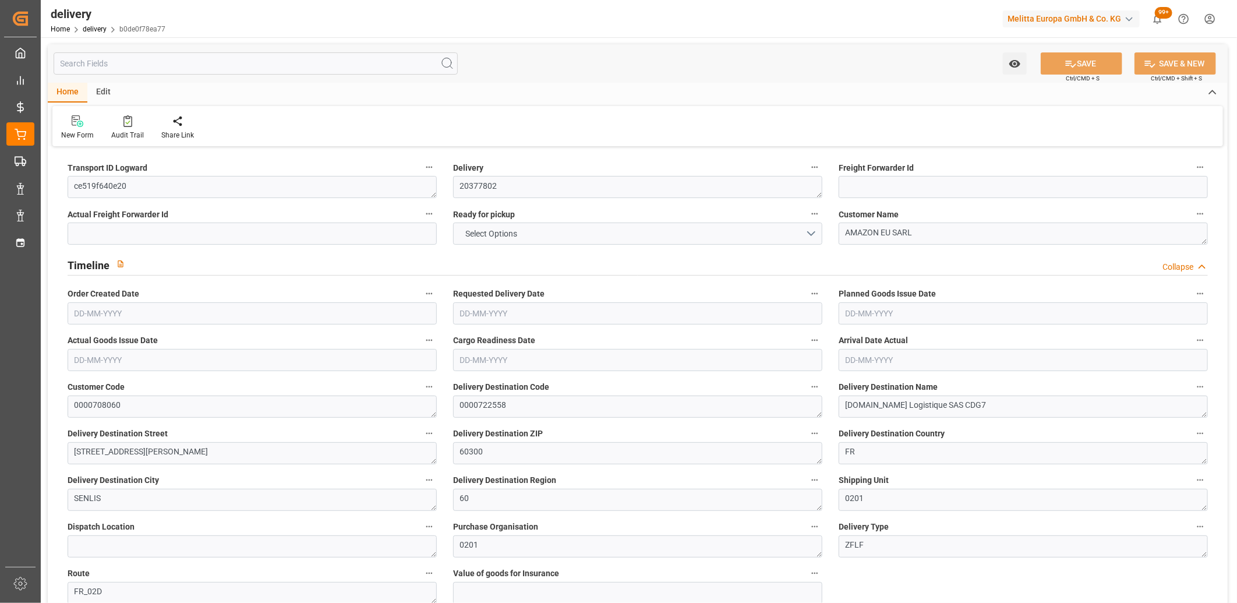
type input "57.96"
type input "1.5"
type input "1.3"
type input "0"
type input "3"
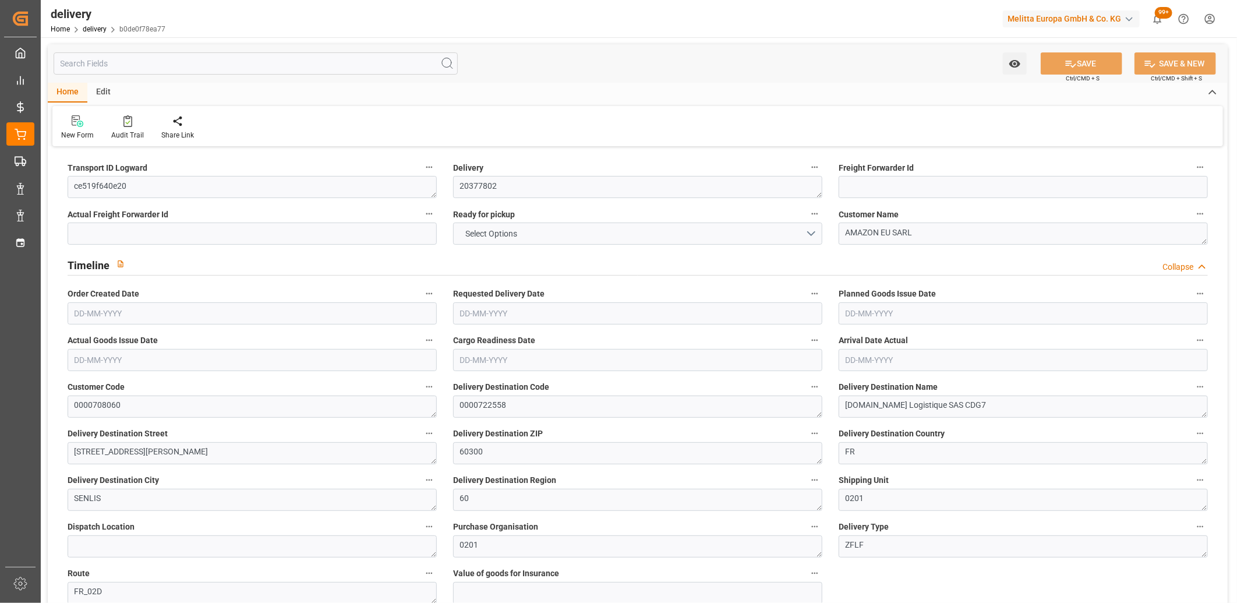
type input "824.512"
type input "101"
type input "356.9009"
type input "0.0229"
type input "0"
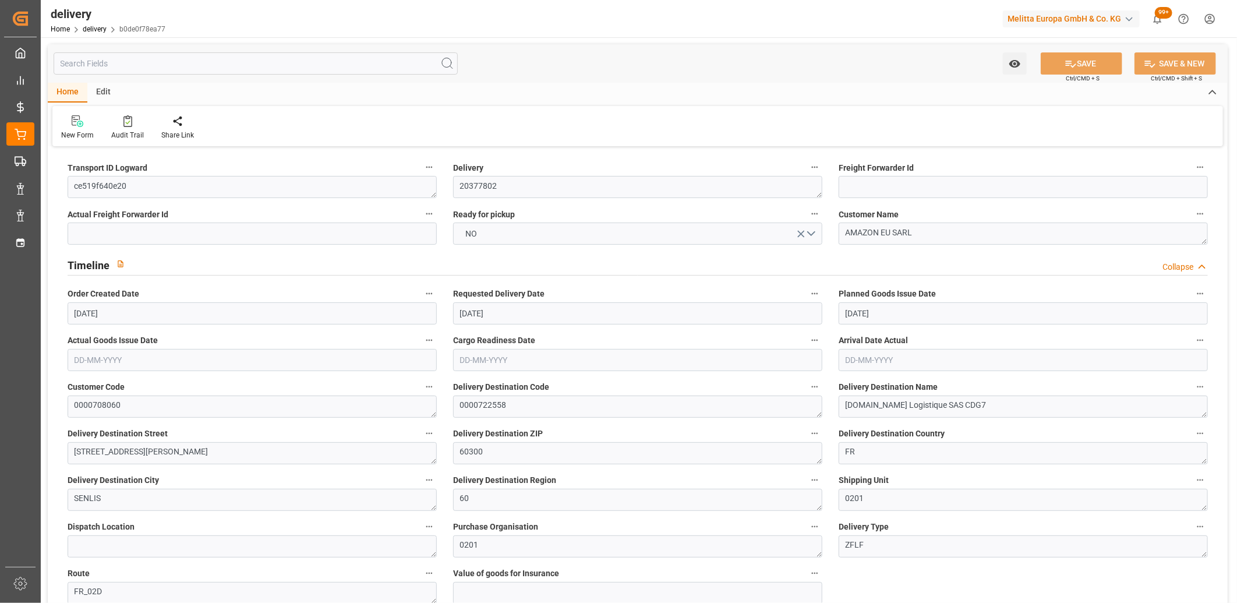
type input "[DATE]"
type input "[DATE] 11:02"
click at [536, 234] on button "NO" at bounding box center [637, 233] width 369 height 22
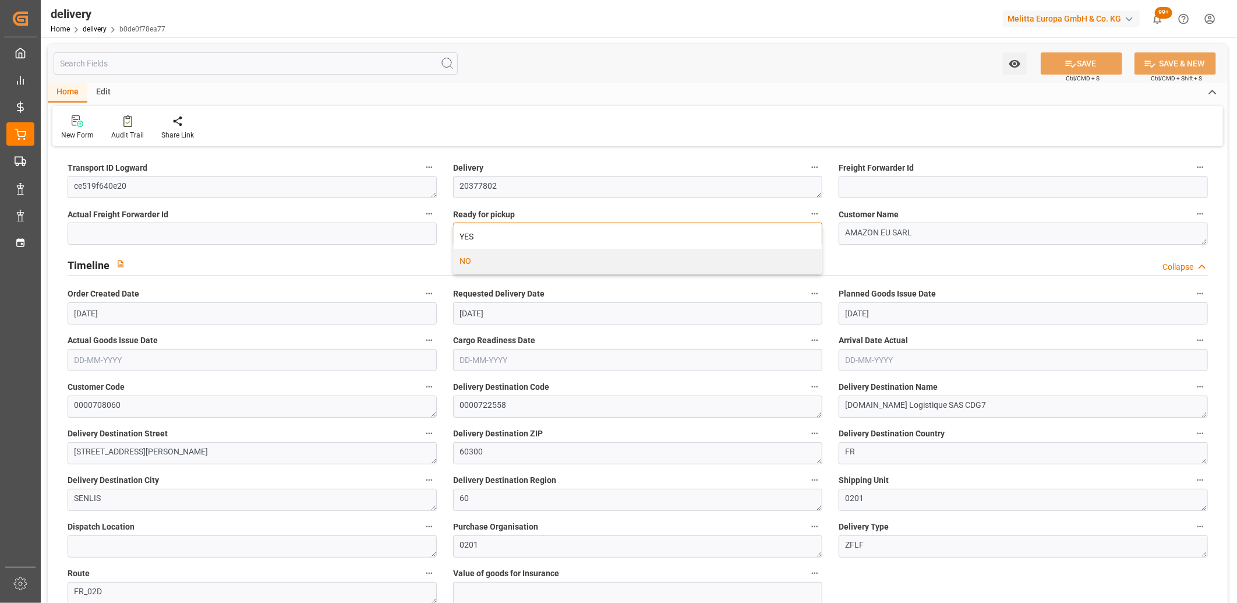
click at [536, 234] on div "YES" at bounding box center [638, 236] width 368 height 24
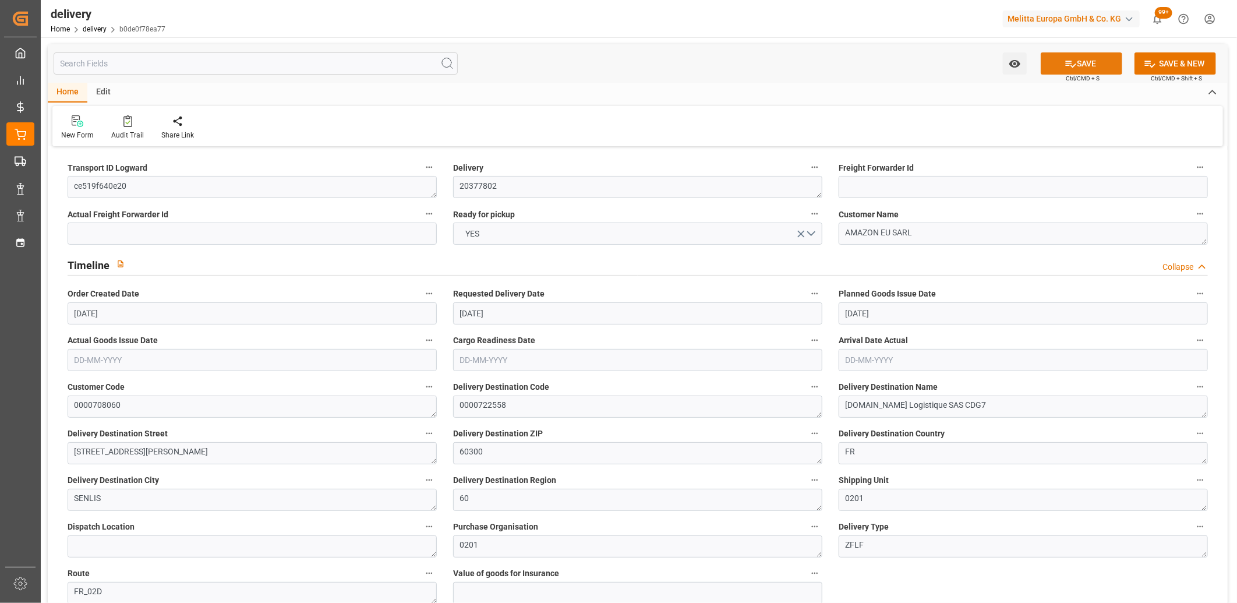
click at [1091, 66] on button "SAVE" at bounding box center [1082, 63] width 82 height 22
type input "1"
type input "194.81"
type input "220.23"
type input "484"
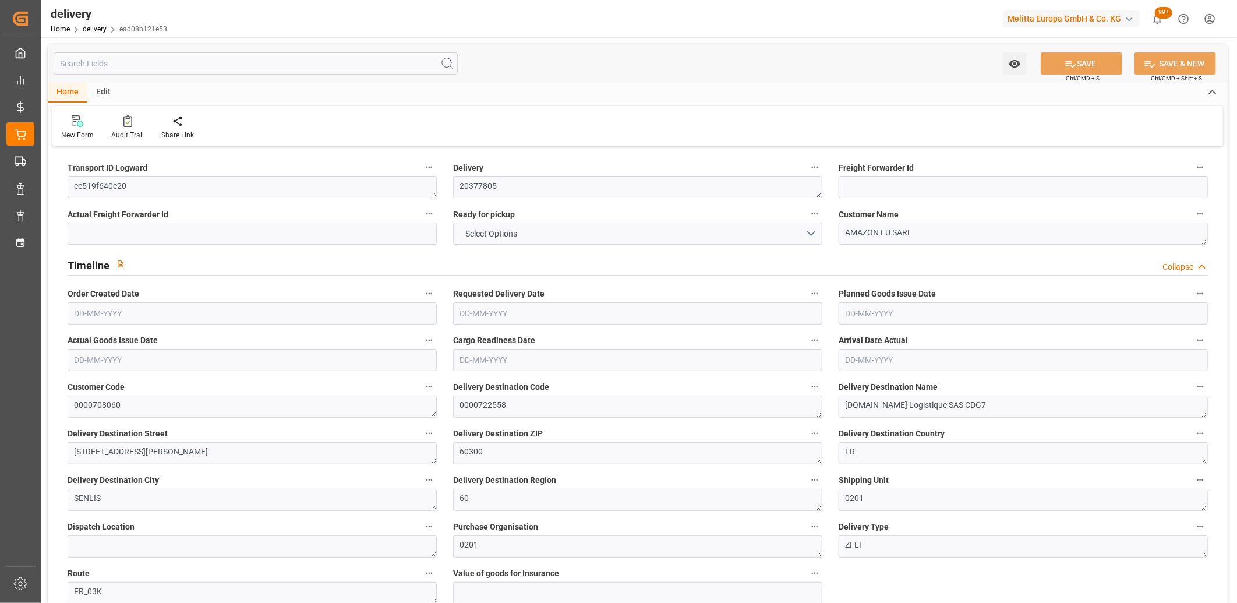
type input "55"
type input "1"
type input "0"
type input "1"
type input "0"
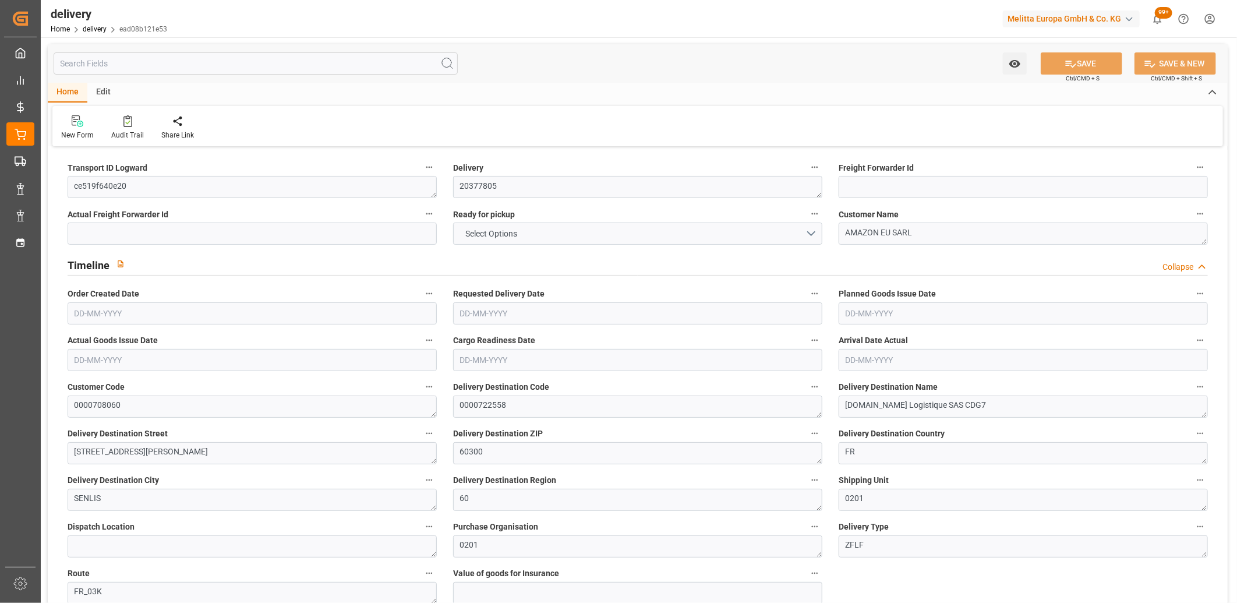
type input "0"
type input "25.5911"
type input "0"
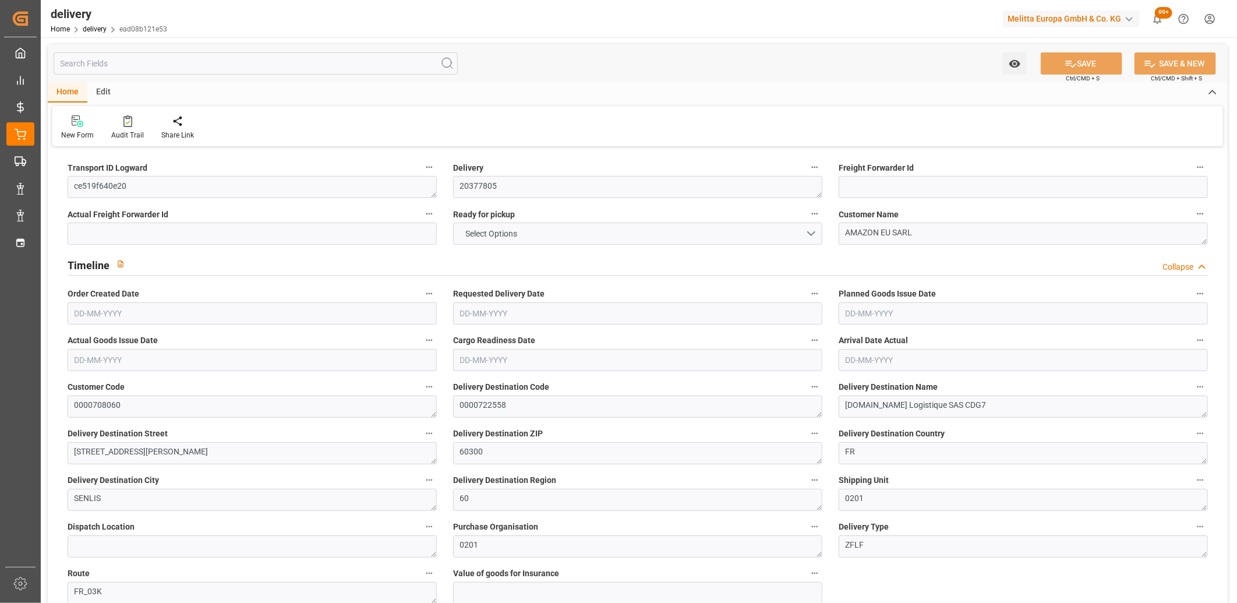
type input "19.8"
type input "1.5"
type input "1.3"
type input "0"
type input "1.5"
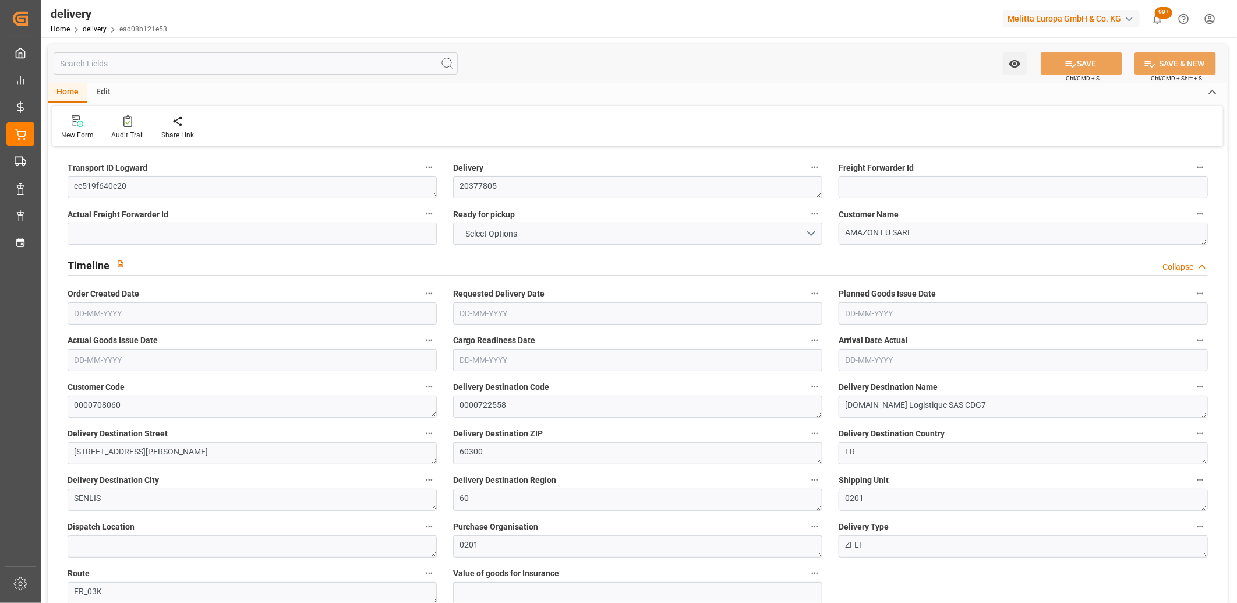
type input "197.23"
type input "101"
type input "99.8779"
type input "0.0064"
type input "0"
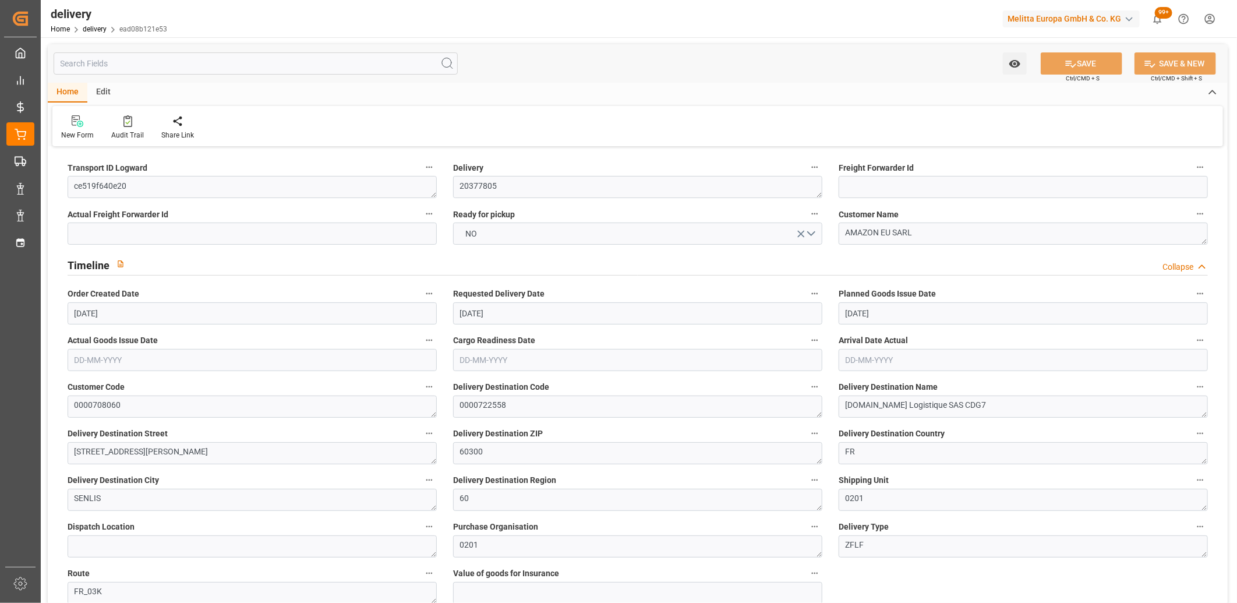
type input "[DATE]"
type input "08-09-2025 11:02"
click at [501, 236] on button "NO" at bounding box center [637, 233] width 369 height 22
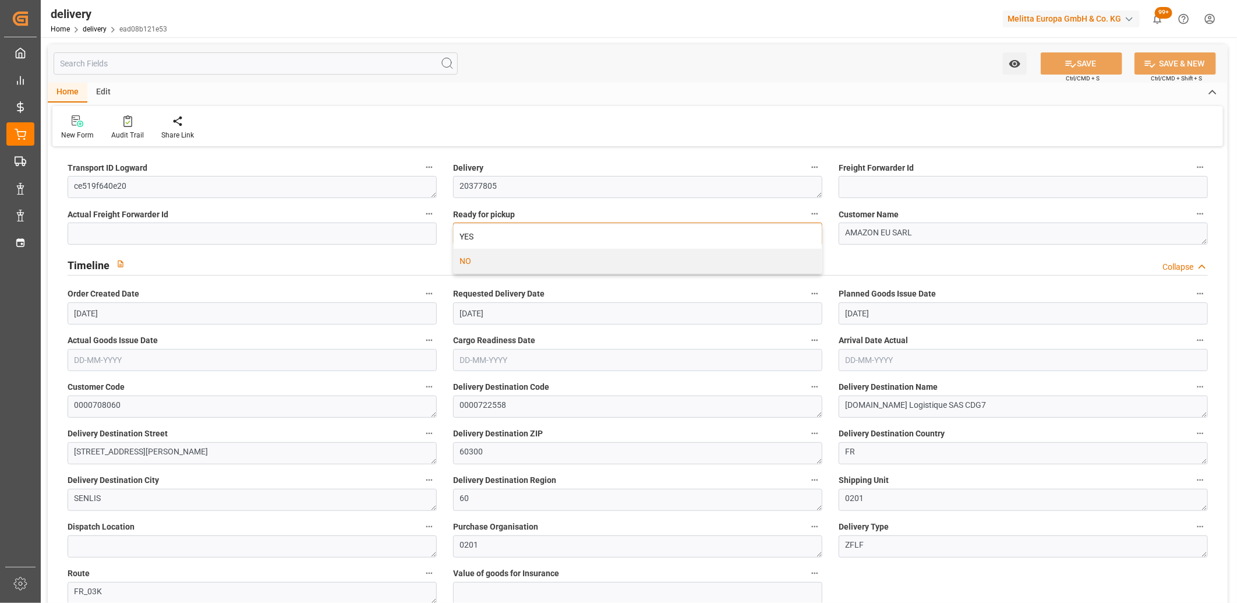
click at [501, 236] on div "YES" at bounding box center [638, 236] width 368 height 24
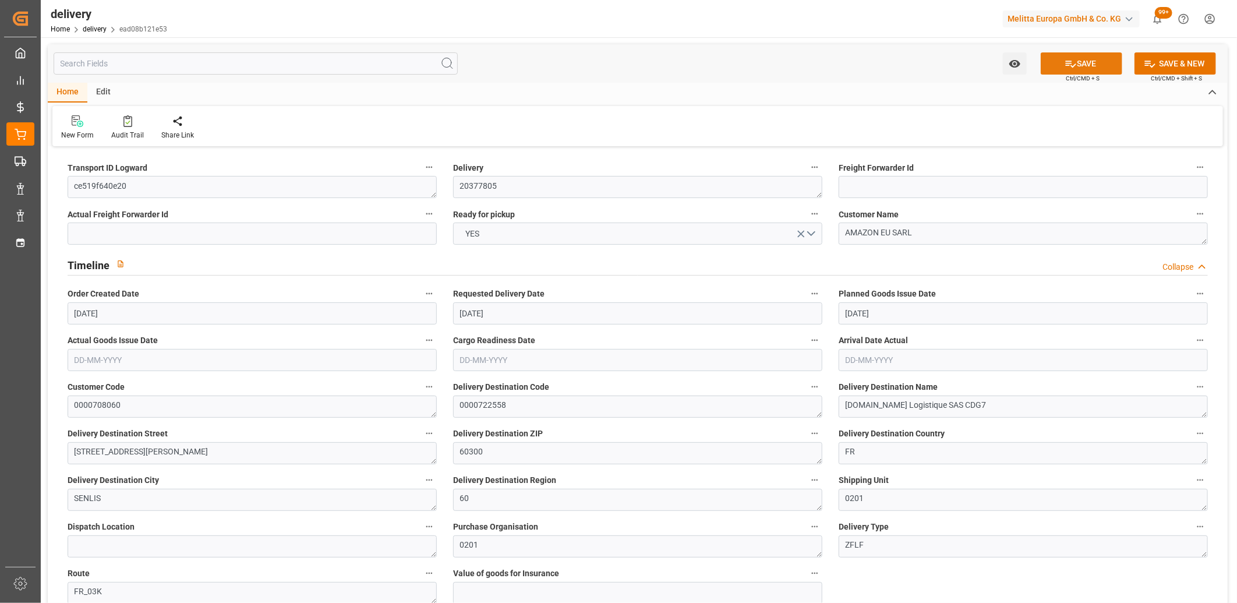
click at [1061, 64] on button "SAVE" at bounding box center [1082, 63] width 82 height 22
type input "[DATE]"
type input "[DATE] 11:01"
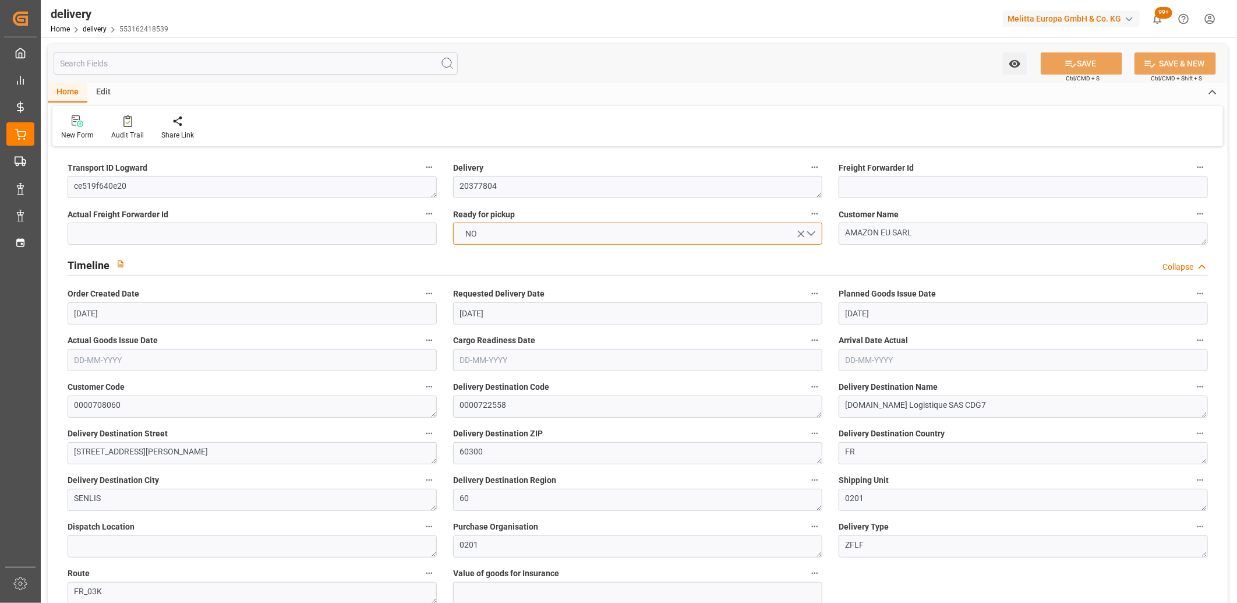
click at [474, 235] on span "NO" at bounding box center [471, 234] width 23 height 12
click at [474, 235] on div "YES" at bounding box center [638, 236] width 368 height 24
click at [1080, 56] on button "SAVE" at bounding box center [1082, 63] width 82 height 22
type input "[DATE]"
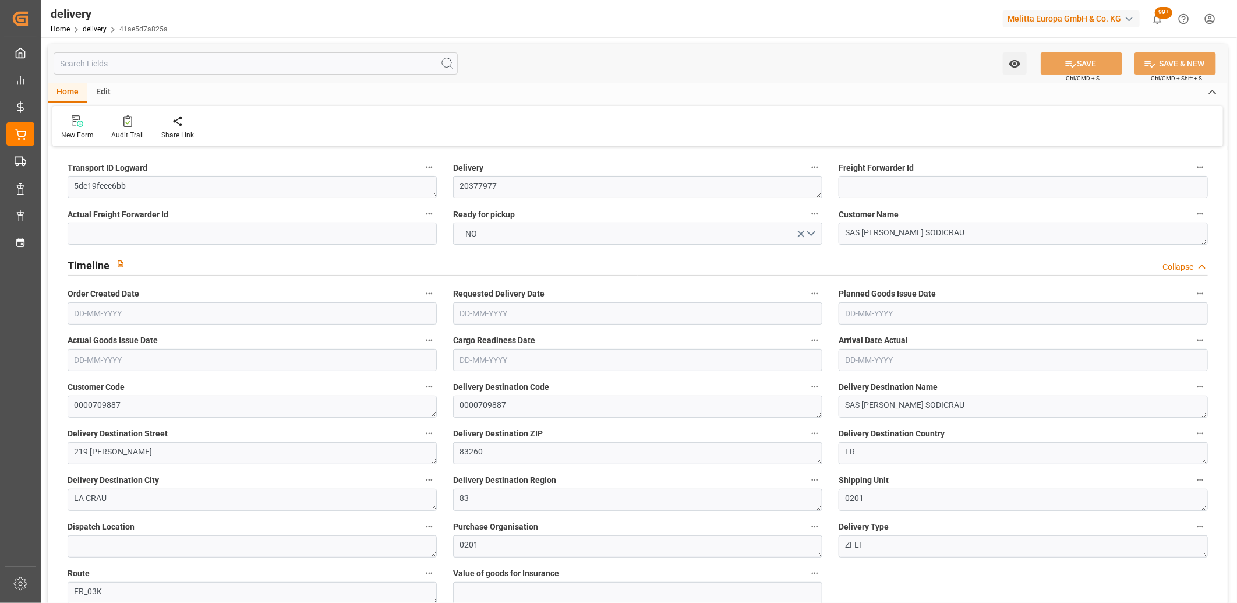
type input "[DATE]"
type input "[DATE] 11:01"
drag, startPoint x: 153, startPoint y: 189, endPoint x: 35, endPoint y: 179, distance: 118.1
click at [35, 179] on div "Created by potrace 1.15, written by [PERSON_NAME] [DATE]-[DATE] Created by potr…" at bounding box center [618, 301] width 1237 height 603
type textarea "x"
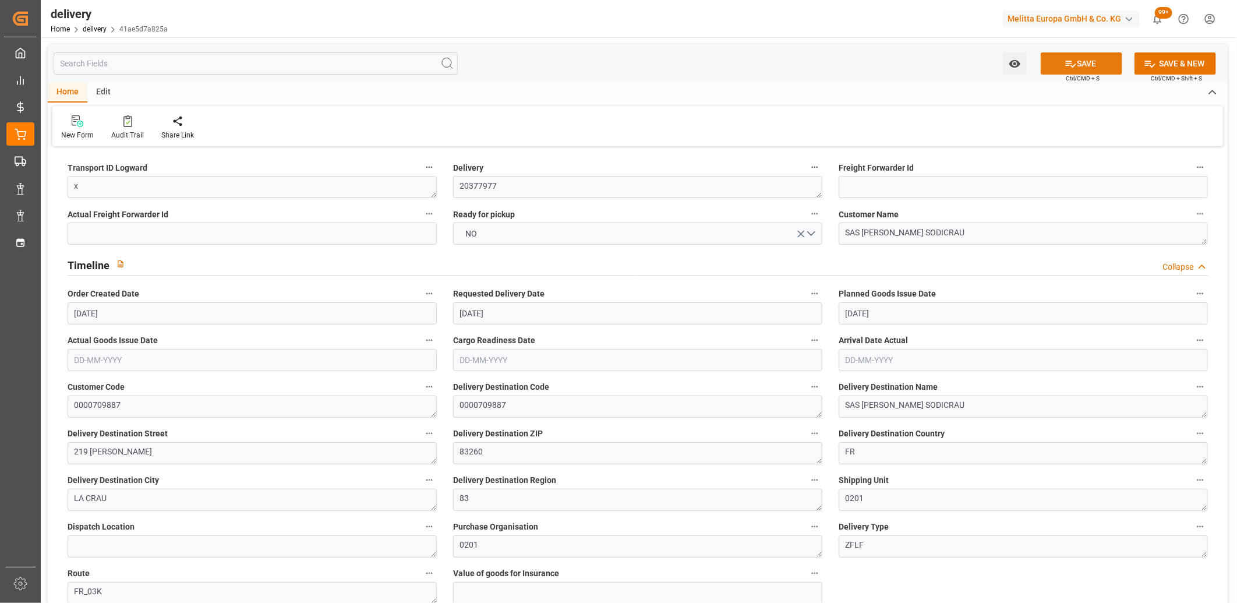
click at [1052, 62] on button "SAVE" at bounding box center [1082, 63] width 82 height 22
type textarea "x ~ Pallet(s) ~ 2025-09-10 00:00:00 ~ FR_03K ~ 2025-09-15 00:00:00~0000709887"
type input "2719.392"
type input "3542.4"
type input "9816.32"
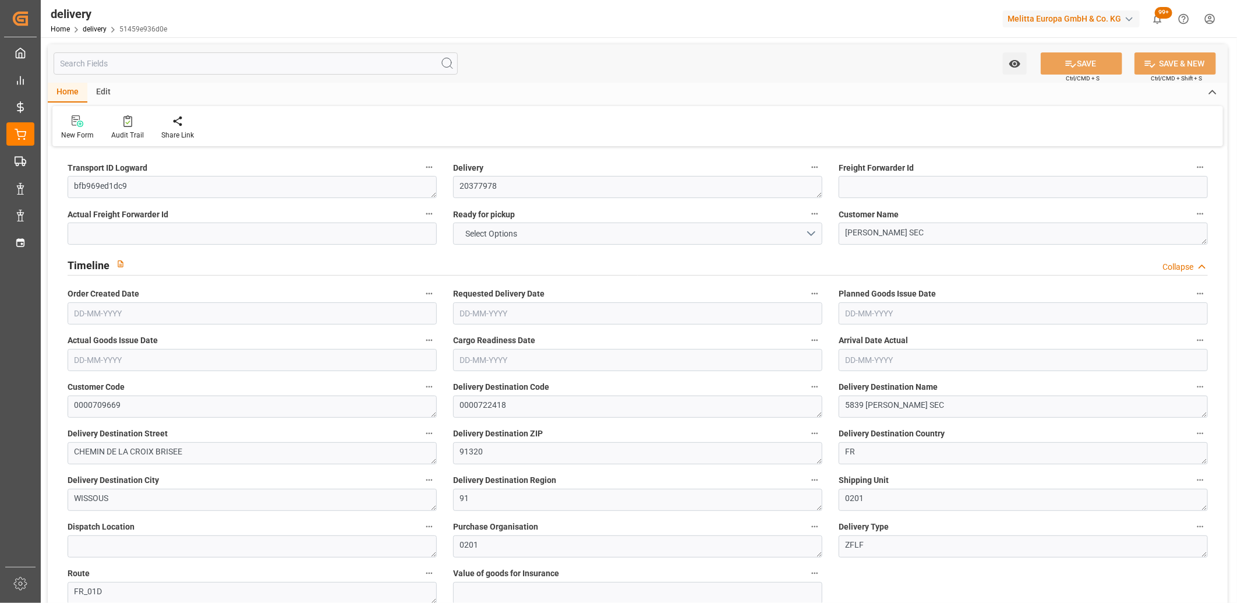
type input "136"
type input "9"
type input "6"
type input "9"
type input "0"
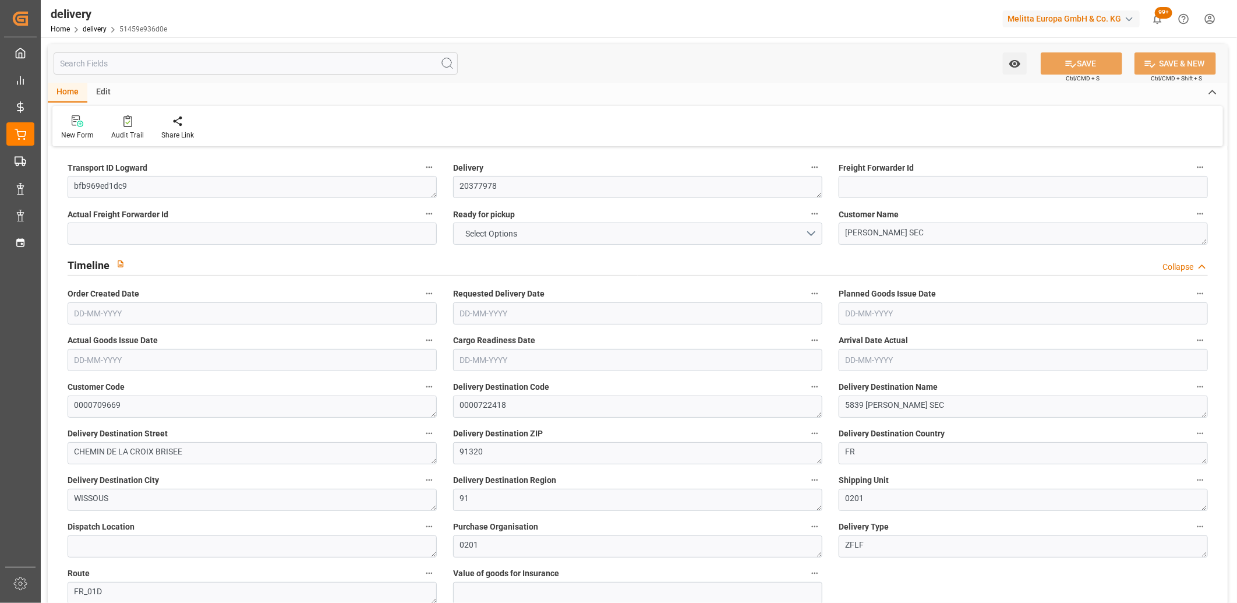
type input "0"
type input "-7.3322"
type input "216.93"
type input "209.5978"
type input "14.7"
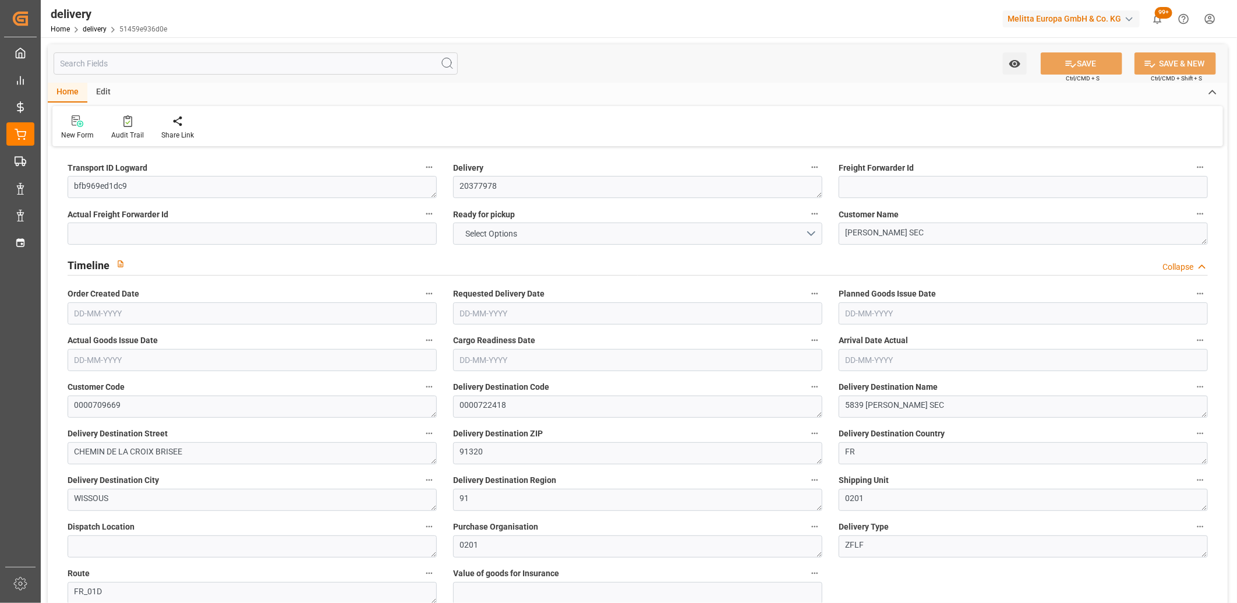
type input "48.96"
type input "1.5"
type input "1.3"
type input "0"
type input "13.5"
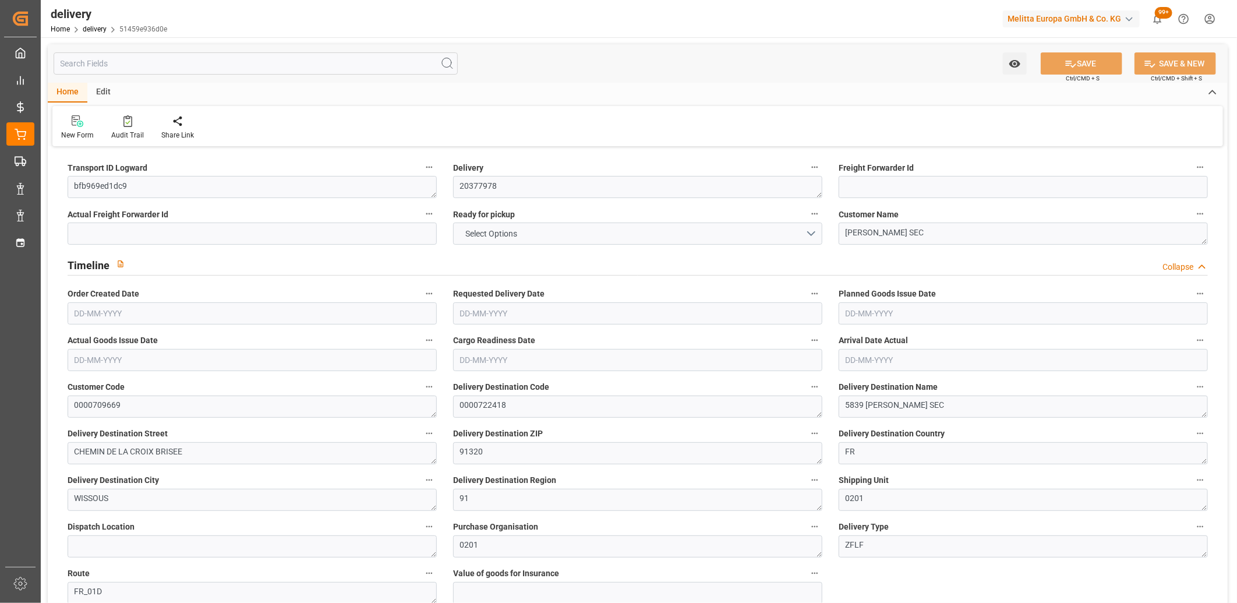
type input "3166.112"
type input "101"
type input "2956.9061"
type input "0.1896"
type input "0"
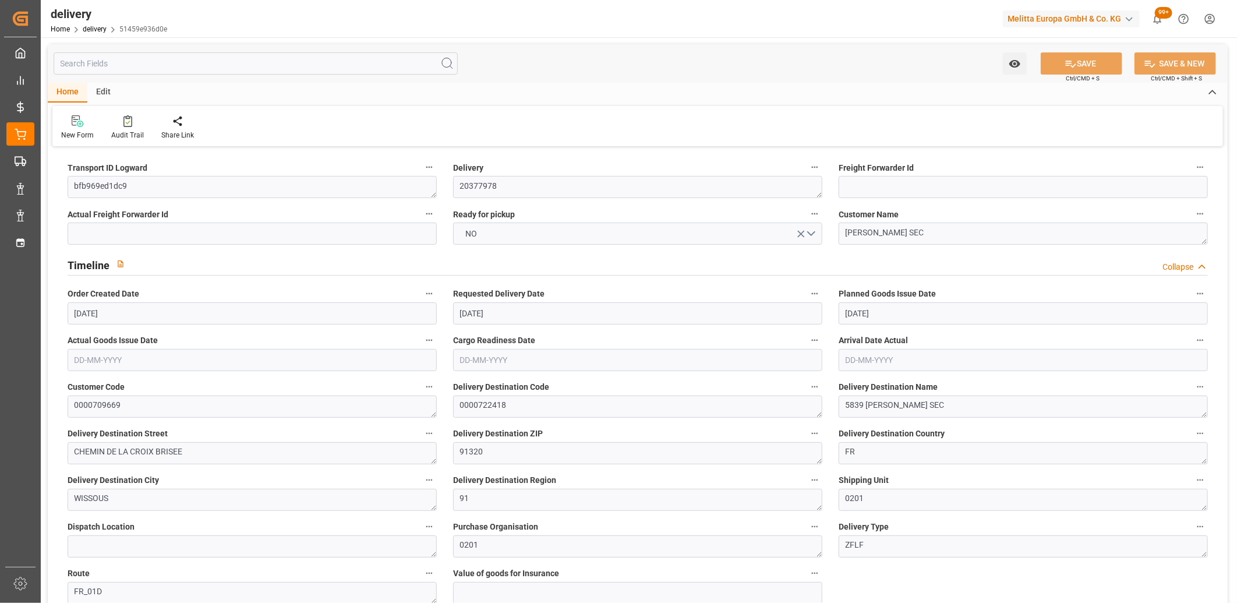
type input "10-09-2025"
type input "[DATE]"
type input "12-09-2025"
type input "10-09-2025 11:00"
drag, startPoint x: 143, startPoint y: 189, endPoint x: 39, endPoint y: 186, distance: 104.3
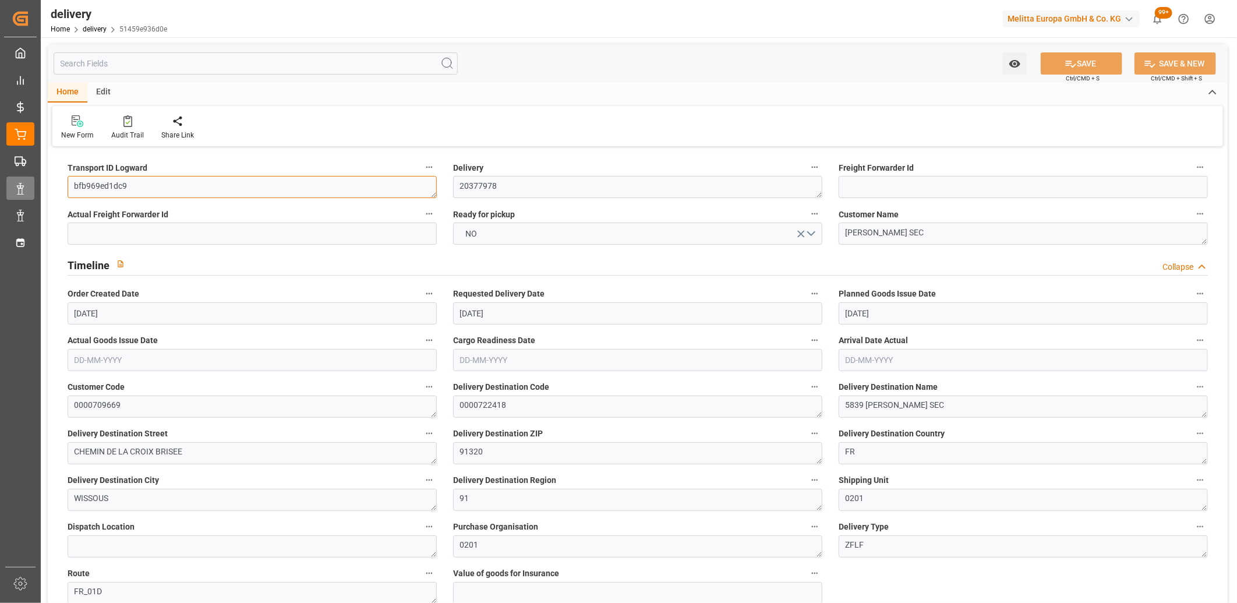
click at [39, 186] on div "Created by potrace 1.15, written by Peter Selinger 2001-2017 Created by potrace…" at bounding box center [618, 301] width 1237 height 603
paste textarea "41a42de9b8dc"
type textarea "41a42de9b8dc"
click at [1090, 64] on button "SAVE" at bounding box center [1082, 63] width 82 height 22
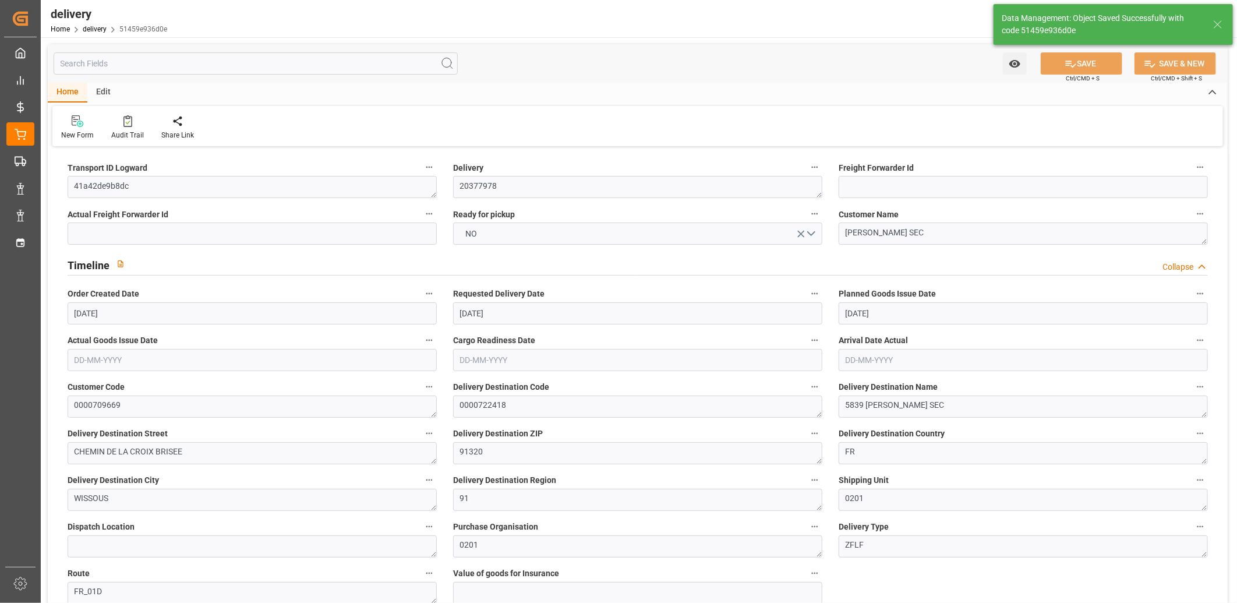
type textarea "41a42de9b8dc ~ Pallet(s) ~ 2025-09-10 00:00:00 ~ FR_01D ~ 2025-09-15 00:00:00~0…"
type input "-6.7989"
type input "201.15"
type input "194.3511"
type input "271.9469"
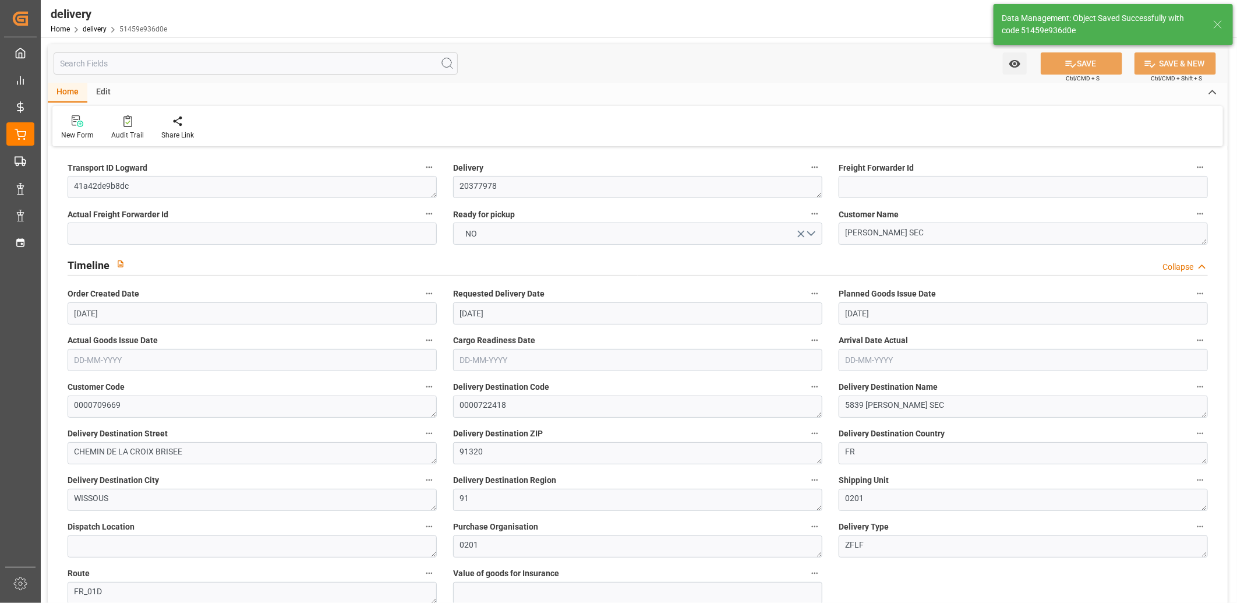
type input "0.0175"
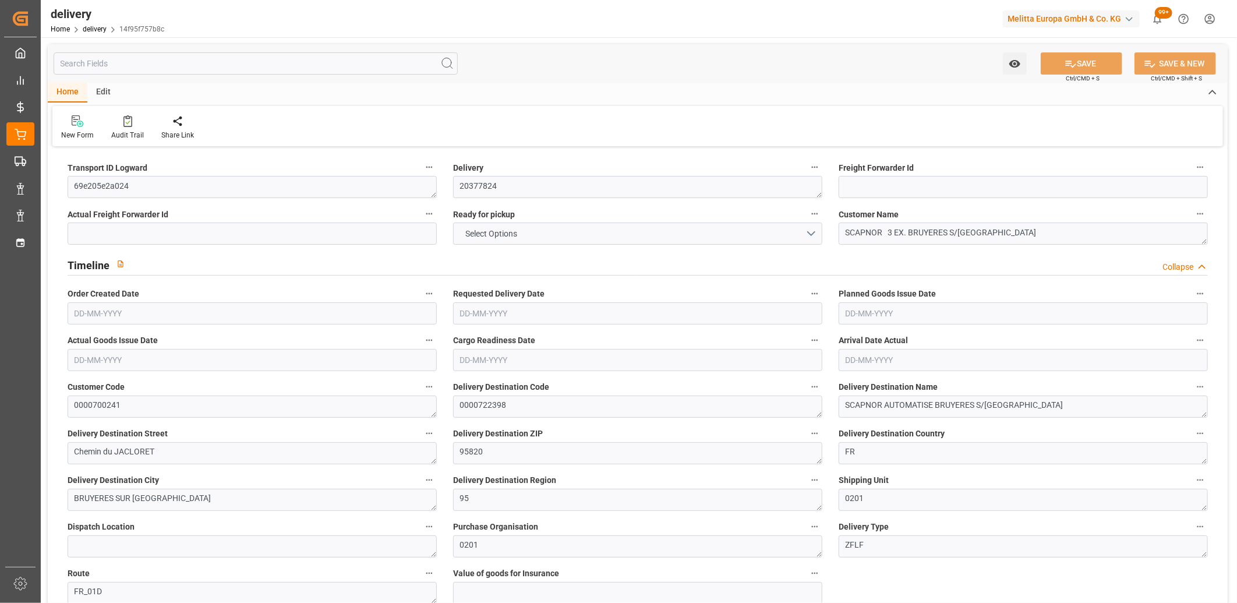
type input "83.52"
type input "130"
type input "624.384"
type input "64"
type input "1"
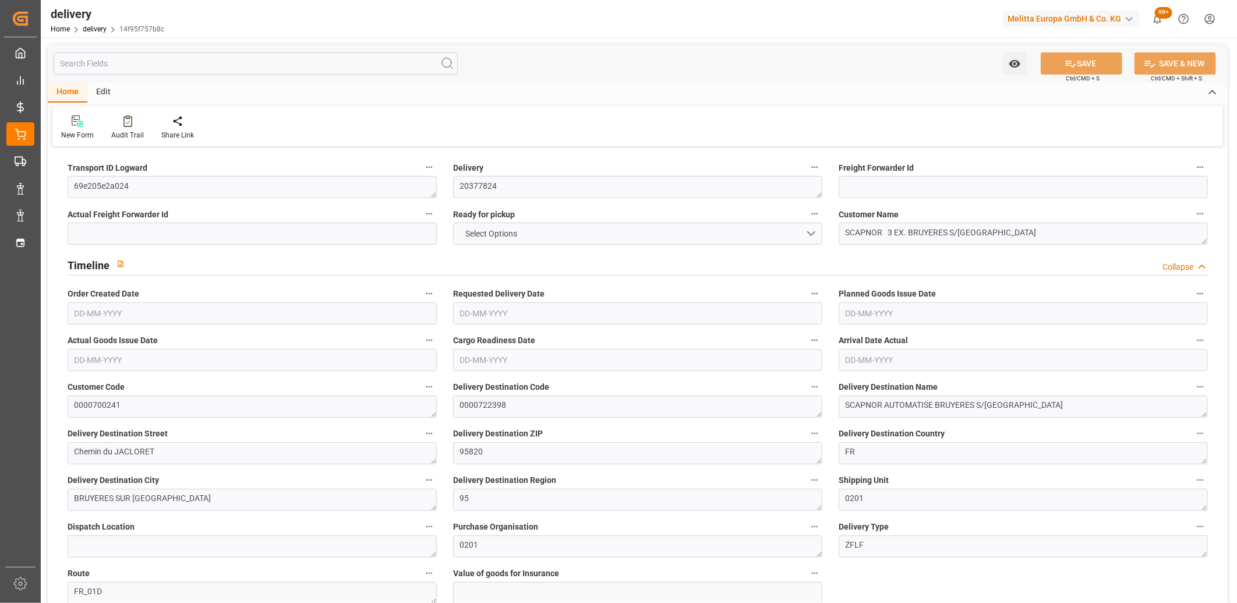
type input "0"
type input "1"
type input "0"
type input "-4.3071"
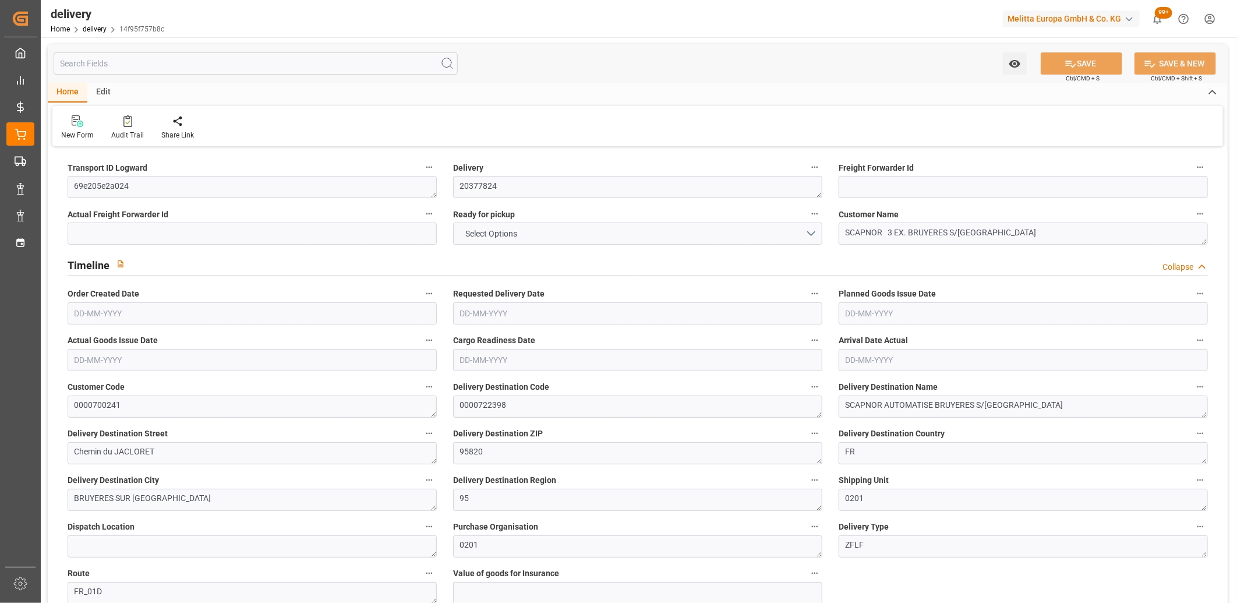
type input "127.43"
type input "123.1229"
type input "0"
type input "23.04"
type input "1.5"
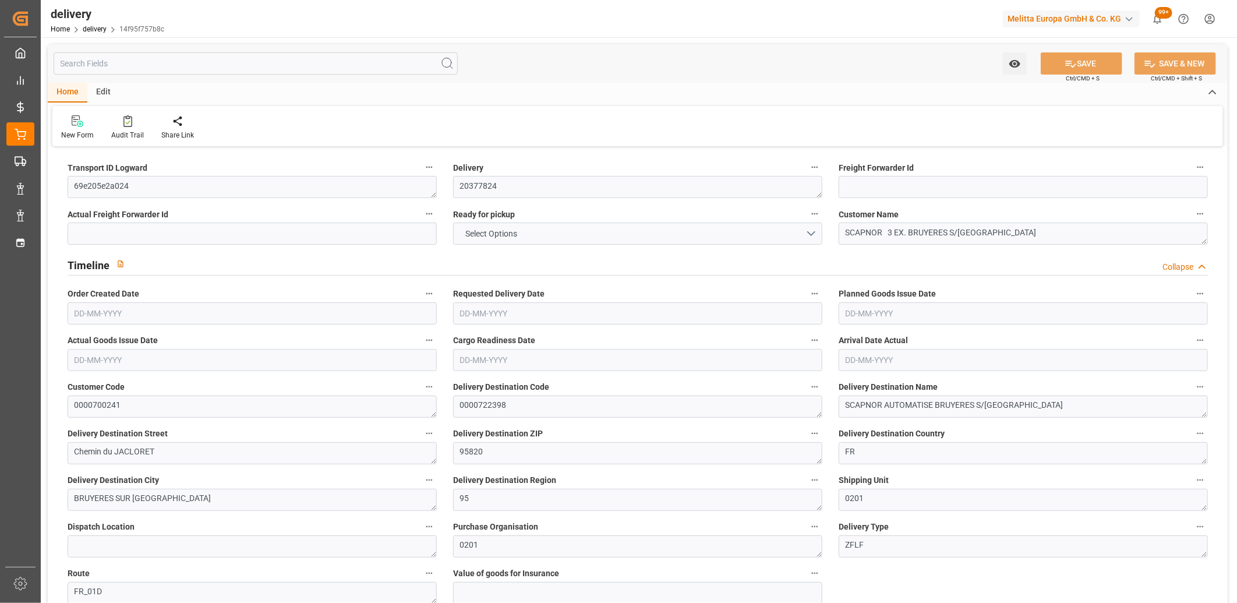
type input "1.3"
type input "0"
type input "1.5"
type input "102.528"
type input "101"
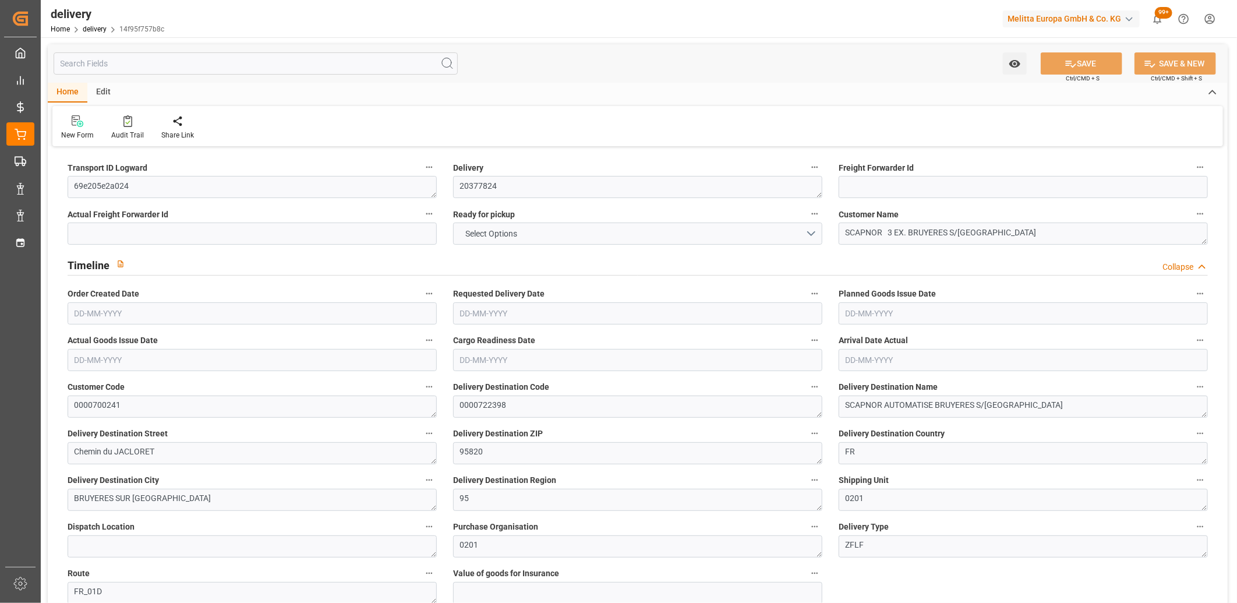
type input "90.4529"
type input "0.0058"
type input "0"
type input "[DATE]"
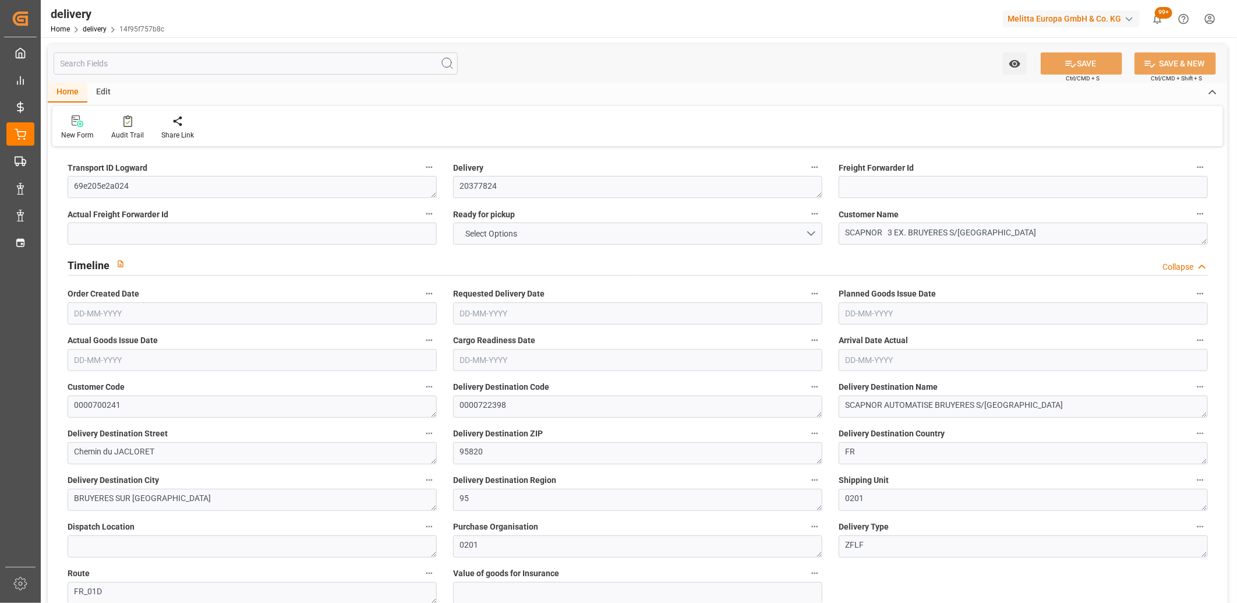
type input "[DATE]"
type input "08-09-2025 11:02"
drag, startPoint x: 146, startPoint y: 183, endPoint x: 50, endPoint y: 179, distance: 96.2
paste textarea "24a0959d438"
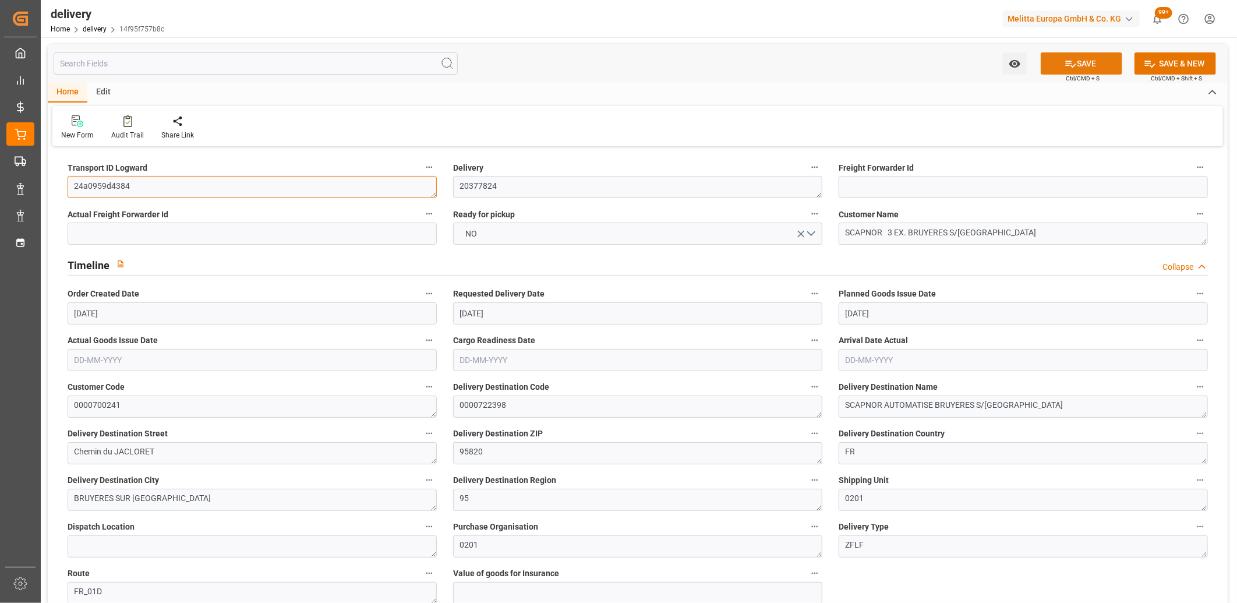
type textarea "24a0959d4384"
click at [1065, 60] on icon at bounding box center [1071, 64] width 12 height 12
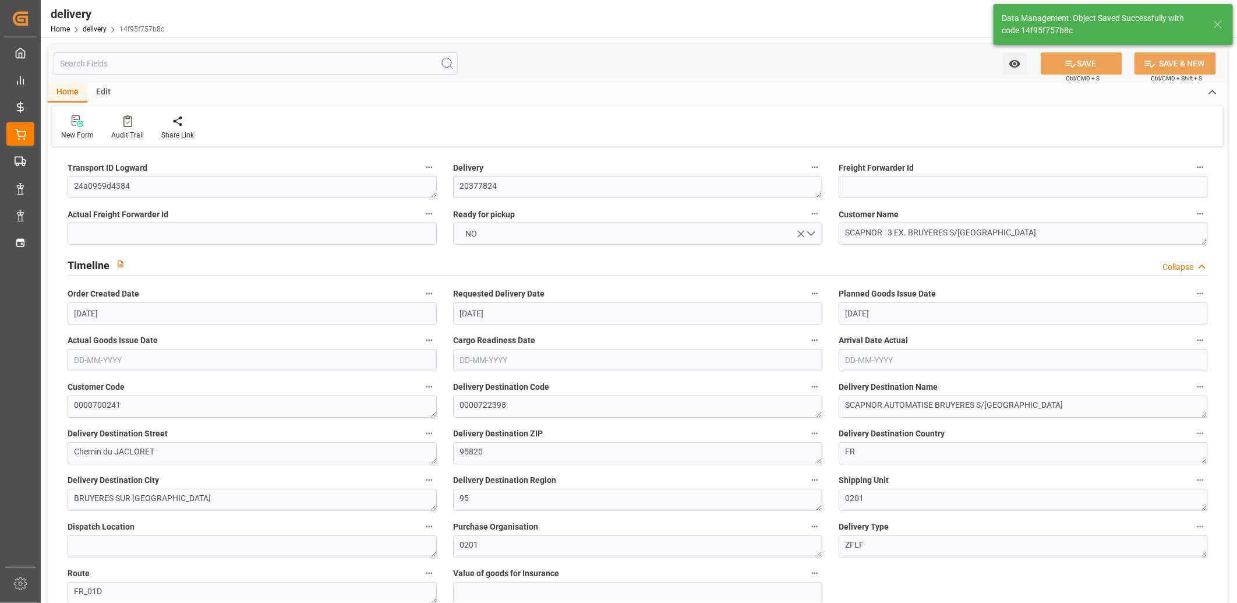
type textarea "24a0959d4384 ~ Pallet(s) ~ 2025-09-08 00:00:00 ~ FR_01D ~ 2025-09-16 00:00:00~0…"
type input "-1.0713"
type input "31.694"
type input "30.6227"
type input "139.8597"
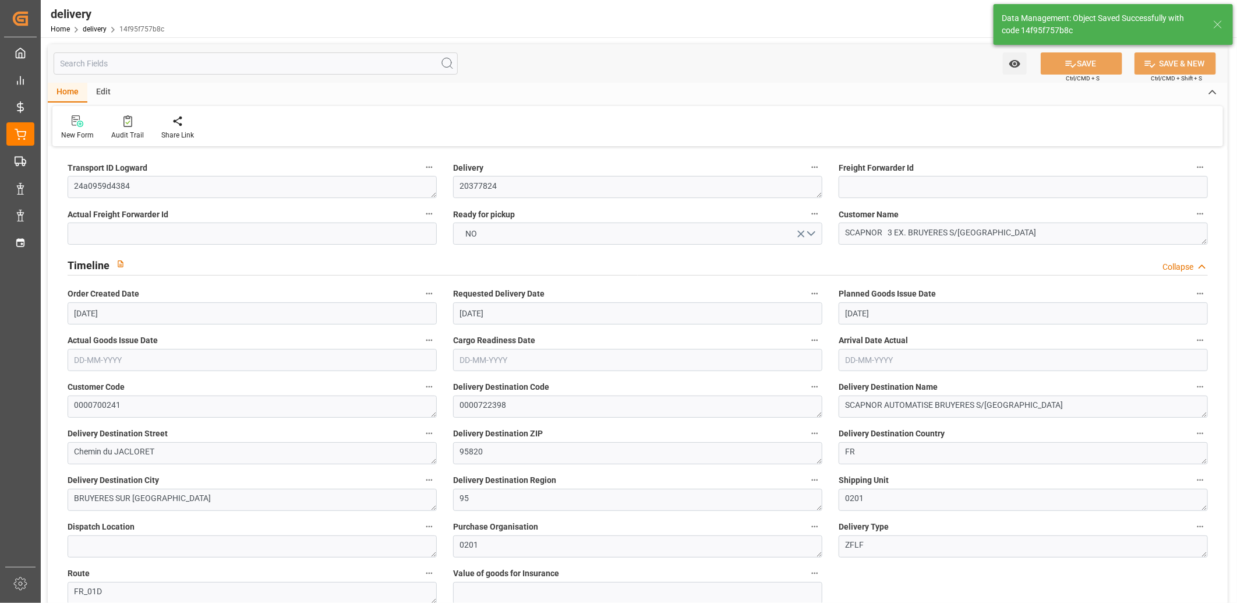
type input "0.009"
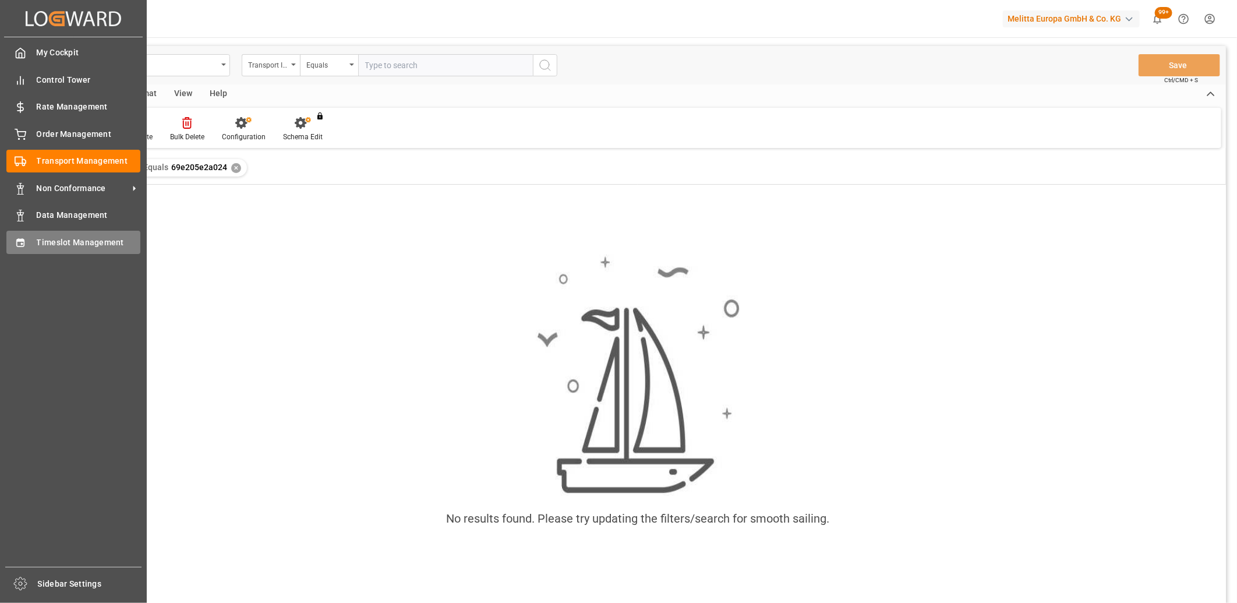
click at [25, 248] on div "Timeslot Management Timeslot Management" at bounding box center [73, 242] width 134 height 23
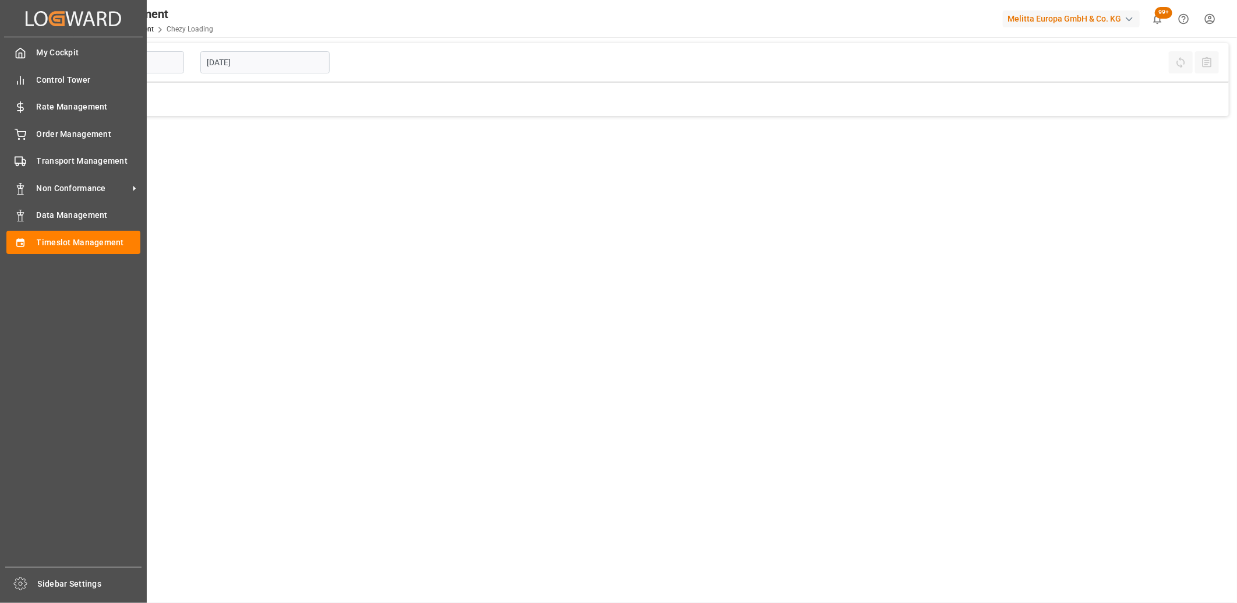
type input "Chezy Loading"
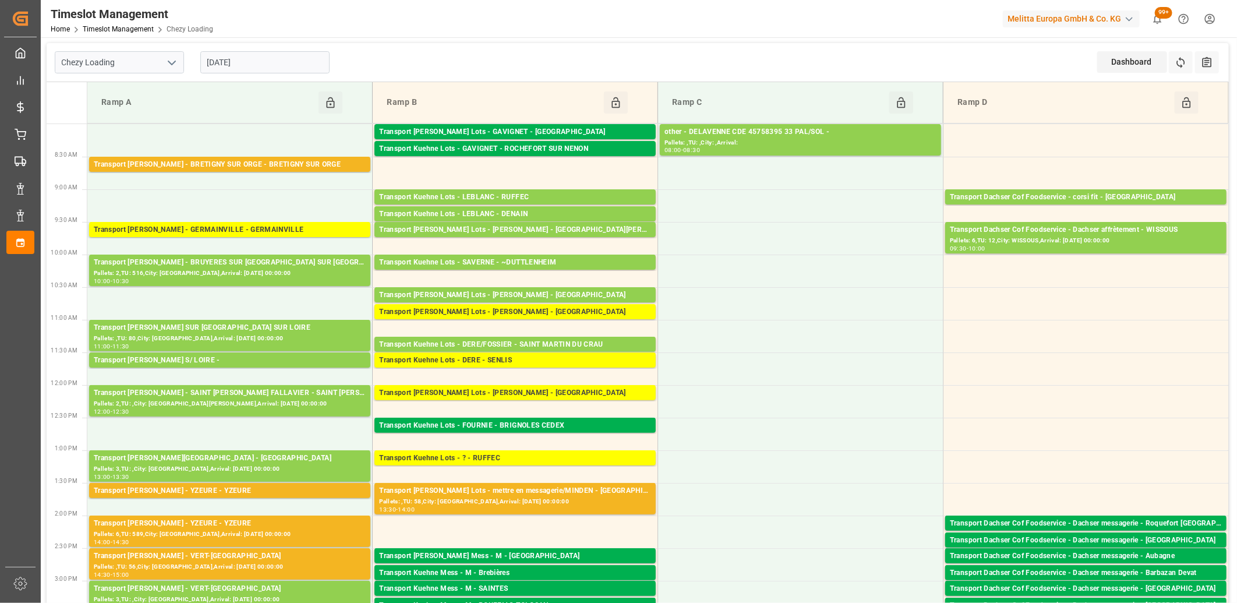
click at [289, 66] on input "[DATE]" at bounding box center [264, 62] width 129 height 22
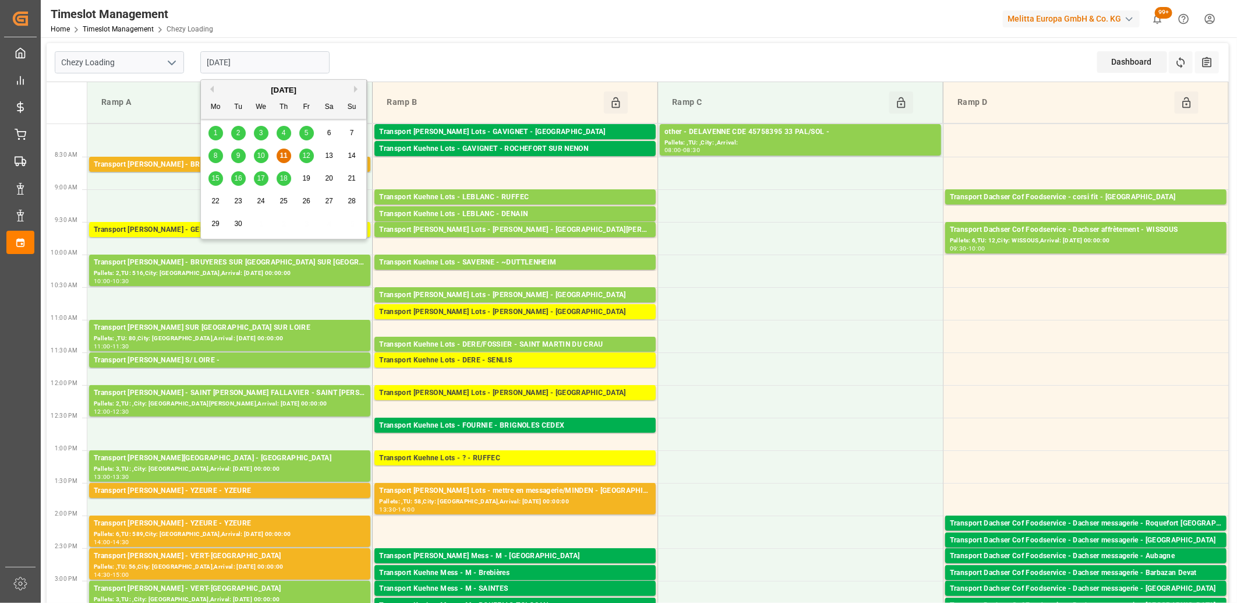
click at [217, 181] on span "15" at bounding box center [215, 178] width 8 height 8
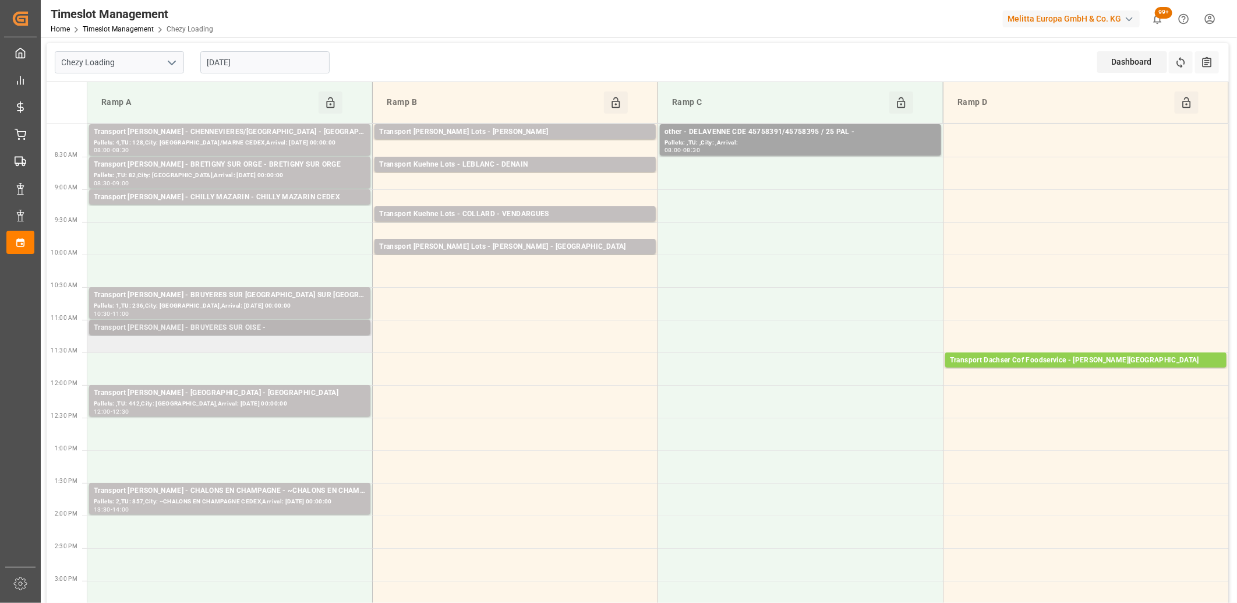
click at [232, 328] on div "Transport [PERSON_NAME] - BRUYERES SUR OISE -" at bounding box center [230, 328] width 272 height 12
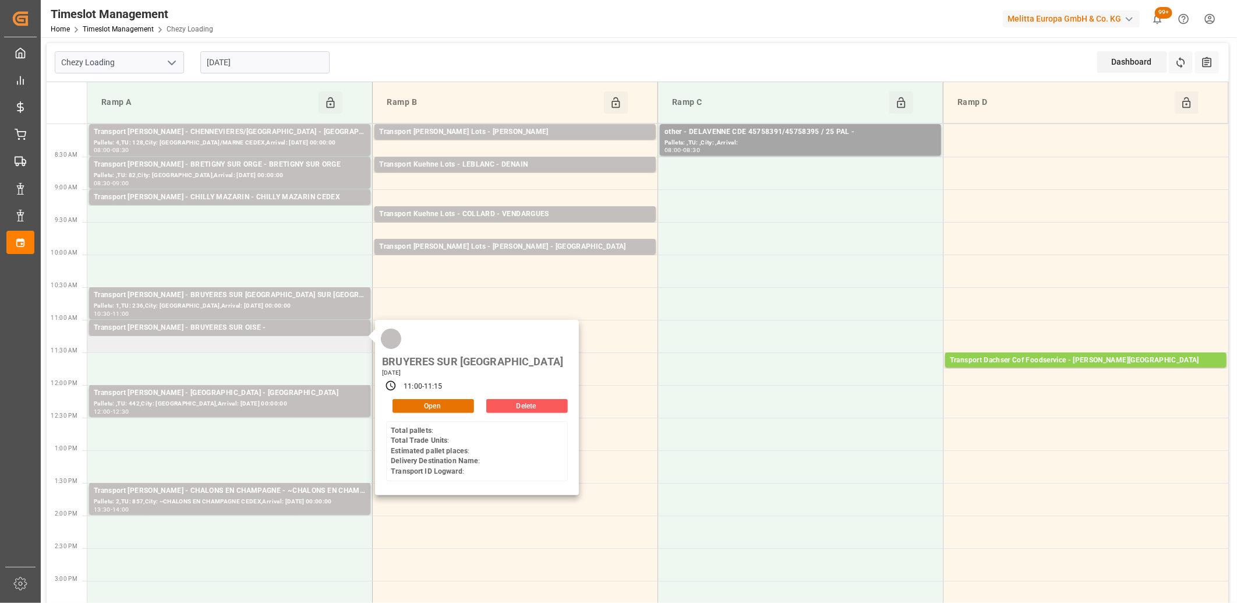
click at [525, 399] on button "Delete" at bounding box center [527, 406] width 82 height 14
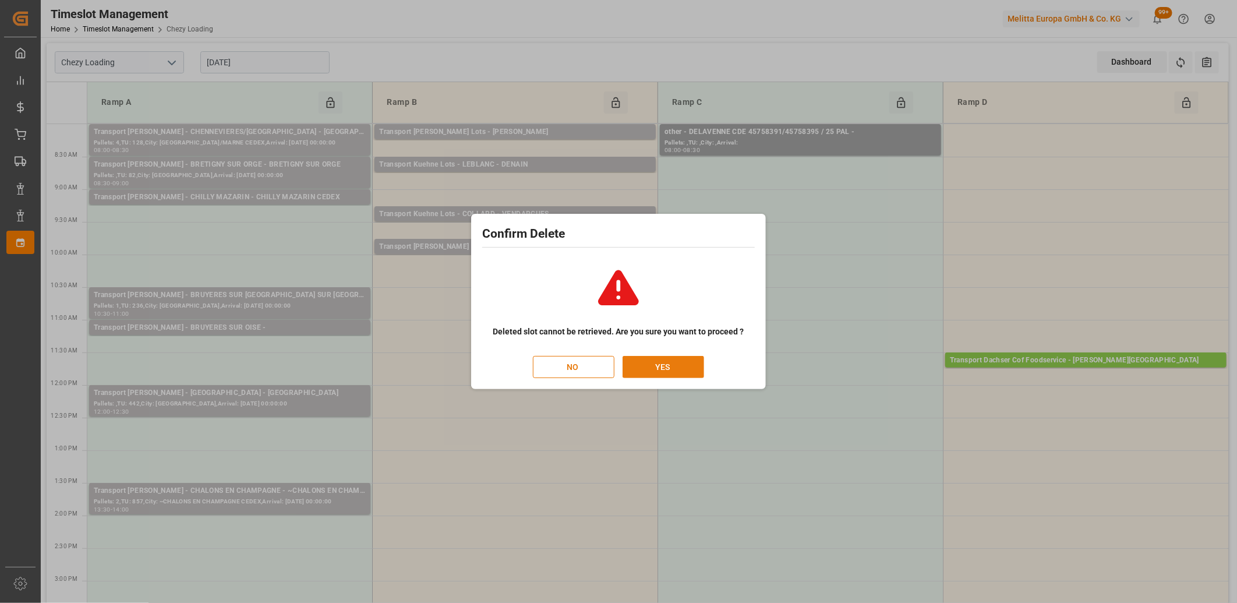
click at [644, 371] on button "YES" at bounding box center [664, 367] width 82 height 22
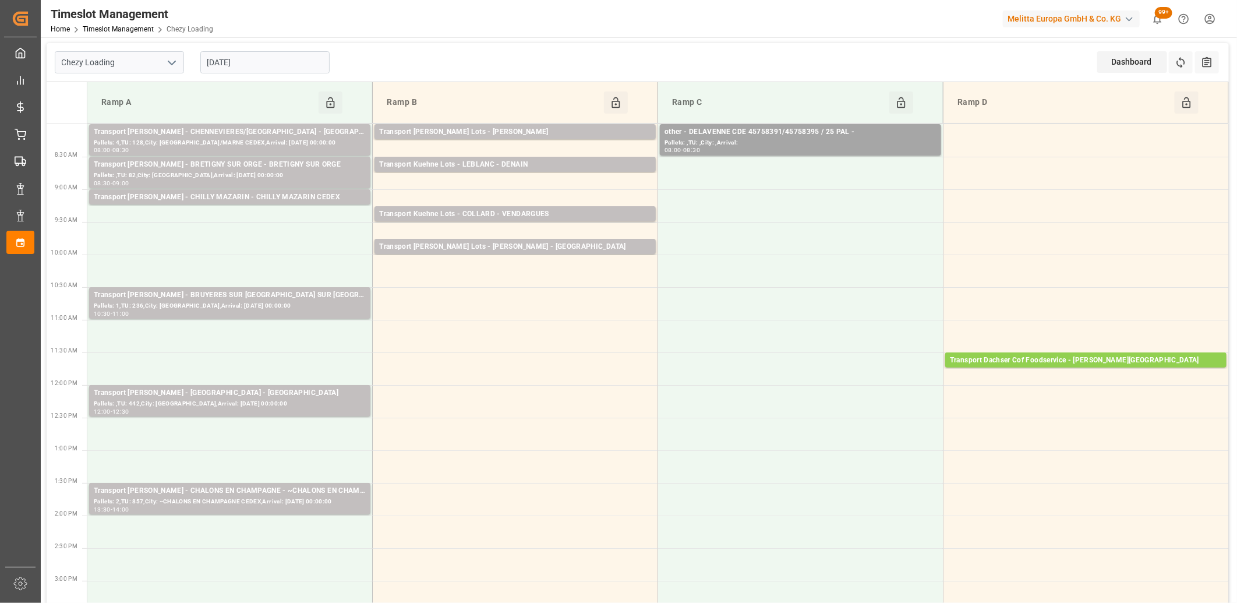
click at [266, 65] on input "[DATE]" at bounding box center [264, 62] width 129 height 22
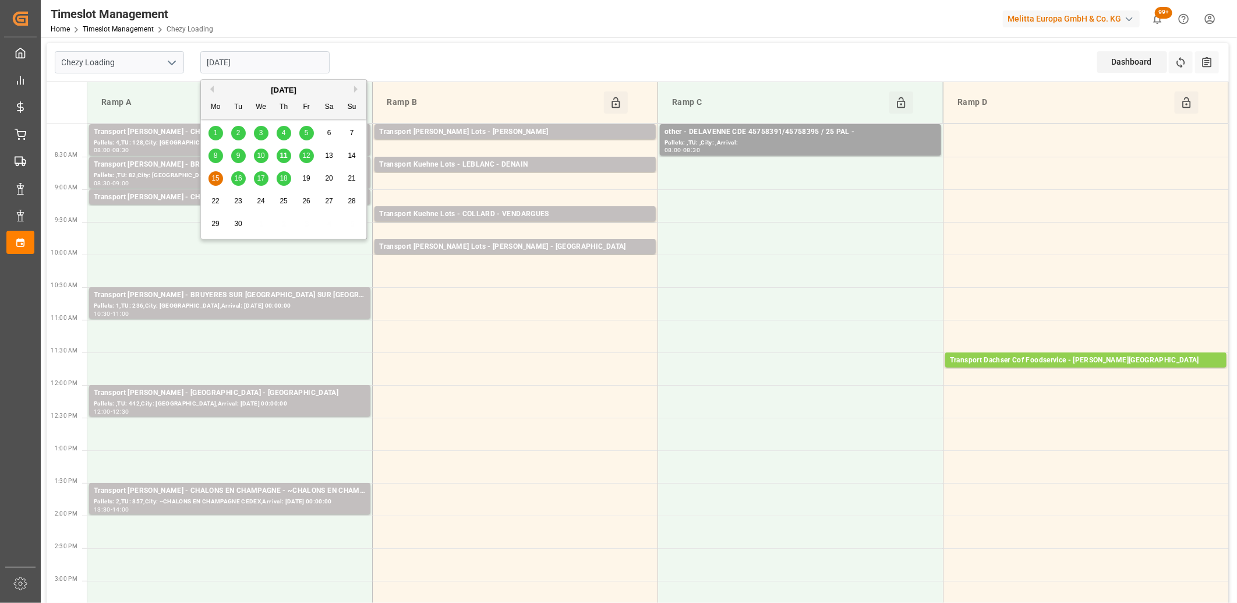
click at [235, 183] on div "16" at bounding box center [238, 179] width 15 height 14
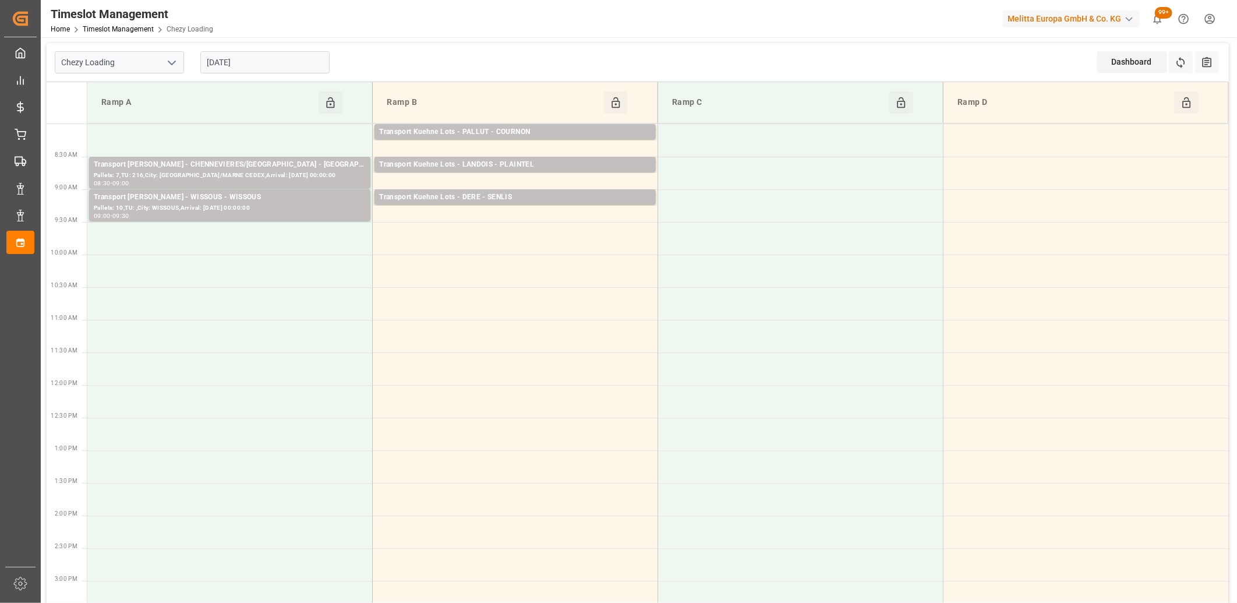
click at [312, 64] on input "[DATE]" at bounding box center [264, 62] width 129 height 22
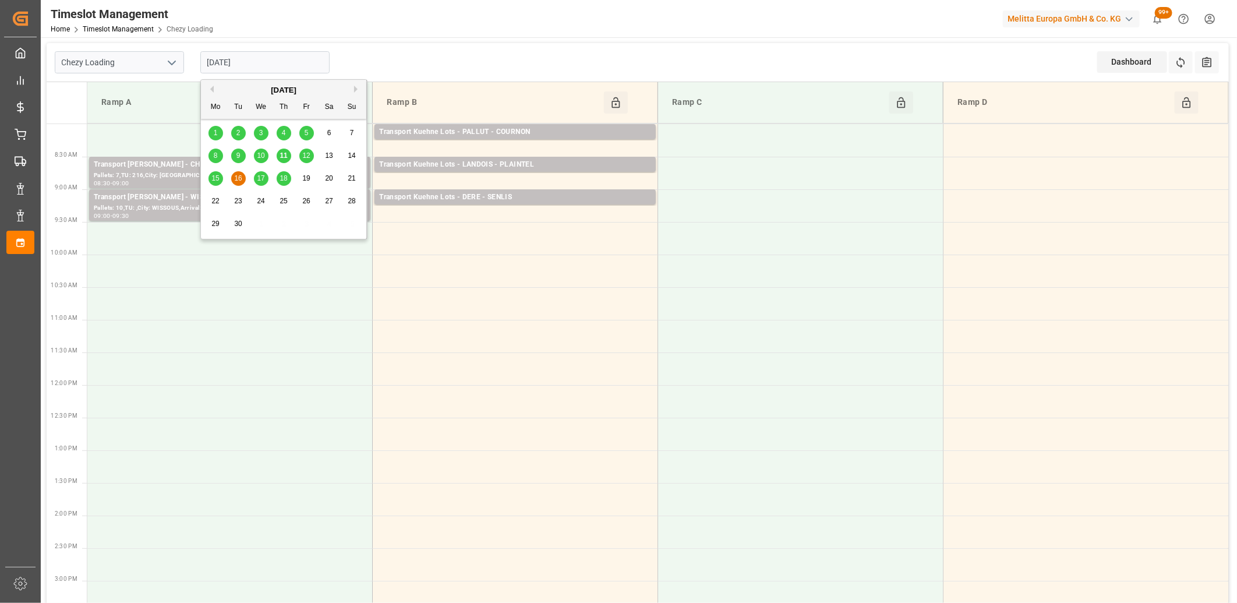
click at [265, 182] on div "17" at bounding box center [261, 179] width 15 height 14
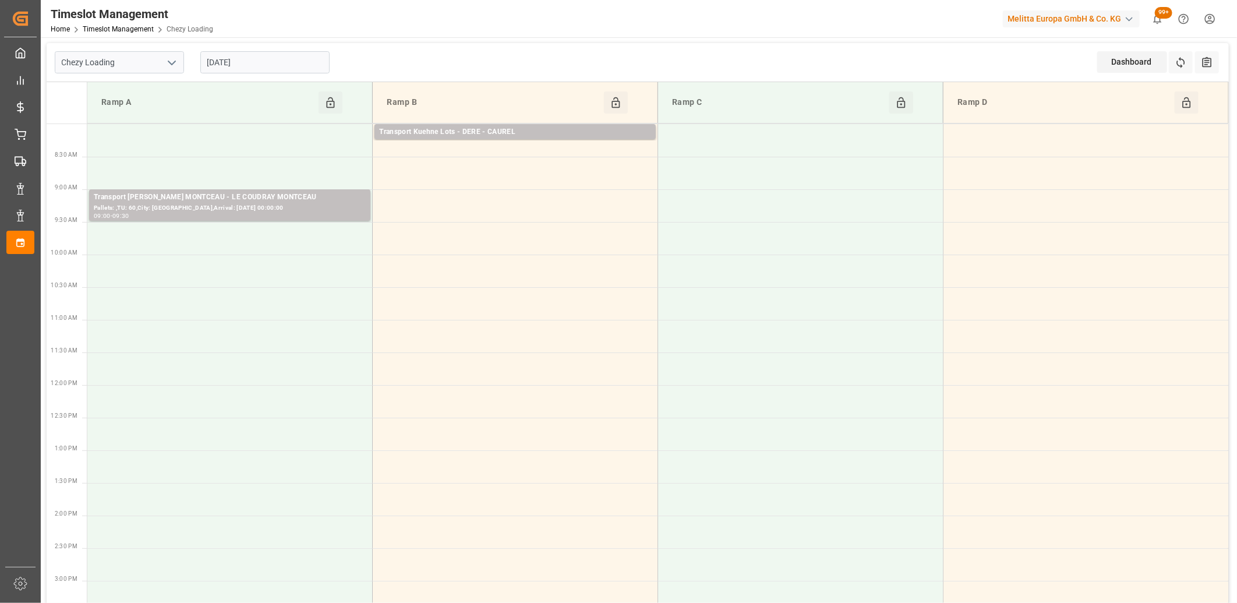
click at [288, 65] on input "[DATE]" at bounding box center [264, 62] width 129 height 22
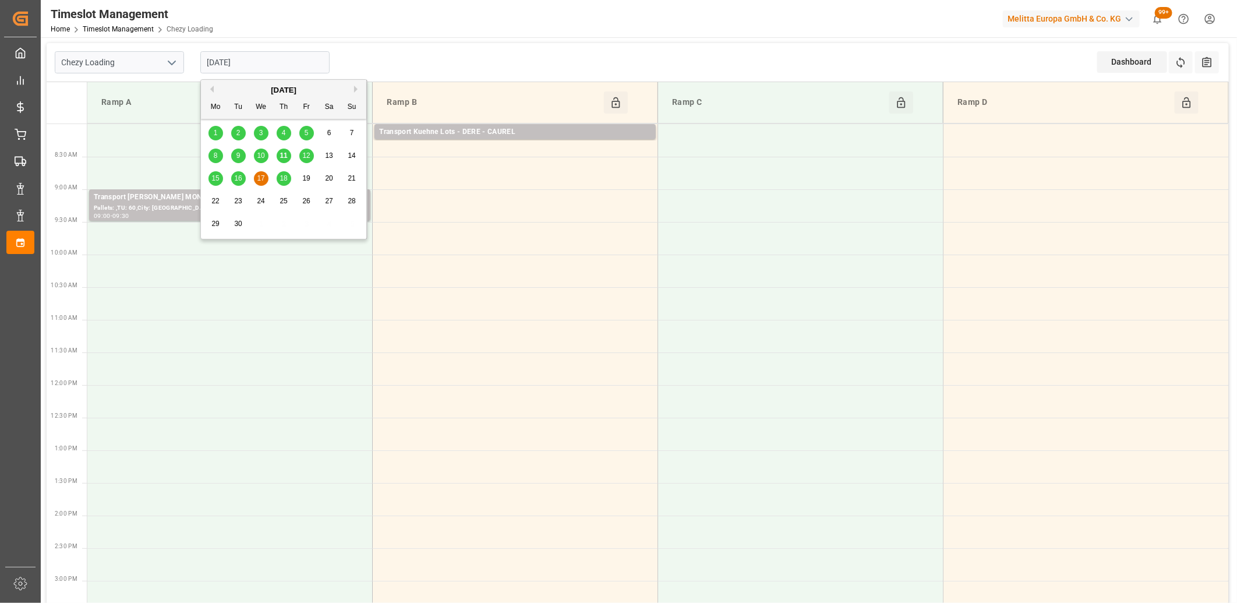
click at [282, 181] on span "18" at bounding box center [284, 178] width 8 height 8
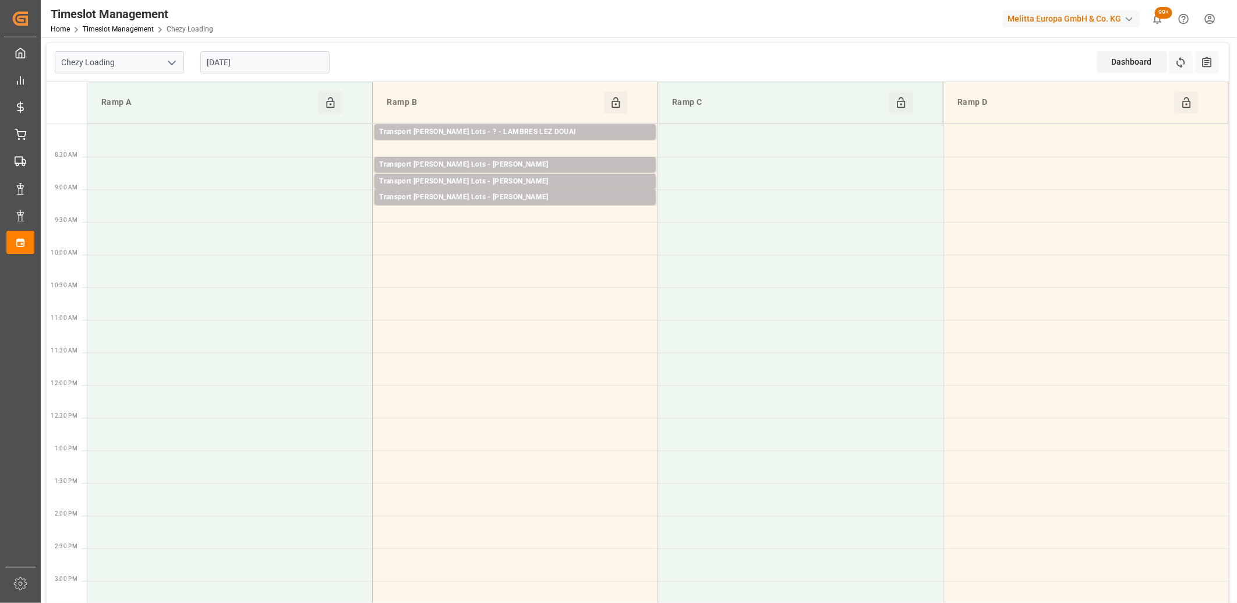
click at [287, 62] on input "[DATE]" at bounding box center [264, 62] width 129 height 22
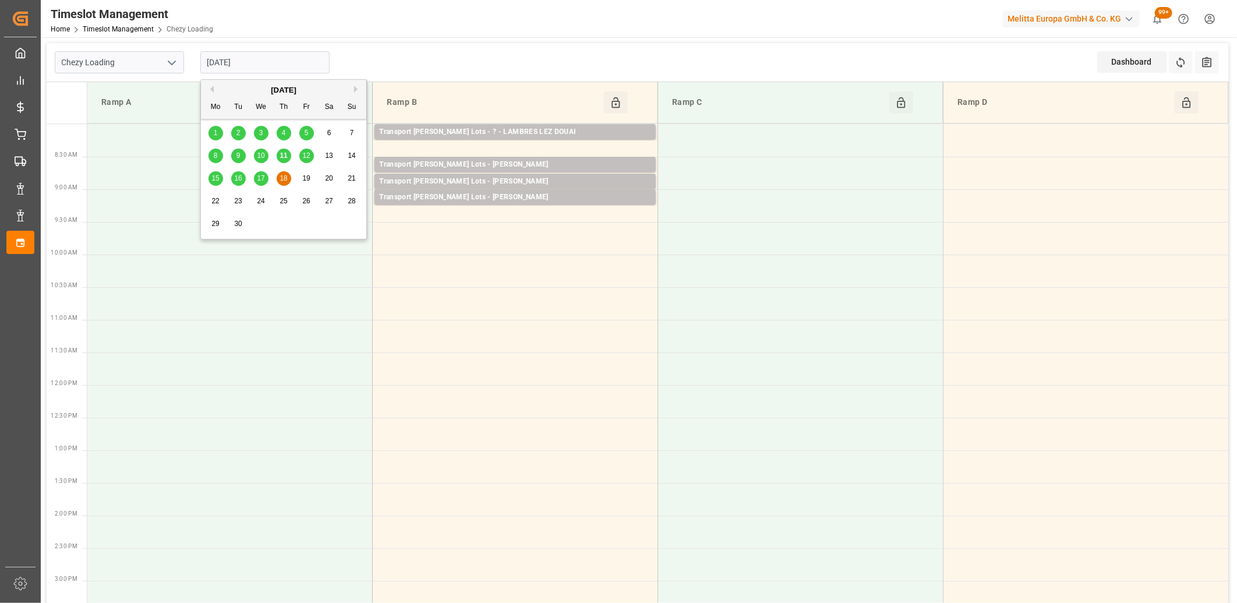
click at [284, 155] on span "11" at bounding box center [284, 155] width 8 height 8
type input "[DATE]"
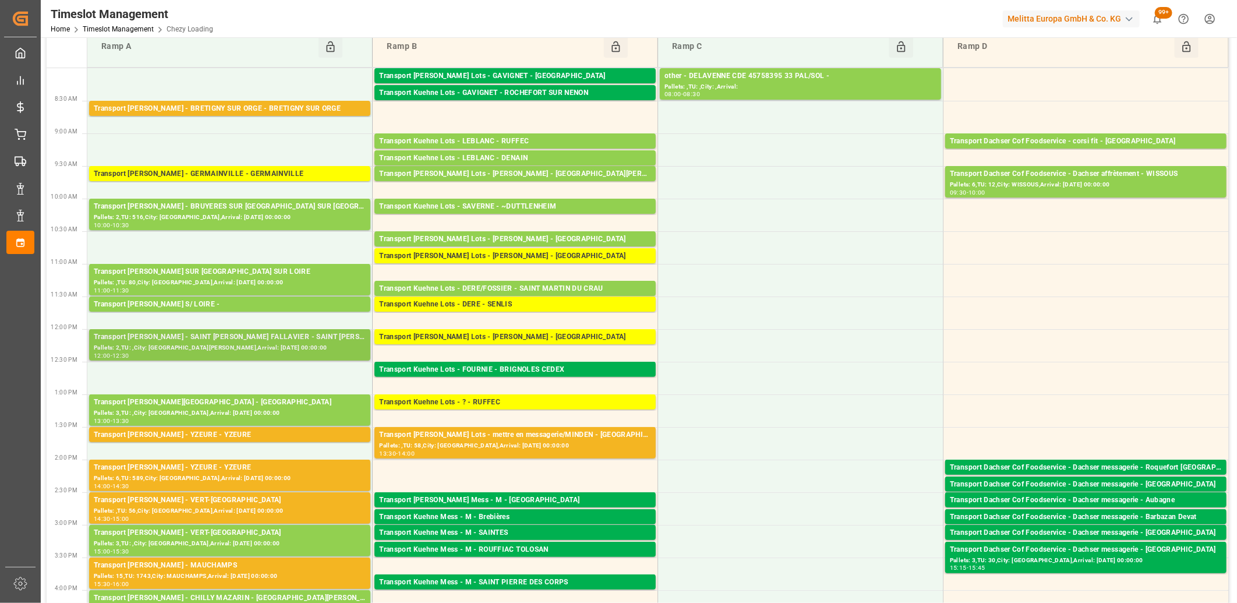
scroll to position [194, 0]
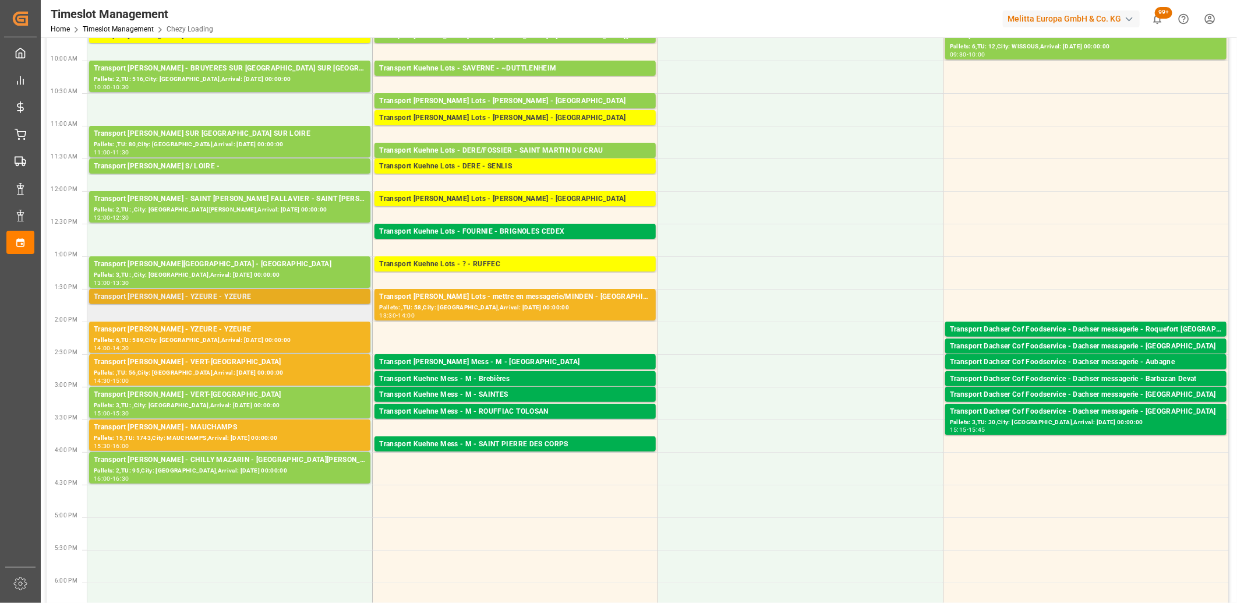
click at [232, 294] on div "Transport [PERSON_NAME] - YZEURE - YZEURE" at bounding box center [230, 297] width 272 height 12
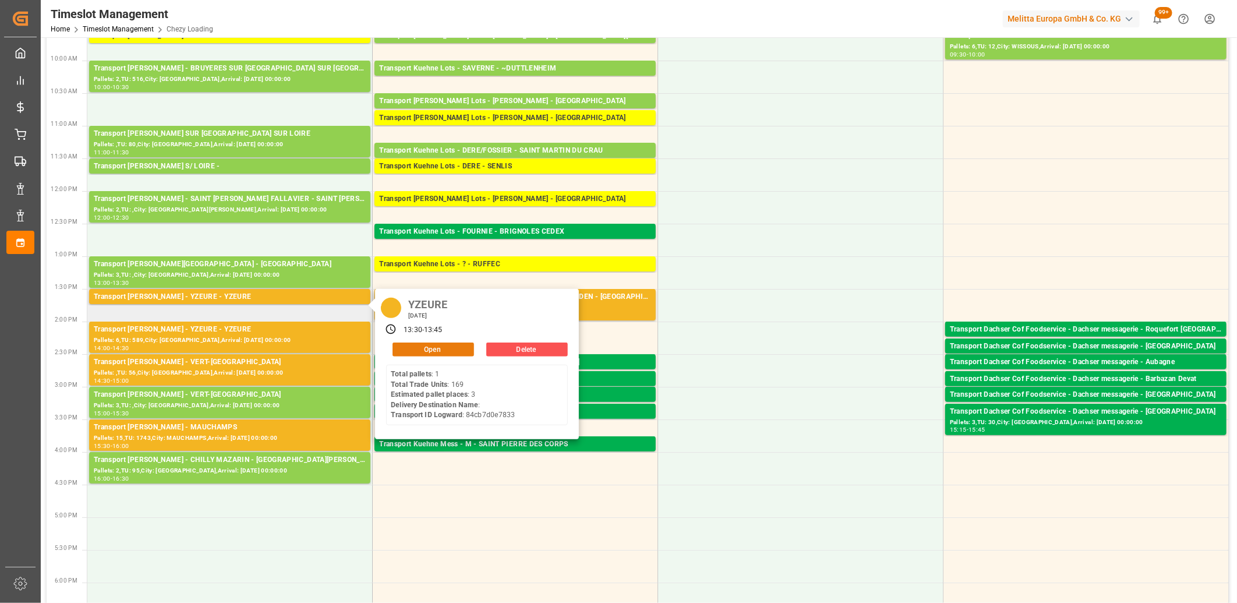
click at [407, 342] on button "Open" at bounding box center [434, 349] width 82 height 14
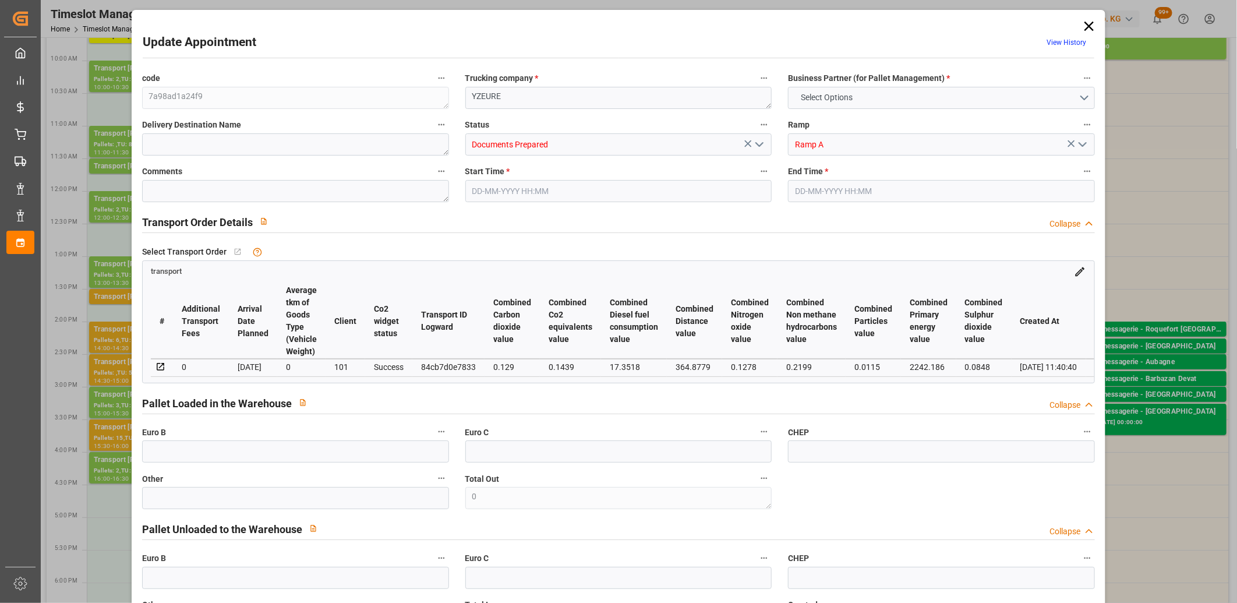
type input "3"
type input "282.77"
type input "0"
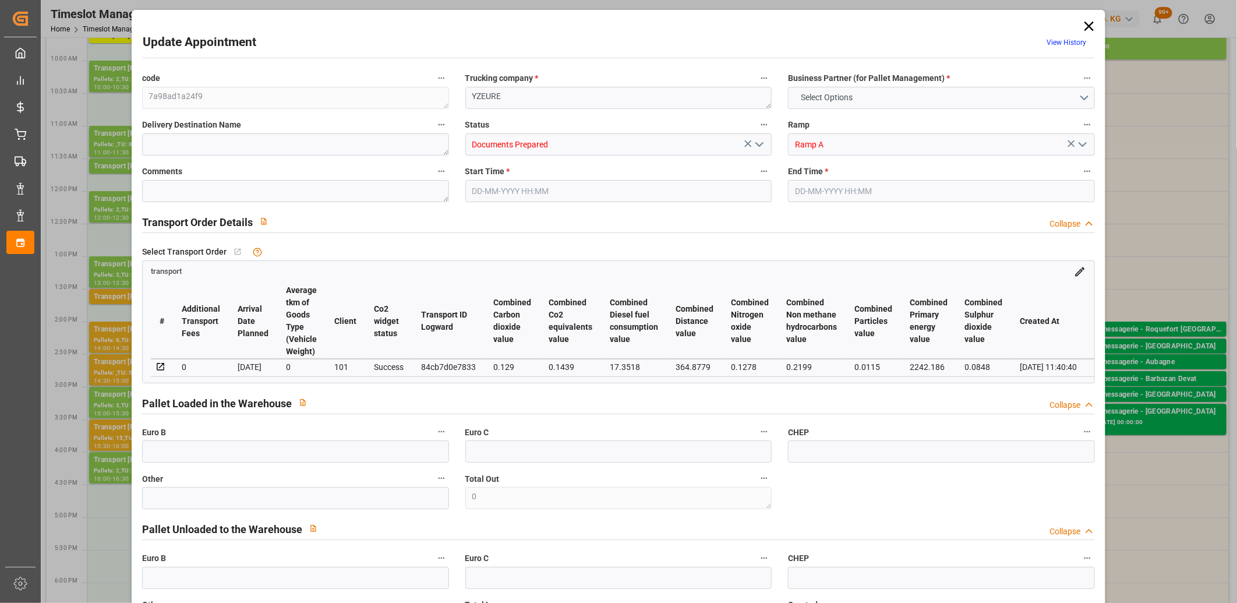
type input "273.2124"
type input "-9.5576"
type input "0"
type input "646.814"
type input "798.526"
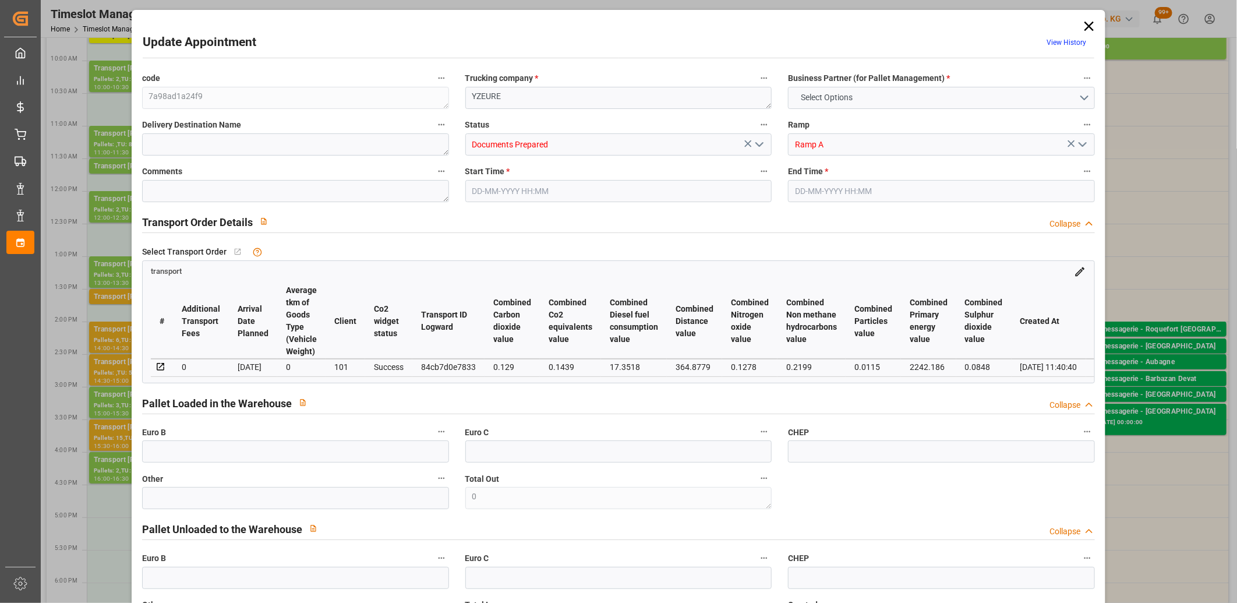
type input "2839.992"
type input "3"
type input "1"
type input "169"
type input "4"
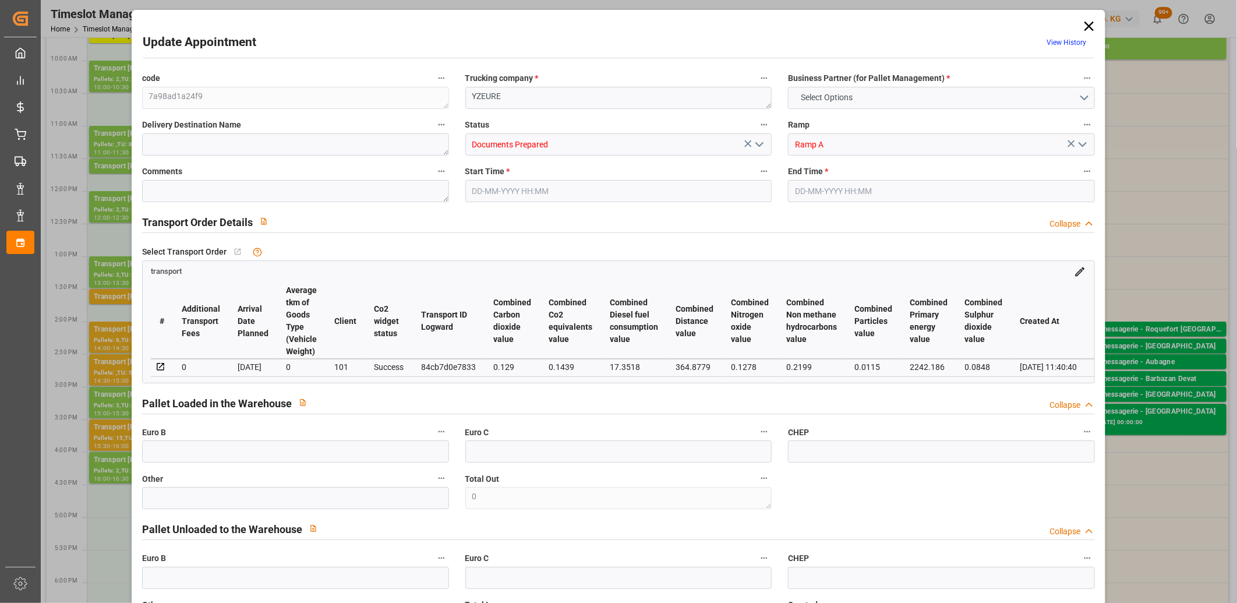
type input "101"
type input "705.006"
type input "0"
type input "4710.8598"
type input "0"
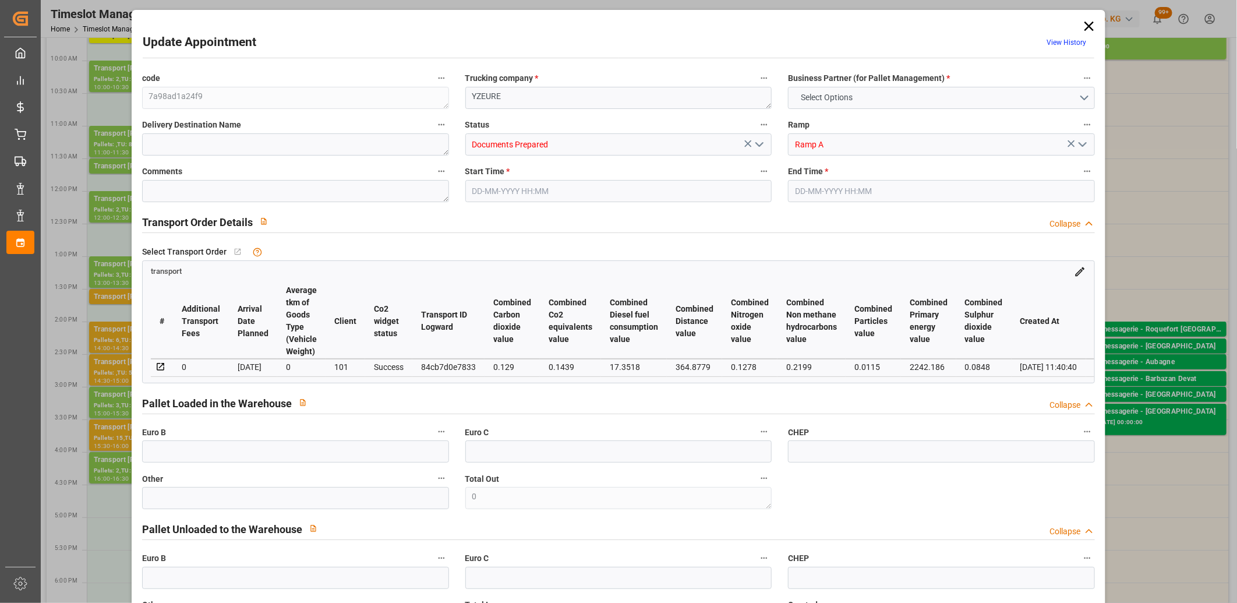
type input "0"
type input "21"
type input "35"
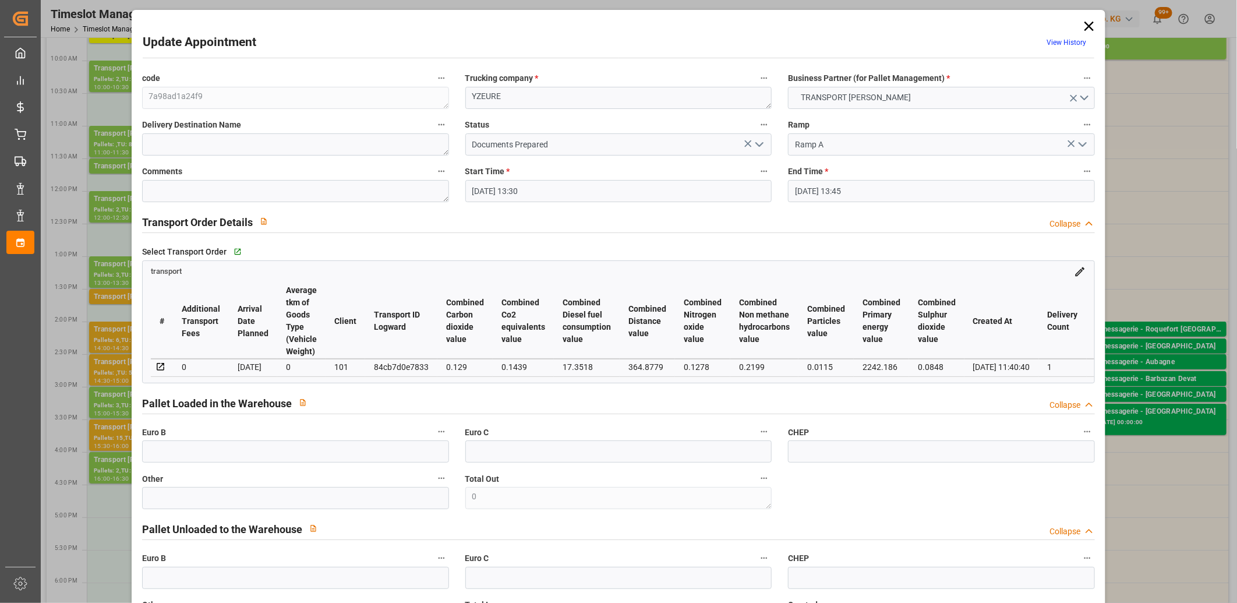
type input "[DATE] 13:30"
type input "[DATE] 13:45"
type input "09-09-2025 13:07"
type input "09-09-2025 11:40"
type input "[DATE]"
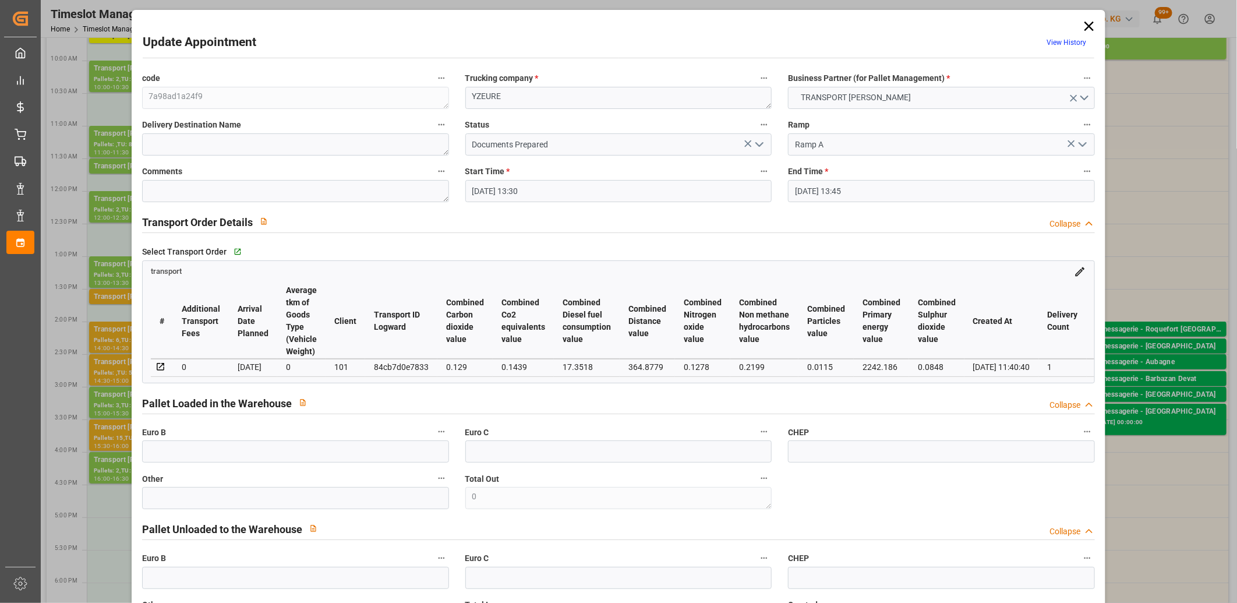
type input "[DATE]"
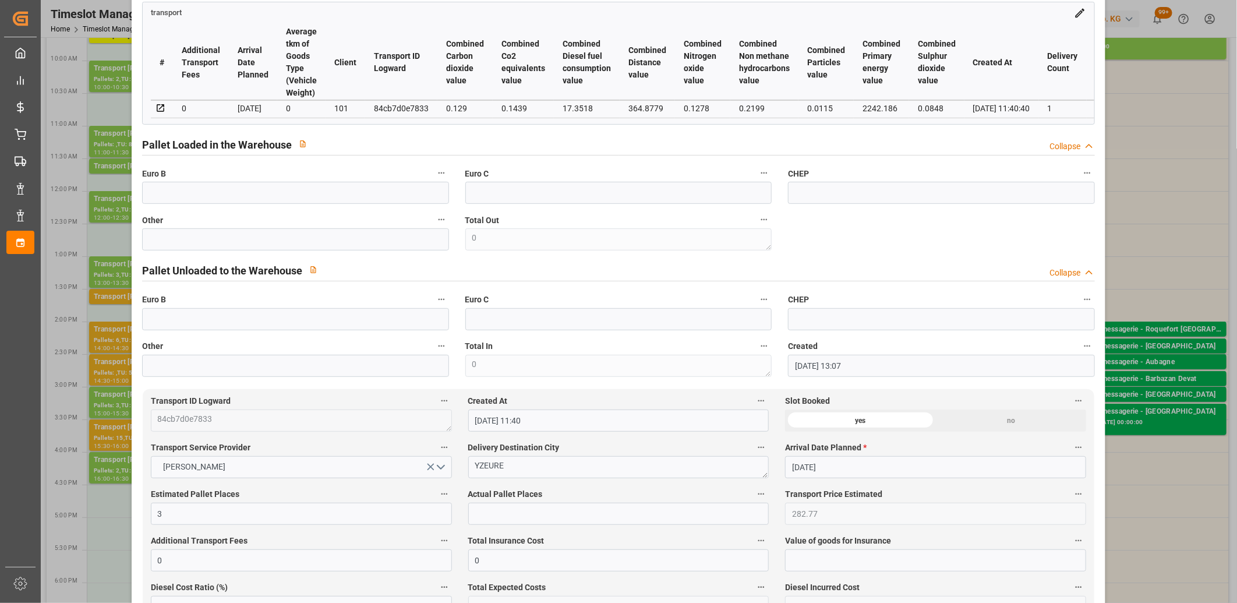
scroll to position [0, 0]
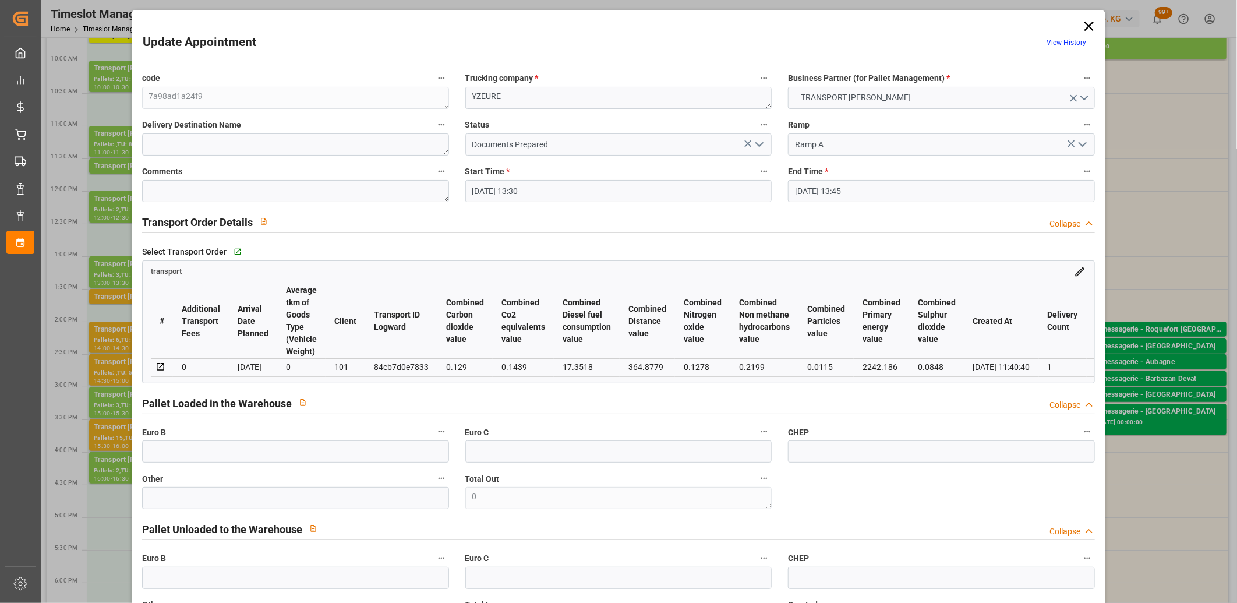
click at [1091, 25] on icon at bounding box center [1089, 26] width 16 height 16
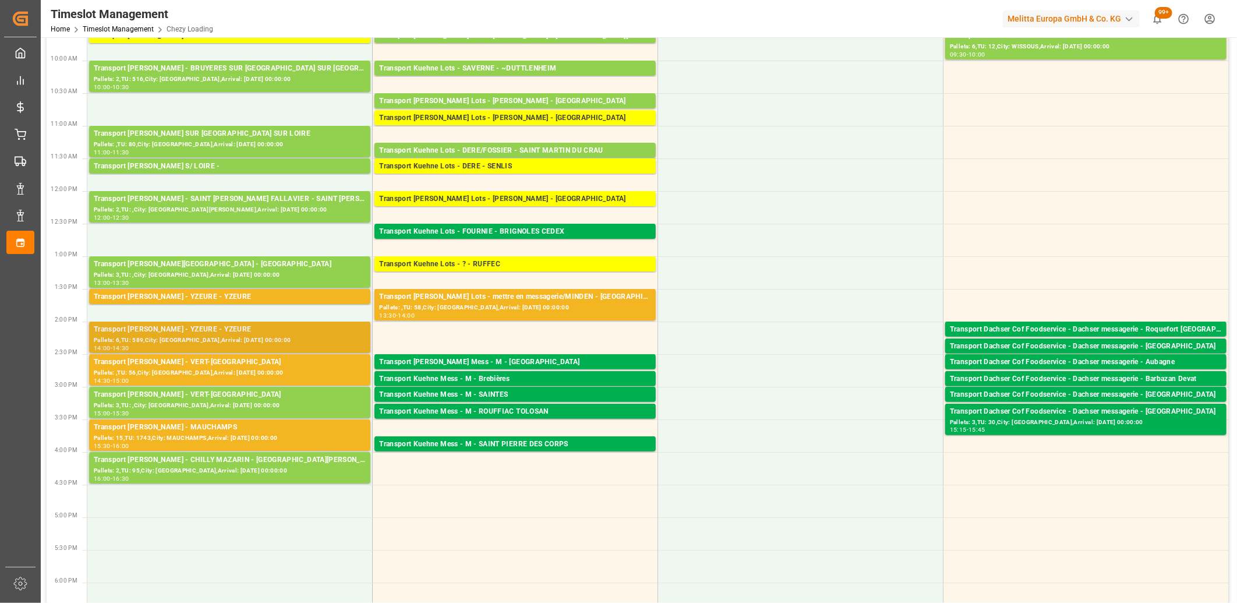
click at [234, 347] on div "14:00 - 14:30" at bounding box center [230, 348] width 272 height 6
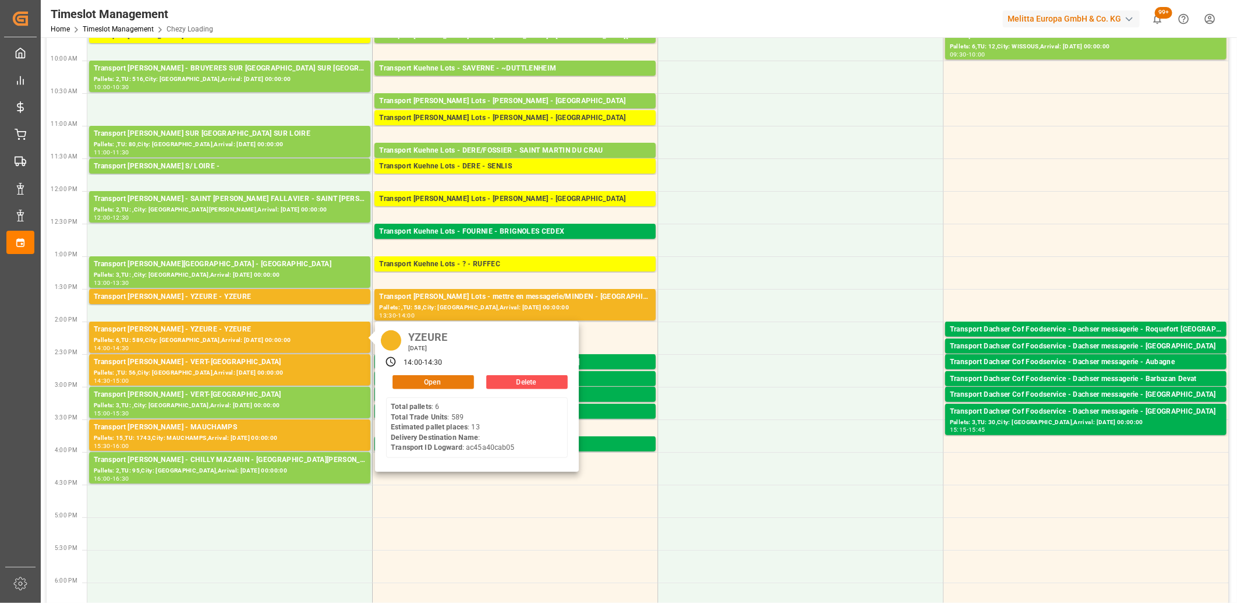
click at [400, 380] on button "Open" at bounding box center [434, 382] width 82 height 14
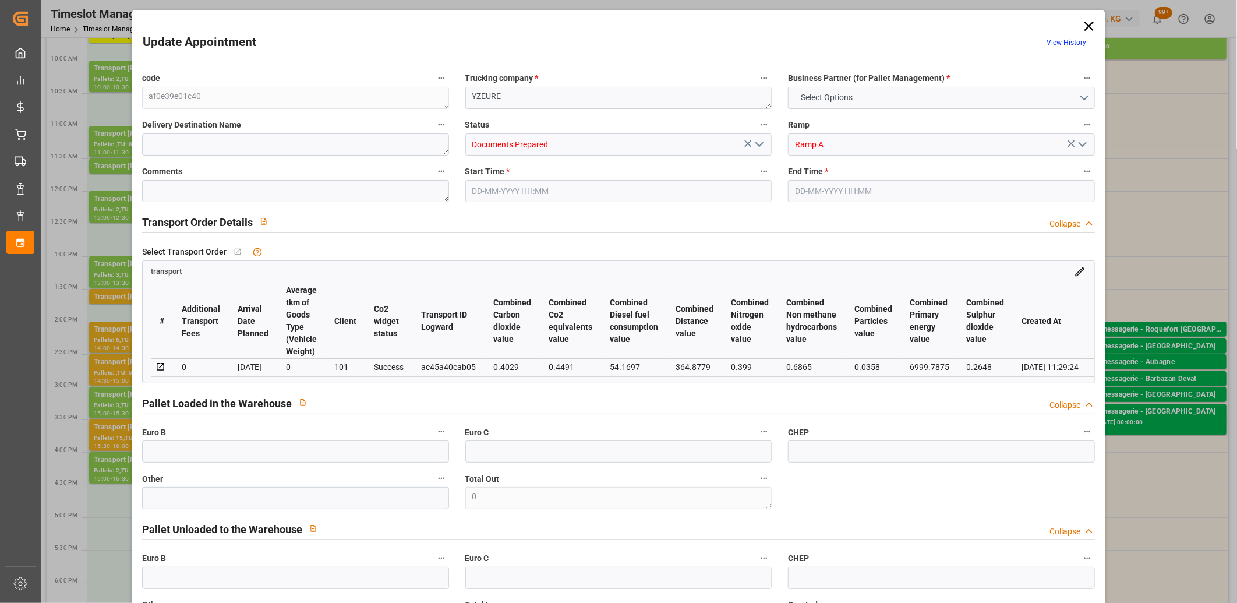
type input "13"
type input "503.69"
type input "0"
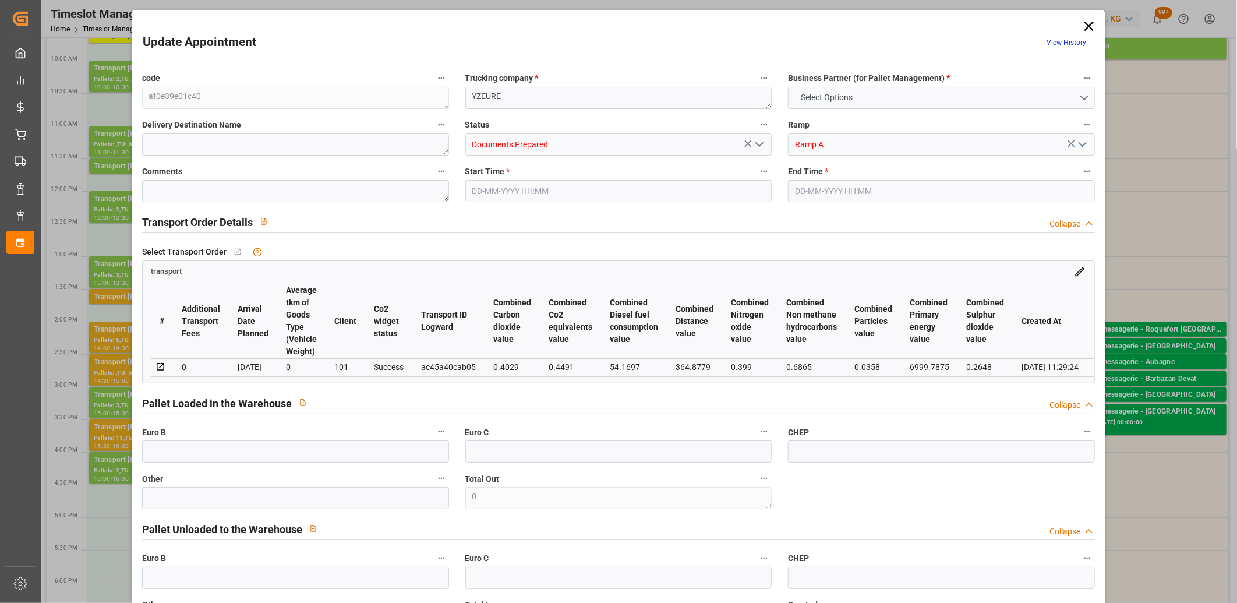
type input "486.6653"
type input "-17.0247"
type input "1"
type input "1778.226"
type input "3510.857"
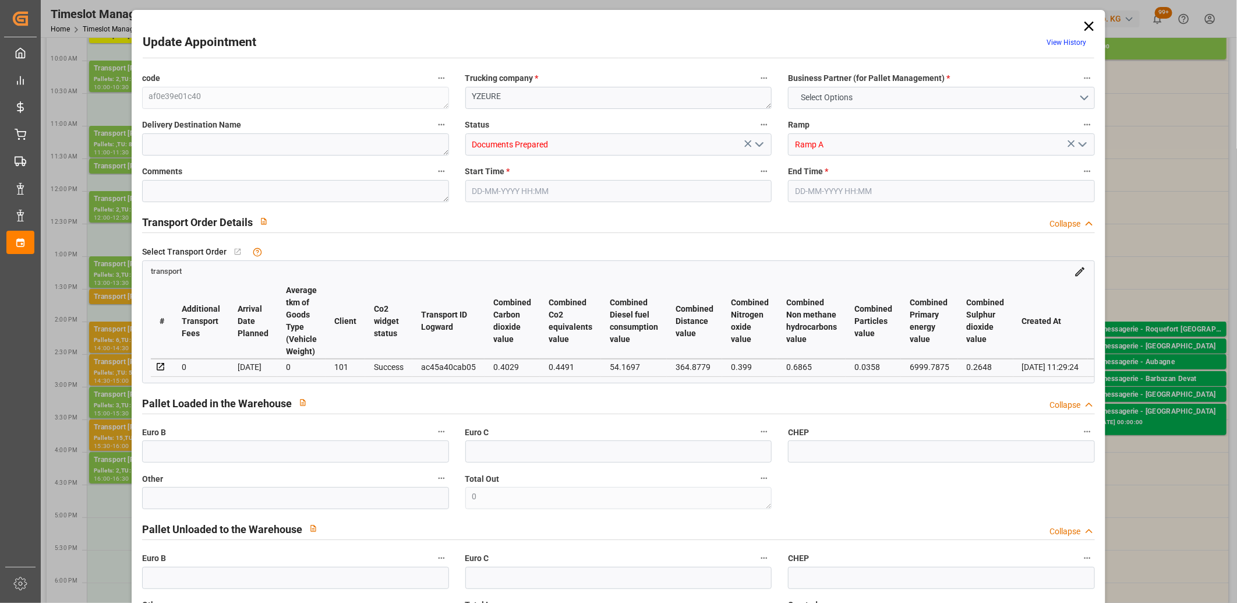
type input "9693.956"
type input "3"
type input "6"
type input "589"
type input "55"
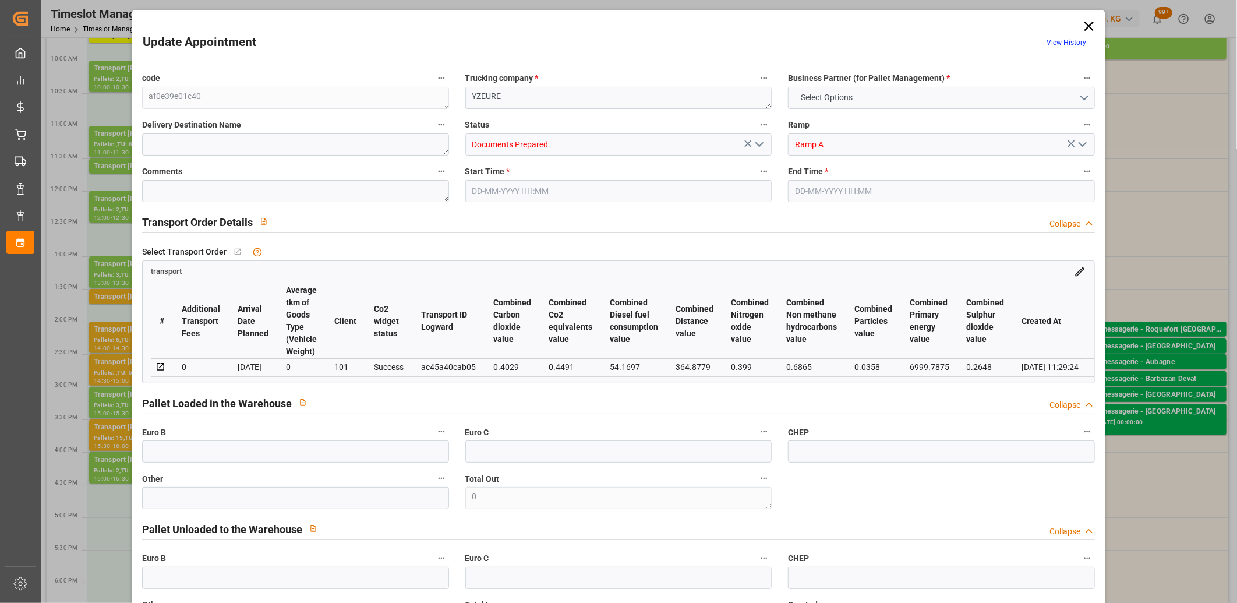
type input "101"
type input "2200.929"
type input "0"
type input "4710.8598"
type input "0"
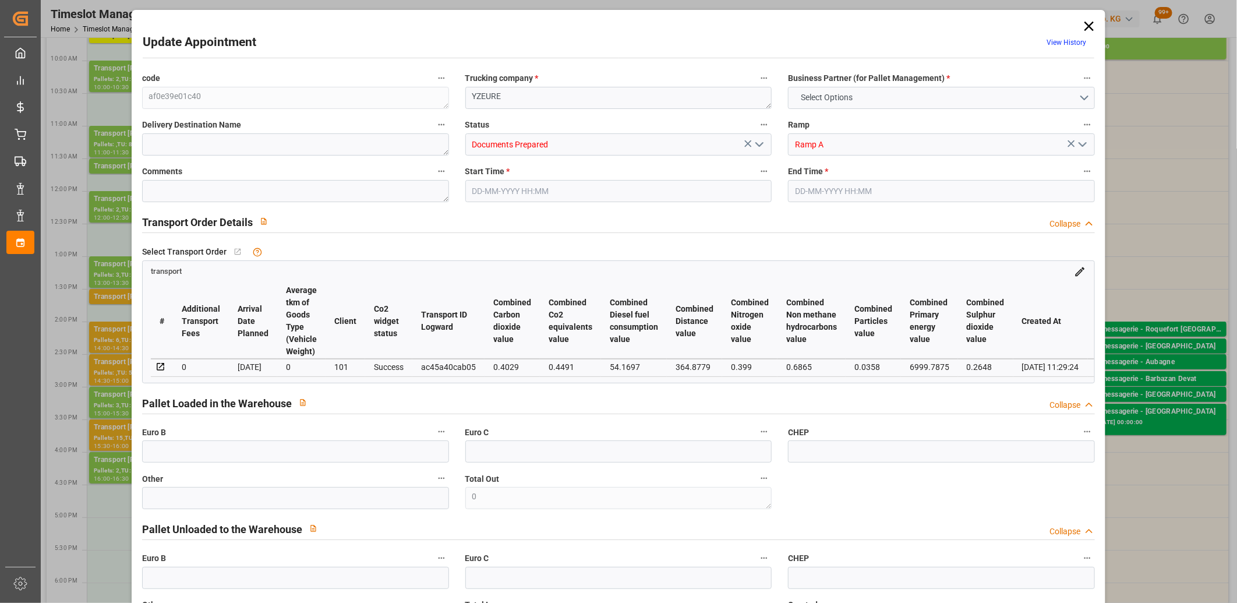
type input "0"
type input "21"
type input "35"
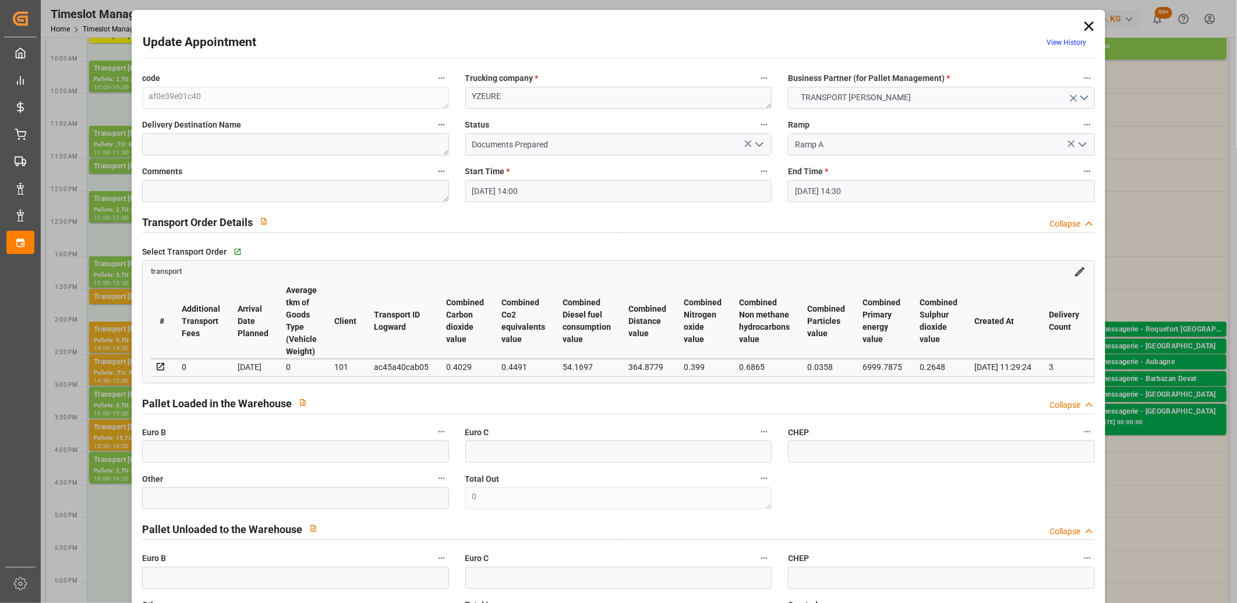
type input "11-09-2025 14:00"
type input "11-09-2025 14:30"
type input "08-09-2025 13:29"
type input "08-09-2025 11:29"
type input "[DATE]"
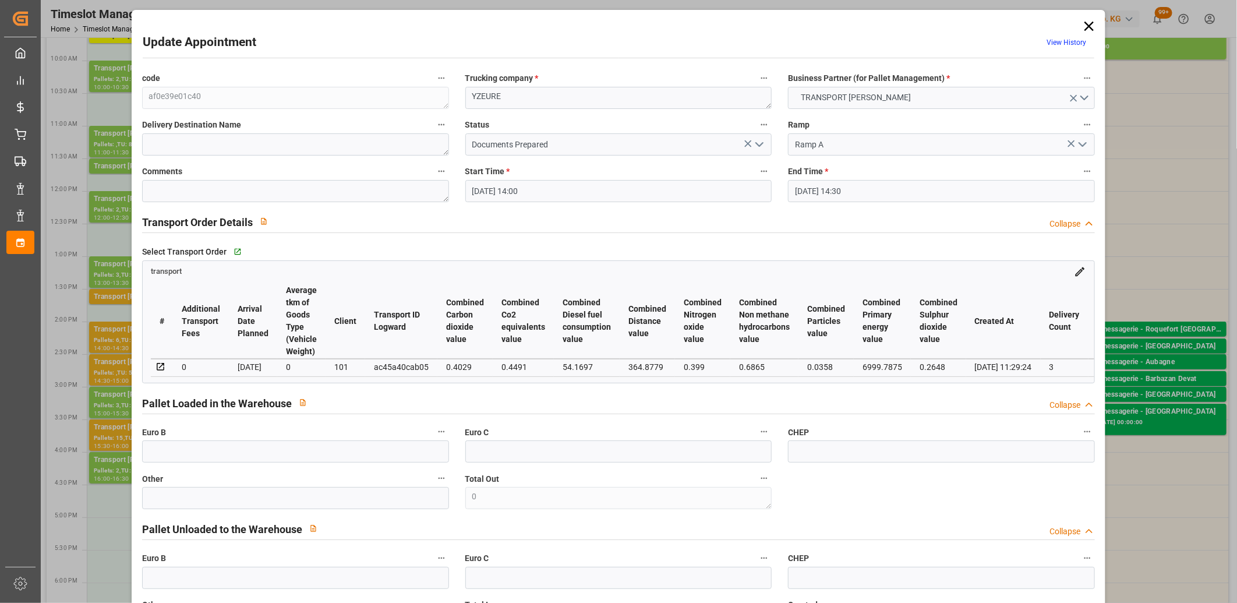
type input "12-09-2025"
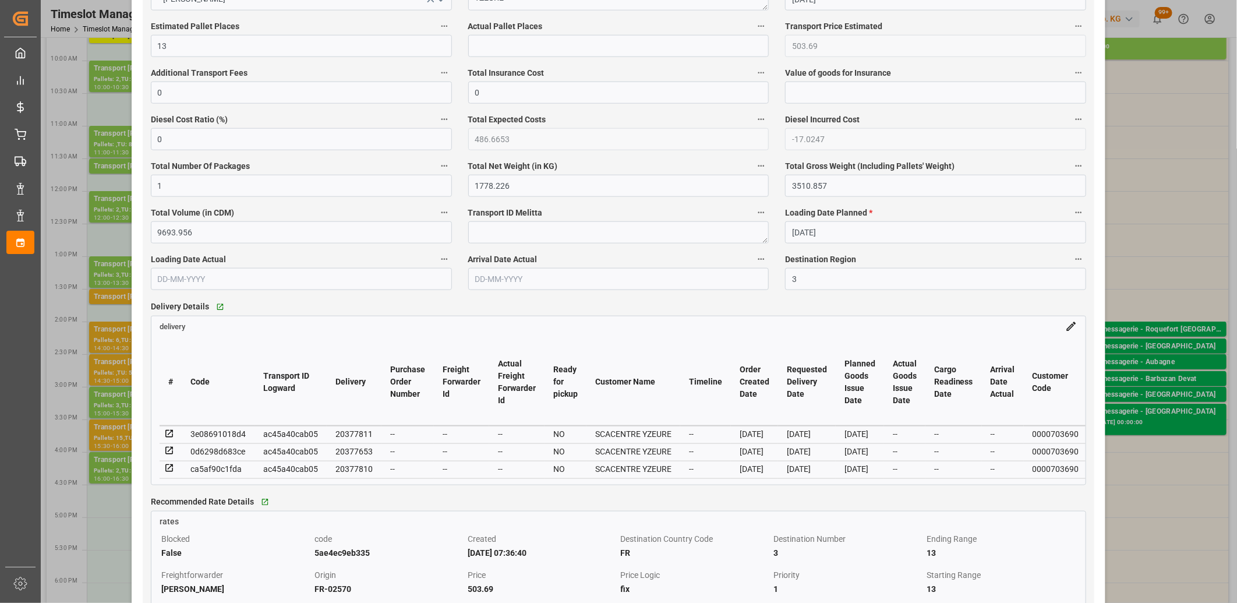
scroll to position [776, 0]
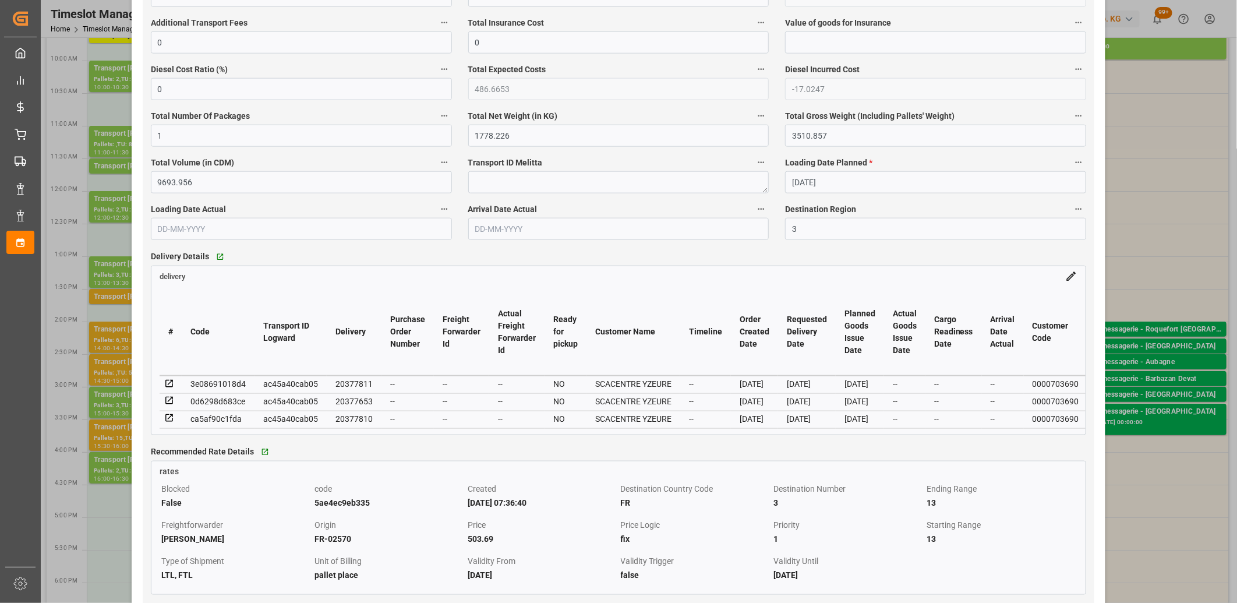
click at [169, 384] on icon at bounding box center [169, 384] width 8 height 8
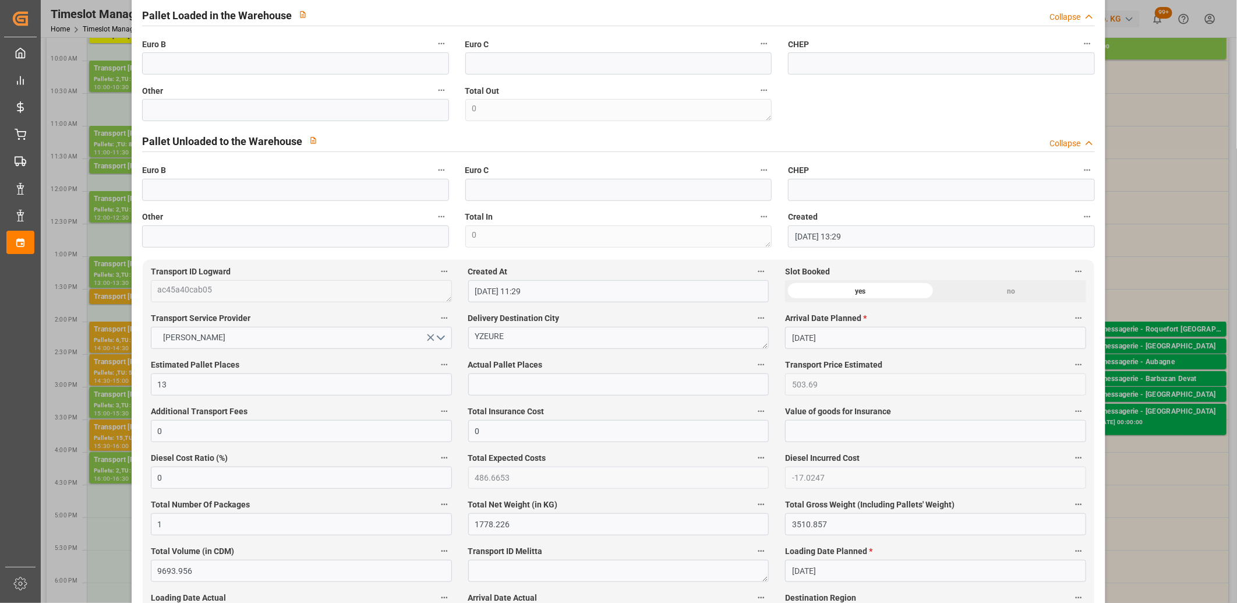
scroll to position [0, 0]
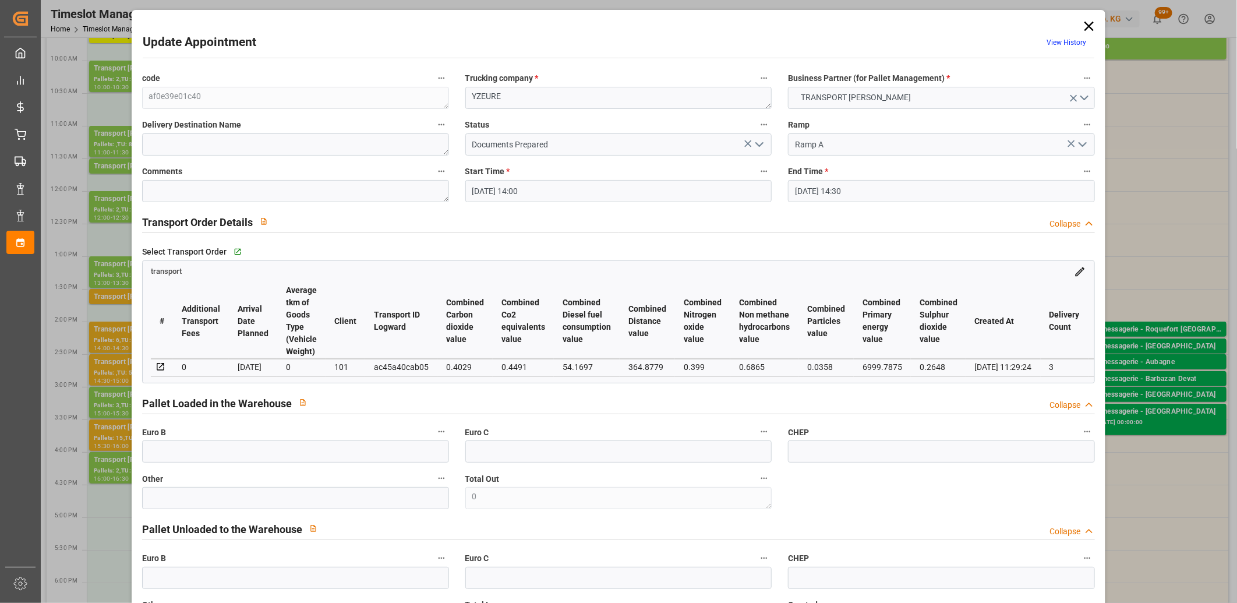
click at [393, 368] on div "ac45a40cab05" at bounding box center [401, 367] width 55 height 14
copy div "ac45a40cab05"
click at [1087, 27] on icon at bounding box center [1088, 26] width 9 height 9
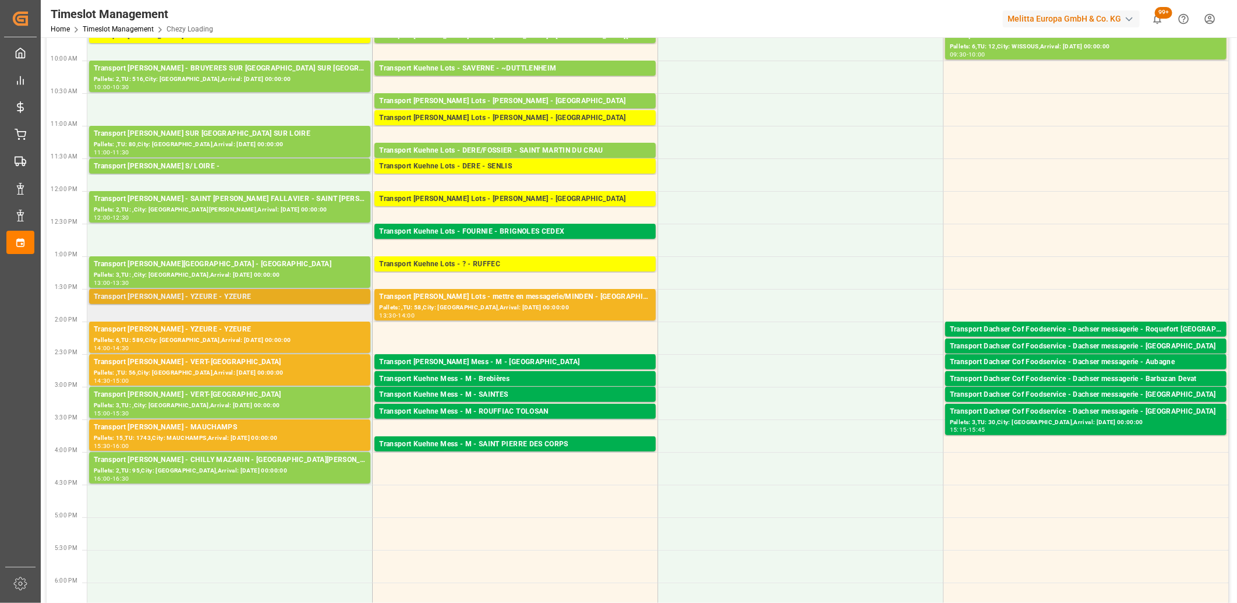
click at [217, 301] on div "Transport Delisle - YZEURE - YZEURE" at bounding box center [230, 297] width 272 height 12
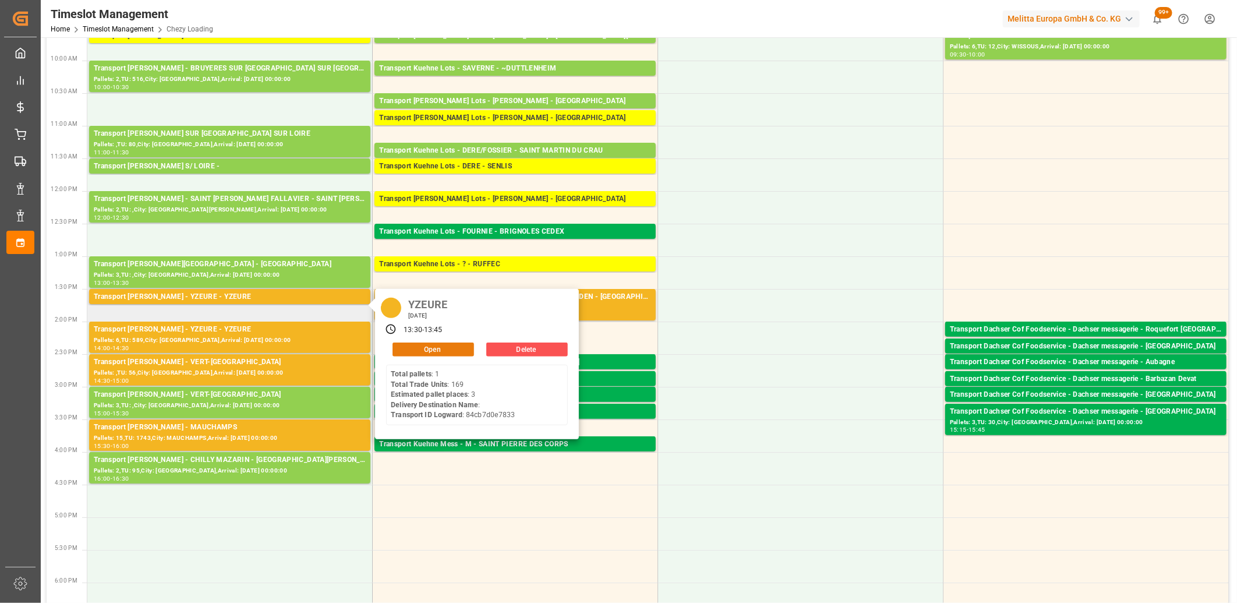
click at [411, 347] on button "Open" at bounding box center [434, 349] width 82 height 14
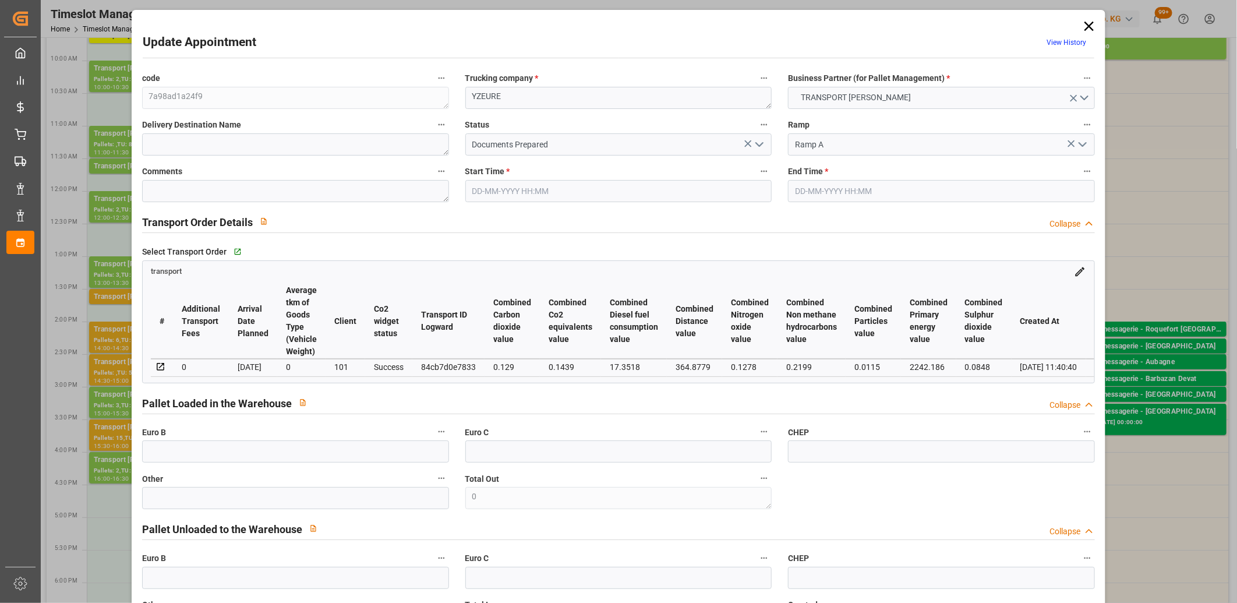
type input "11-09-2025 13:30"
type input "11-09-2025 13:45"
type input "09-09-2025 13:07"
type input "09-09-2025 11:40"
type input "[DATE]"
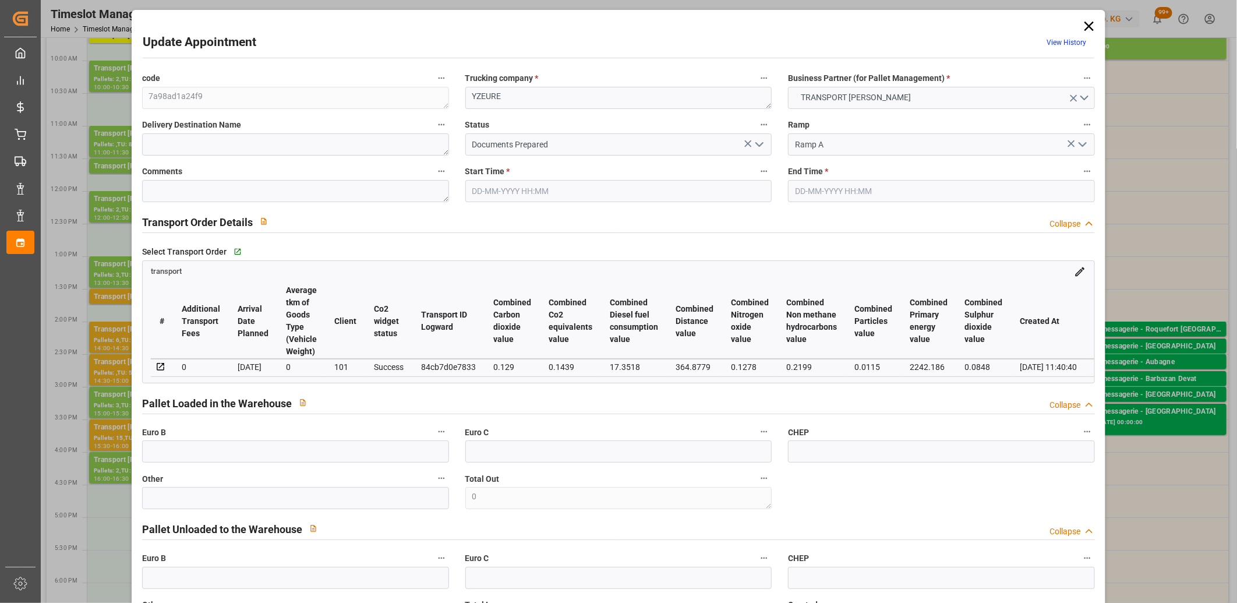
type input "12-09-2025"
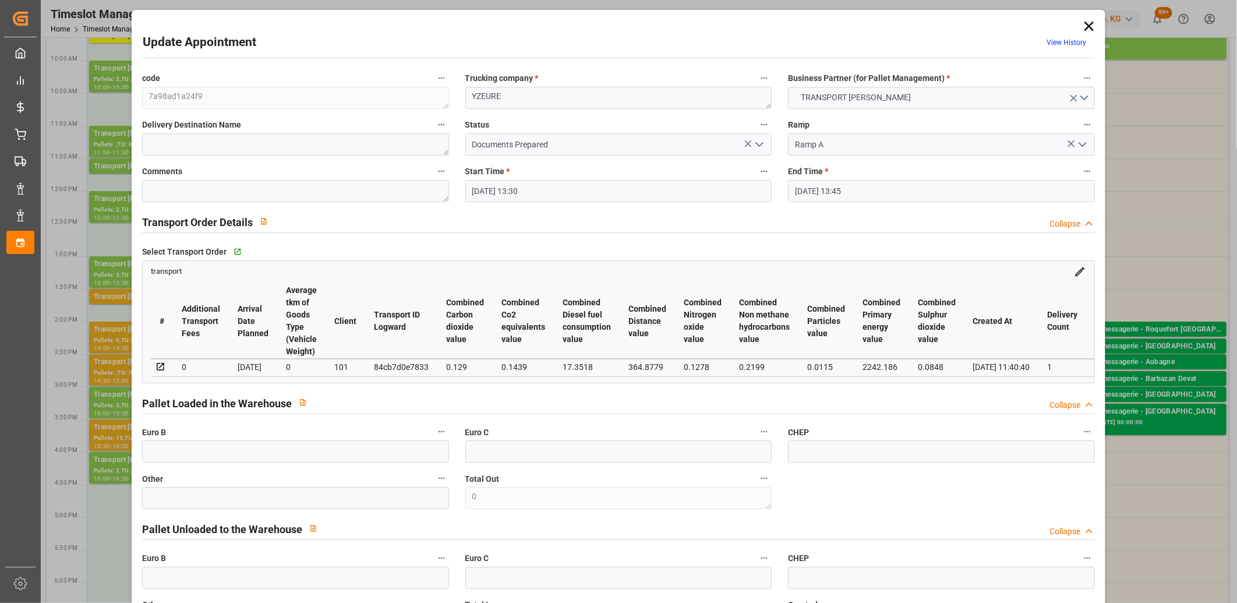
click at [1085, 24] on icon at bounding box center [1088, 26] width 9 height 9
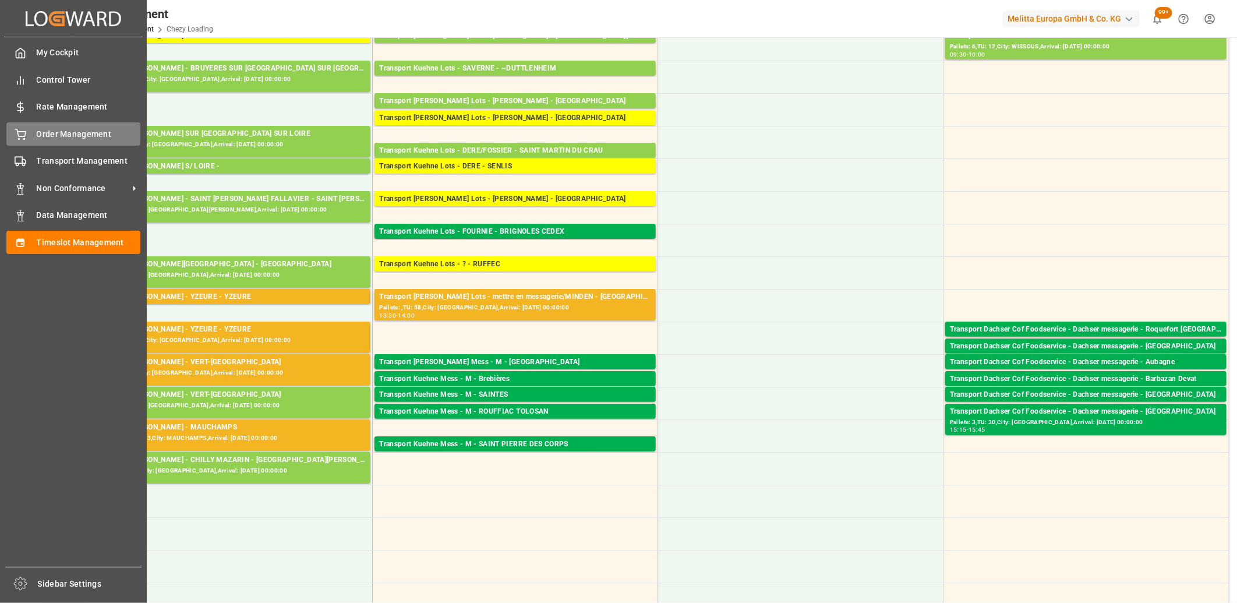
click at [24, 136] on icon at bounding box center [21, 135] width 12 height 12
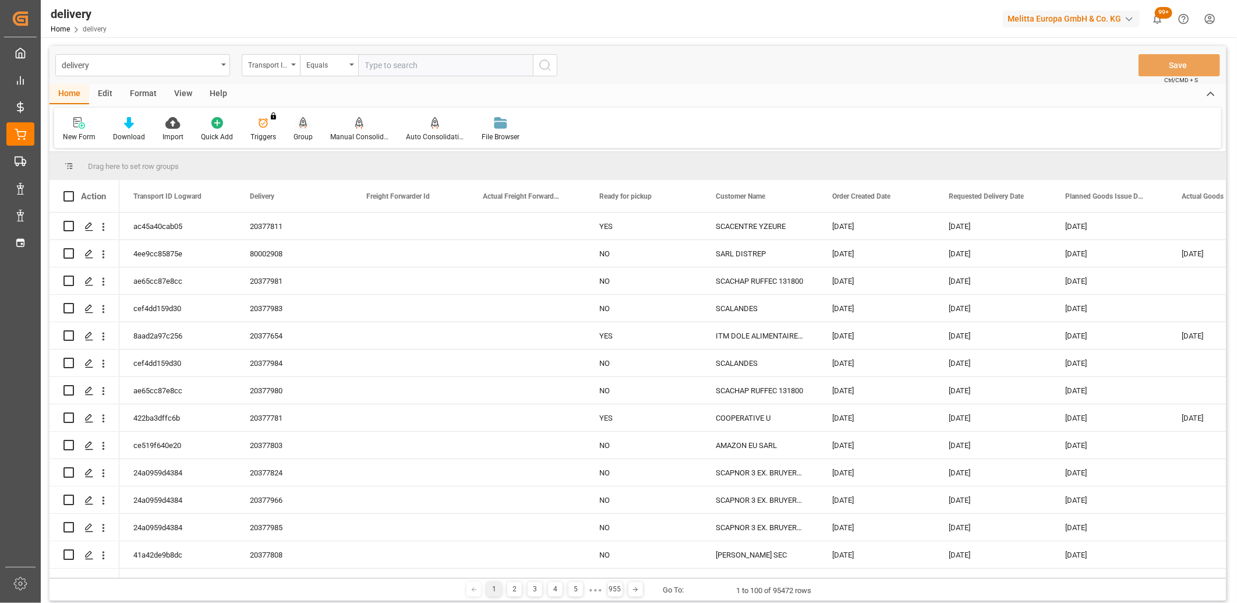
click at [302, 122] on icon at bounding box center [303, 123] width 8 height 12
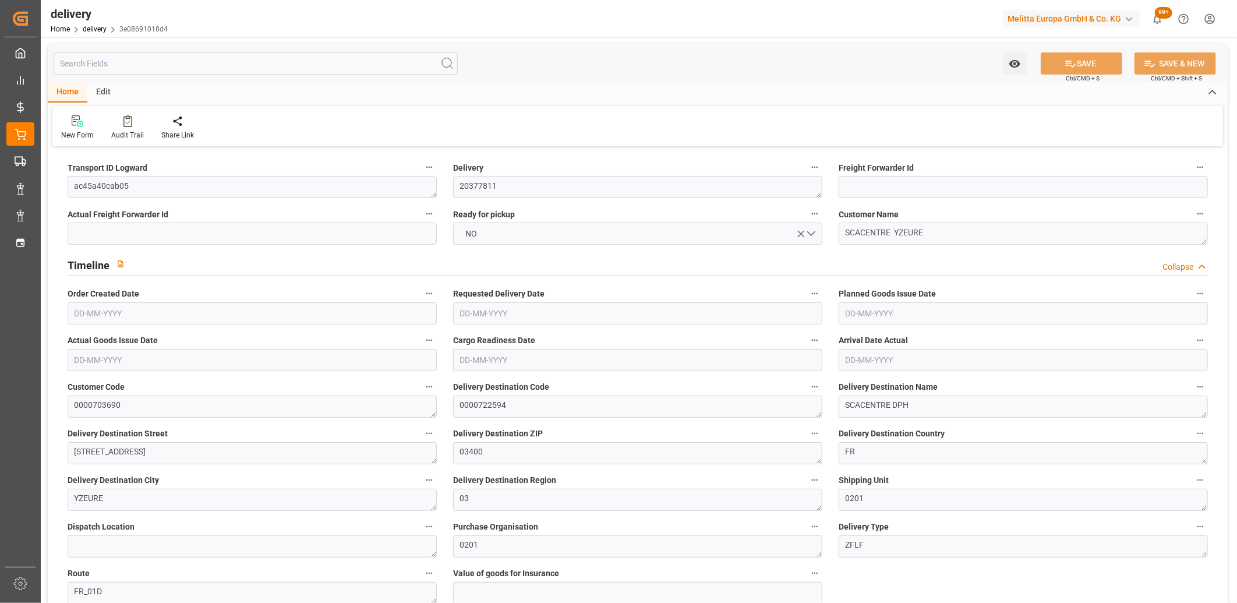
type input "1"
type input "1341.92"
type input "2154.732"
type input "7977.996"
type input "433"
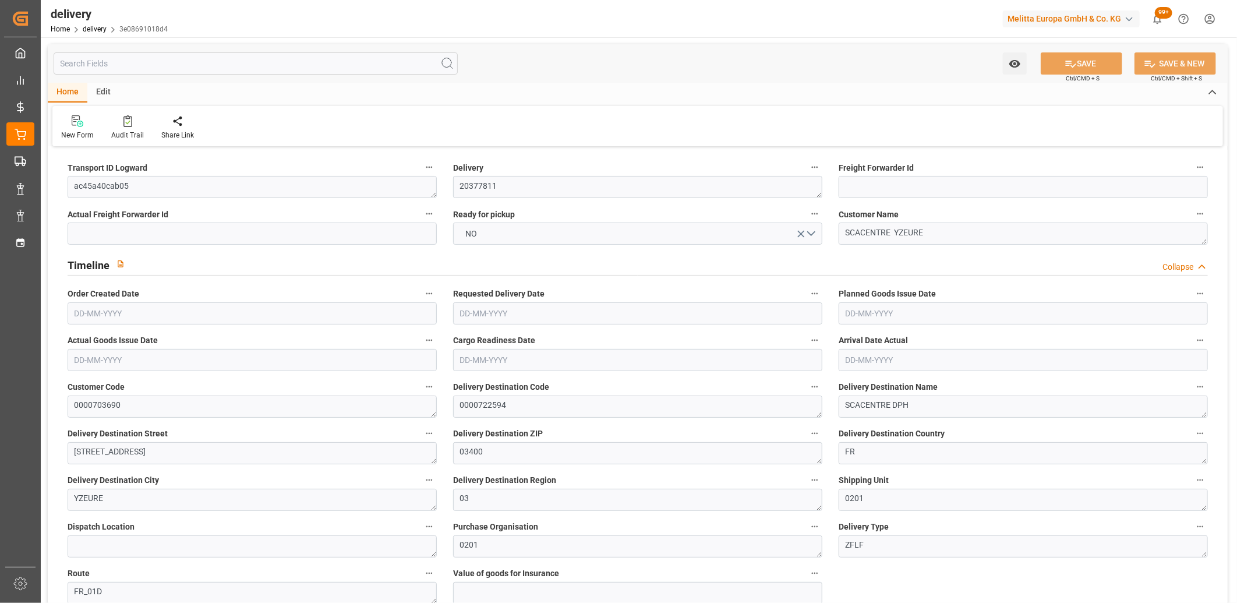
type input "19"
type input "6"
type input "7"
type input "0"
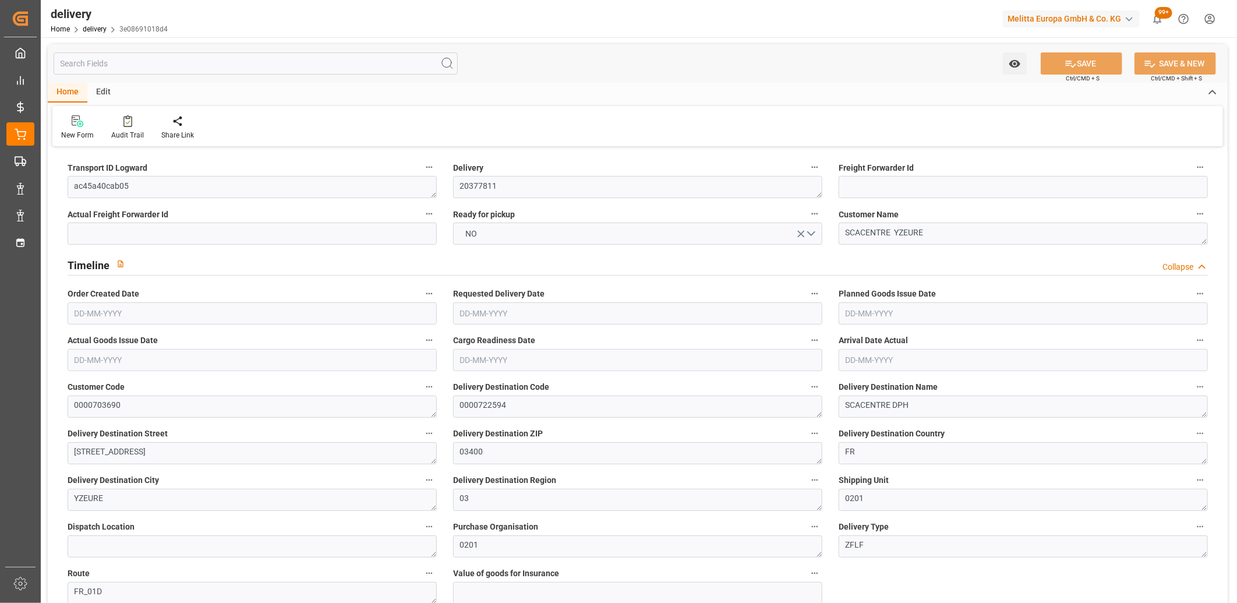
type input "-9.1672"
type input "271.2177"
type input "262.0505"
type input "14.7"
type input "155.88"
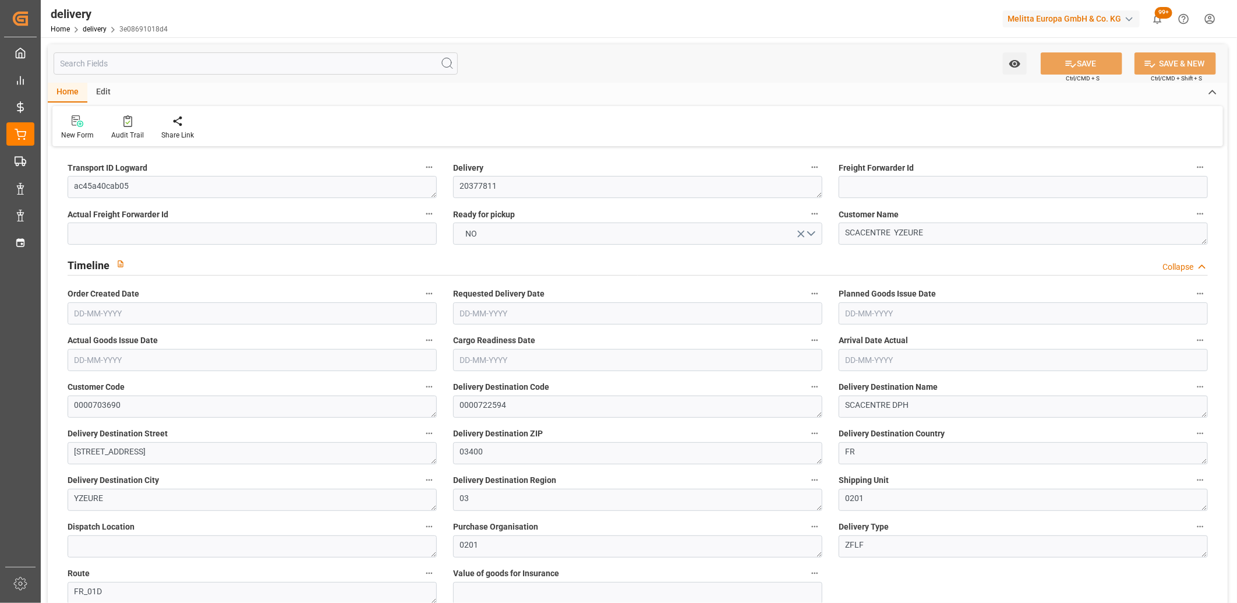
type input "1.5"
type input "1.3"
type input "0"
type input "28.5"
type input "1672.804"
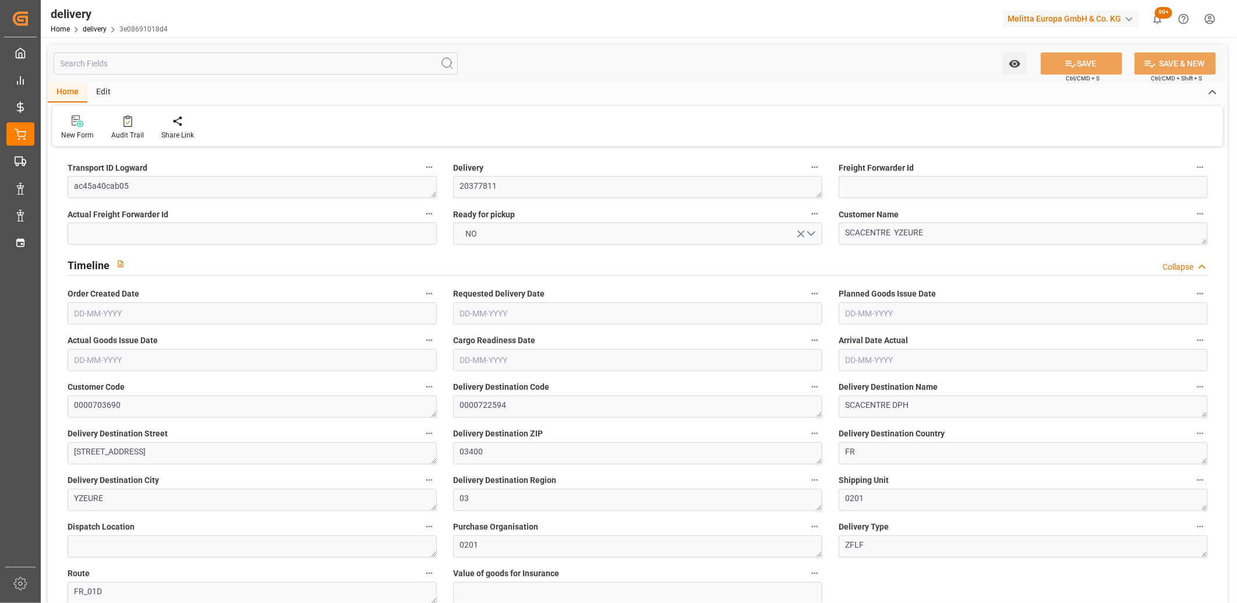
type input "101"
type input "5760.7314"
type input "0.3696"
type input "0"
type input "[DATE]"
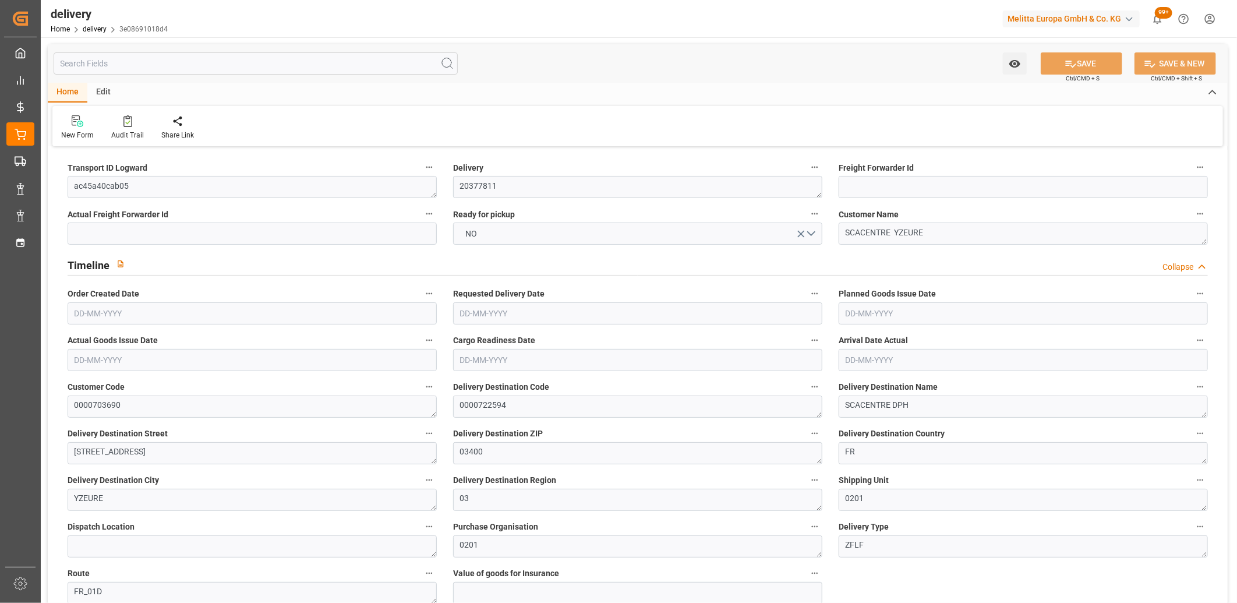
type input "[DATE]"
type input "[DATE] 11:01"
click at [507, 237] on button "NO" at bounding box center [637, 233] width 369 height 22
click at [507, 237] on div "YES" at bounding box center [638, 236] width 368 height 24
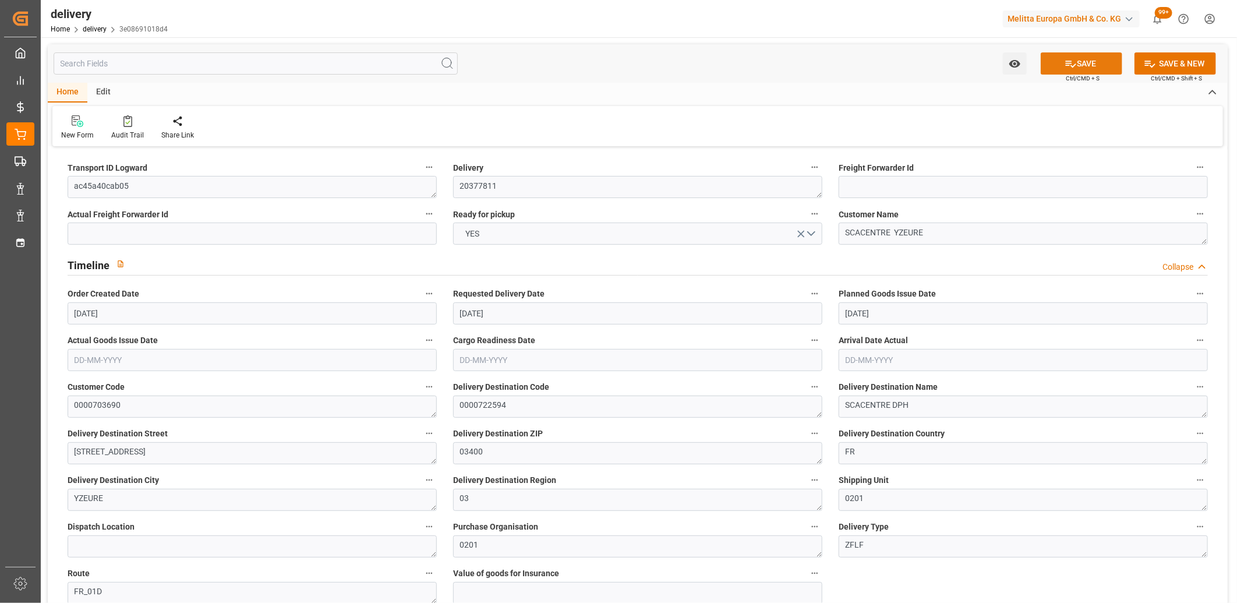
click at [1077, 66] on button "SAVE" at bounding box center [1082, 63] width 82 height 22
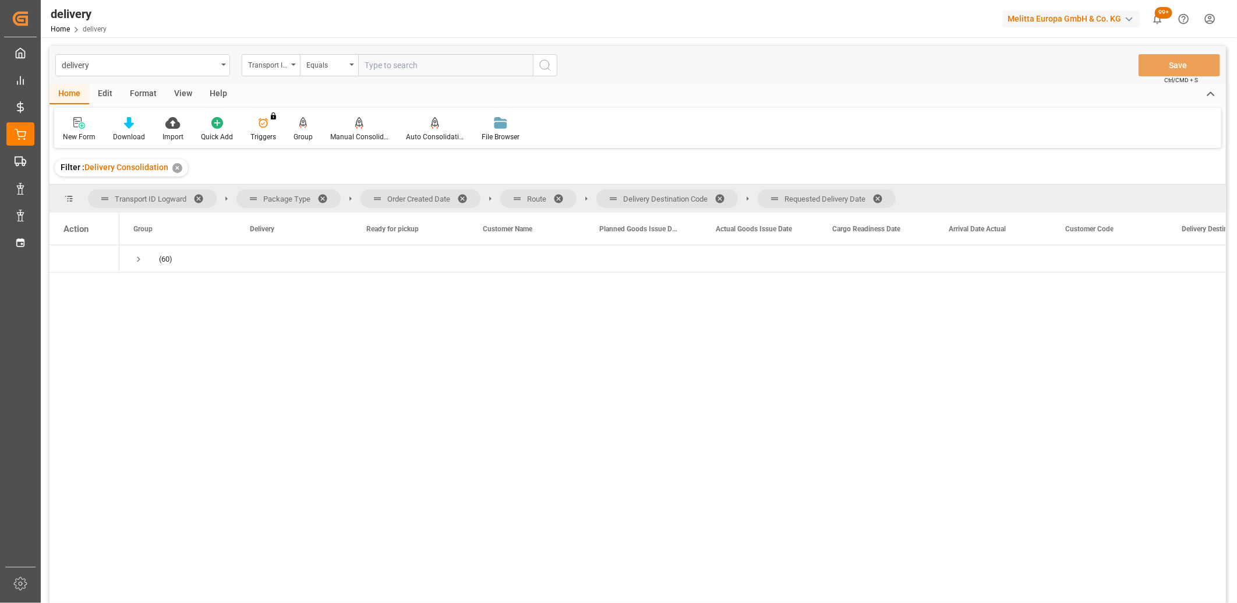
click at [879, 197] on span at bounding box center [881, 198] width 19 height 10
click at [727, 195] on span at bounding box center [724, 198] width 19 height 10
click at [563, 195] on span at bounding box center [562, 198] width 19 height 10
click at [464, 194] on span at bounding box center [466, 198] width 19 height 10
click at [139, 257] on span "Press SPACE to select this row." at bounding box center [138, 259] width 10 height 10
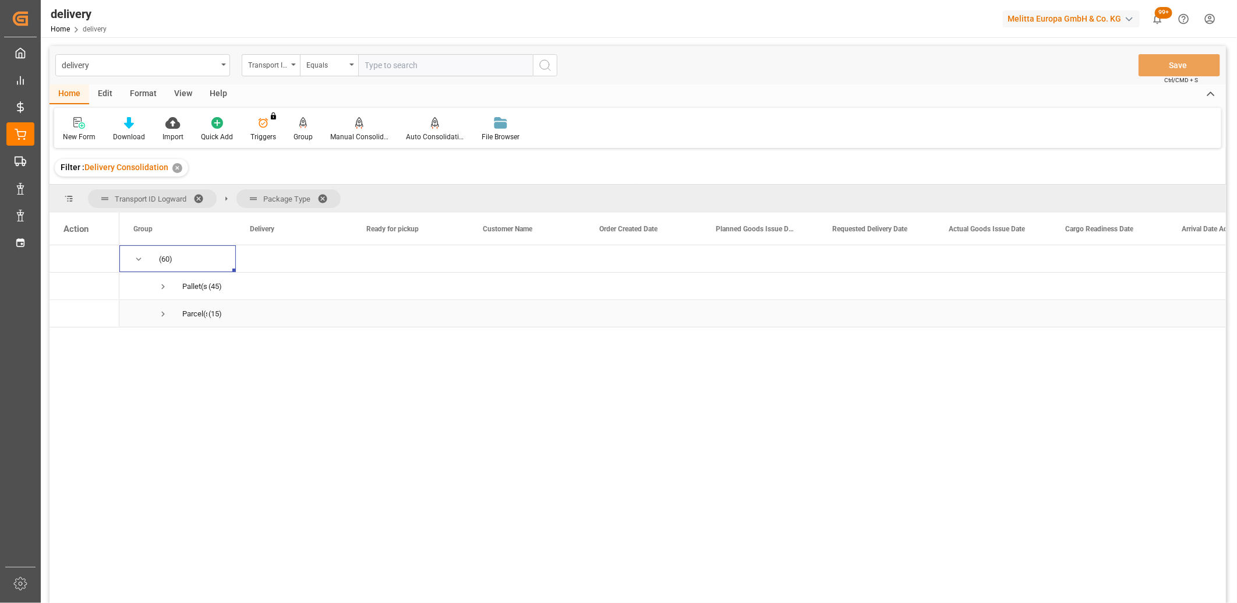
click at [161, 312] on span "Press SPACE to select this row." at bounding box center [163, 314] width 10 height 10
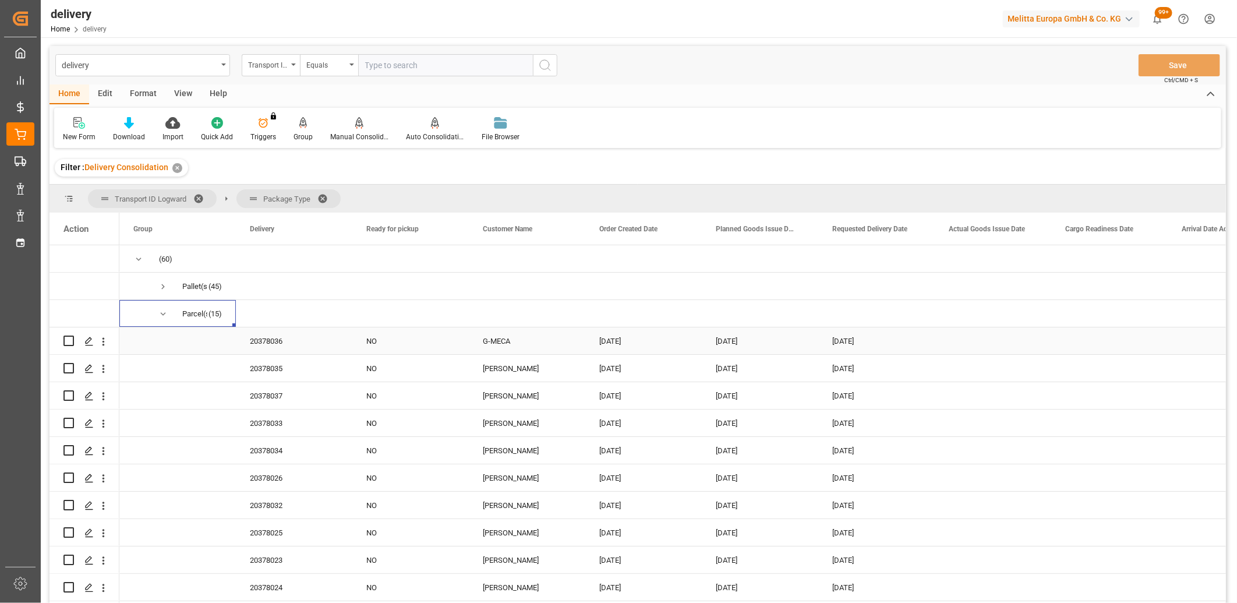
click at [68, 342] on input "Press Space to toggle row selection (unchecked)" at bounding box center [68, 340] width 10 height 10
checkbox input "true"
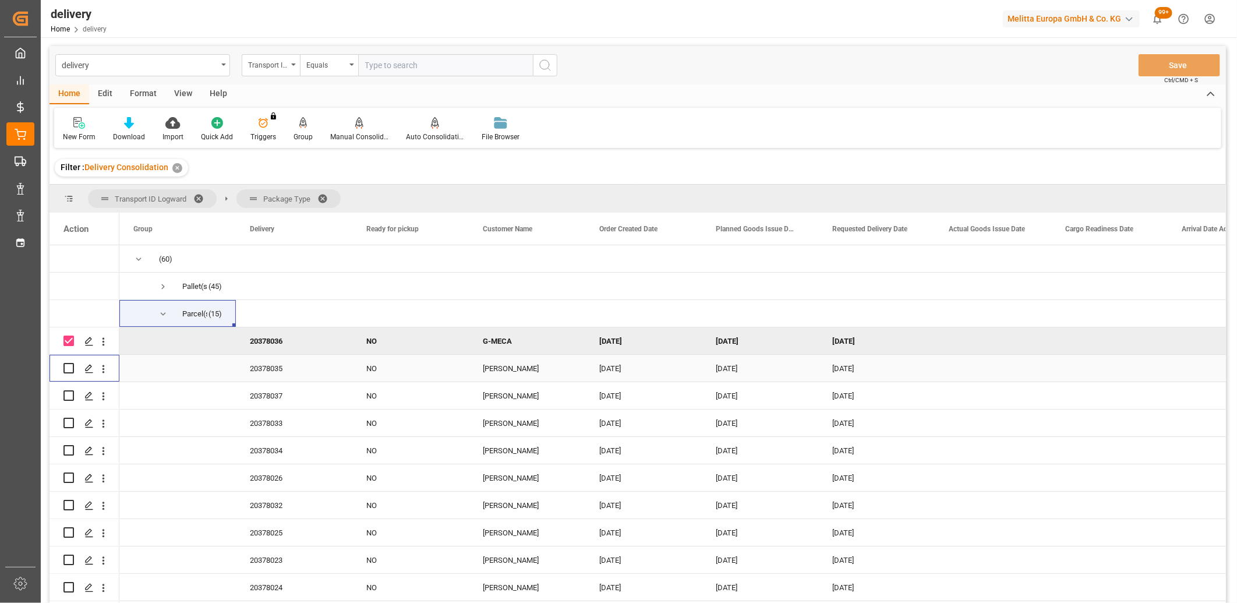
click at [67, 363] on input "Press Space to toggle row selection (unchecked)" at bounding box center [68, 368] width 10 height 10
checkbox input "true"
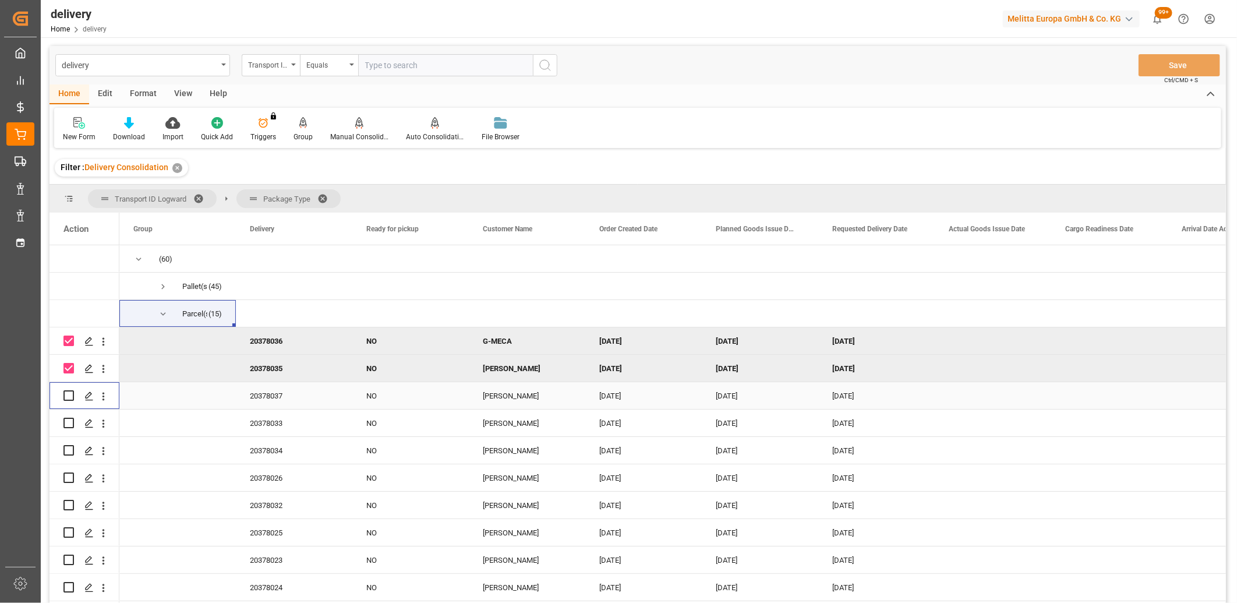
click at [68, 394] on input "Press Space to toggle row selection (unchecked)" at bounding box center [68, 395] width 10 height 10
checkbox input "true"
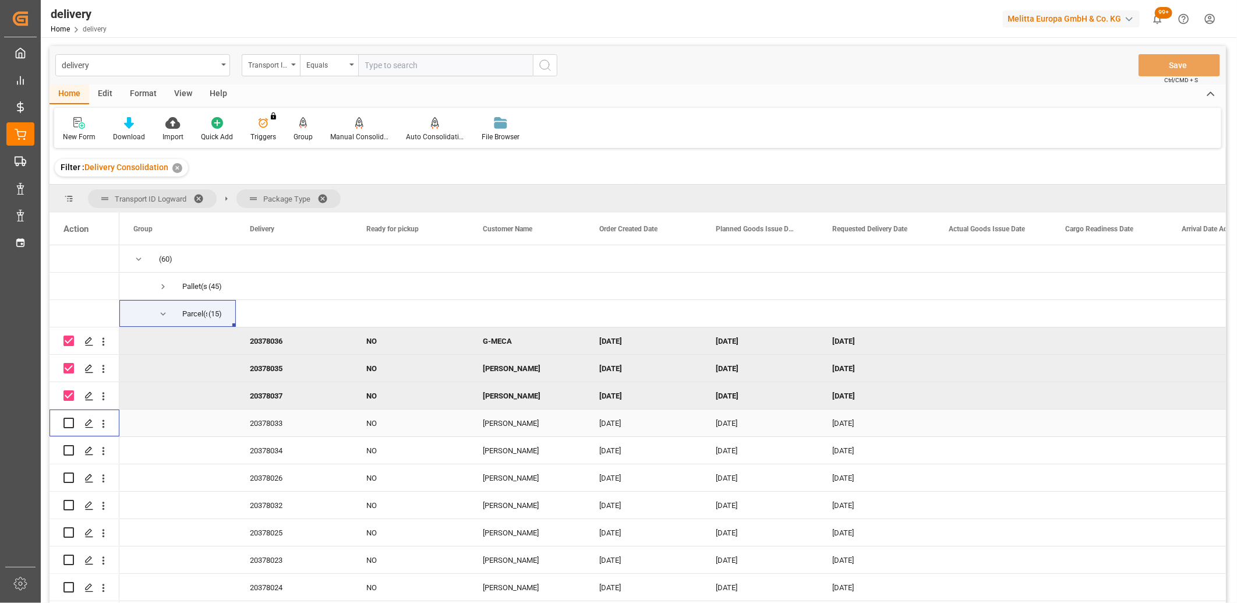
click at [67, 421] on input "Press Space to toggle row selection (unchecked)" at bounding box center [68, 423] width 10 height 10
checkbox input "true"
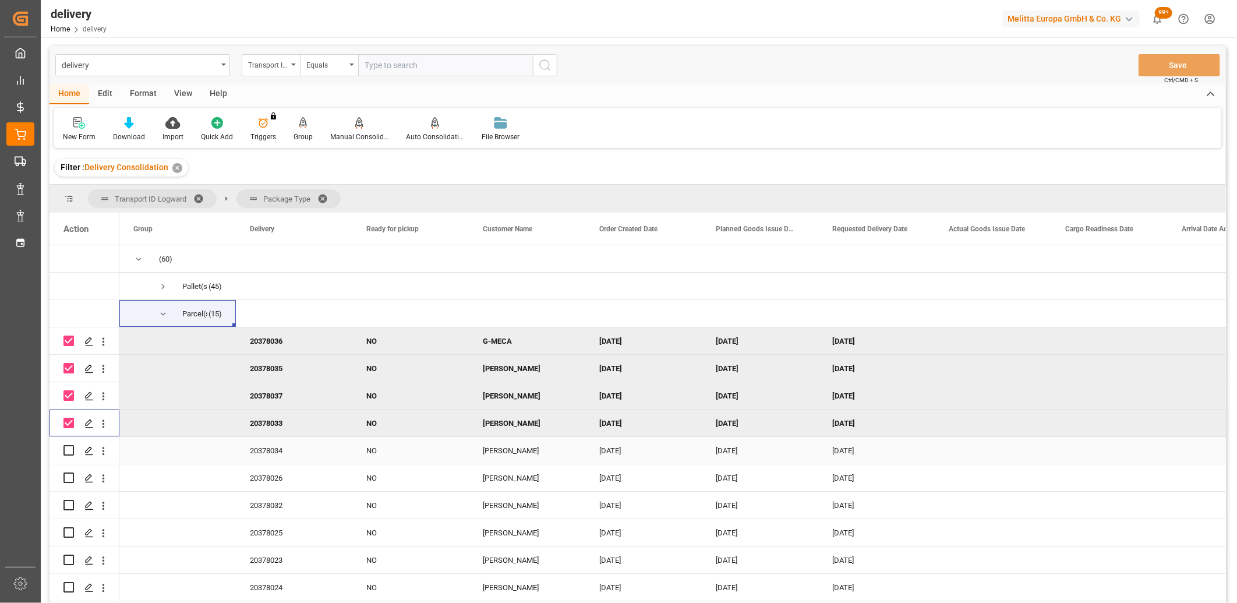
click at [62, 446] on div "Press SPACE to select this row." at bounding box center [85, 450] width 70 height 27
click at [63, 448] on input "Press Space to toggle row selection (unchecked)" at bounding box center [68, 450] width 10 height 10
checkbox input "true"
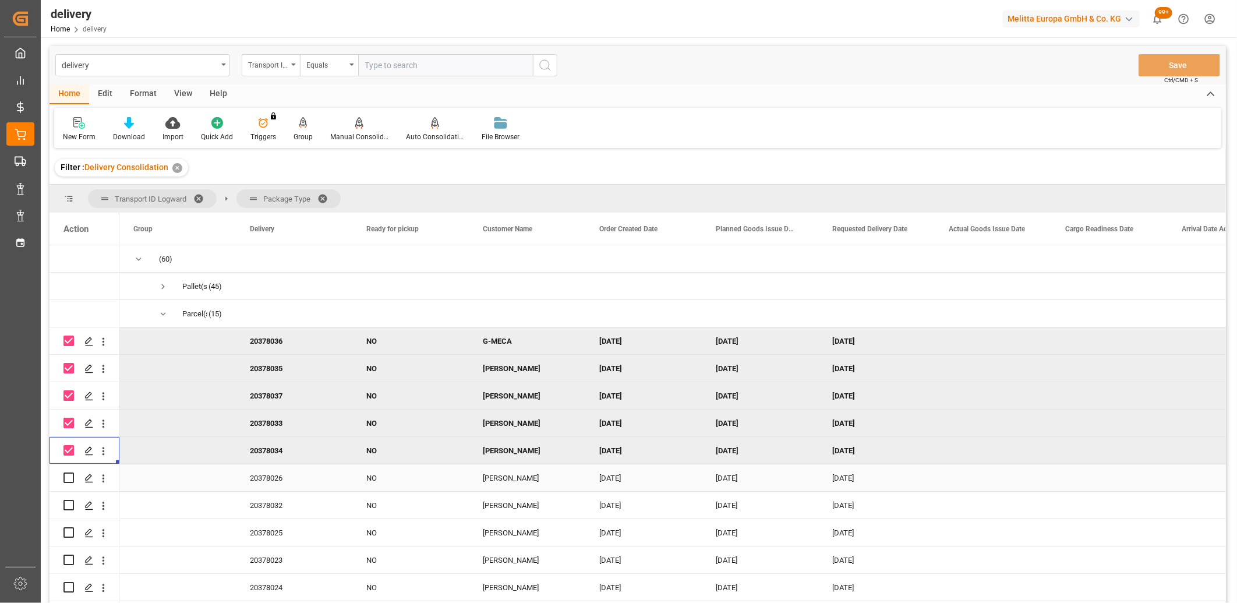
click at [66, 473] on input "Press Space to toggle row selection (unchecked)" at bounding box center [68, 477] width 10 height 10
checkbox input "true"
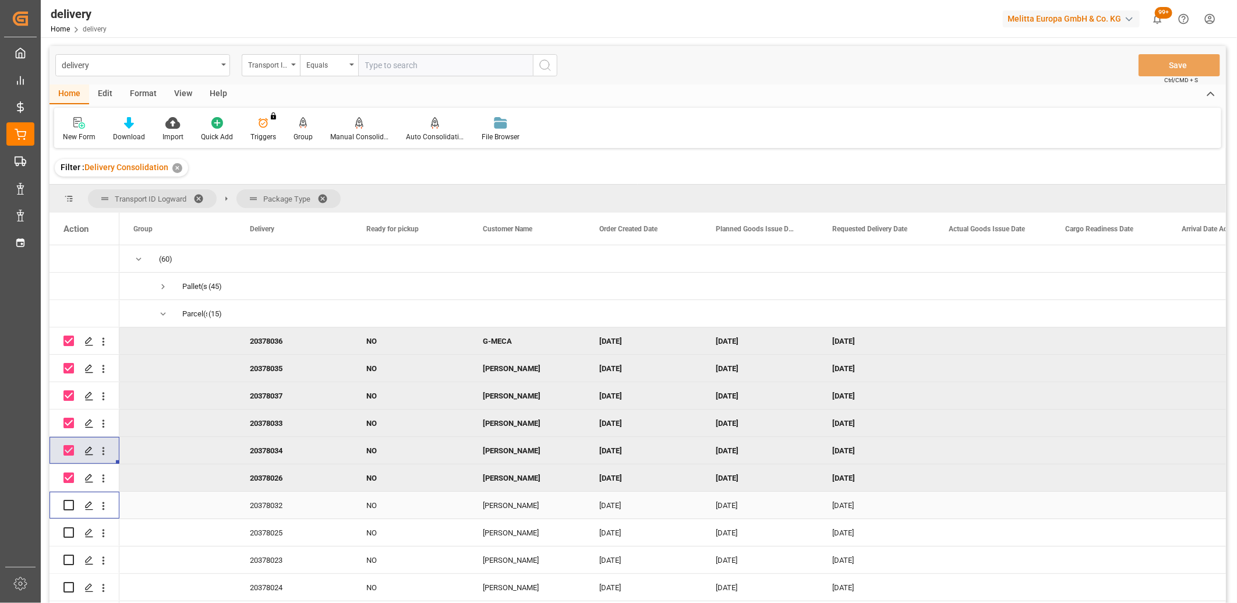
click at [66, 504] on input "Press Space to toggle row selection (unchecked)" at bounding box center [68, 505] width 10 height 10
checkbox input "true"
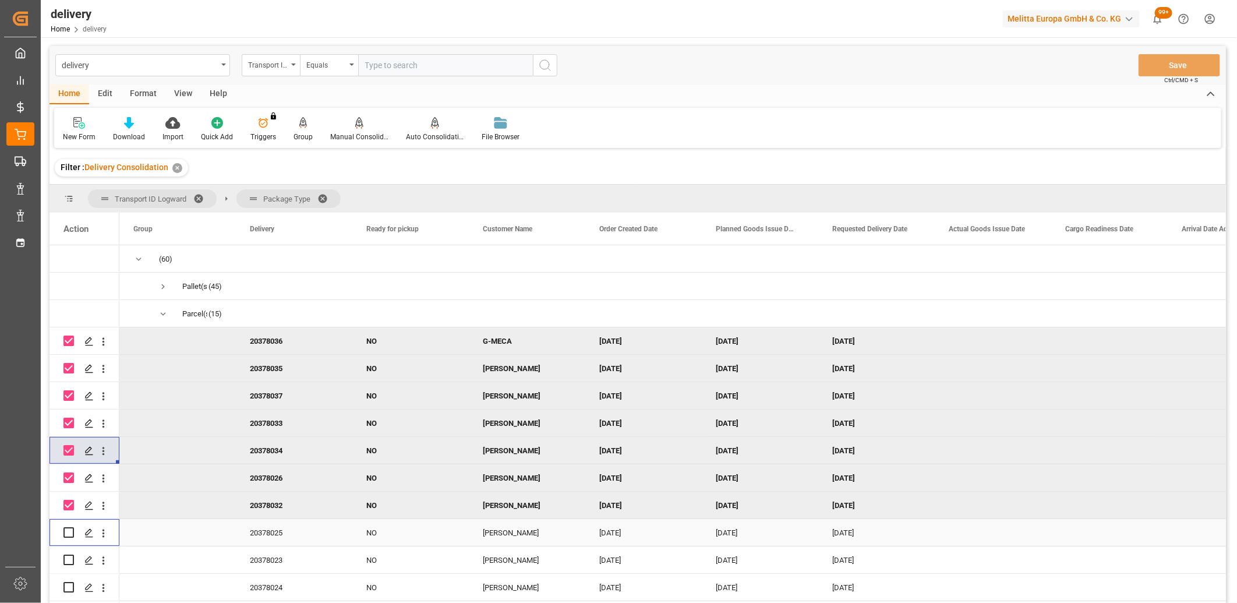
click at [69, 531] on input "Press Space to toggle row selection (unchecked)" at bounding box center [68, 532] width 10 height 10
checkbox input "true"
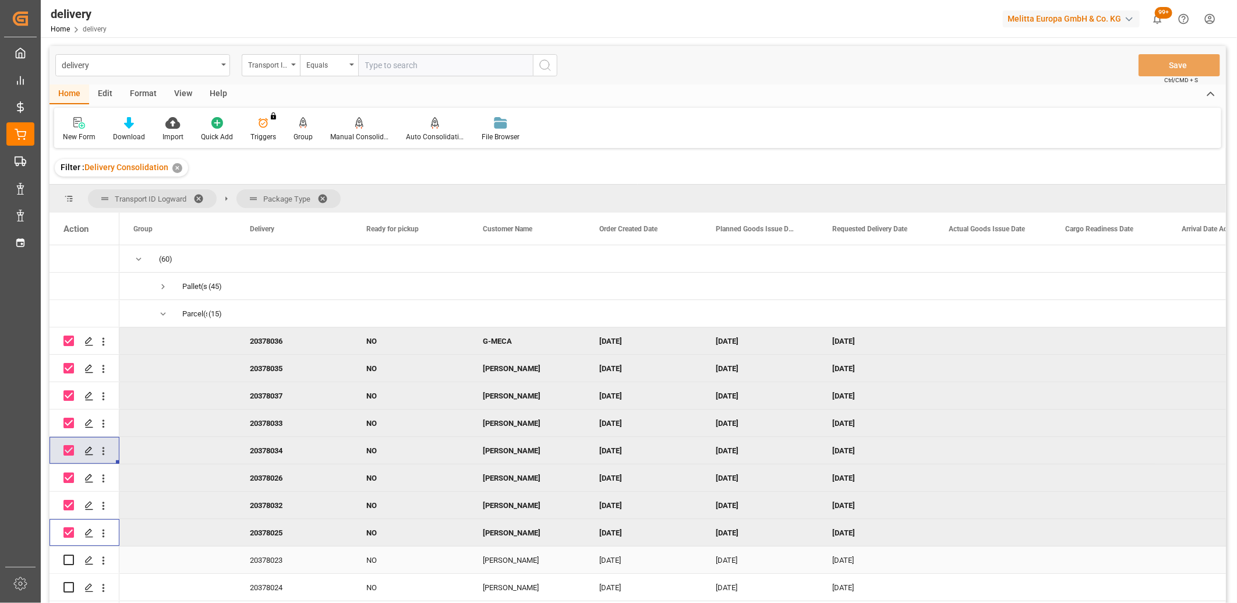
click at [66, 555] on input "Press Space to toggle row selection (unchecked)" at bounding box center [68, 559] width 10 height 10
checkbox input "true"
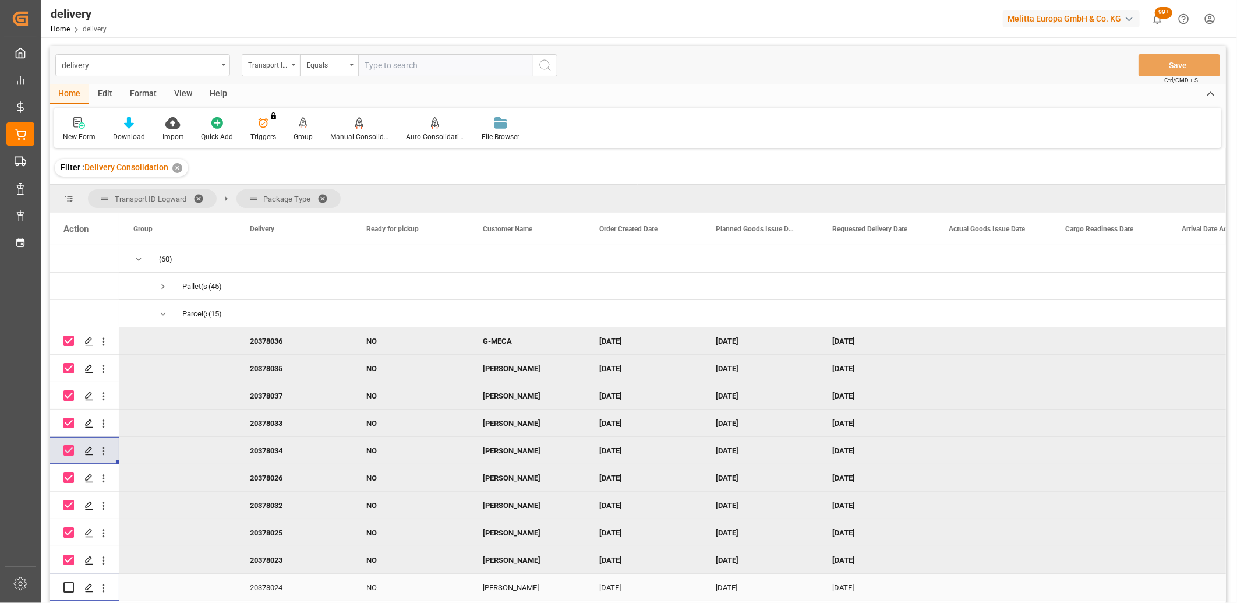
click at [66, 586] on input "Press Space to toggle row selection (unchecked)" at bounding box center [68, 587] width 10 height 10
checkbox input "true"
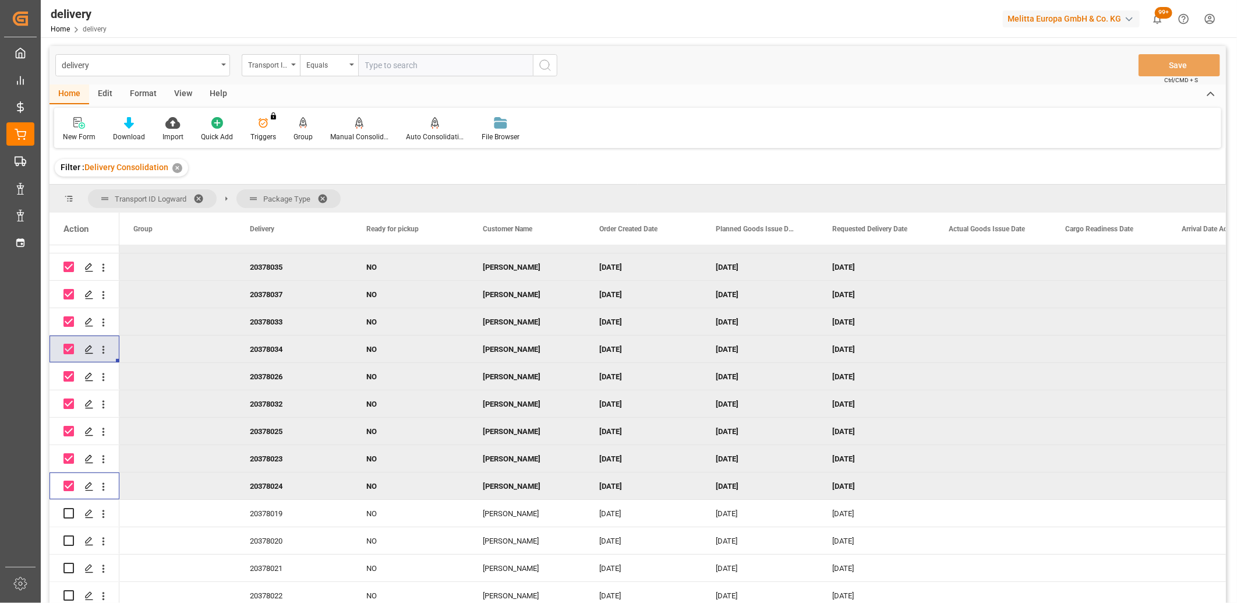
scroll to position [135, 0]
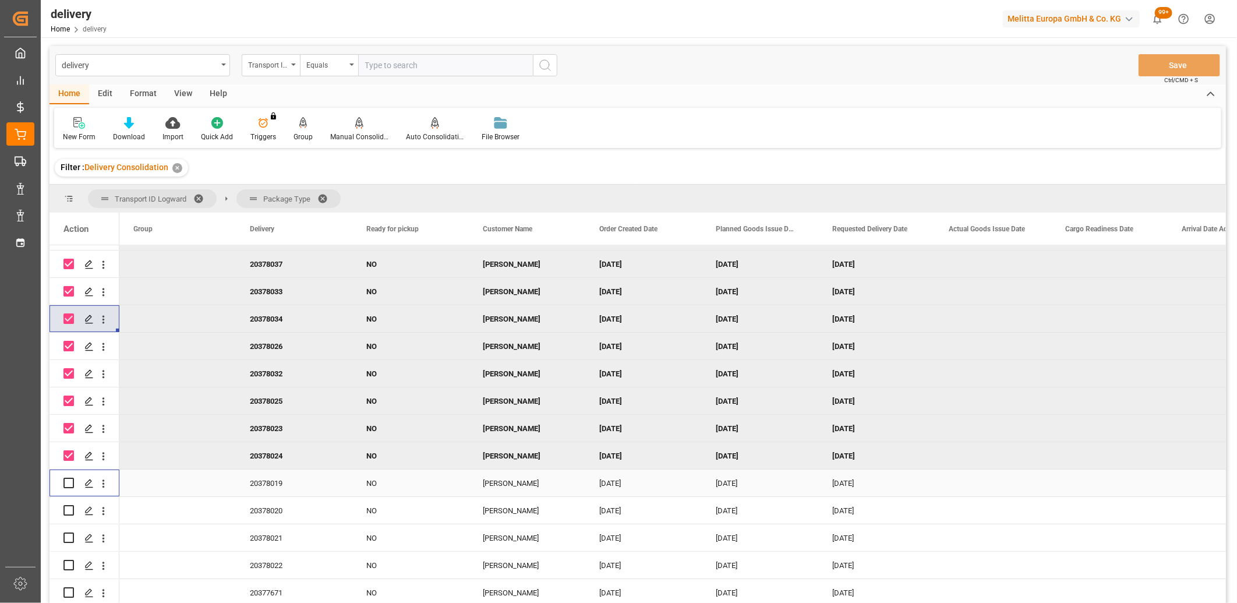
click at [63, 485] on input "Press Space to toggle row selection (unchecked)" at bounding box center [68, 483] width 10 height 10
checkbox input "true"
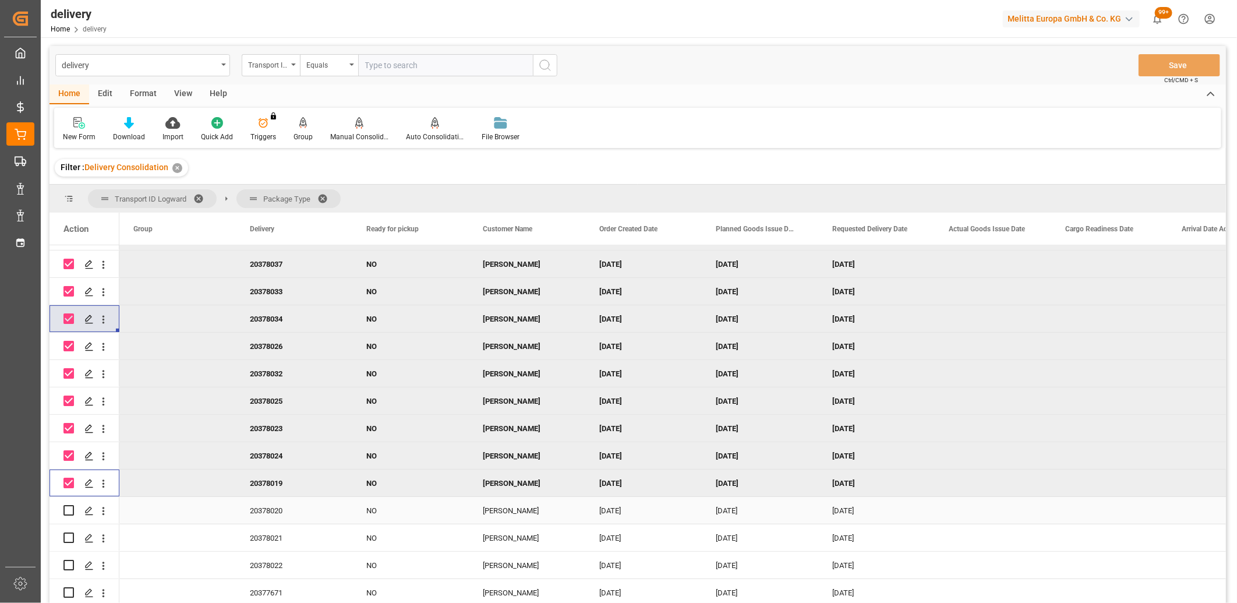
click at [67, 508] on input "Press Space to toggle row selection (unchecked)" at bounding box center [68, 510] width 10 height 10
checkbox input "true"
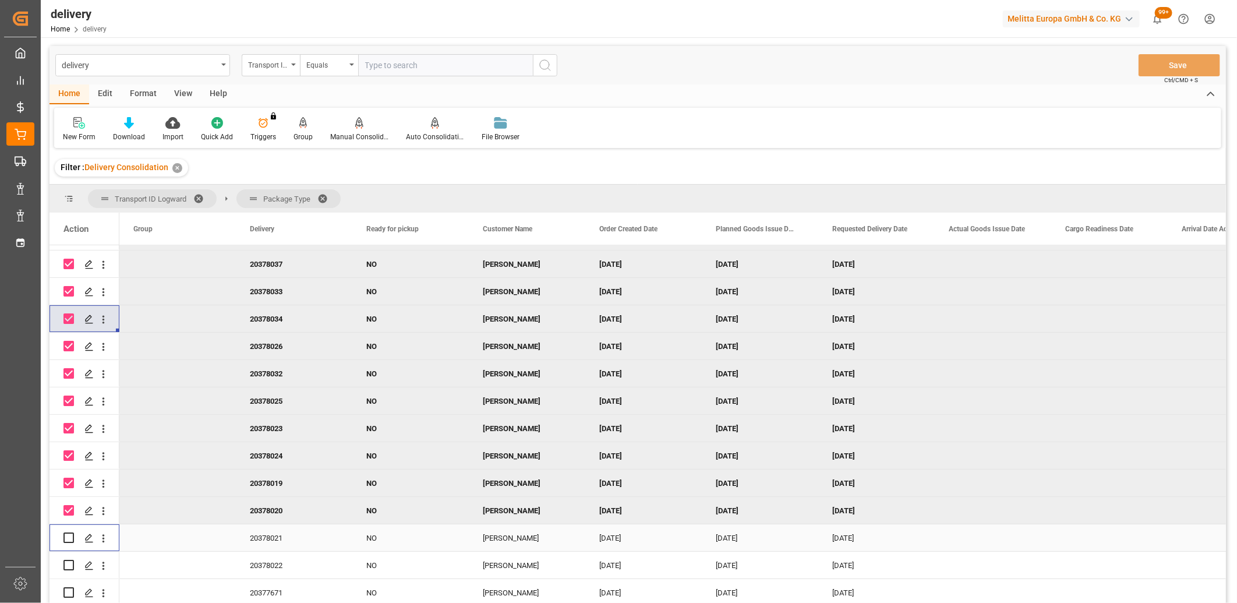
click at [70, 536] on input "Press Space to toggle row selection (unchecked)" at bounding box center [68, 537] width 10 height 10
checkbox input "true"
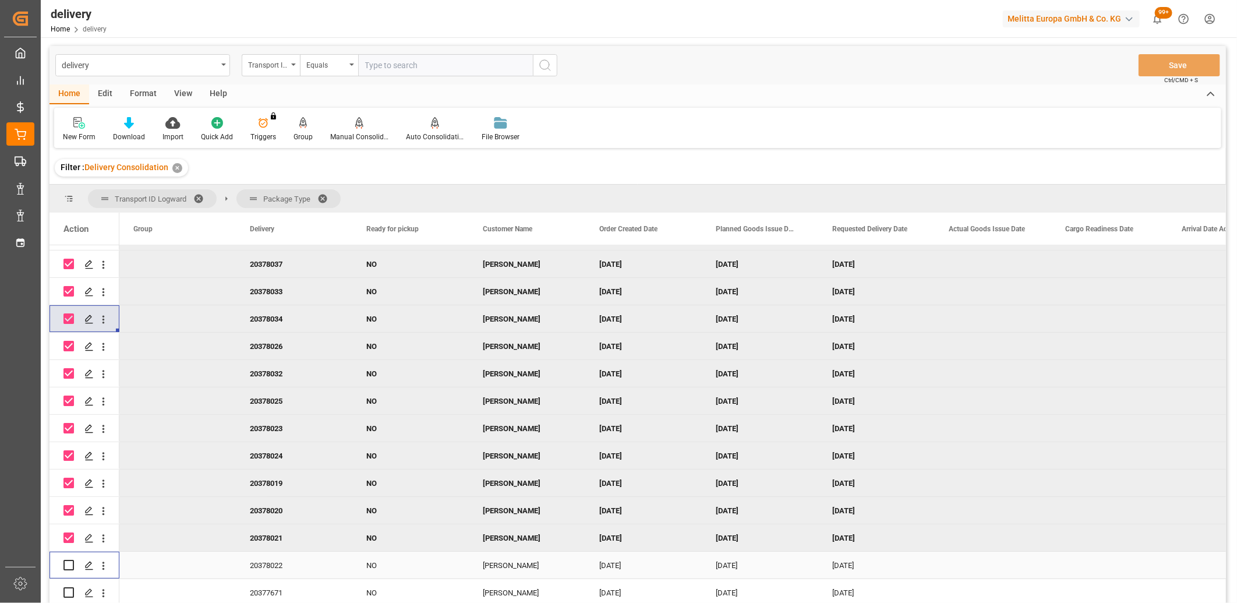
click at [69, 560] on input "Press Space to toggle row selection (unchecked)" at bounding box center [68, 565] width 10 height 10
checkbox input "true"
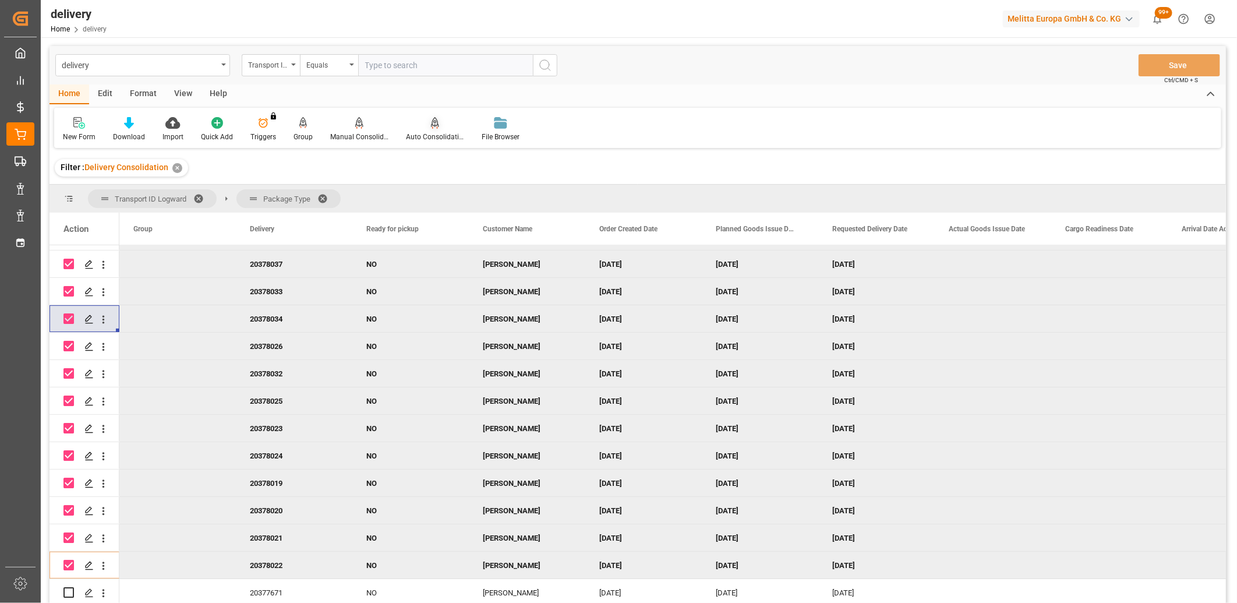
click at [432, 134] on div "Auto Consolidation" at bounding box center [435, 137] width 58 height 10
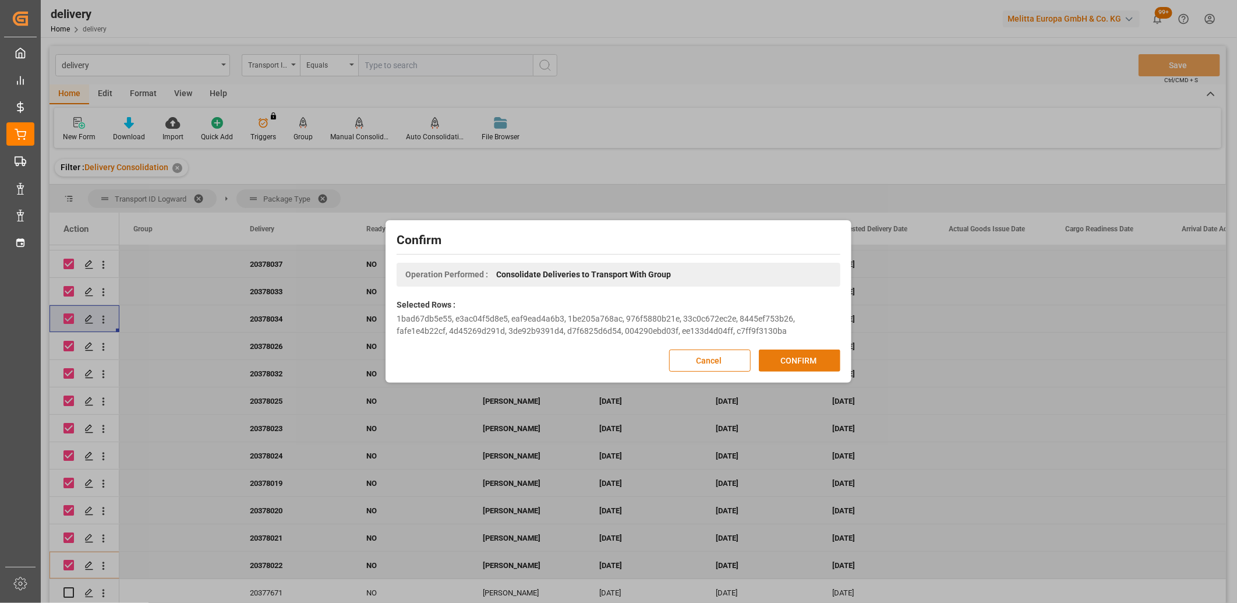
click at [778, 362] on button "CONFIRM" at bounding box center [800, 360] width 82 height 22
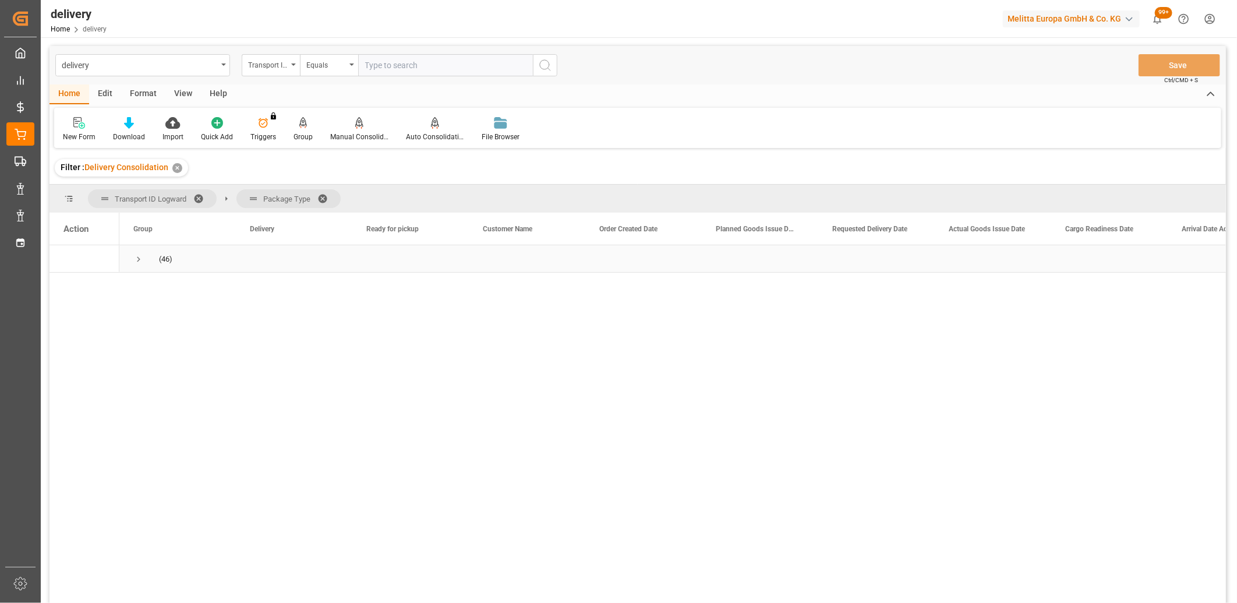
click at [137, 264] on span "Press SPACE to select this row." at bounding box center [138, 259] width 10 height 27
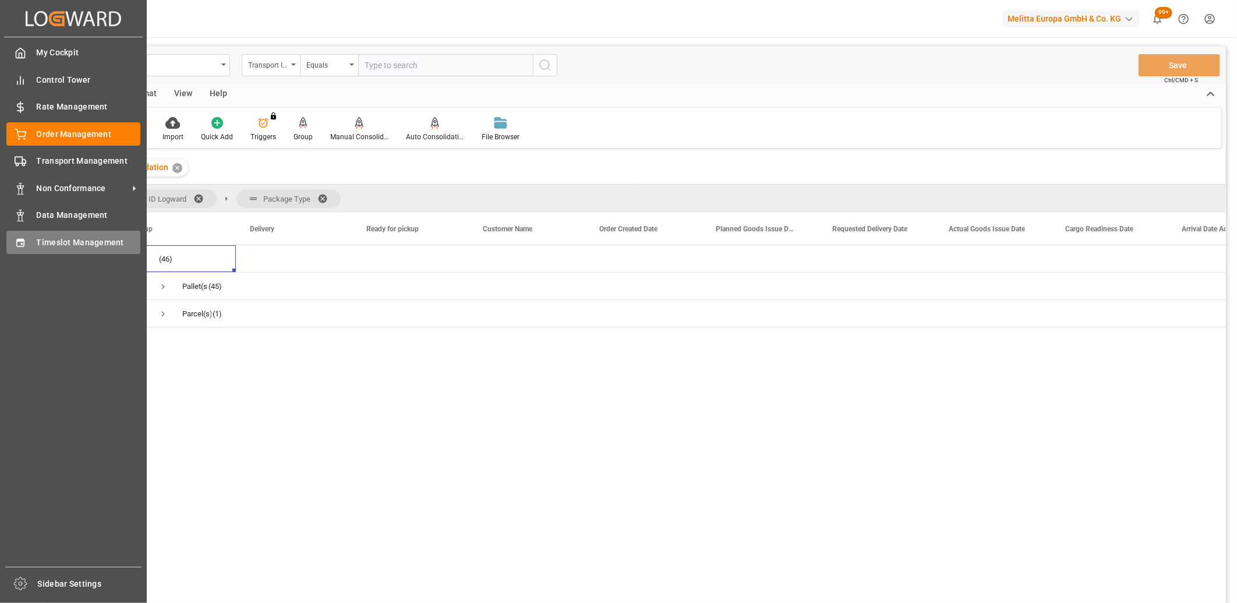
click at [15, 231] on div "Timeslot Management Timeslot Management" at bounding box center [73, 242] width 134 height 23
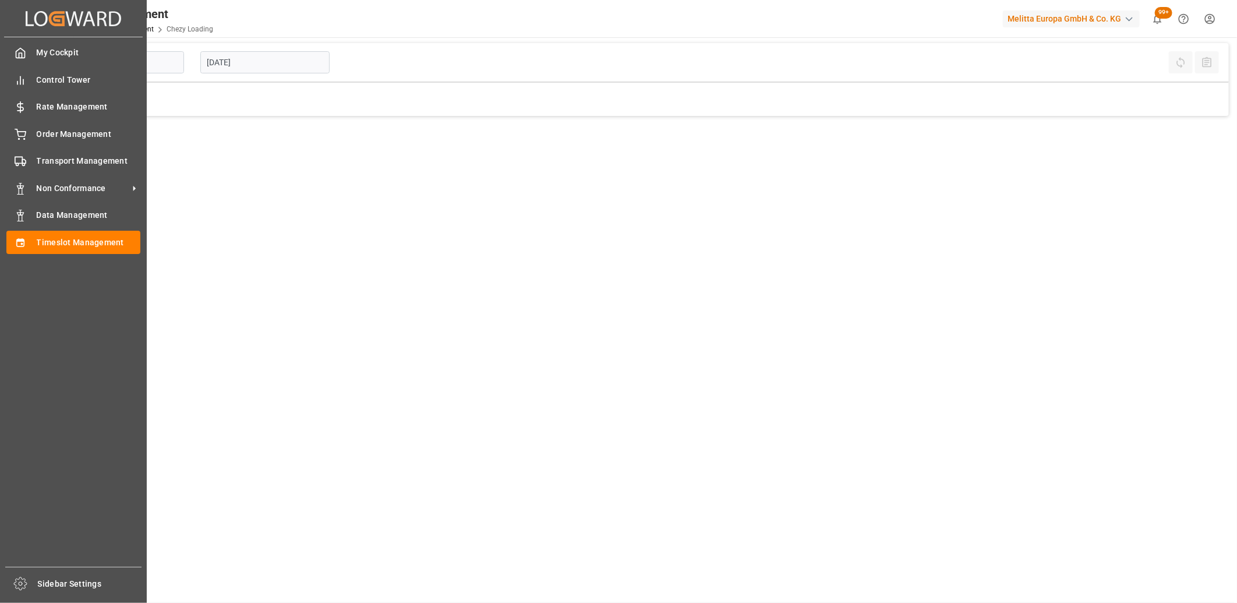
type input "Chezy Loading"
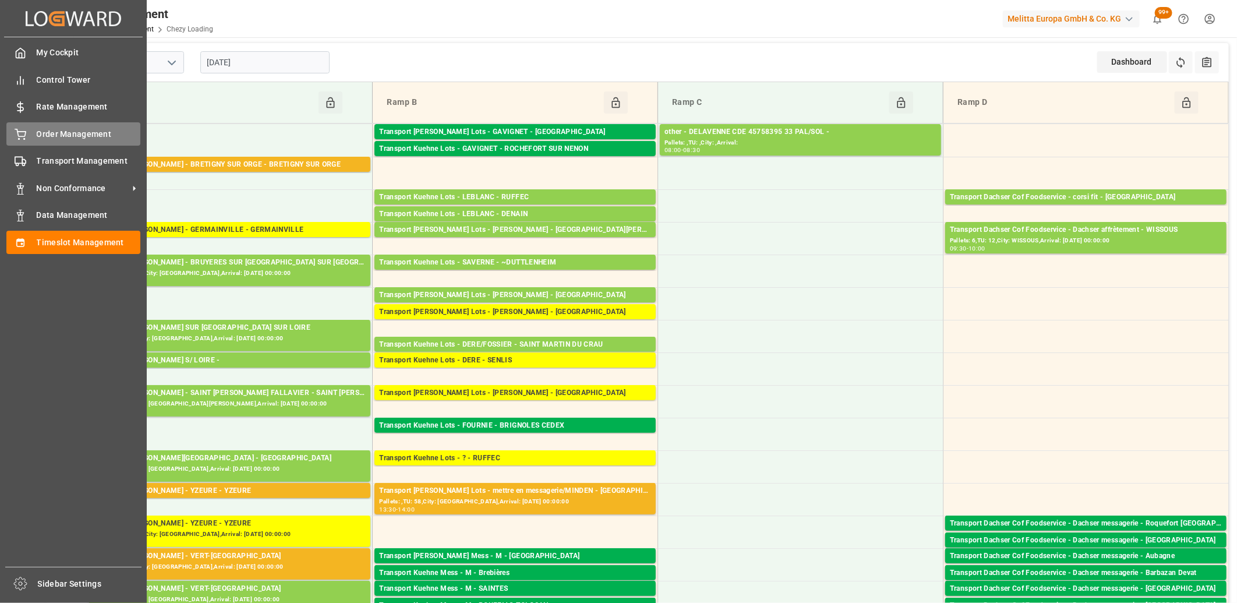
click at [35, 133] on div "Order Management Order Management" at bounding box center [73, 133] width 134 height 23
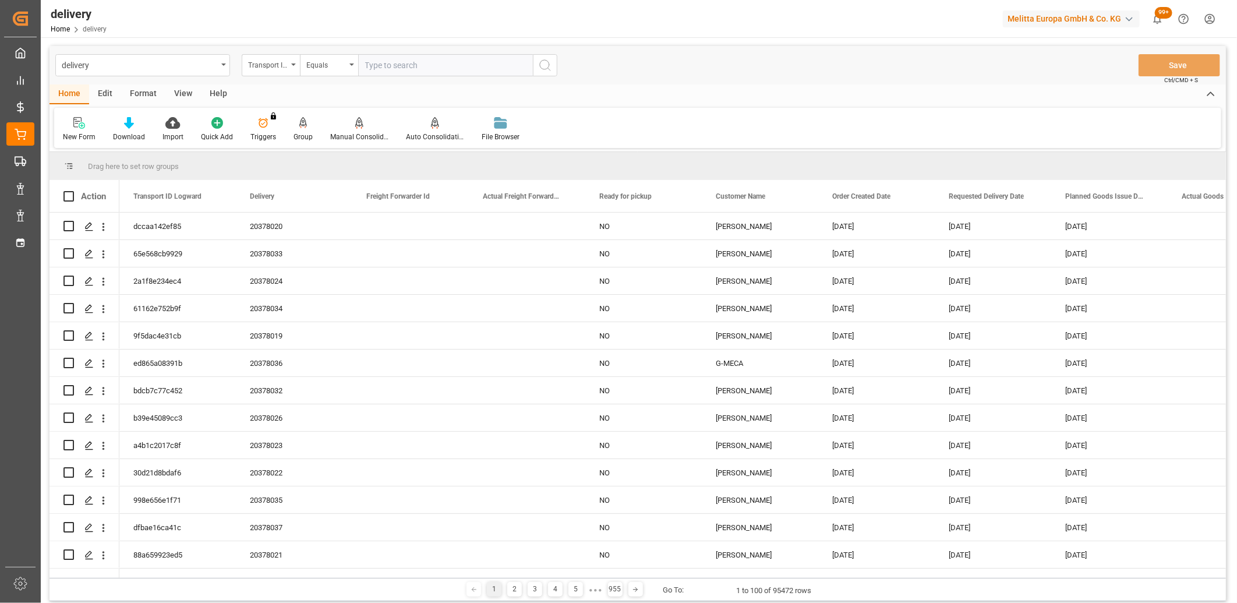
click at [285, 65] on div "Transport ID Logward" at bounding box center [268, 63] width 40 height 13
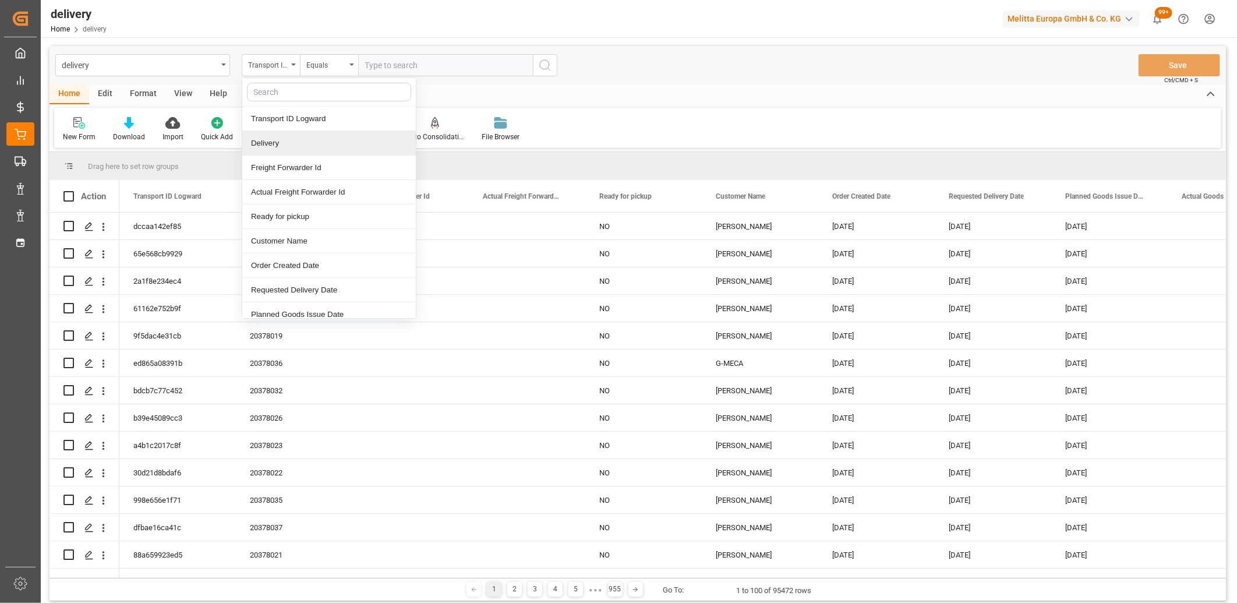
click at [280, 137] on div "Delivery" at bounding box center [329, 143] width 174 height 24
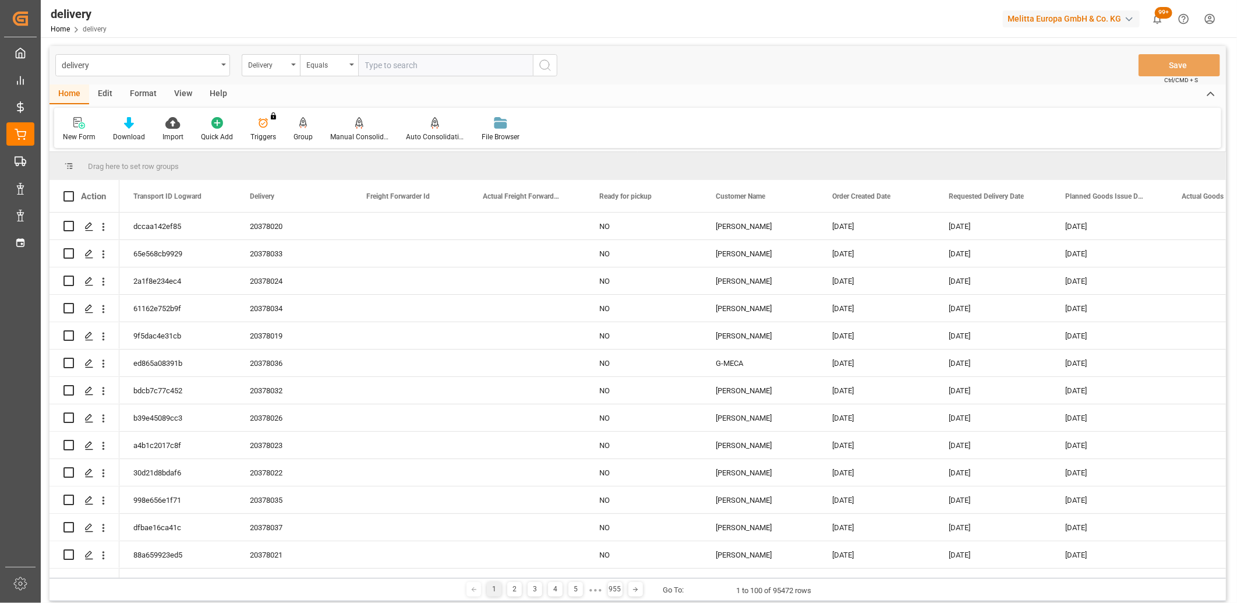
click at [382, 62] on input "text" at bounding box center [445, 65] width 175 height 22
type input "20378060"
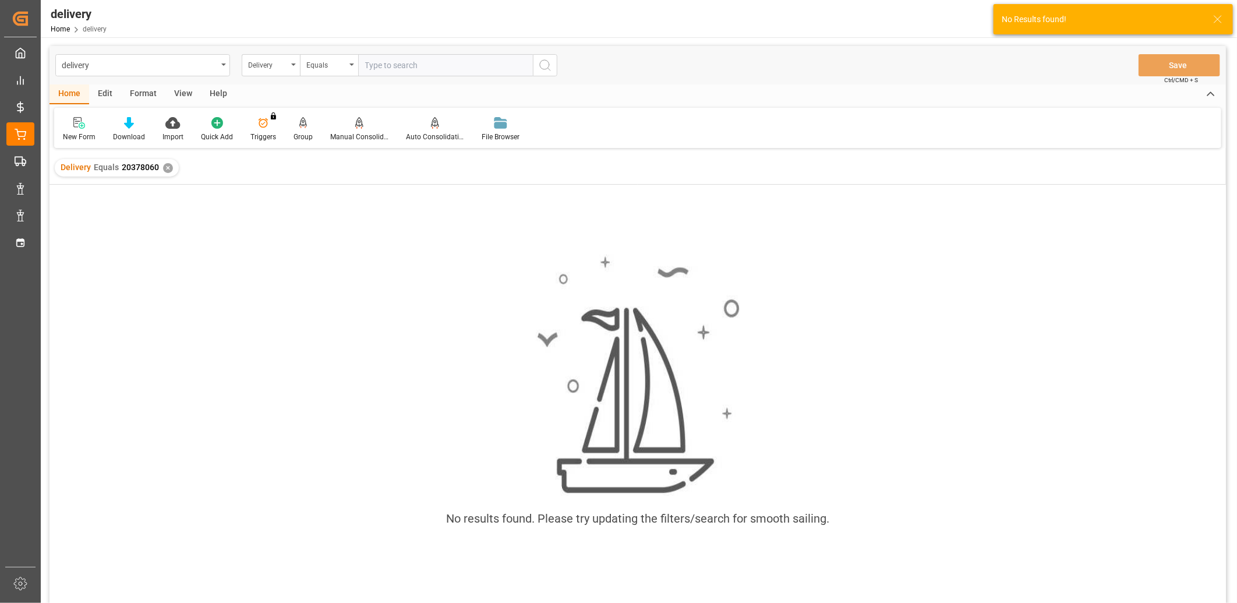
click at [168, 167] on div "✕" at bounding box center [168, 168] width 10 height 10
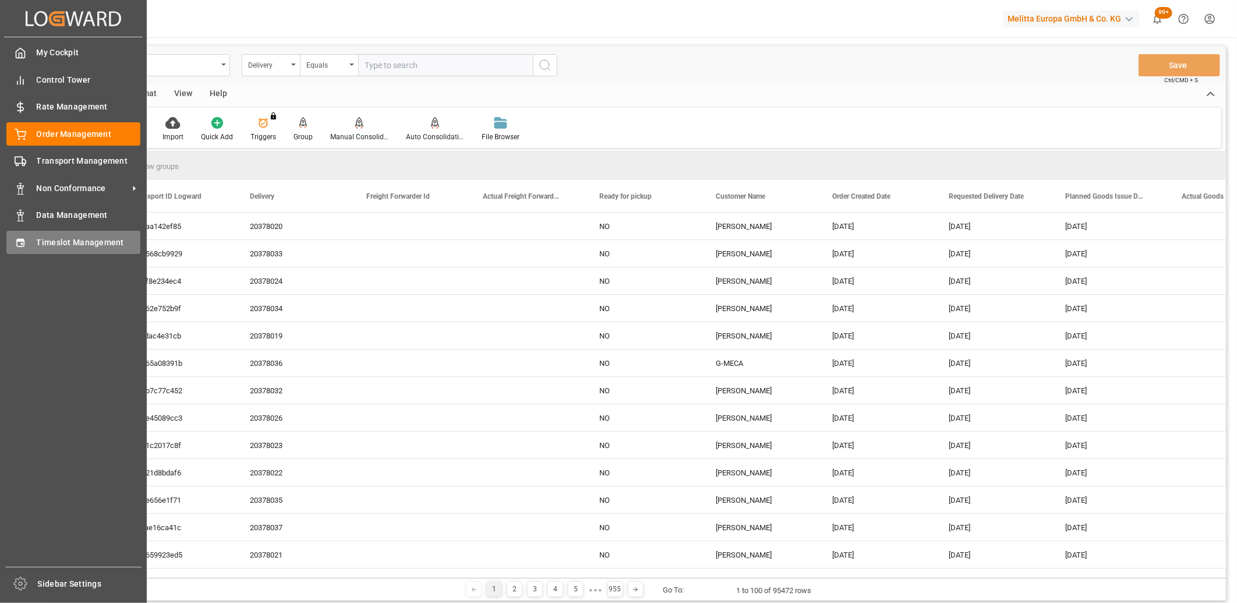
click at [30, 241] on div "Timeslot Management Timeslot Management" at bounding box center [73, 242] width 134 height 23
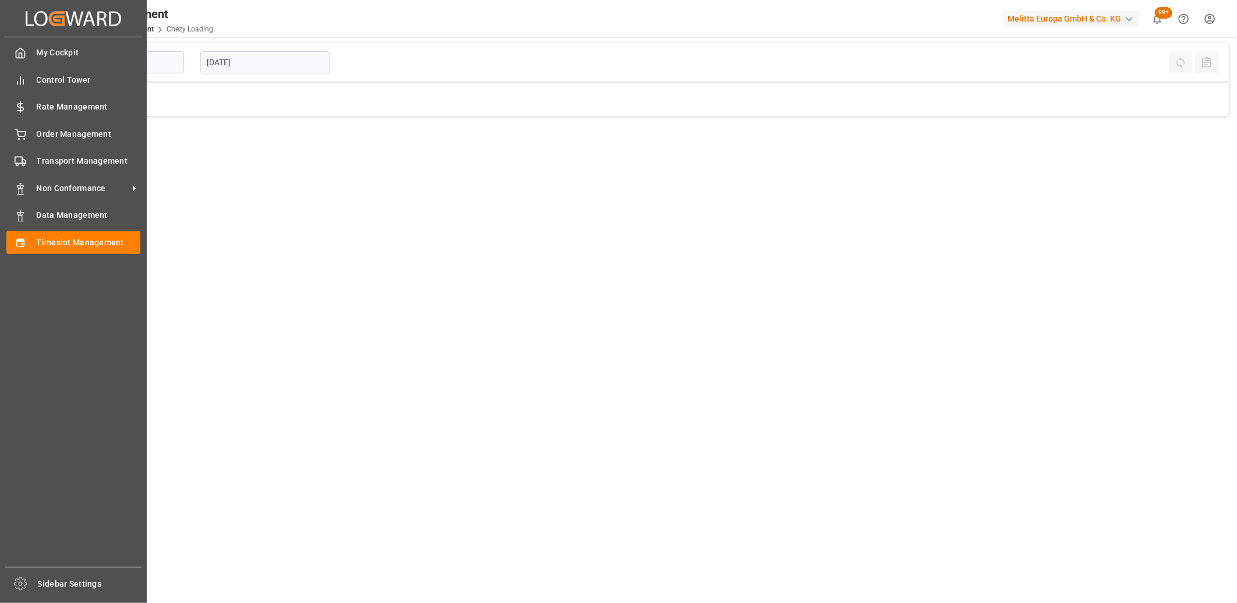
type input "Chezy Loading"
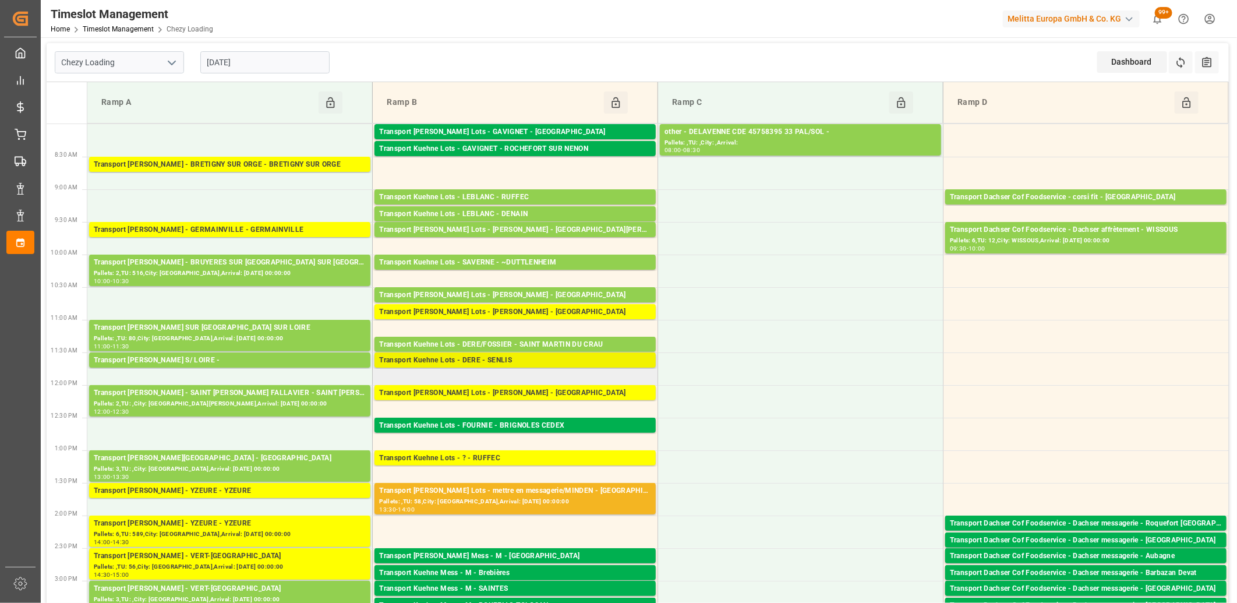
click at [526, 360] on div "Transport Kuehne Lots - DERE - SENLIS" at bounding box center [515, 361] width 272 height 12
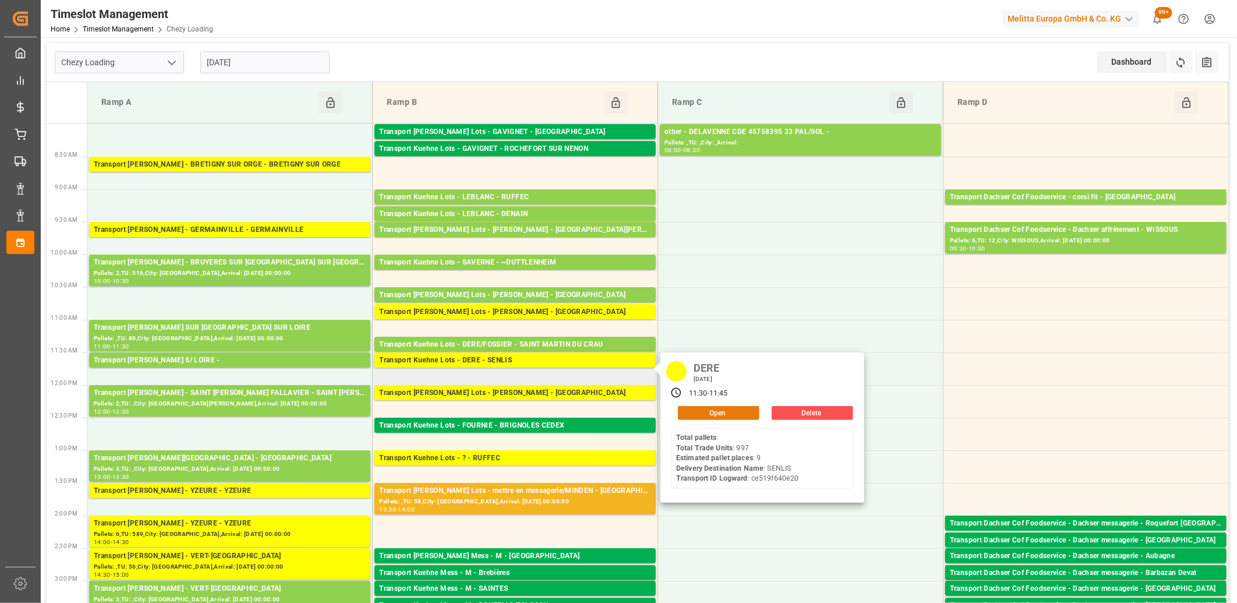
click at [715, 414] on button "Open" at bounding box center [719, 413] width 82 height 14
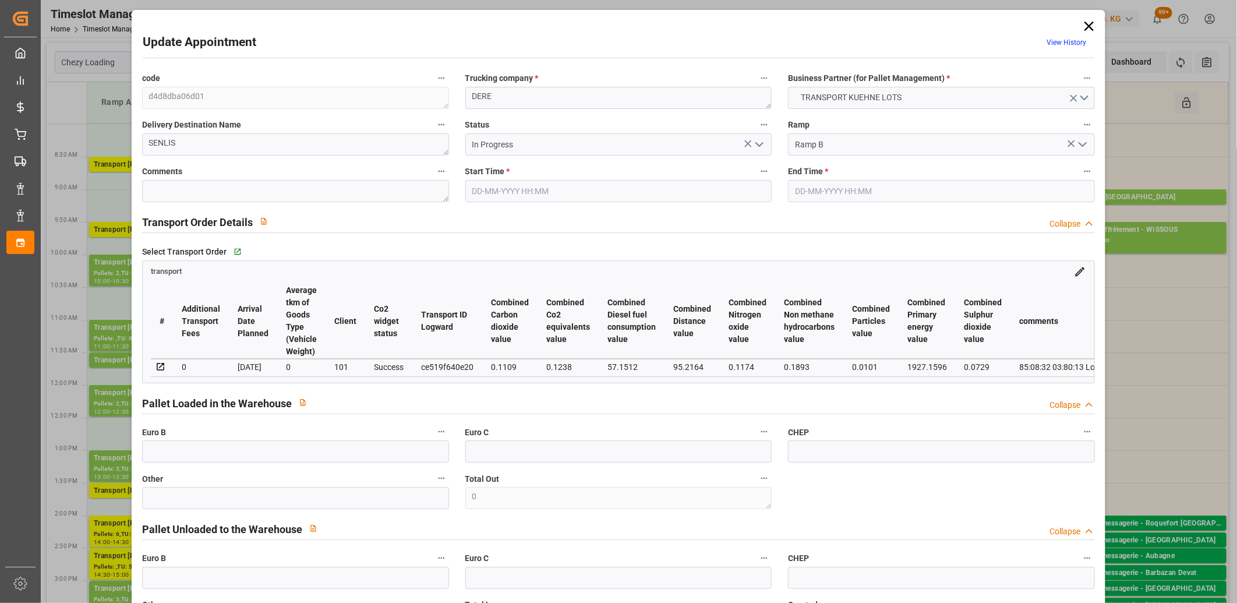
type input "11-09-2025 11:30"
type input "11-09-2025 11:45"
type input "08-09-2025 12:44"
type input "08-09-2025 11:24"
type input "[DATE]"
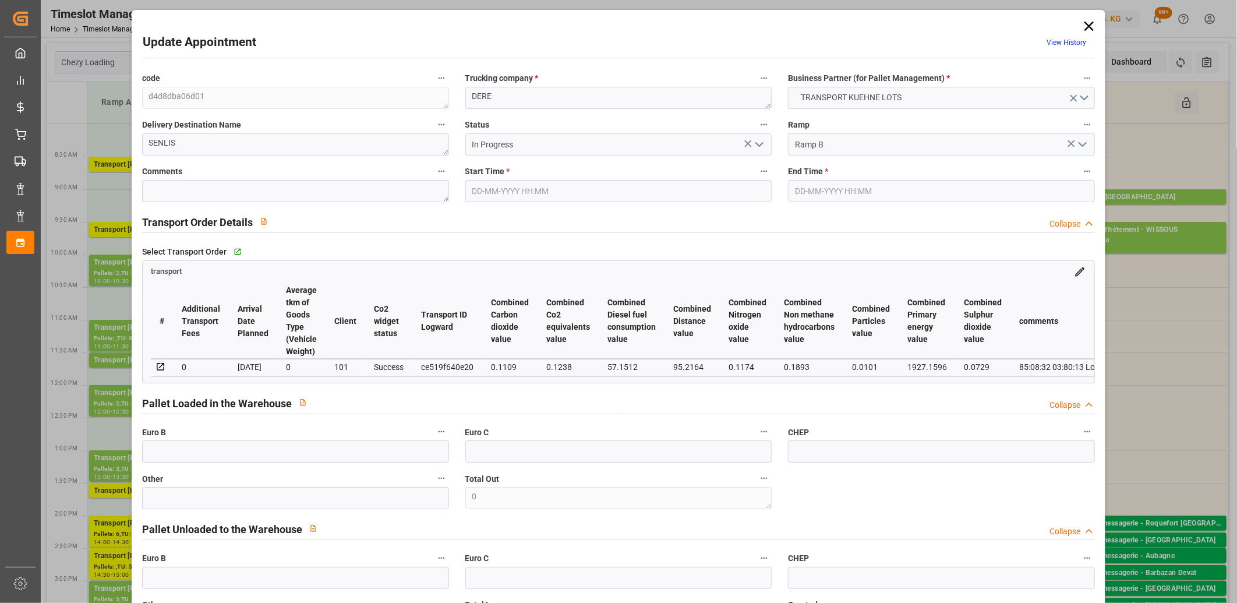
type input "[DATE]"
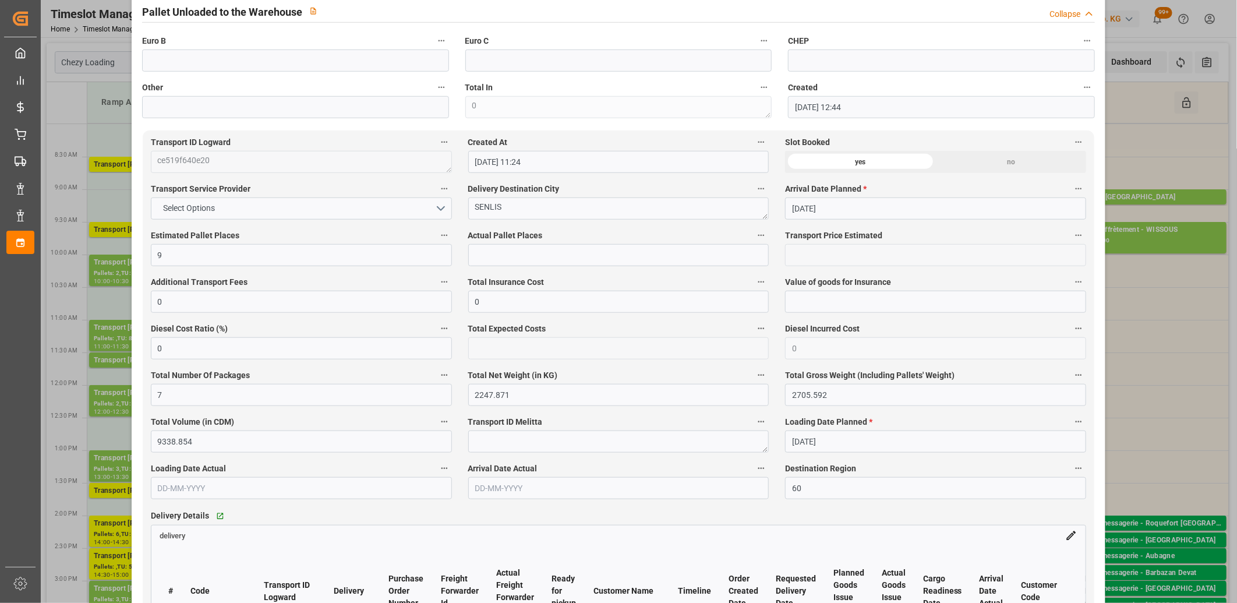
scroll to position [841, 0]
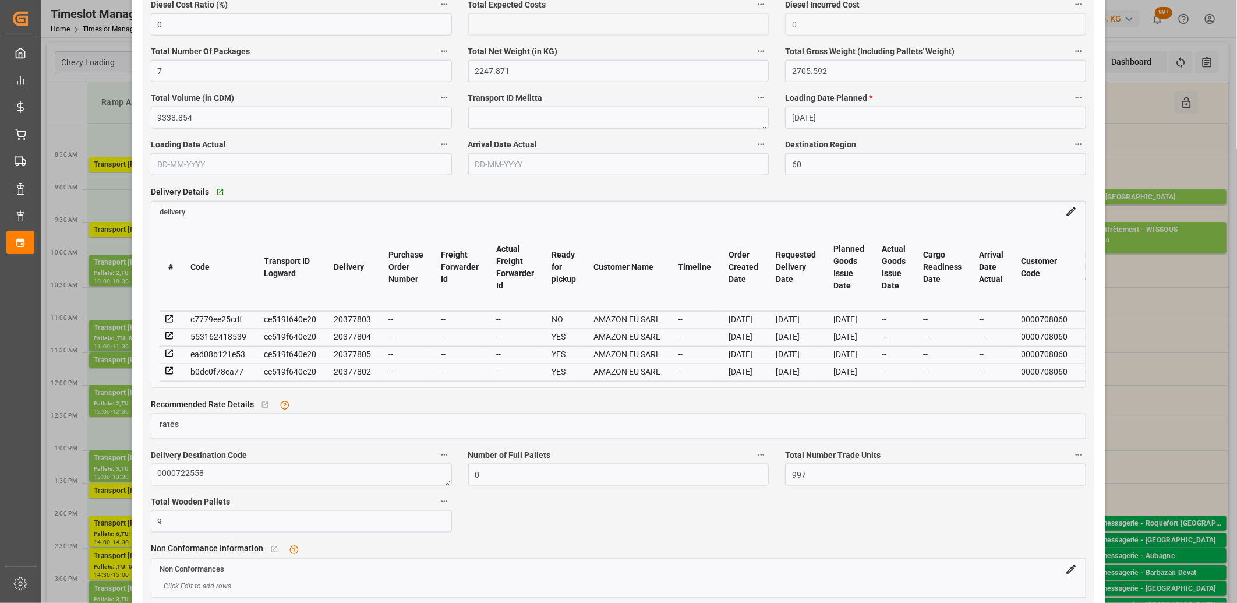
click at [167, 321] on icon at bounding box center [169, 319] width 10 height 10
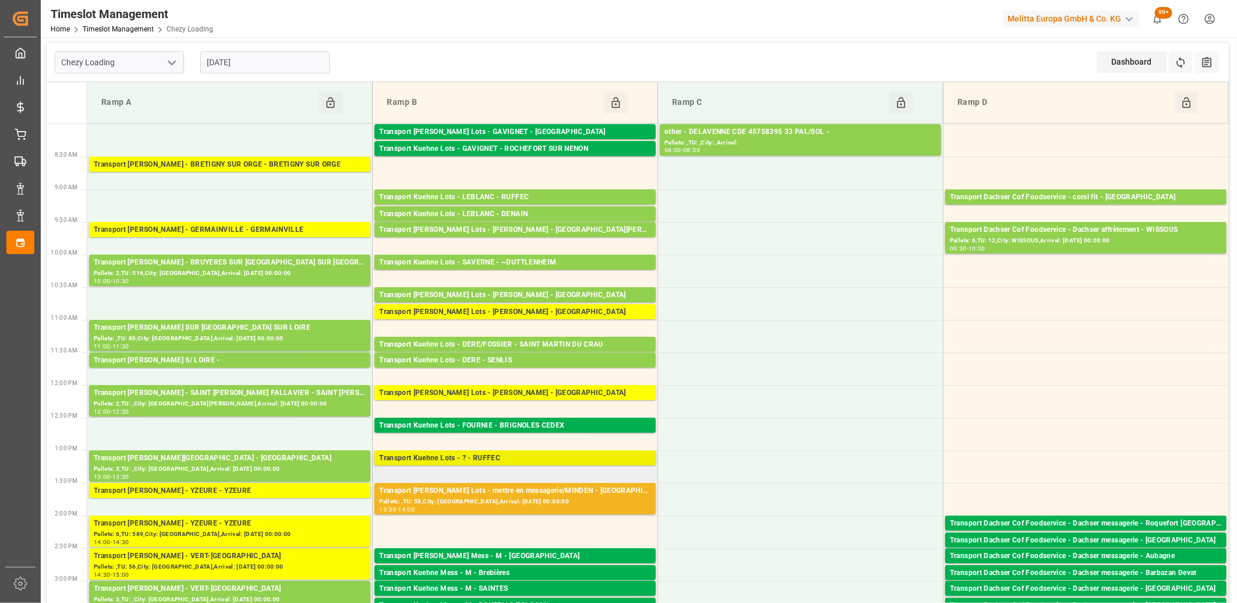
click at [436, 459] on div "Transport Kuehne Lots - ? - RUFFEC" at bounding box center [515, 459] width 272 height 12
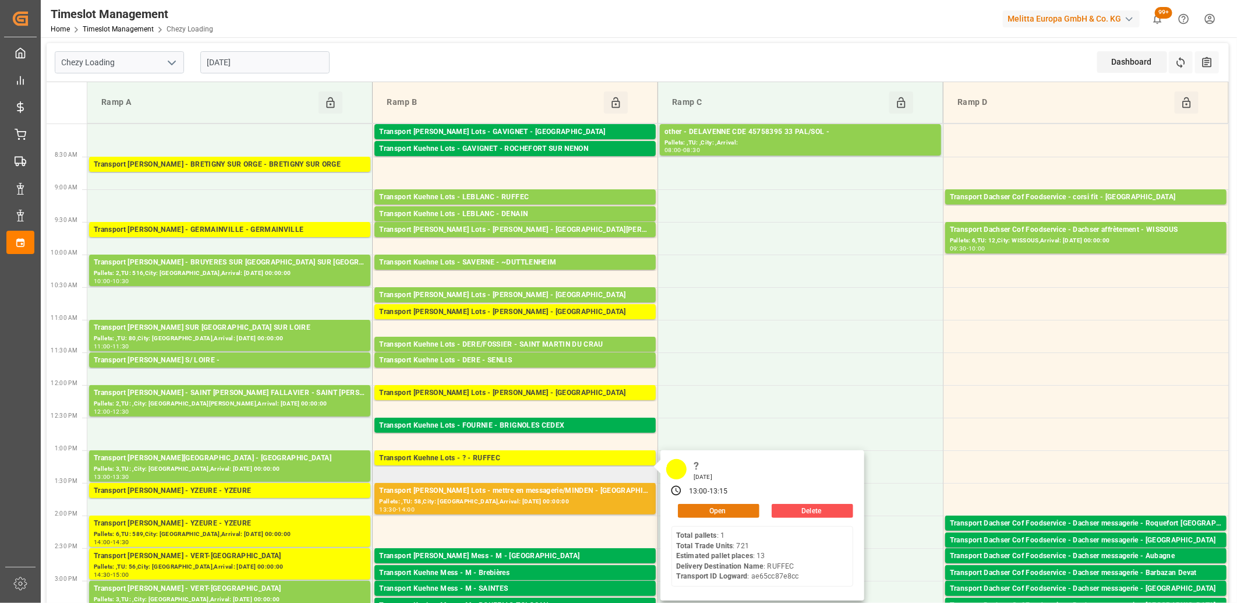
click at [702, 510] on button "Open" at bounding box center [719, 511] width 82 height 14
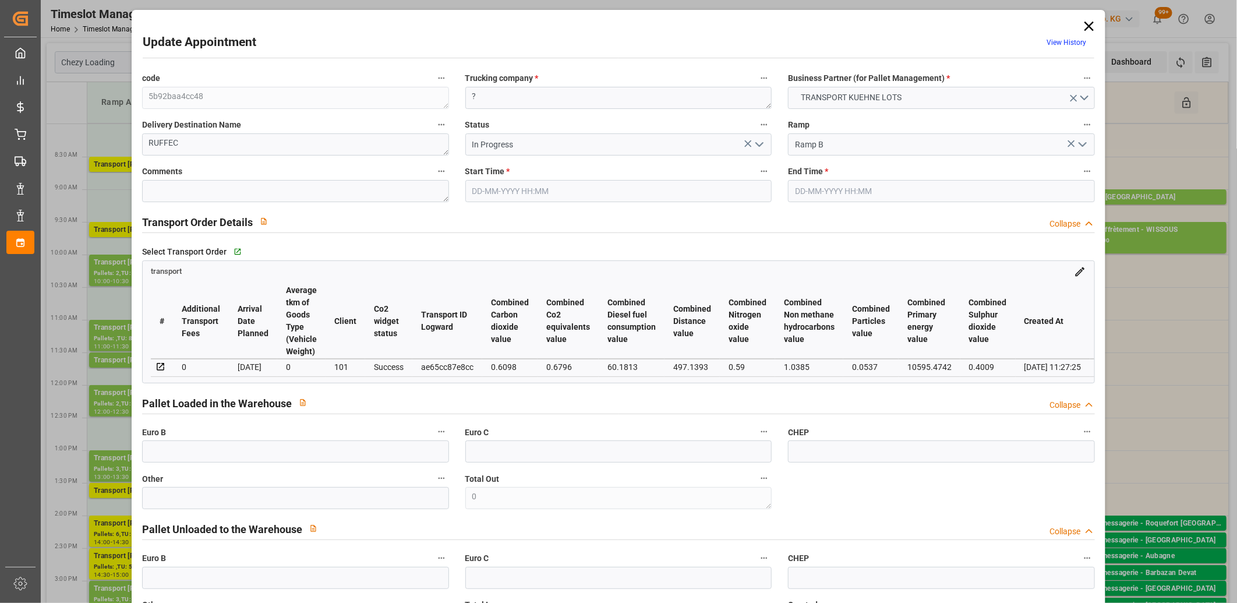
type input "11-09-2025 13:00"
type input "11-09-2025 13:15"
type input "10-09-2025 13:03"
type input "10-09-2025 11:27"
type input "16-09-2025"
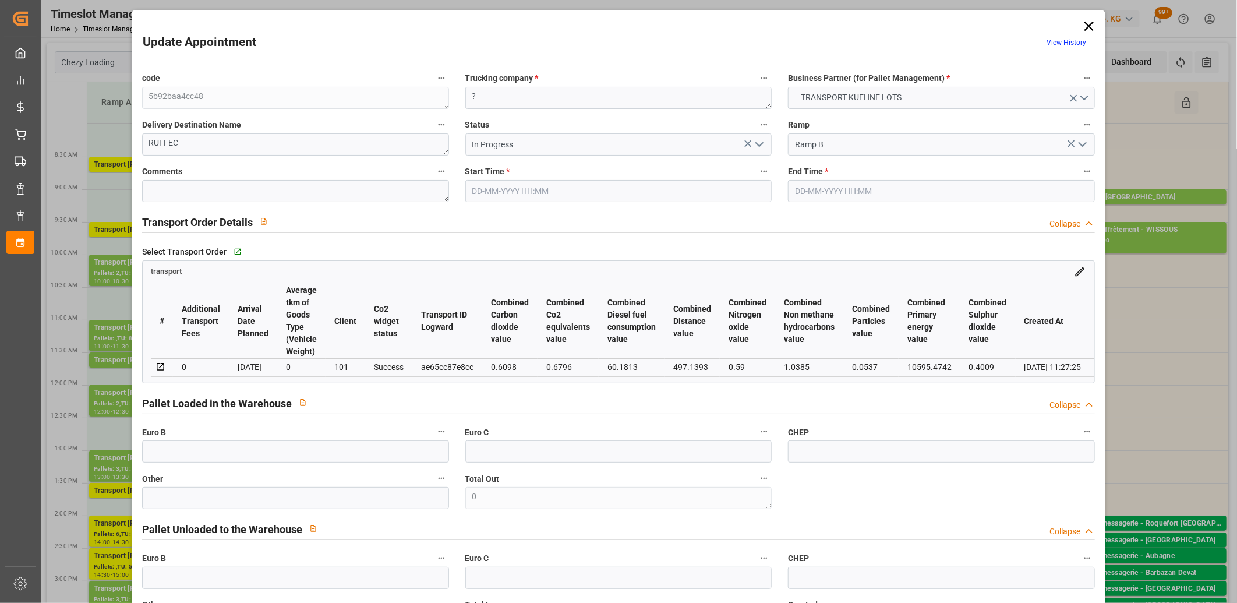
type input "12-09-2025"
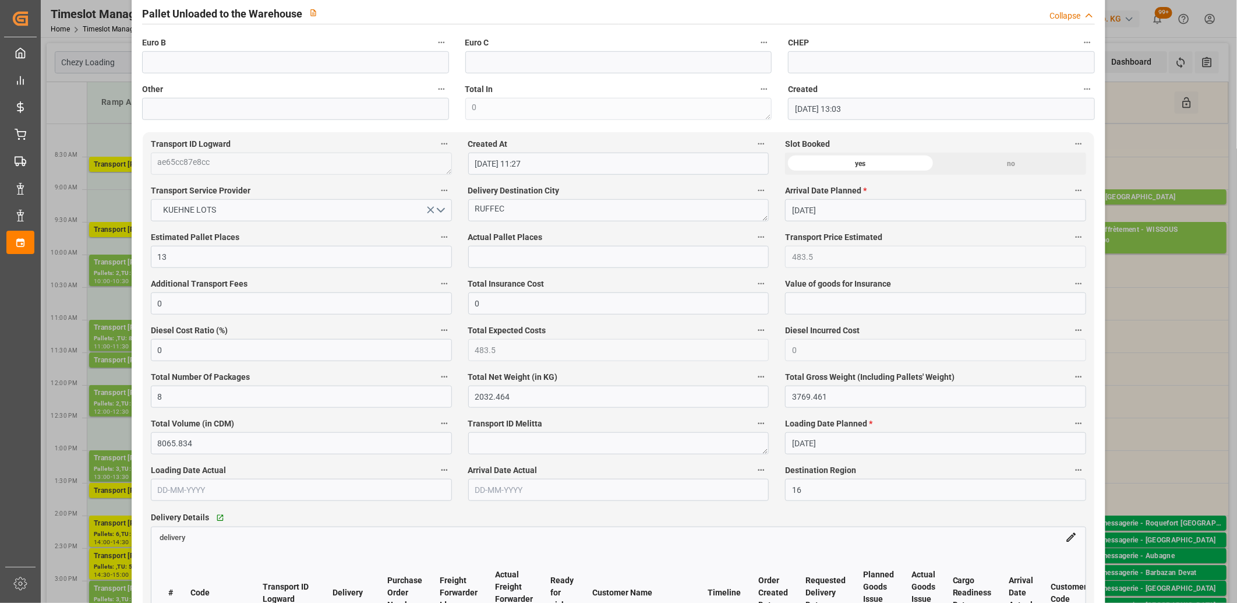
scroll to position [712, 0]
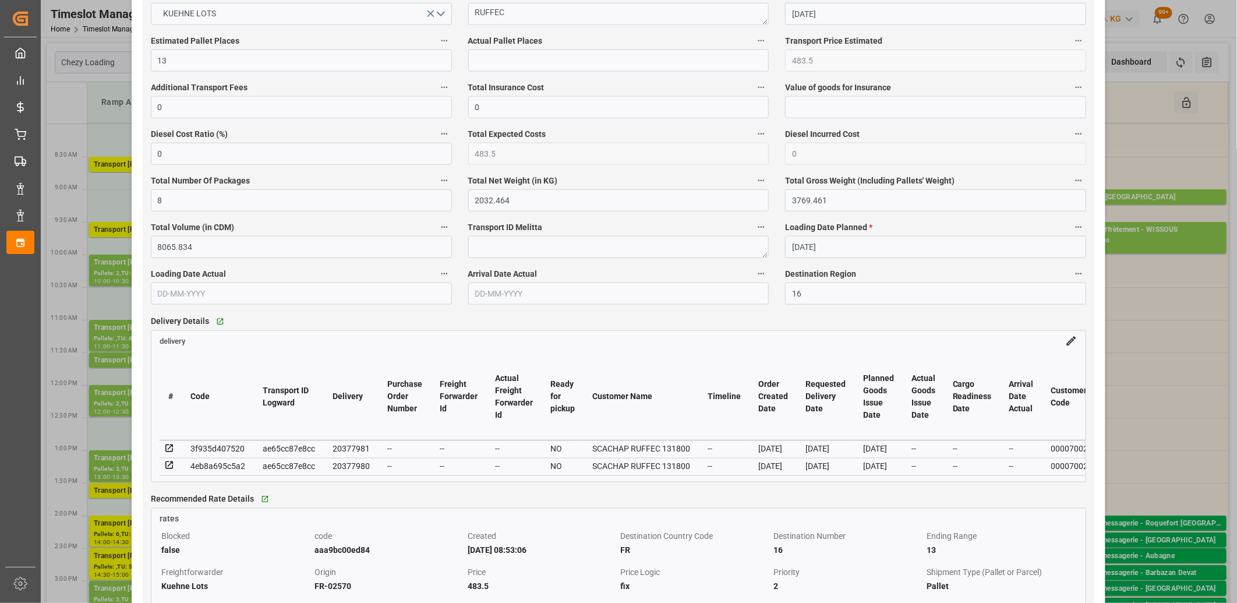
click at [167, 468] on icon at bounding box center [169, 465] width 10 height 10
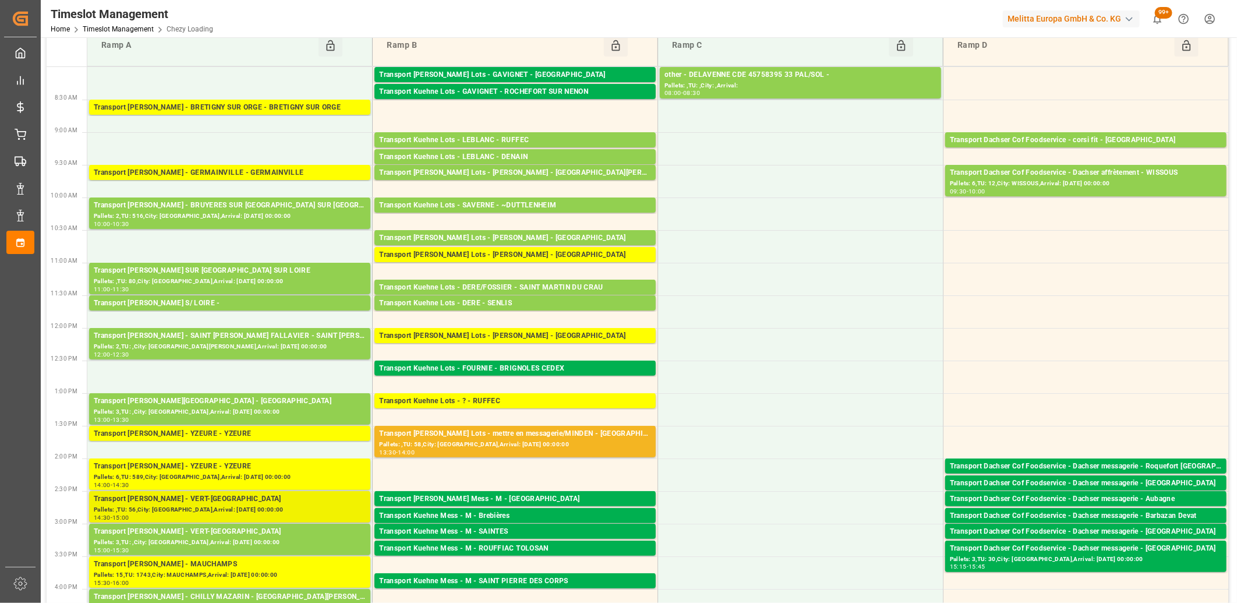
scroll to position [0, 0]
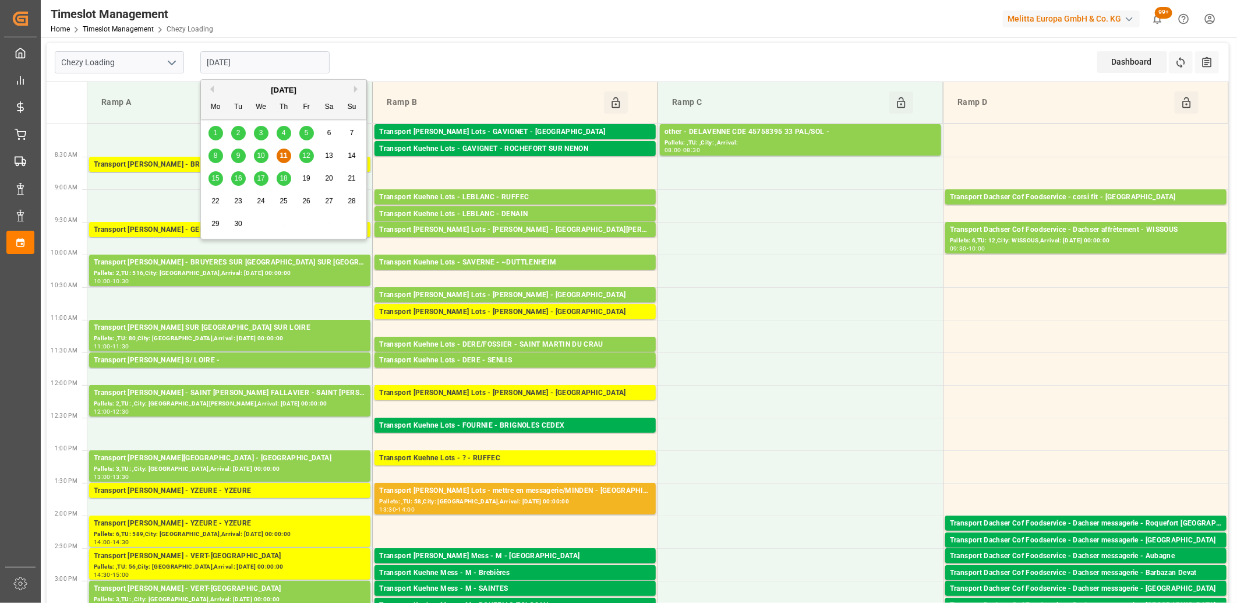
click at [287, 63] on input "[DATE]" at bounding box center [264, 62] width 129 height 22
click at [284, 181] on span "18" at bounding box center [284, 178] width 8 height 8
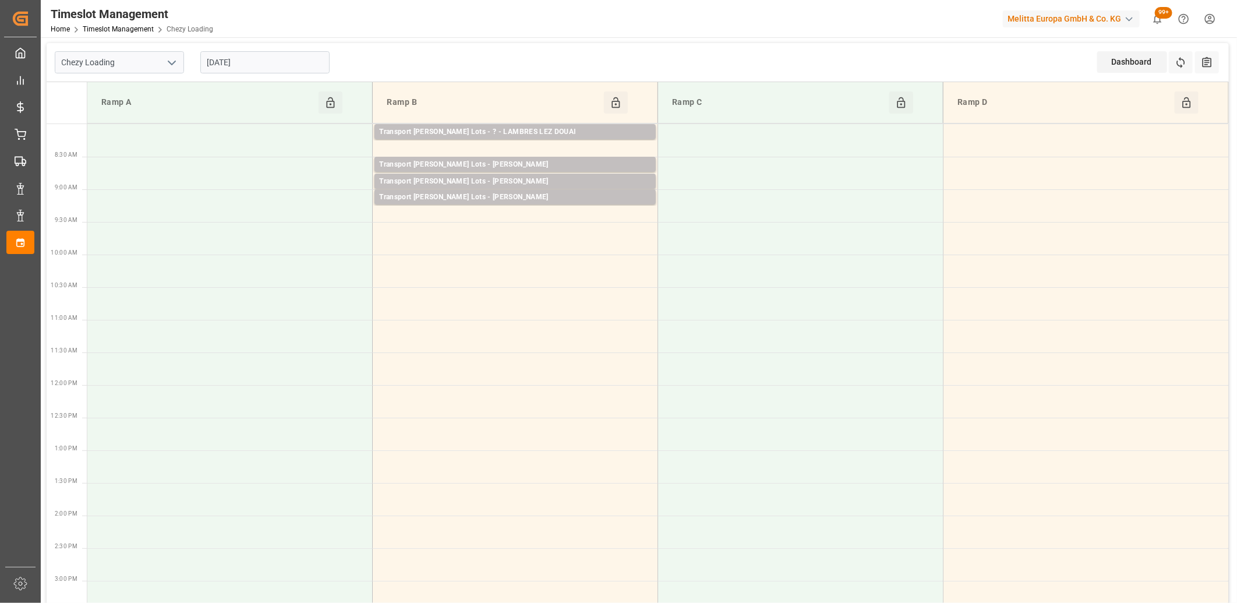
click at [272, 61] on input "18-09-2025" at bounding box center [264, 62] width 129 height 22
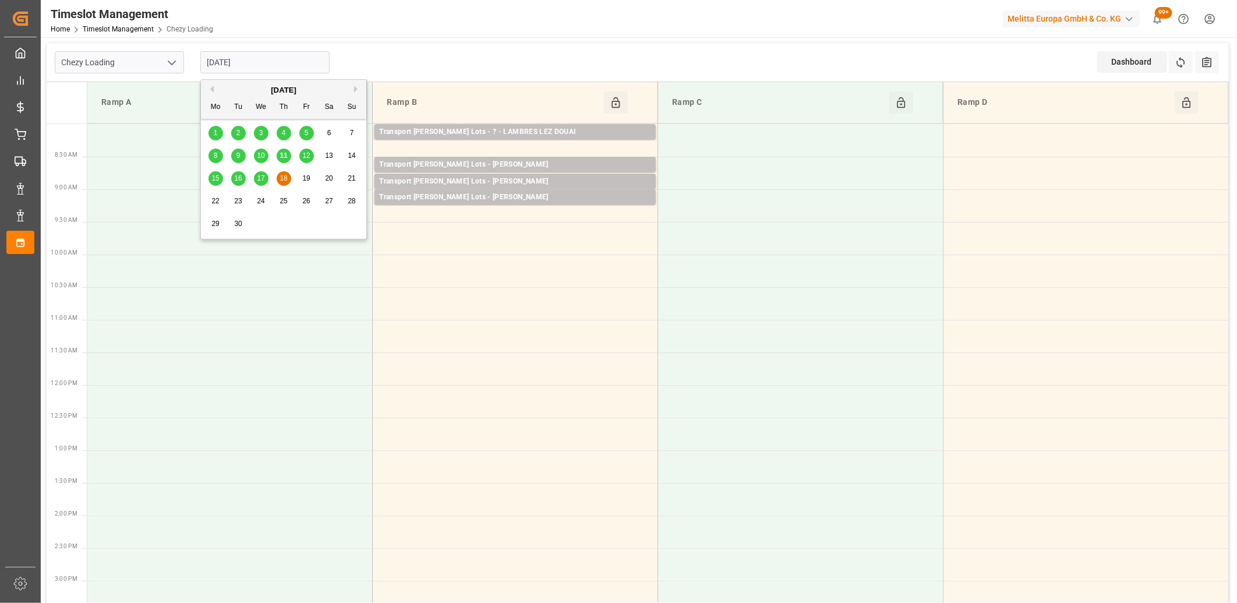
click at [260, 179] on span "17" at bounding box center [261, 178] width 8 height 8
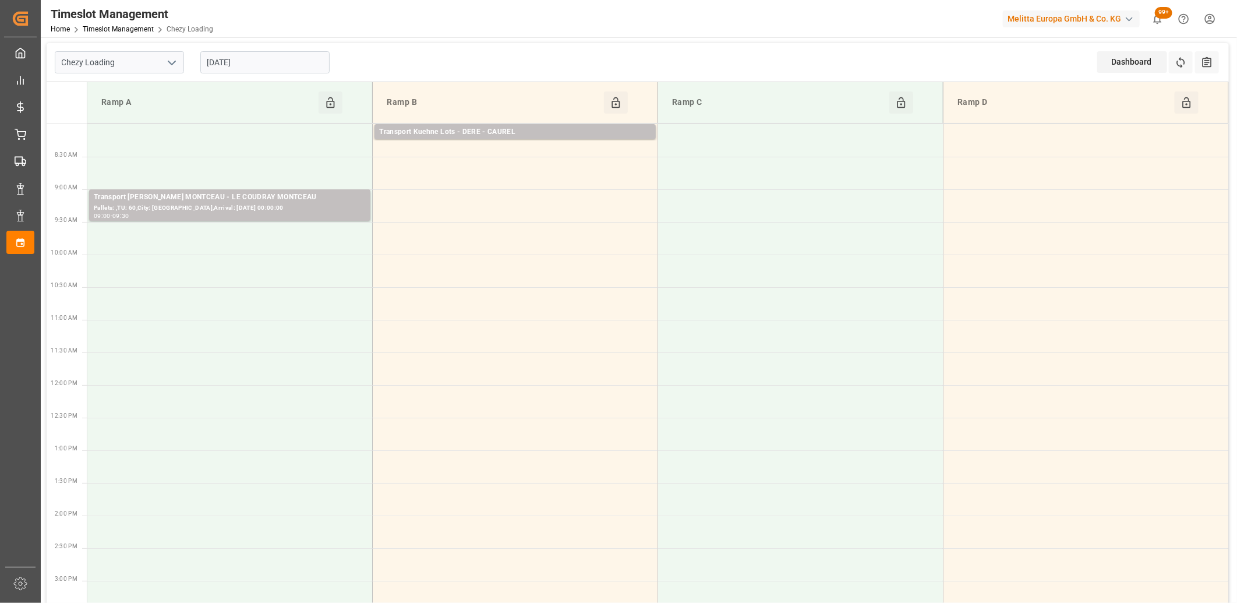
click at [292, 65] on input "17-09-2025" at bounding box center [264, 62] width 129 height 22
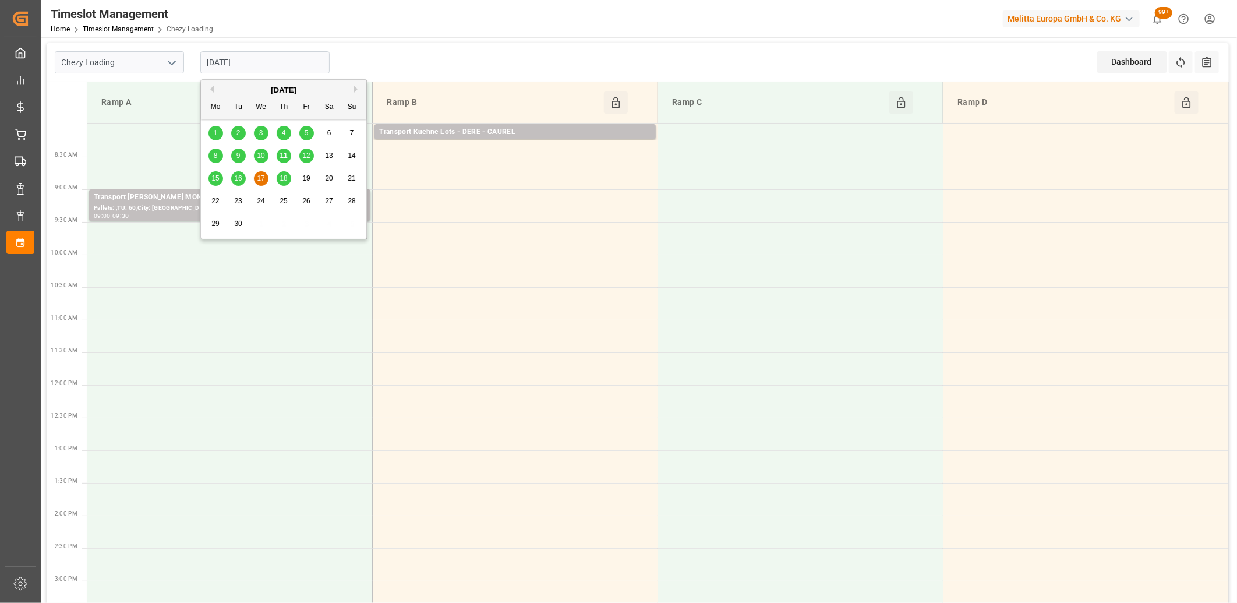
click at [234, 182] on span "16" at bounding box center [238, 178] width 8 height 8
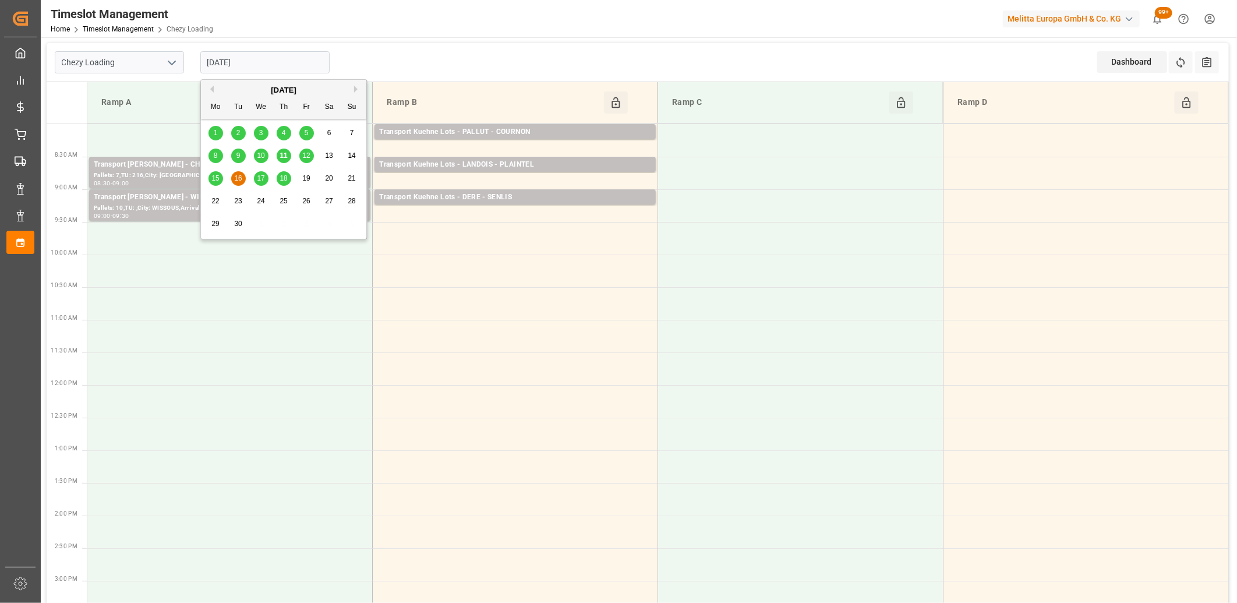
click at [295, 70] on input "16-09-2025" at bounding box center [264, 62] width 129 height 22
click at [214, 178] on span "15" at bounding box center [215, 178] width 8 height 8
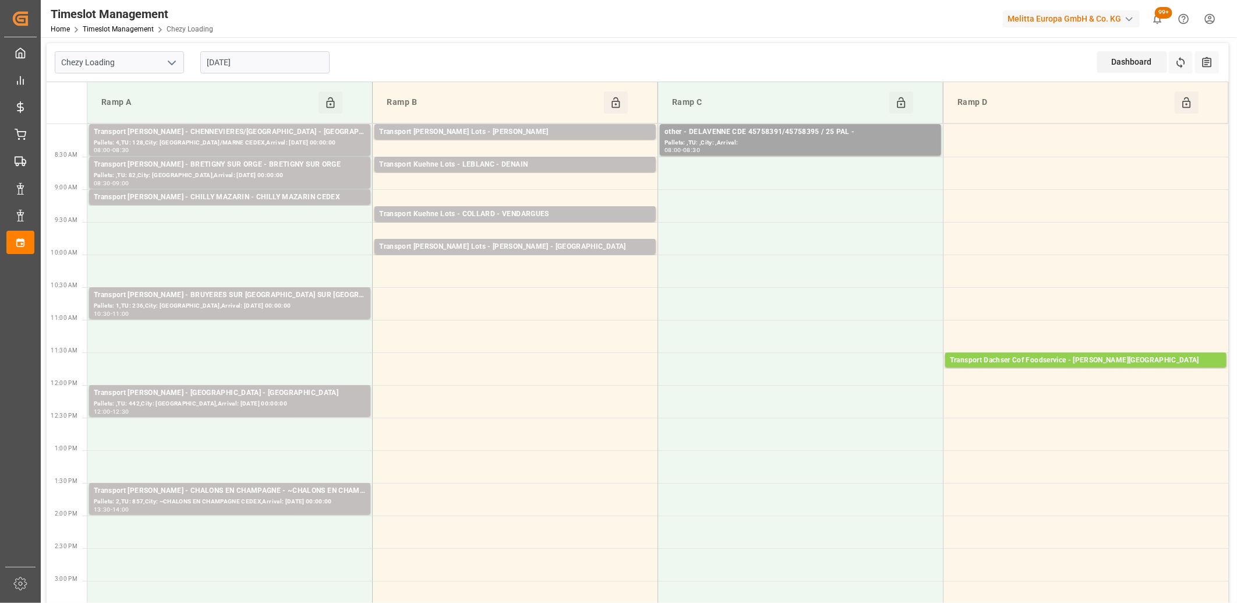
click at [257, 60] on input "15-09-2025" at bounding box center [264, 62] width 129 height 22
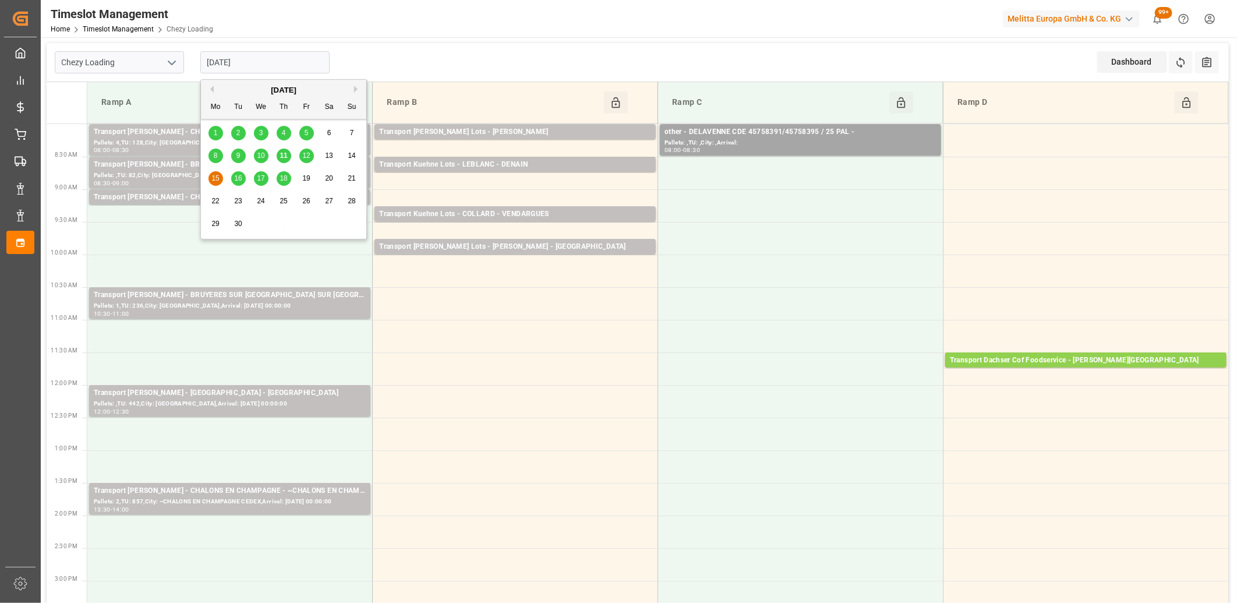
click at [288, 153] on div "11" at bounding box center [284, 156] width 15 height 14
type input "[DATE]"
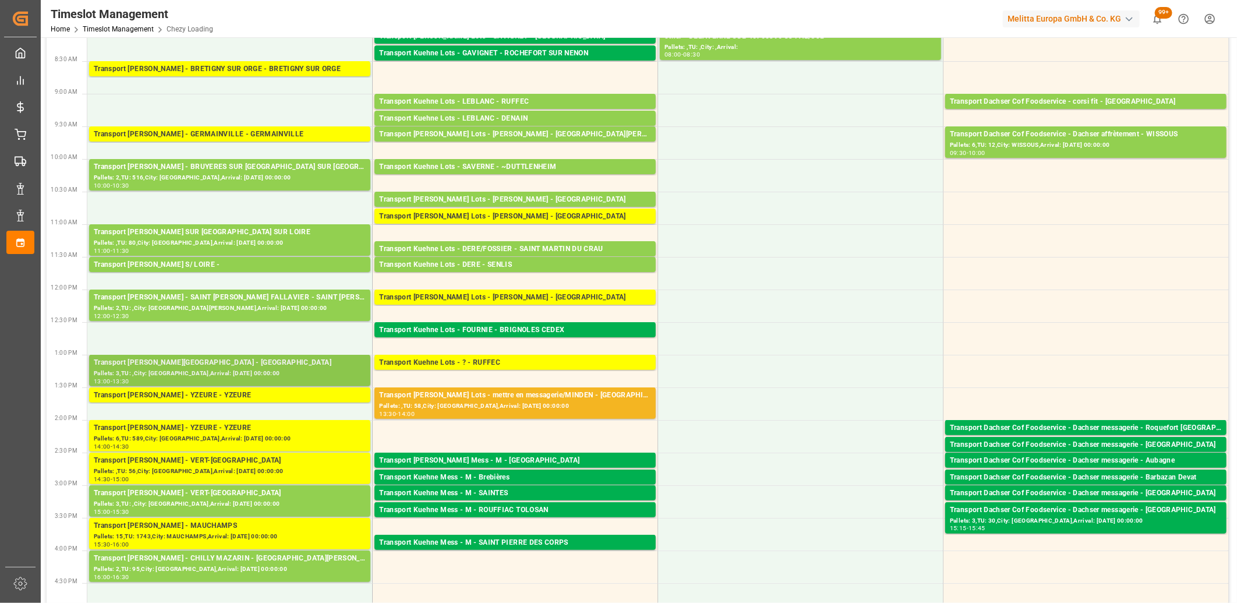
scroll to position [129, 0]
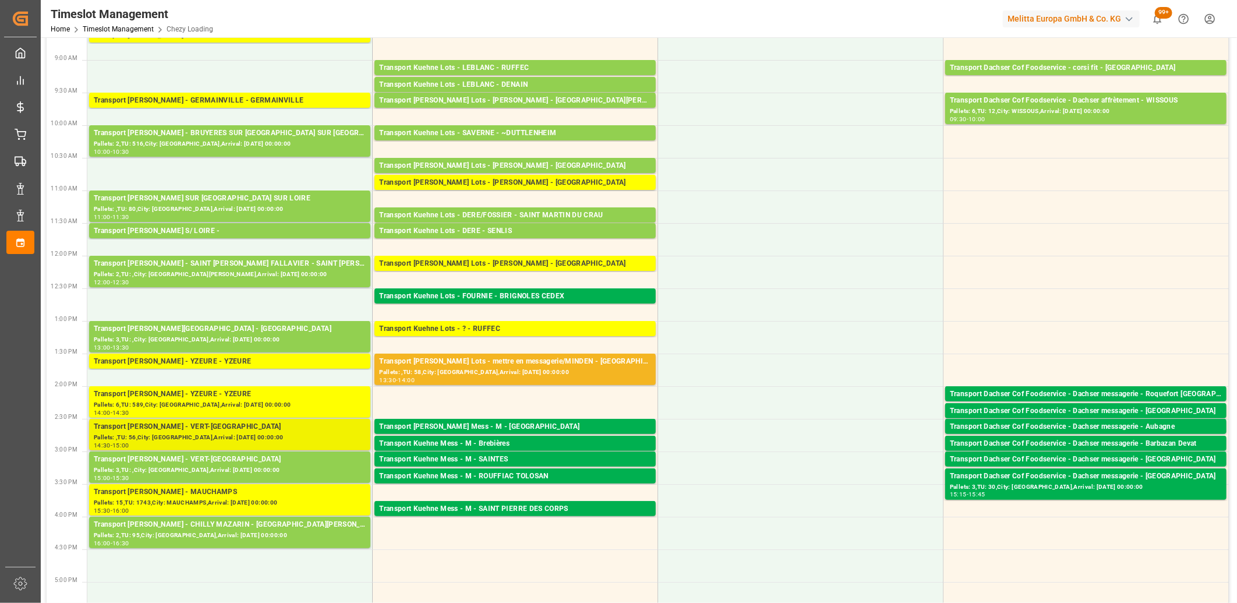
click at [206, 435] on div "Pallets: ,TU: 56,City: VERT-SAINT-DENIS,Arrival: 2025-09-12 00:00:00" at bounding box center [230, 438] width 272 height 10
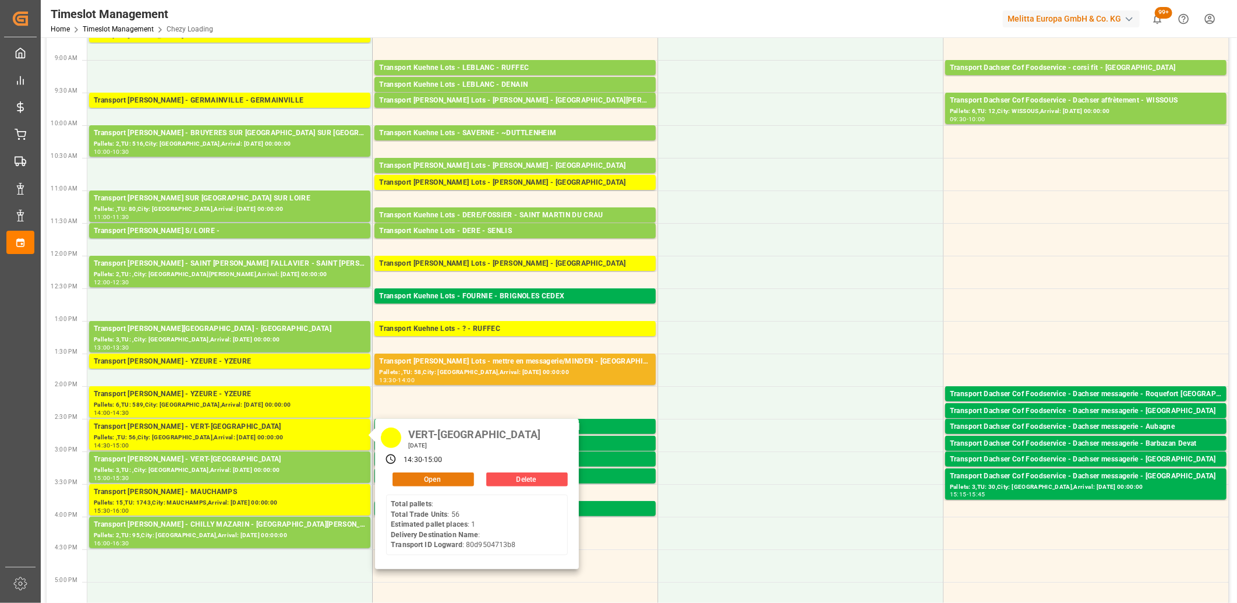
click at [409, 476] on button "Open" at bounding box center [434, 479] width 82 height 14
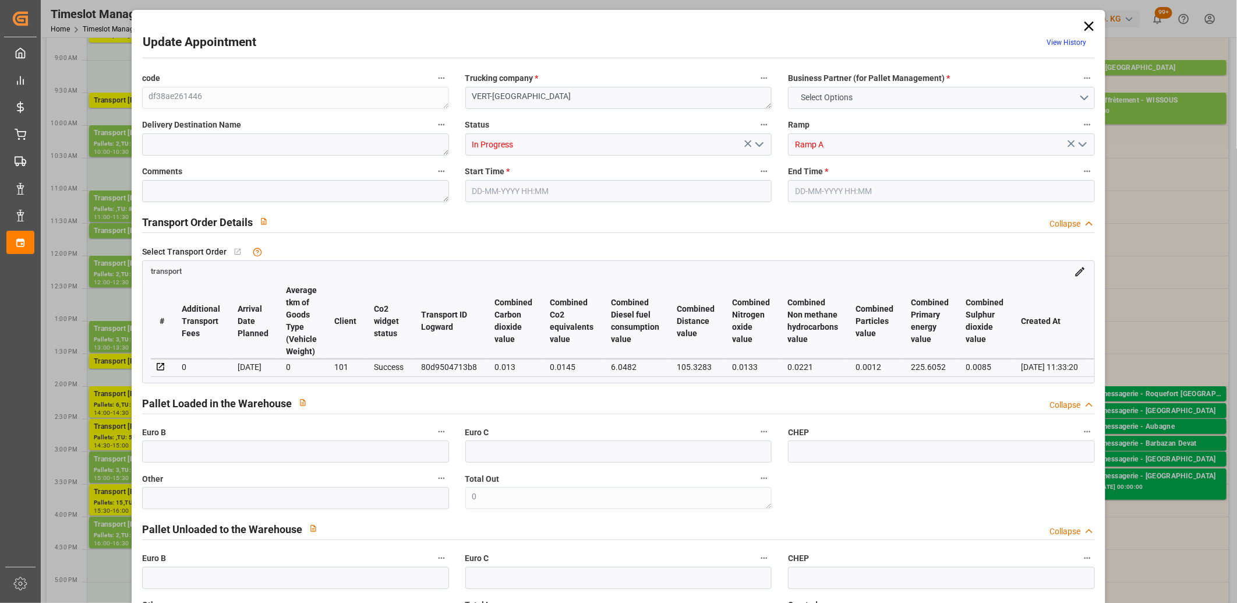
type input "1"
type input "126.8"
type input "0"
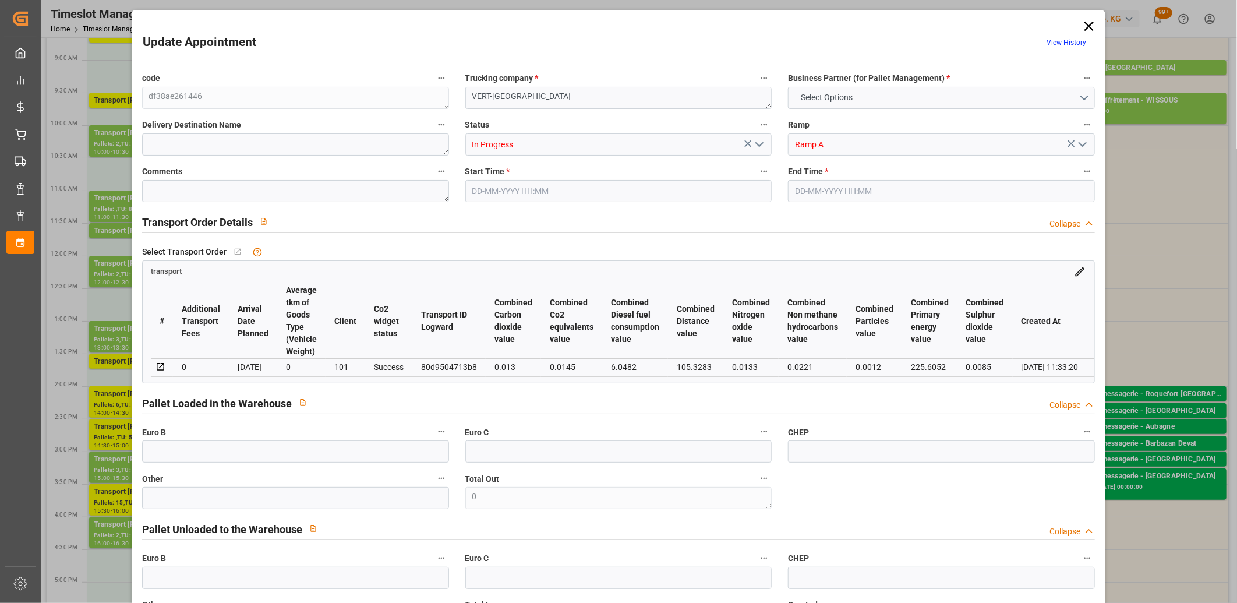
type input "122.5142"
type input "-4.2858"
type input "1"
type input "145.152"
type input "286"
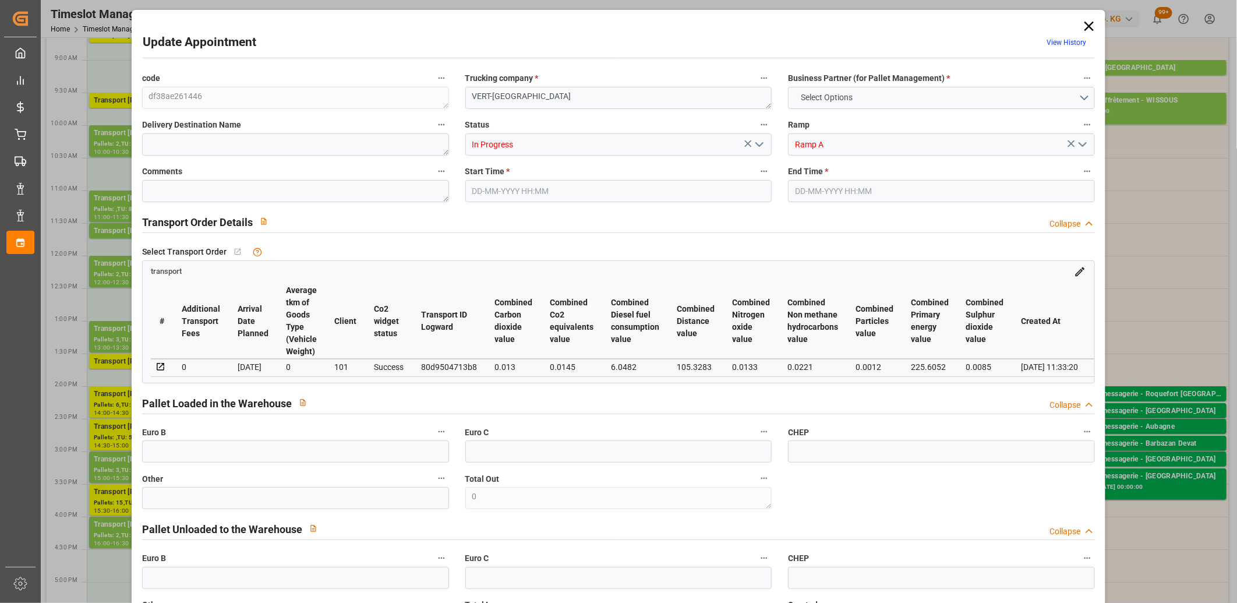
type input "1075.2"
type input "77"
type input "0"
type input "56"
type input "1"
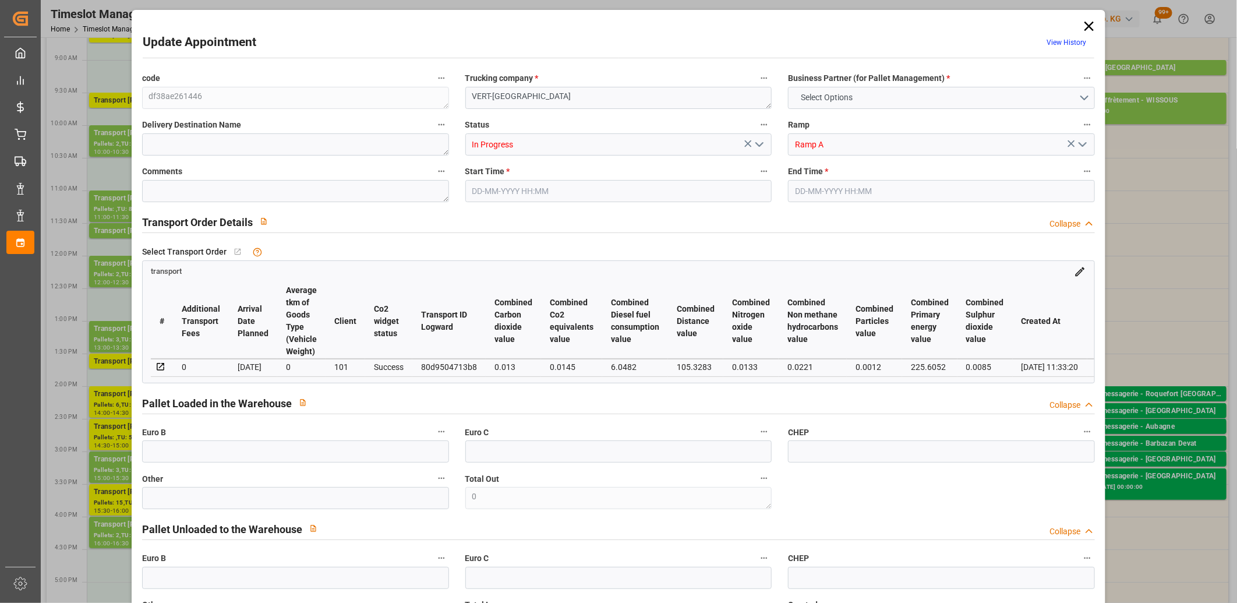
type input "101"
type input "247.296"
type input "0"
type input "4710.8598"
type input "0"
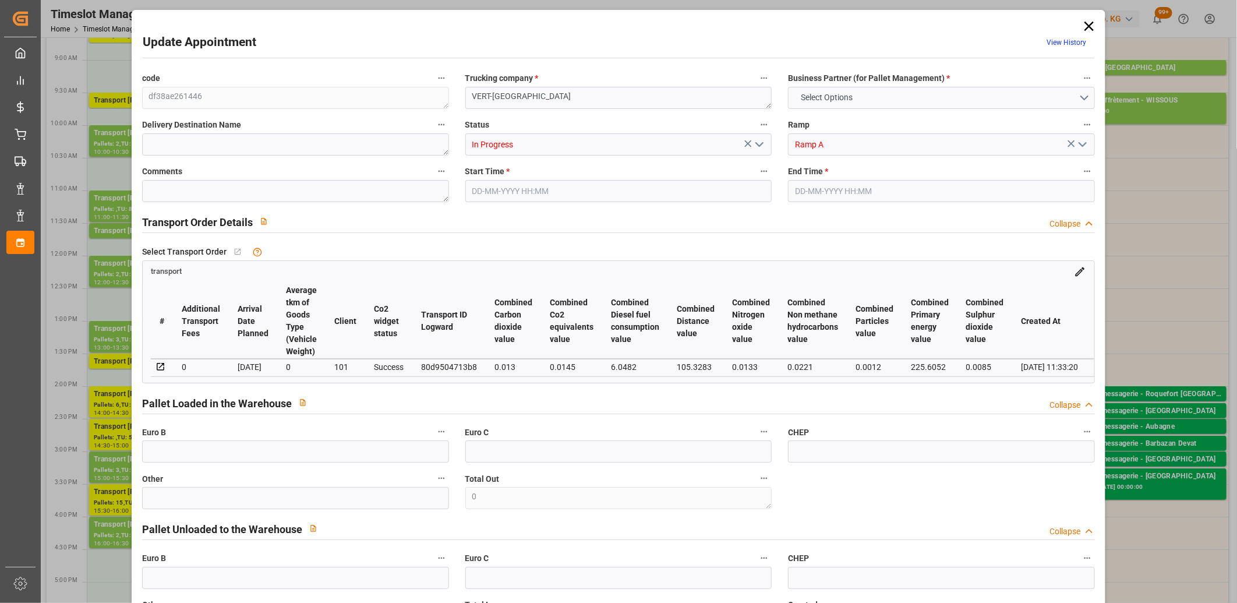
type input "0"
type input "21"
type input "35"
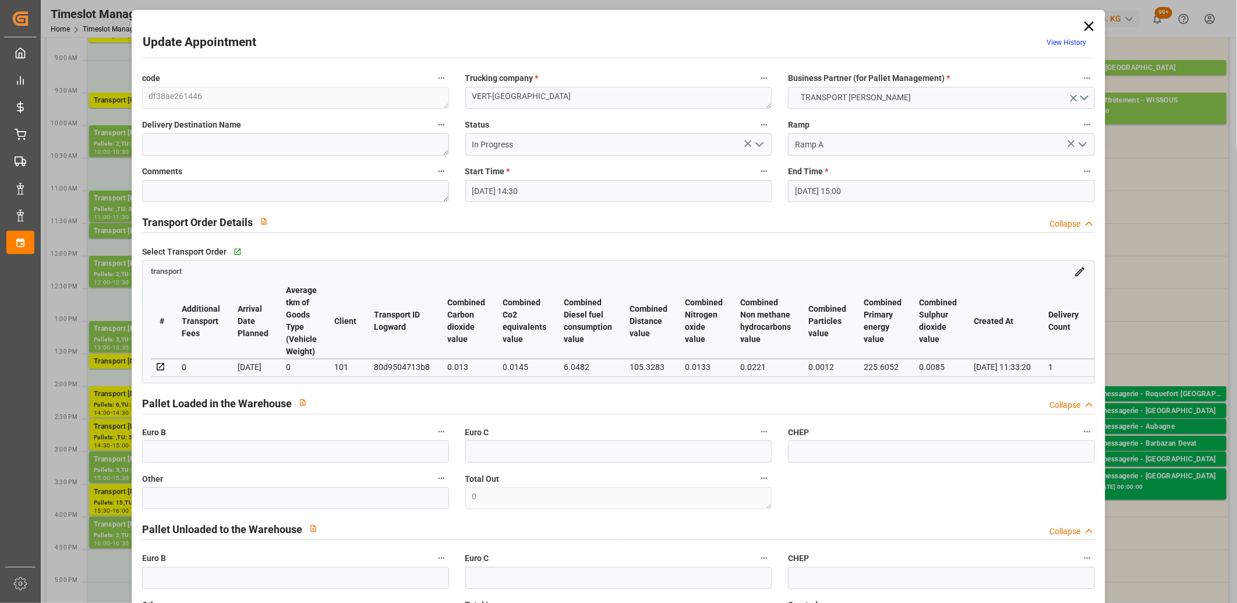
type input "11-09-2025 14:30"
type input "11-09-2025 15:00"
type input "10-09-2025 12:12"
type input "10-09-2025 11:33"
type input "[DATE]"
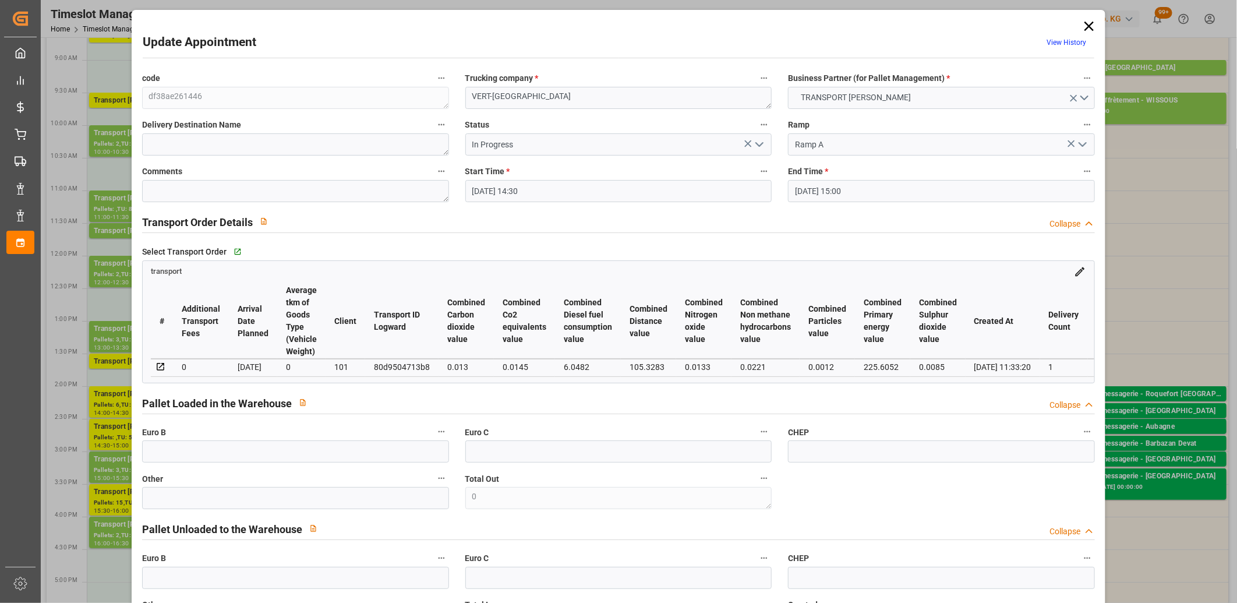
type input "[DATE]"
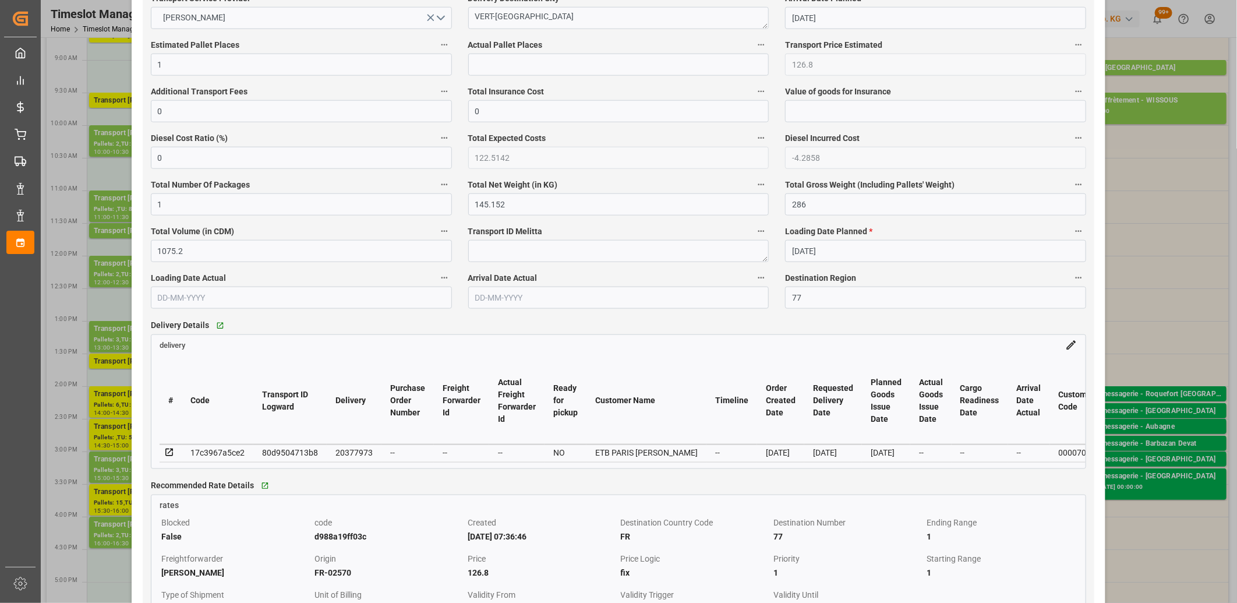
scroll to position [712, 0]
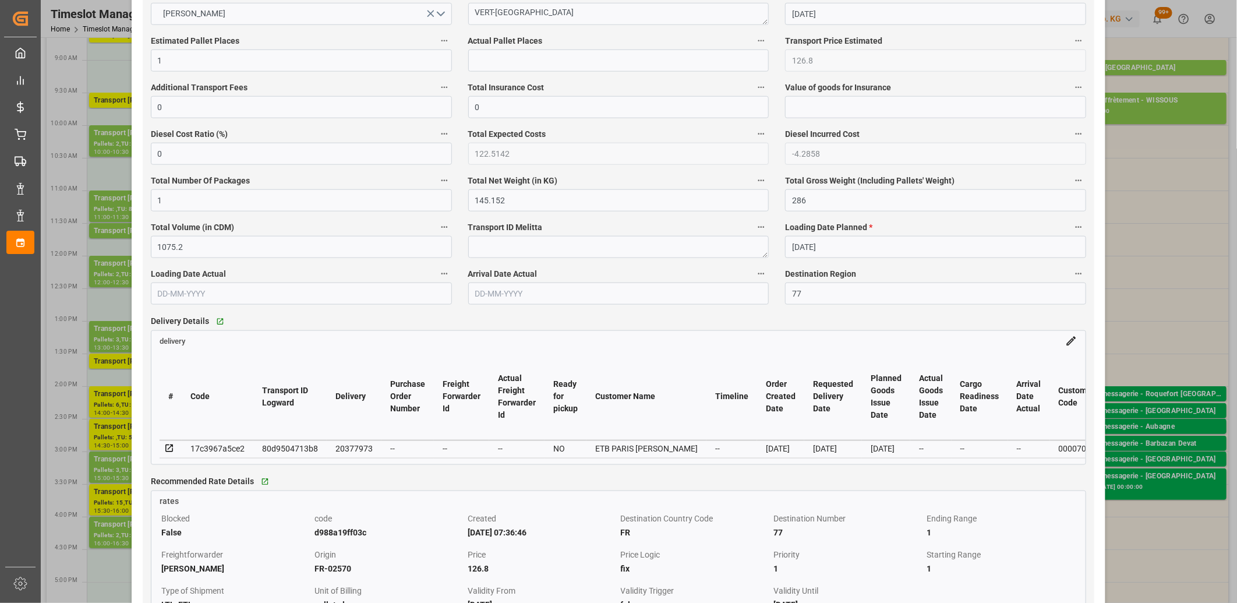
click at [168, 450] on icon at bounding box center [169, 448] width 10 height 10
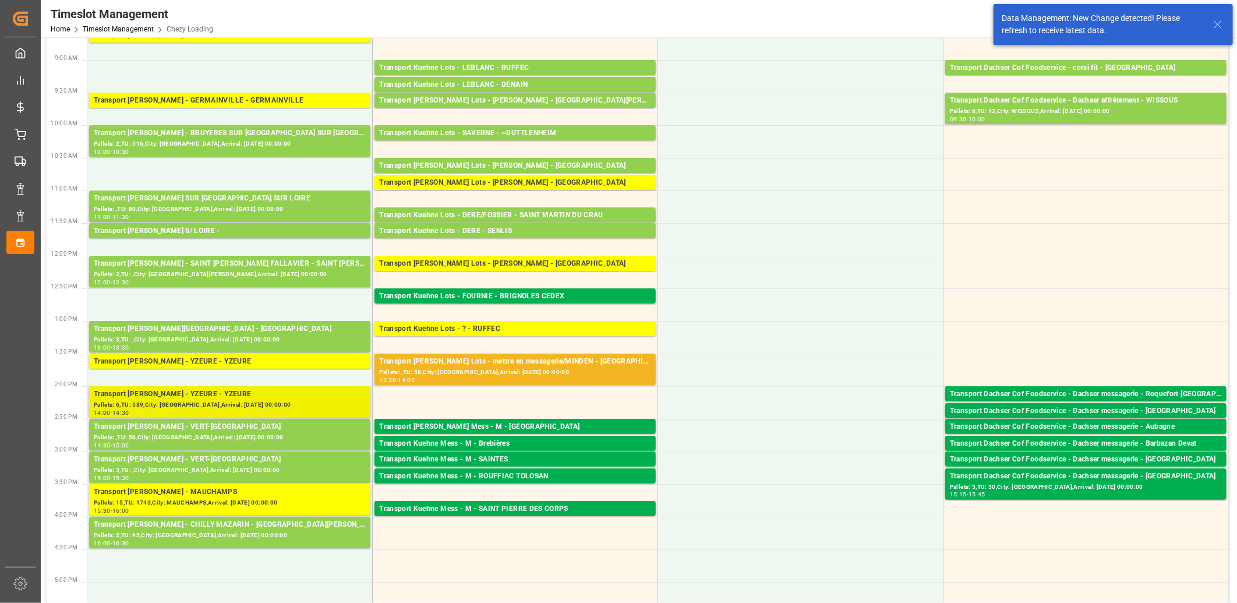
scroll to position [0, 0]
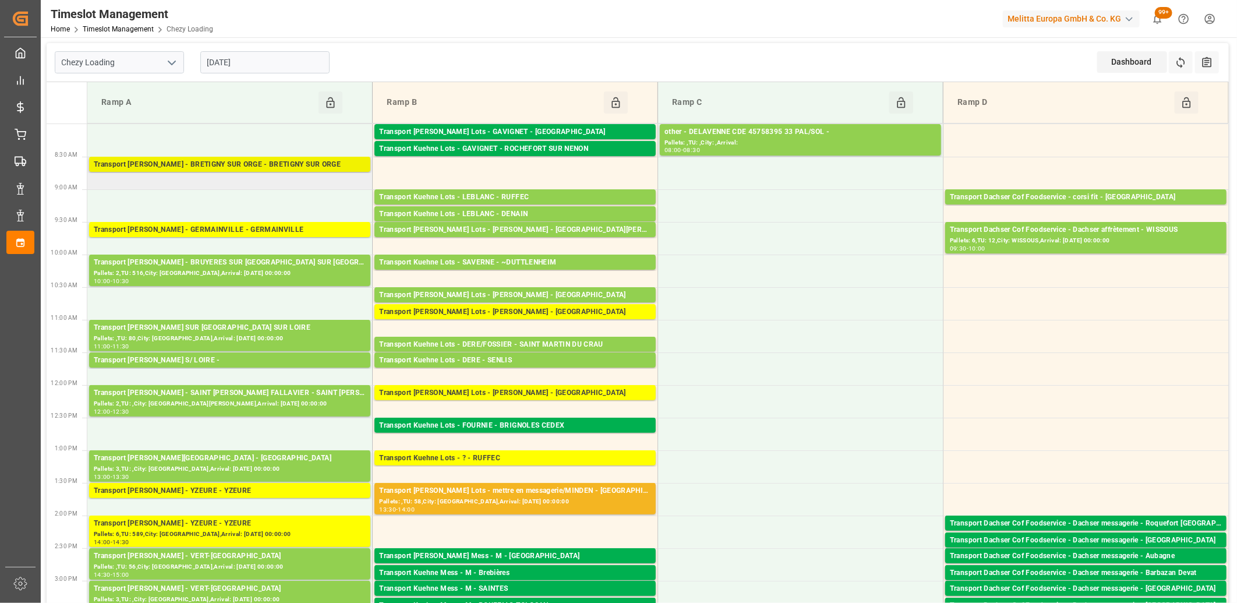
click at [239, 164] on div "Transport Delisle - BRETIGNY SUR ORGE - BRETIGNY SUR ORGE" at bounding box center [230, 165] width 272 height 12
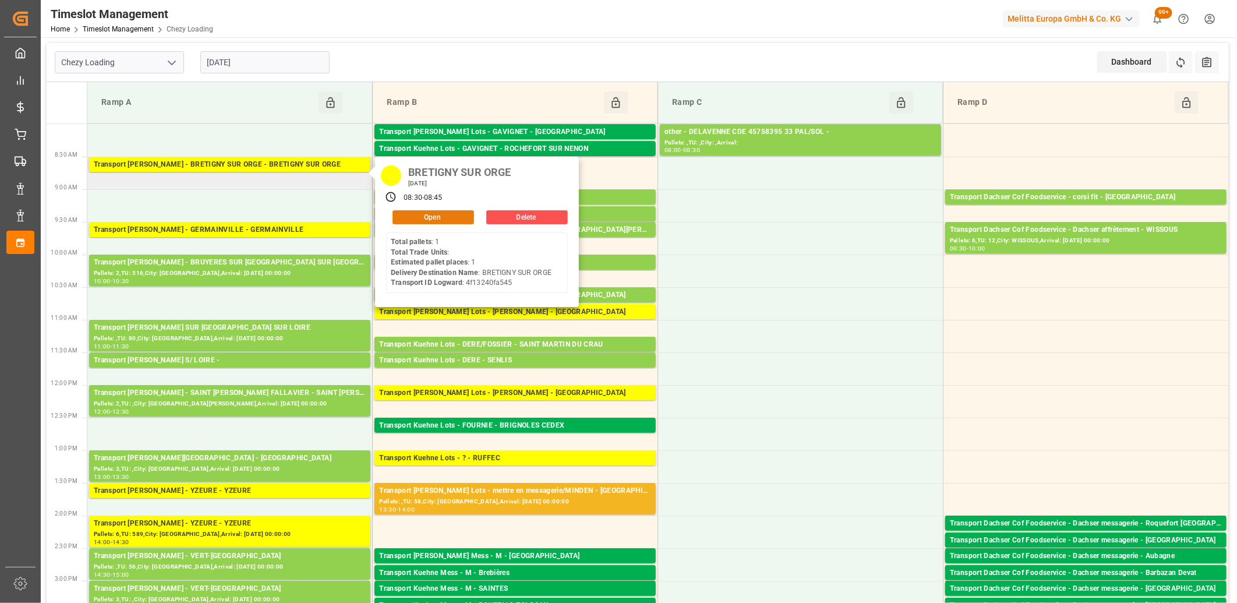
click at [436, 218] on button "Open" at bounding box center [434, 217] width 82 height 14
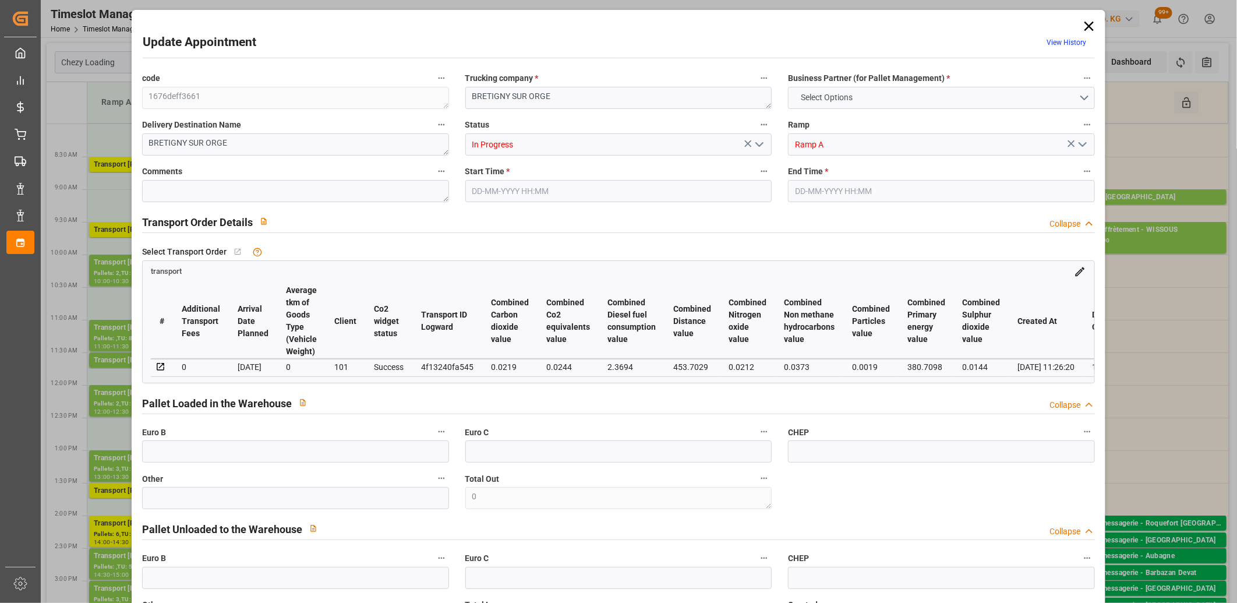
type input "1"
type input "128.16"
type input "0"
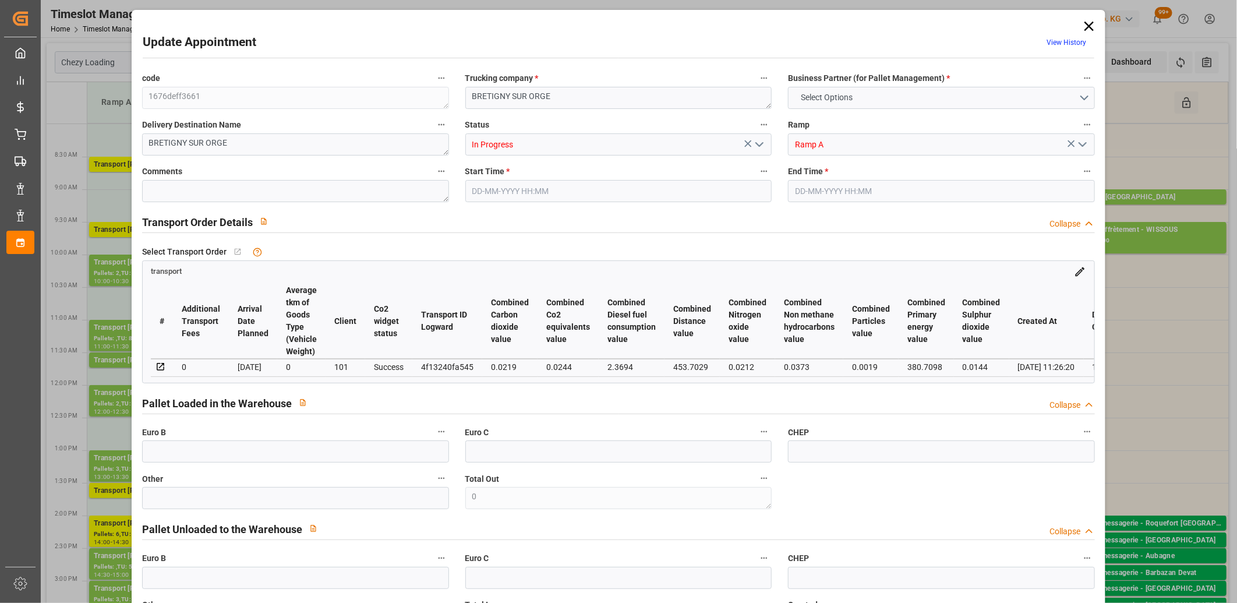
type input "123.8282"
type input "-4.3318"
type input "0"
type input "75.264"
type input "119"
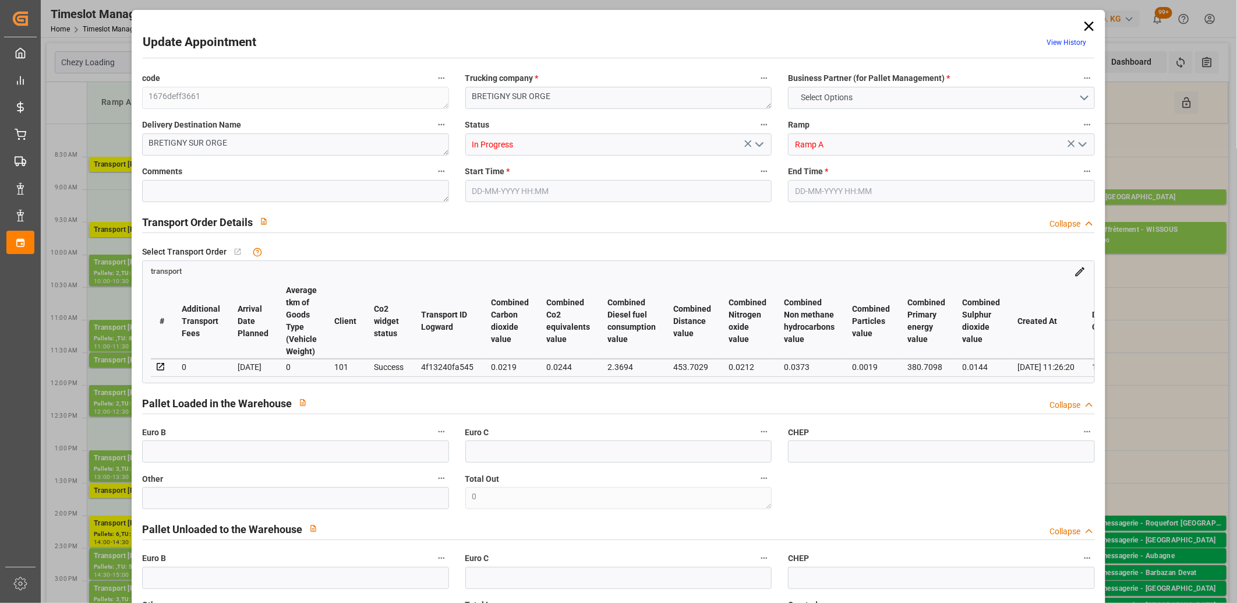
type input "614.4"
type input "91"
type input "1"
type input "0"
type input "1"
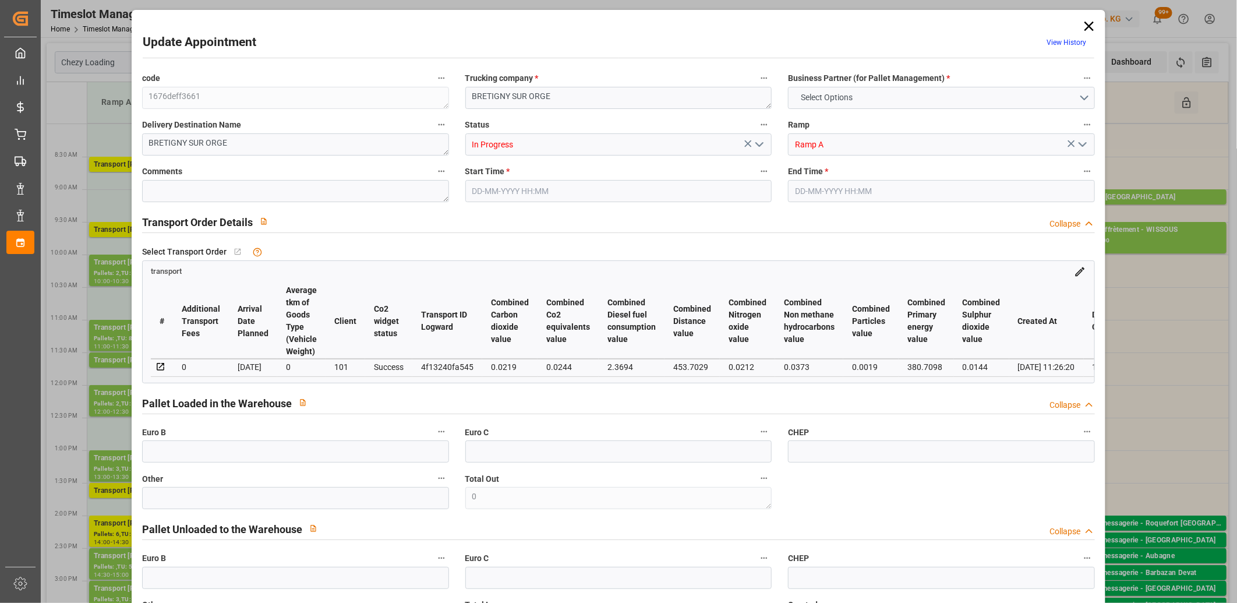
type input "101"
type input "92.16"
type input "0"
type input "4710.8598"
type input "0"
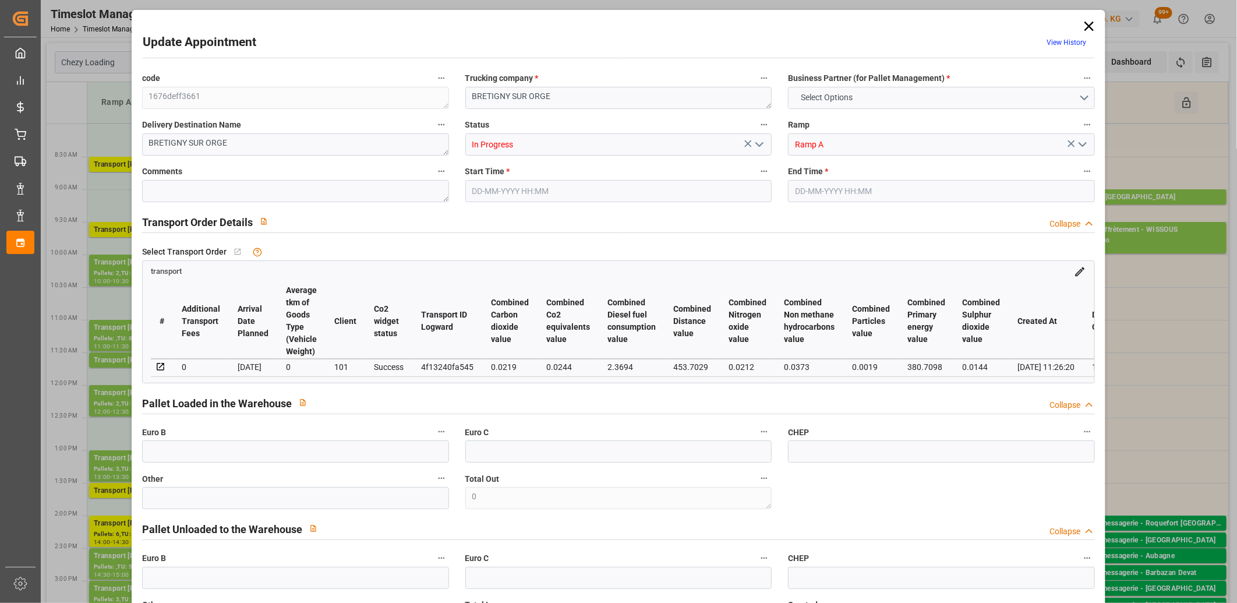
type input "0"
type input "21"
type input "35"
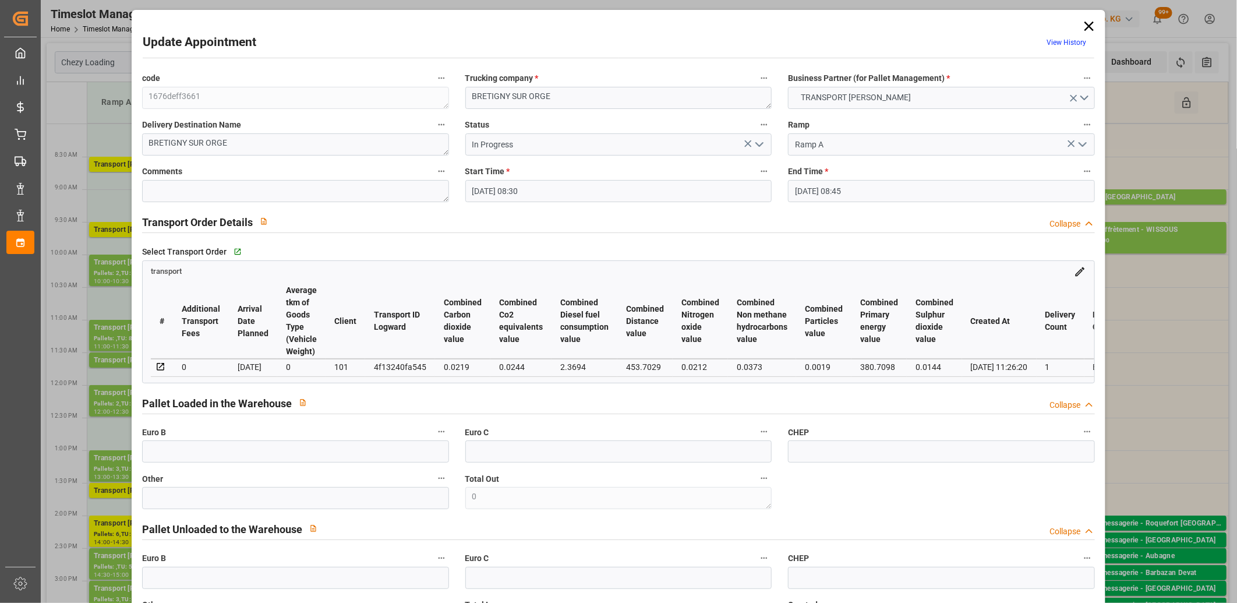
type input "11-09-2025 08:30"
type input "11-09-2025 08:45"
type input "05-09-2025 15:32"
type input "05-09-2025 11:26"
type input "[DATE]"
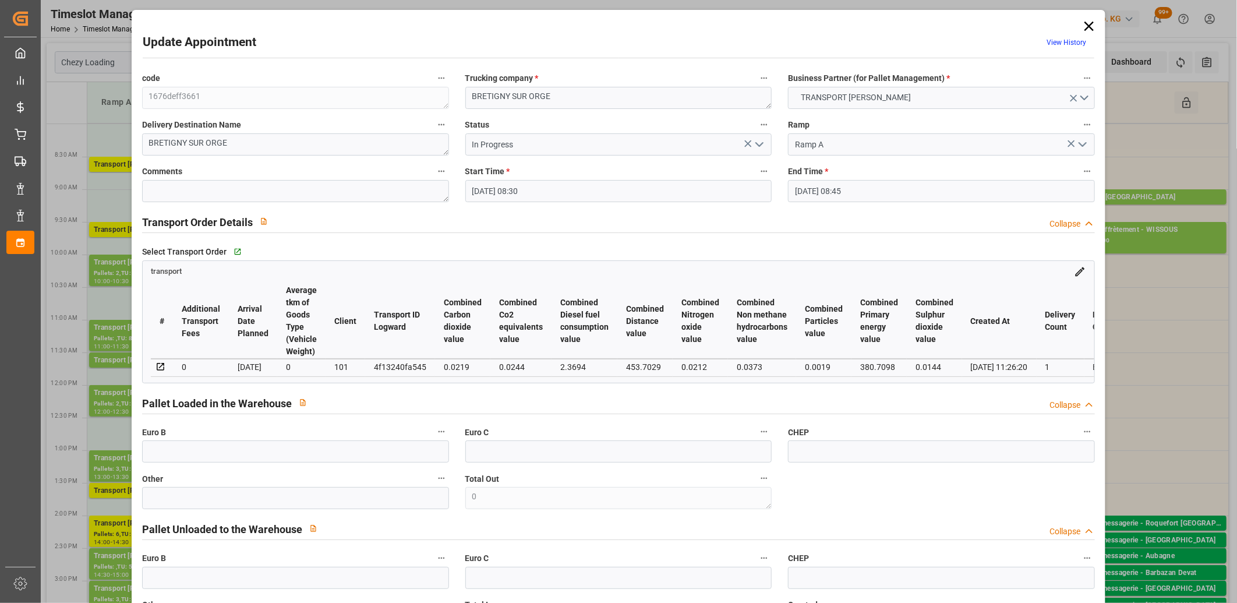
type input "[DATE]"
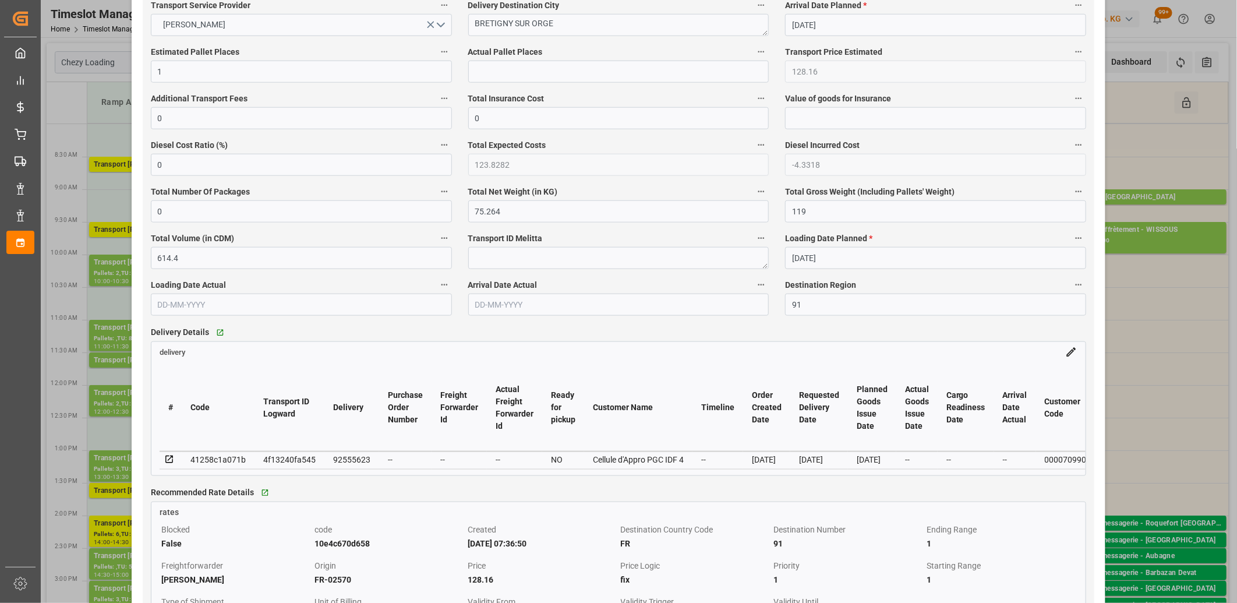
scroll to position [712, 0]
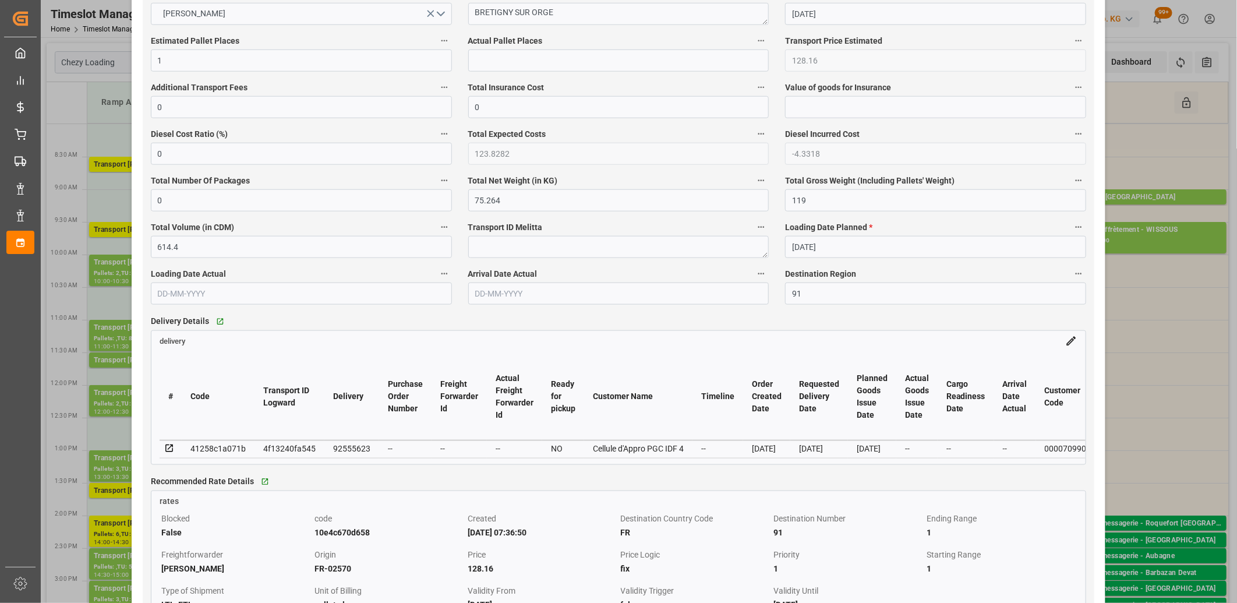
click at [171, 447] on icon at bounding box center [169, 448] width 8 height 8
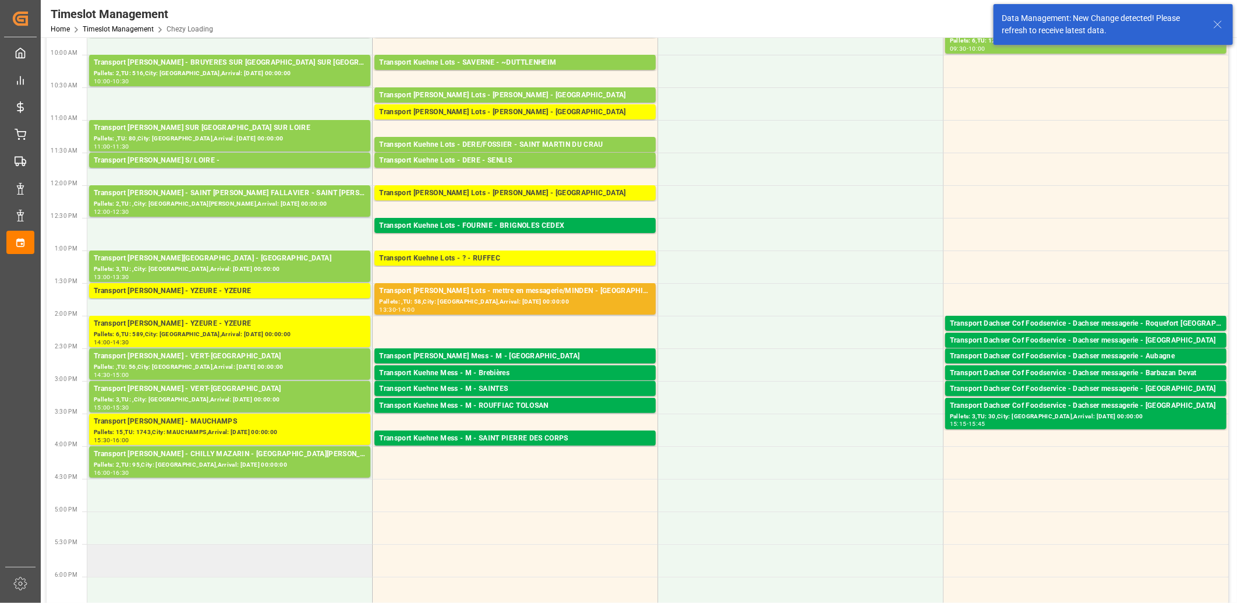
scroll to position [259, 0]
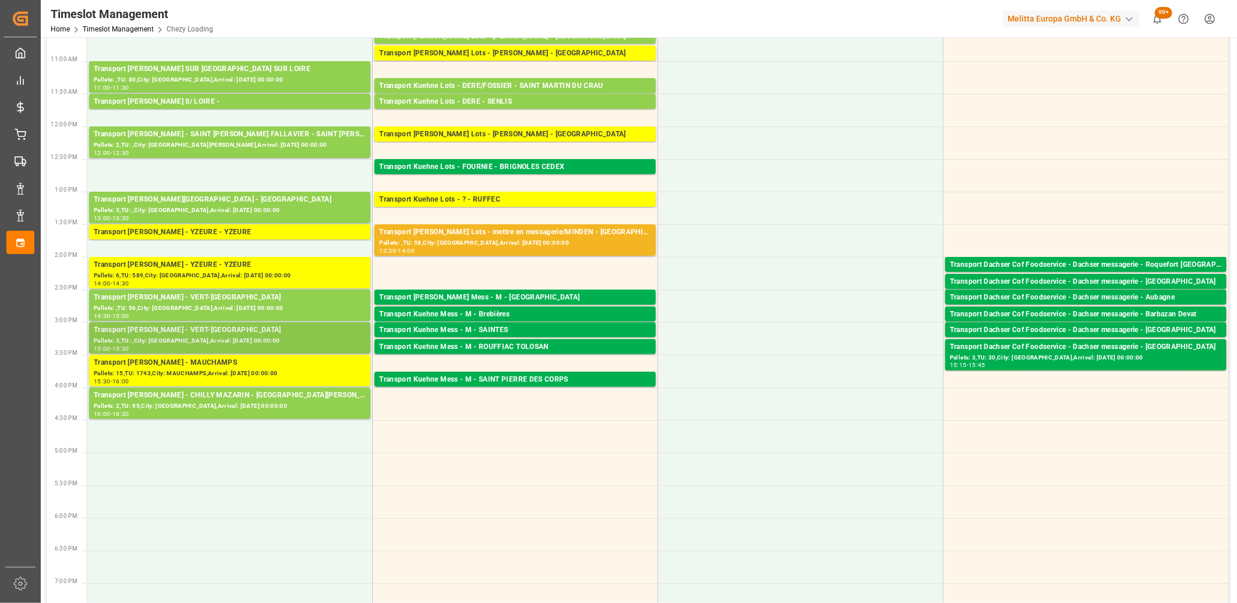
click at [211, 330] on div "Transport Delisle - VERT-SAINT-DENIS - VERT-SAINT-DENIS" at bounding box center [230, 330] width 272 height 12
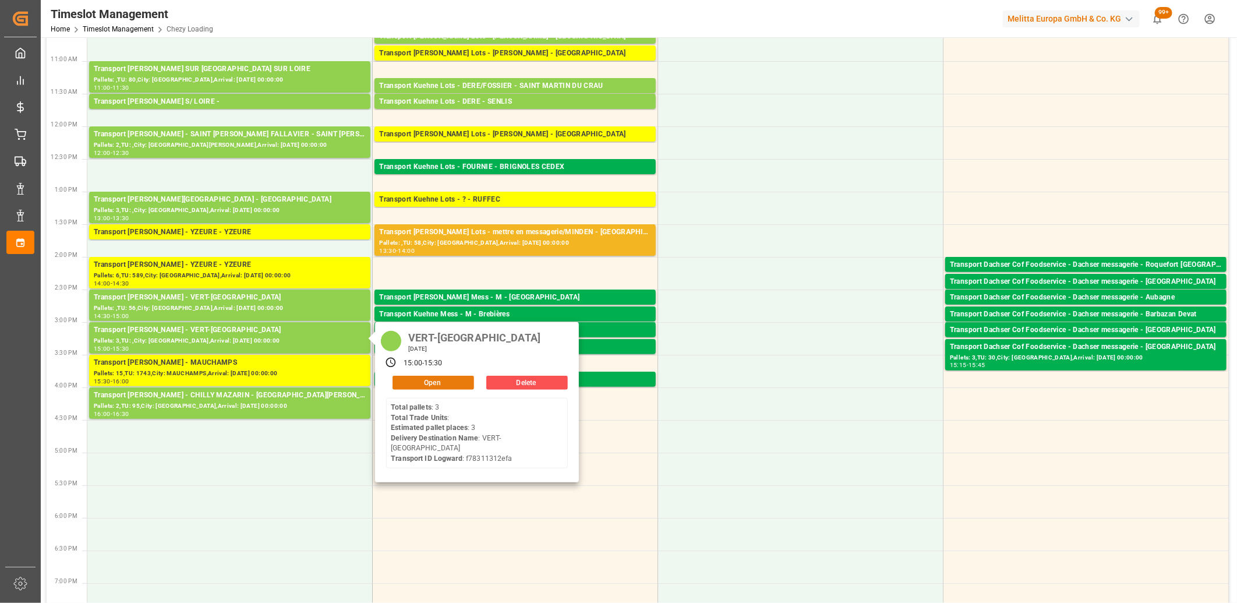
click at [397, 377] on button "Open" at bounding box center [434, 383] width 82 height 14
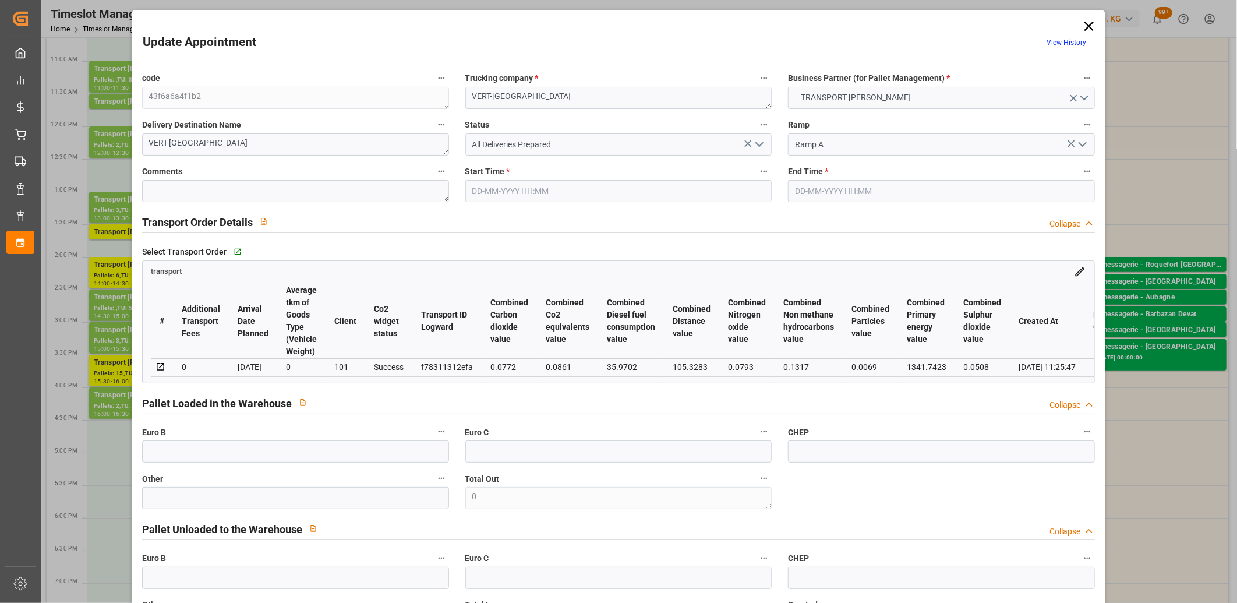
type input "11-09-2025 15:00"
type input "11-09-2025 15:30"
type input "05-09-2025 15:33"
type input "05-09-2025 11:25"
type input "[DATE]"
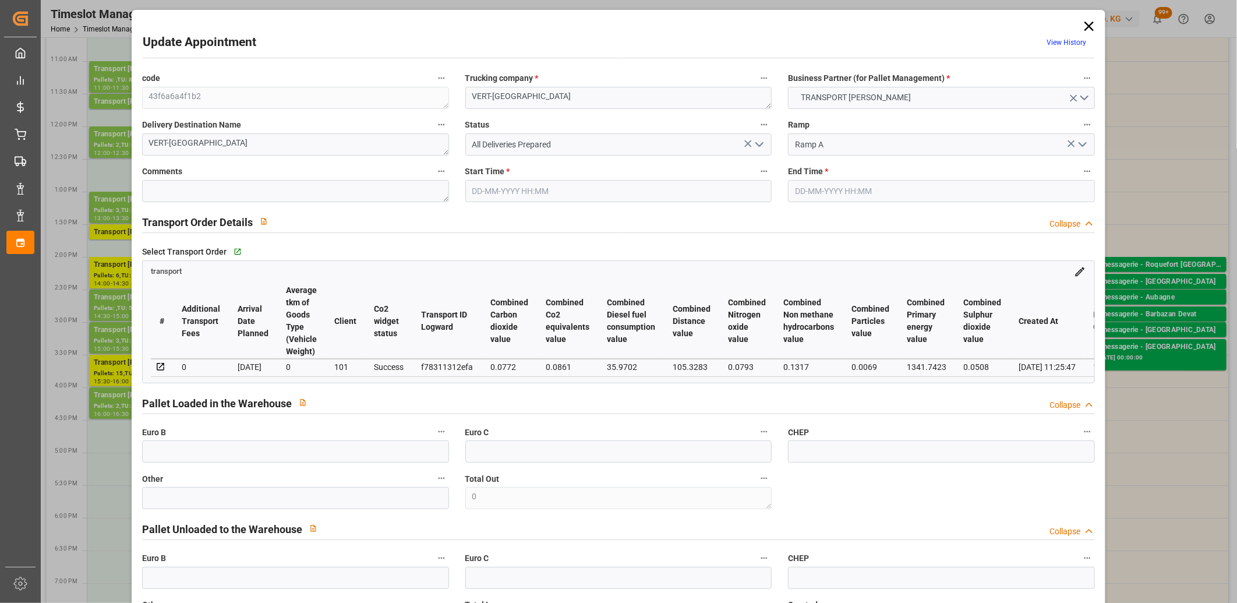
type input "[DATE]"
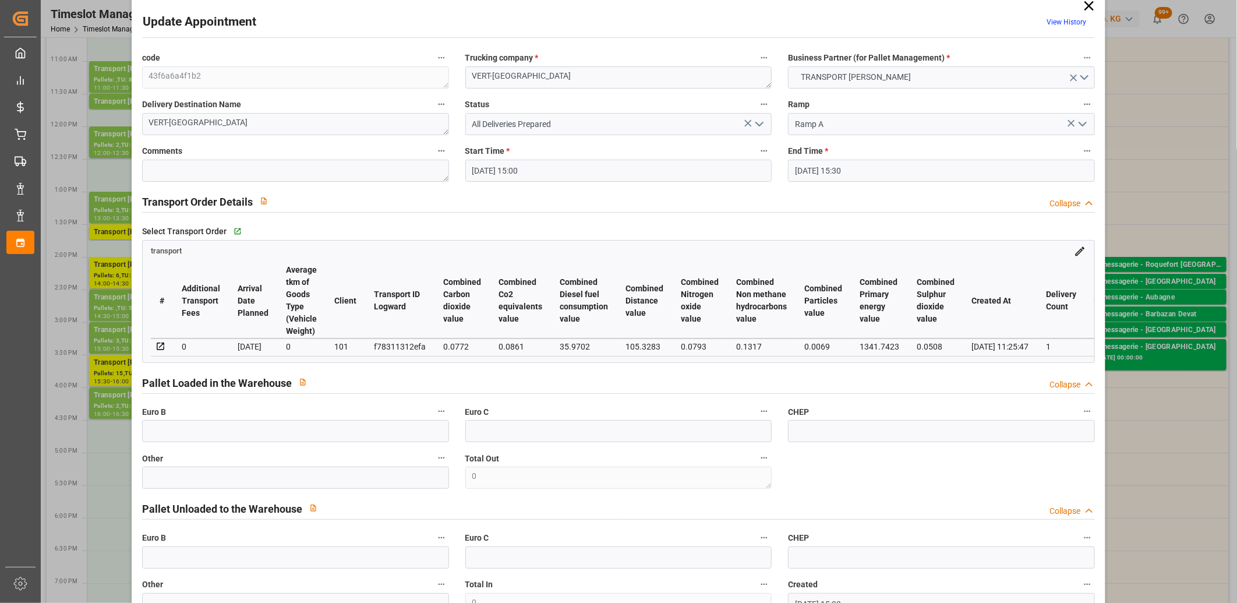
scroll to position [0, 0]
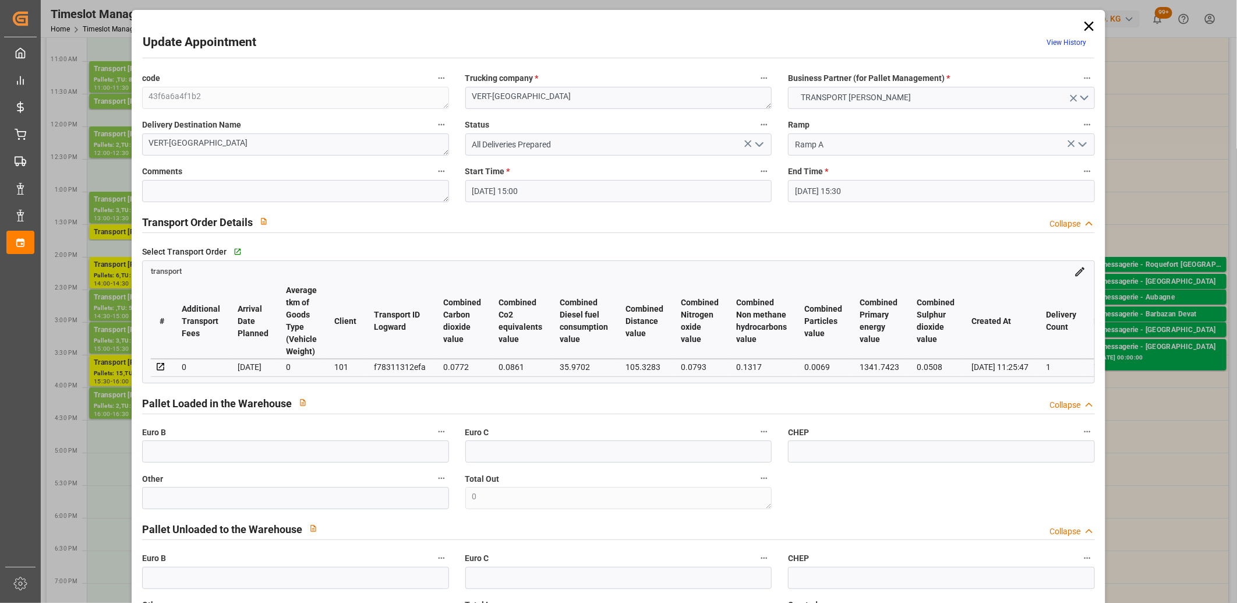
click at [397, 365] on div "f78311312efa" at bounding box center [400, 367] width 52 height 14
copy div "f78311312efa"
click at [1086, 21] on icon at bounding box center [1089, 26] width 16 height 16
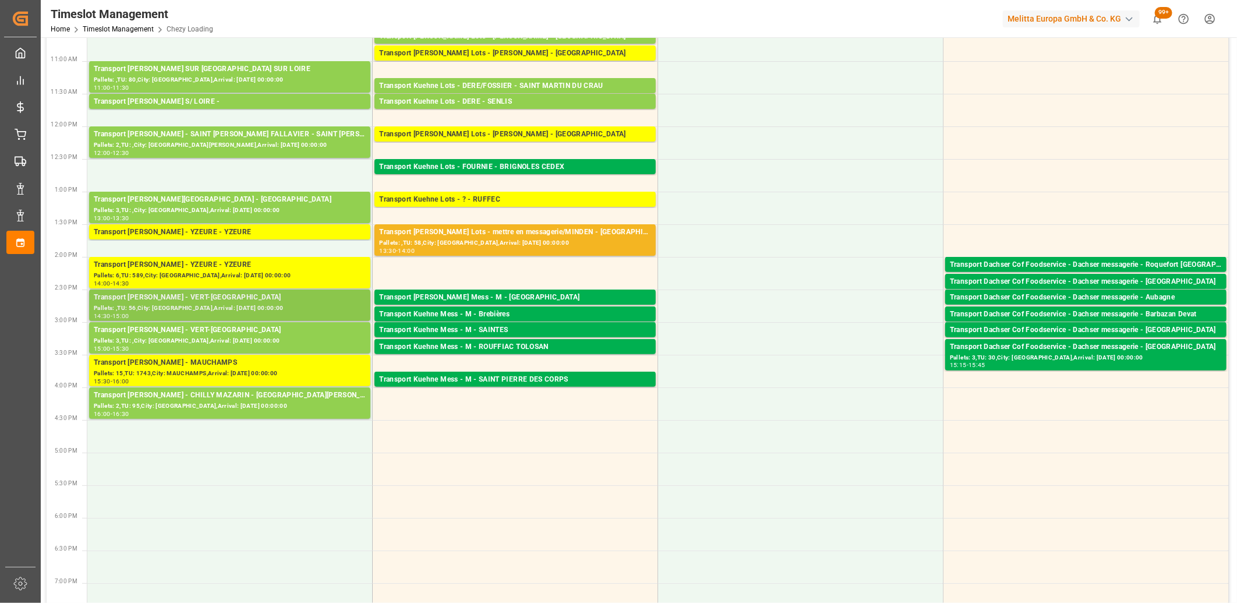
click at [186, 306] on div "Pallets: ,TU: 56,City: VERT-SAINT-DENIS,Arrival: 2025-09-12 00:00:00" at bounding box center [230, 308] width 272 height 10
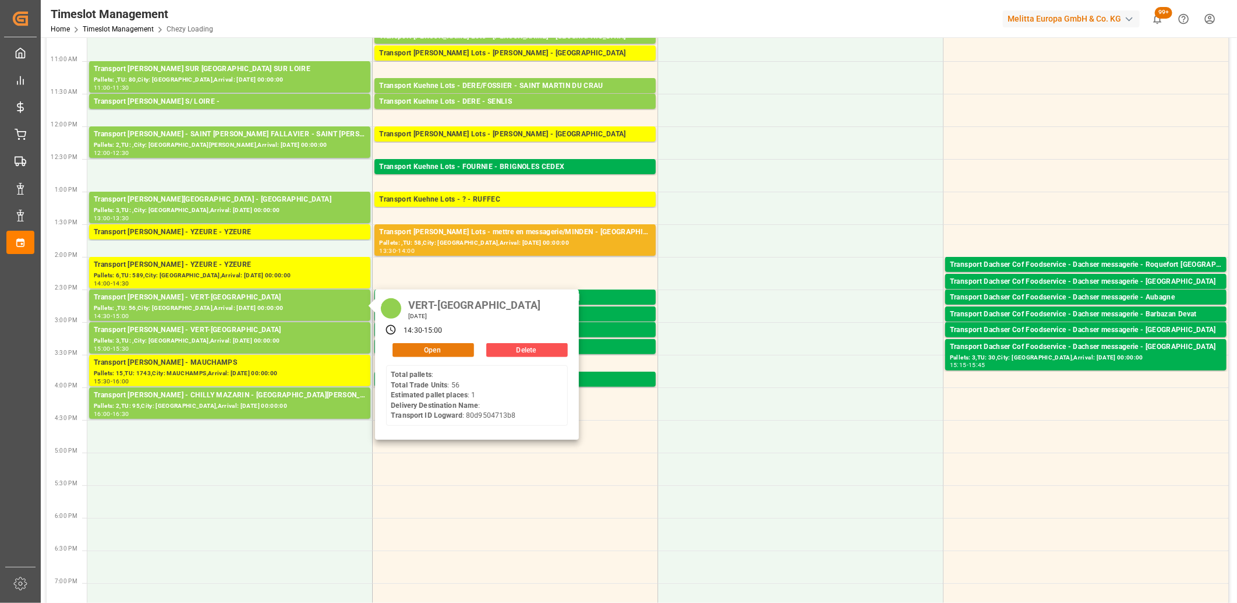
click at [412, 347] on button "Open" at bounding box center [434, 350] width 82 height 14
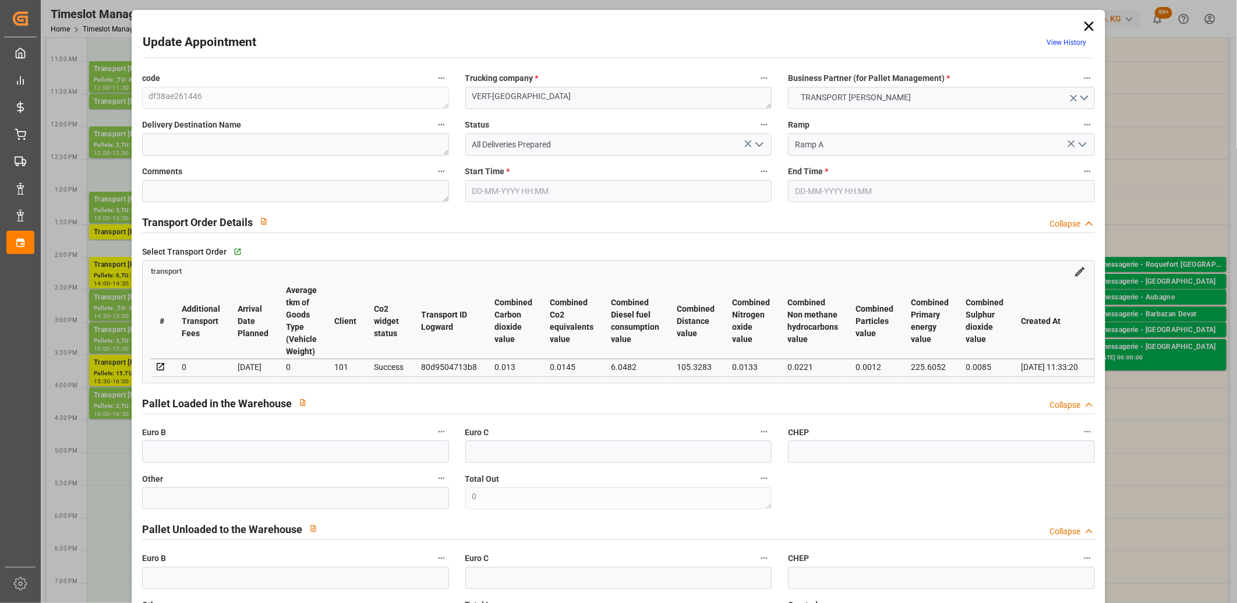
type input "11-09-2025 14:30"
type input "11-09-2025 15:00"
type input "10-09-2025 12:12"
type input "10-09-2025 11:33"
type input "[DATE]"
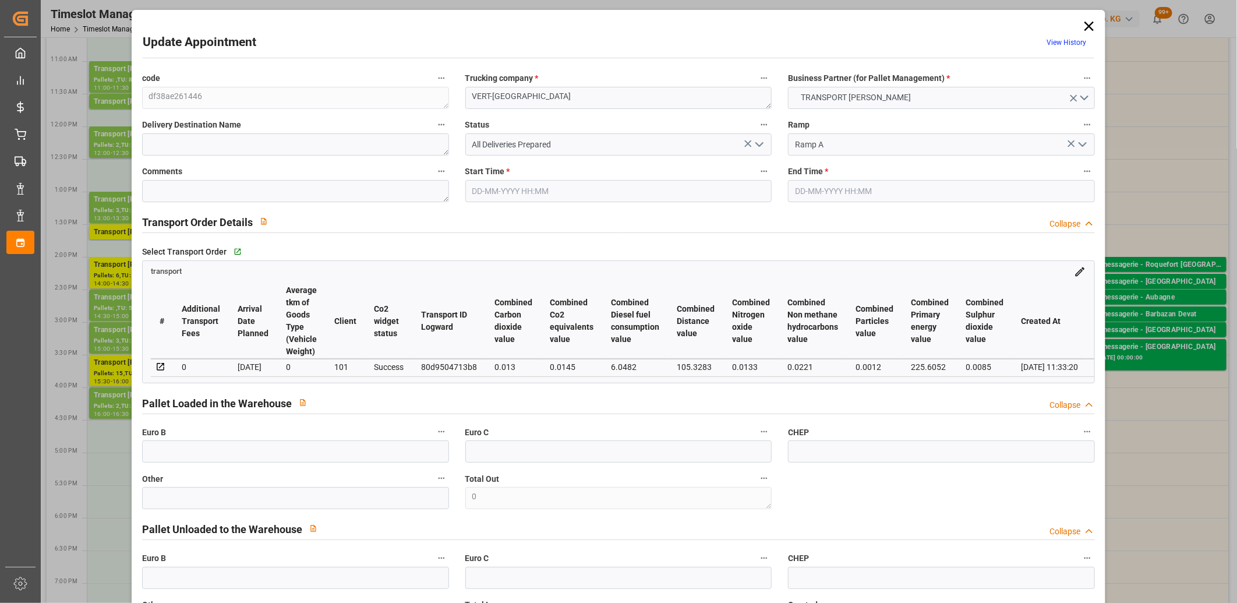
type input "[DATE]"
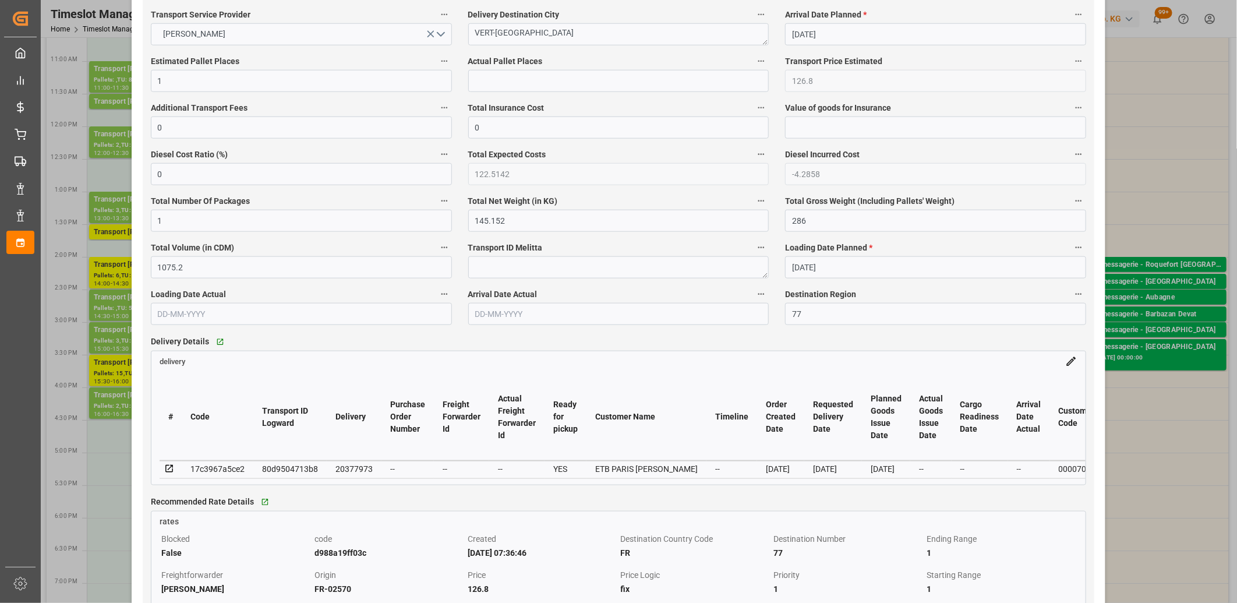
scroll to position [712, 0]
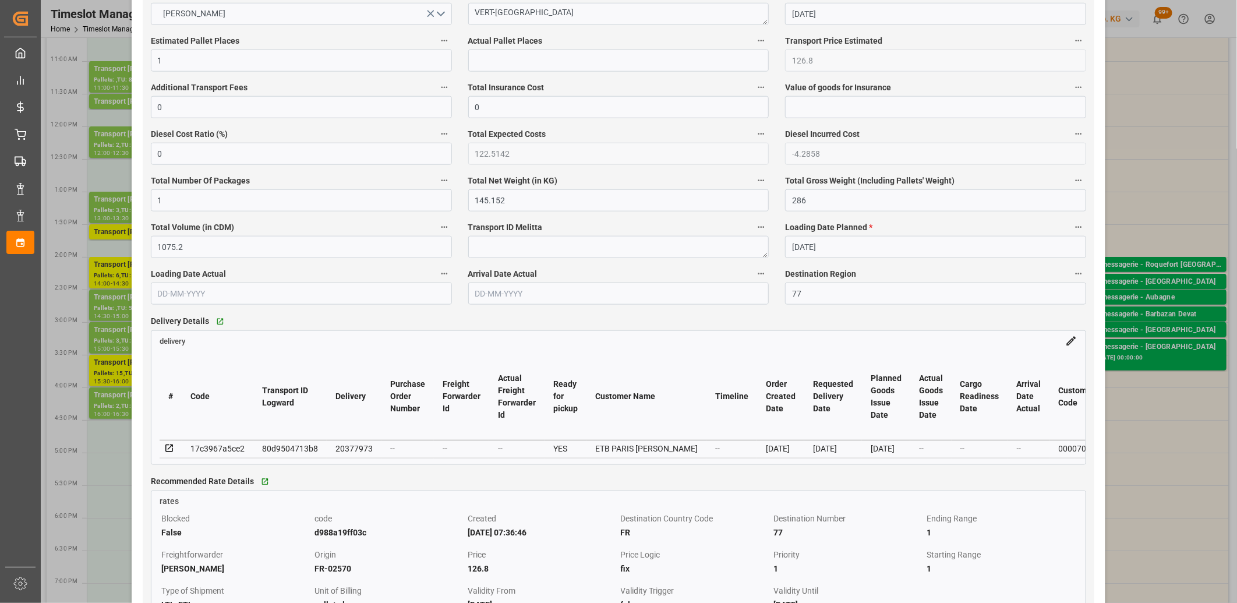
click at [164, 450] on icon at bounding box center [169, 448] width 10 height 10
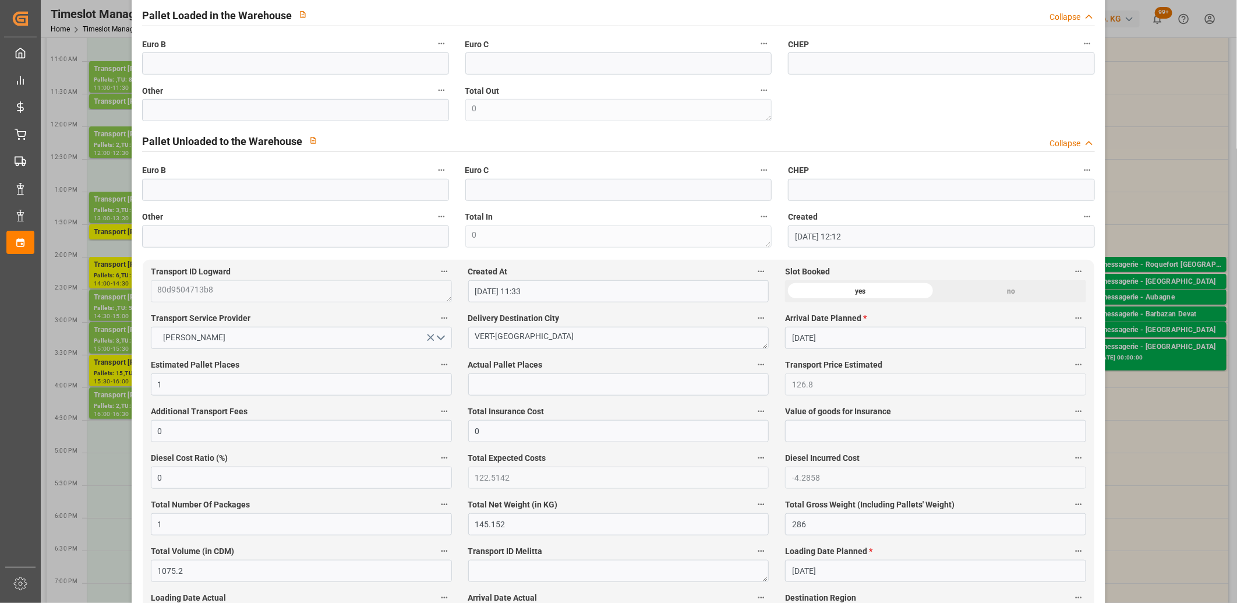
scroll to position [65, 0]
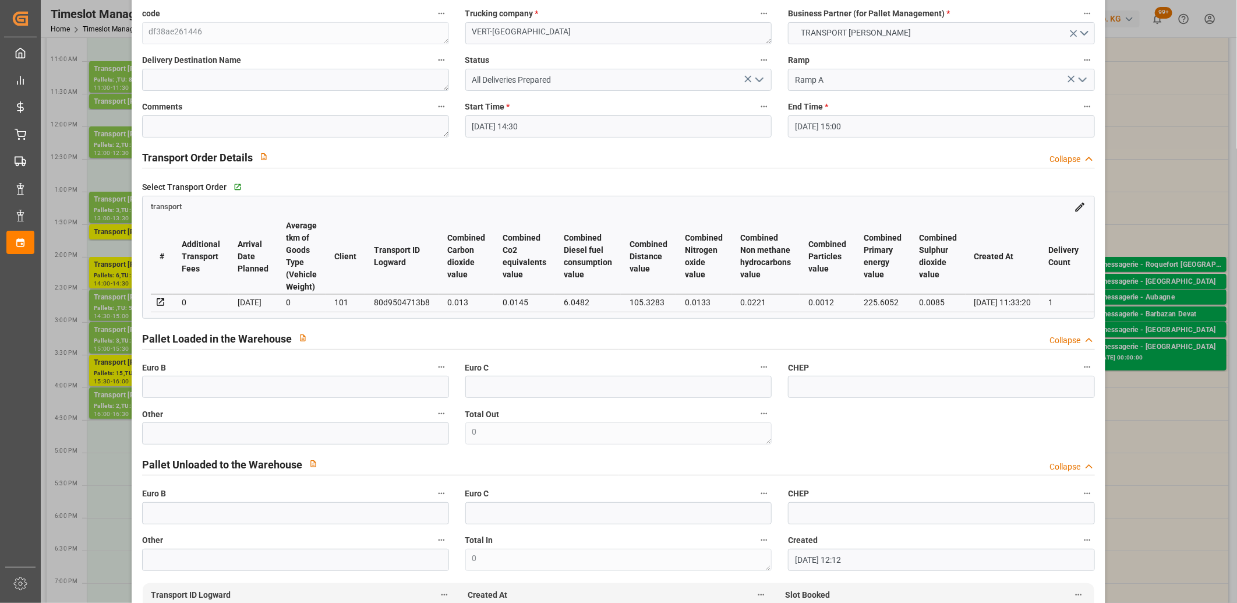
click at [387, 301] on div "80d9504713b8" at bounding box center [402, 302] width 56 height 14
copy div "80d9504713b8"
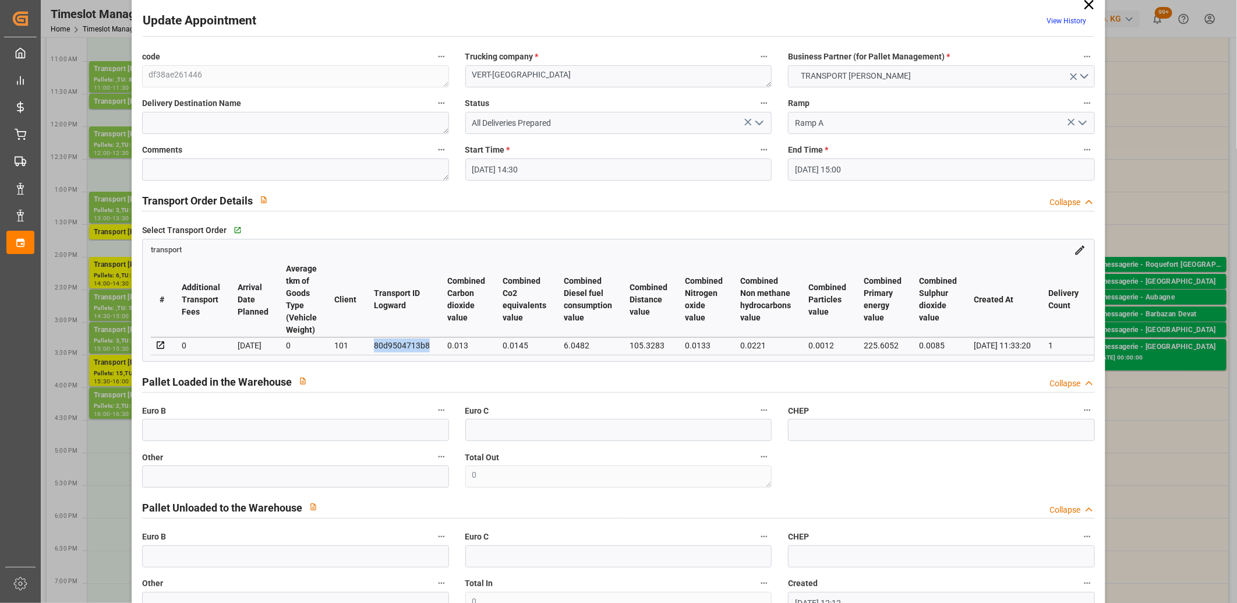
scroll to position [0, 0]
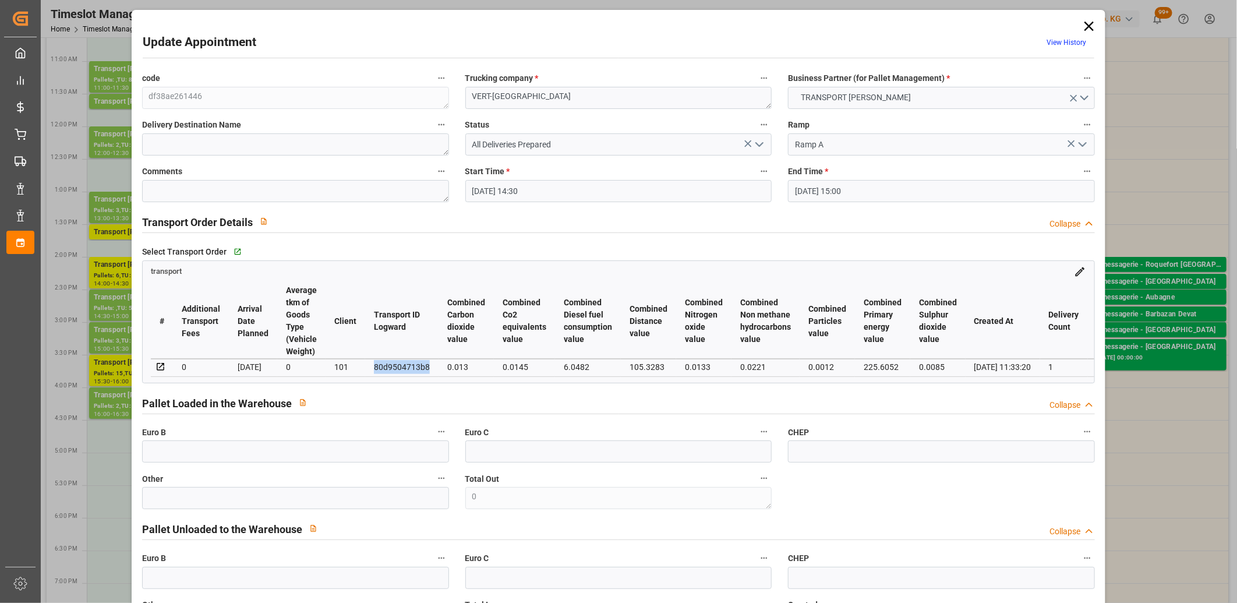
click at [1084, 25] on icon at bounding box center [1089, 26] width 16 height 16
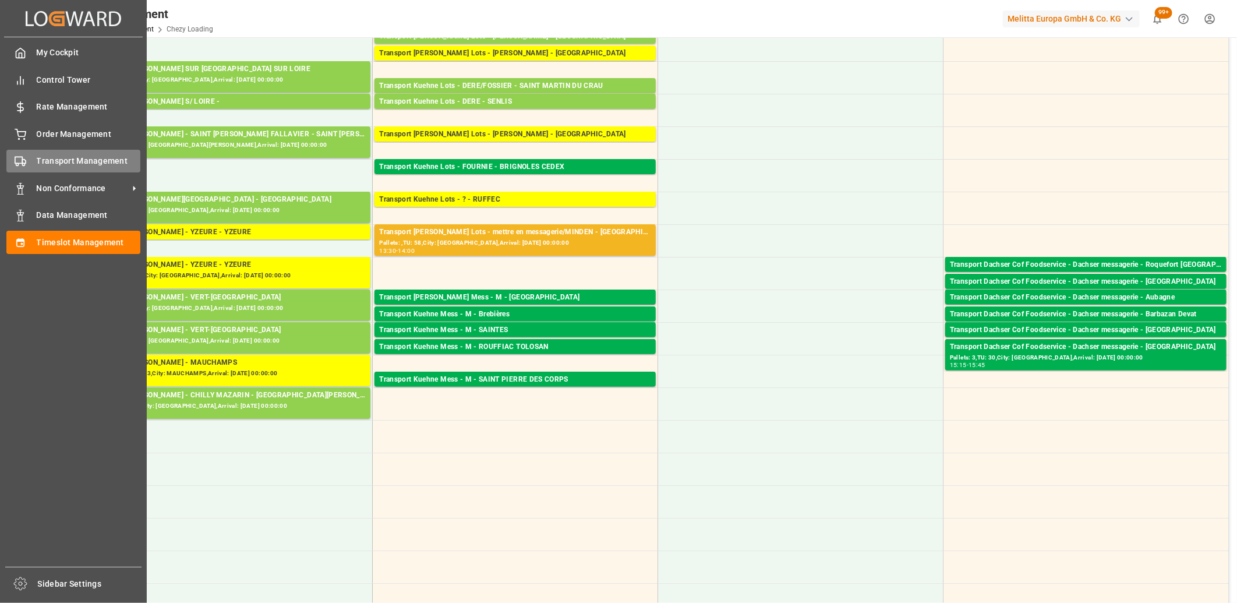
click at [37, 165] on span "Transport Management" at bounding box center [89, 161] width 104 height 12
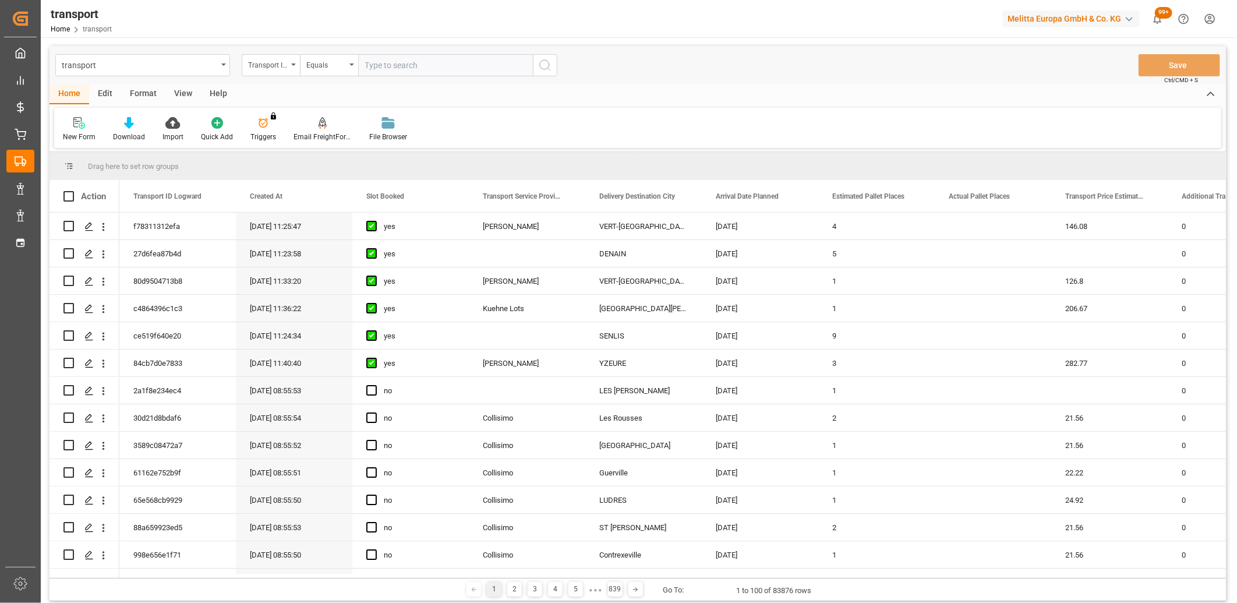
click at [422, 68] on input "text" at bounding box center [445, 65] width 175 height 22
type input "80d9504713b8"
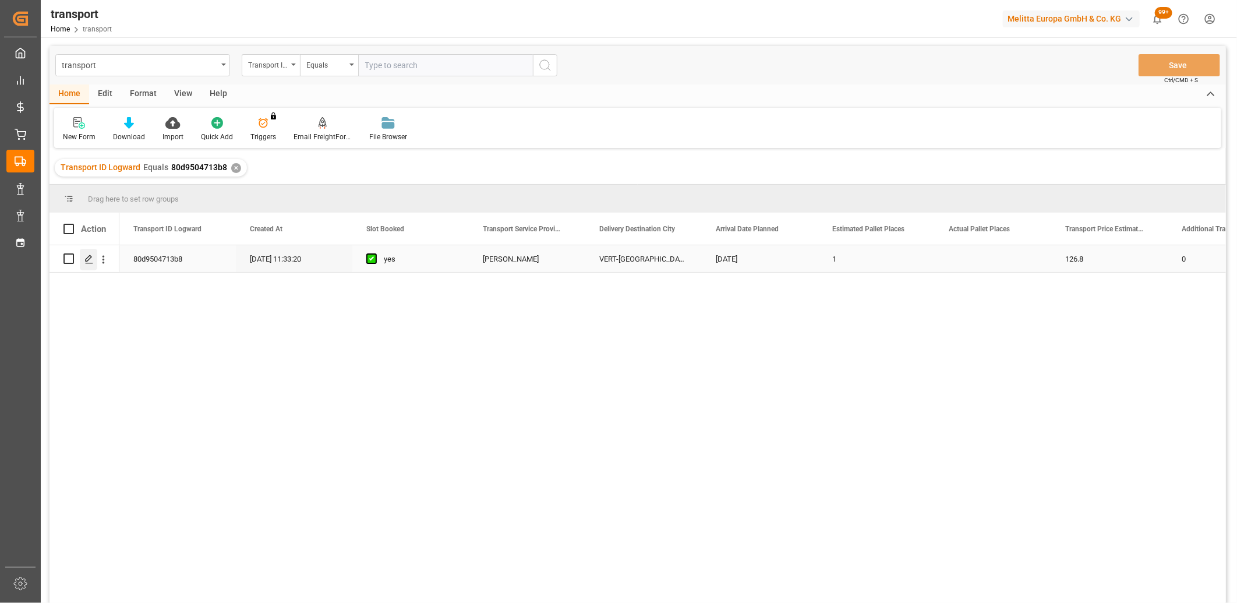
click at [93, 252] on div "Press SPACE to select this row." at bounding box center [88, 260] width 17 height 22
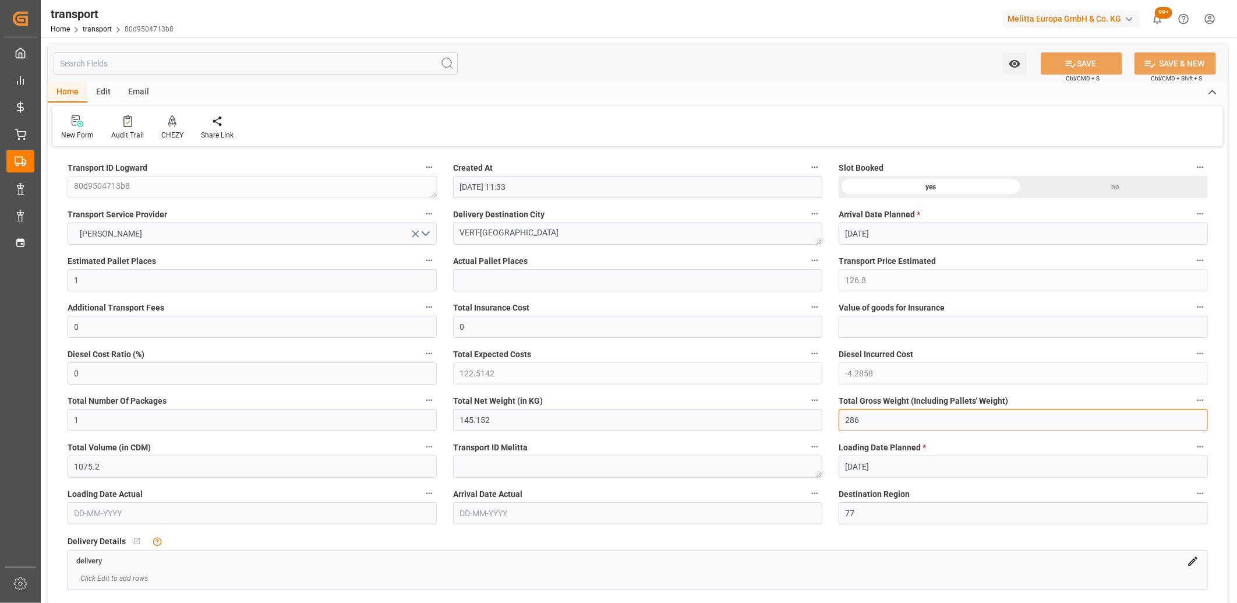
drag, startPoint x: 895, startPoint y: 423, endPoint x: 822, endPoint y: 421, distance: 73.4
type input "0"
drag, startPoint x: 520, startPoint y: 415, endPoint x: 412, endPoint y: 421, distance: 107.9
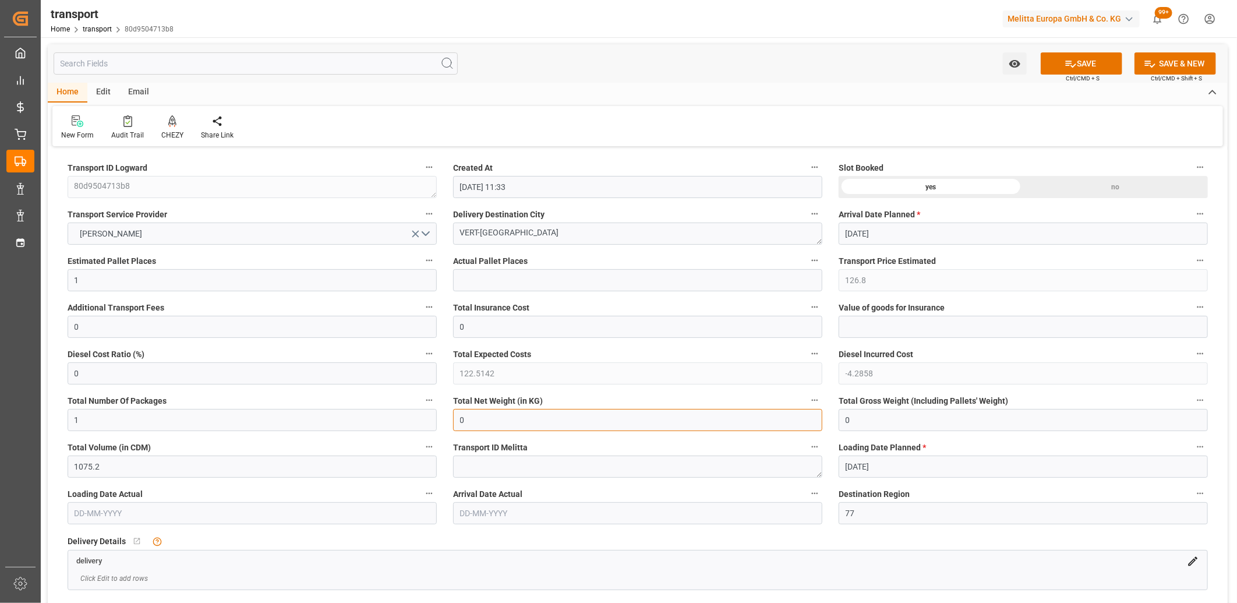
type input "0"
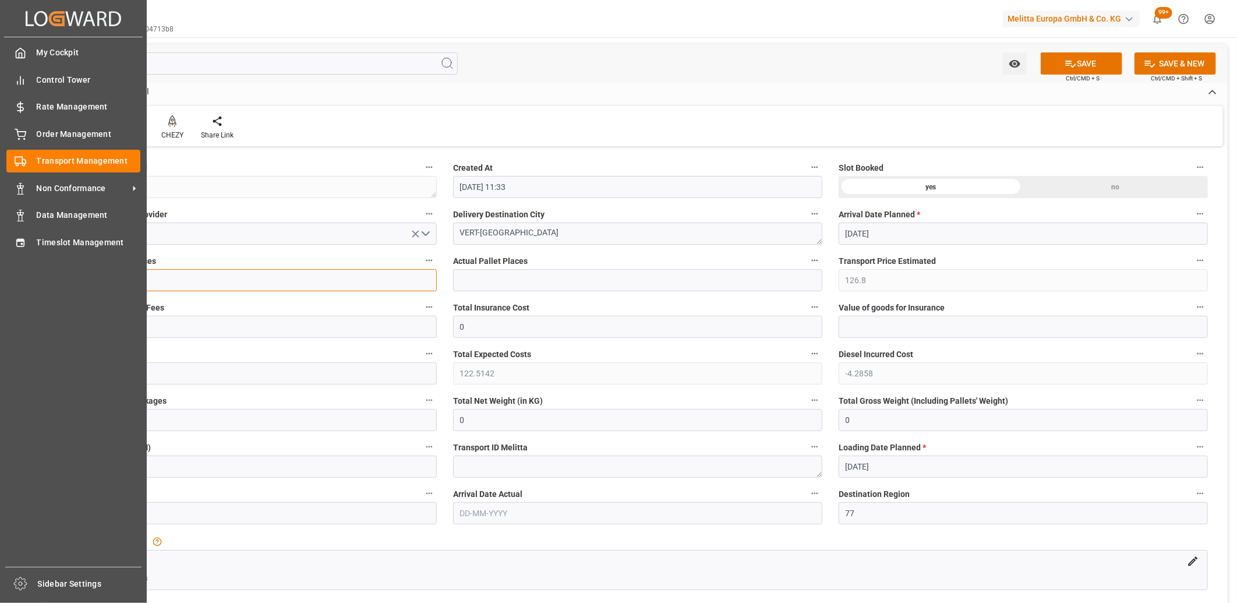
drag, startPoint x: 86, startPoint y: 277, endPoint x: 31, endPoint y: 273, distance: 55.5
click at [31, 273] on div "Created by potrace 1.15, written by Peter Selinger 2001-2017 Created by potrace…" at bounding box center [618, 301] width 1237 height 603
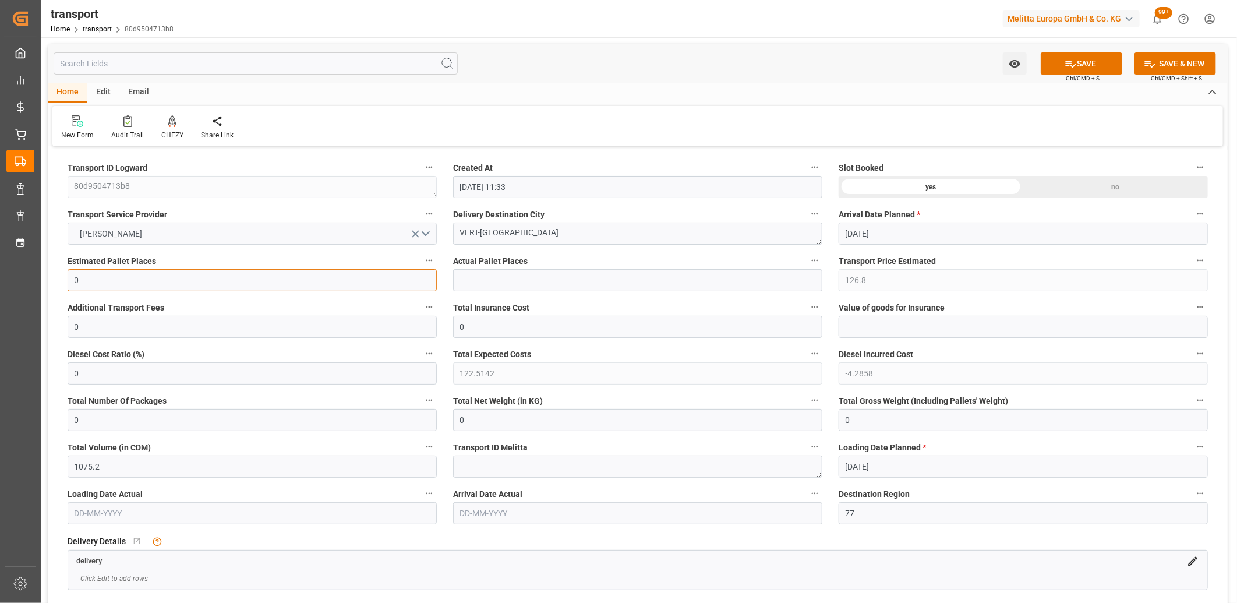
type input "0"
click at [411, 235] on icon "open menu" at bounding box center [415, 234] width 12 height 12
drag, startPoint x: 581, startPoint y: 235, endPoint x: 400, endPoint y: 228, distance: 180.7
click at [1113, 189] on div "no" at bounding box center [1115, 187] width 185 height 22
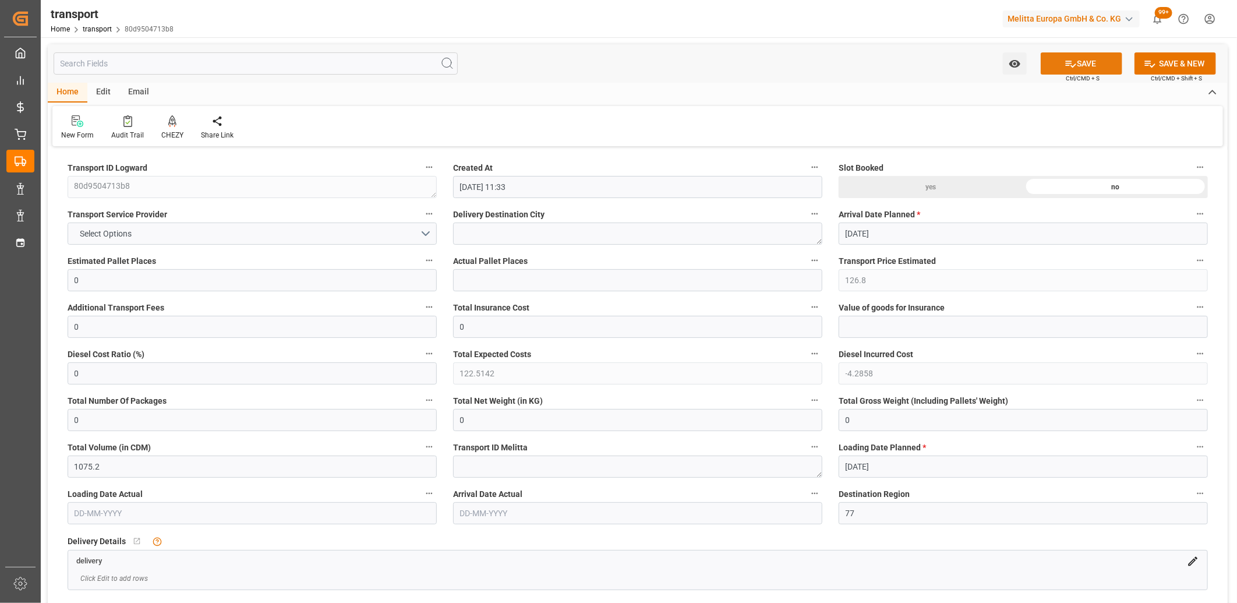
click at [1073, 61] on icon at bounding box center [1071, 64] width 12 height 12
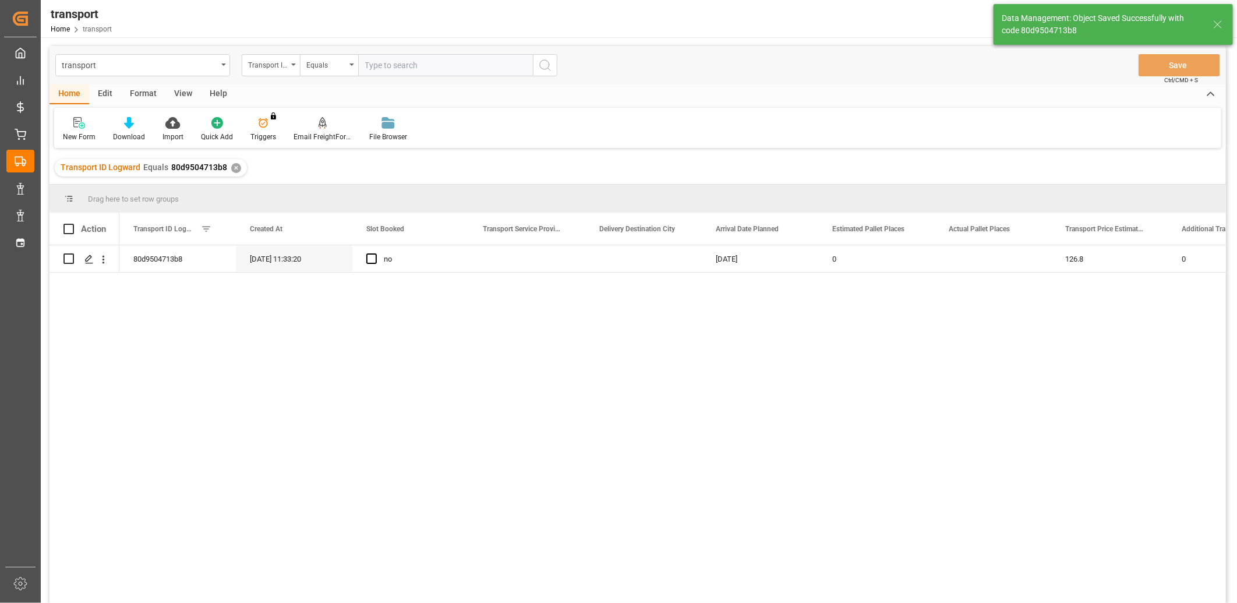
click at [108, 96] on div "Edit" at bounding box center [105, 94] width 32 height 20
click at [71, 257] on input "Press Space to toggle row selection (unchecked)" at bounding box center [68, 258] width 10 height 10
checkbox input "true"
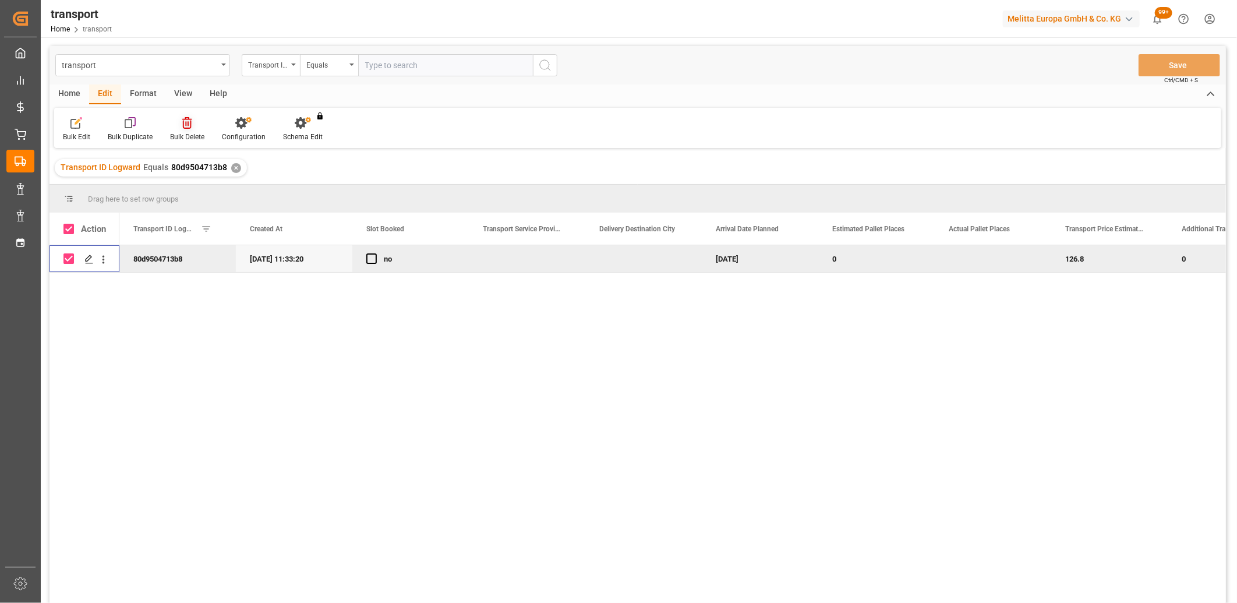
click at [189, 126] on icon at bounding box center [186, 123] width 9 height 12
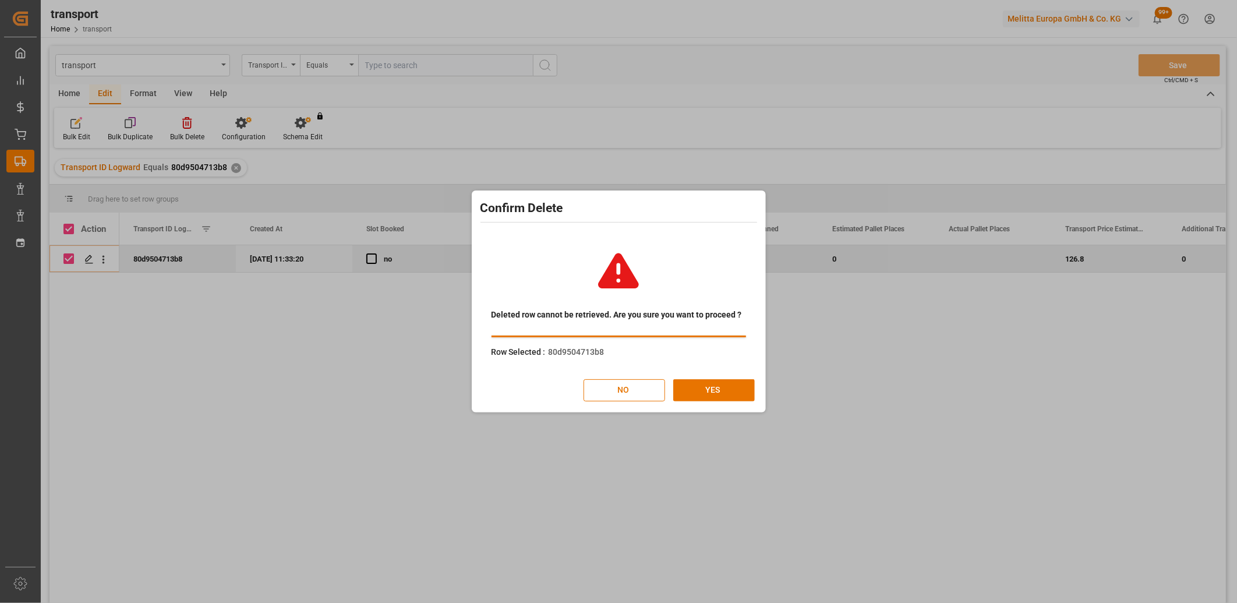
click at [718, 402] on div "Deleted row cannot be retrieved. Are you sure you want to proceed ? Row Selecte…" at bounding box center [619, 320] width 288 height 179
click at [715, 393] on button "YES" at bounding box center [714, 390] width 82 height 22
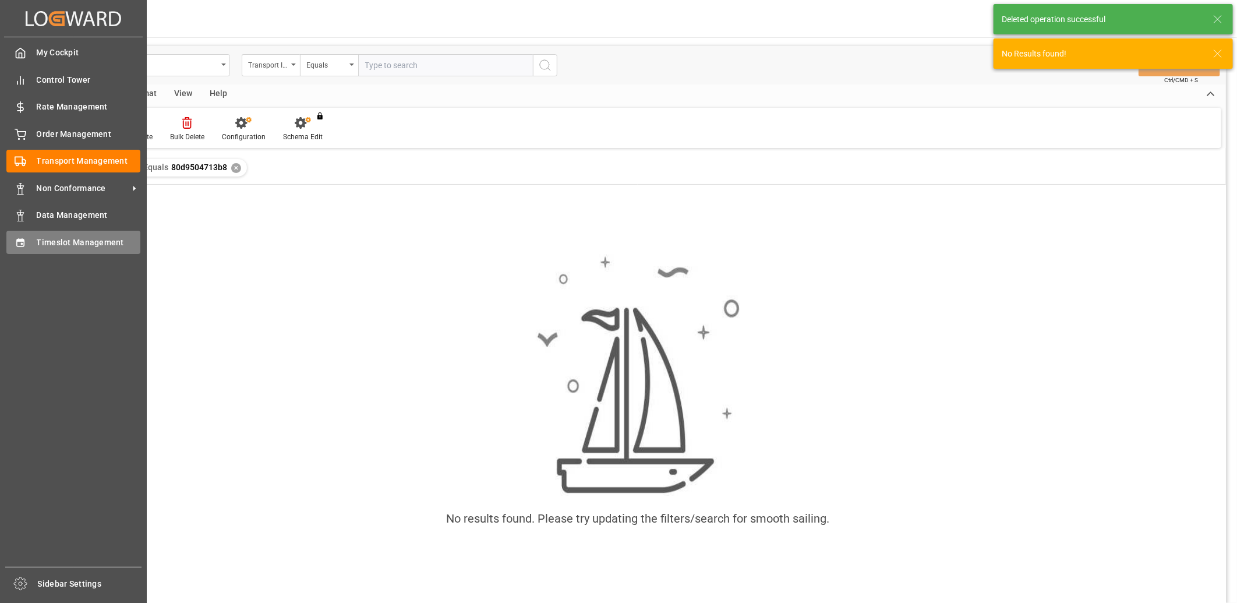
click at [24, 248] on div "Timeslot Management Timeslot Management" at bounding box center [73, 242] width 134 height 23
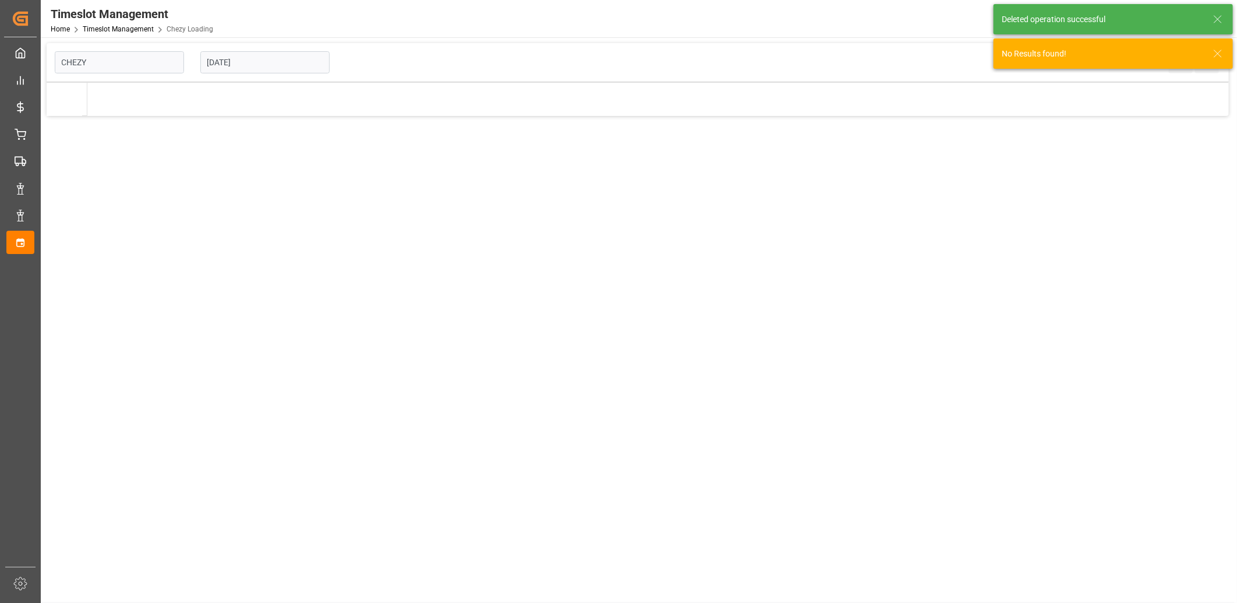
type input "Chezy Loading"
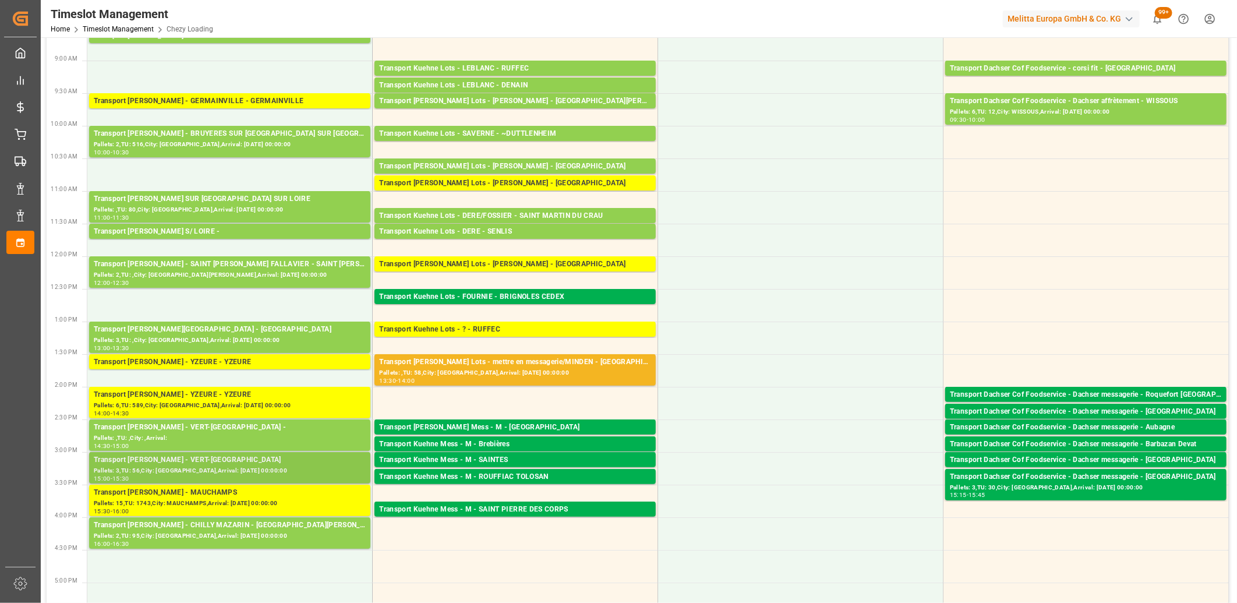
scroll to position [129, 0]
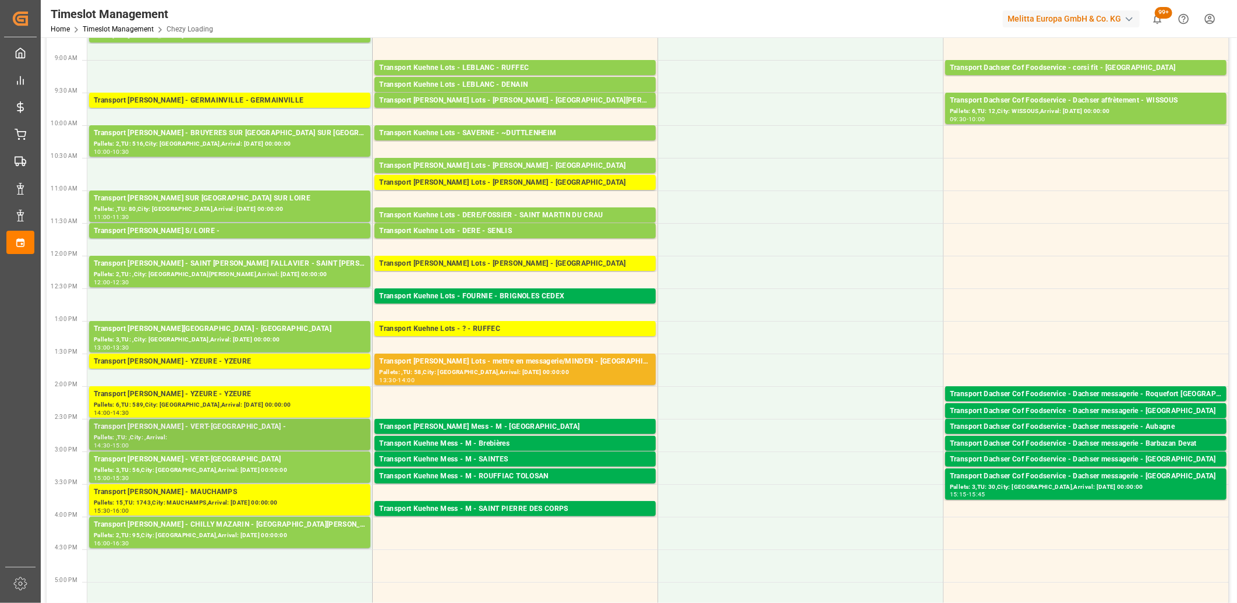
click at [214, 431] on div "Transport Delisle - VERT-SAINT-DENIS -" at bounding box center [230, 427] width 272 height 12
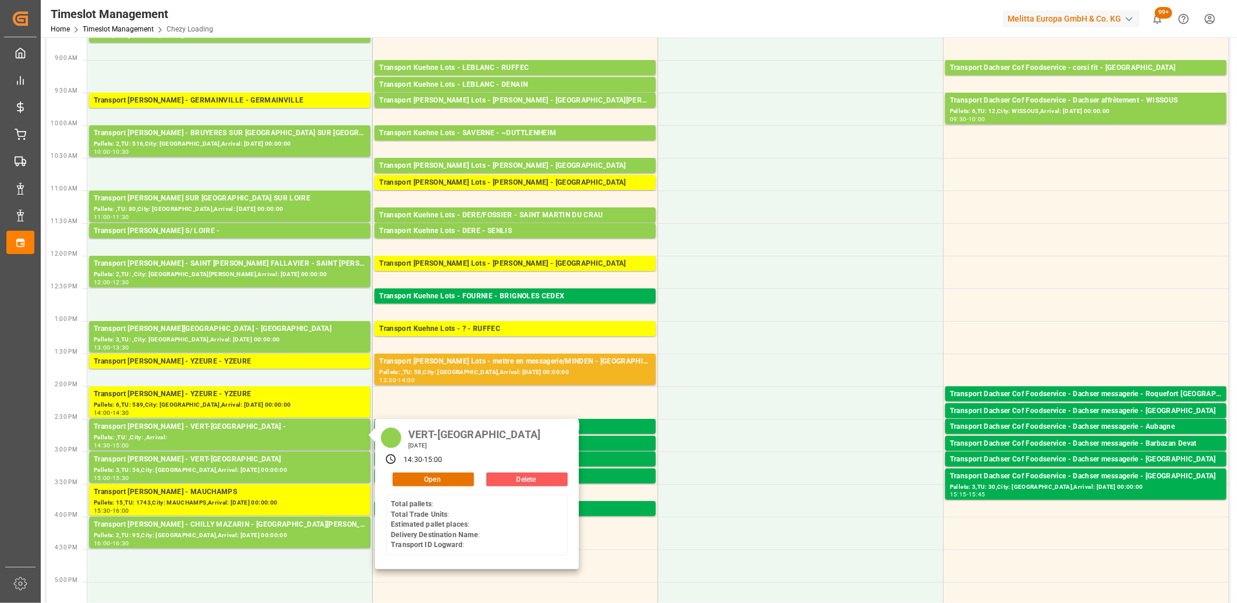
click at [513, 478] on button "Delete" at bounding box center [527, 479] width 82 height 14
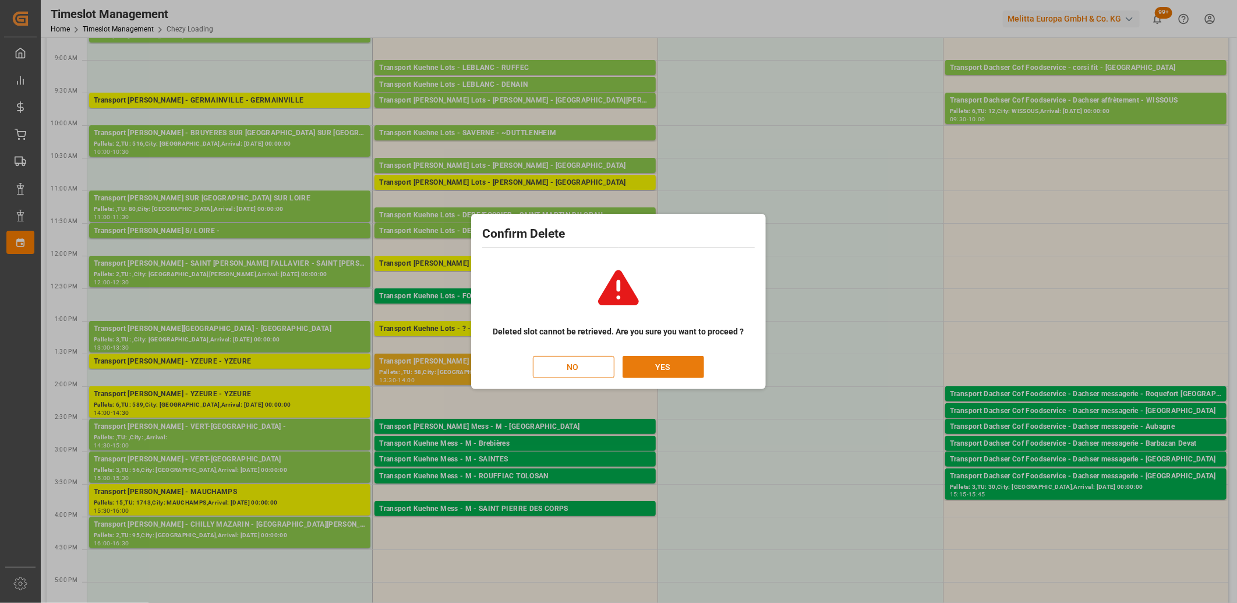
click at [661, 366] on button "YES" at bounding box center [664, 367] width 82 height 22
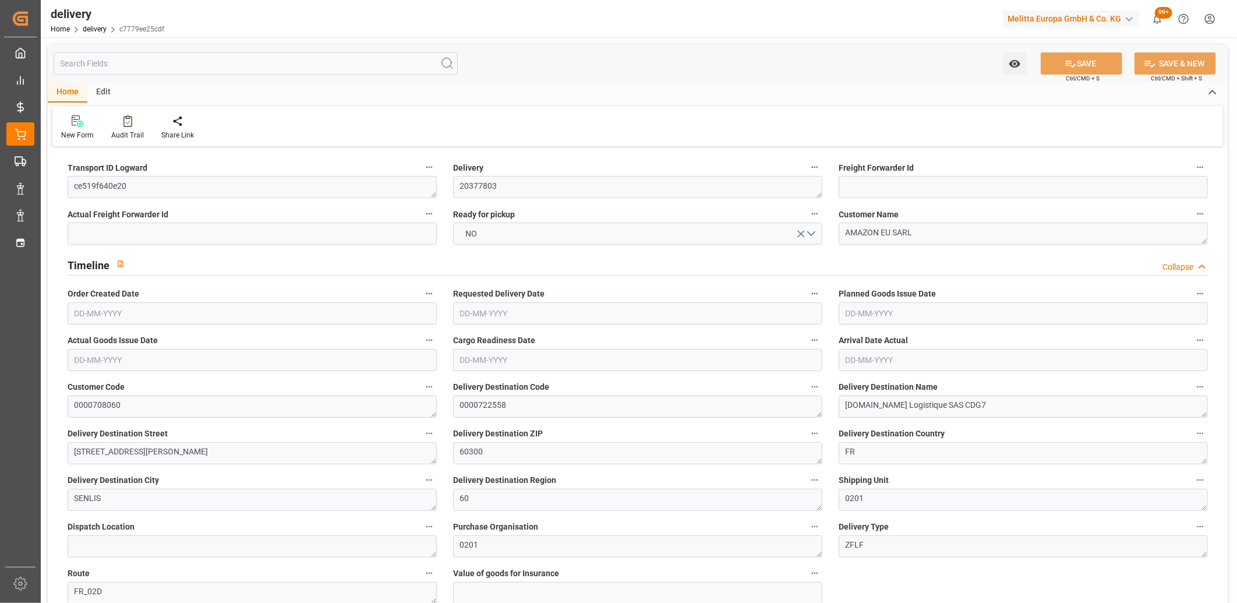
type input "[DATE]"
type input "[DATE] 11:02"
click at [533, 235] on button "NO" at bounding box center [637, 233] width 369 height 22
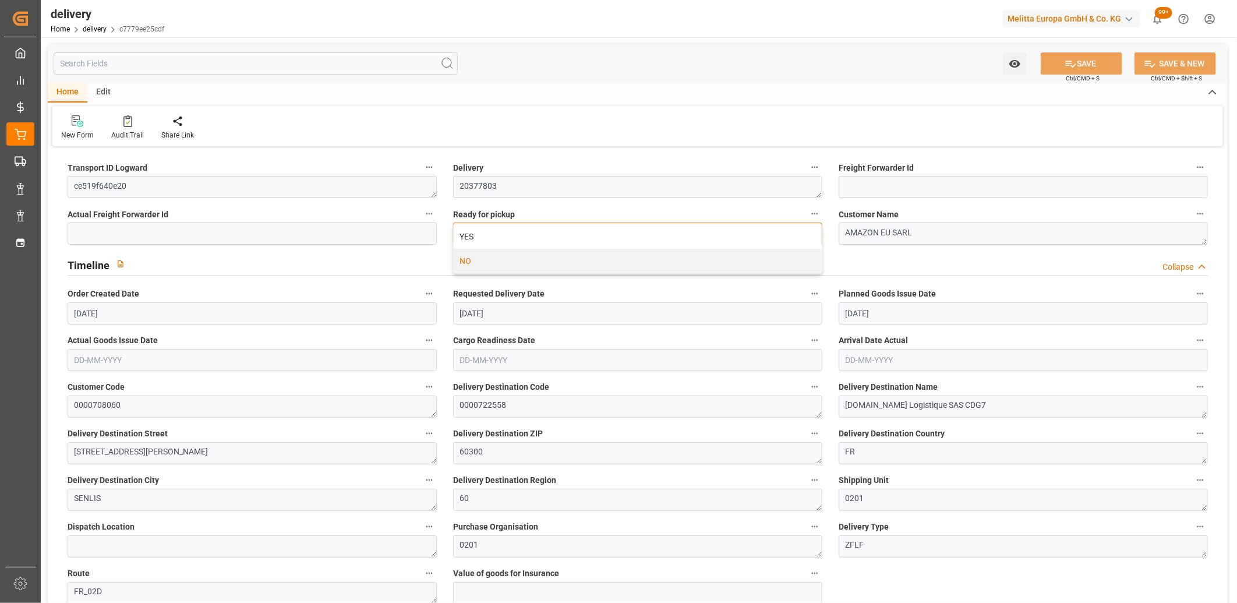
click at [533, 235] on div "YES" at bounding box center [638, 236] width 368 height 24
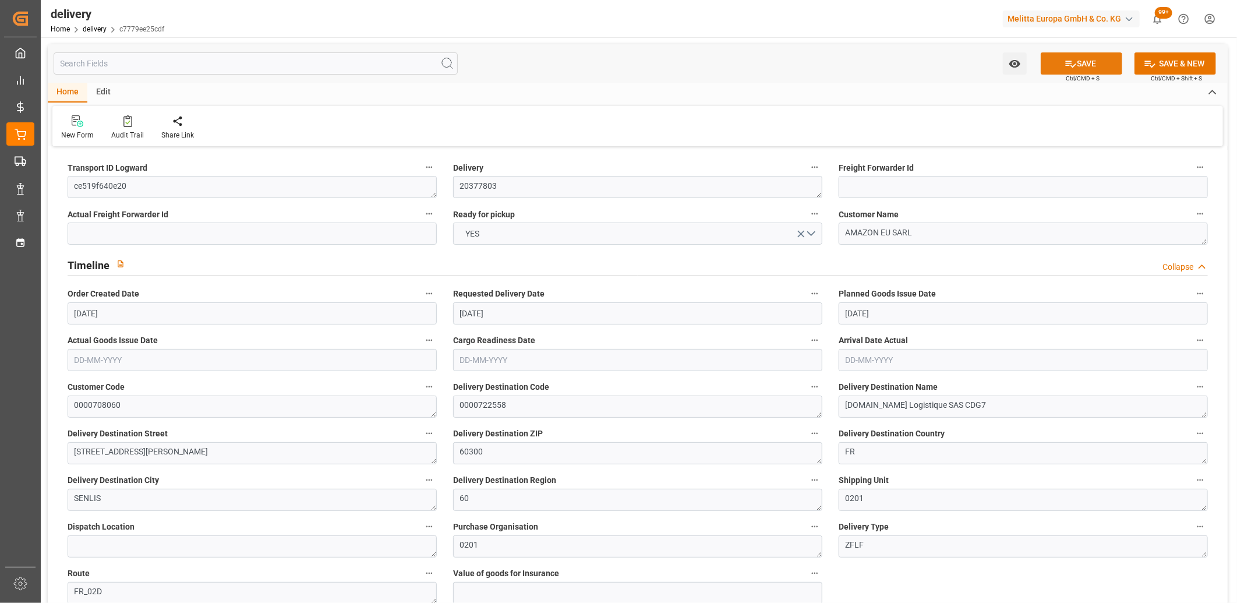
click at [1079, 62] on button "SAVE" at bounding box center [1082, 63] width 82 height 22
type input "[DATE]"
type input "[DATE] 11:01"
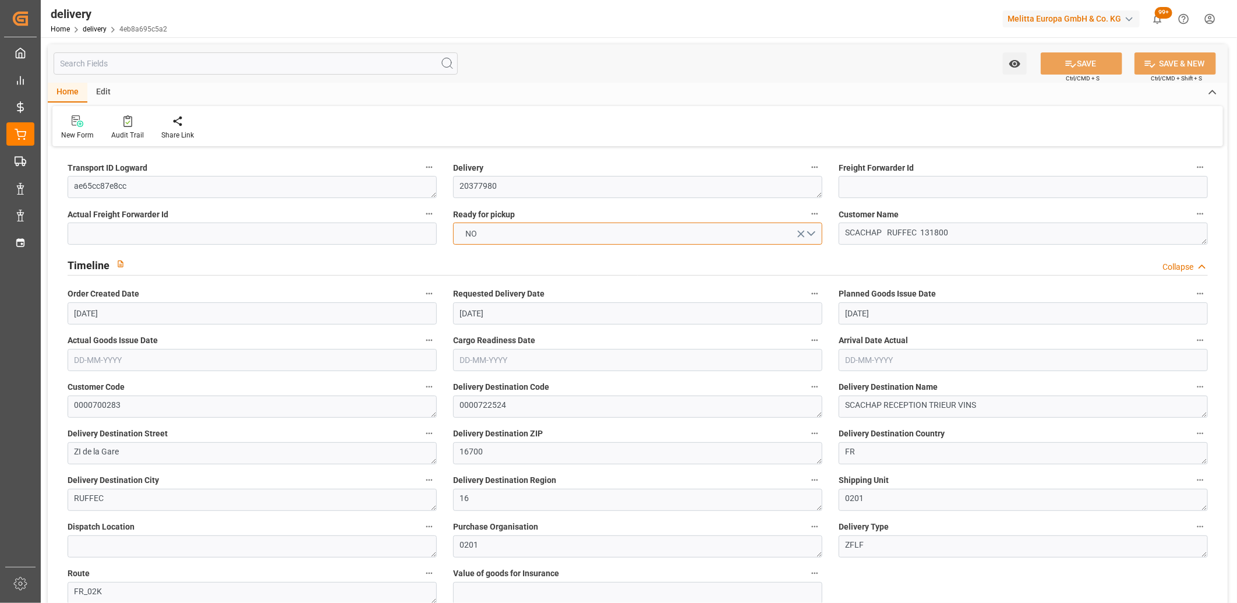
click at [511, 231] on button "NO" at bounding box center [637, 233] width 369 height 22
click at [511, 236] on div "YES" at bounding box center [638, 236] width 368 height 24
click at [1073, 58] on icon at bounding box center [1071, 64] width 12 height 12
type input "1"
type input "145.152"
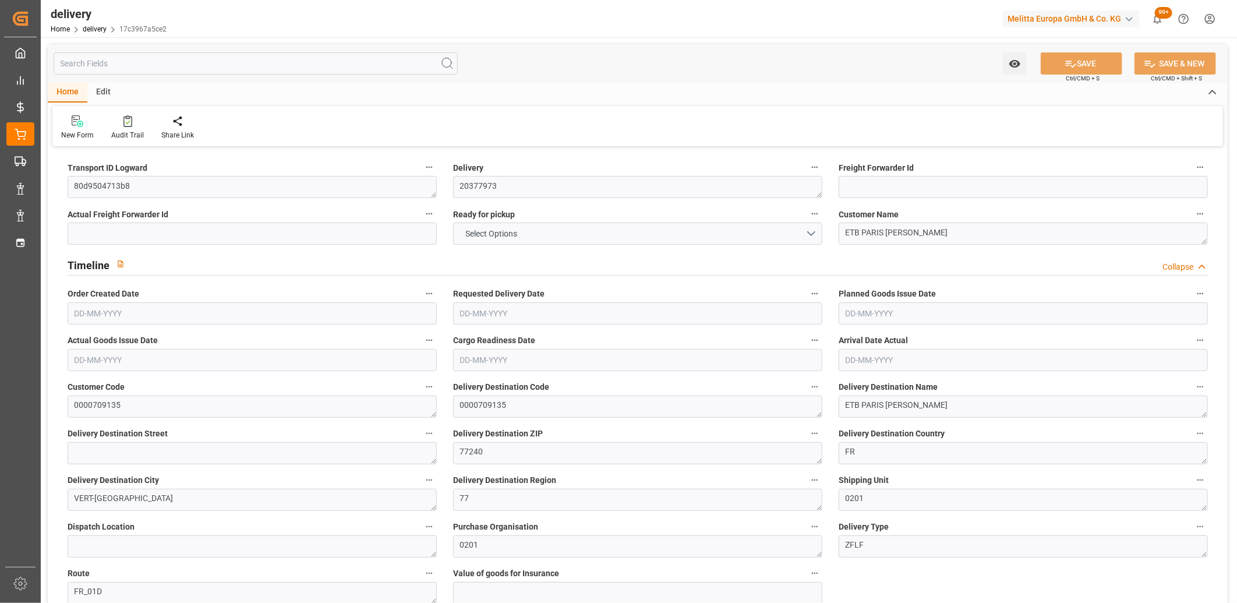
type input "286"
type input "1075.2"
type input "56"
type input "1"
type input "0"
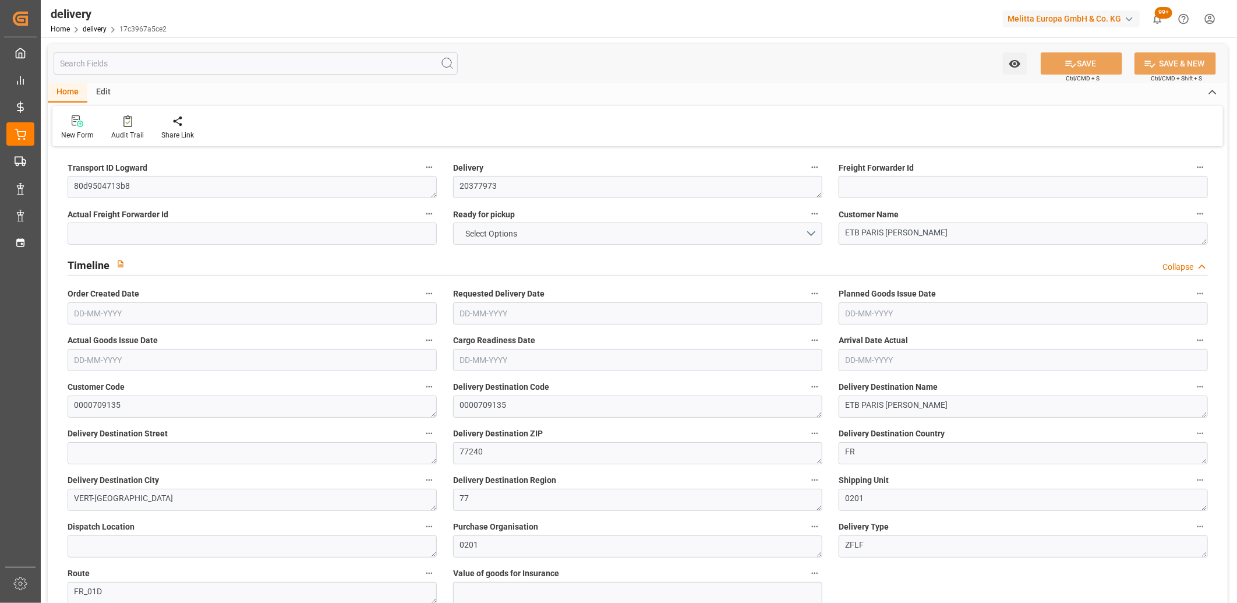
type input "1"
type input "0"
type input "-4.2858"
type input "126.8"
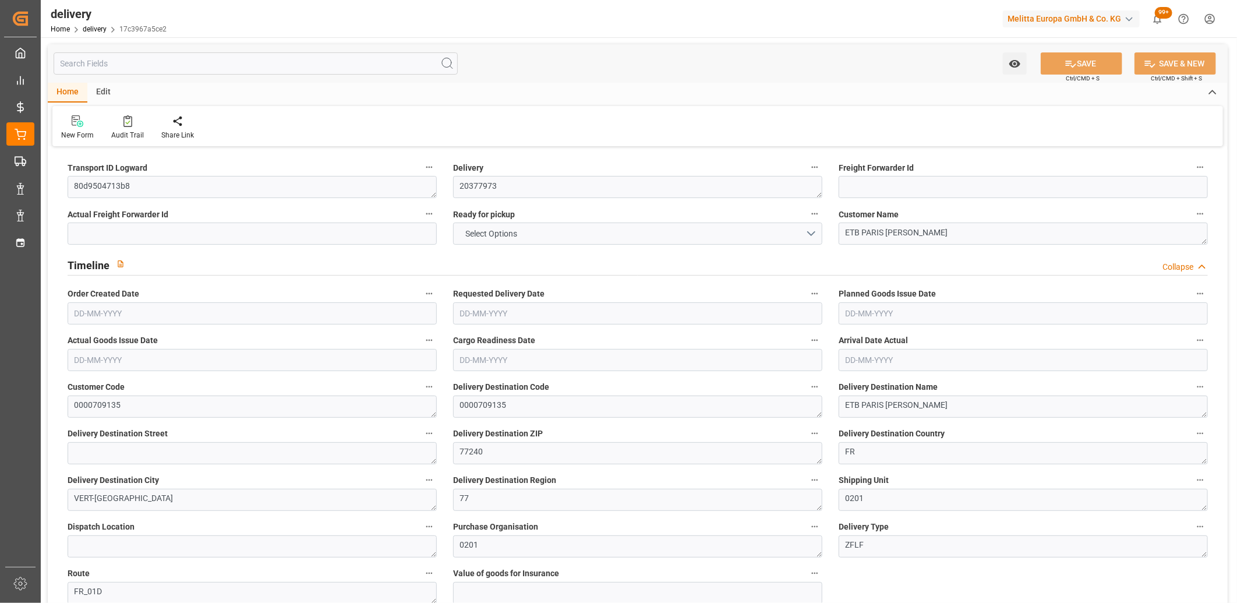
type input "122.5142"
type input "0"
type input "20.16"
type input "1.5"
type input "1.3"
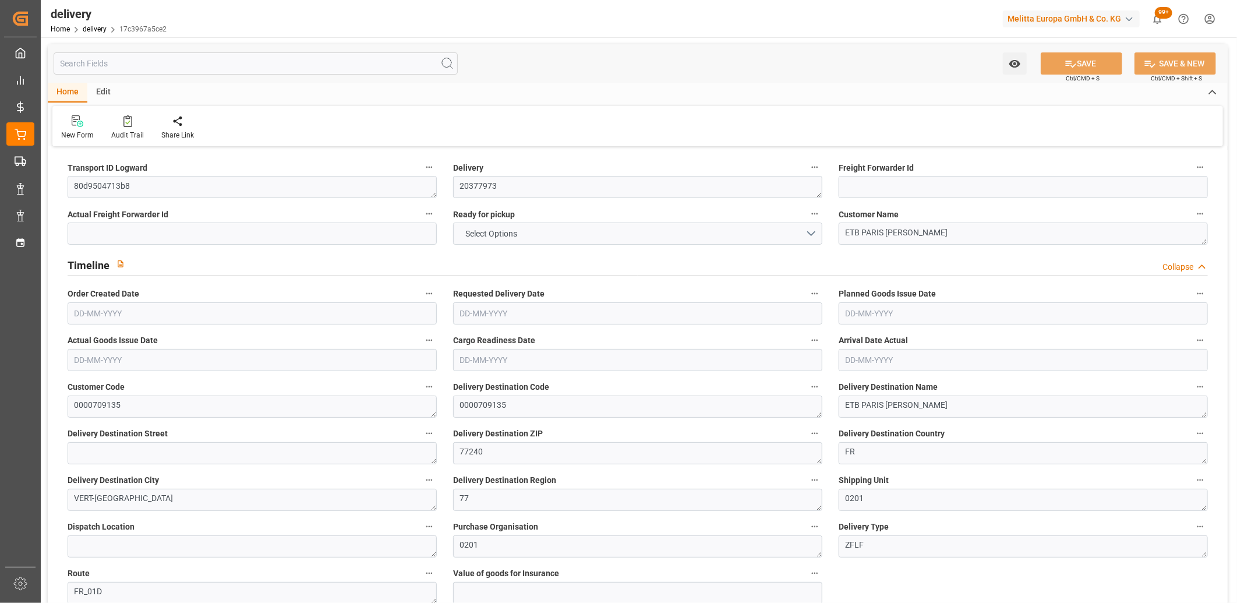
type input "0"
type input "1.5"
type input "247.296"
type input "101"
type input "225.6052"
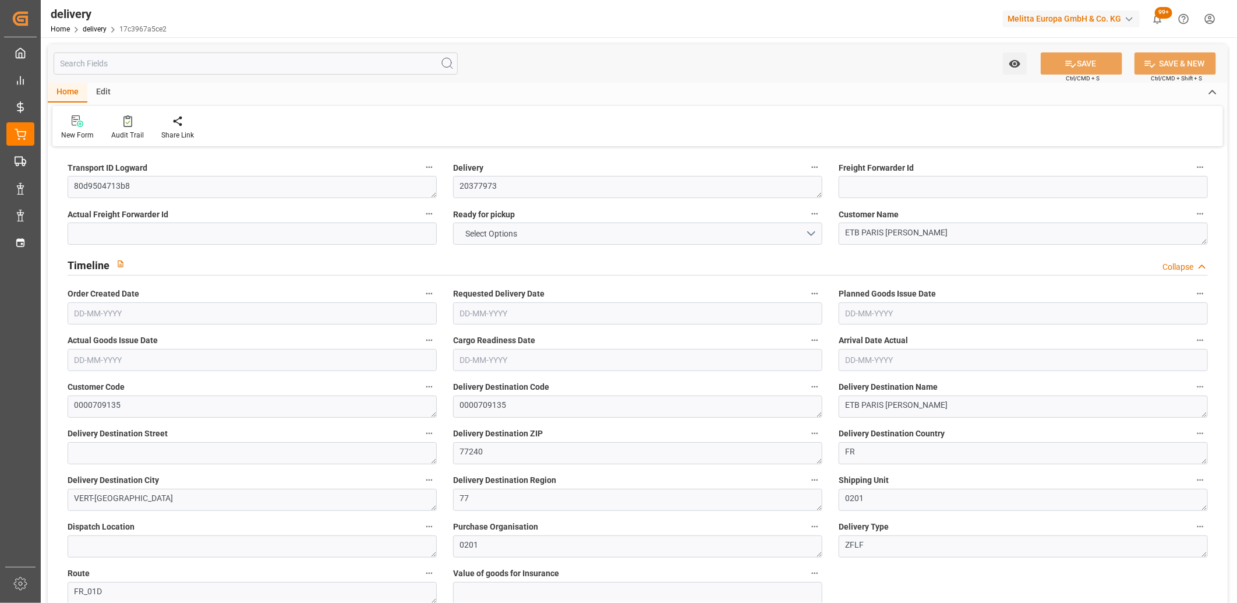
type input "0.0145"
type input "0"
type input "[DATE]"
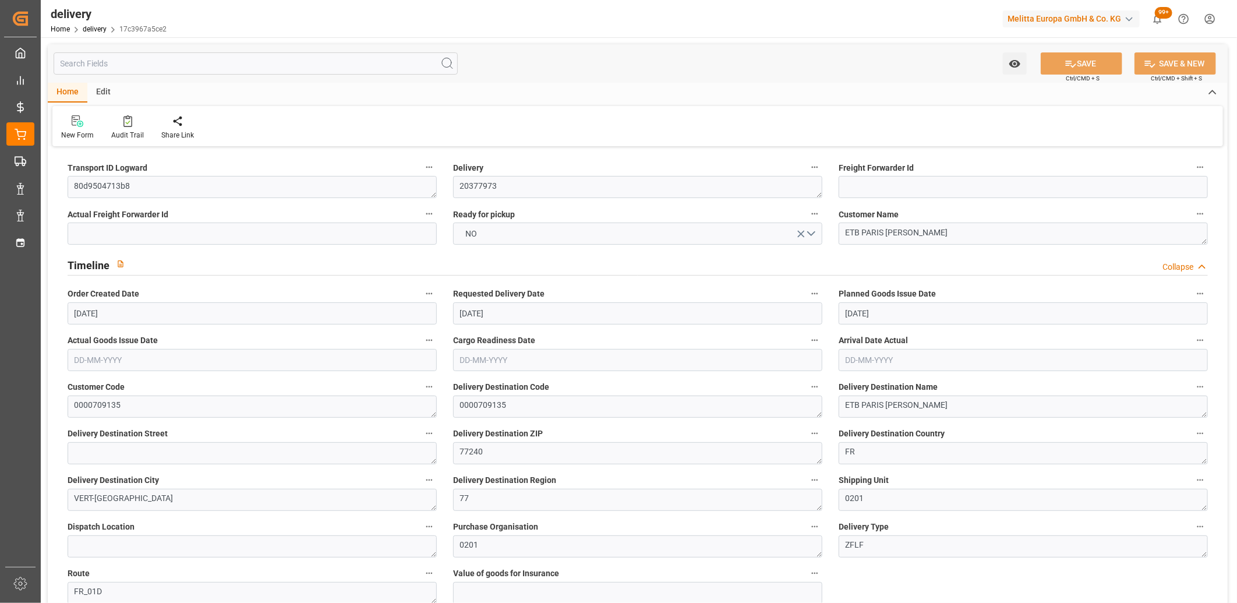
type input "[DATE] 11:00"
click at [472, 234] on span "NO" at bounding box center [471, 234] width 23 height 12
click at [472, 234] on div "YES" at bounding box center [638, 236] width 368 height 24
click at [1089, 66] on button "SAVE" at bounding box center [1082, 63] width 82 height 22
type input "75.264"
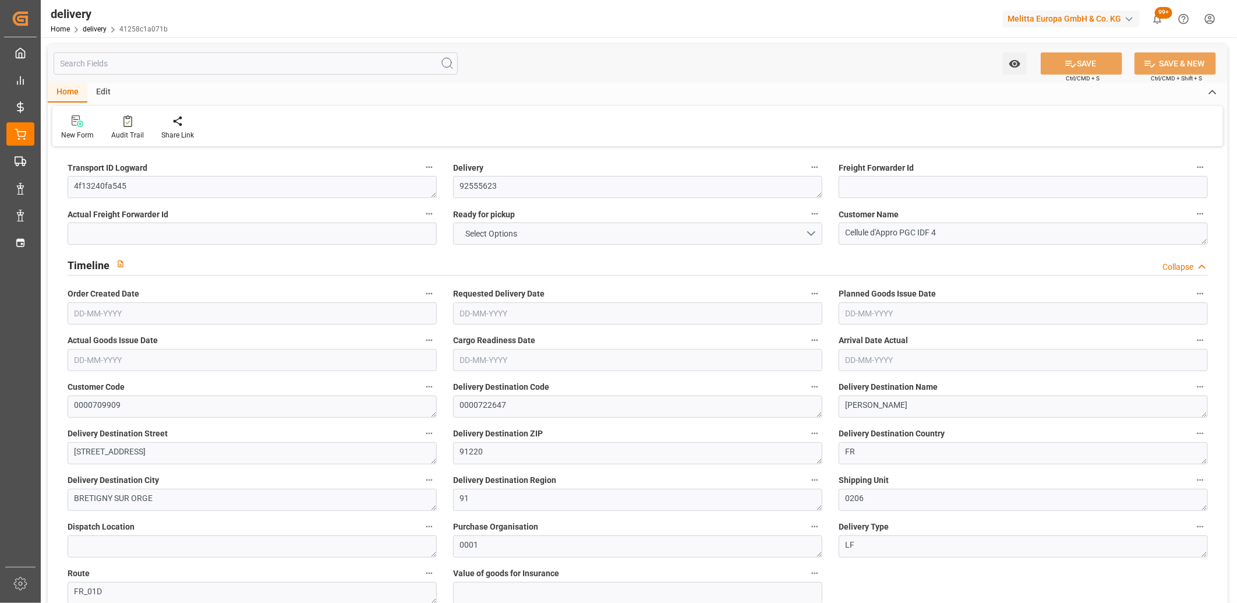
type input "119"
type input "614.4"
type input "0"
type input "1"
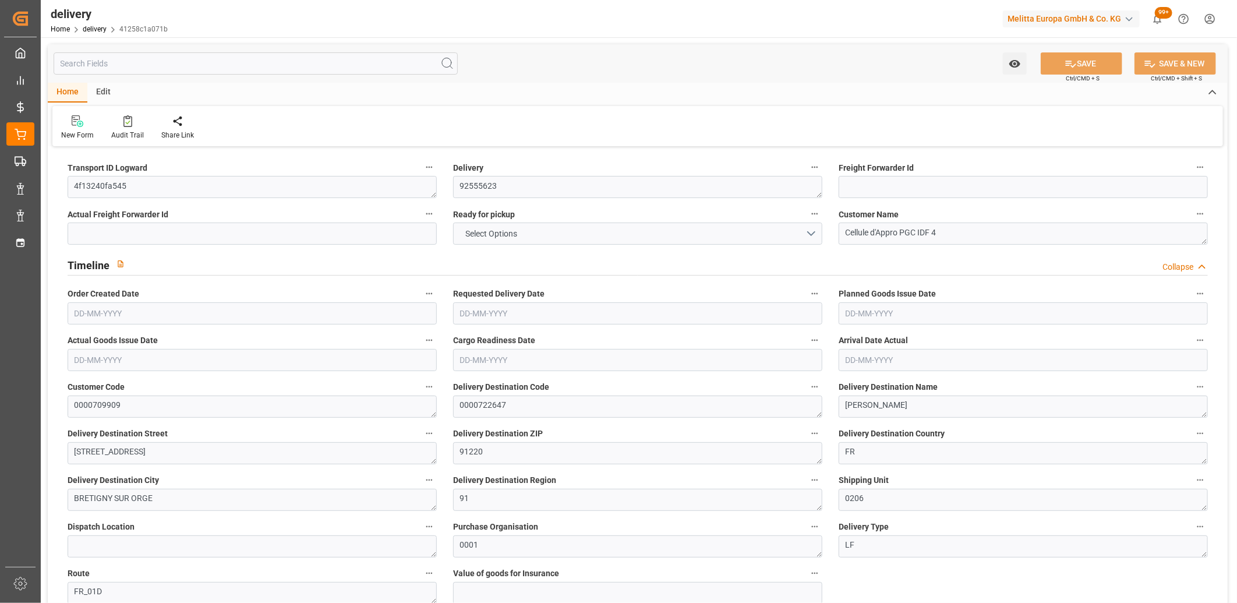
type input "1"
type input "0"
type input "-4.3318"
type input "128.16"
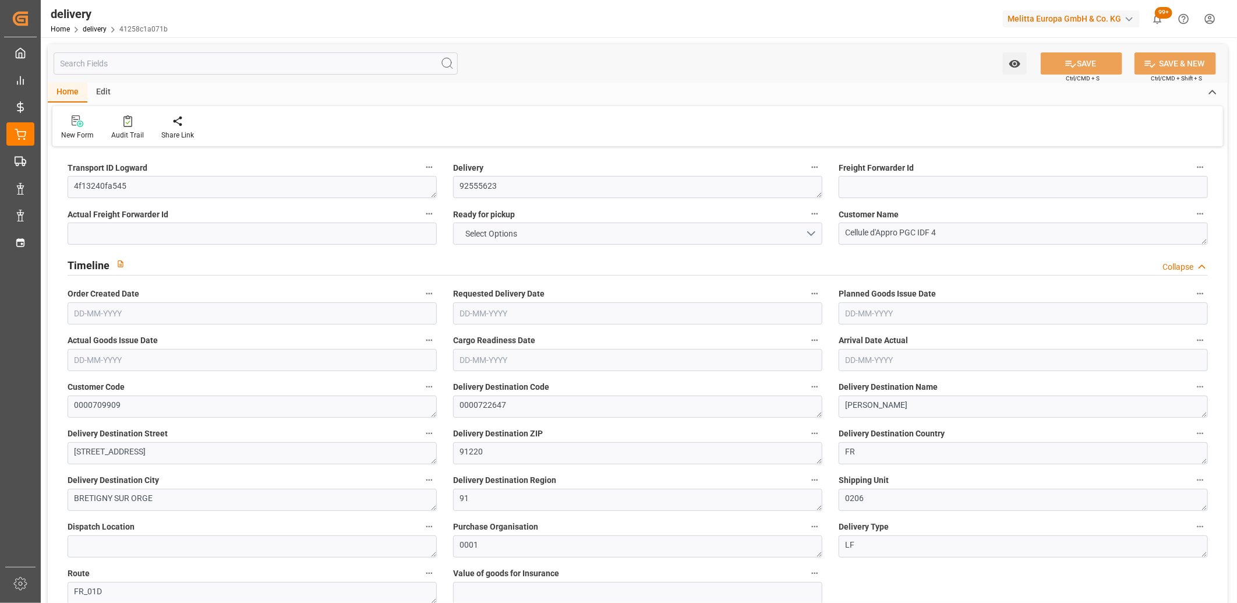
type input "123.8282"
type input "2.45"
type input "0"
type input "1.5"
type input "1.3"
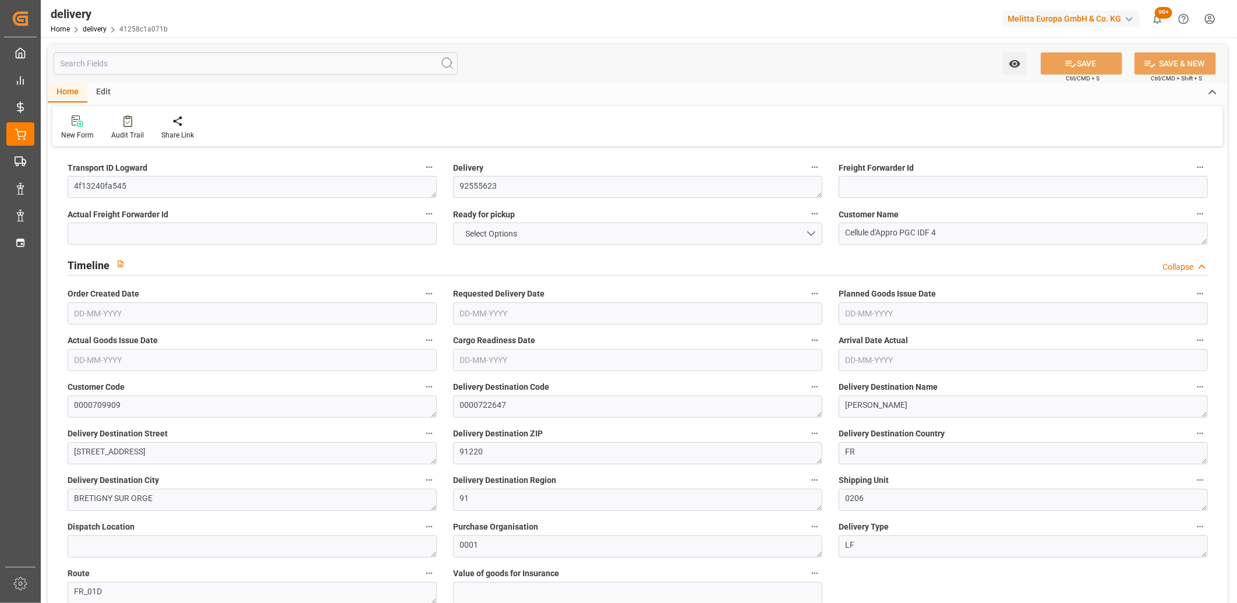
type input "0"
type input "1.5"
type input "92.16"
type input "101"
type input "380.7098"
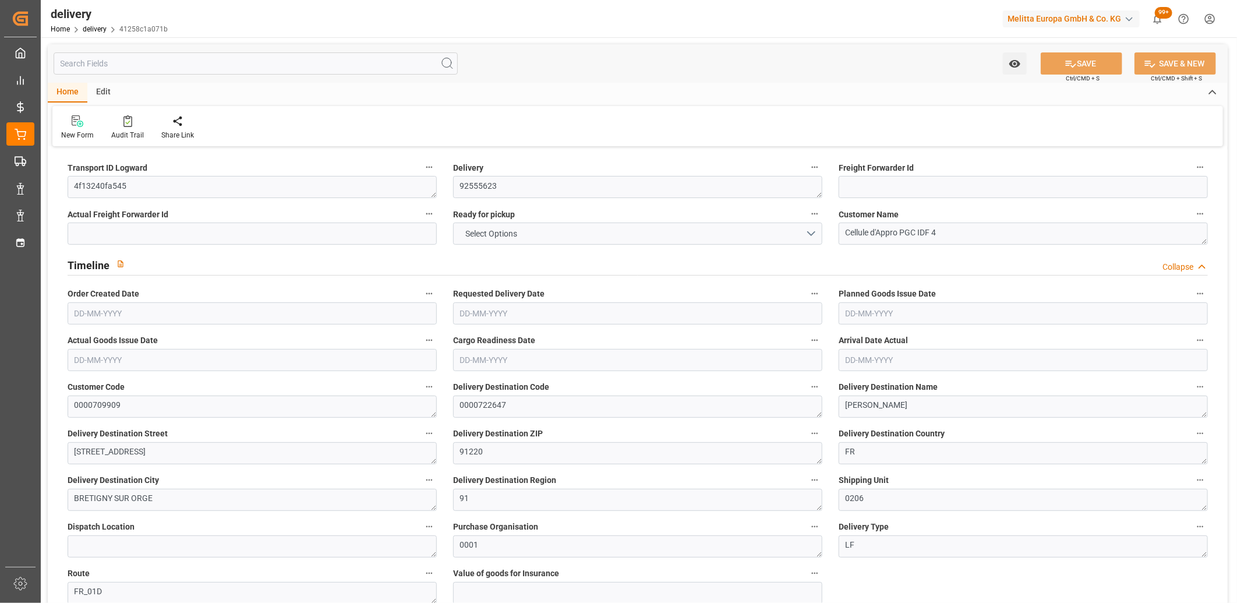
type input "0.0244"
type input "0"
type input "05-09-2025"
type input "[DATE]"
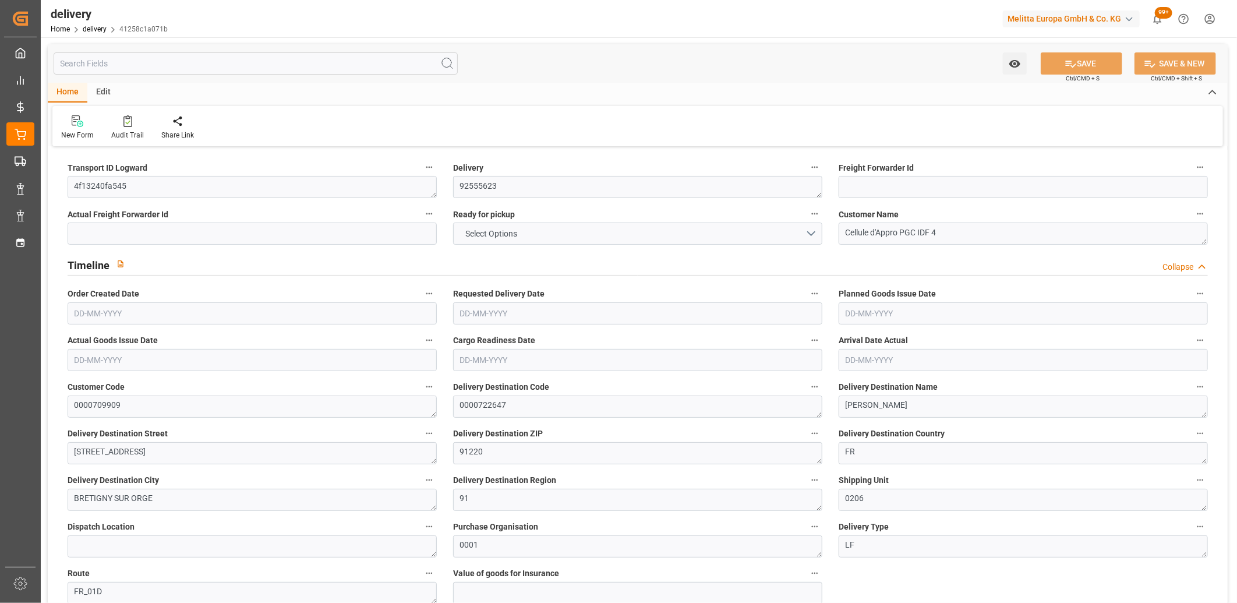
type input "05-09-2025 11:01"
click at [507, 235] on button "NO" at bounding box center [637, 233] width 369 height 22
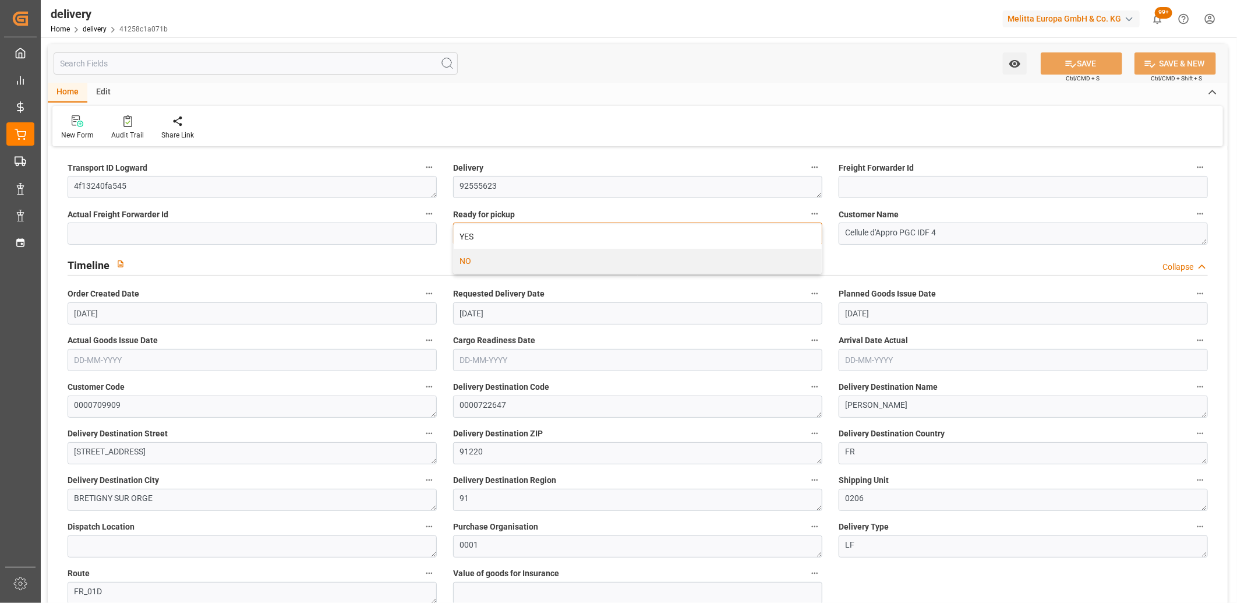
click at [507, 235] on div "YES" at bounding box center [638, 236] width 368 height 24
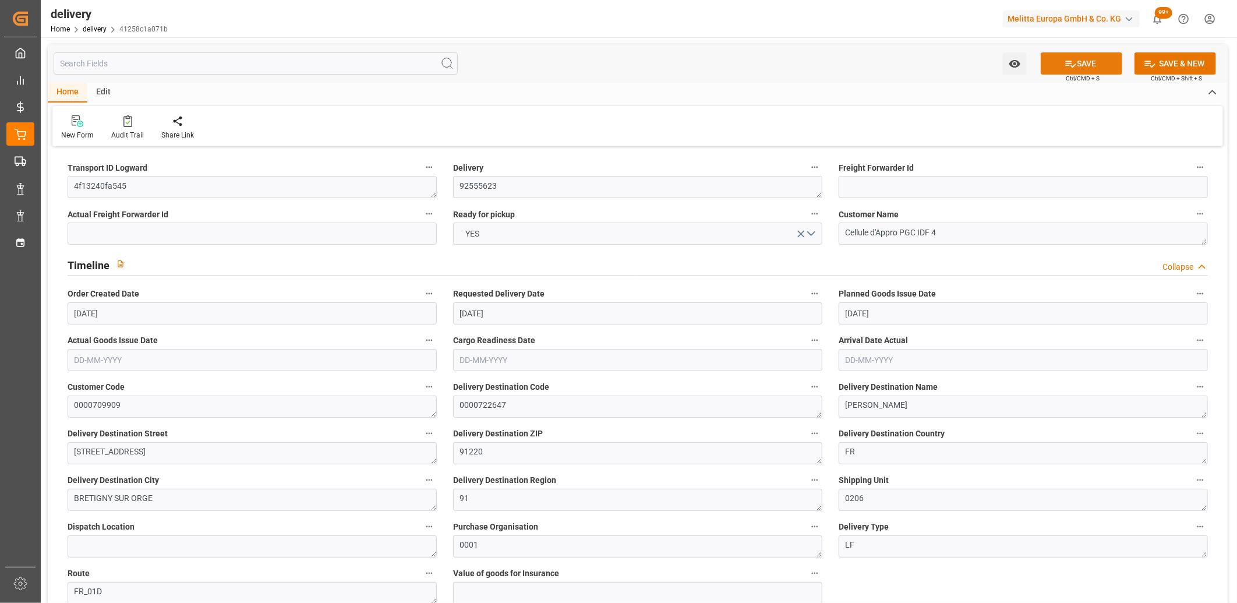
click at [1082, 55] on button "SAVE" at bounding box center [1082, 63] width 82 height 22
type input "1"
type input "145.152"
type input "286"
type input "1075.2"
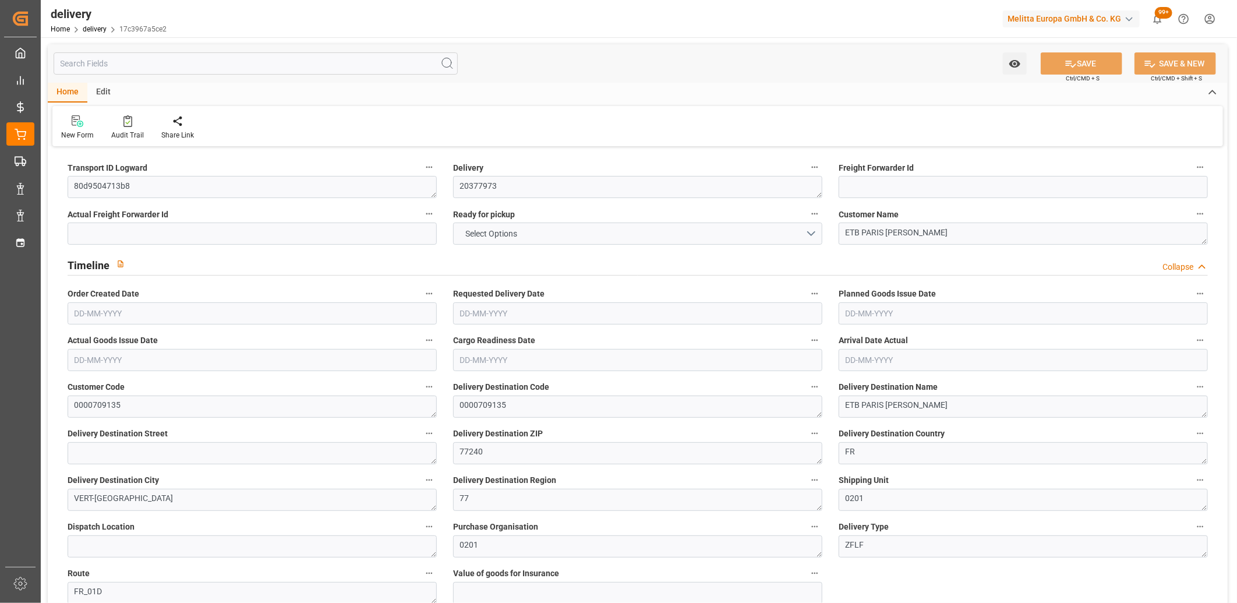
type input "56"
type input "1"
type input "0"
type input "1"
type input "0"
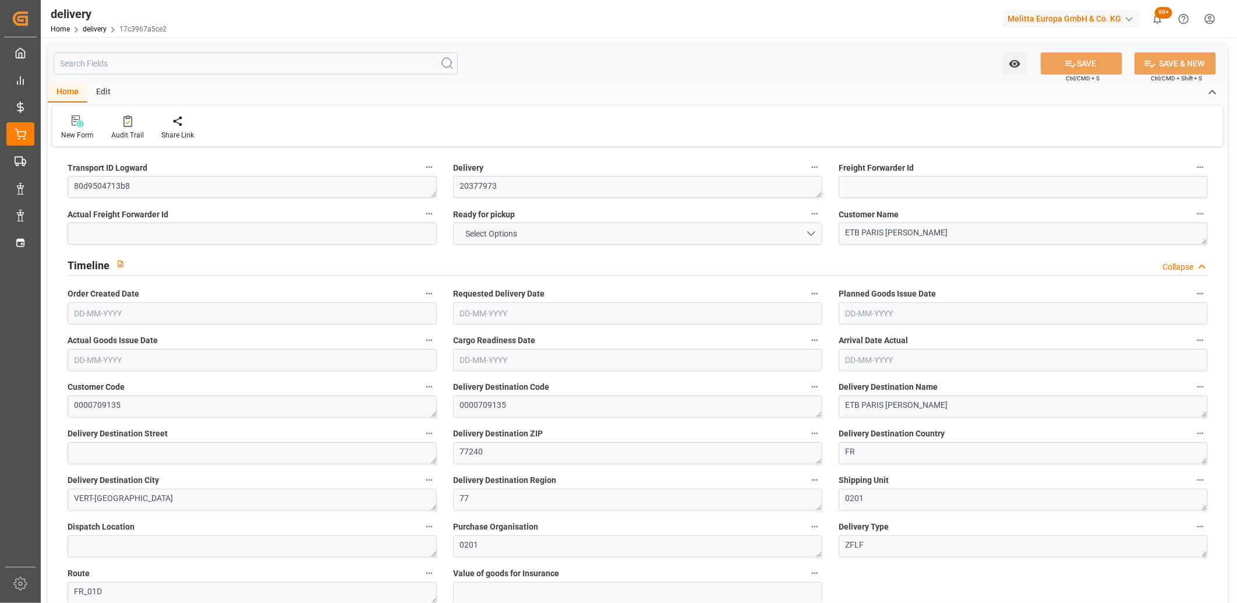
type input "0"
type input "-4.2858"
type input "126.8"
type input "122.5142"
type input "0"
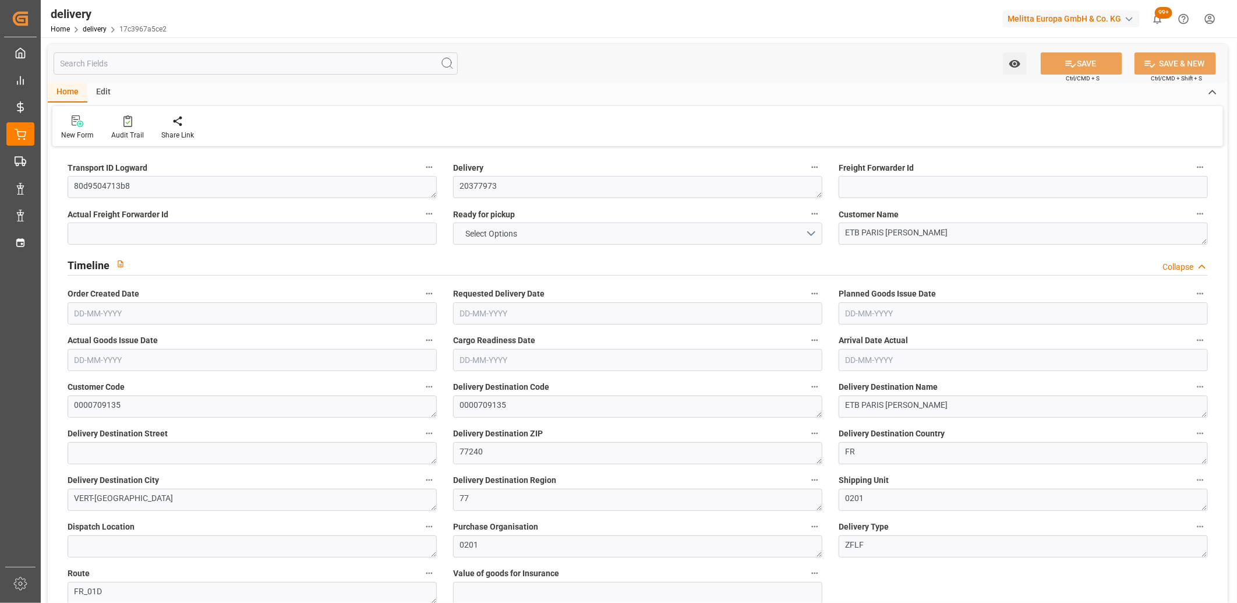
type input "20.16"
type input "1.5"
type input "1.3"
type input "0"
type input "1.5"
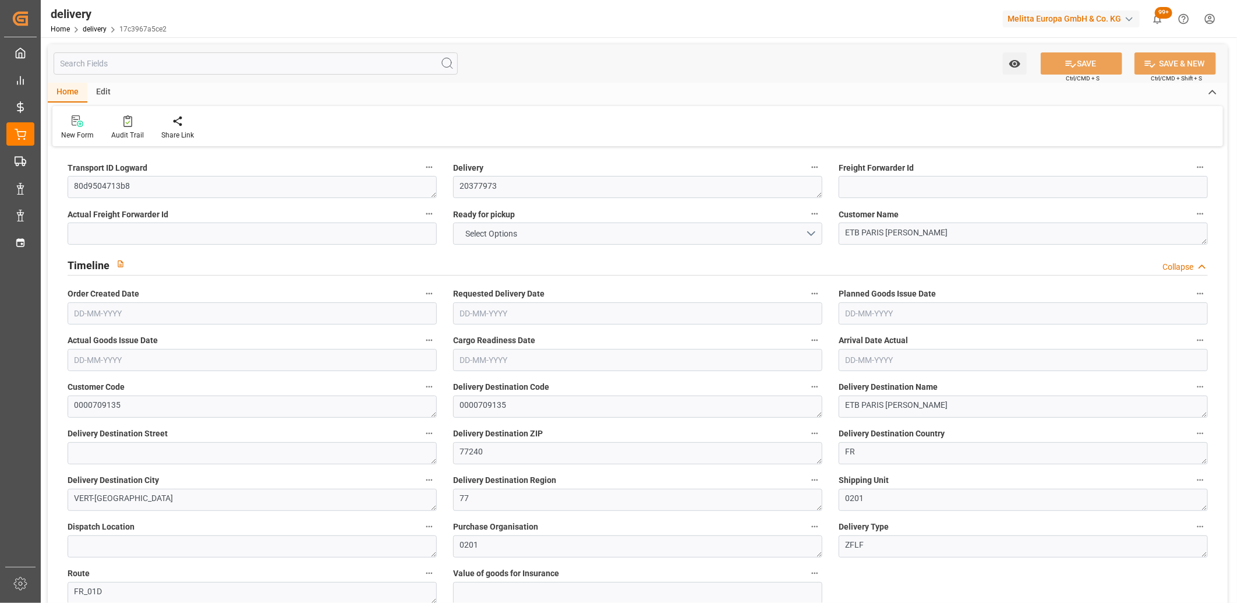
type input "247.296"
type input "101"
type input "225.6052"
type input "0.0145"
type input "0"
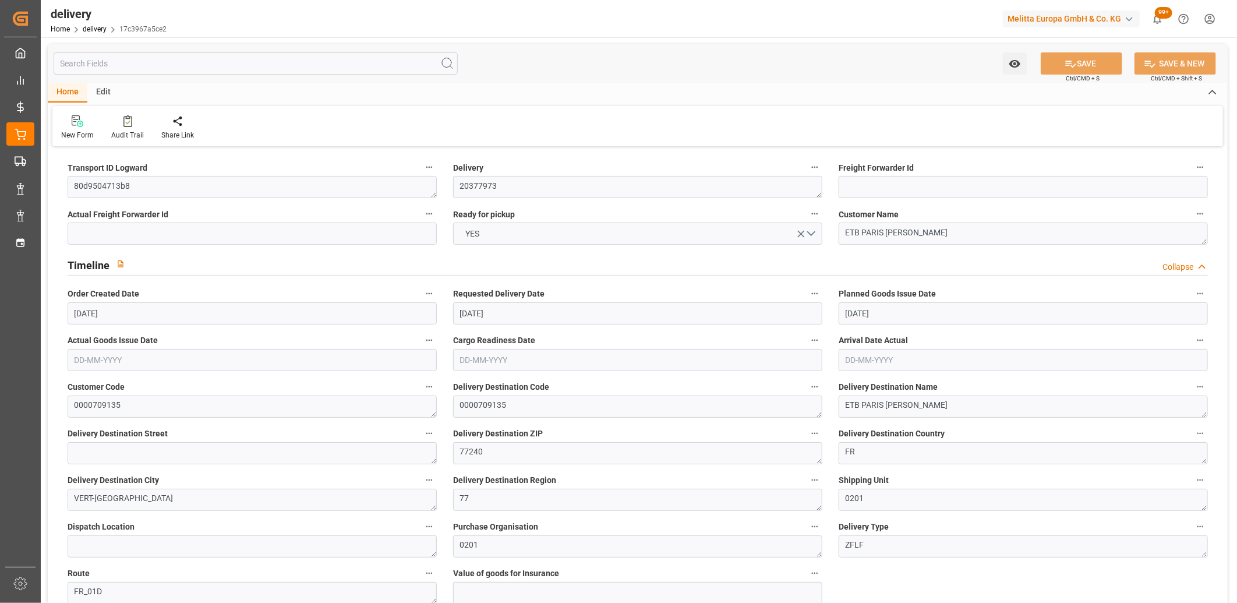
type input "[DATE]"
type input "[DATE] 11:00"
drag, startPoint x: 139, startPoint y: 190, endPoint x: 77, endPoint y: 188, distance: 61.2
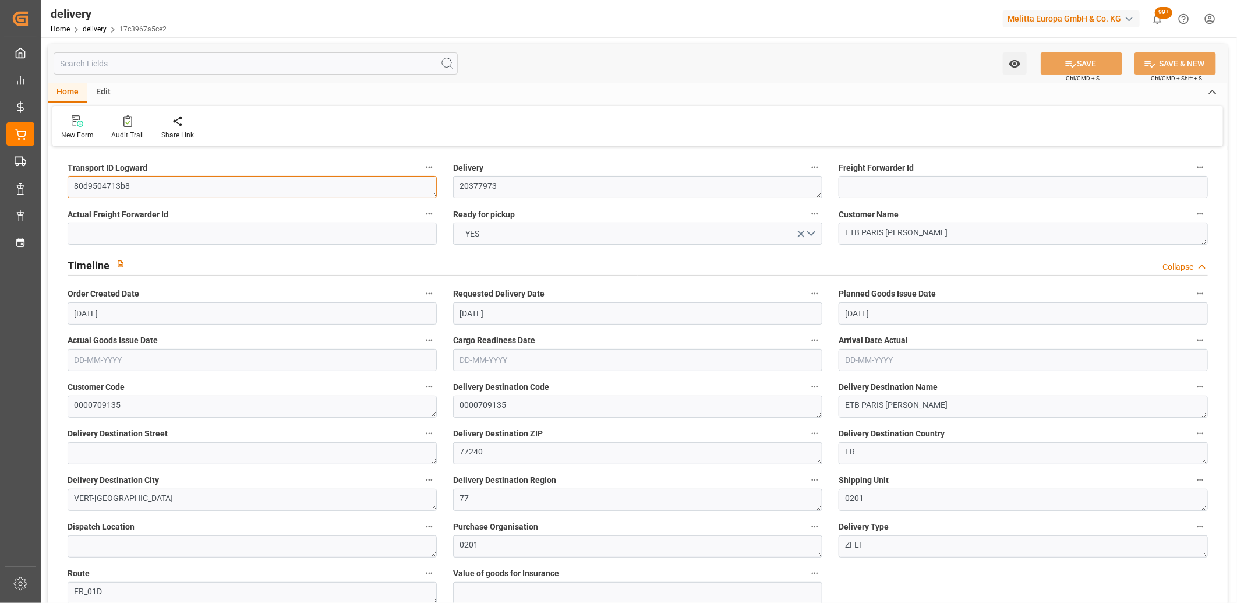
click at [77, 188] on textarea "80d9504713b8" at bounding box center [252, 187] width 369 height 22
click at [146, 185] on textarea "80d9504713b8" at bounding box center [252, 187] width 369 height 22
drag, startPoint x: 142, startPoint y: 184, endPoint x: 61, endPoint y: 186, distance: 81.0
click at [61, 186] on div "Transport ID Logward 80d9504713b8" at bounding box center [252, 179] width 386 height 47
paste textarea "f78311312efa"
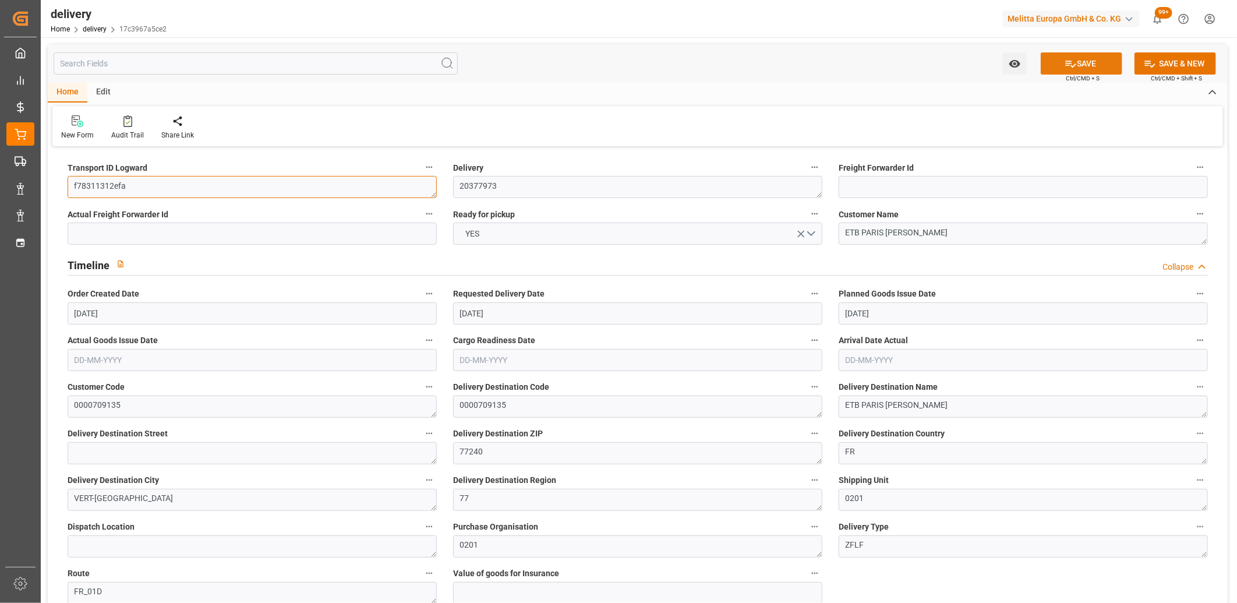
type textarea "f78311312efa"
click at [1056, 63] on button "SAVE" at bounding box center [1082, 63] width 82 height 22
type textarea "f78311312efa ~ Pallet(s) ~ [DATE] 00:00:00 ~ FR_01D ~ [DATE] 00:00:00~0000709135"
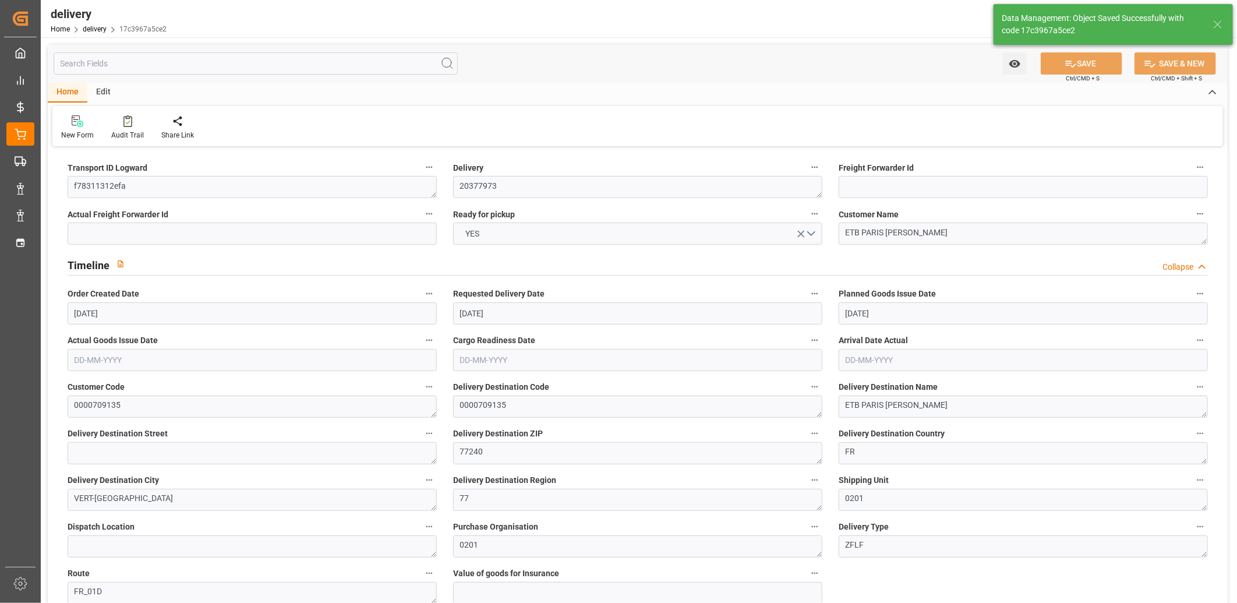
type input "-1.2344"
type input "36.52"
type input "35.2856"
type input "318.211"
type input "0.0204"
